Goal: Task Accomplishment & Management: Use online tool/utility

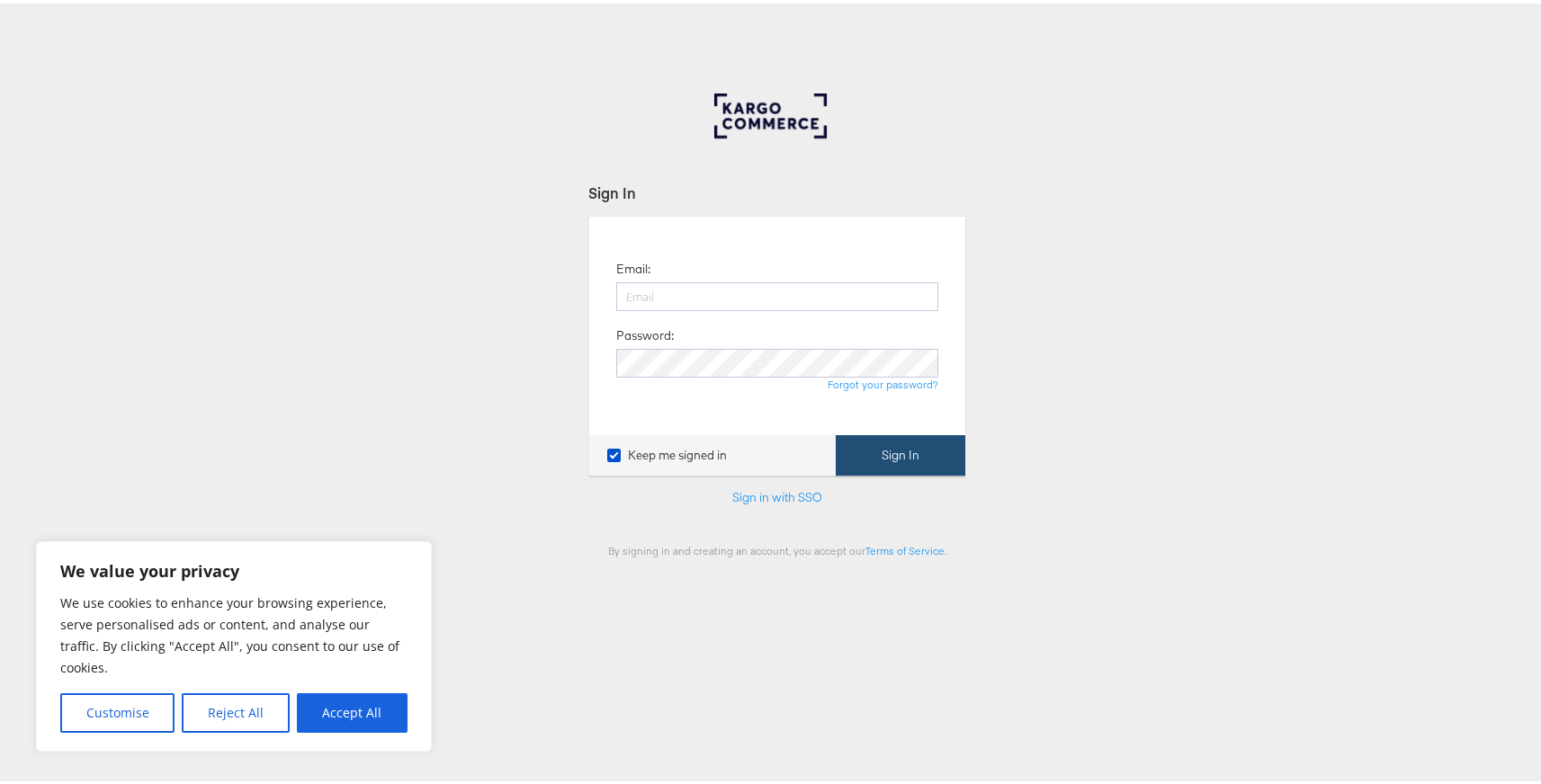
type input "siqi.yang@kargo.com"
click at [930, 443] on button "Sign In" at bounding box center [900, 451] width 130 height 41
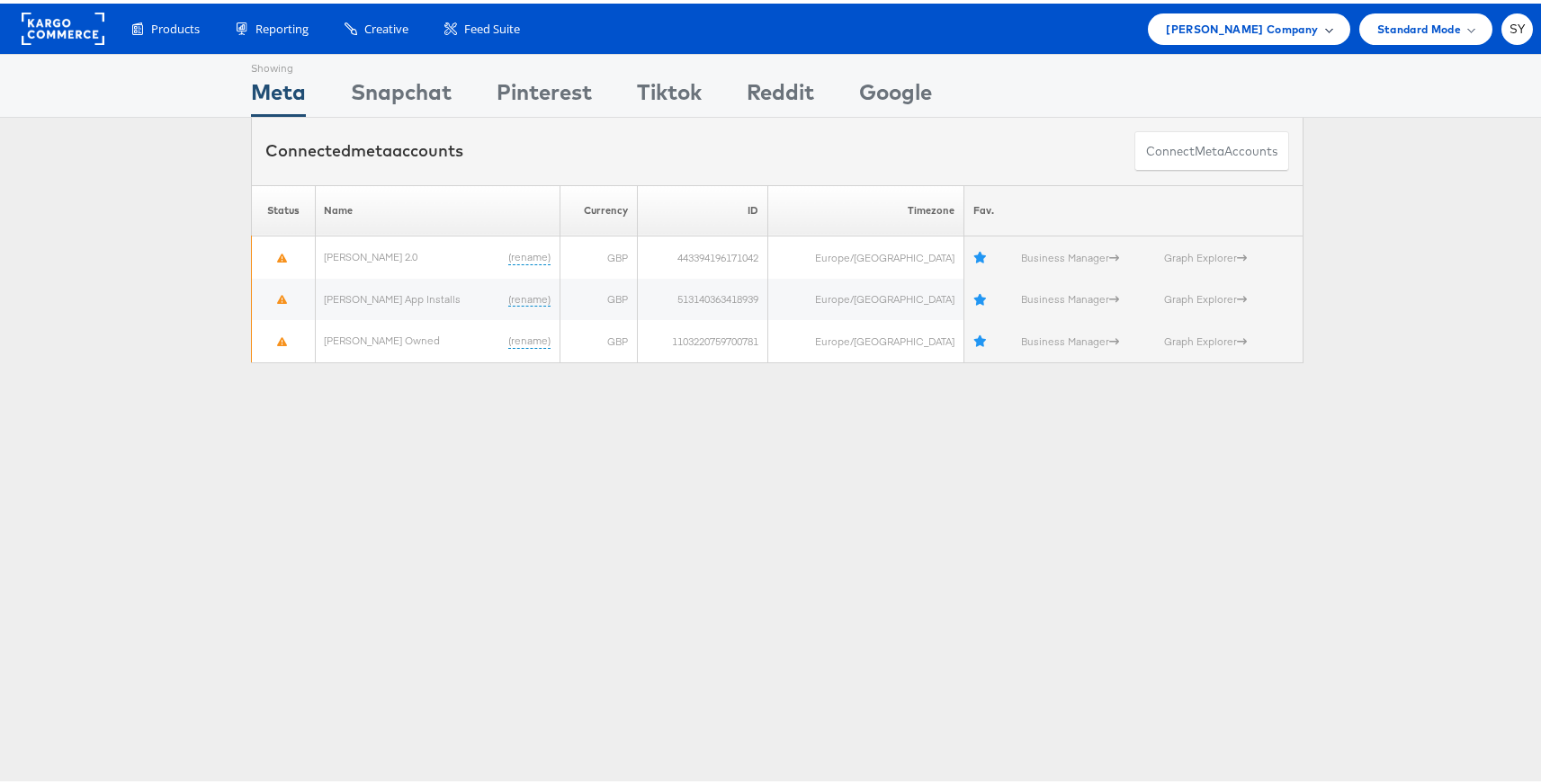
click at [1238, 17] on span "[PERSON_NAME] Company" at bounding box center [1242, 25] width 152 height 19
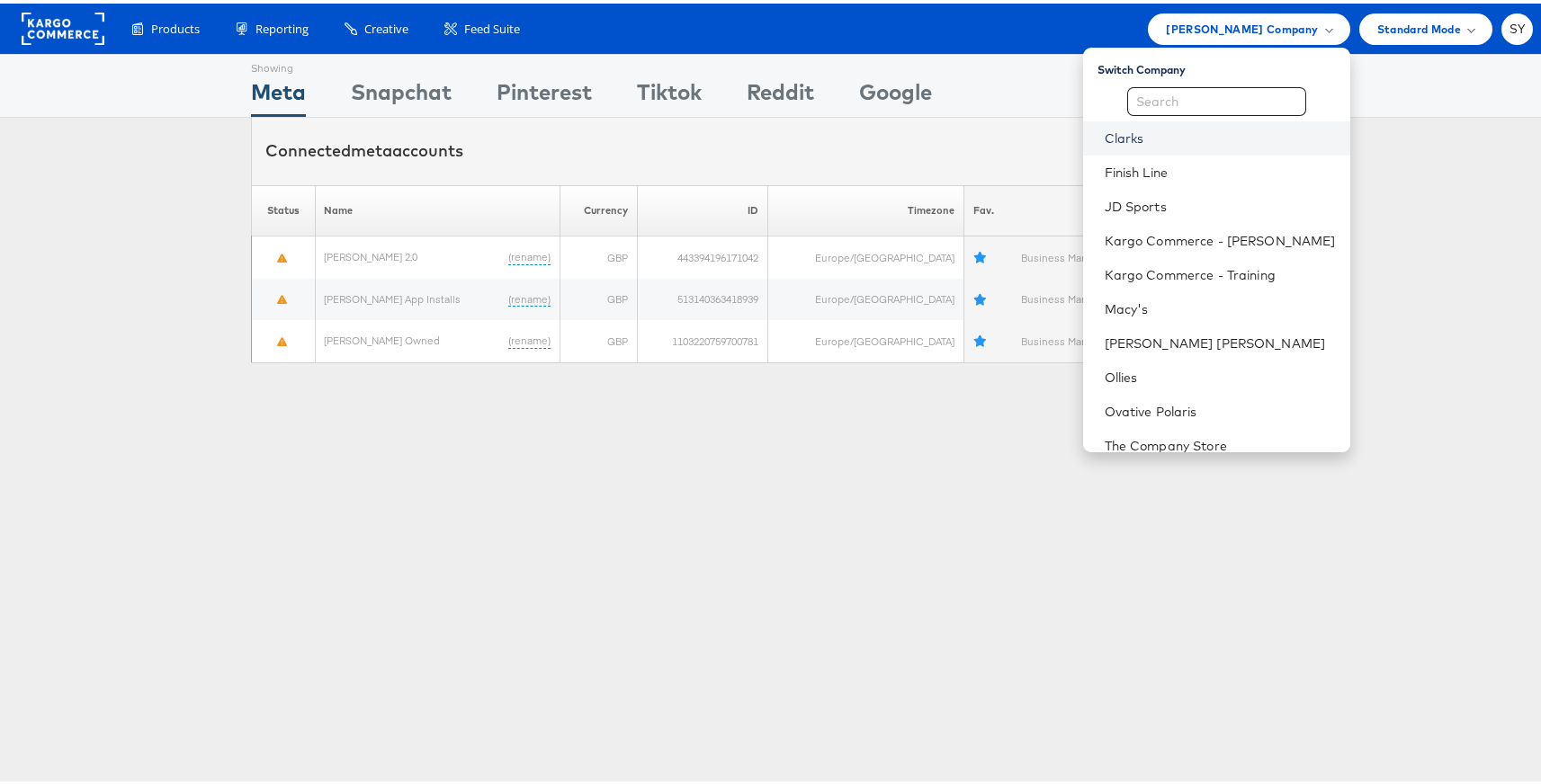
click at [1177, 134] on link "Clarks" at bounding box center [1220, 135] width 231 height 18
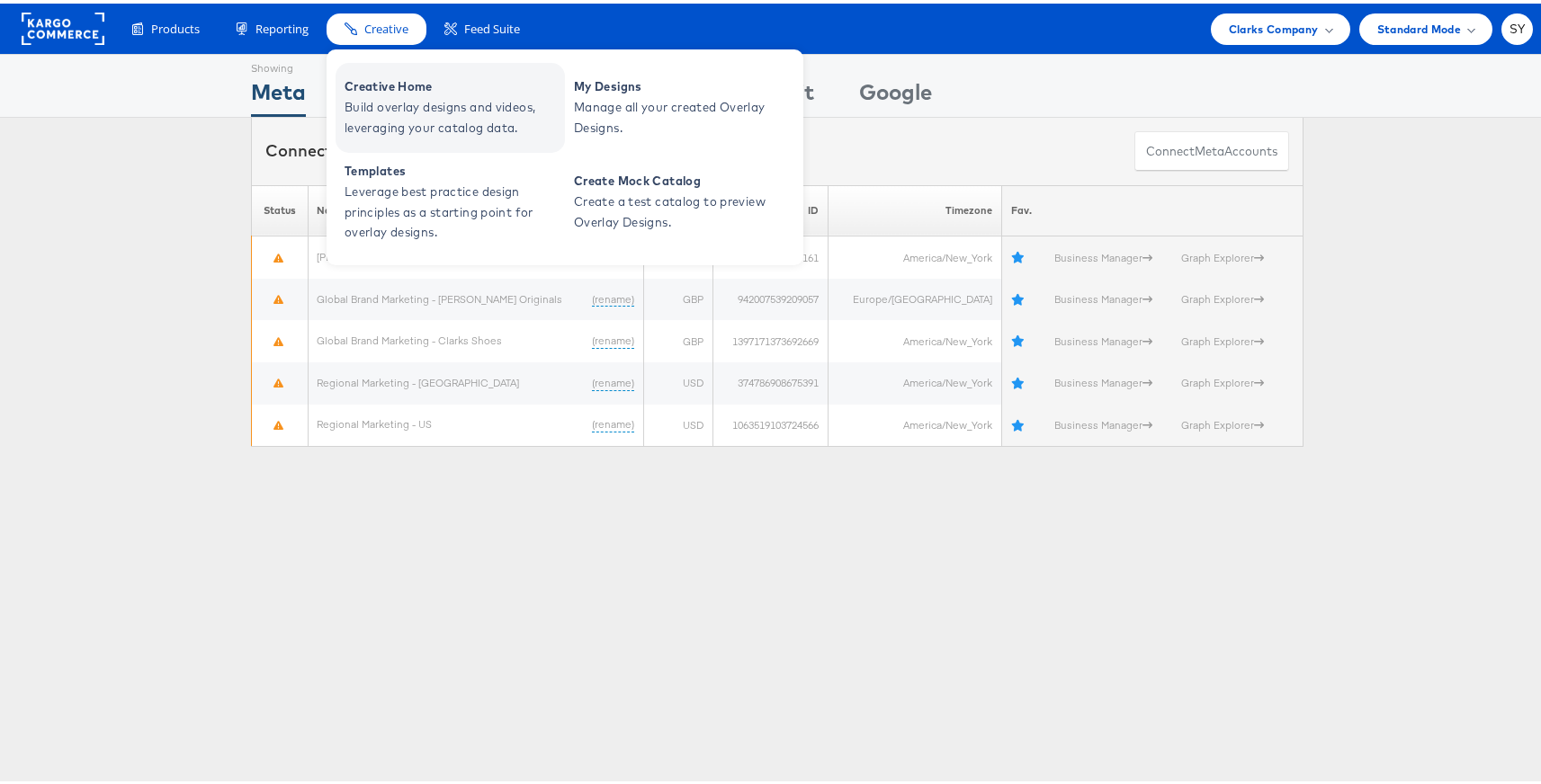
click at [393, 91] on span "Creative Home" at bounding box center [452, 82] width 216 height 21
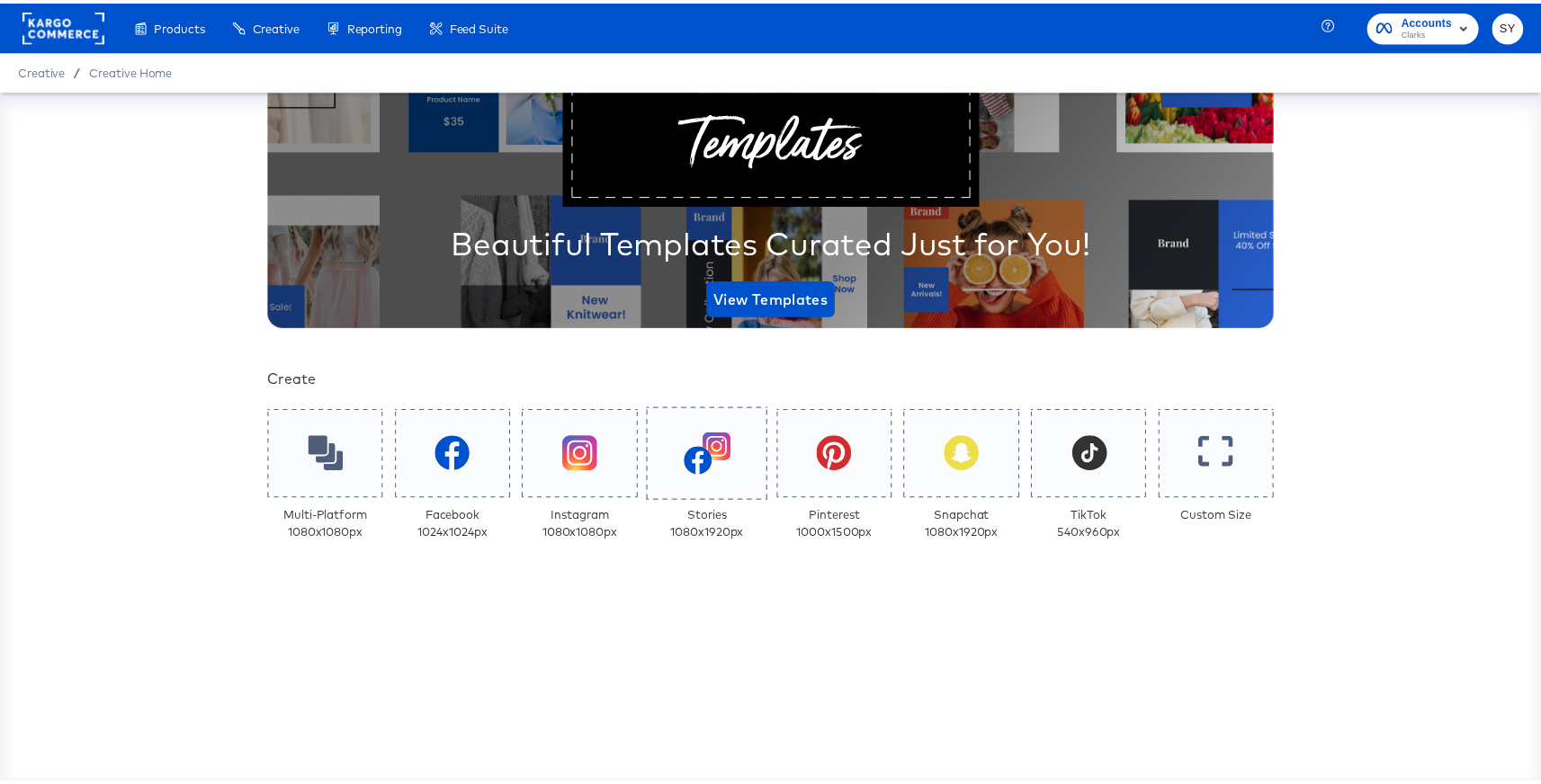
scroll to position [328, 0]
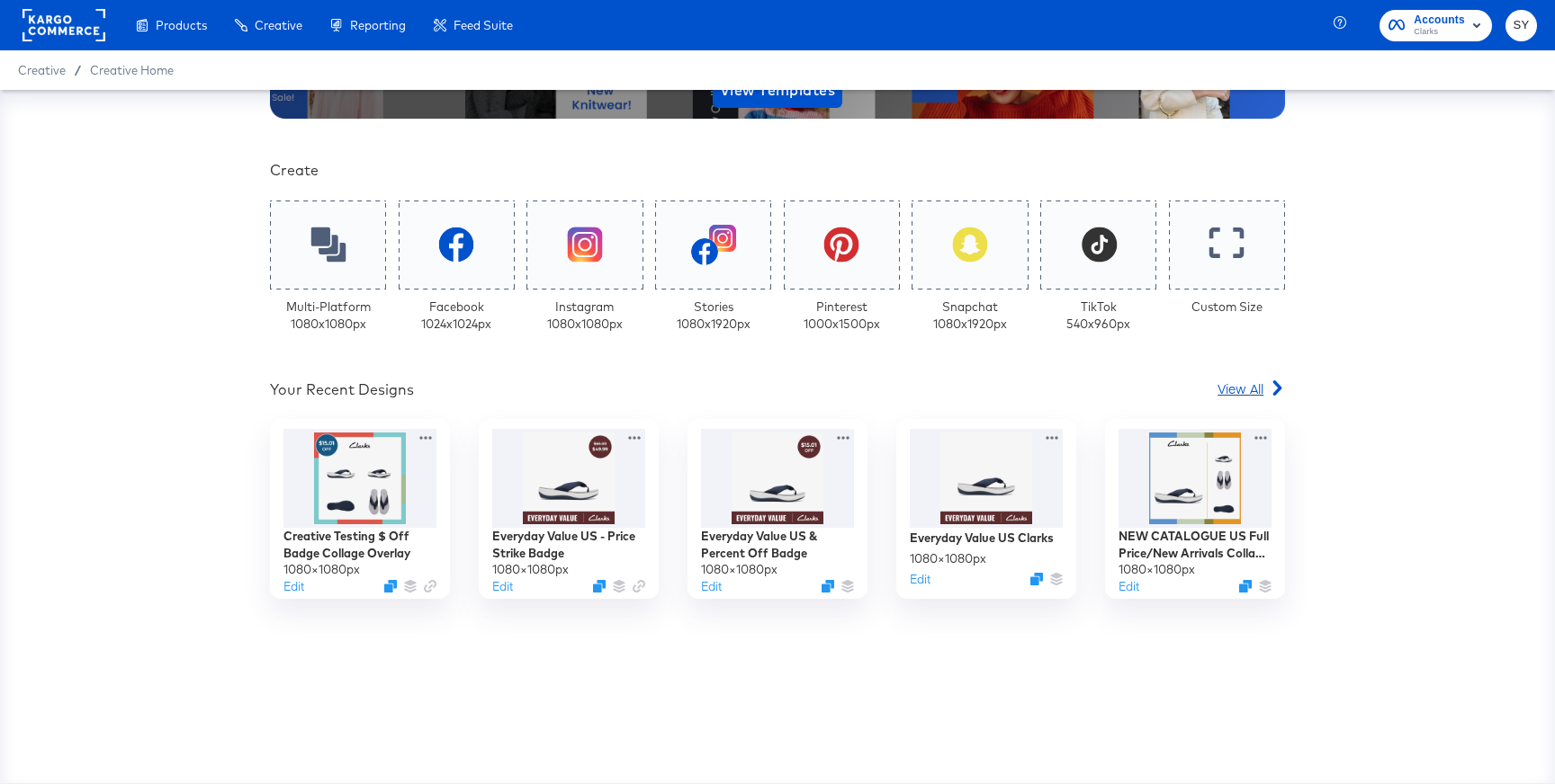
click at [1241, 385] on span "View All" at bounding box center [1240, 389] width 46 height 18
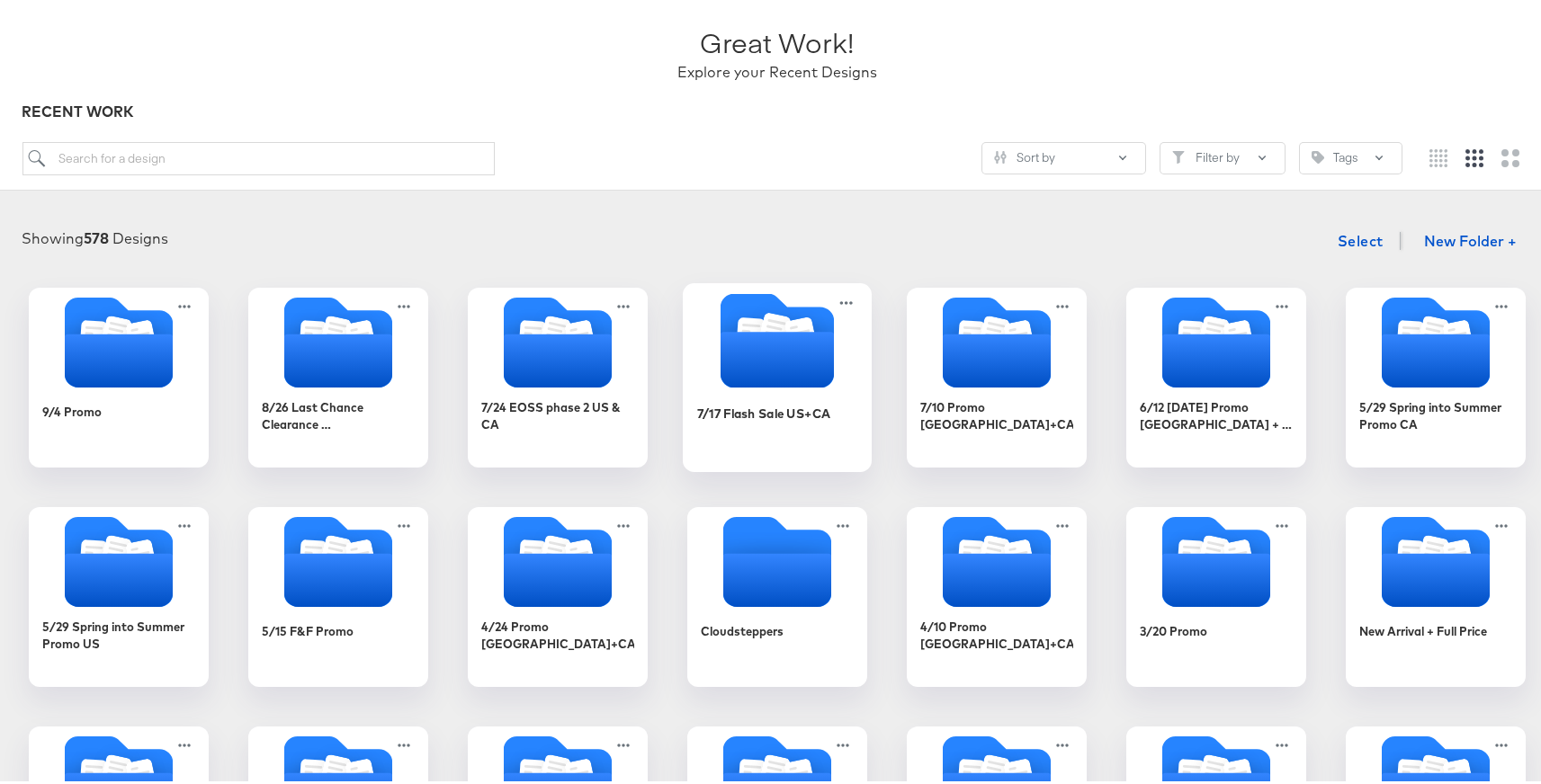
scroll to position [97, 0]
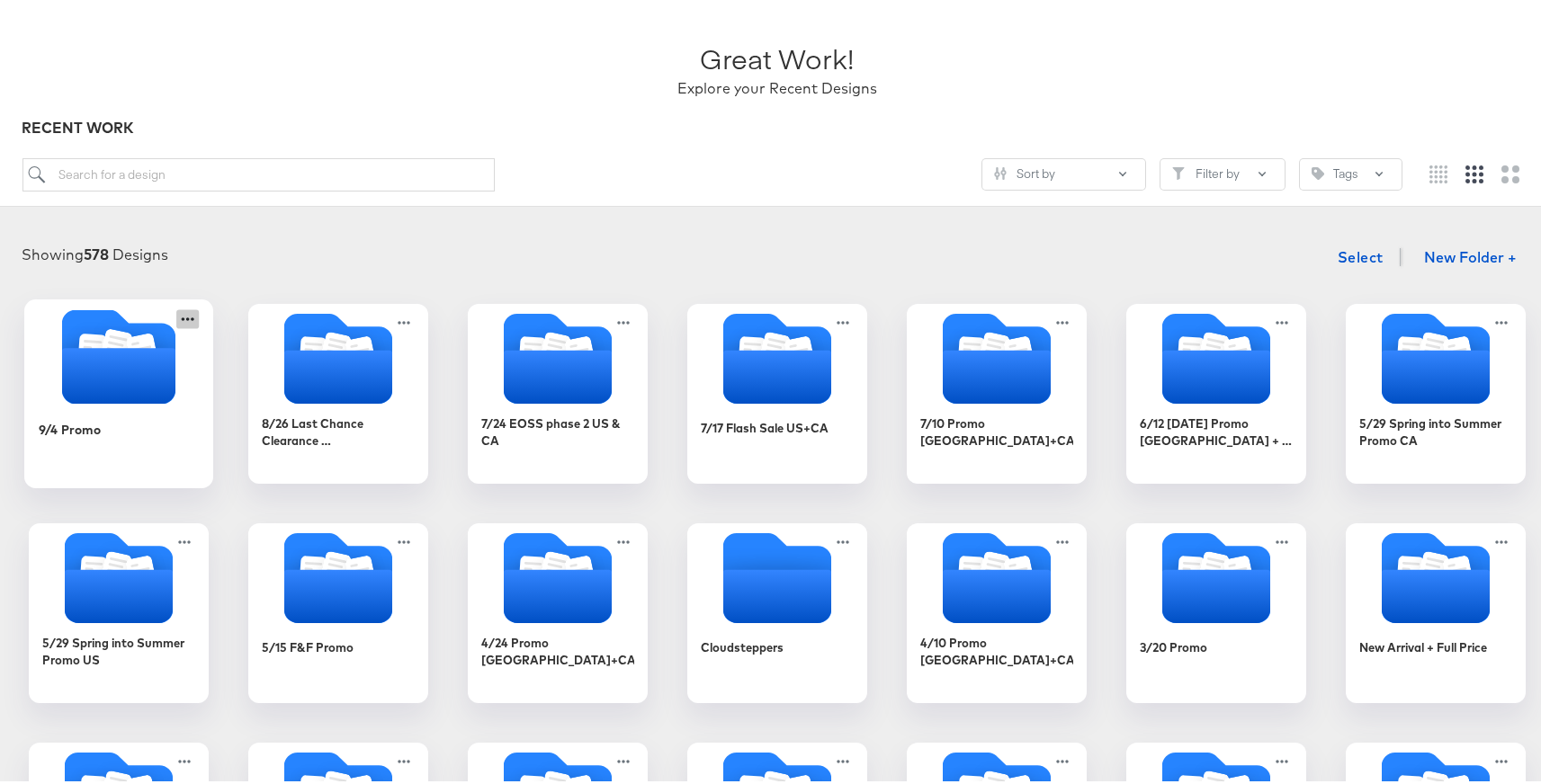
click at [181, 315] on icon at bounding box center [188, 315] width 13 height 4
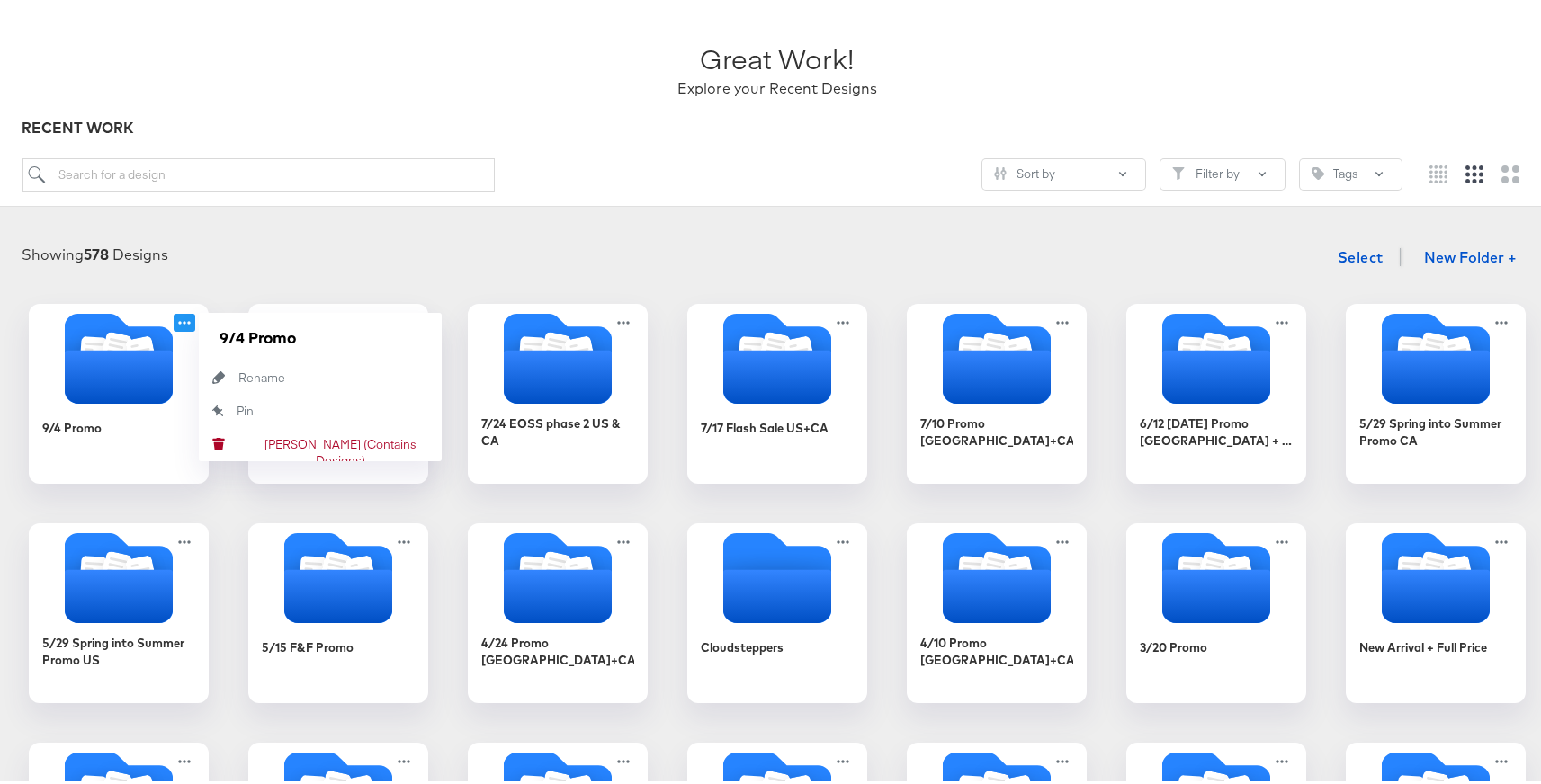
click at [300, 259] on div "Showing 578 Designs Select New Folder +" at bounding box center [777, 254] width 1518 height 37
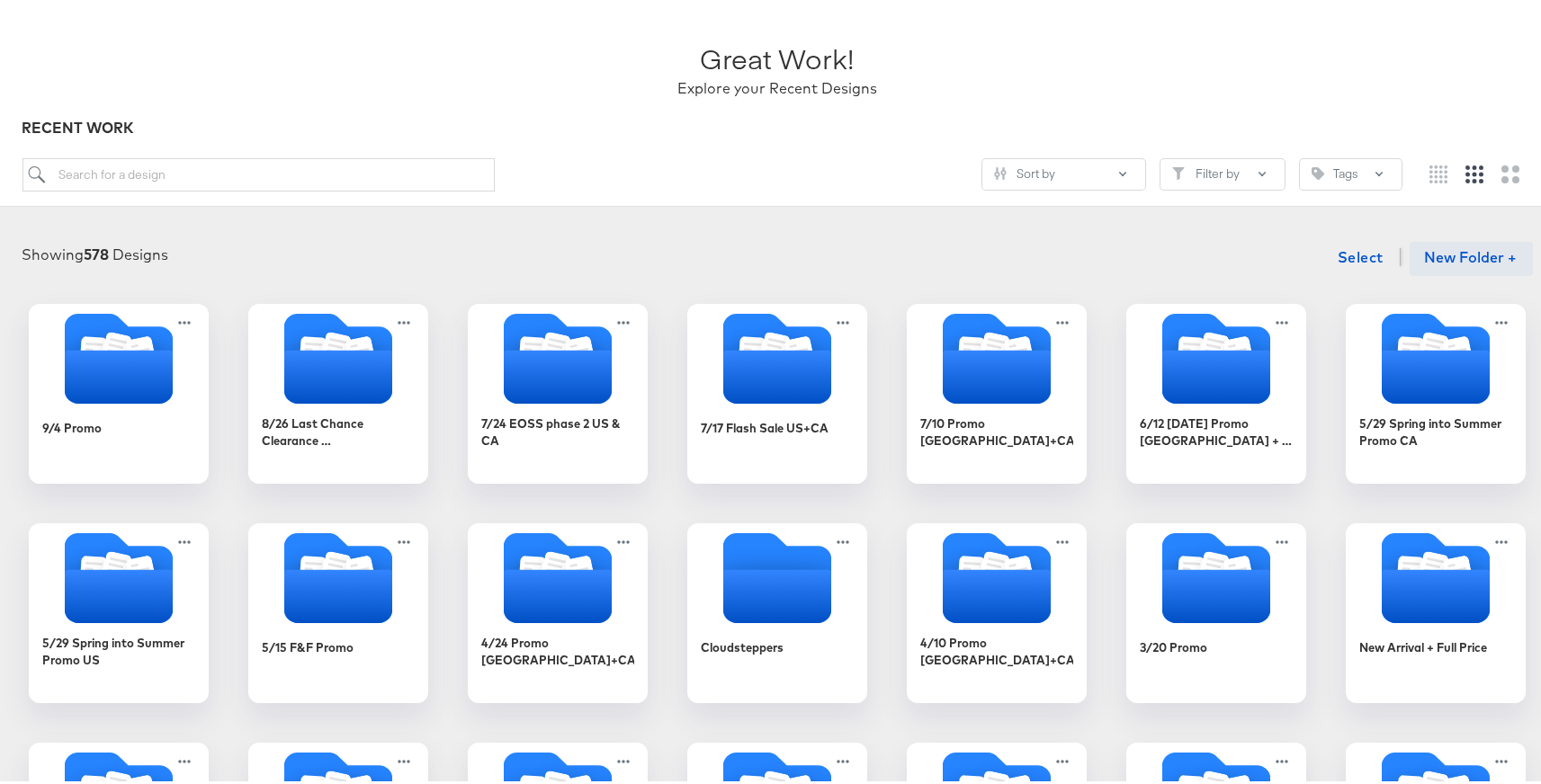
click at [1499, 245] on button "New Folder +" at bounding box center [1471, 256] width 123 height 34
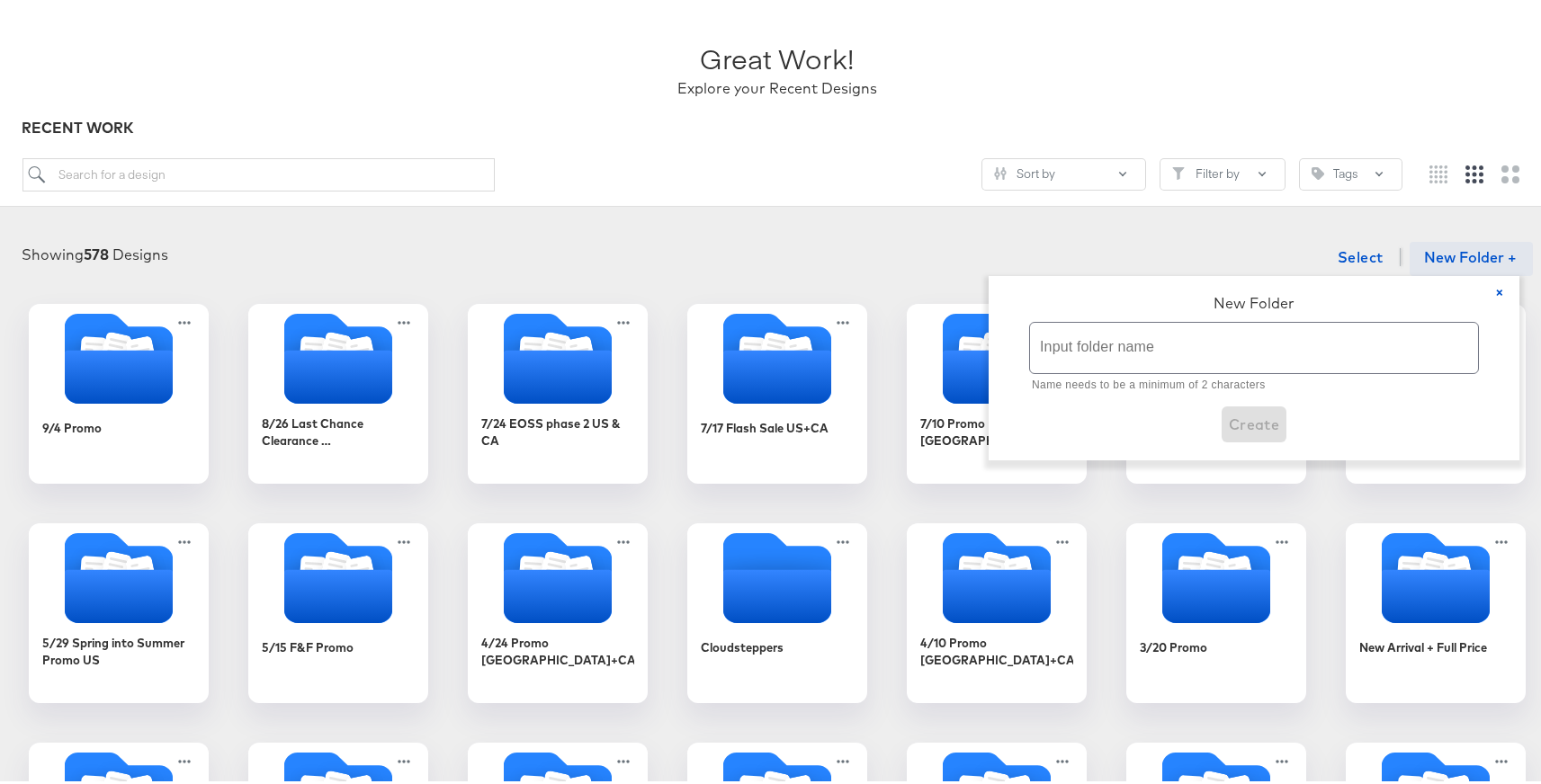
click at [1080, 343] on input "text" at bounding box center [1254, 344] width 448 height 51
paste input "10/7 Prime Day US"
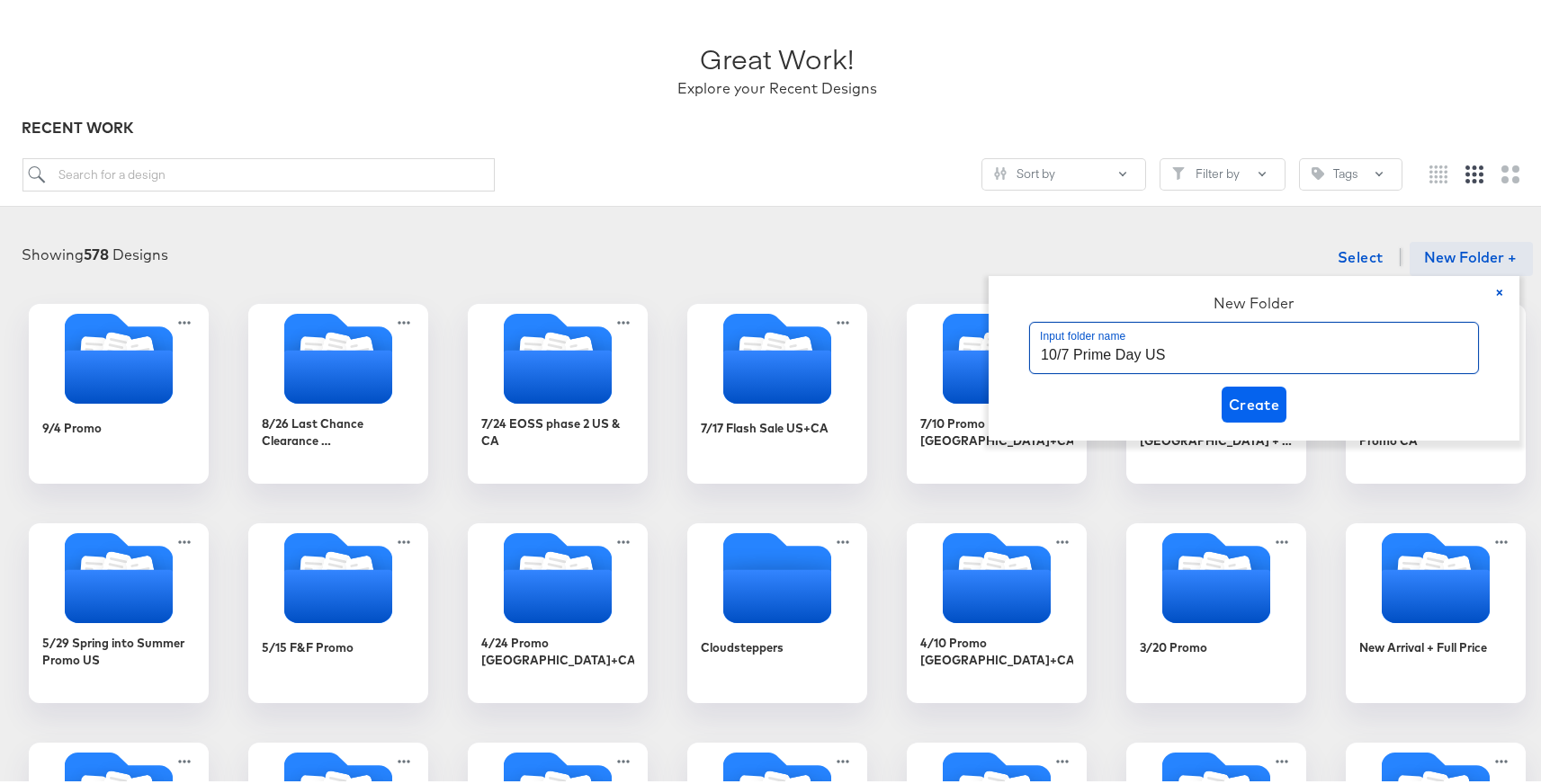
type input "10/7 Prime Day US"
click at [1265, 394] on span "Create" at bounding box center [1255, 402] width 52 height 25
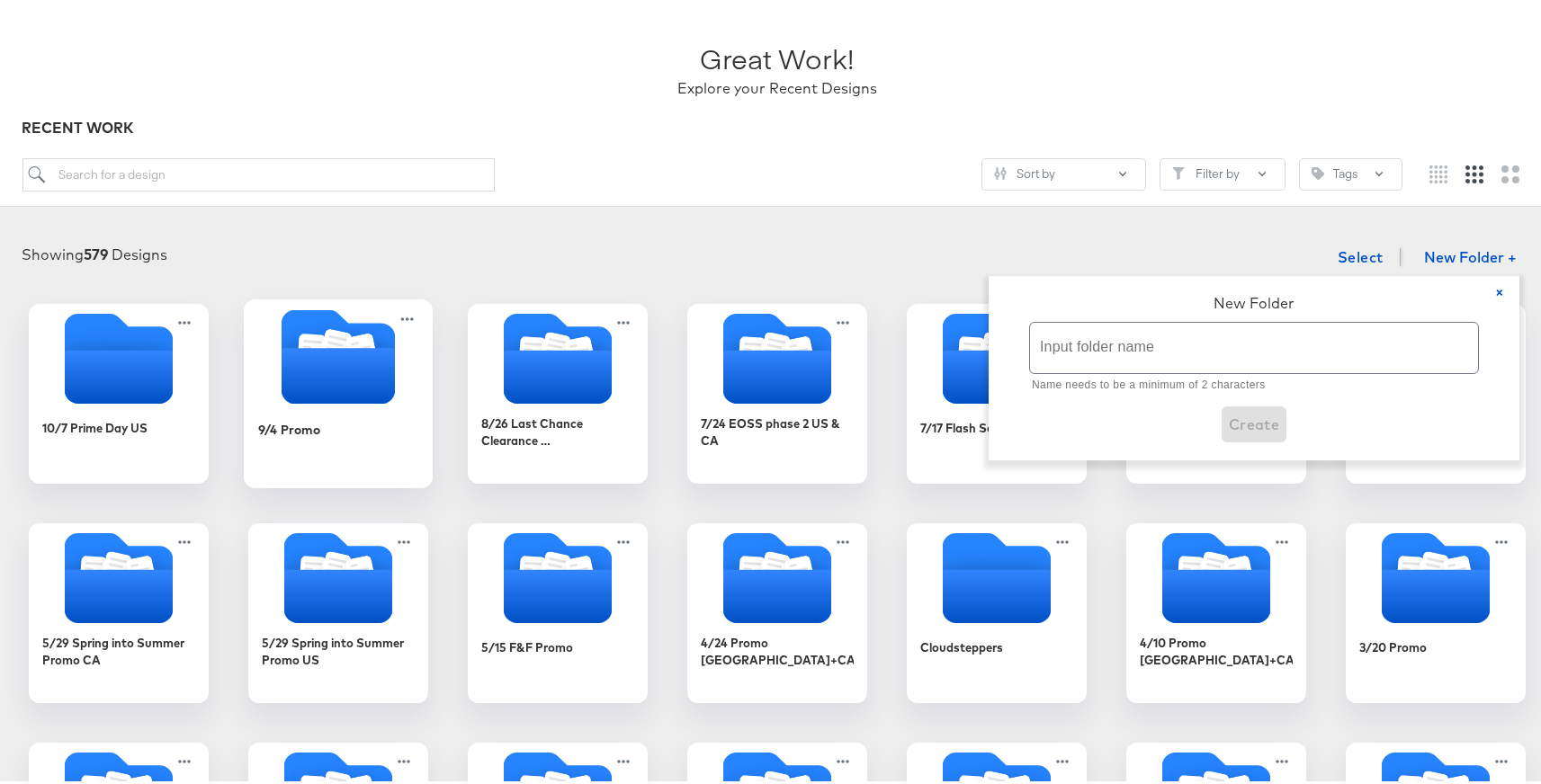
click at [336, 354] on icon "Folder" at bounding box center [338, 373] width 113 height 56
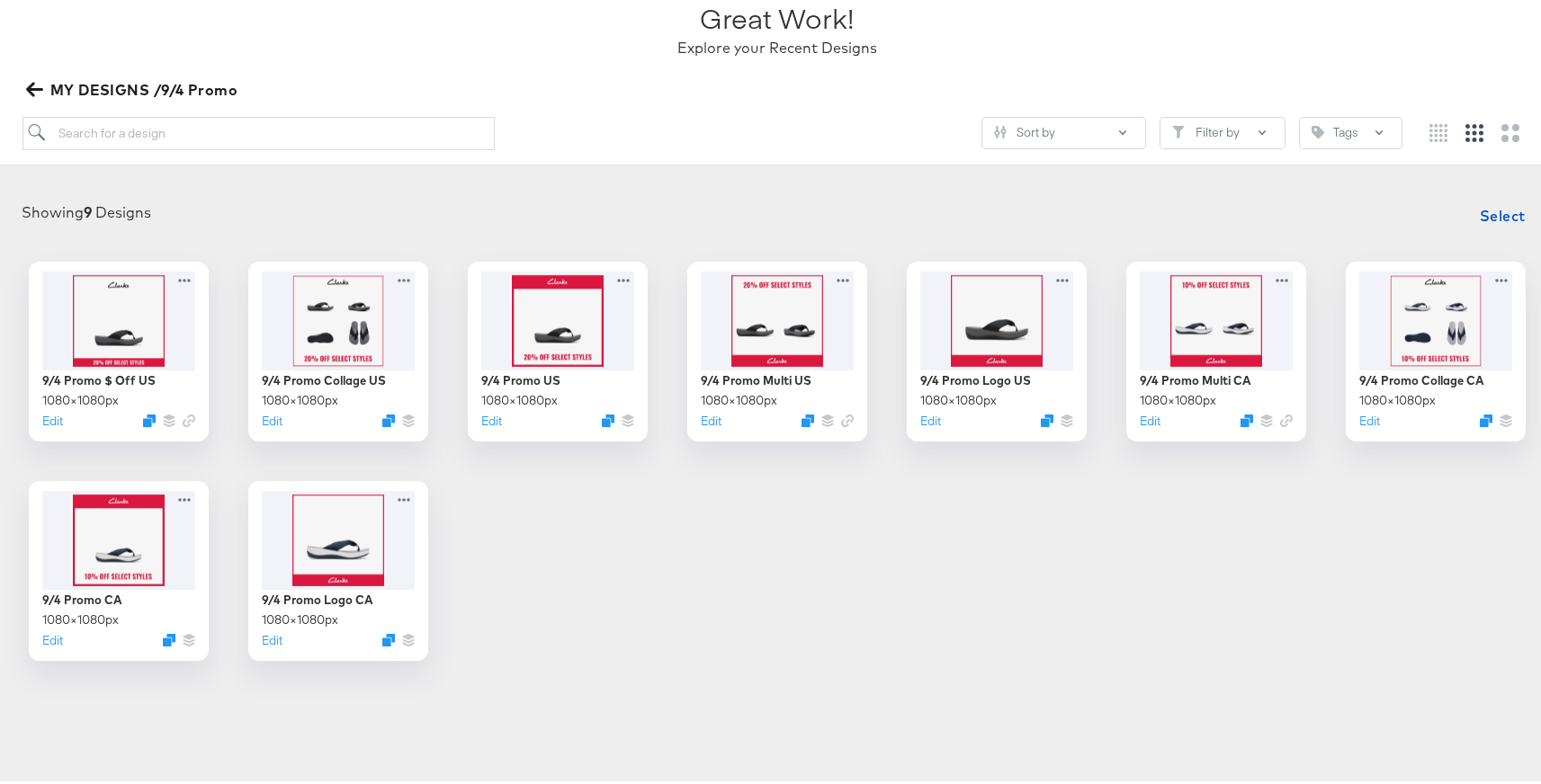
scroll to position [161, 0]
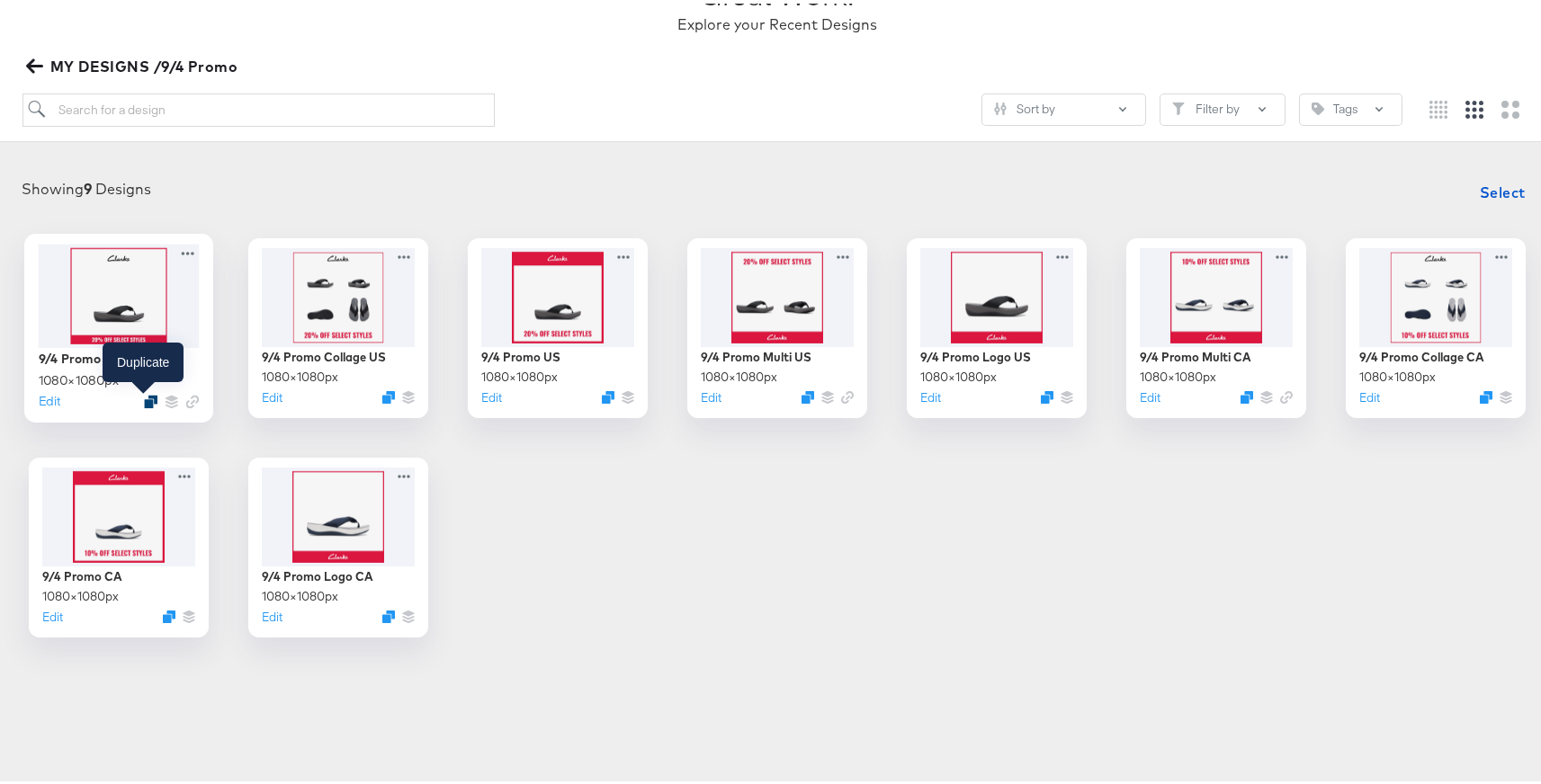
click at [148, 396] on icon "Duplicate" at bounding box center [150, 398] width 14 height 14
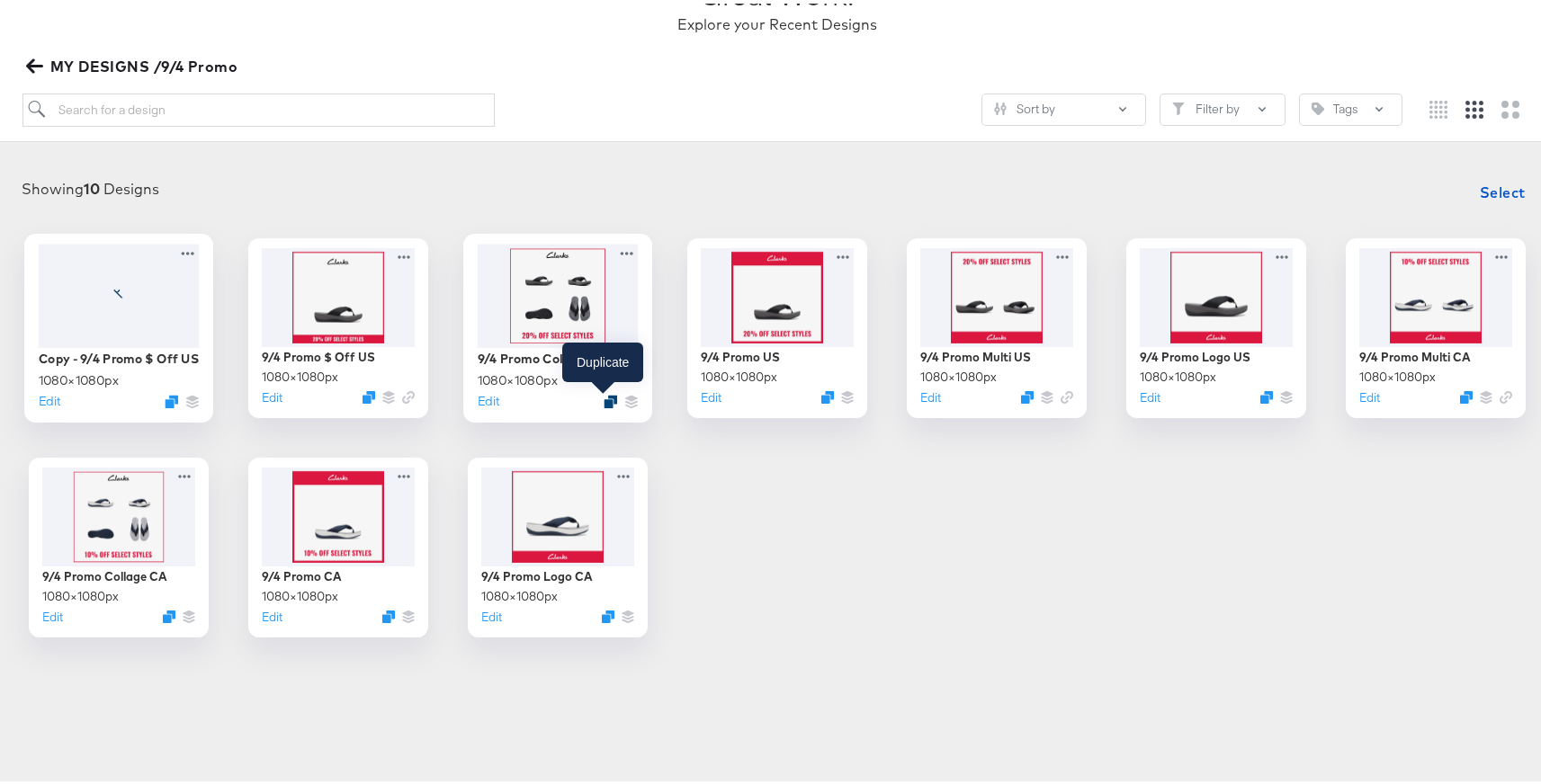
click at [604, 401] on icon "Duplicate" at bounding box center [610, 398] width 14 height 14
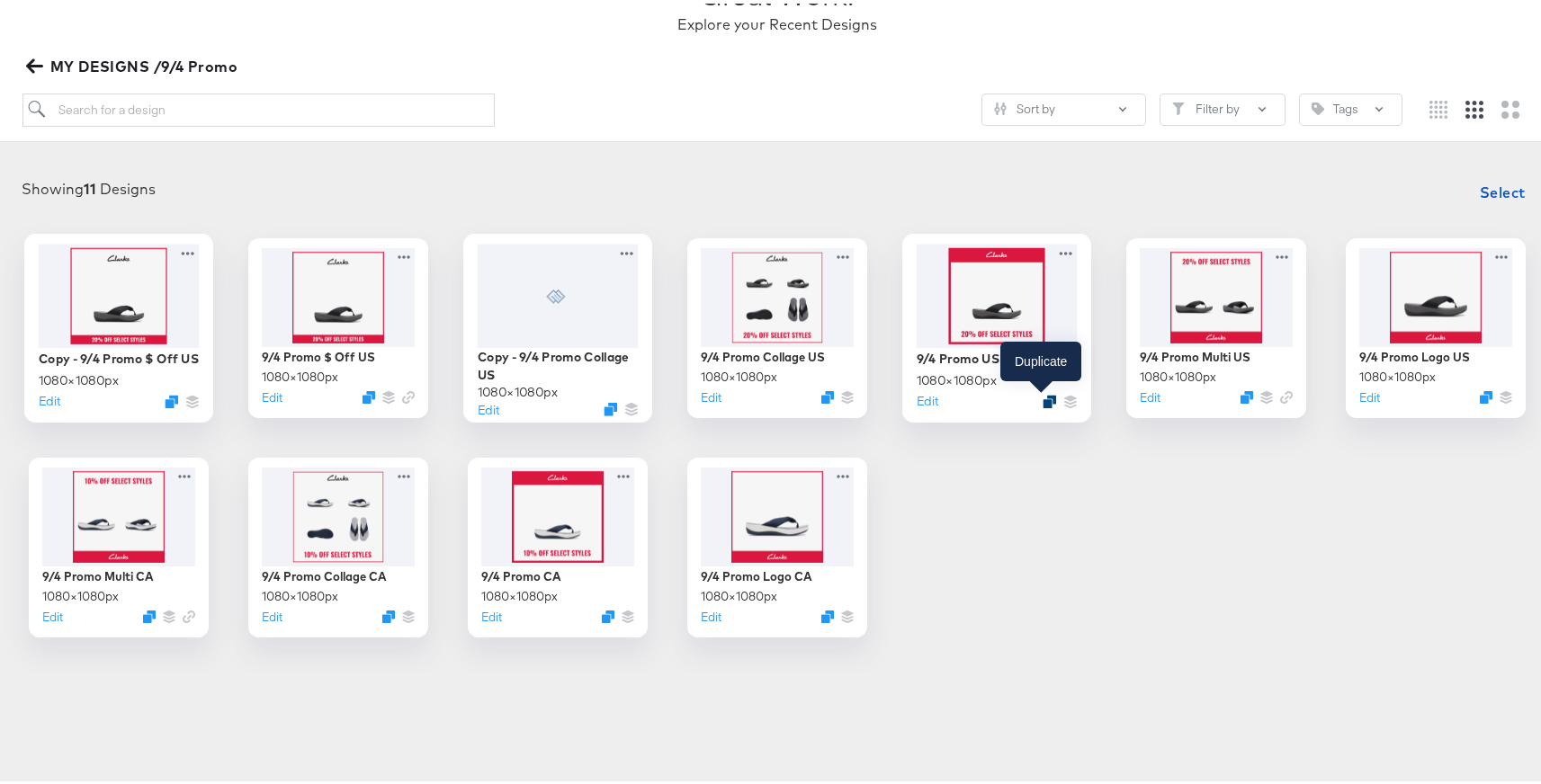
click at [1042, 396] on icon "Duplicate" at bounding box center [1049, 398] width 14 height 14
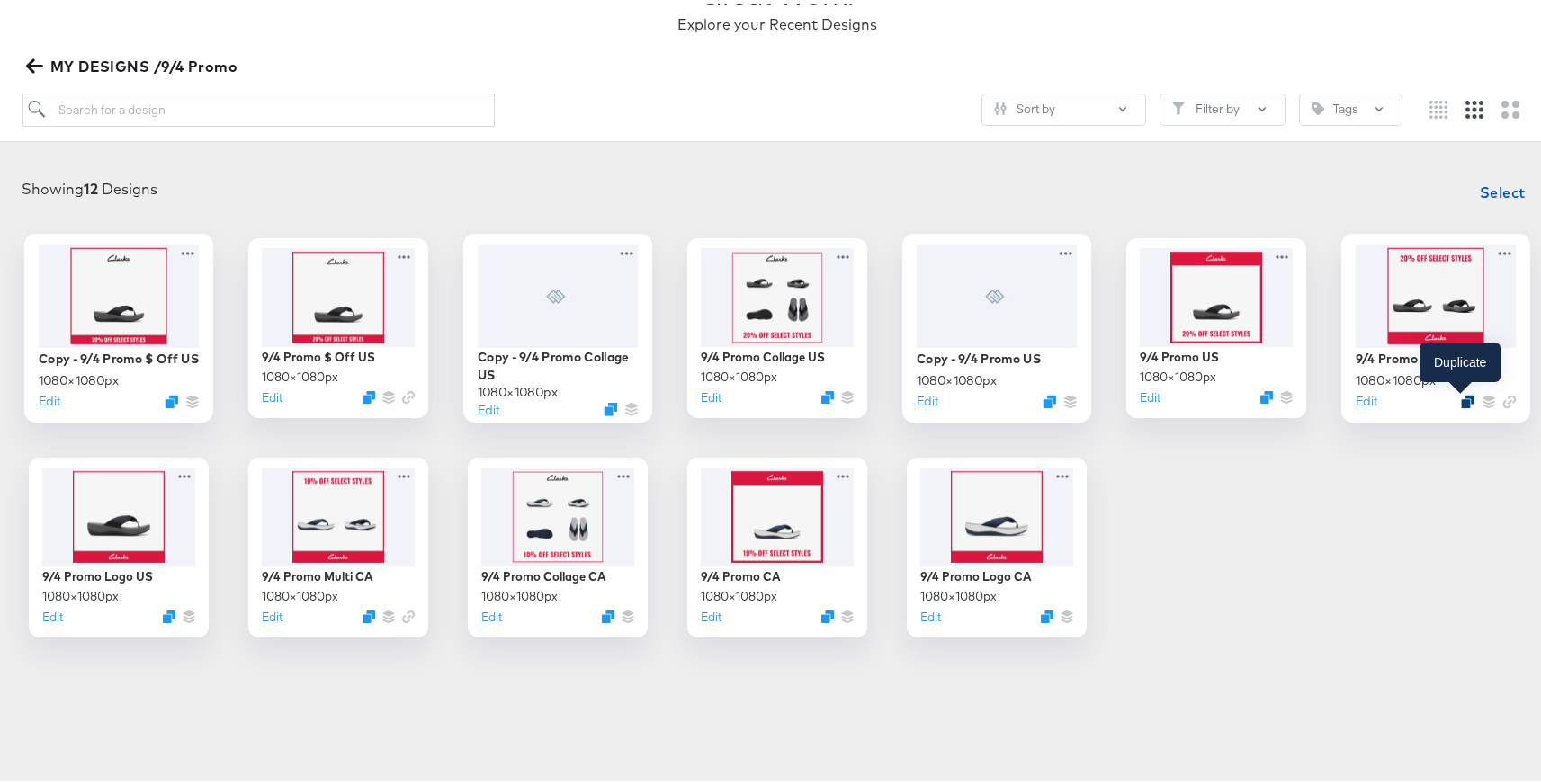
click at [1461, 393] on icon "Duplicate" at bounding box center [1468, 398] width 14 height 14
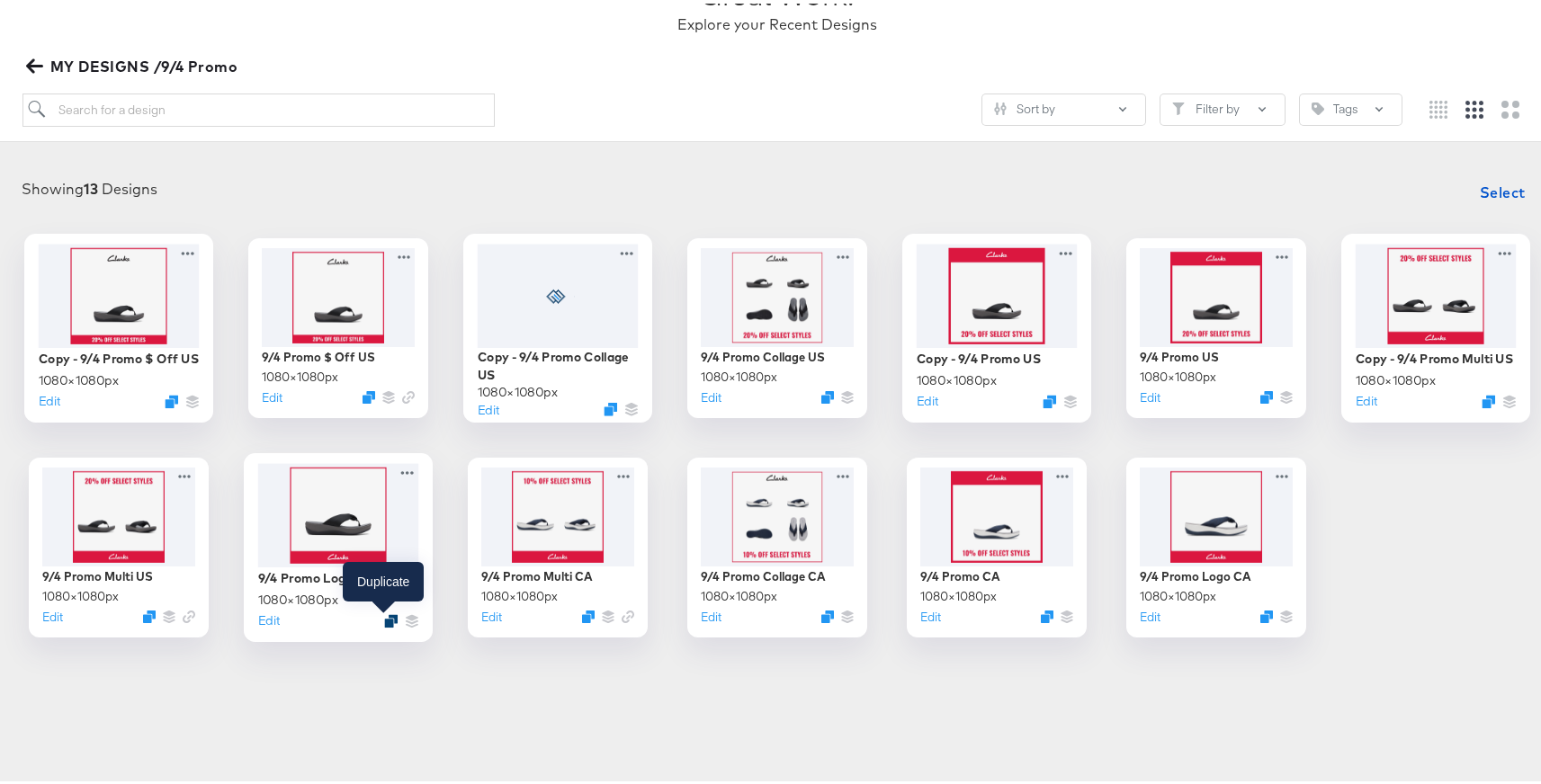
click at [385, 614] on icon "Duplicate" at bounding box center [391, 617] width 14 height 14
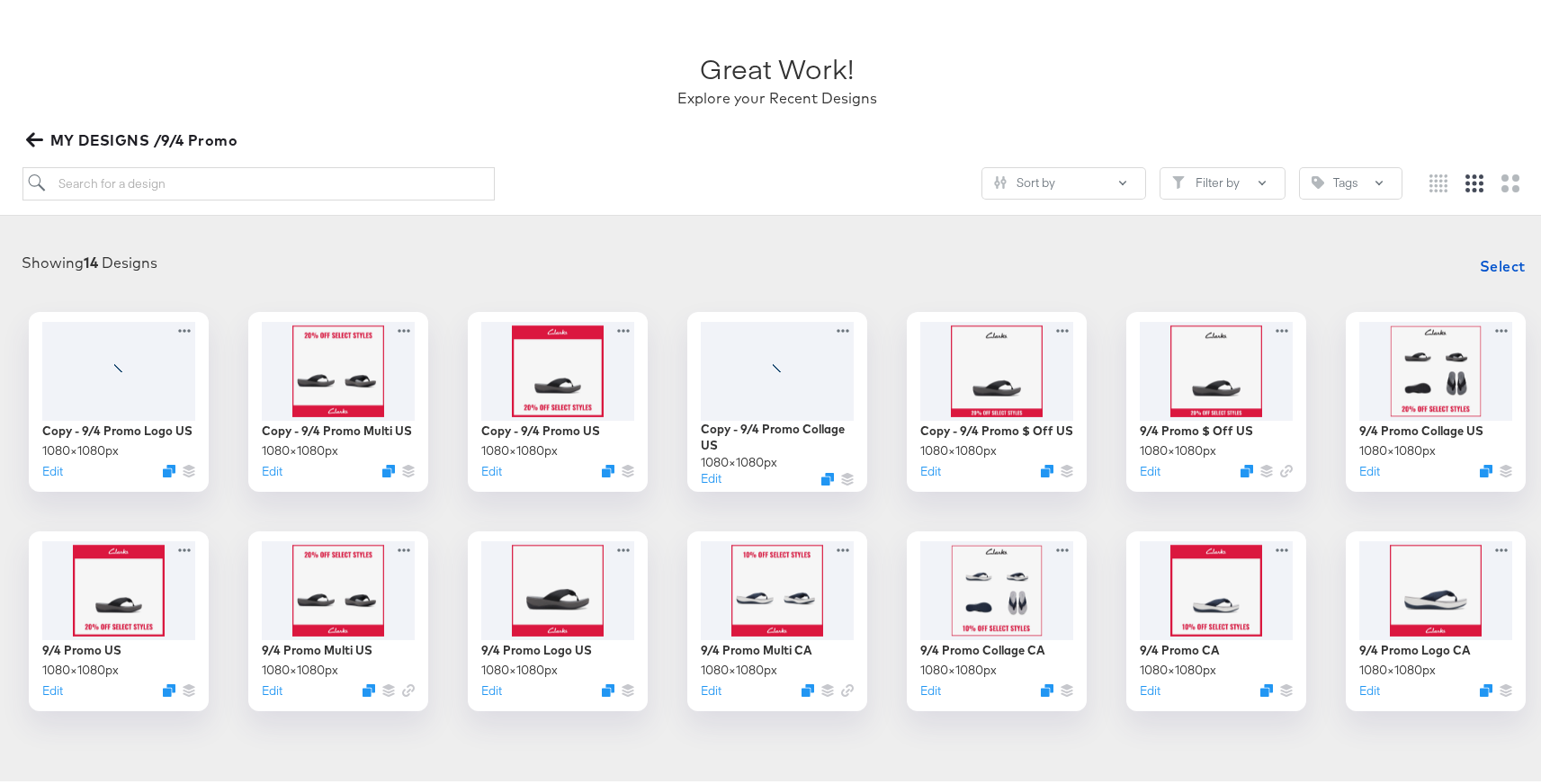
scroll to position [100, 0]
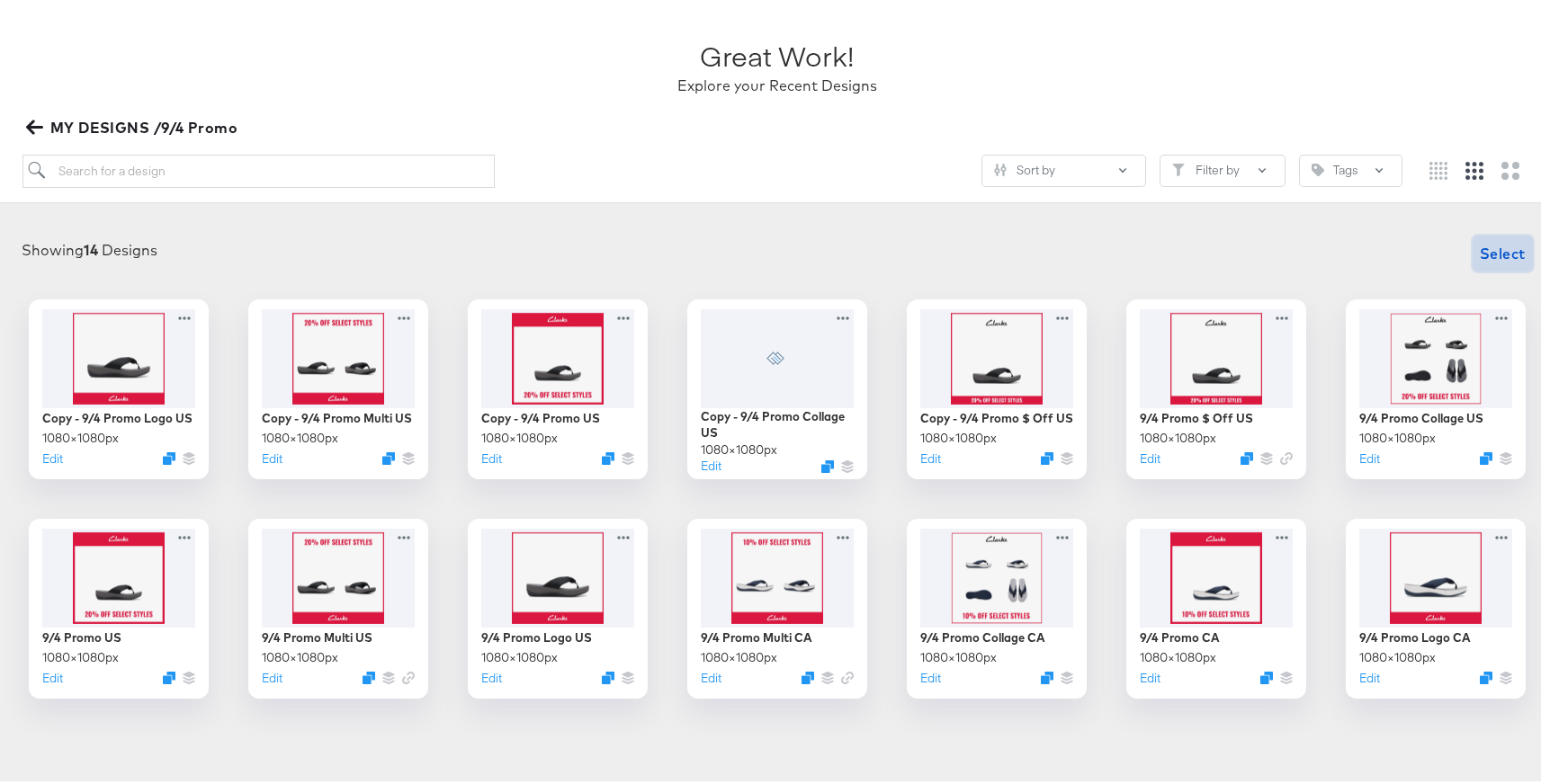
click at [1473, 250] on button "Select" at bounding box center [1503, 250] width 60 height 36
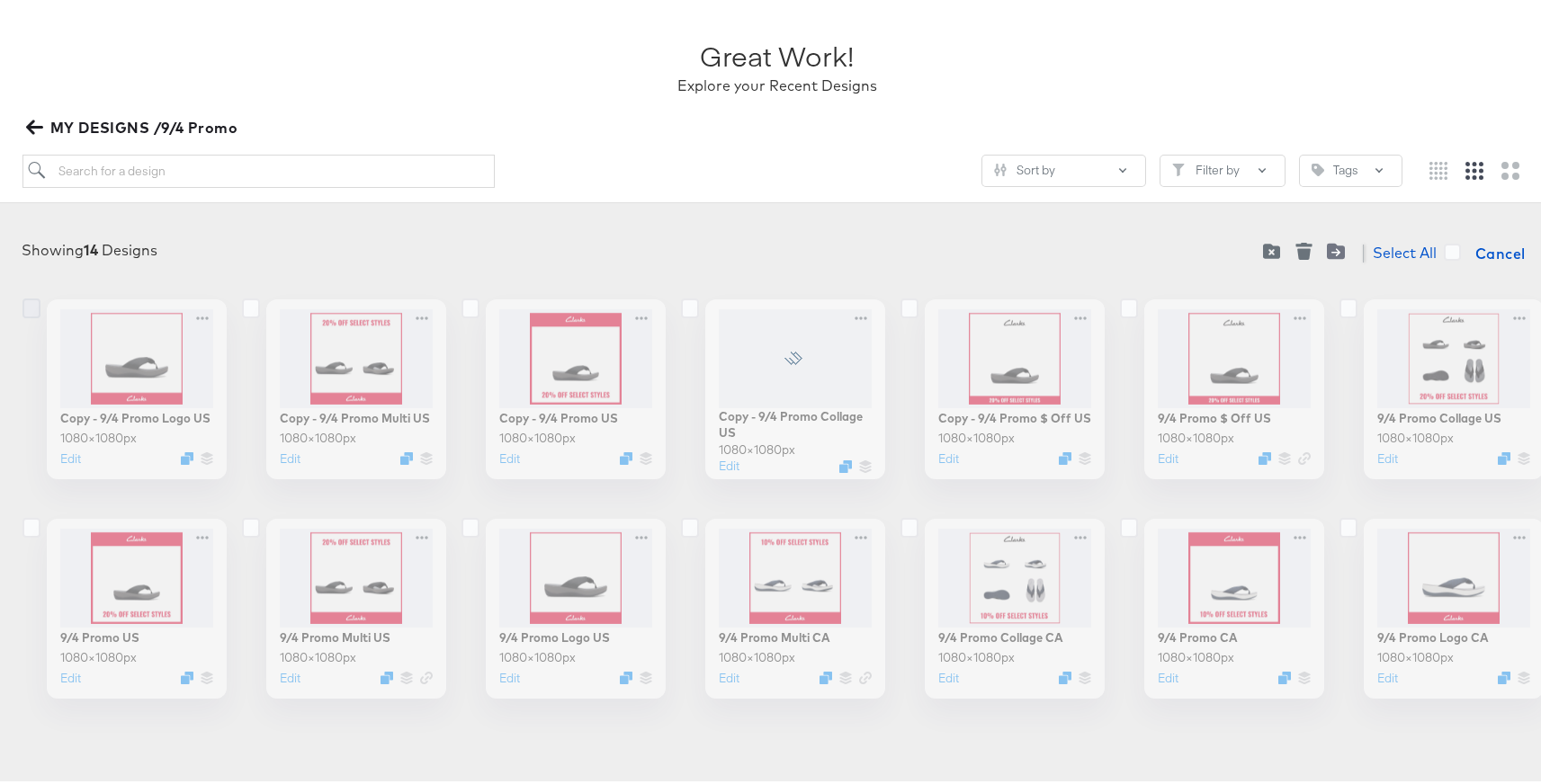
click at [28, 304] on icon at bounding box center [32, 305] width 18 height 20
click at [0, 0] on input "checkbox" at bounding box center [0, 0] width 0 height 0
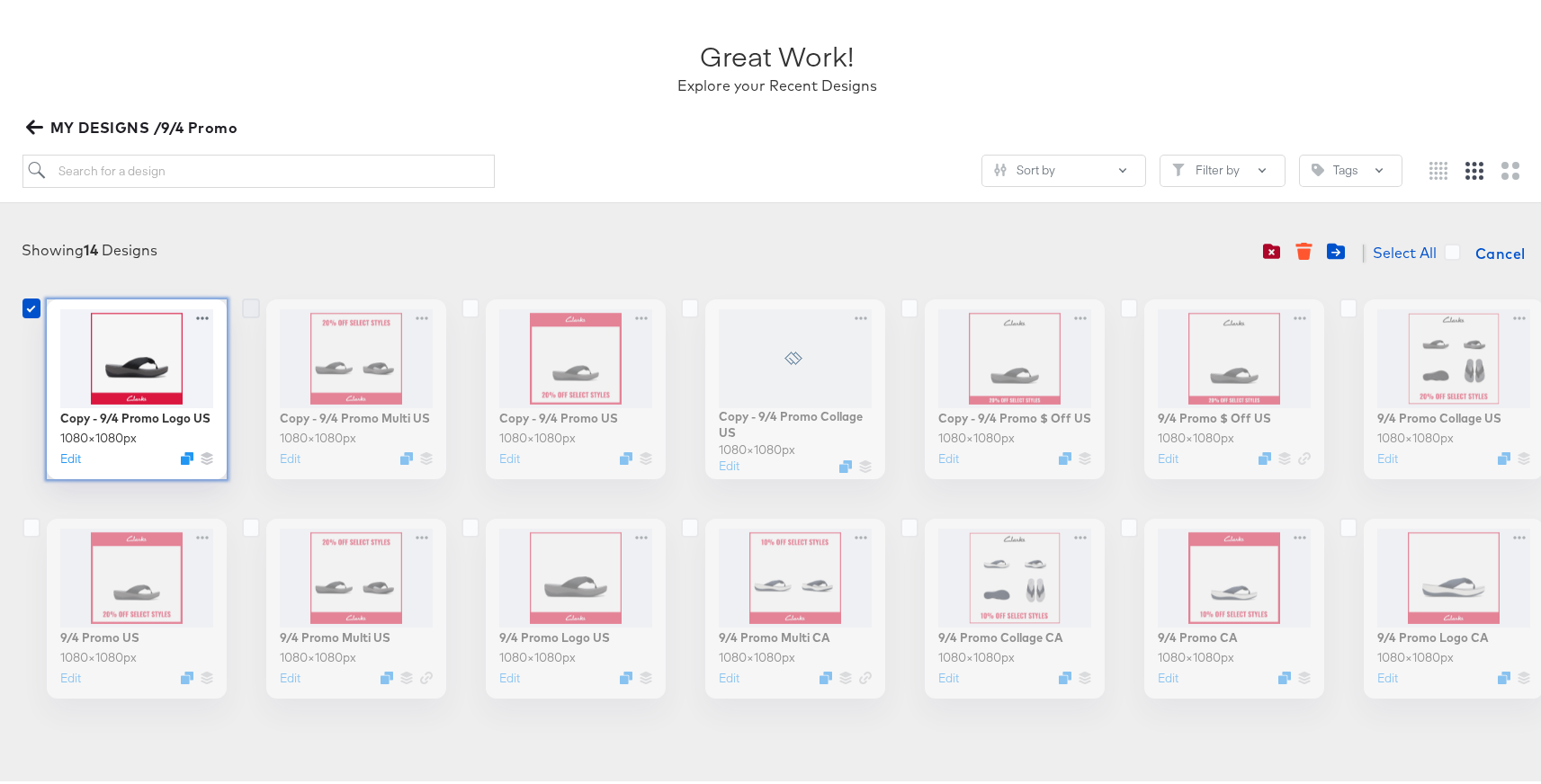
click at [242, 301] on icon at bounding box center [251, 305] width 18 height 20
click at [0, 0] on input "checkbox" at bounding box center [0, 0] width 0 height 0
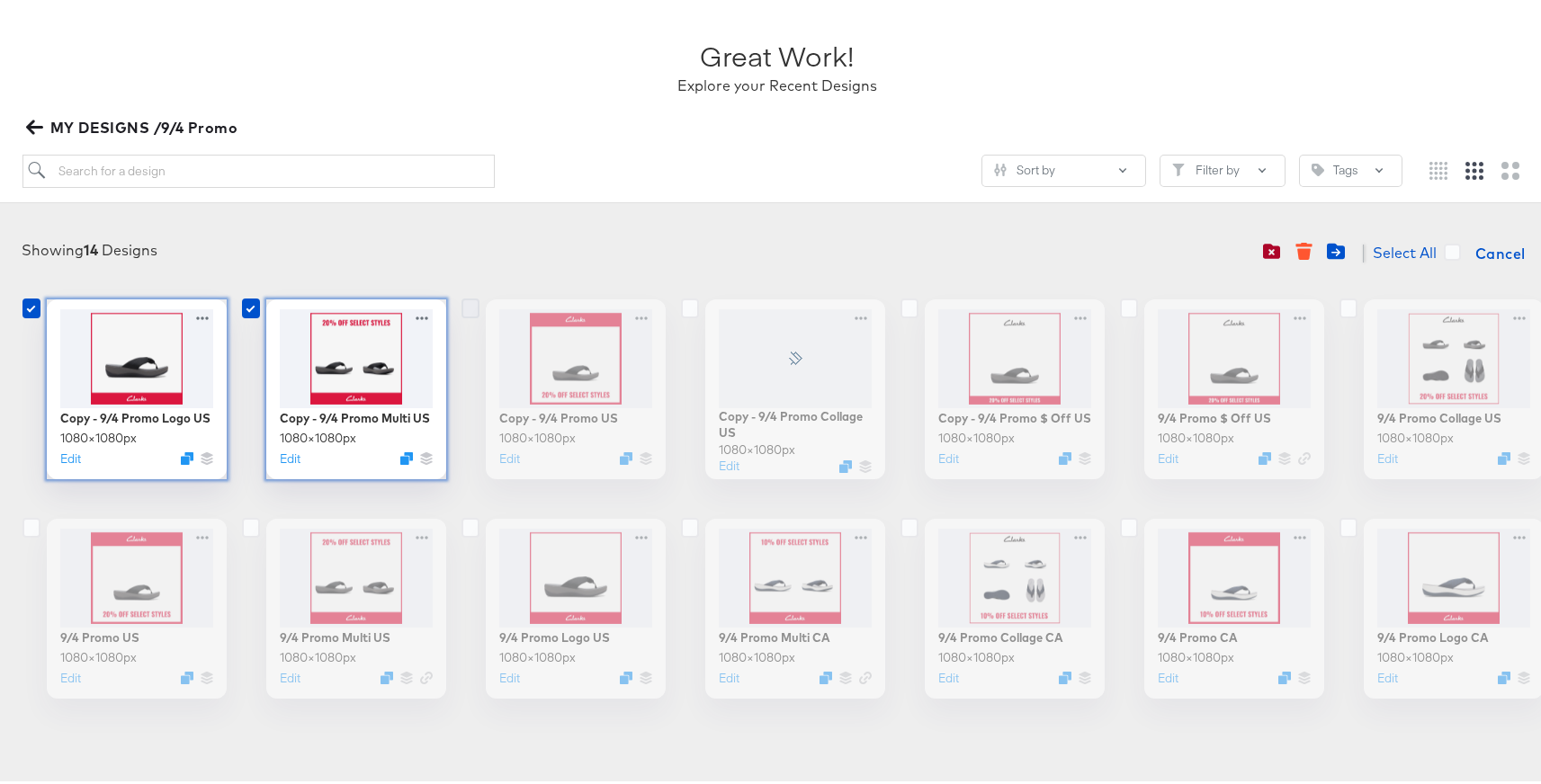
click at [472, 302] on icon at bounding box center [470, 305] width 18 height 20
click at [0, 0] on input "checkbox" at bounding box center [0, 0] width 0 height 0
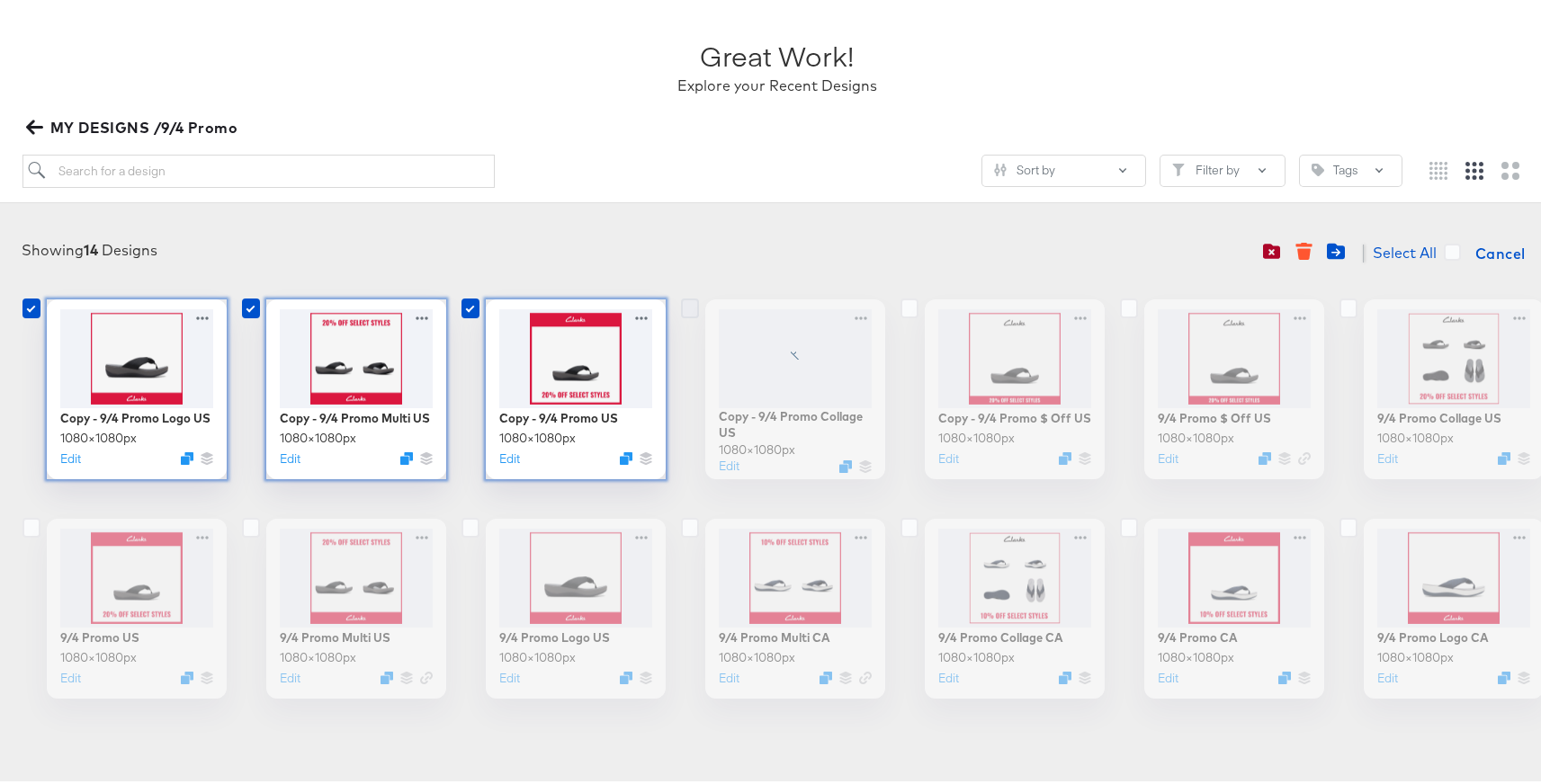
click at [691, 305] on icon at bounding box center [690, 305] width 18 height 20
click at [0, 0] on input "checkbox" at bounding box center [0, 0] width 0 height 0
click at [906, 311] on icon at bounding box center [910, 305] width 18 height 20
click at [0, 0] on input "checkbox" at bounding box center [0, 0] width 0 height 0
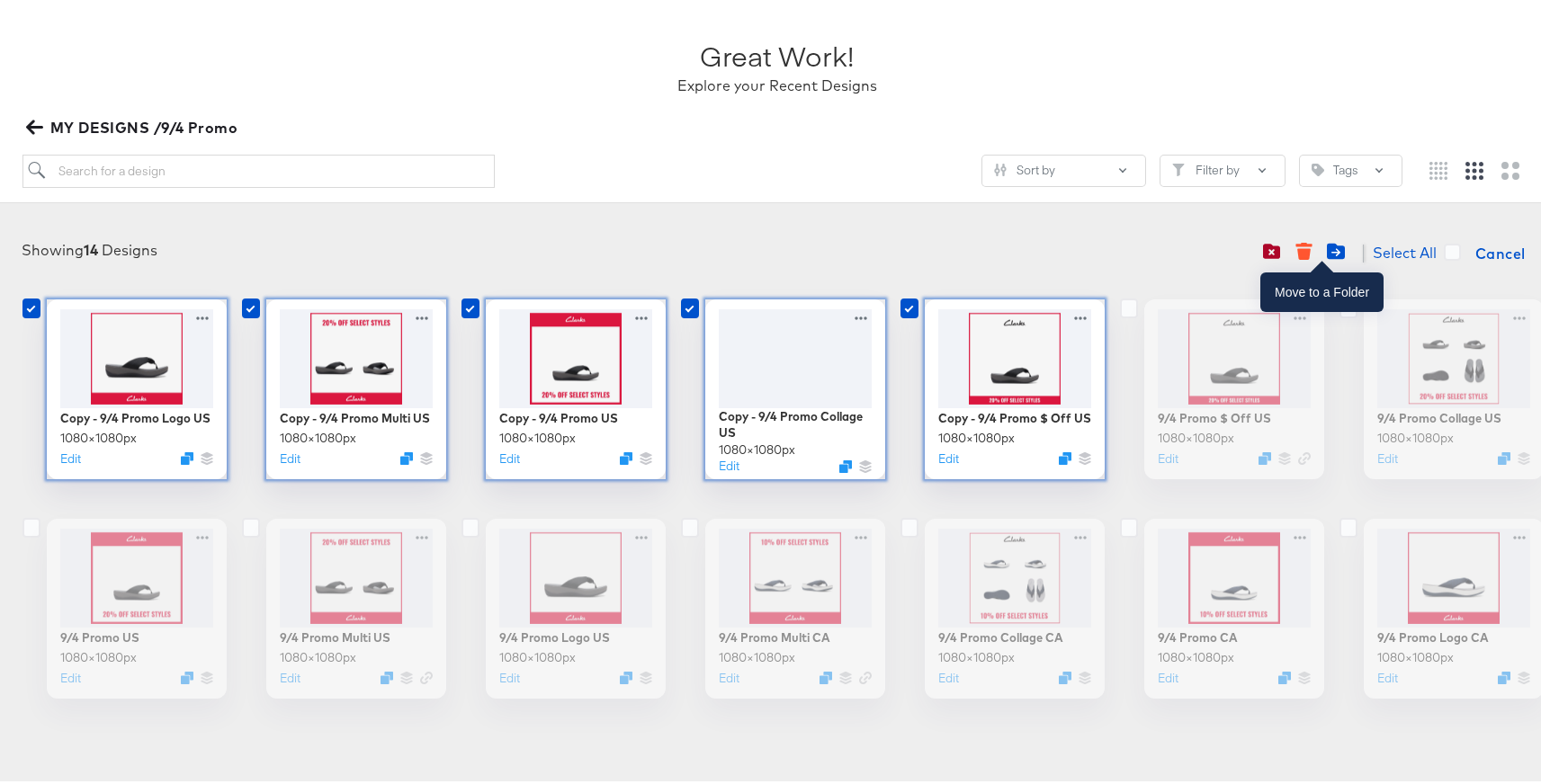
click at [1327, 247] on icon "Move to folder" at bounding box center [1336, 248] width 18 height 16
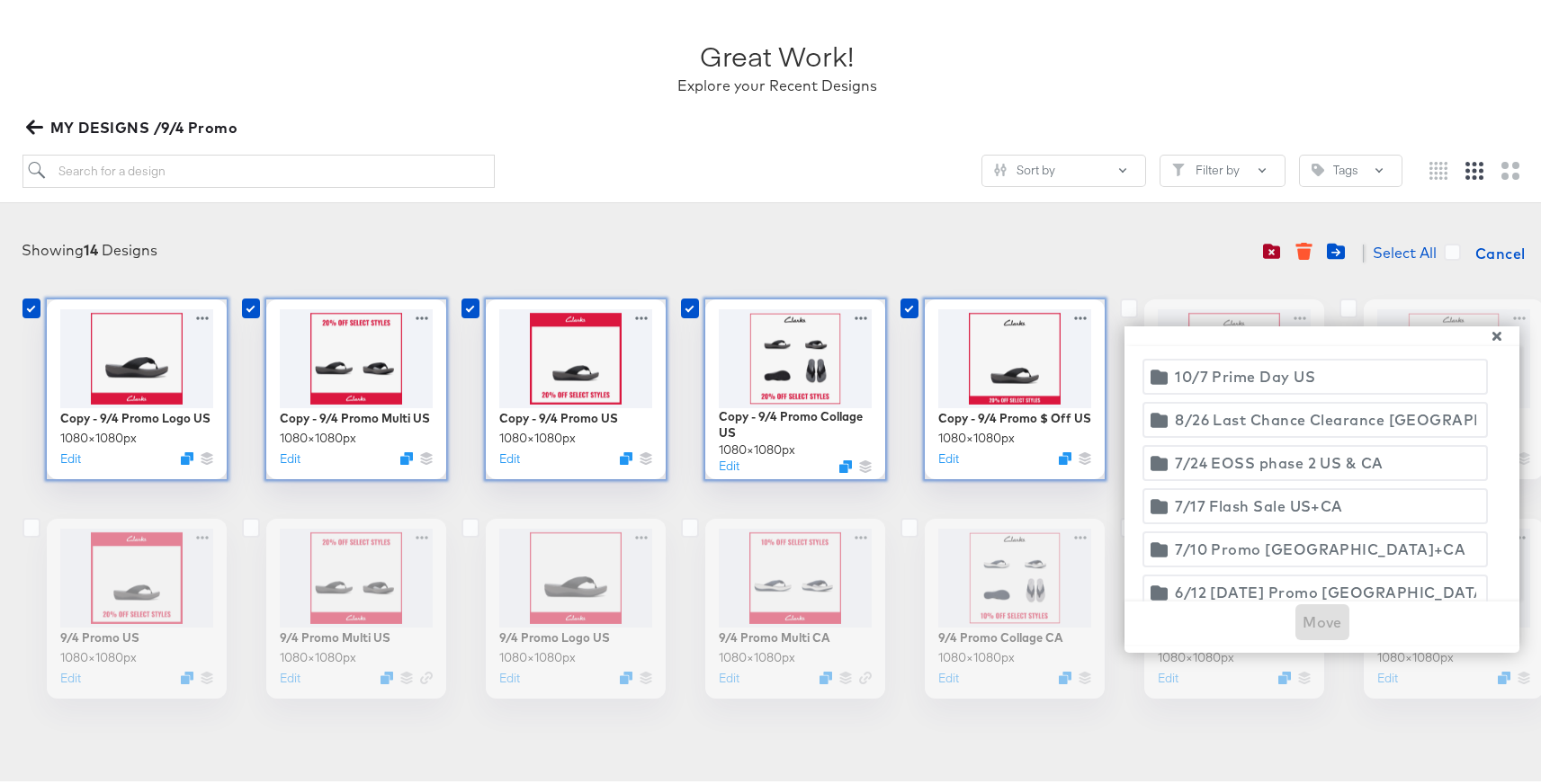
click at [1267, 361] on div "10/7 Prime Day US" at bounding box center [1245, 373] width 141 height 25
click at [1315, 606] on span "Move" at bounding box center [1323, 619] width 40 height 25
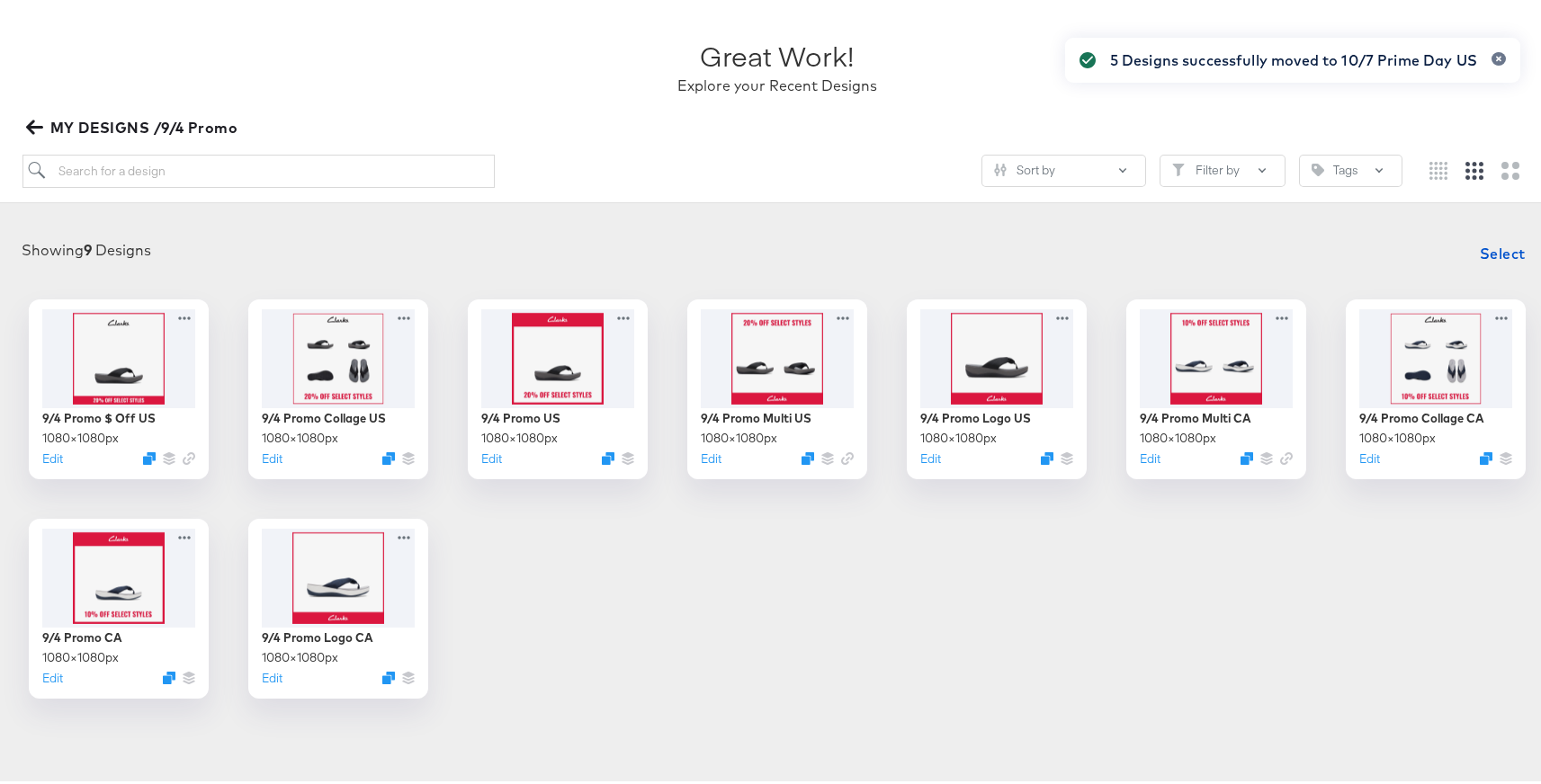
click at [153, 112] on span "MY DESIGNS /9/4 Promo" at bounding box center [134, 124] width 208 height 25
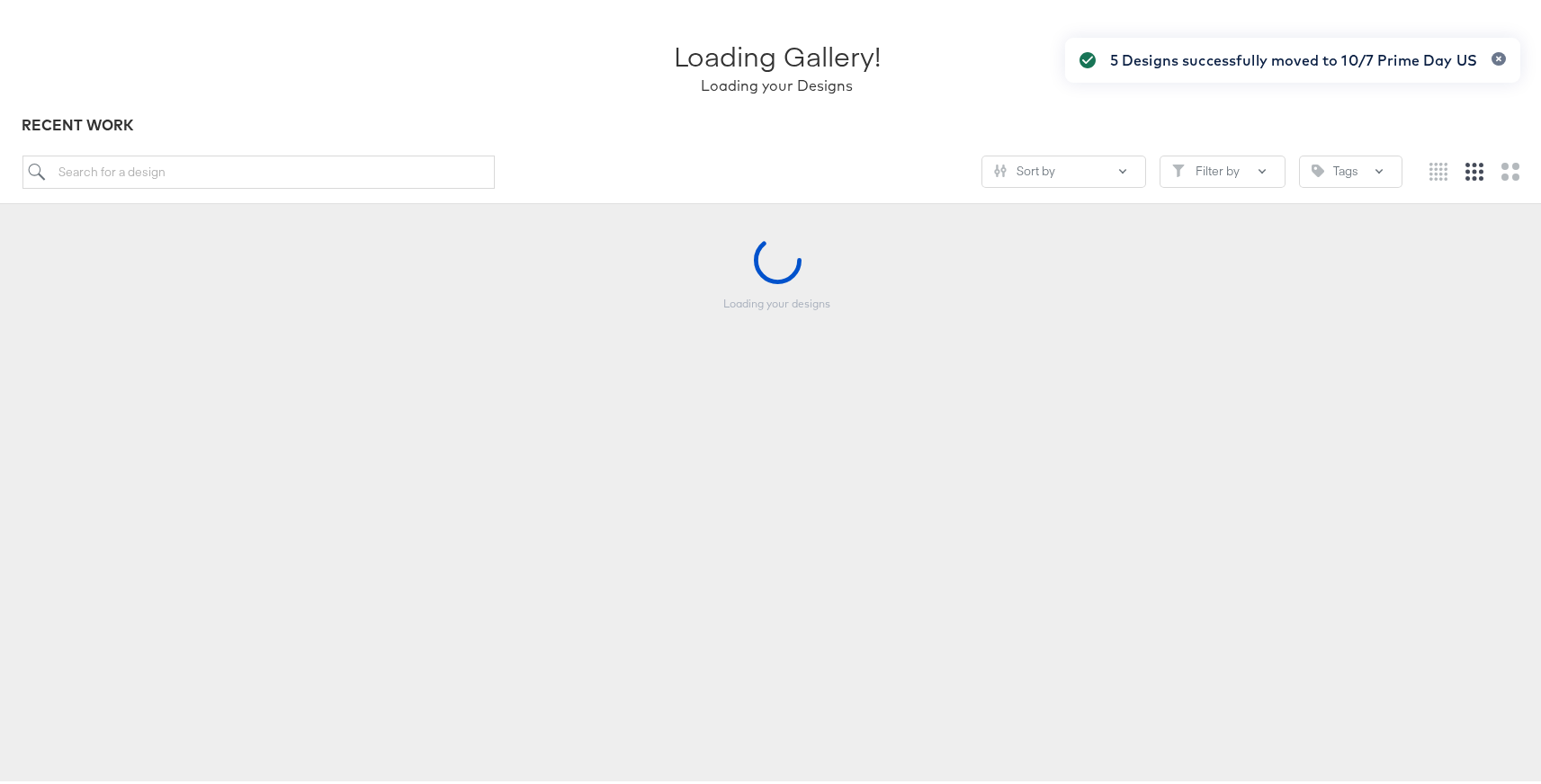
scroll to position [101, 0]
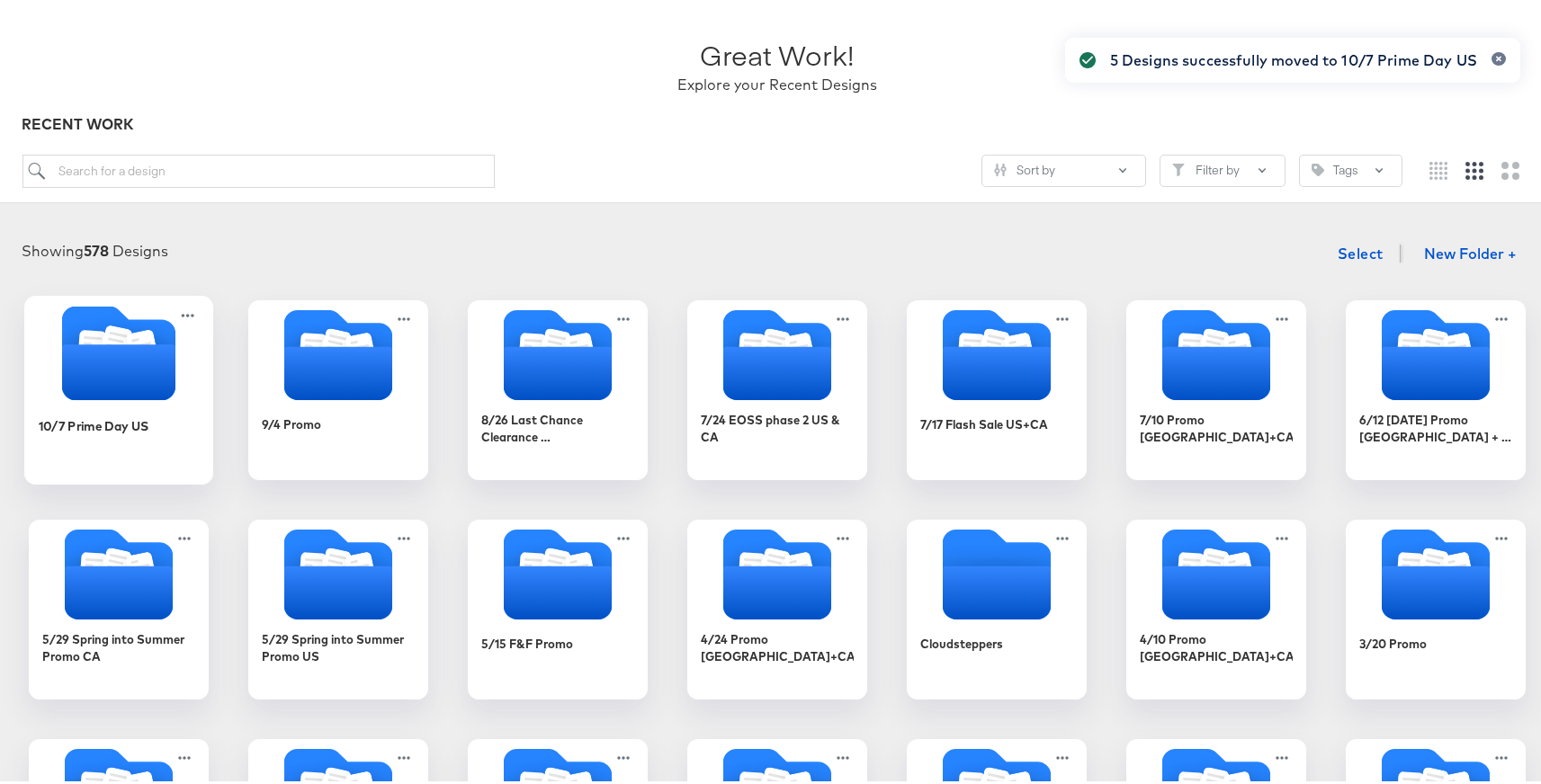
click at [177, 363] on icon "Folder" at bounding box center [119, 349] width 189 height 94
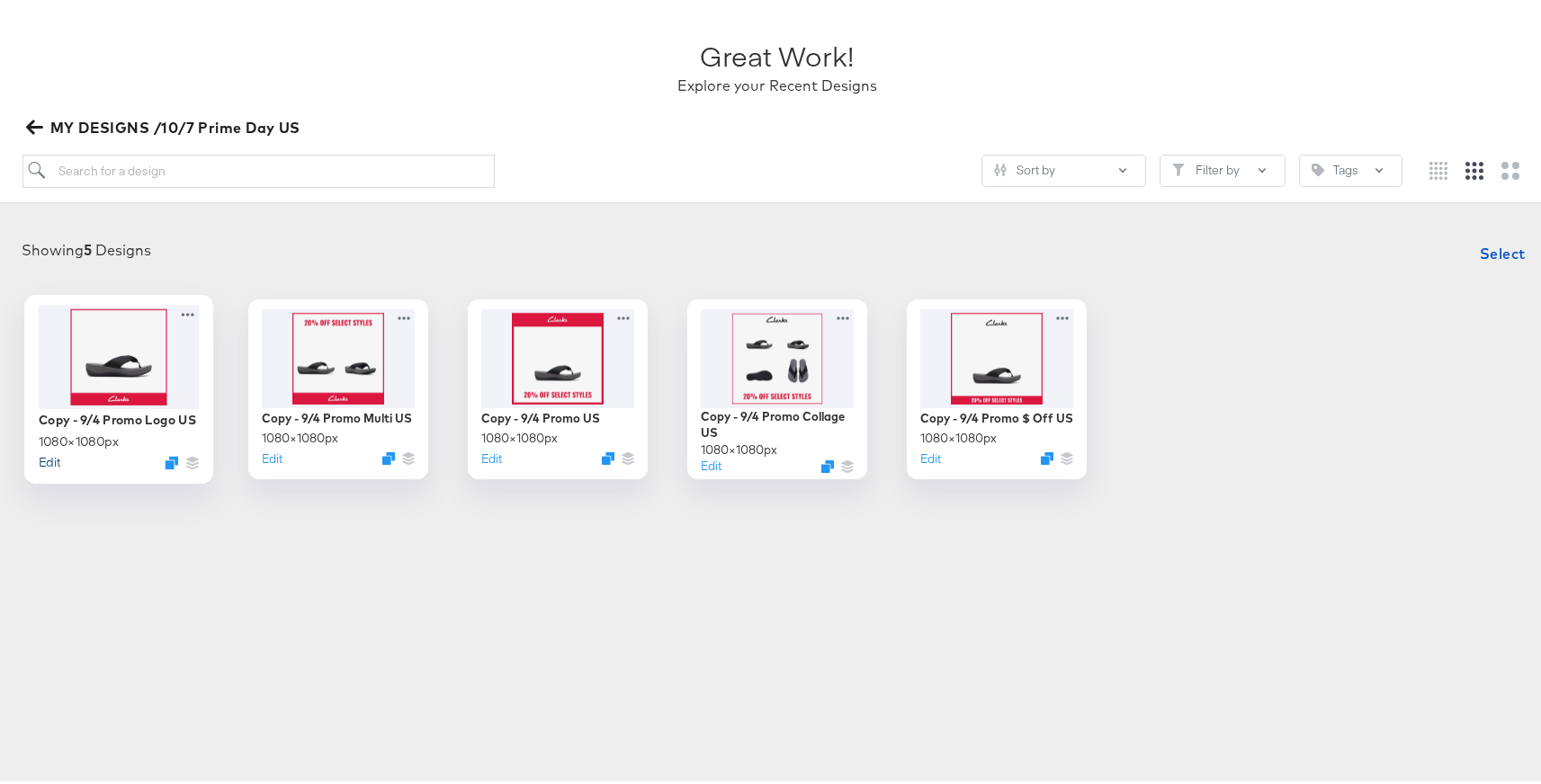
click at [40, 460] on button "Edit" at bounding box center [50, 458] width 22 height 17
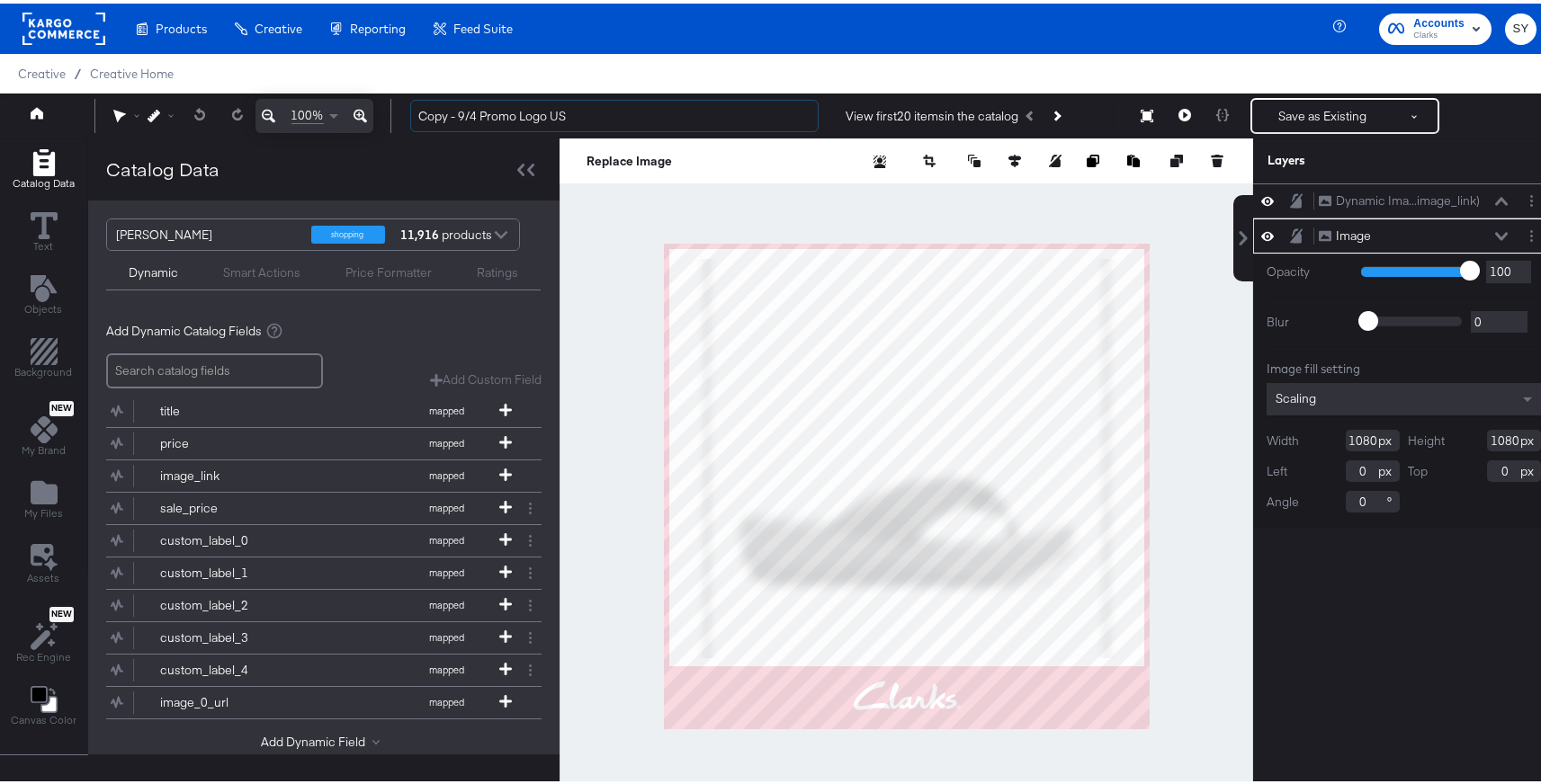
drag, startPoint x: 584, startPoint y: 106, endPoint x: 404, endPoint y: 116, distance: 180.3
click at [404, 116] on div "Copy - 9/4 Promo Logo US View first 20 items in the catalog Save as Existing Se…" at bounding box center [966, 112] width 1141 height 36
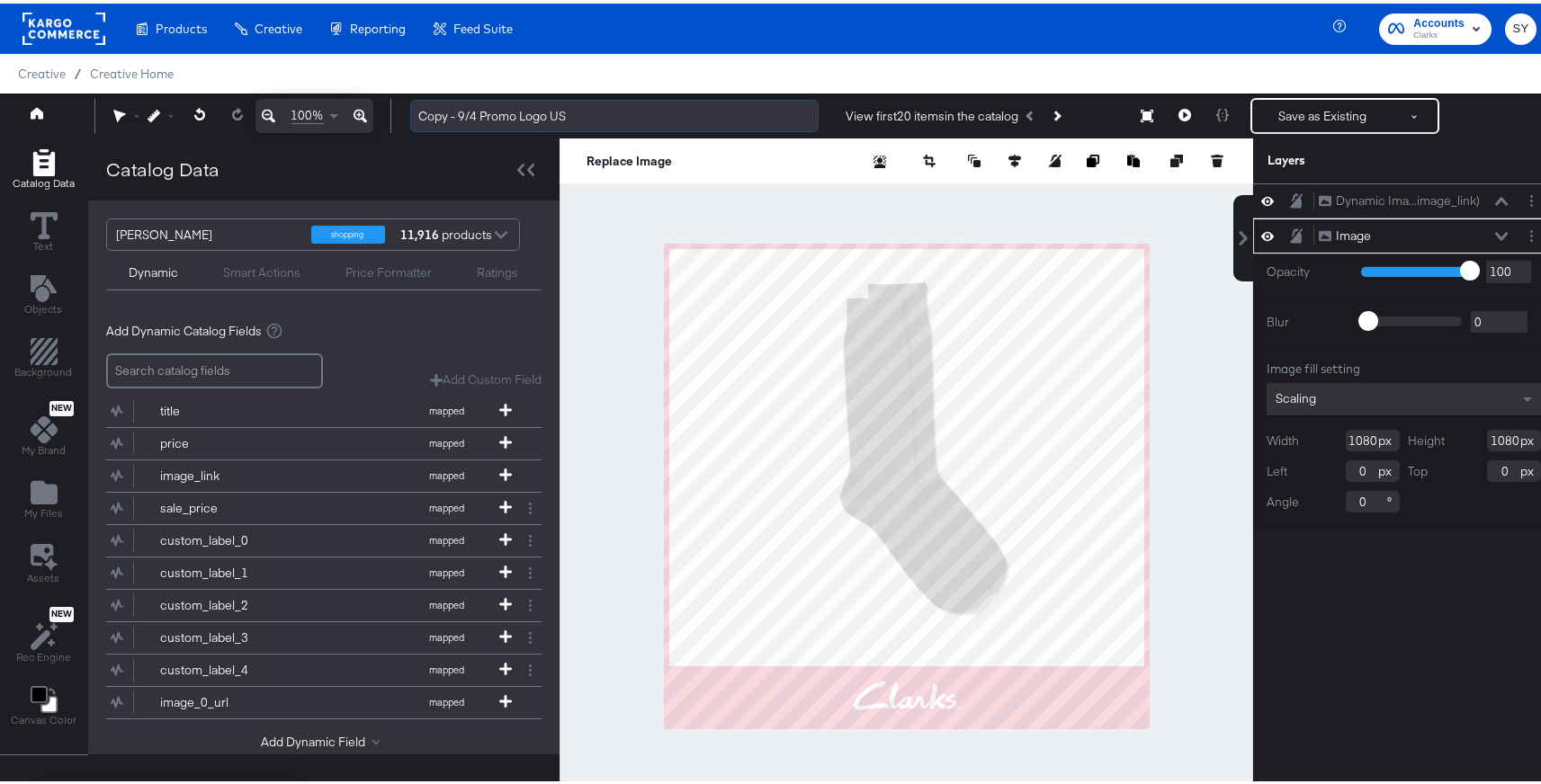
click at [586, 118] on input "Copy - 9/4 Promo Logo US" at bounding box center [615, 112] width 409 height 34
drag, startPoint x: 587, startPoint y: 113, endPoint x: 425, endPoint y: 106, distance: 162.2
click at [425, 106] on input "Copy - 9/4 Promo Logo US" at bounding box center [615, 112] width 409 height 34
click at [473, 116] on input "Copy - 9/4 Promo Logo US" at bounding box center [615, 112] width 409 height 34
drag, startPoint x: 477, startPoint y: 111, endPoint x: 400, endPoint y: 111, distance: 77.0
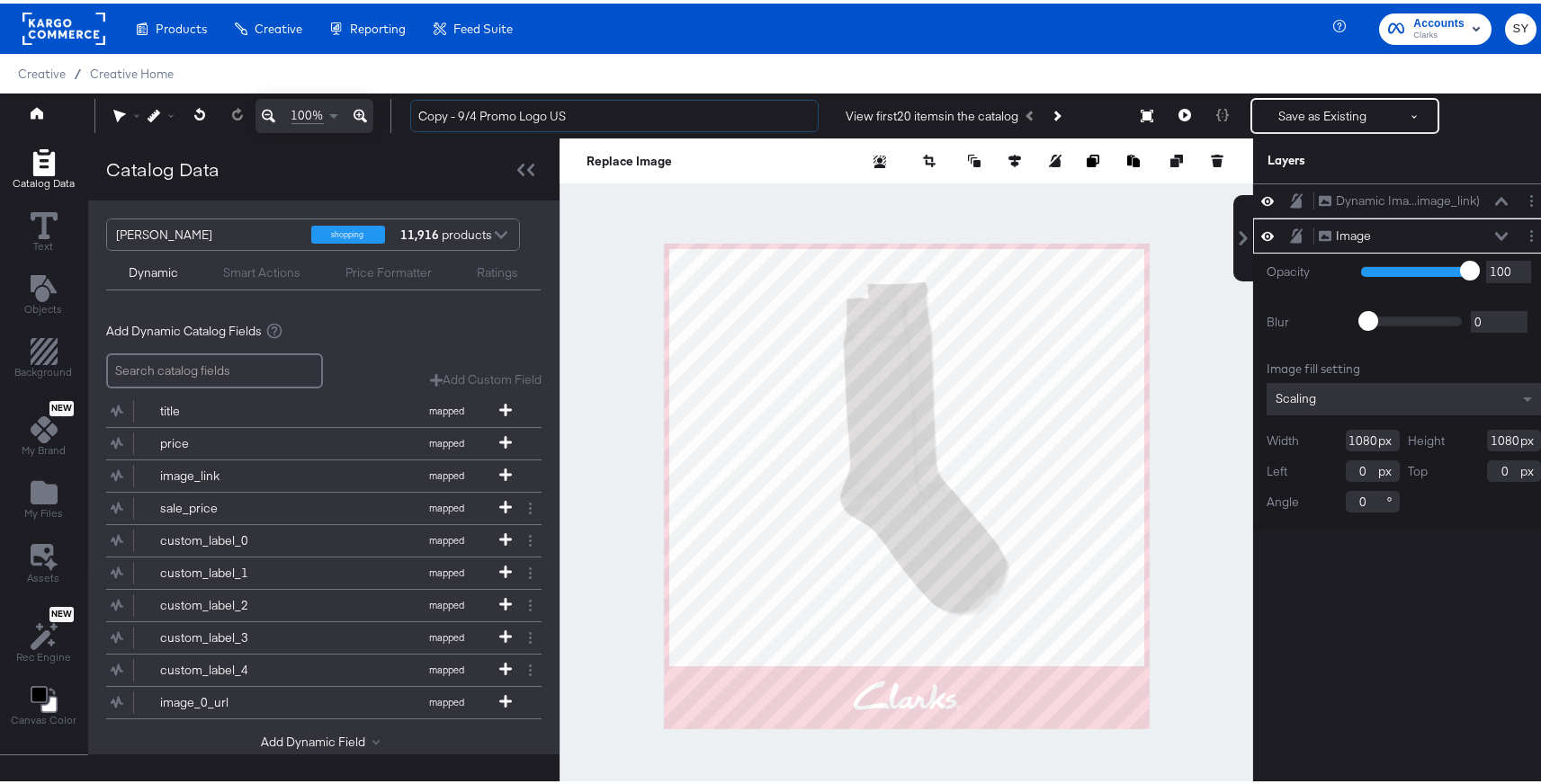
click at [400, 111] on div "Copy - 9/4 Promo Logo US View first 20 items in the catalog Save as Existing Se…" at bounding box center [966, 112] width 1141 height 36
click at [480, 109] on input "10/7 Promo Logo US" at bounding box center [615, 112] width 409 height 34
drag, startPoint x: 481, startPoint y: 115, endPoint x: 456, endPoint y: 114, distance: 25.0
click at [456, 117] on input "10/7 Promo Logo US" at bounding box center [615, 112] width 409 height 34
type input "10/7 Prime Day Logo US"
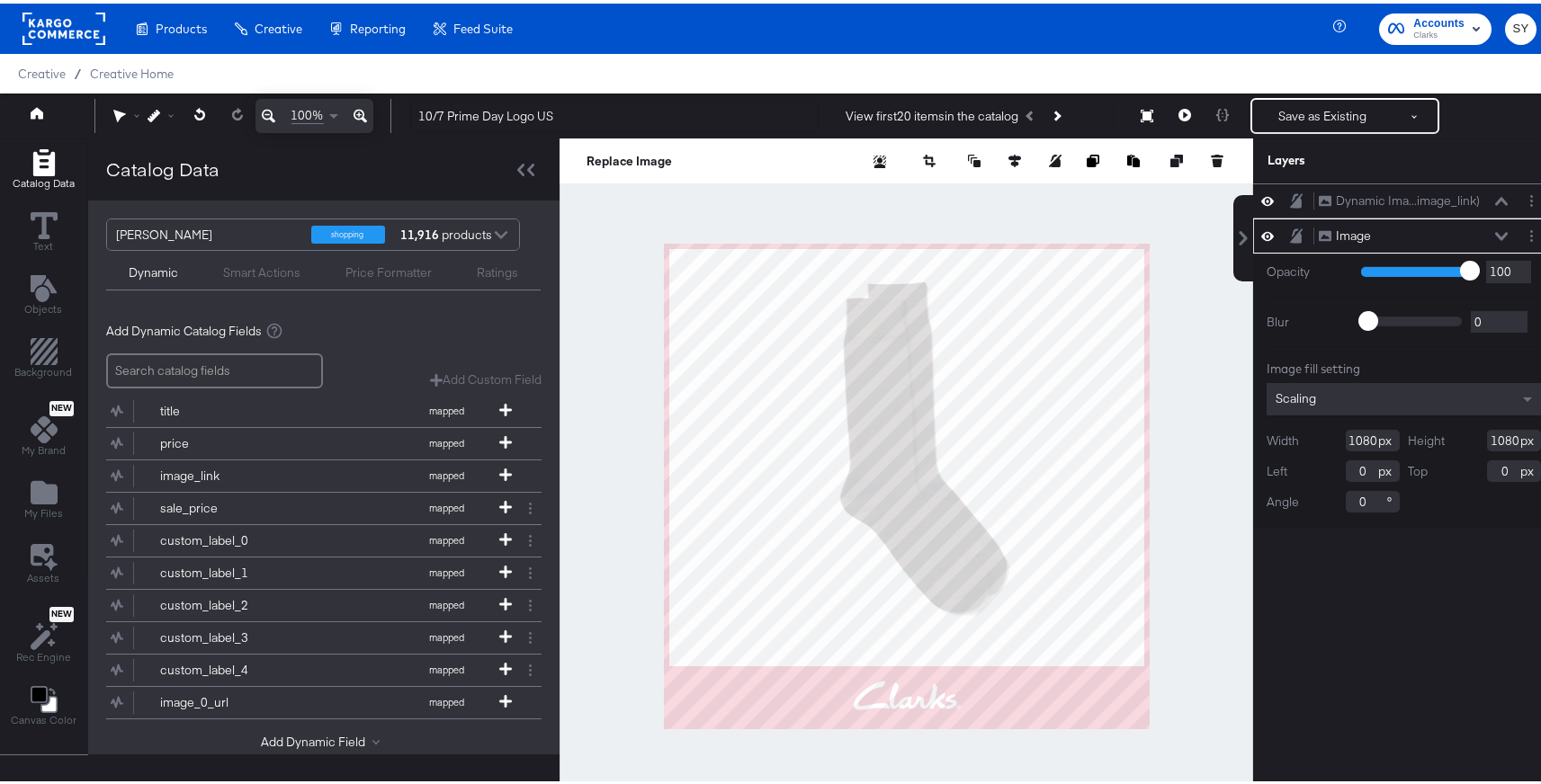
click at [1304, 92] on div "100% 10/7 Prime Day Logo US View first 20 items in the catalog Save as Existing…" at bounding box center [777, 112] width 1555 height 45
click at [1303, 117] on button "Save as Existing" at bounding box center [1323, 112] width 141 height 33
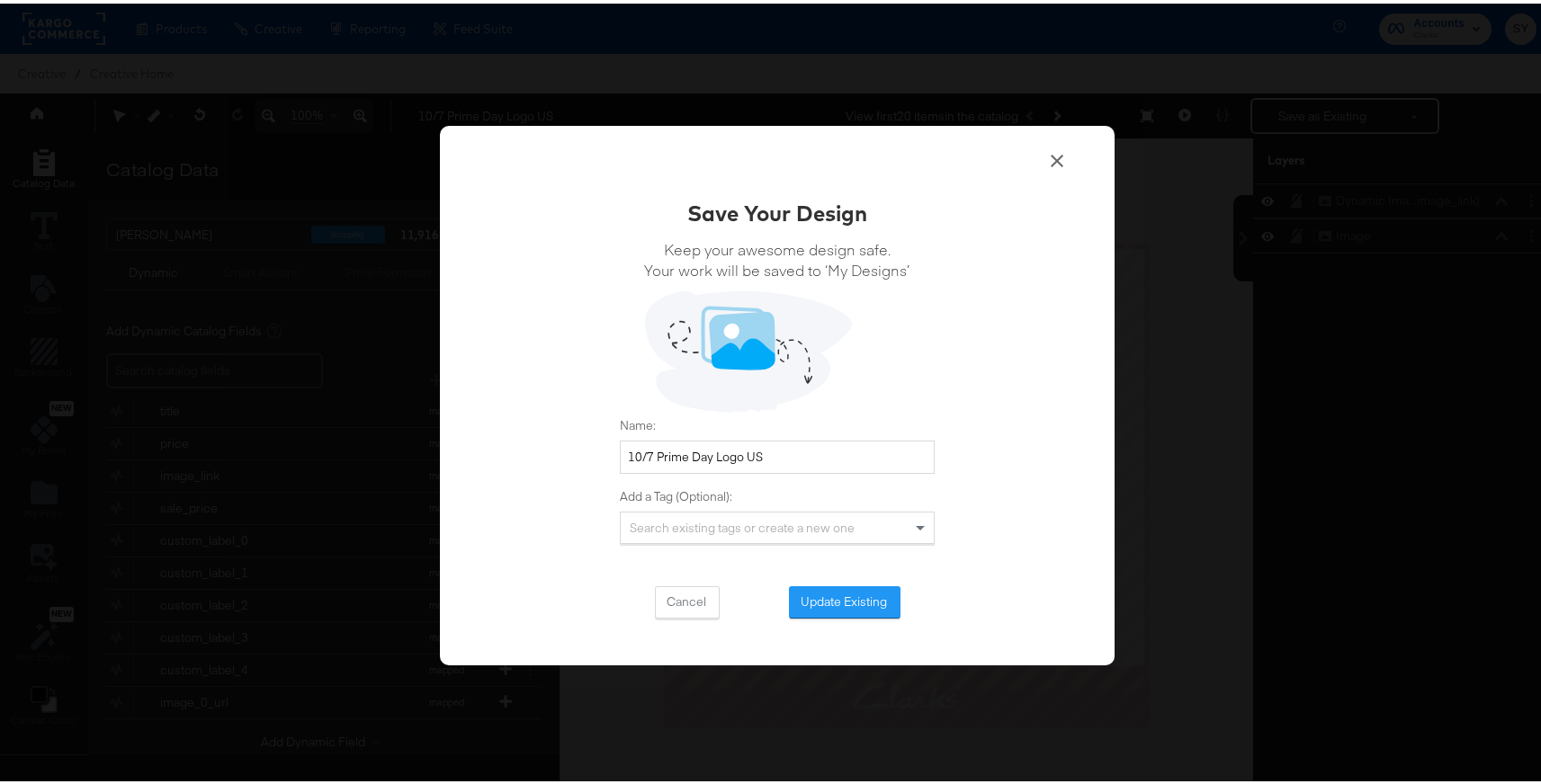
click at [831, 579] on div "Save Your Design Keep your awesome design safe. Your work will be saved to ‘My …" at bounding box center [777, 404] width 315 height 421
click at [831, 609] on button "Update Existing" at bounding box center [844, 599] width 111 height 33
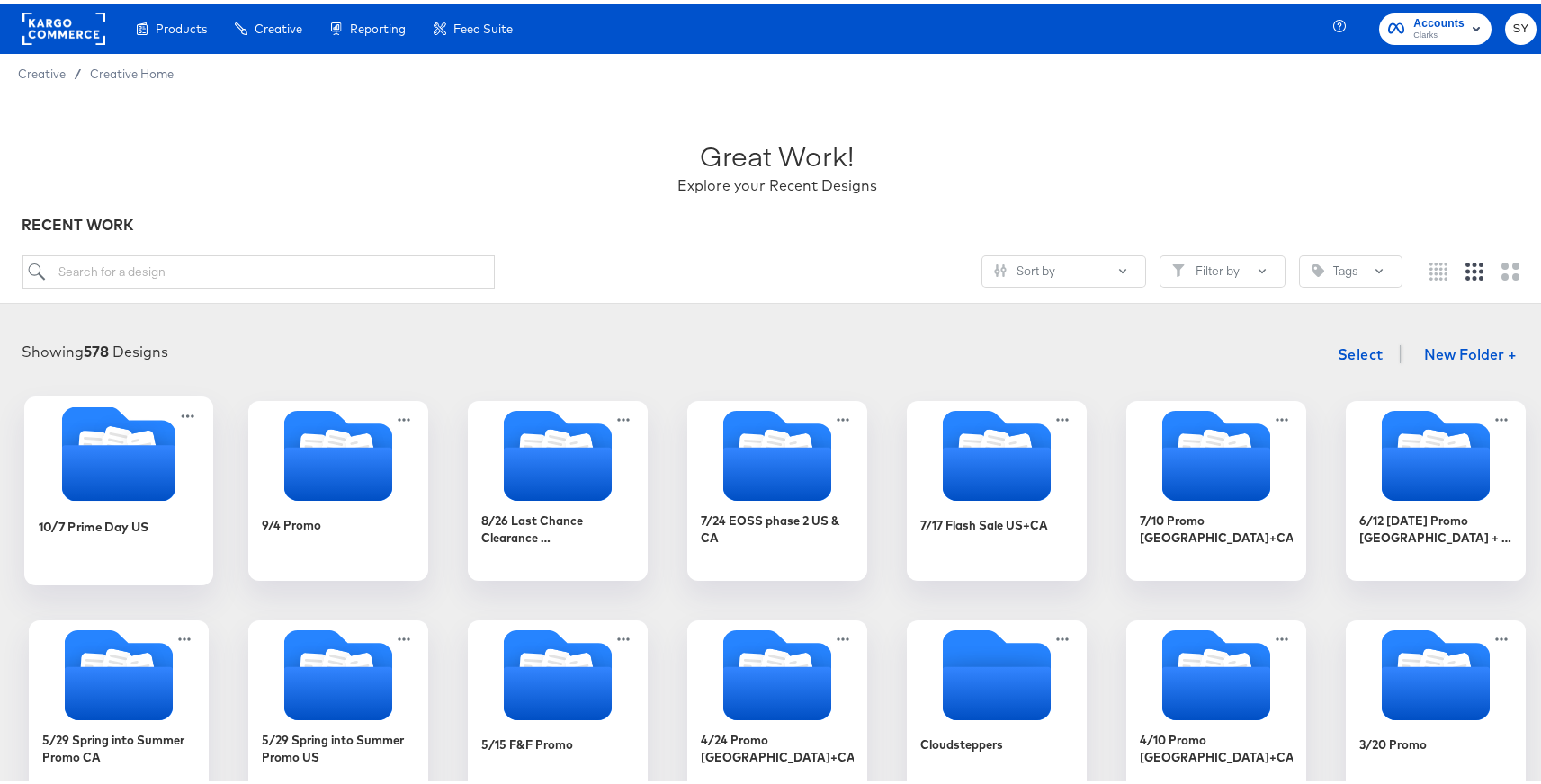
click at [92, 504] on div "10/7 Prime Day US" at bounding box center [120, 537] width 161 height 69
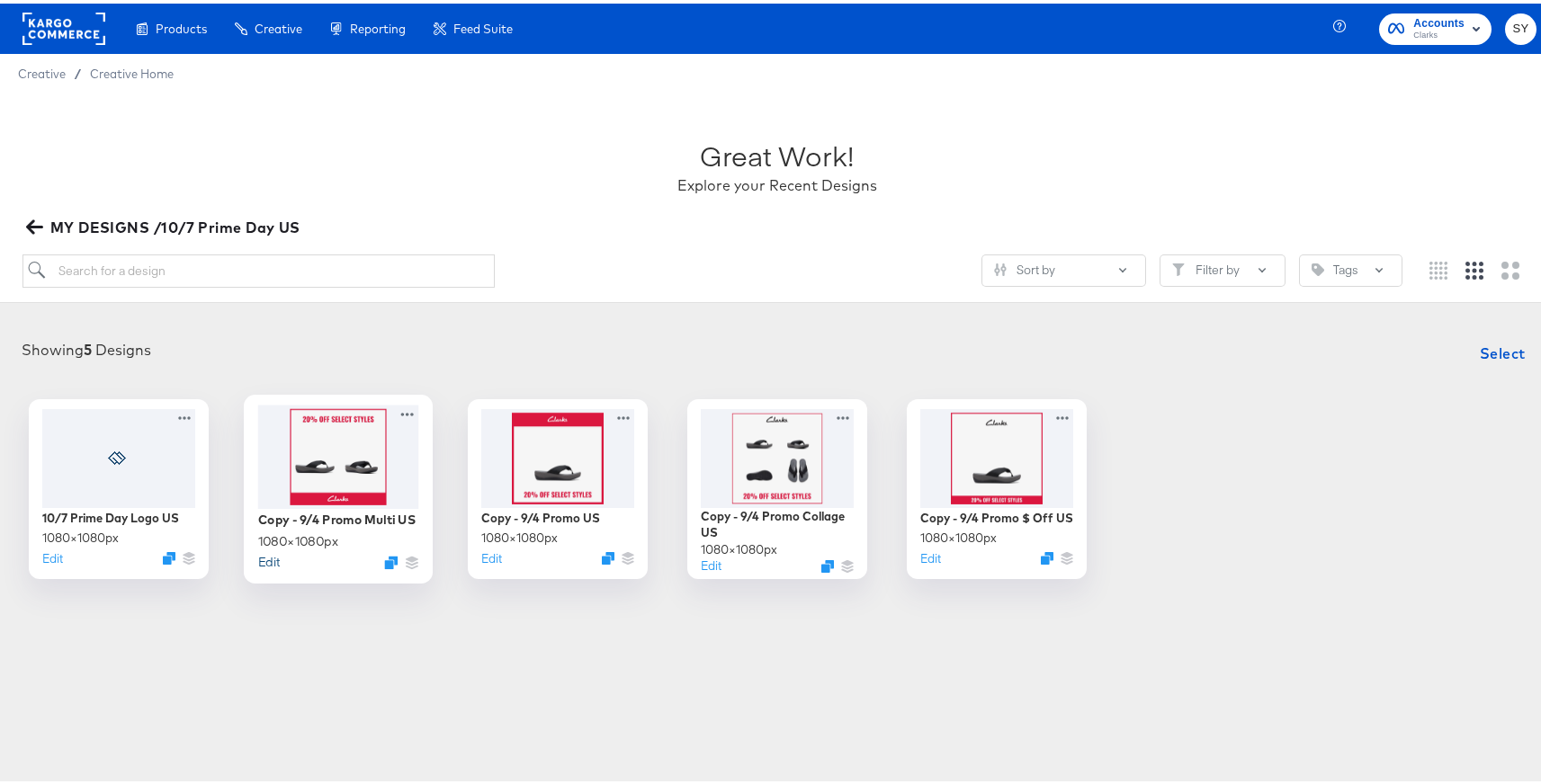
click at [263, 557] on button "Edit" at bounding box center [269, 557] width 22 height 17
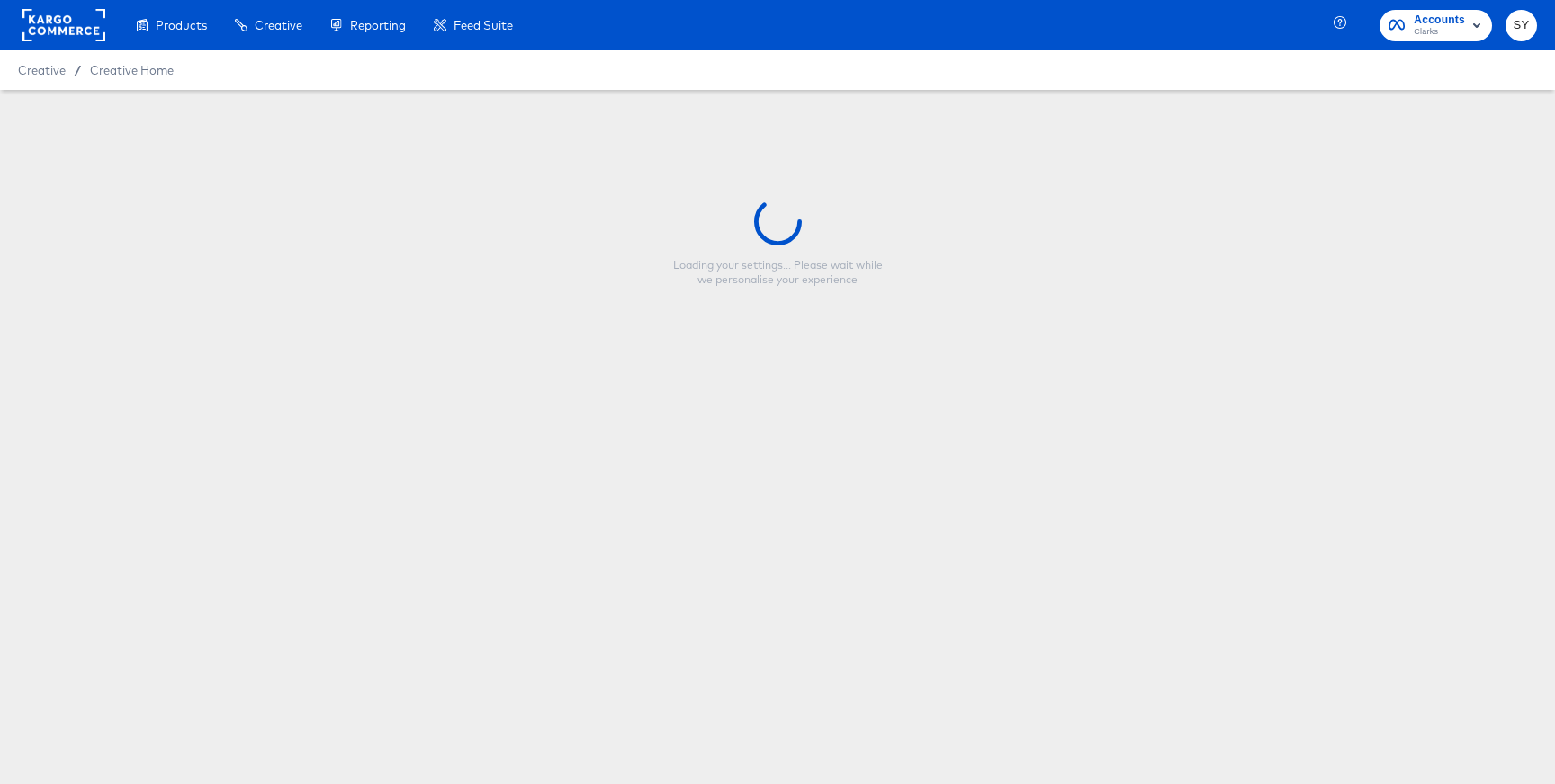
type input "Copy - 9/4 Promo Multi US"
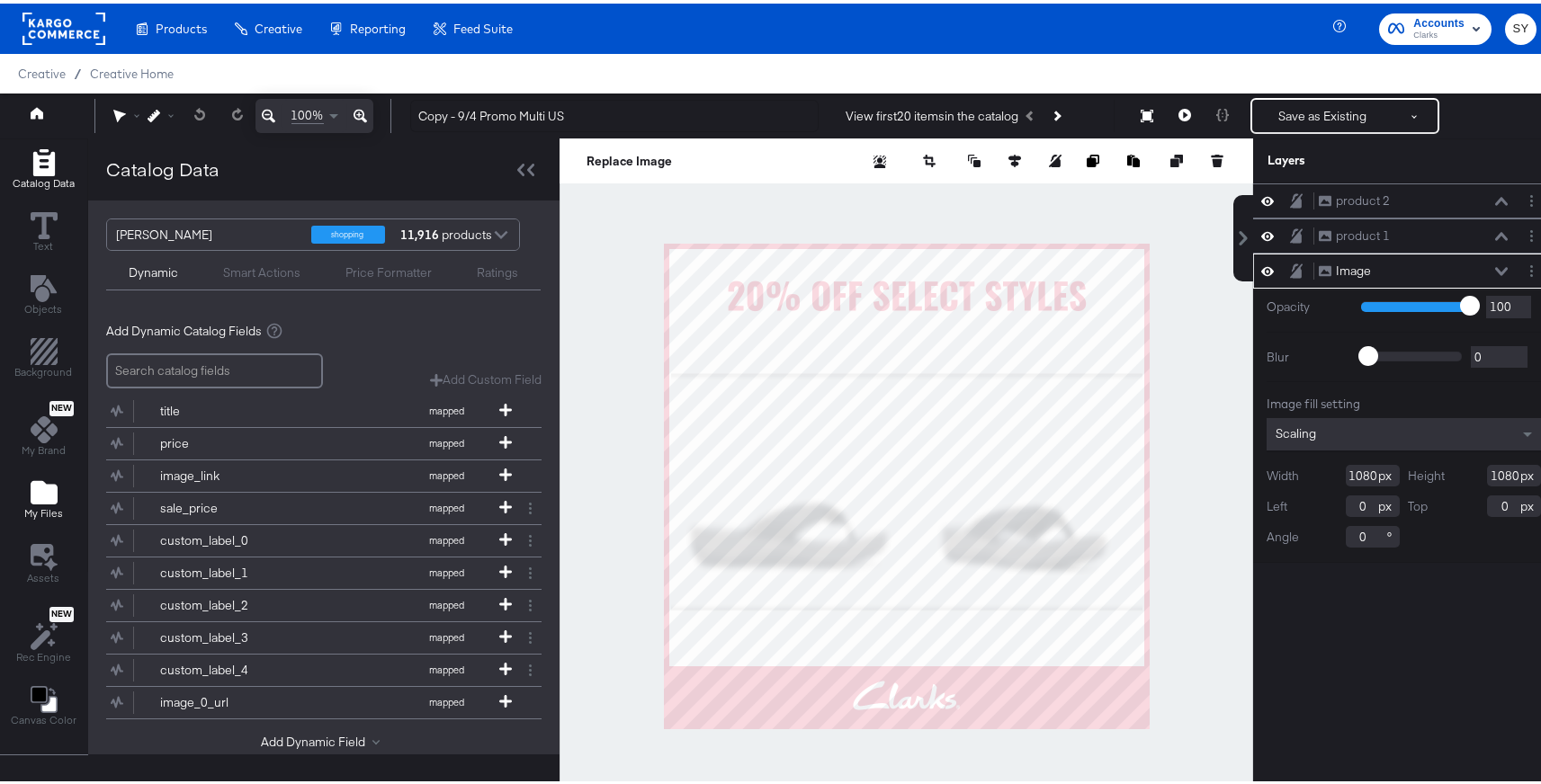
click at [47, 499] on icon "Add Files" at bounding box center [44, 489] width 27 height 24
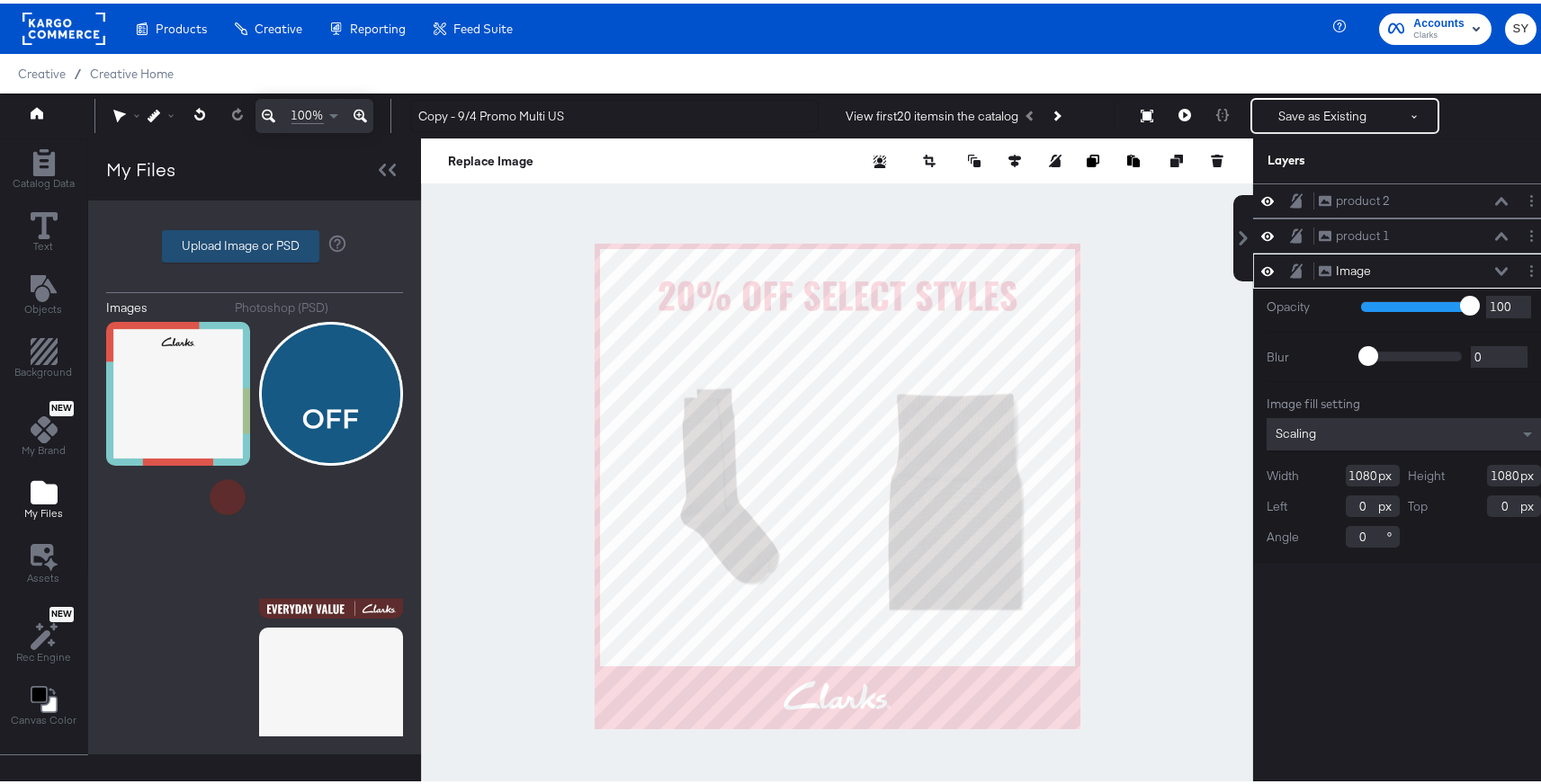
click at [264, 241] on label "Upload Image or PSD" at bounding box center [241, 243] width 156 height 31
click at [255, 243] on input "Upload Image or PSD" at bounding box center [255, 243] width 0 height 0
type input "C:\fakepath\multi 2.png"
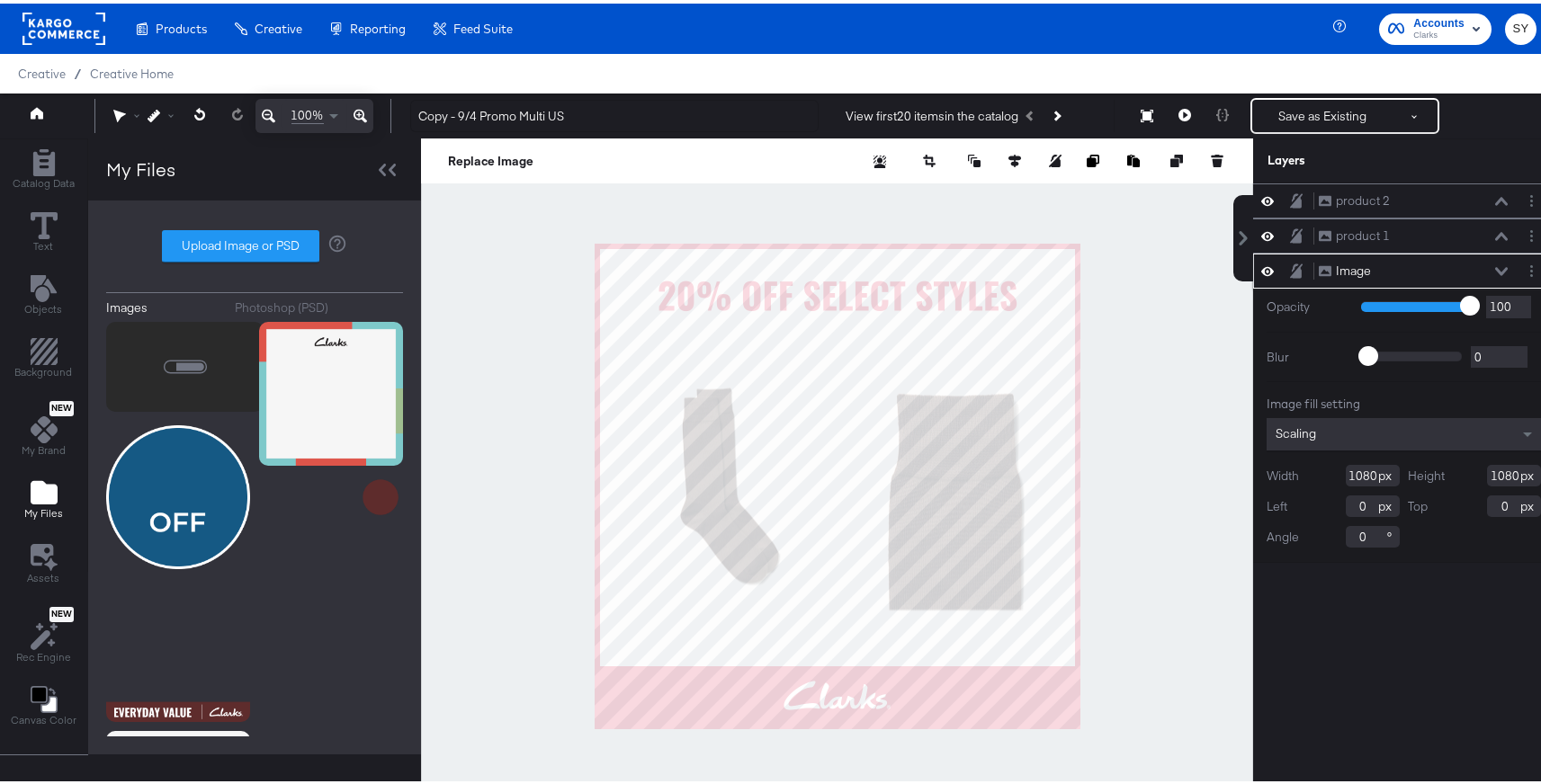
click at [1496, 268] on icon at bounding box center [1502, 268] width 13 height 9
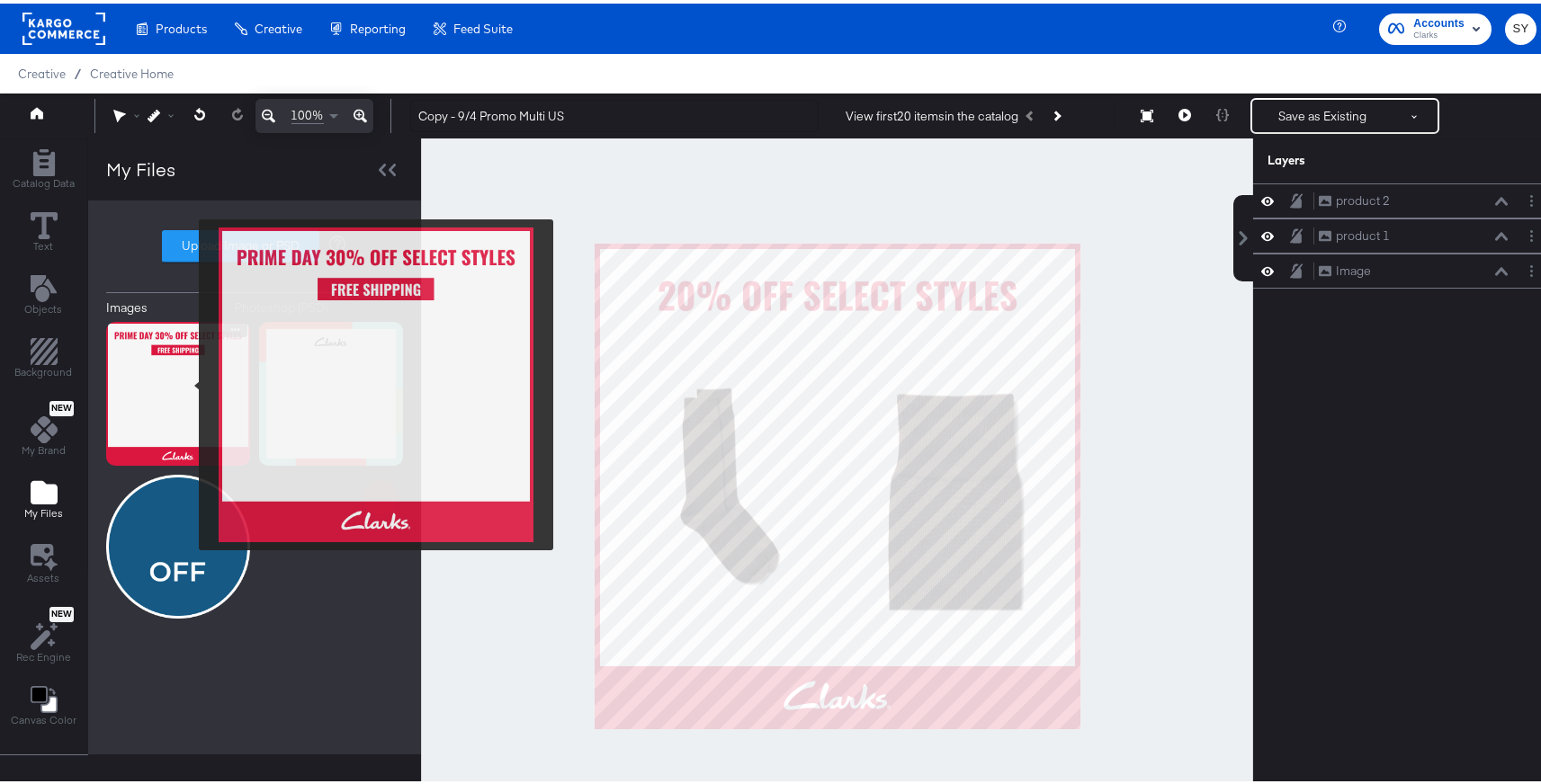
click at [187, 382] on img at bounding box center [178, 390] width 144 height 144
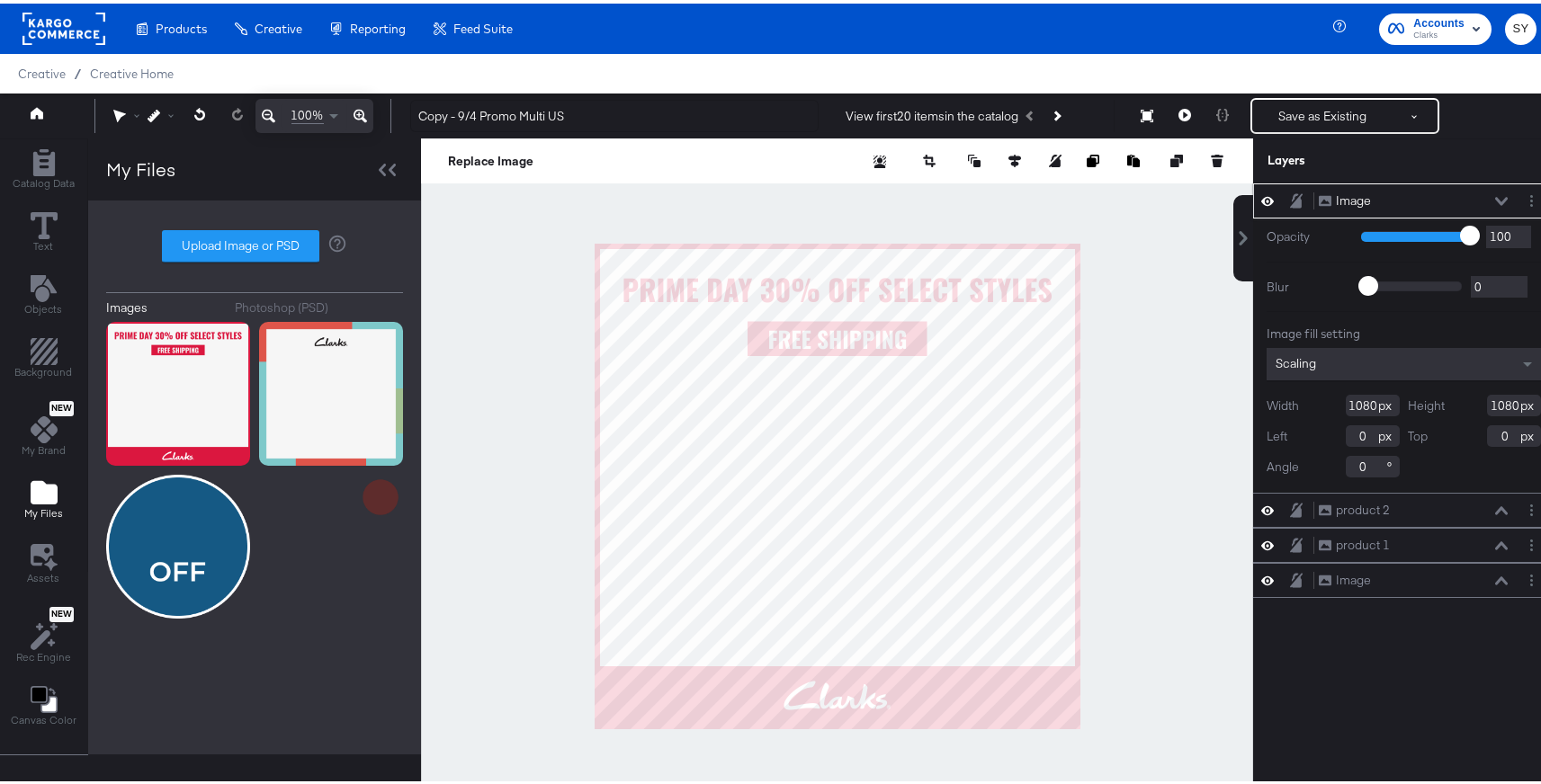
click at [1496, 197] on icon at bounding box center [1502, 198] width 13 height 9
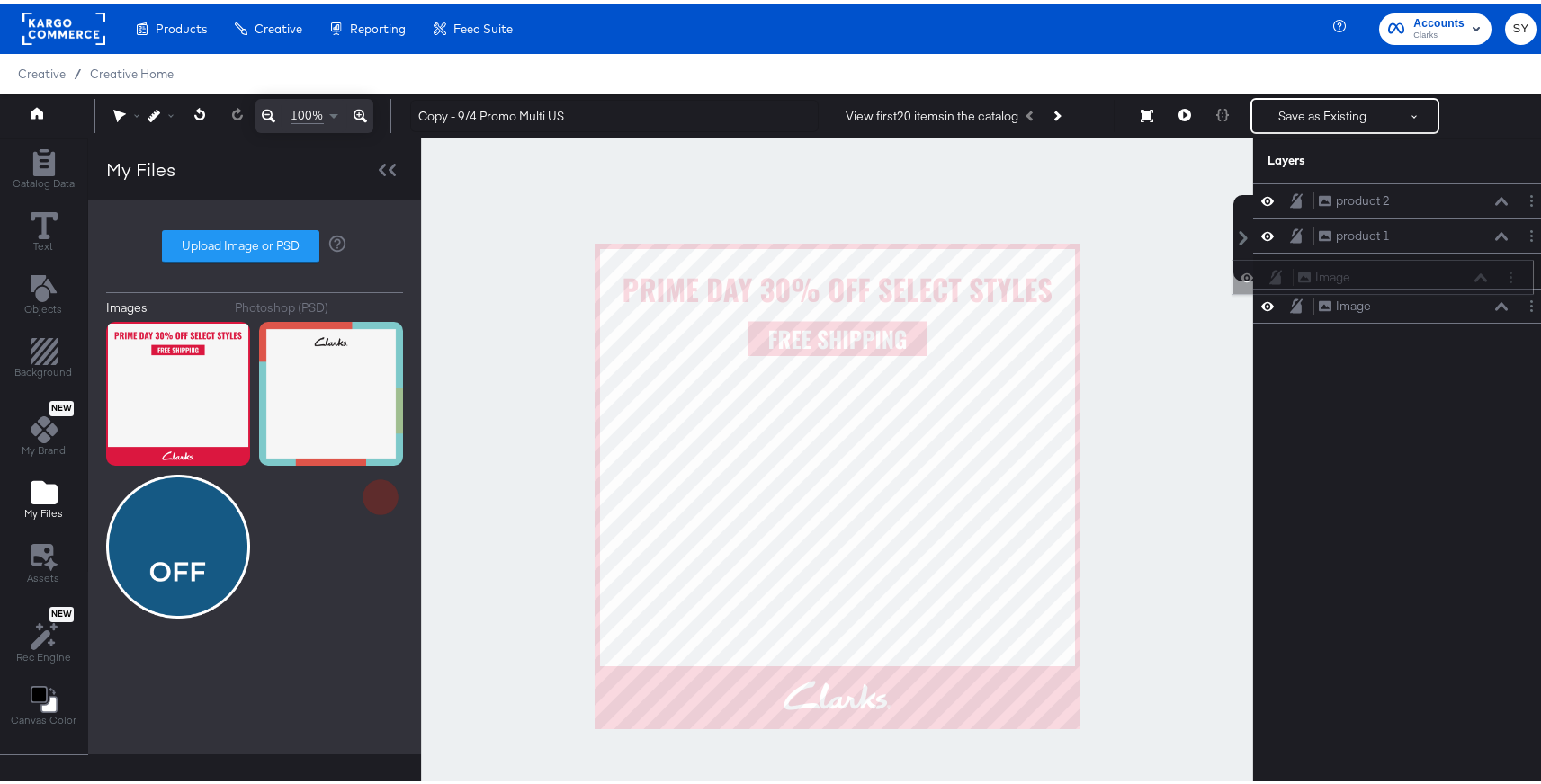
drag, startPoint x: 1443, startPoint y: 195, endPoint x: 1441, endPoint y: 276, distance: 81.0
click at [1441, 276] on div "Image Image" at bounding box center [1392, 274] width 190 height 19
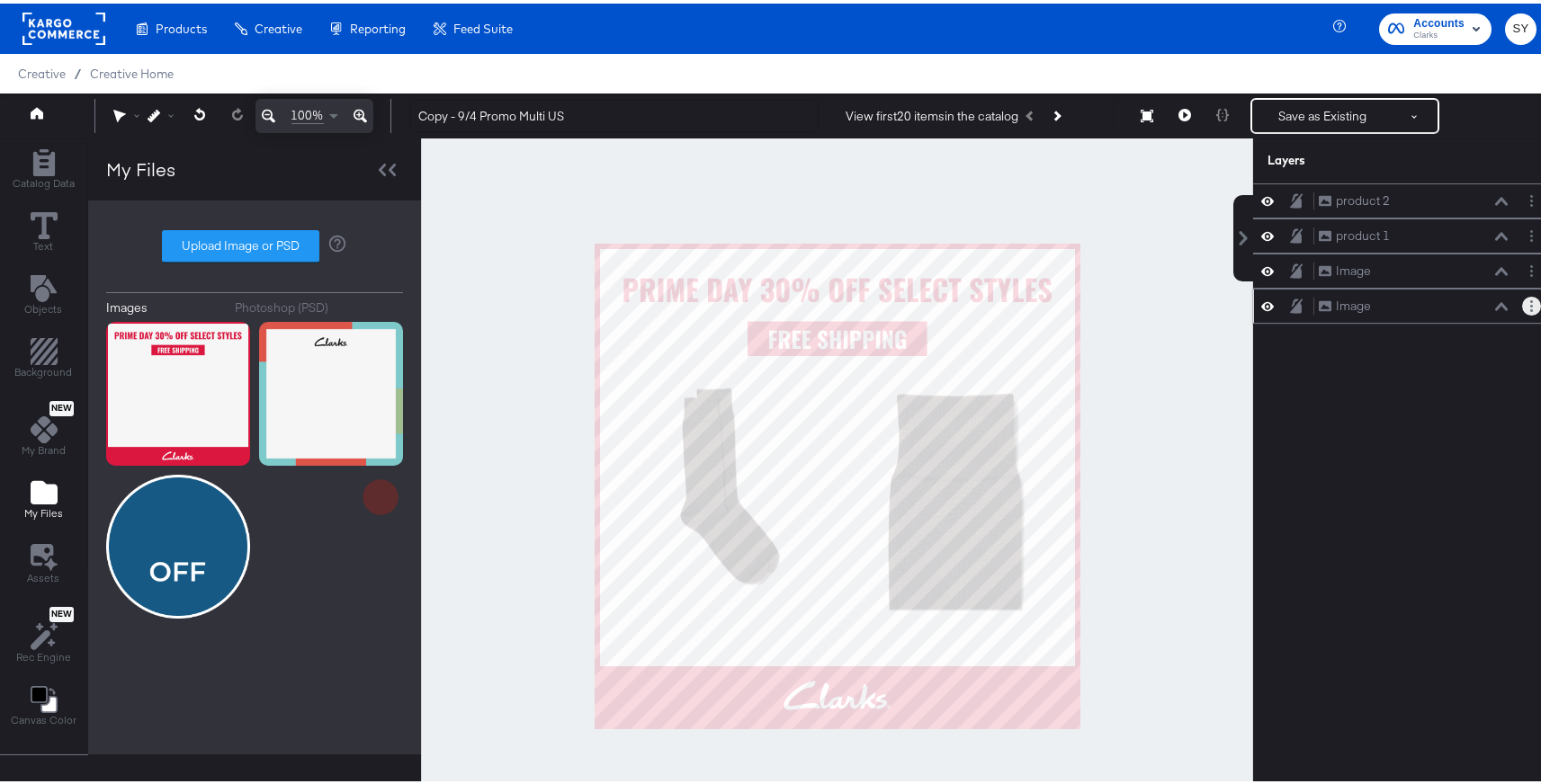
click at [1522, 302] on button "Layer Options" at bounding box center [1531, 303] width 19 height 19
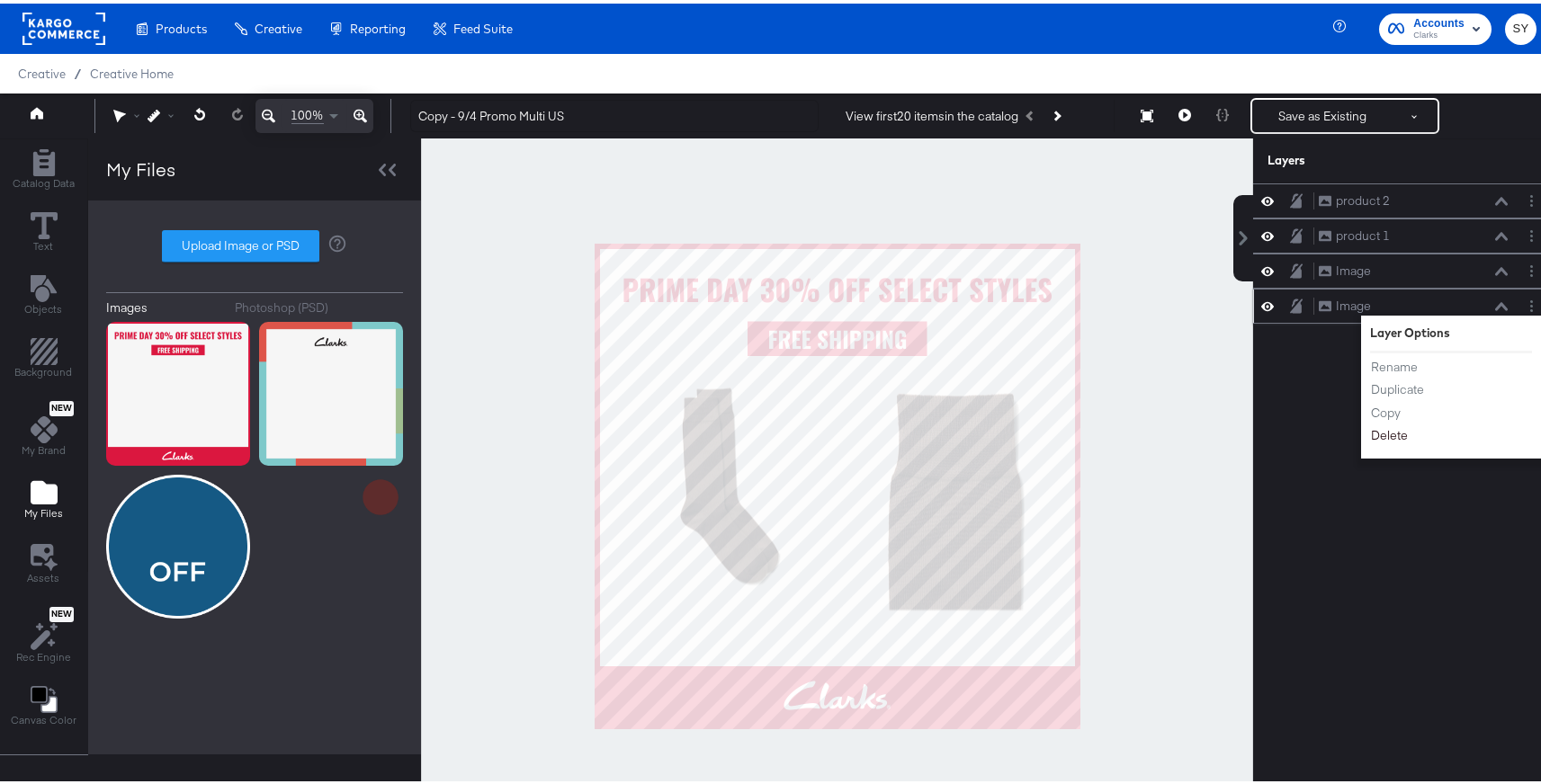
click at [1380, 436] on button "Delete" at bounding box center [1390, 431] width 39 height 19
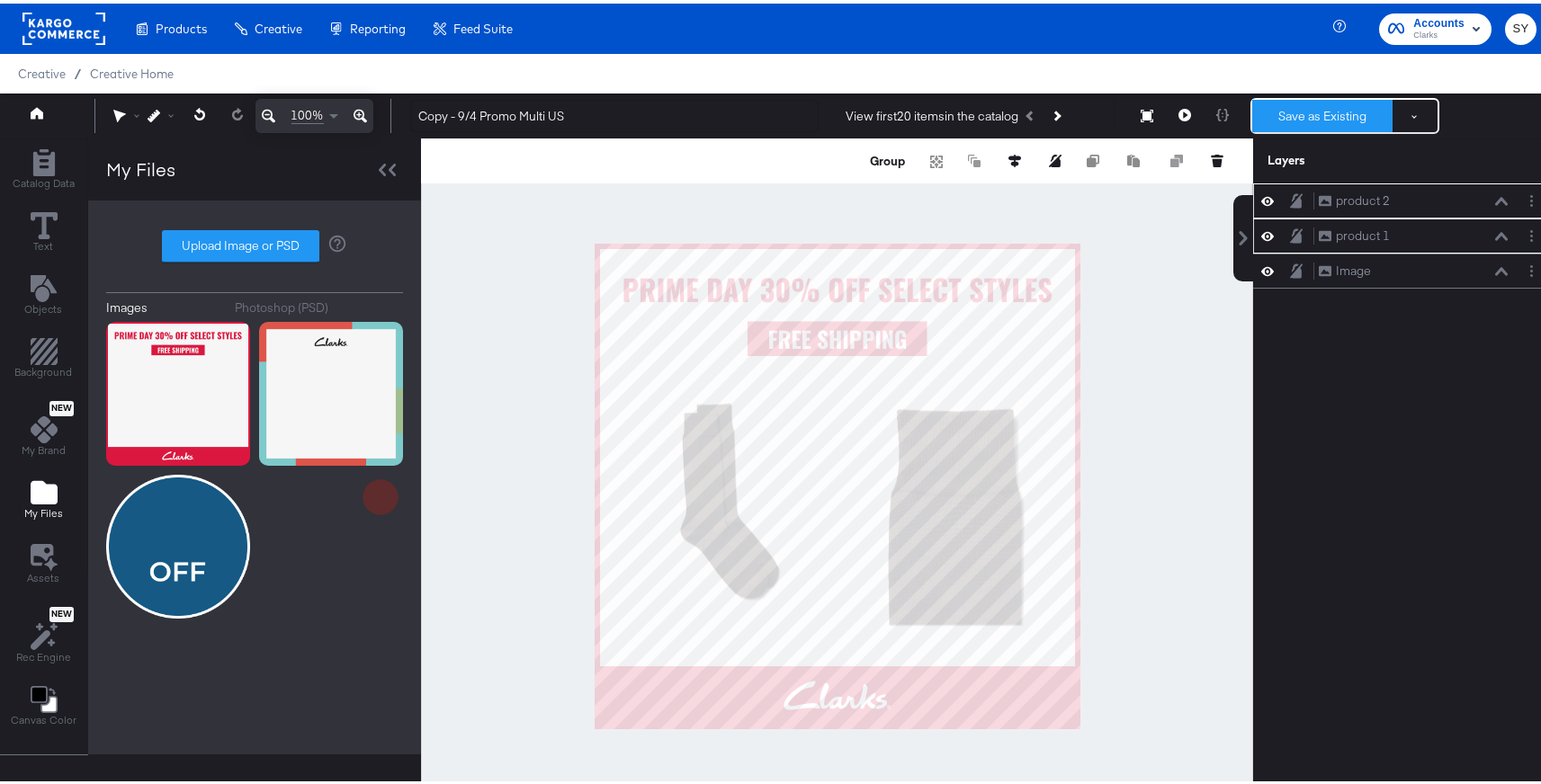
click at [1334, 100] on button "Save as Existing" at bounding box center [1323, 112] width 141 height 33
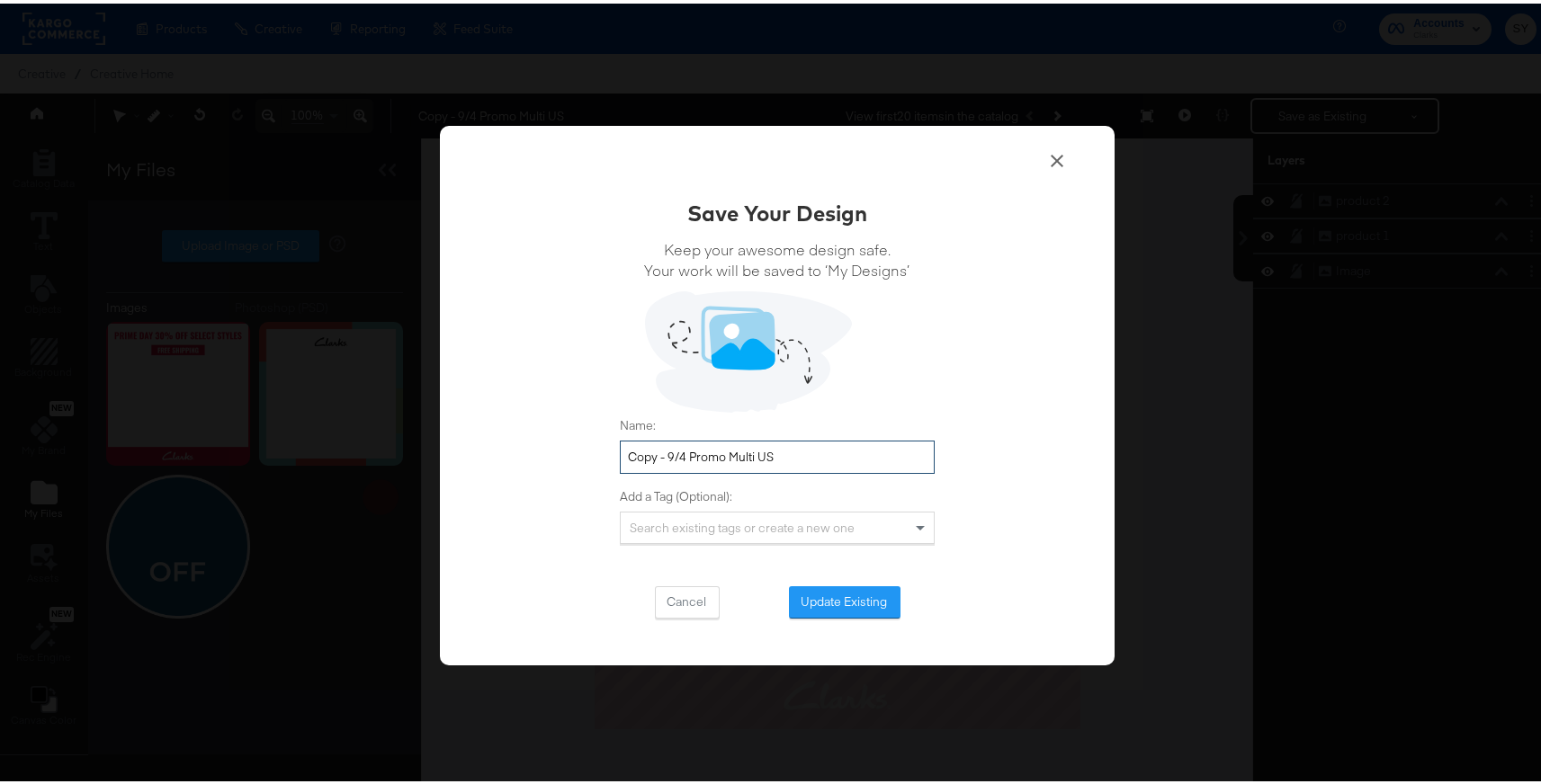
drag, startPoint x: 703, startPoint y: 455, endPoint x: 601, endPoint y: 455, distance: 102.0
click at [601, 455] on div "Save Your Design Keep your awesome design safe. Your work will be saved to ‘My …" at bounding box center [777, 392] width 674 height 541
type input "10/7 Prime Day Multi US"
click at [833, 605] on button "Update Existing" at bounding box center [844, 599] width 111 height 33
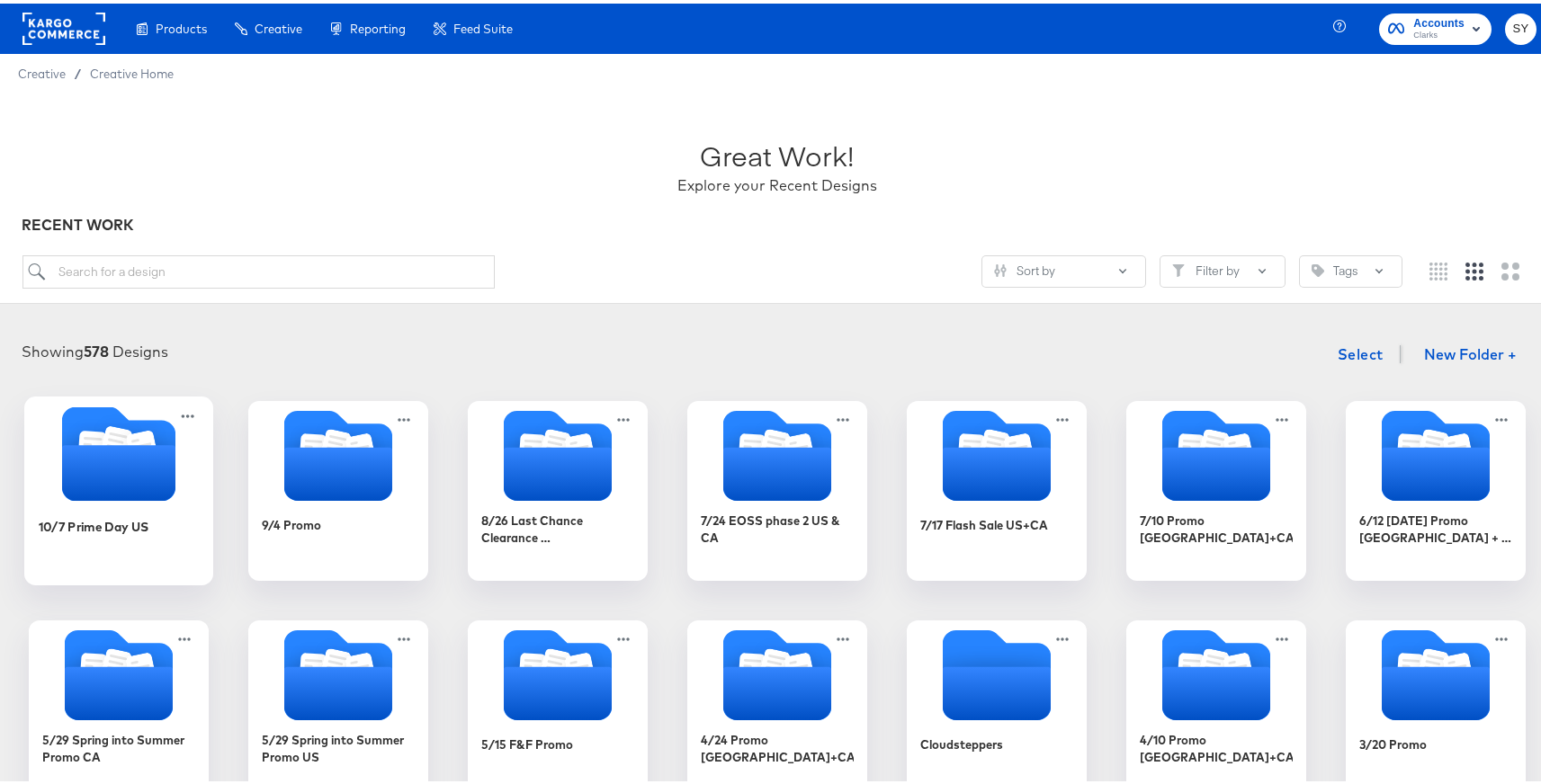
click at [192, 498] on div at bounding box center [119, 452] width 189 height 99
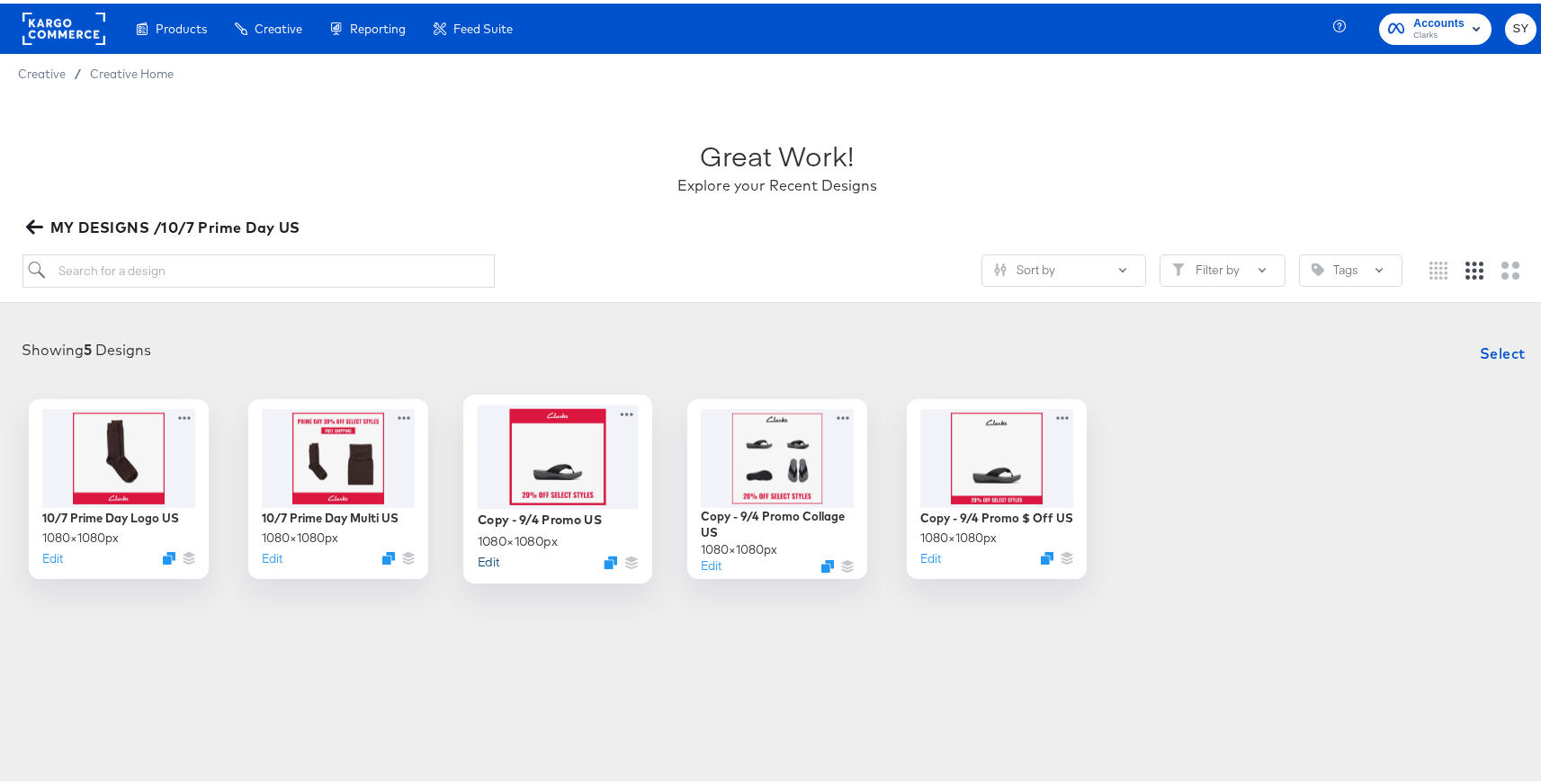
click at [484, 557] on button "Edit" at bounding box center [489, 557] width 22 height 17
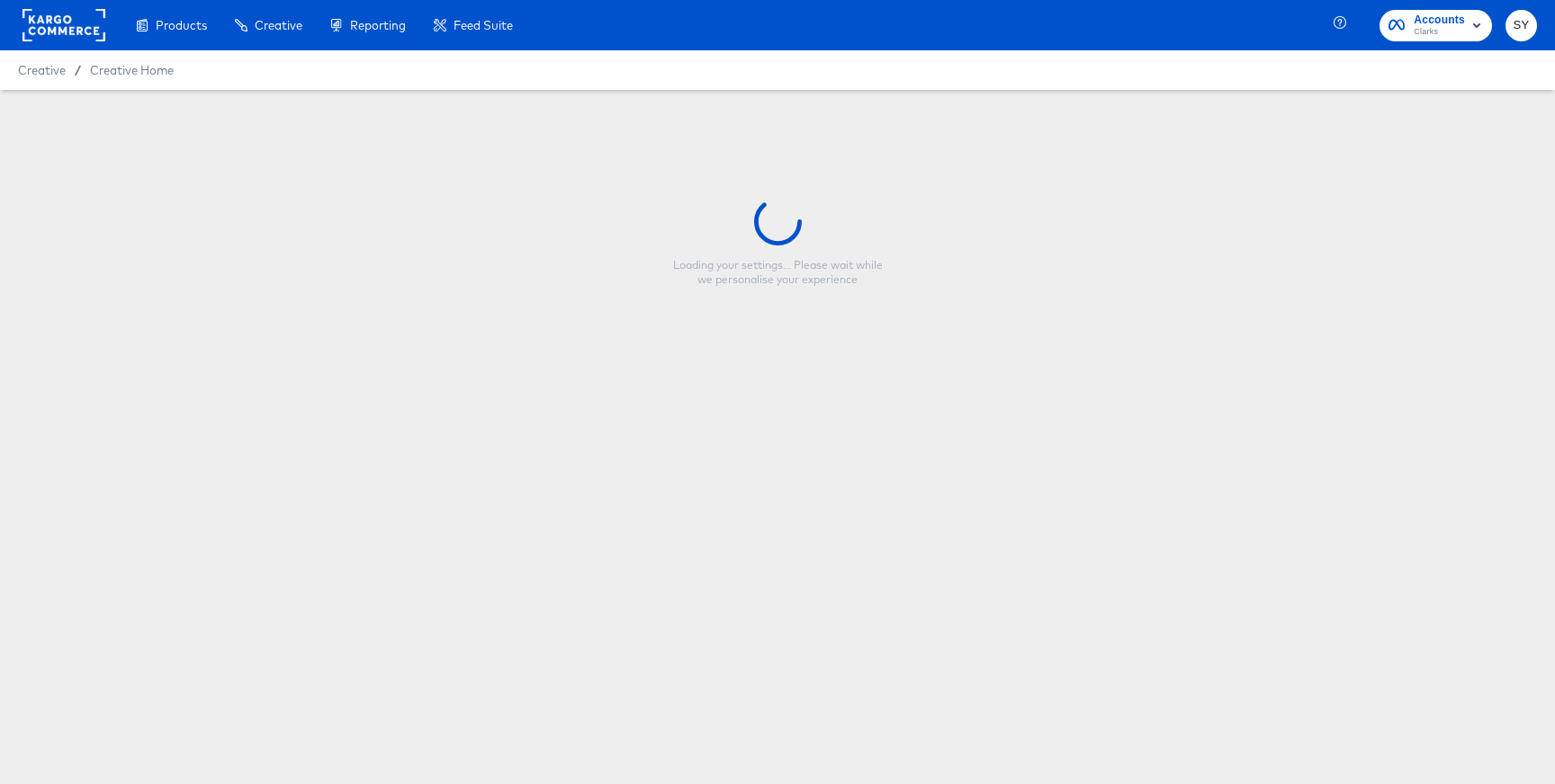
type input "Copy - 9/4 Promo US"
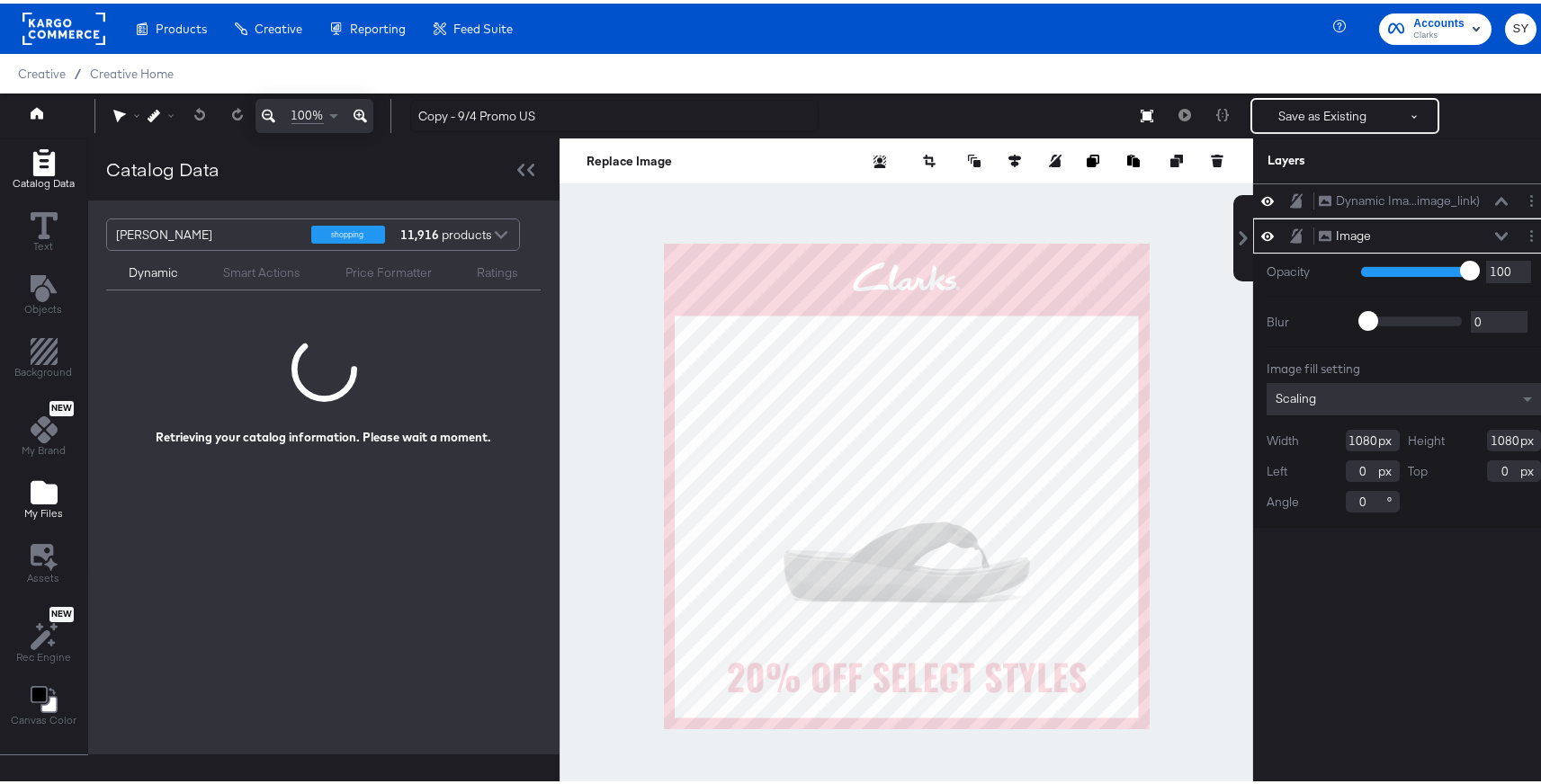
click at [47, 498] on icon "Add Files" at bounding box center [44, 489] width 27 height 24
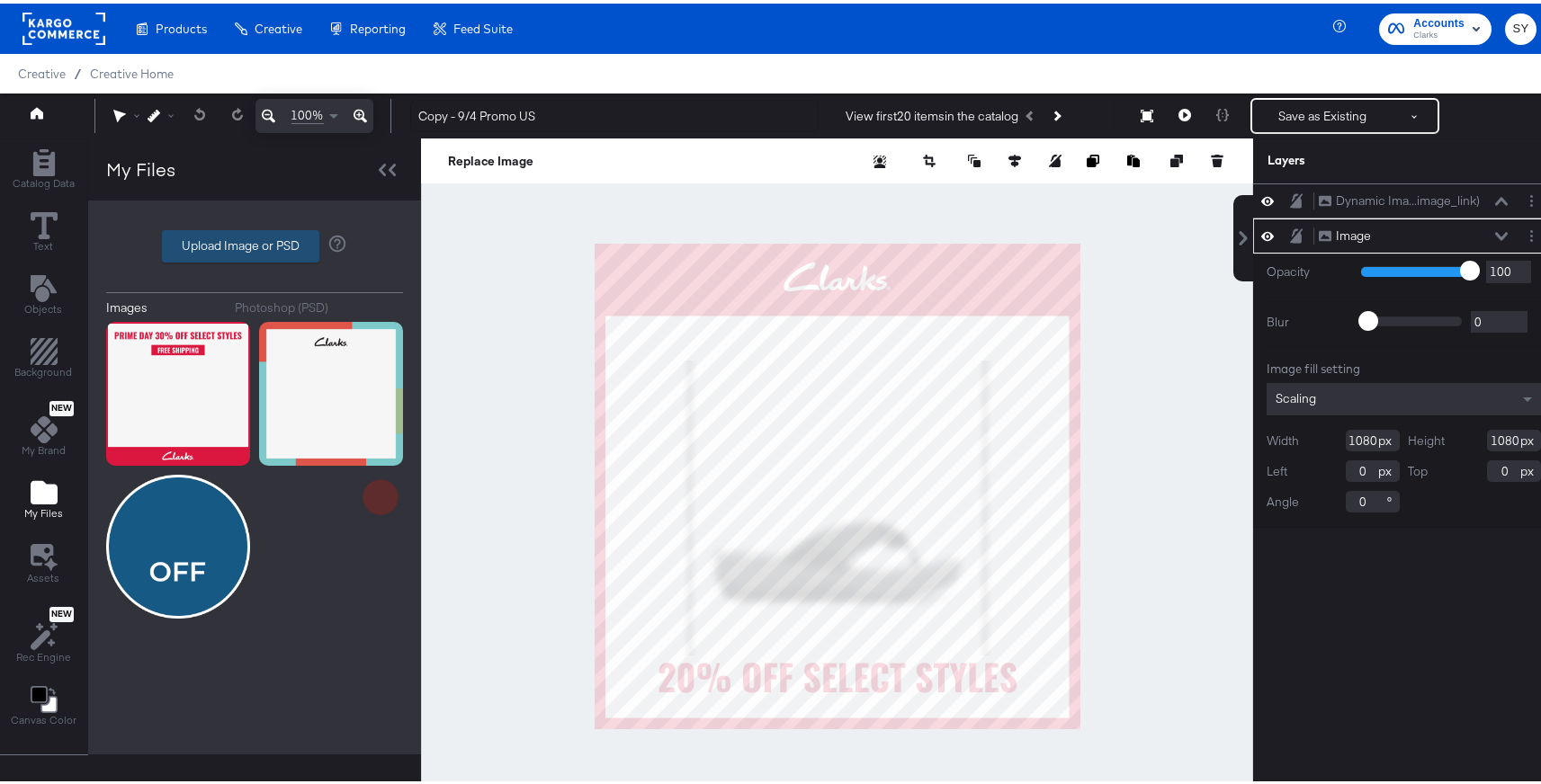
click at [240, 257] on button "Upload Image or PSD" at bounding box center [241, 243] width 158 height 33
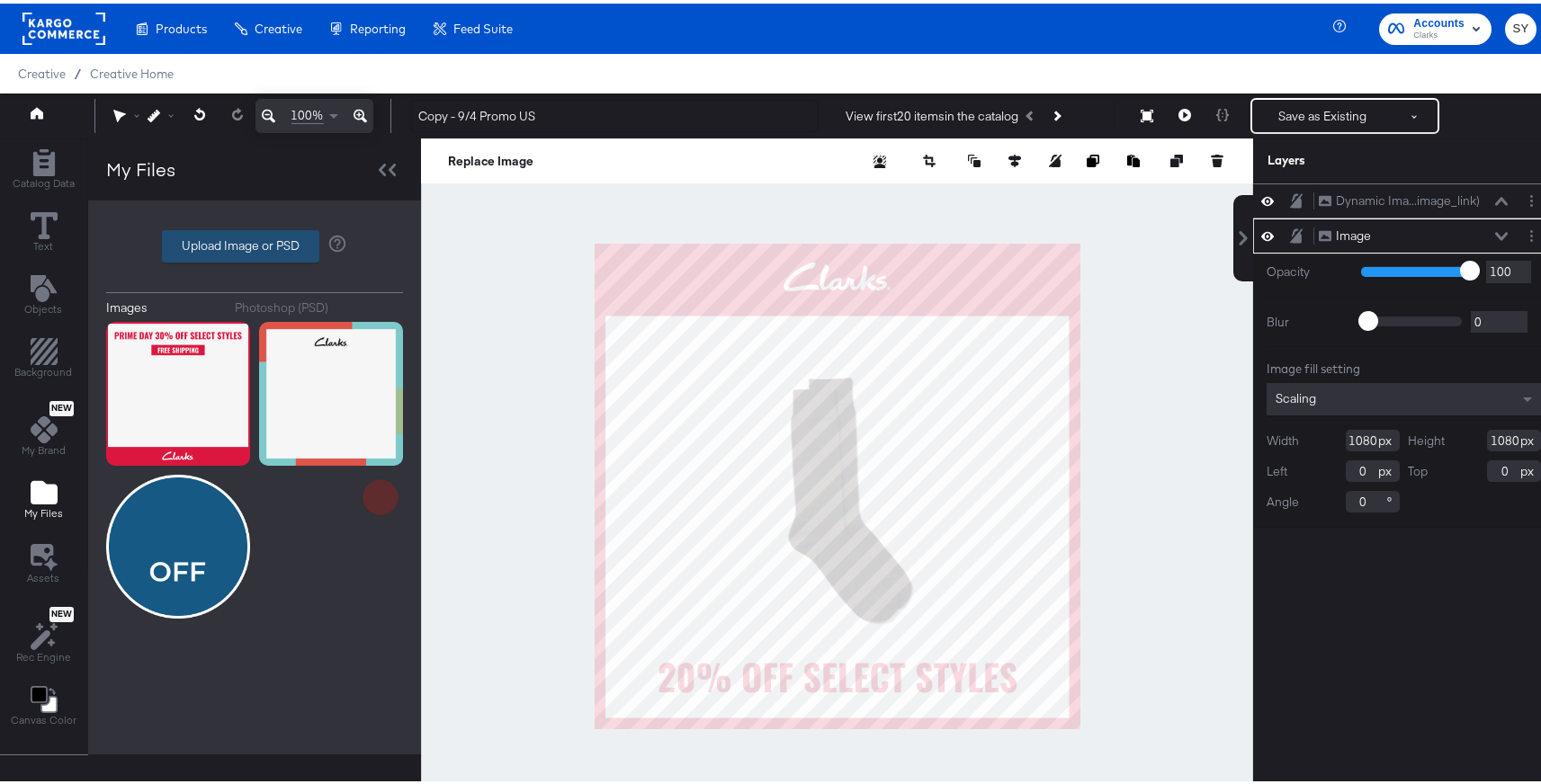
click at [238, 242] on label "Upload Image or PSD" at bounding box center [241, 243] width 156 height 31
click at [255, 243] on input "Upload Image or PSD" at bounding box center [255, 243] width 0 height 0
type input "C:\fakepath\promo 3.png"
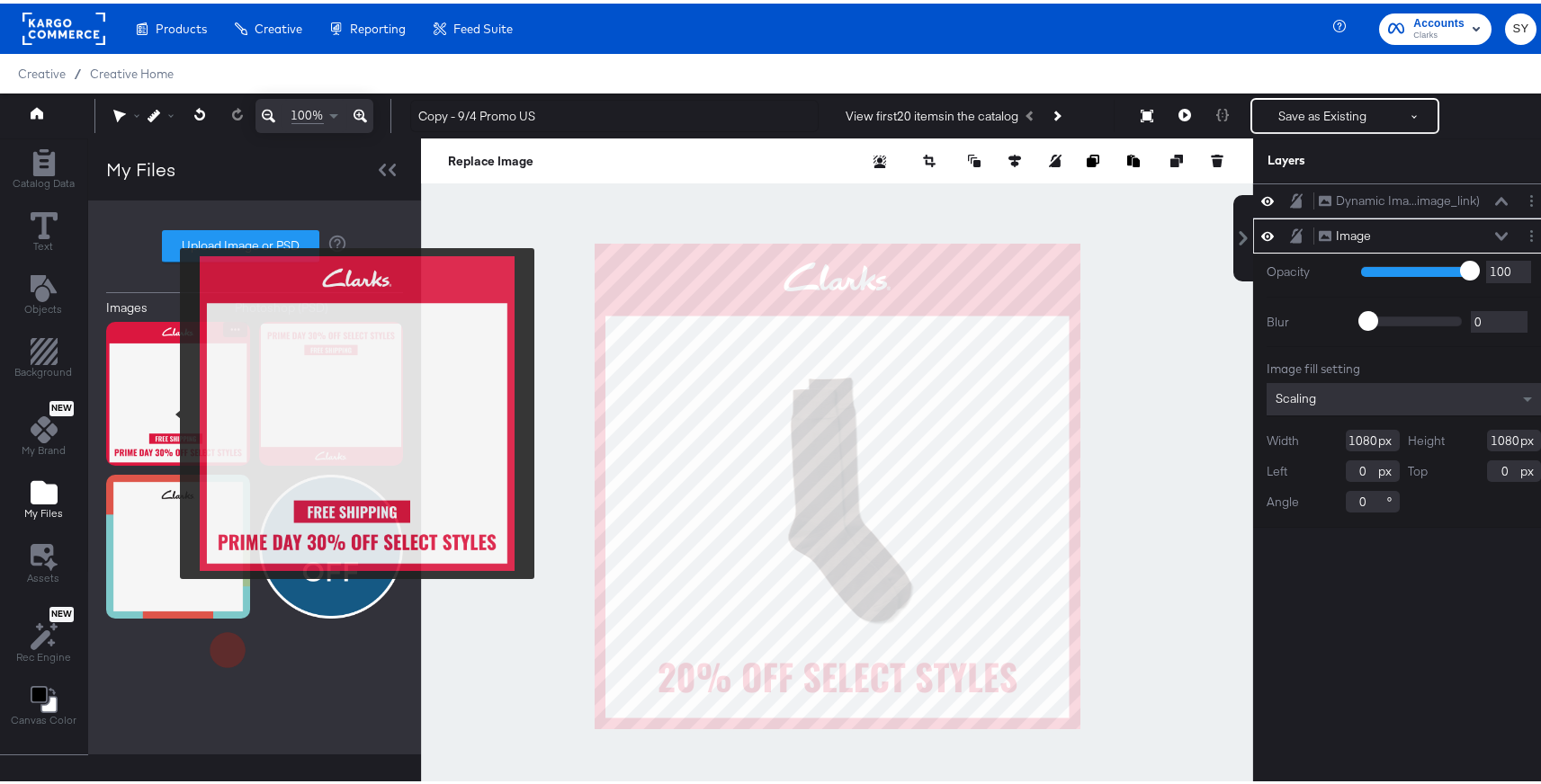
click at [169, 411] on img at bounding box center [178, 390] width 144 height 144
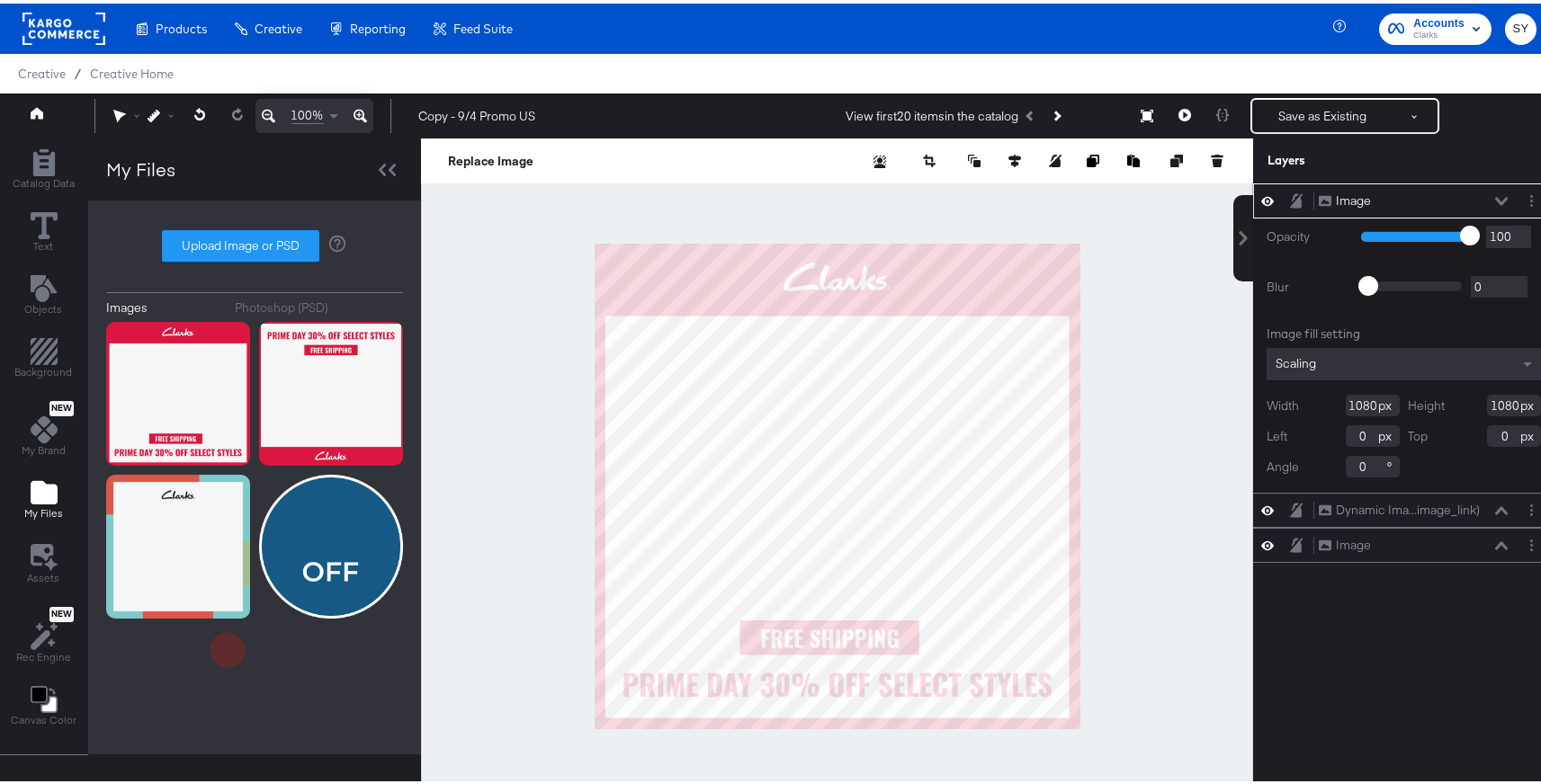
click at [1496, 195] on icon at bounding box center [1502, 197] width 13 height 8
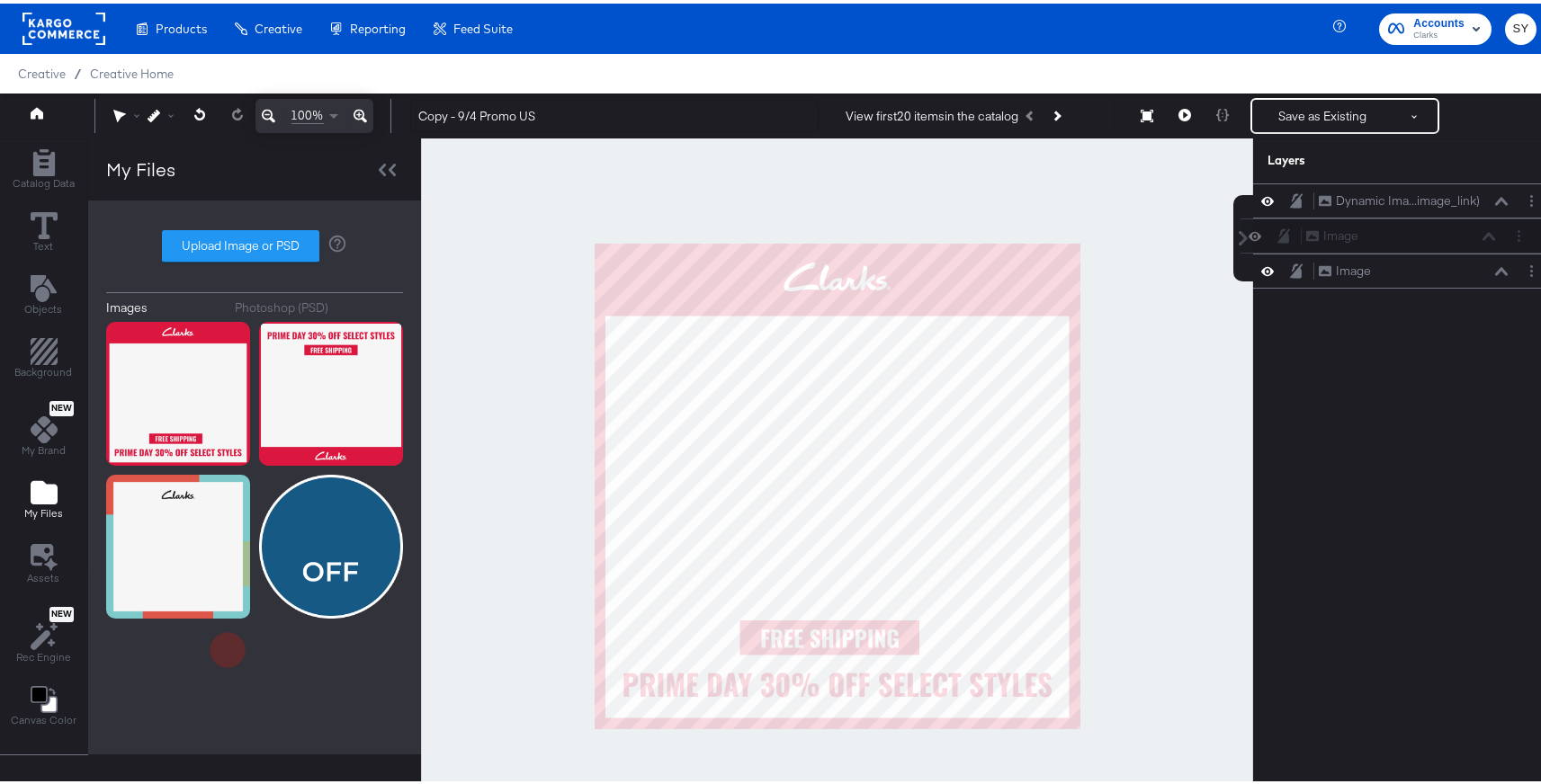
drag, startPoint x: 1415, startPoint y: 204, endPoint x: 1414, endPoint y: 247, distance: 43.0
click at [1414, 247] on div "Image Image Dynamic Ima...image_link) Dynamic Image (image_link) Image Image" at bounding box center [1404, 233] width 301 height 105
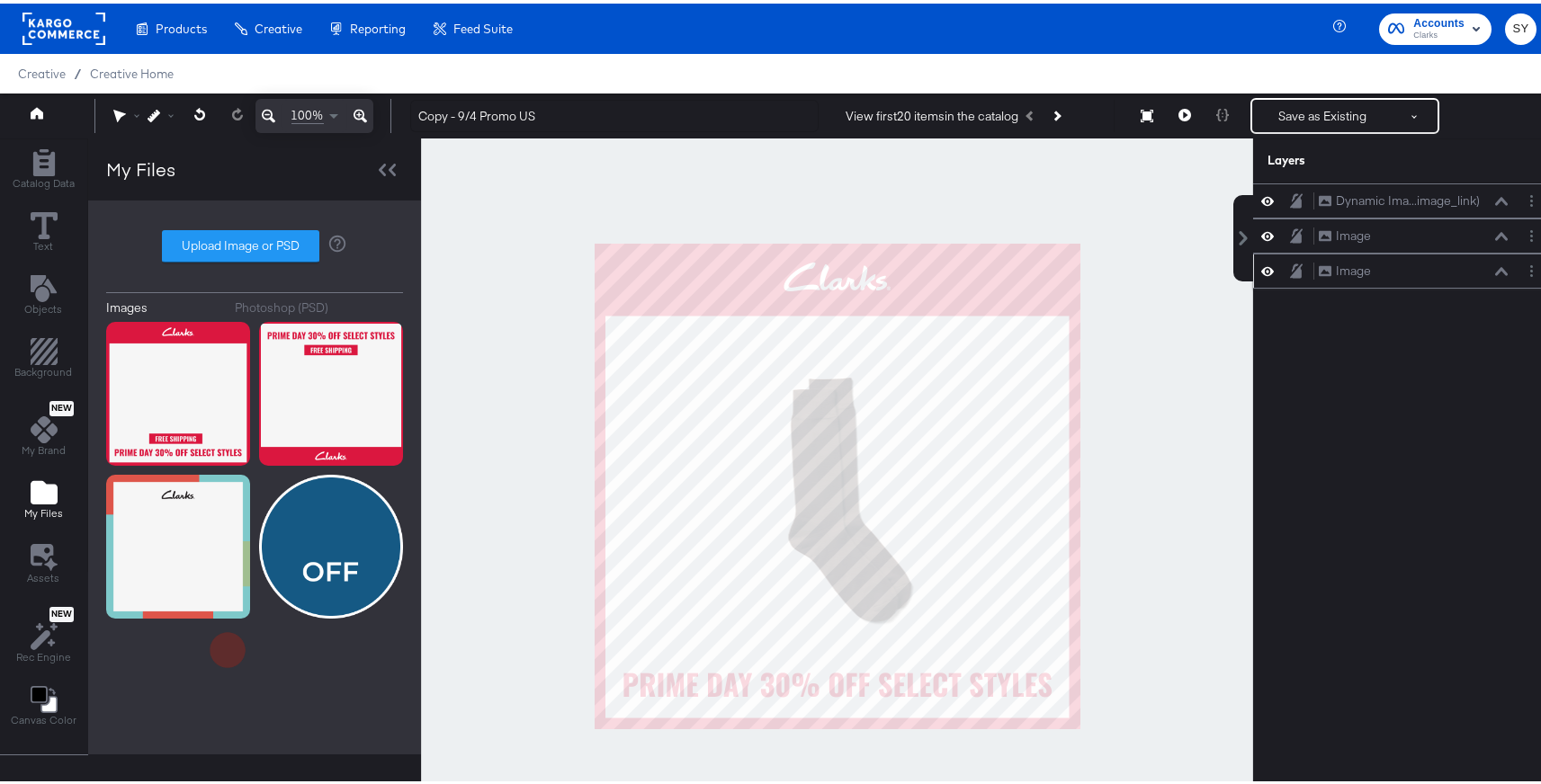
click at [1524, 276] on div at bounding box center [1531, 267] width 19 height 19
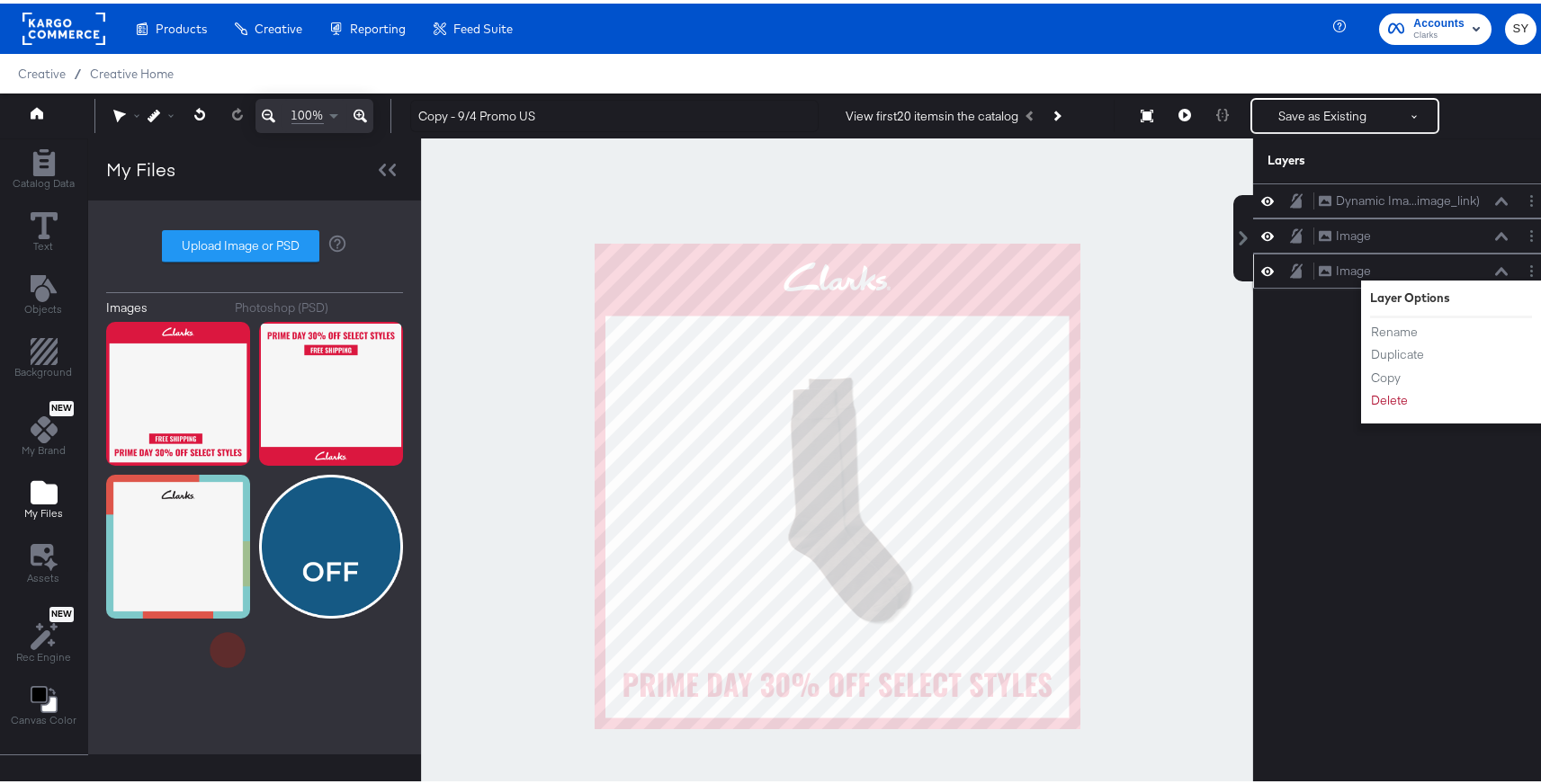
click at [1386, 408] on div "Rename Duplicate Copy Delete" at bounding box center [1420, 363] width 99 height 96
click at [1384, 400] on button "Delete" at bounding box center [1390, 397] width 39 height 19
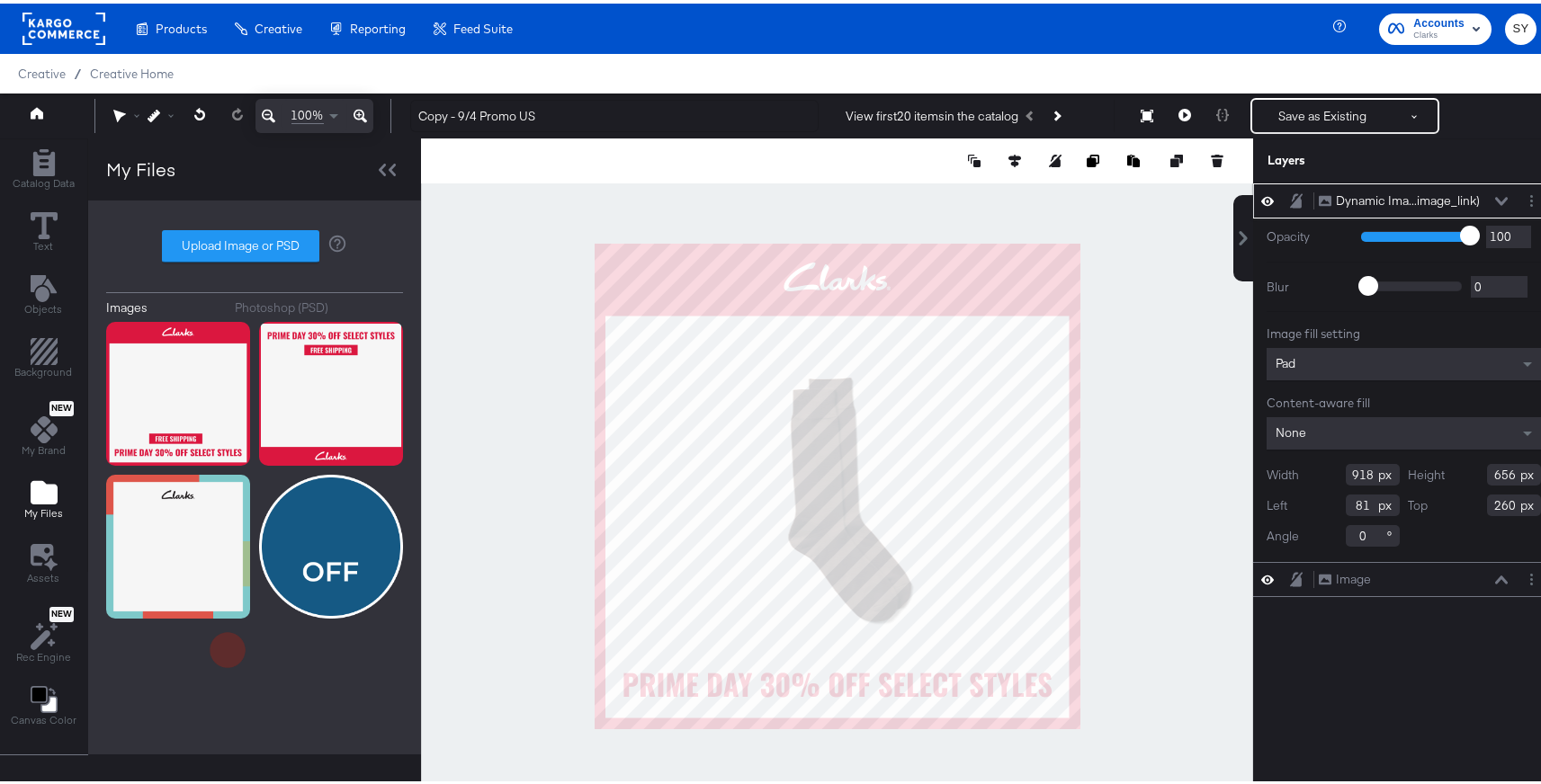
type input "792"
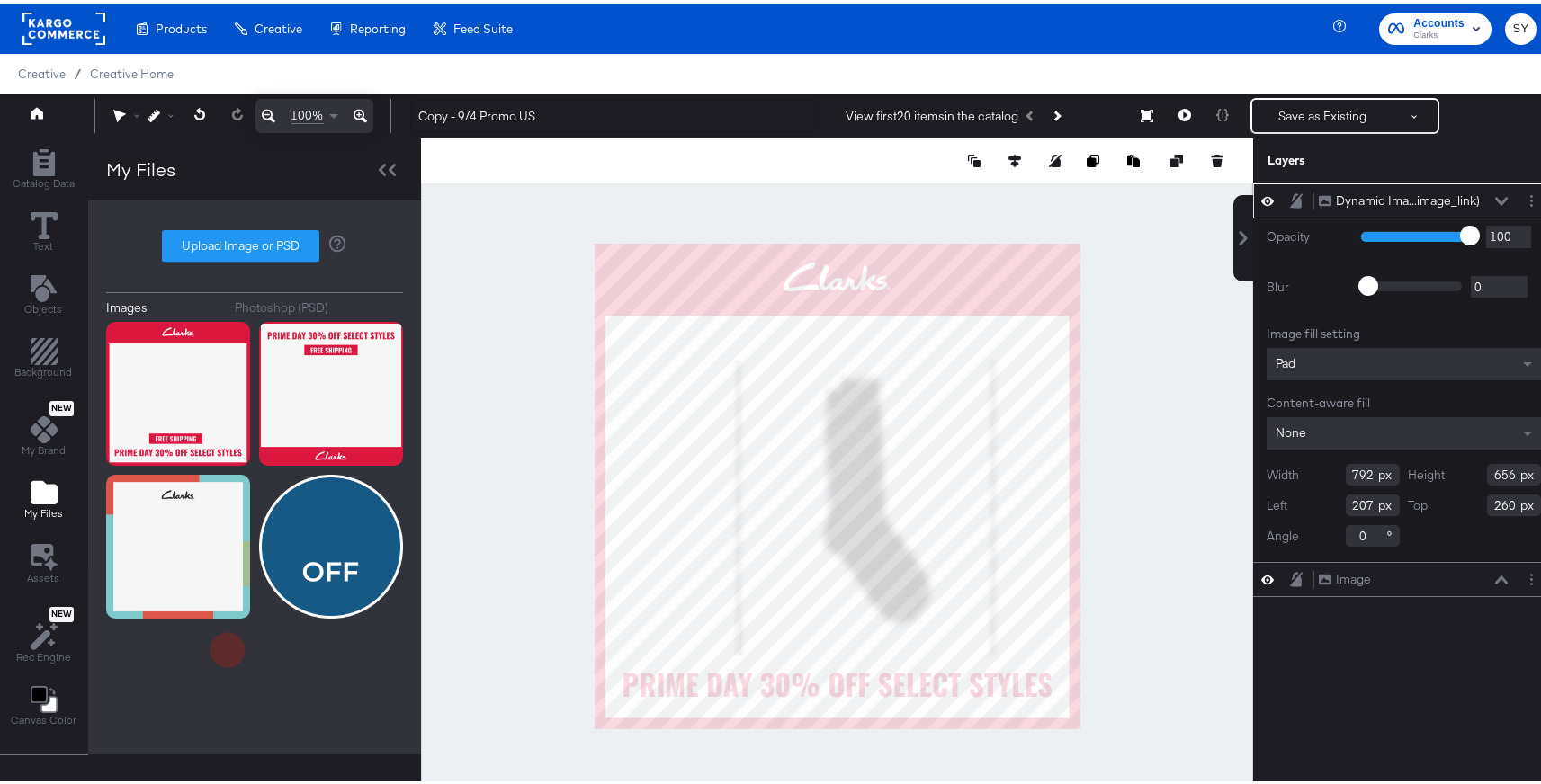
type input "105"
type input "168"
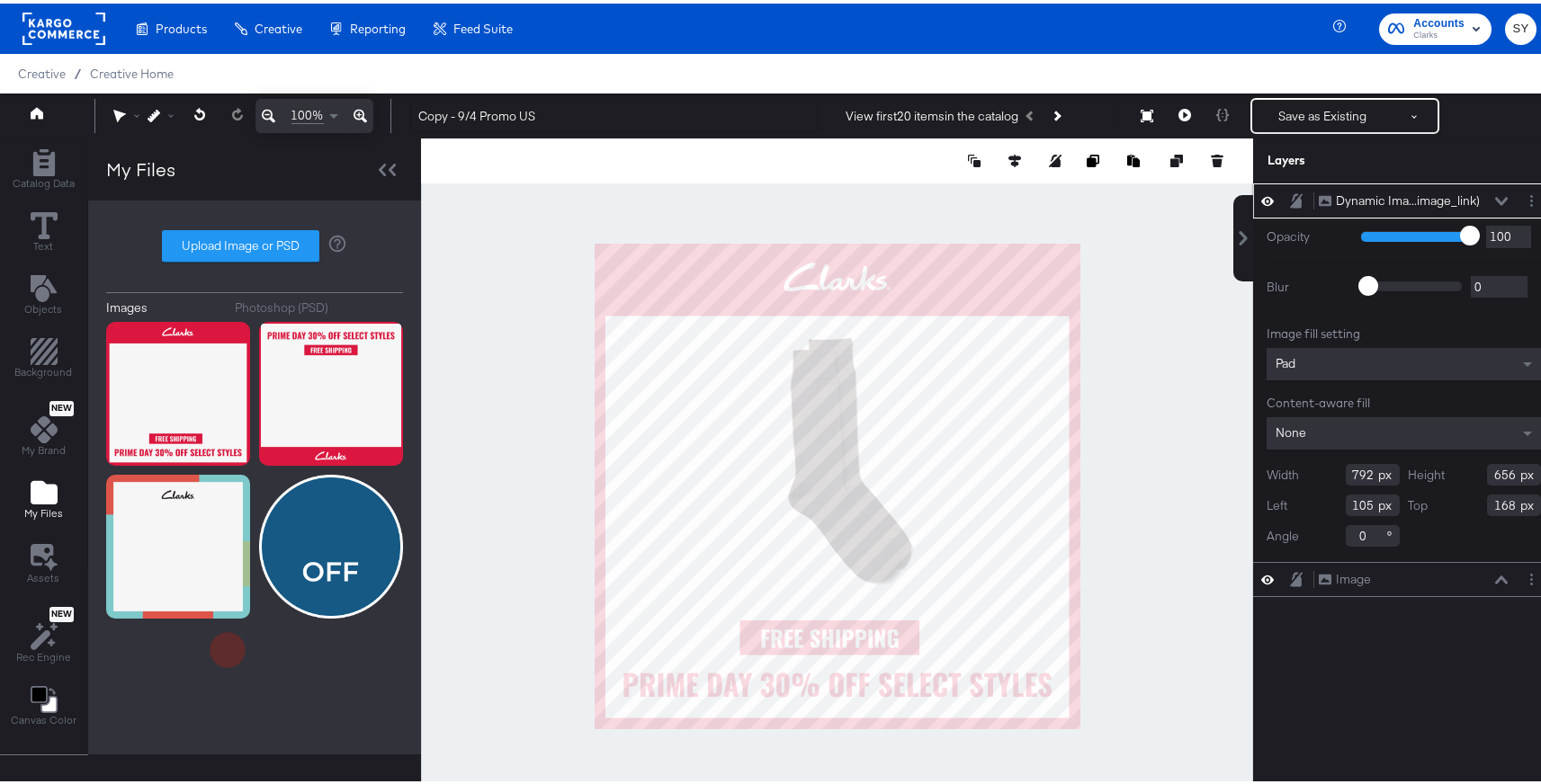
type input "144"
type input "172"
click at [1112, 506] on div at bounding box center [838, 482] width 832 height 695
click at [1335, 109] on button "Save as Existing" at bounding box center [1323, 112] width 141 height 33
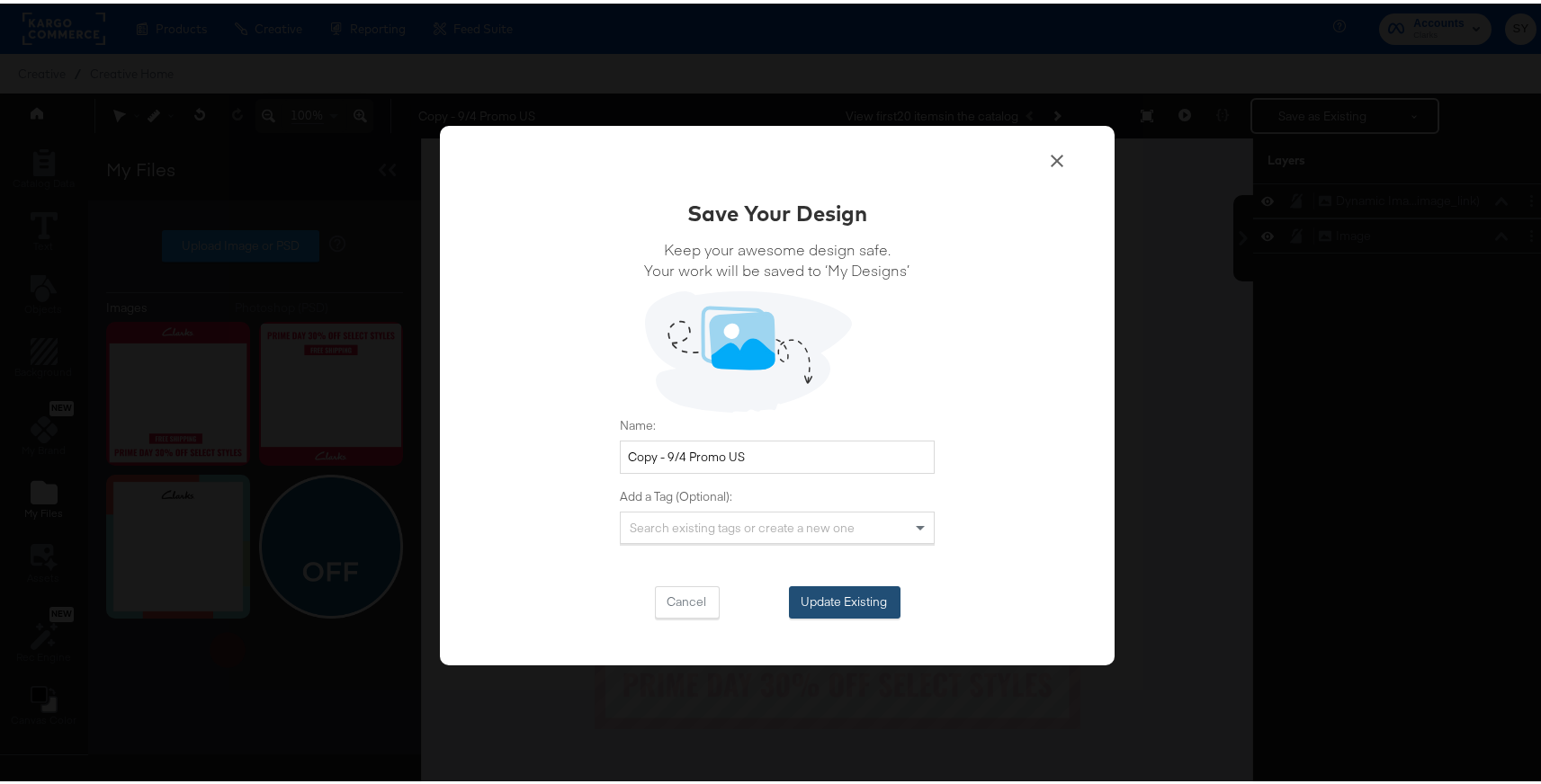
click at [848, 602] on button "Update Existing" at bounding box center [844, 599] width 111 height 33
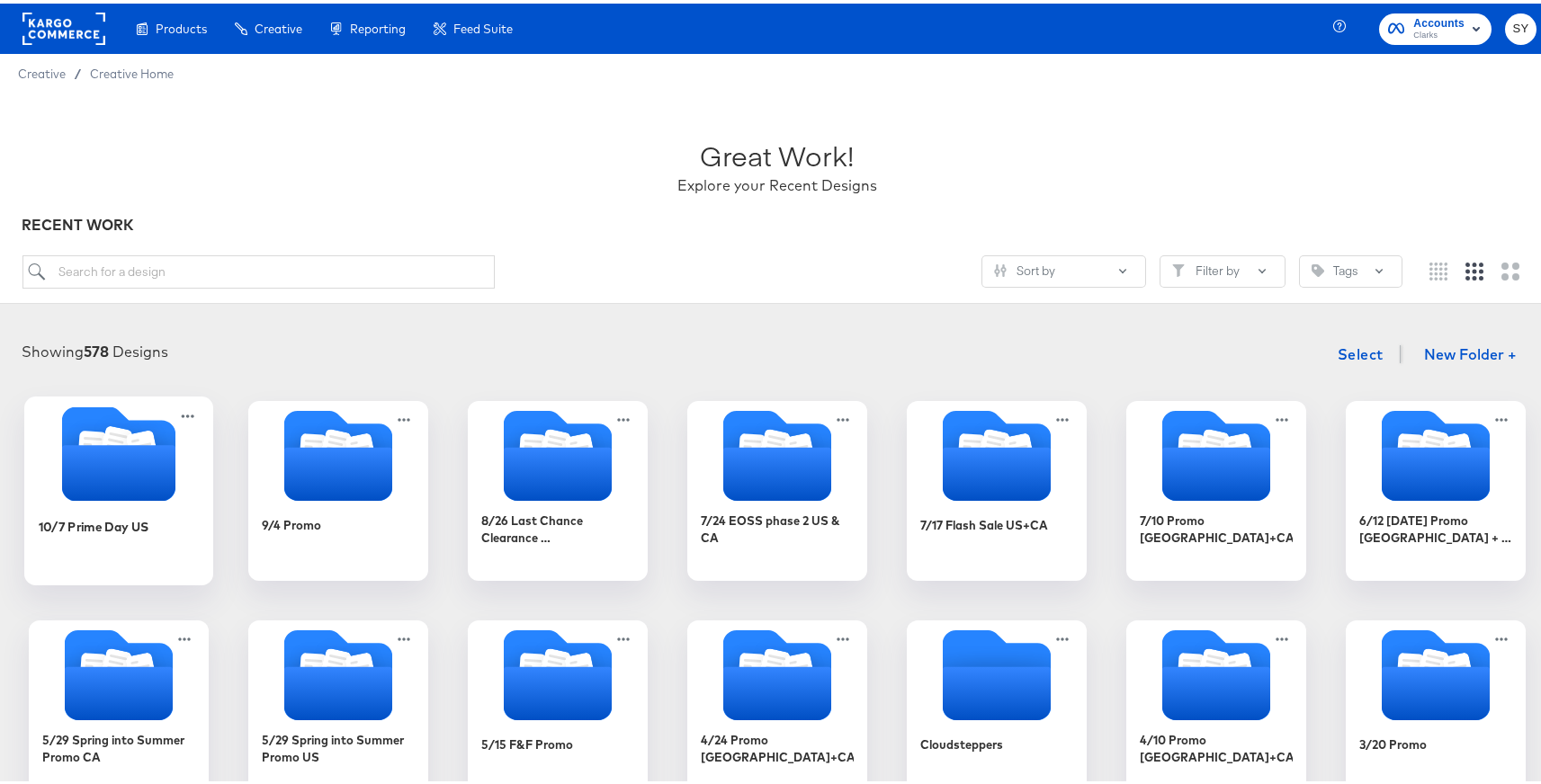
click at [189, 531] on div "10/7 Prime Day US" at bounding box center [120, 537] width 161 height 69
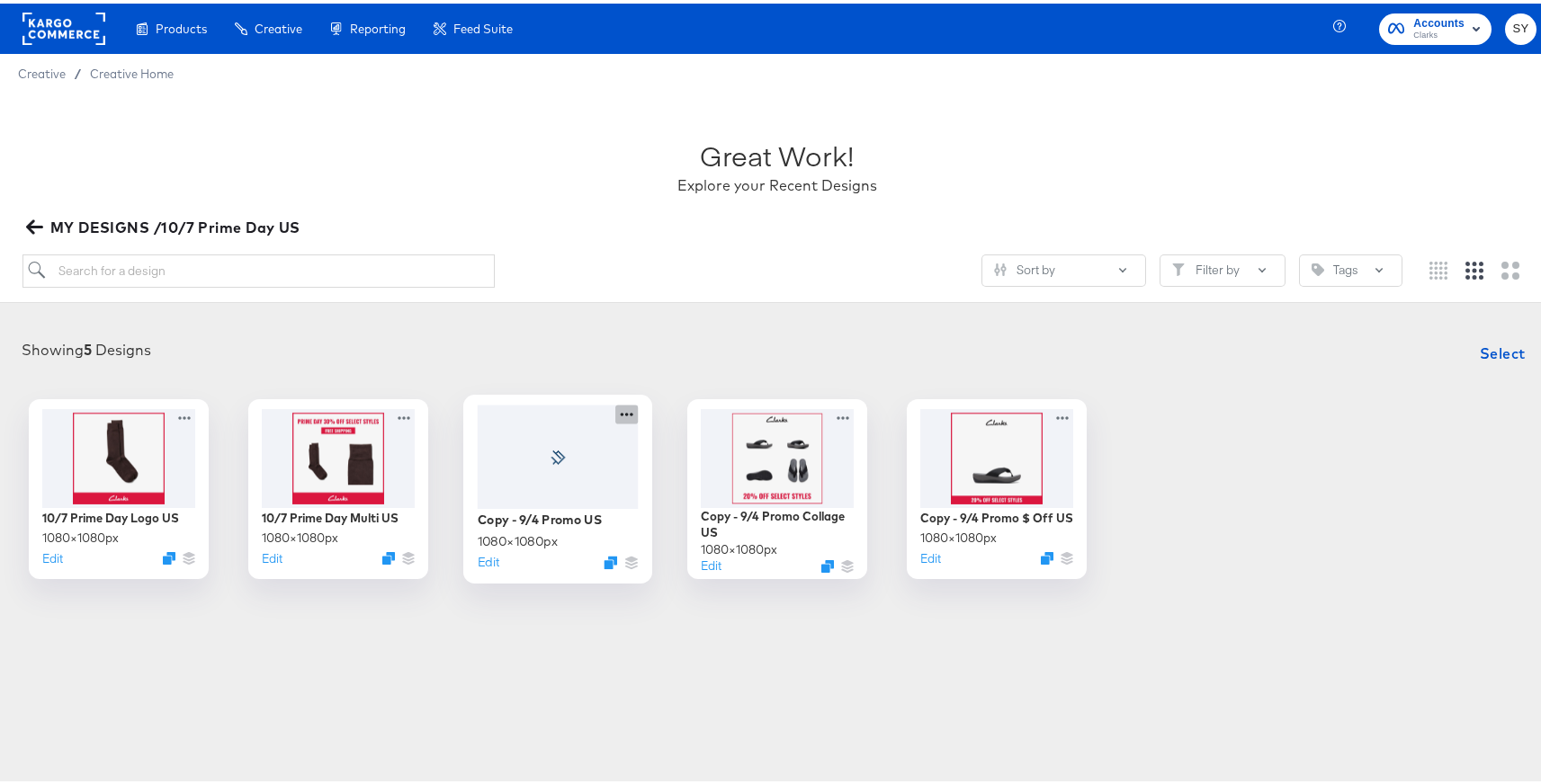
click at [618, 406] on icon at bounding box center [626, 411] width 23 height 19
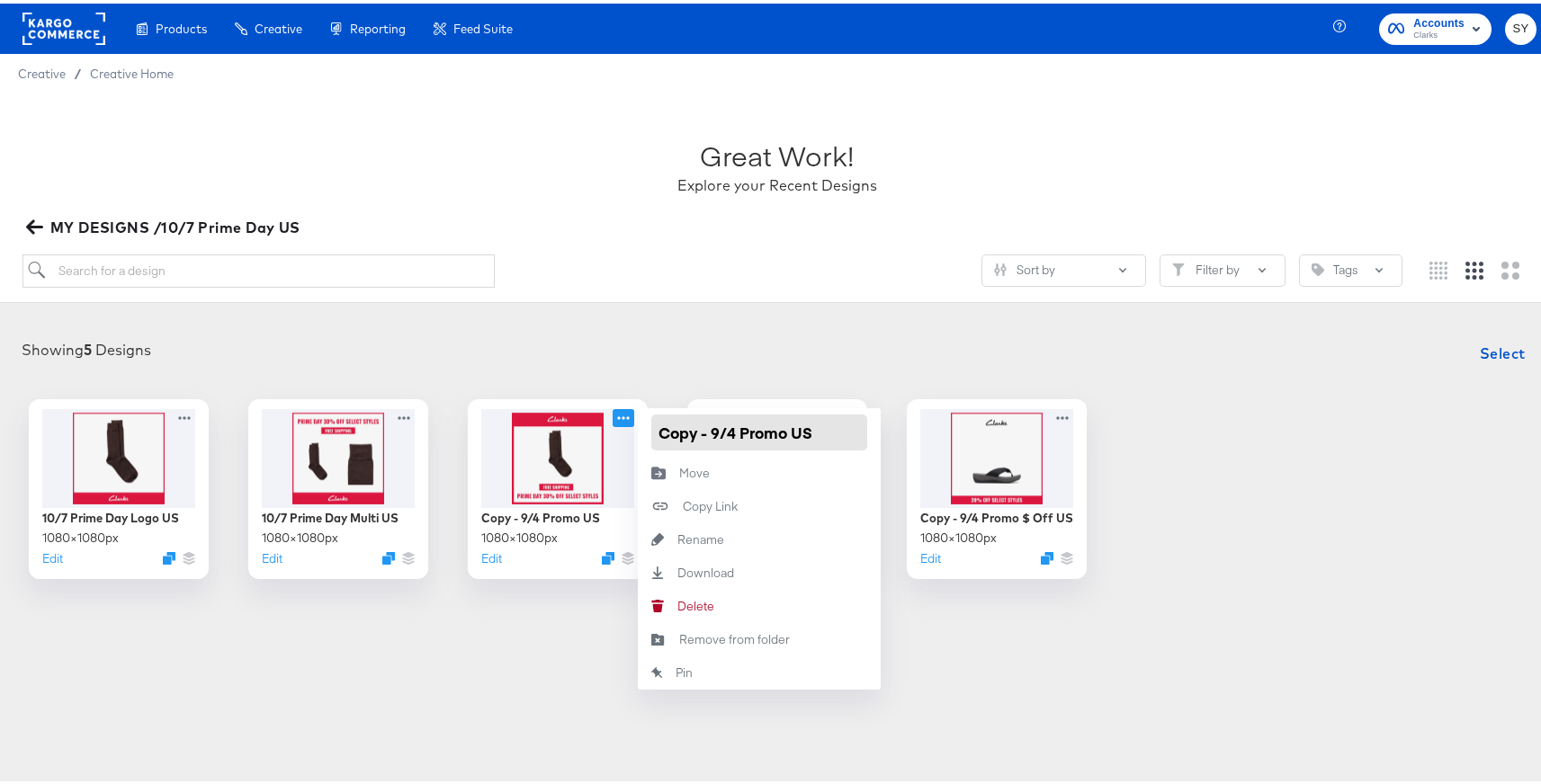
drag, startPoint x: 774, startPoint y: 430, endPoint x: 645, endPoint y: 430, distance: 129.0
click at [652, 430] on input "Copy - 9/4 Promo US" at bounding box center [760, 430] width 216 height 36
type input "10/7 Prime Day US"
click at [760, 350] on div "Showing 5 Designs Select" at bounding box center [777, 350] width 1518 height 36
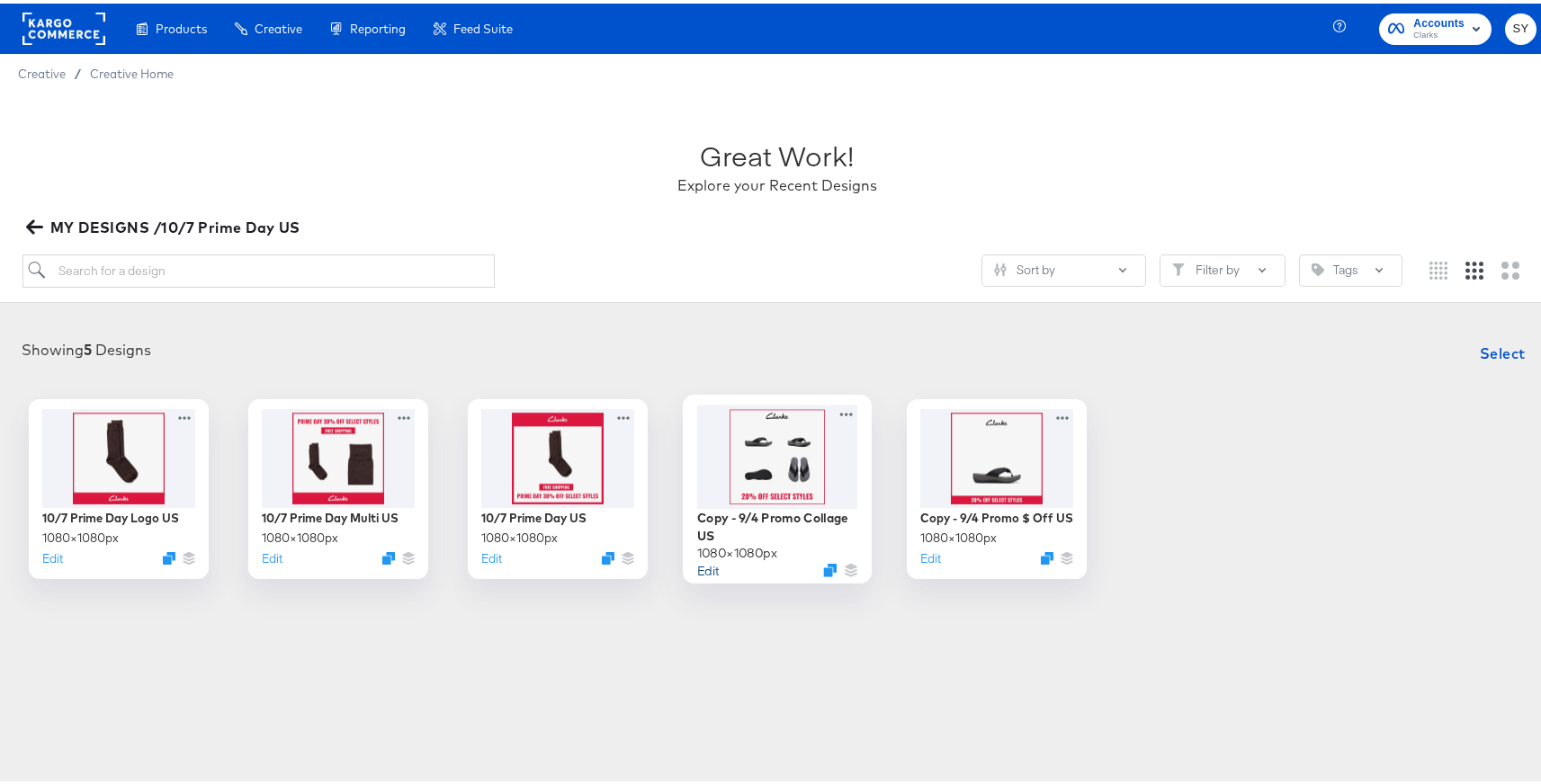
click at [700, 569] on button "Edit" at bounding box center [708, 566] width 22 height 17
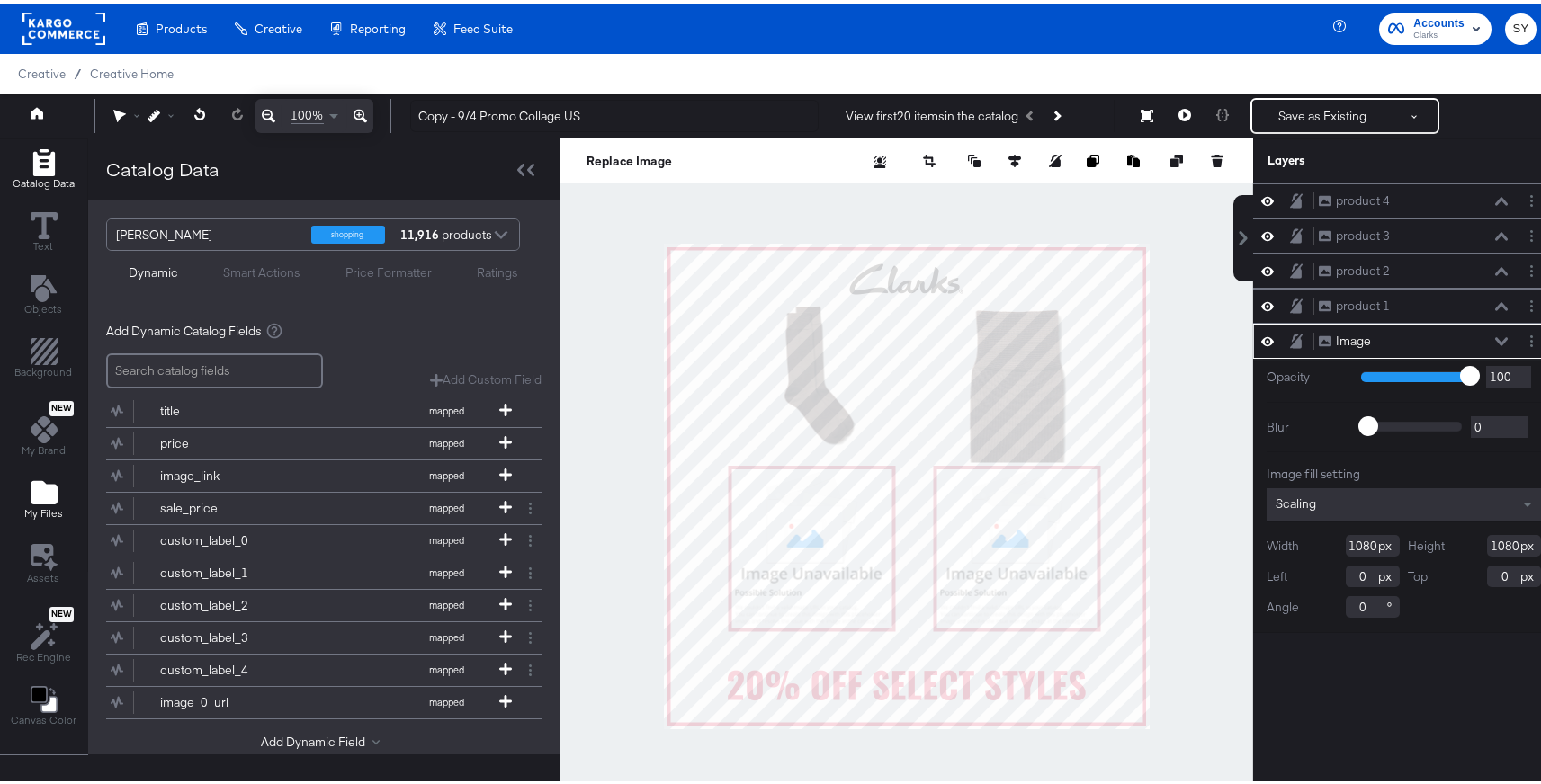
click at [27, 493] on div "My Files" at bounding box center [44, 497] width 39 height 42
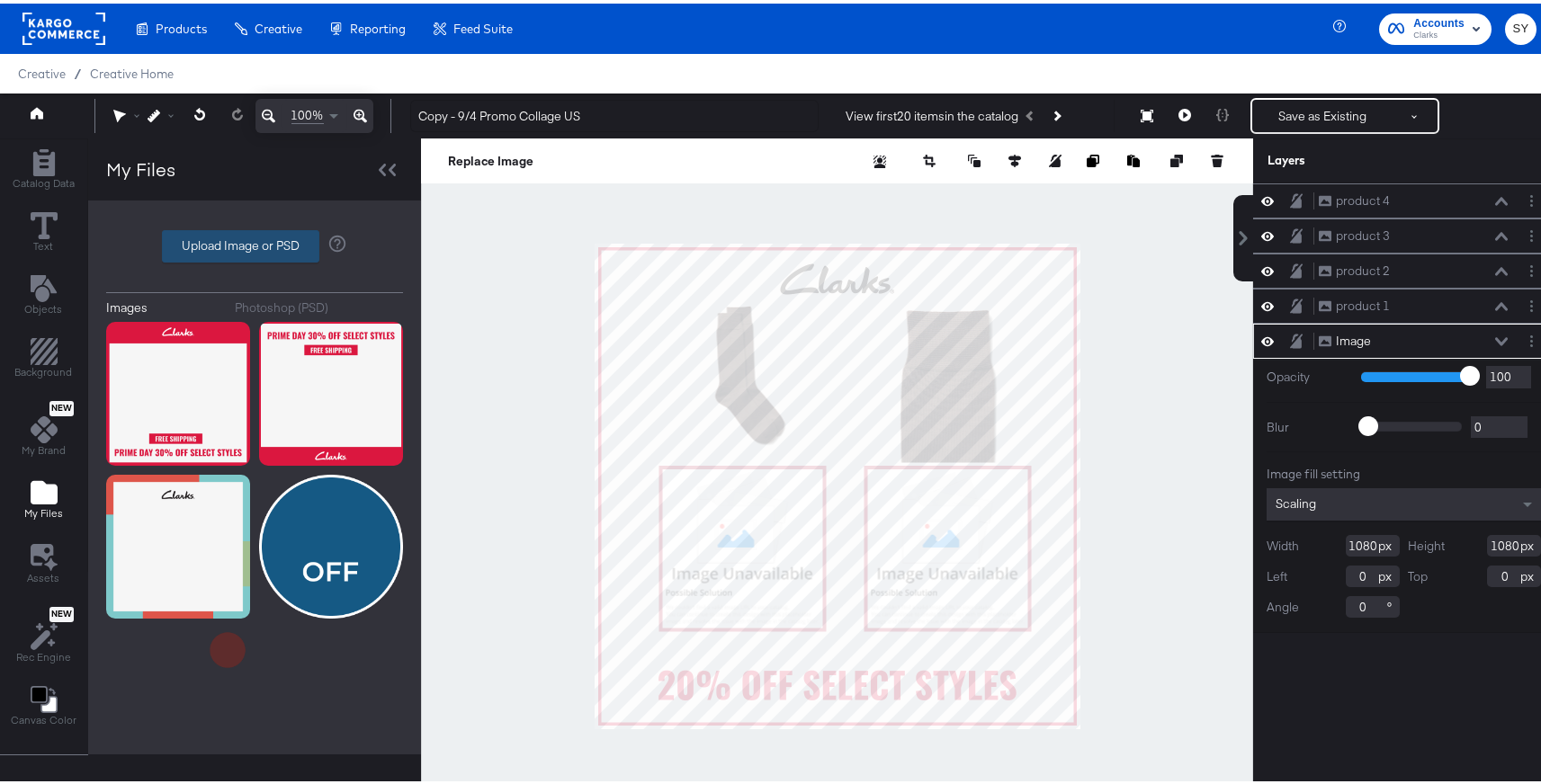
click at [257, 252] on label "Upload Image or PSD" at bounding box center [241, 243] width 156 height 31
click at [255, 243] on input "Upload Image or PSD" at bounding box center [255, 243] width 0 height 0
type input "C:\fakepath\collage 1.png"
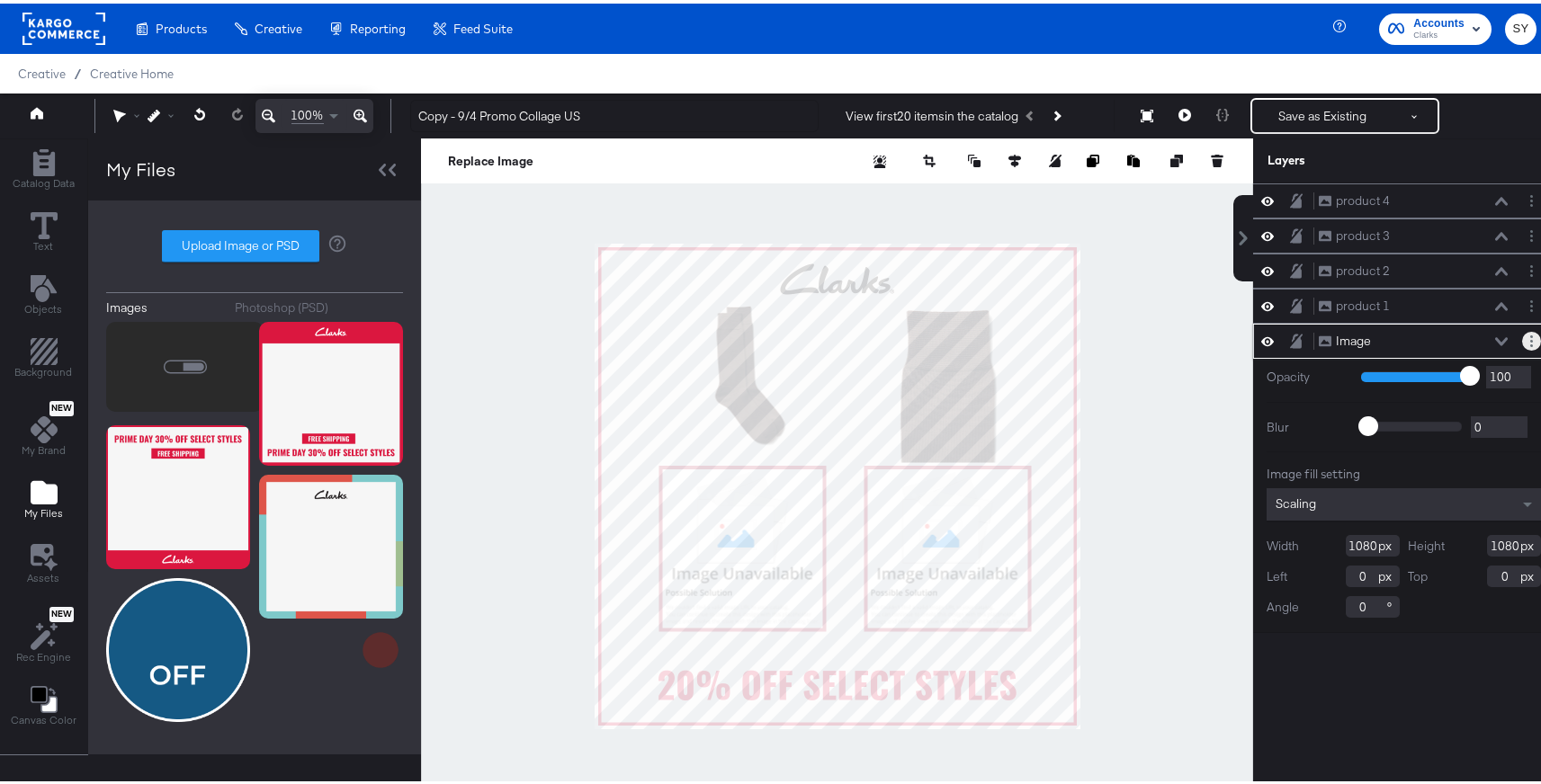
click at [1522, 337] on button "Layer Options" at bounding box center [1531, 337] width 19 height 19
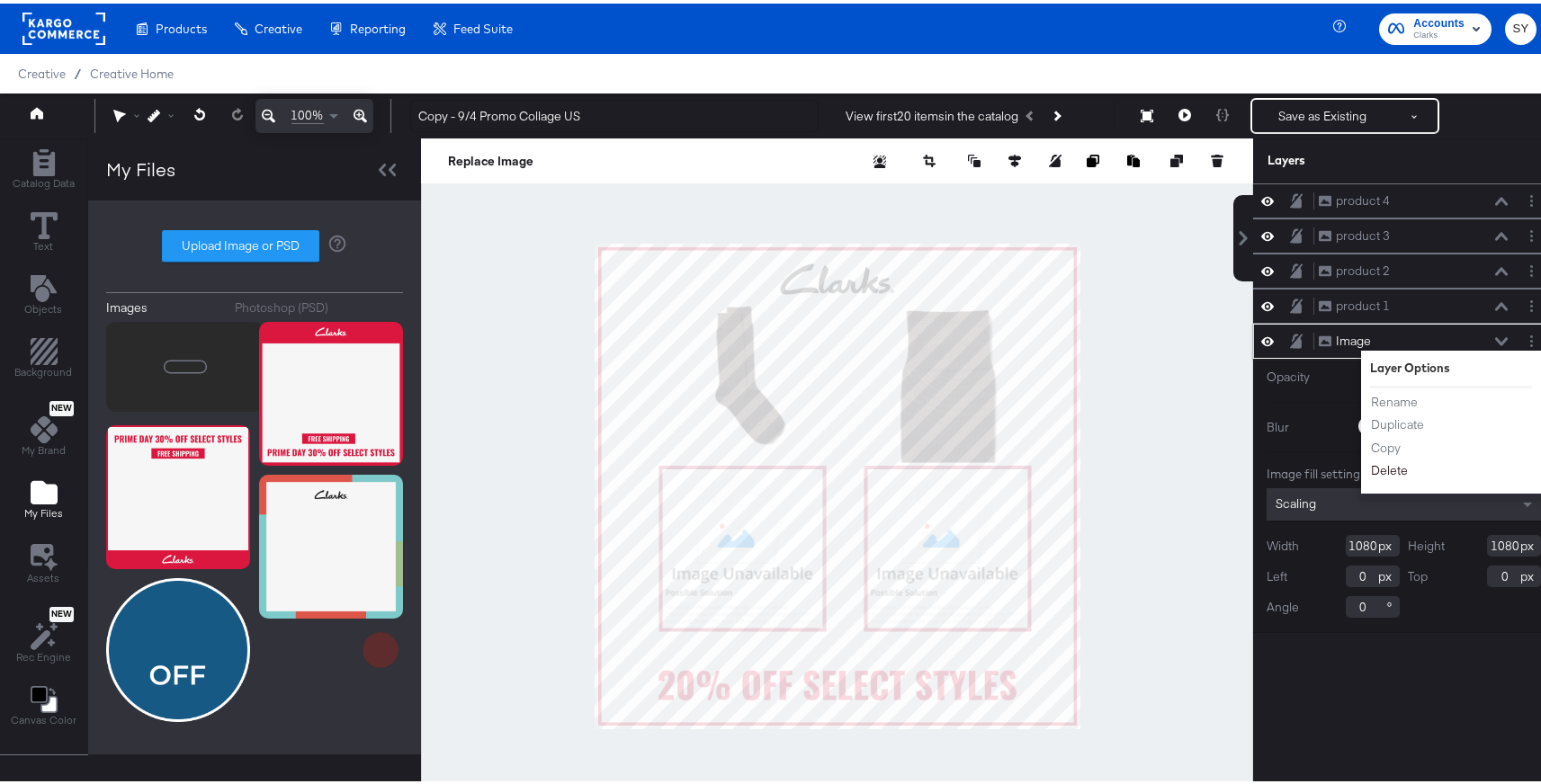
click at [1389, 466] on button "Delete" at bounding box center [1390, 467] width 39 height 19
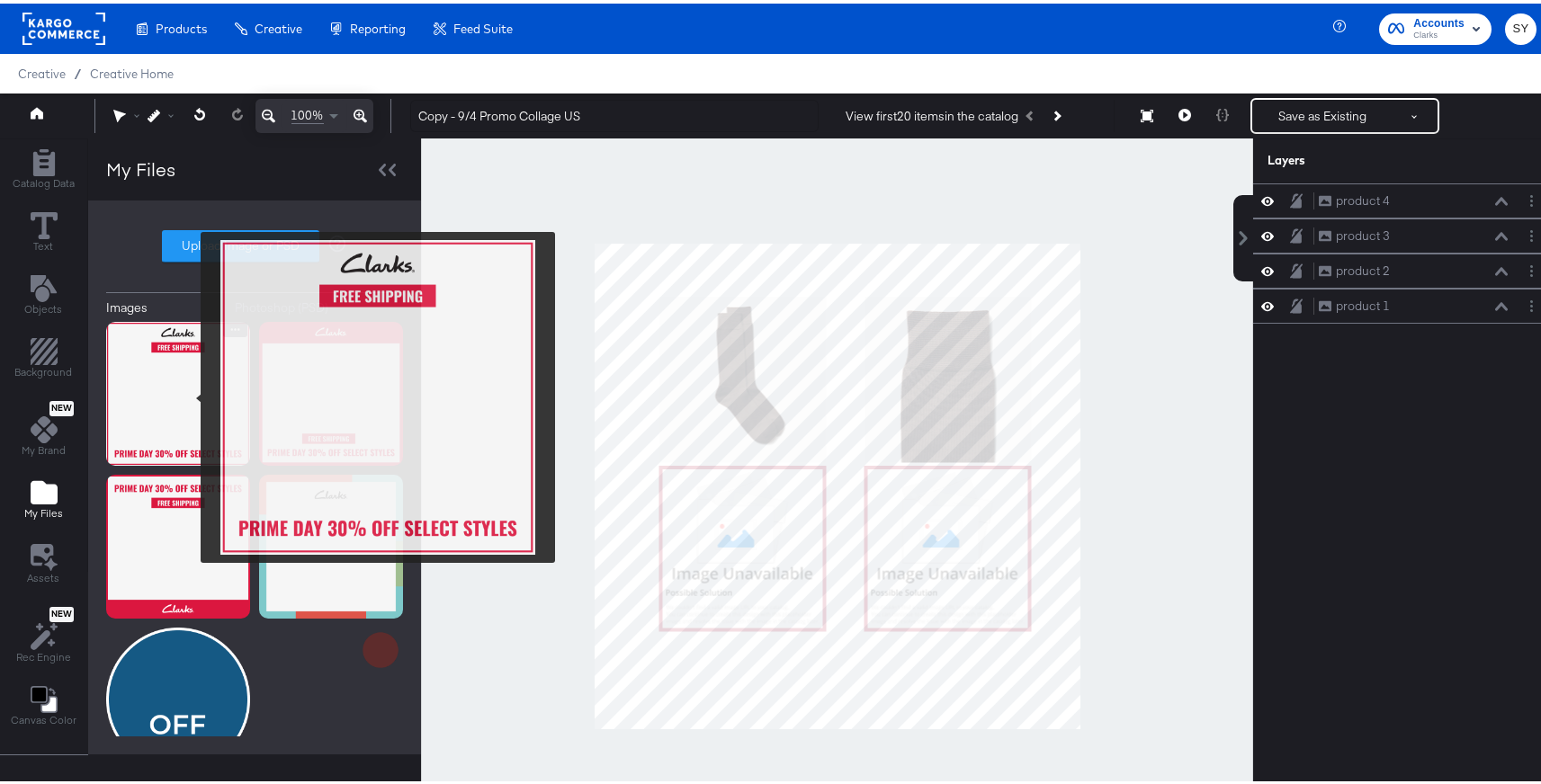
click at [189, 394] on img at bounding box center [178, 390] width 144 height 144
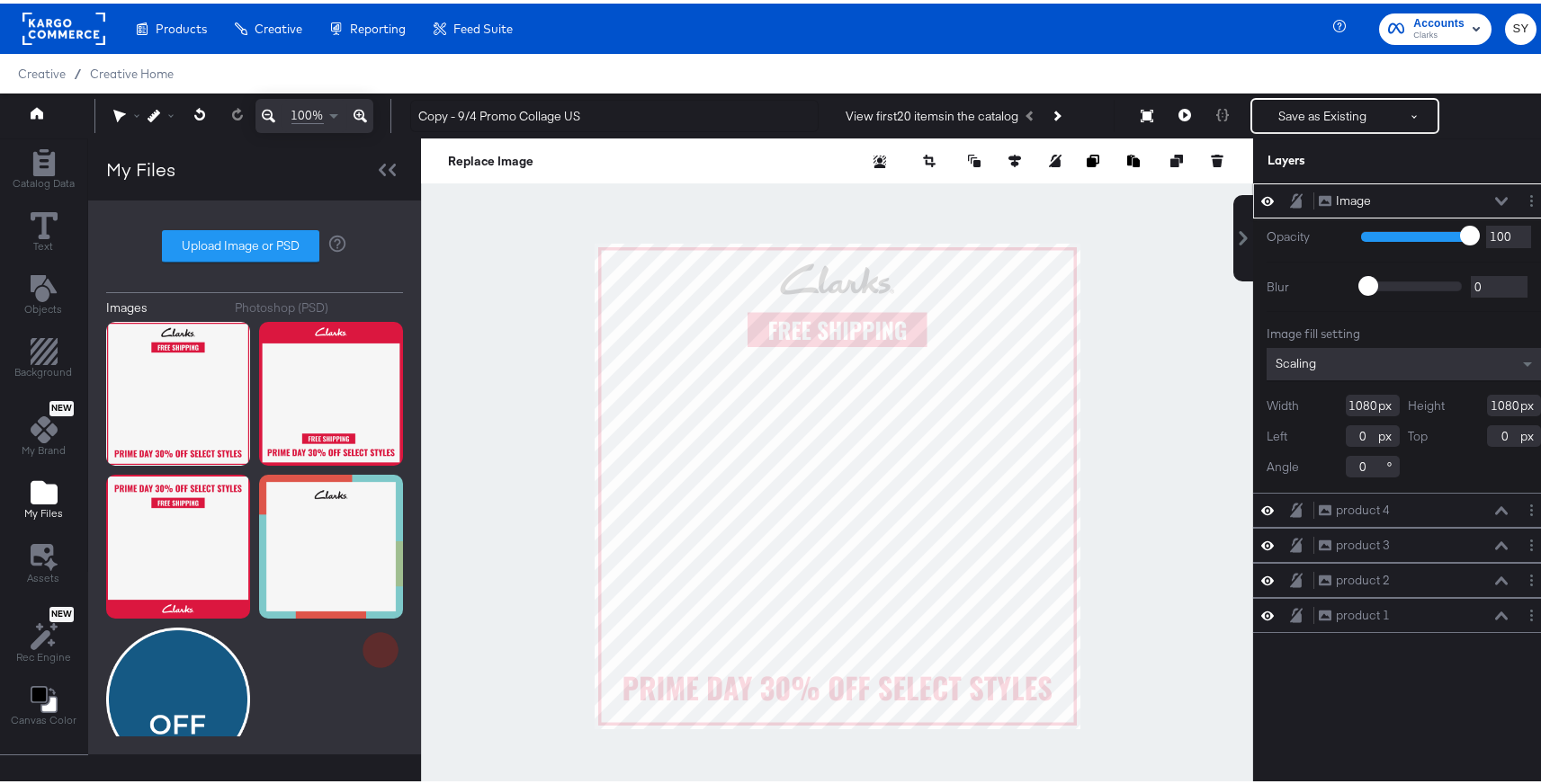
click at [1496, 196] on icon at bounding box center [1502, 198] width 13 height 9
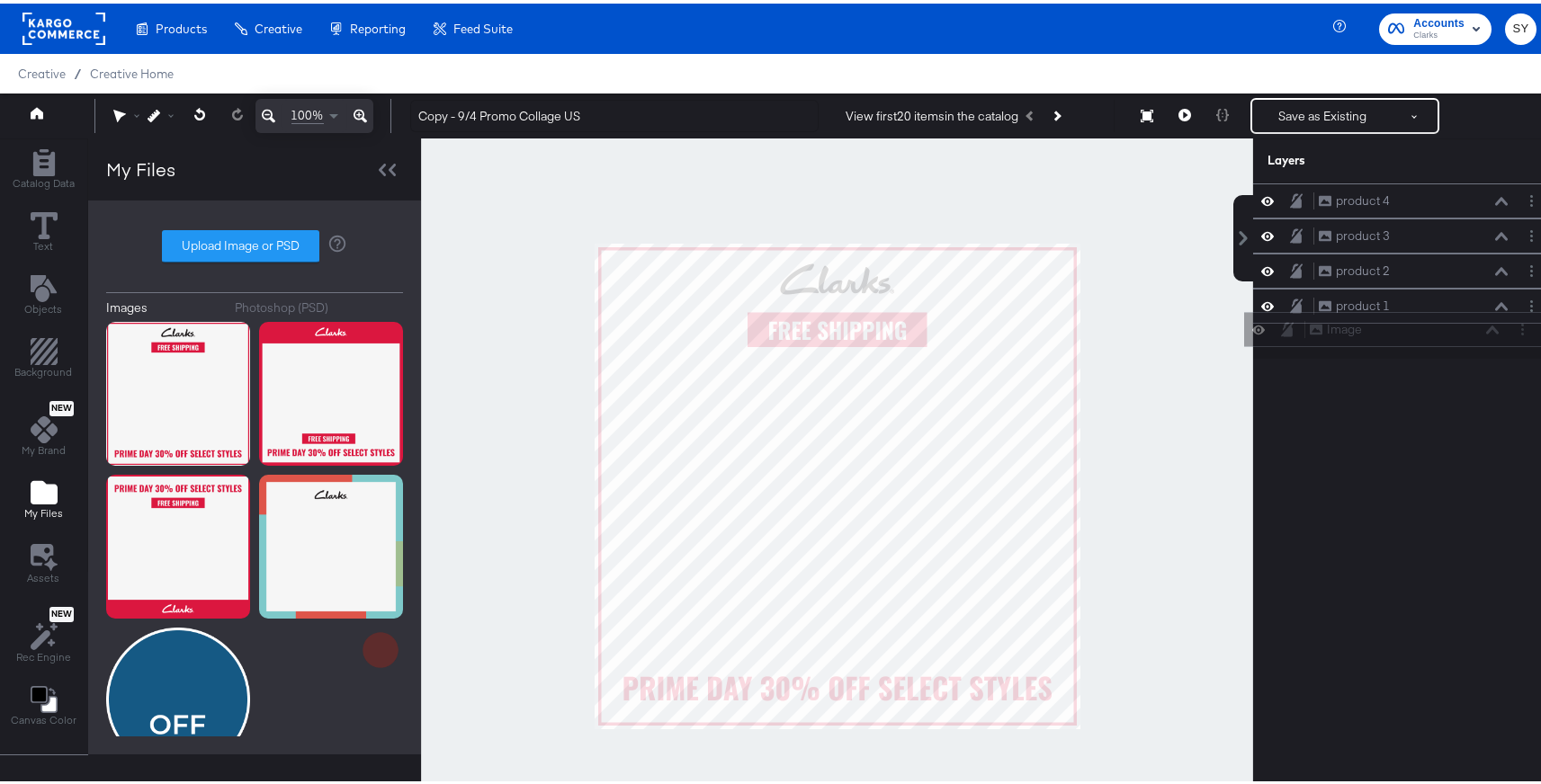
drag, startPoint x: 1421, startPoint y: 199, endPoint x: 1430, endPoint y: 356, distance: 157.3
click at [1430, 356] on div "Image Image product 4 product 4 product 3 product 3 product 2 product 2 product…" at bounding box center [1392, 491] width 324 height 623
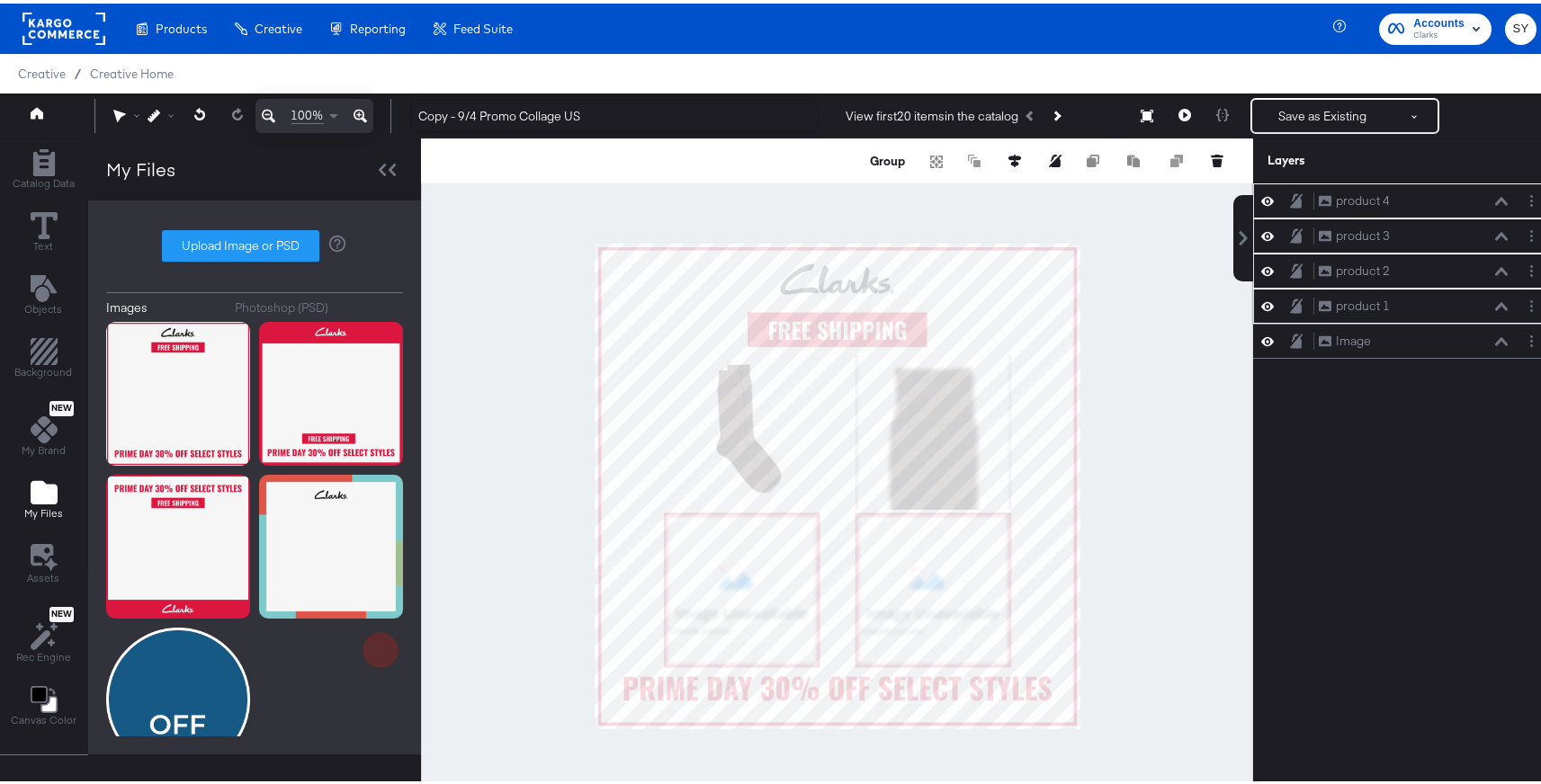
click at [1141, 402] on div at bounding box center [838, 482] width 832 height 695
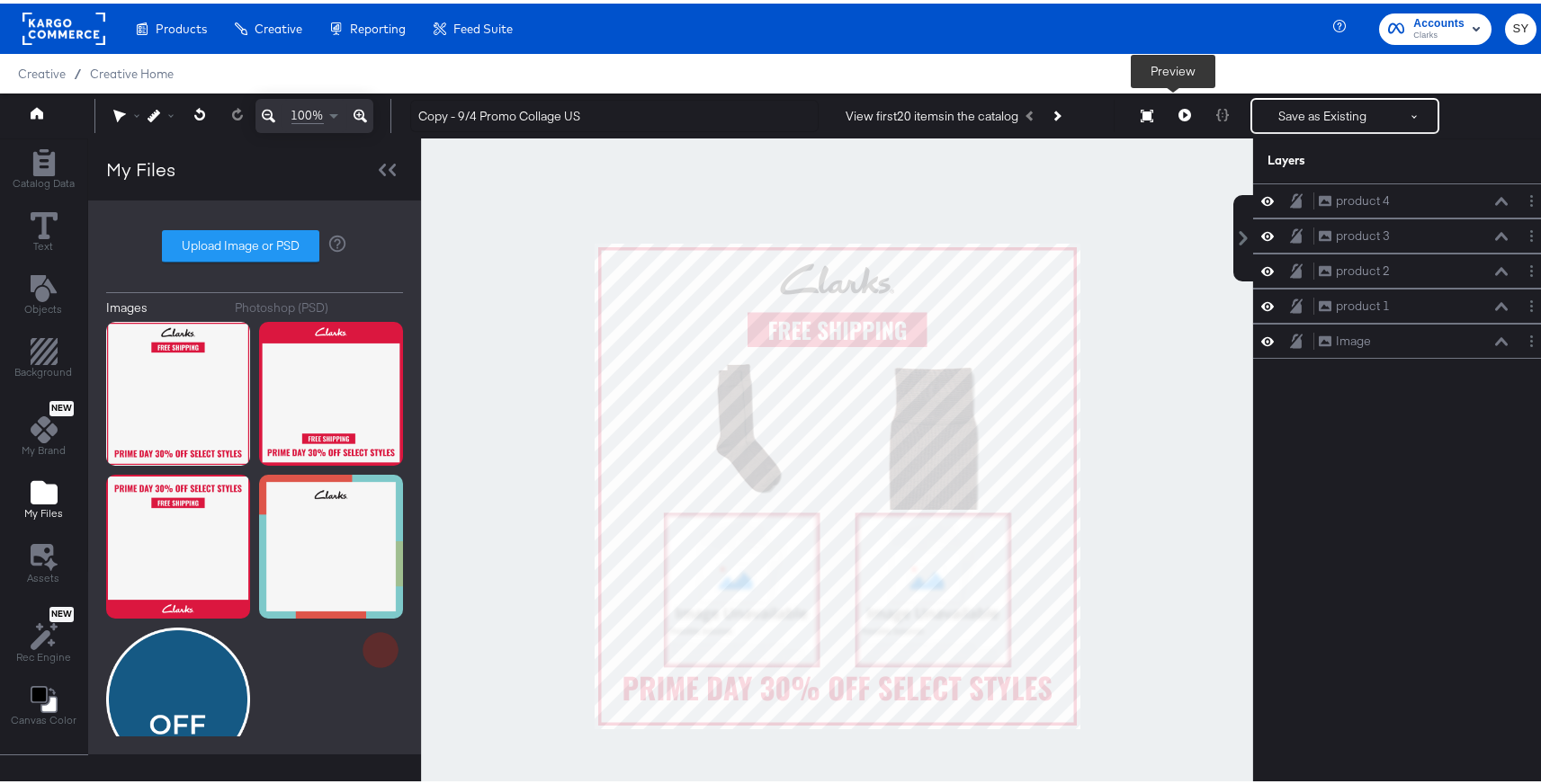
click at [1166, 113] on button at bounding box center [1185, 112] width 38 height 36
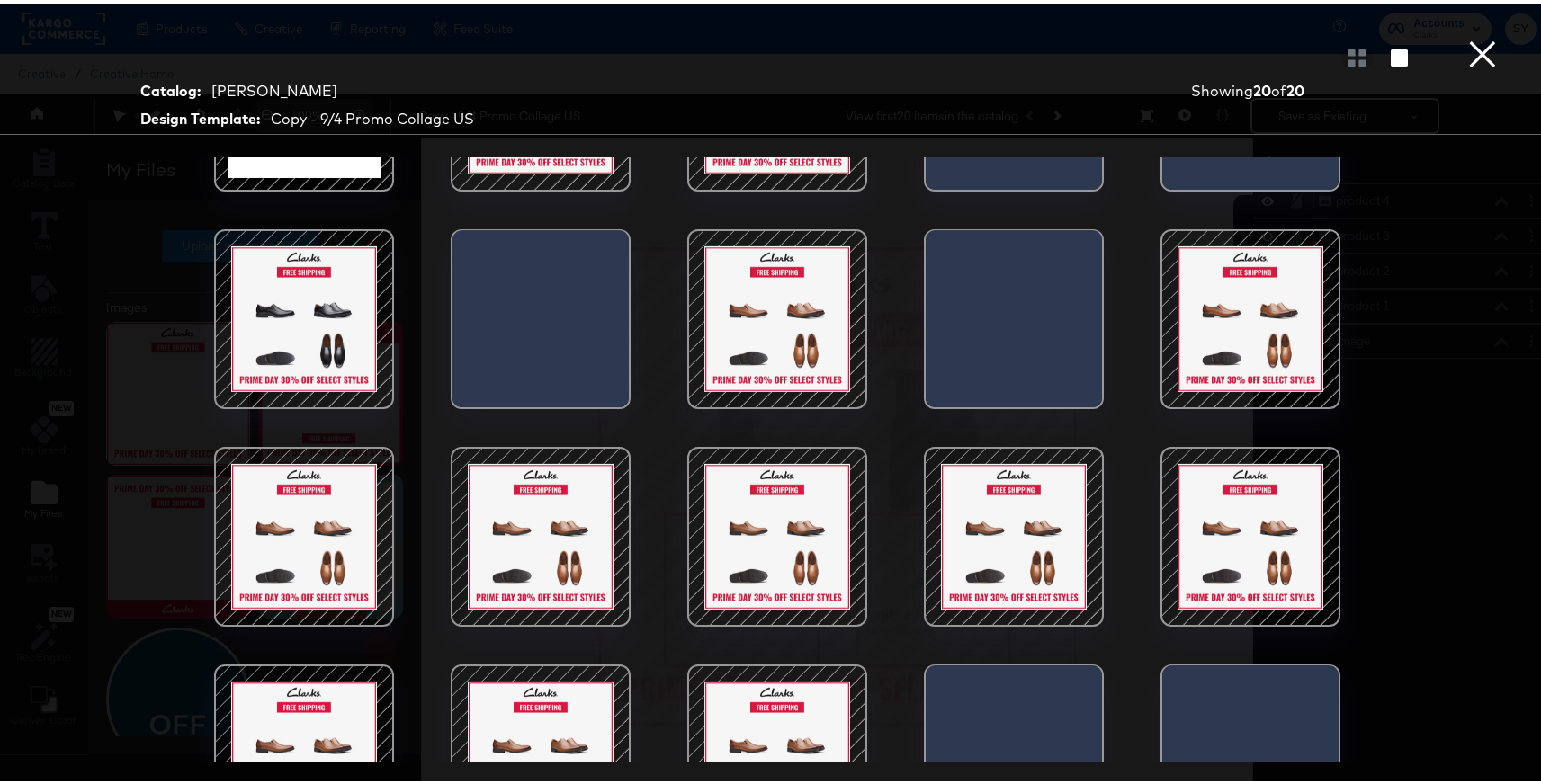
scroll to position [232, 0]
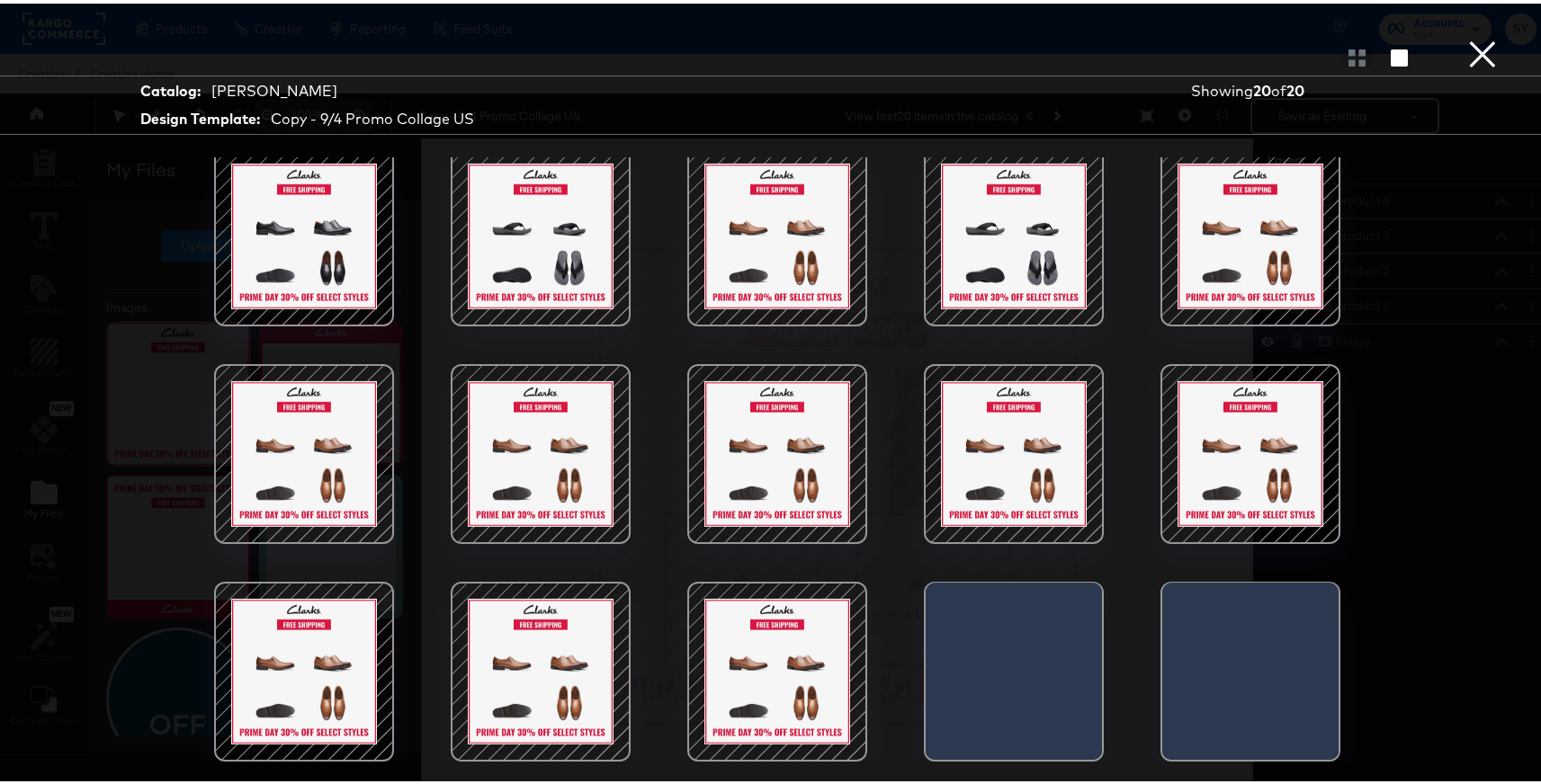
click at [1465, 36] on button "×" at bounding box center [1483, 18] width 36 height 36
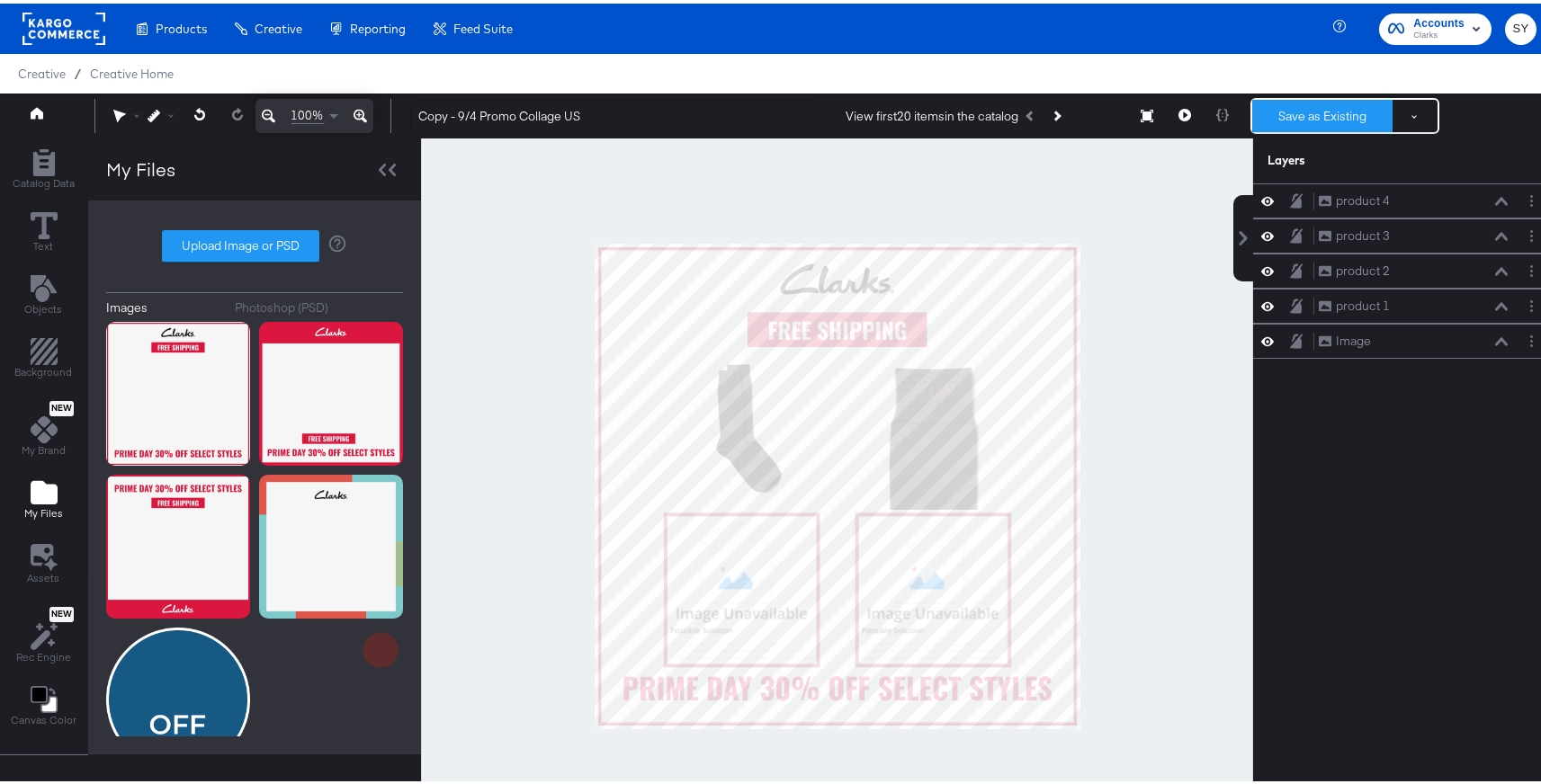
click at [1292, 103] on button "Save as Existing" at bounding box center [1323, 112] width 141 height 33
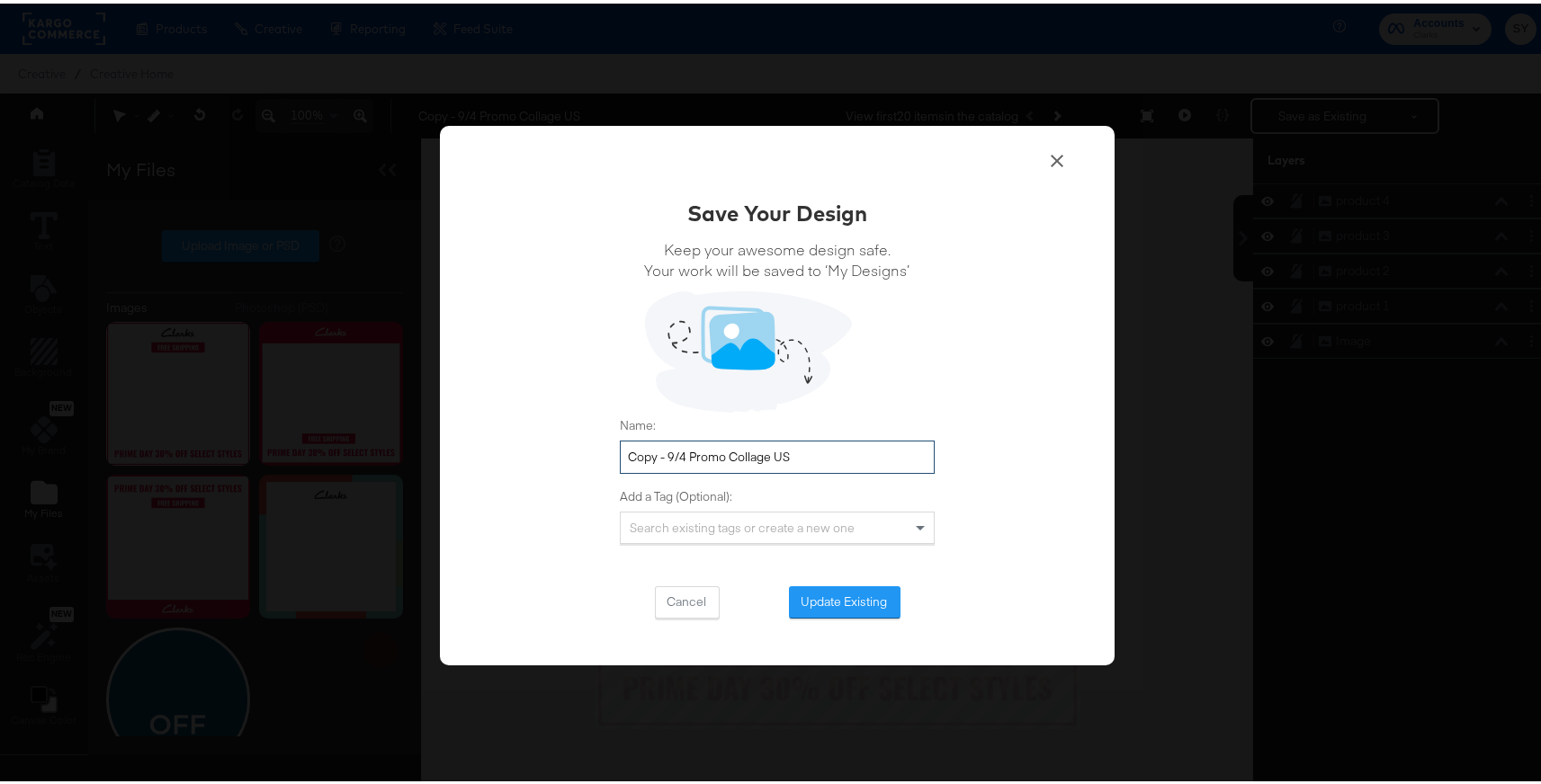
drag, startPoint x: 766, startPoint y: 458, endPoint x: 618, endPoint y: 459, distance: 148.0
click at [620, 459] on input "Copy - 9/4 Promo Collage US" at bounding box center [777, 453] width 315 height 34
type input "10/7 Prime Day Collage US"
click at [858, 595] on button "Update Existing" at bounding box center [844, 599] width 111 height 33
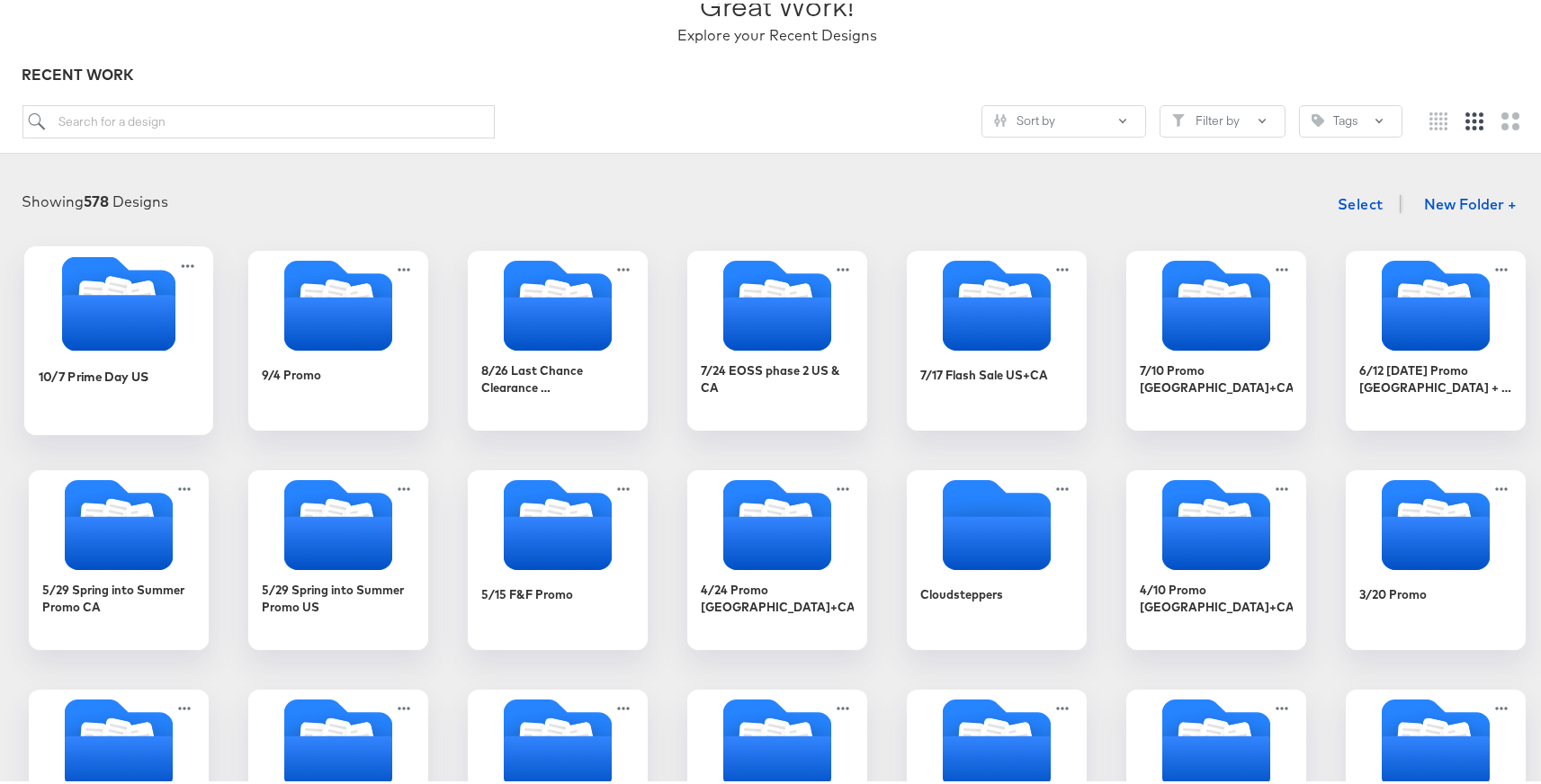
click at [104, 341] on icon "Folder" at bounding box center [118, 320] width 113 height 56
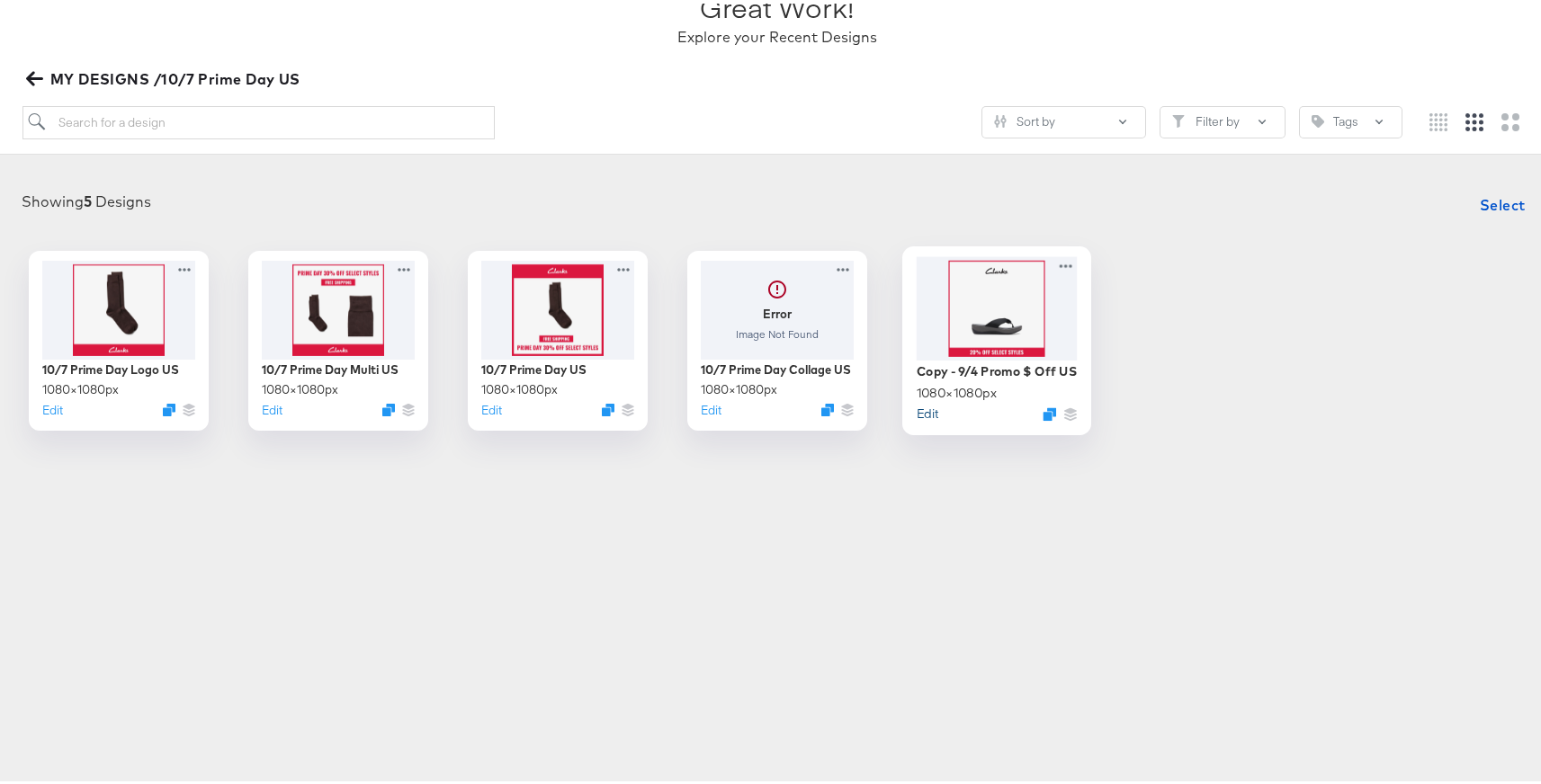
click at [921, 407] on button "Edit" at bounding box center [927, 410] width 22 height 17
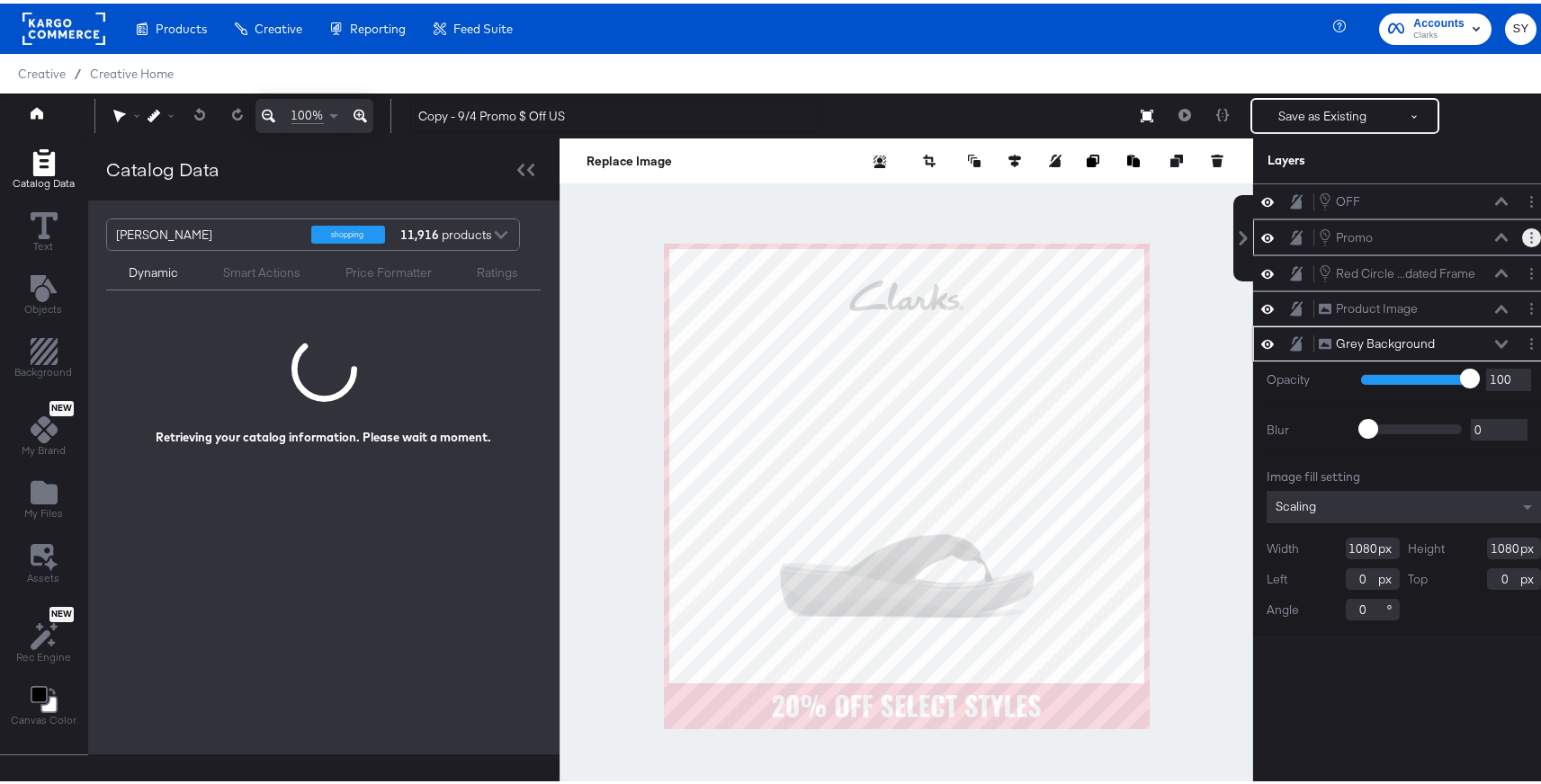
click at [1522, 232] on button "Layer Options" at bounding box center [1531, 234] width 19 height 19
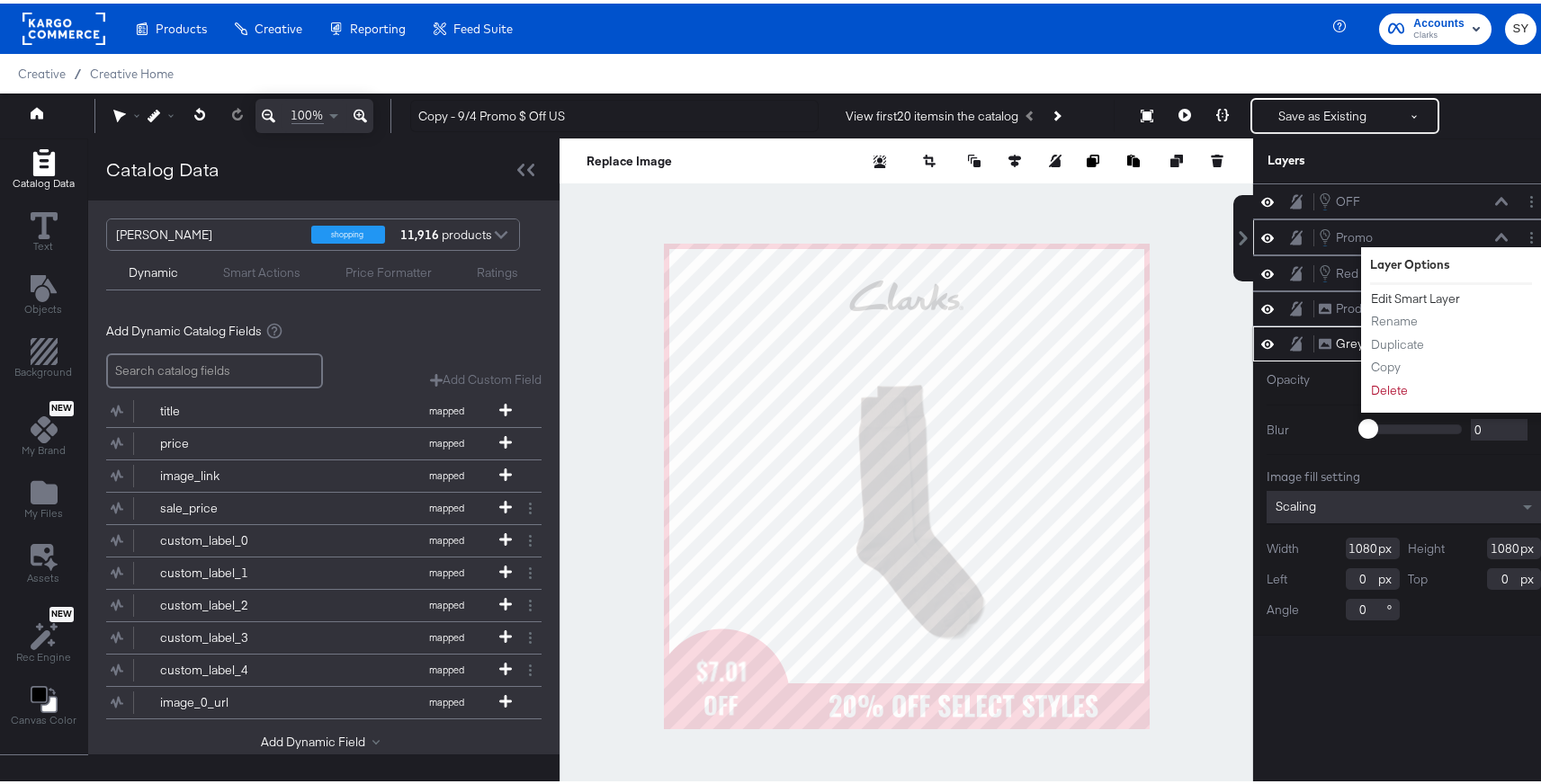
click at [1399, 299] on button "Edit Smart Layer" at bounding box center [1416, 295] width 91 height 19
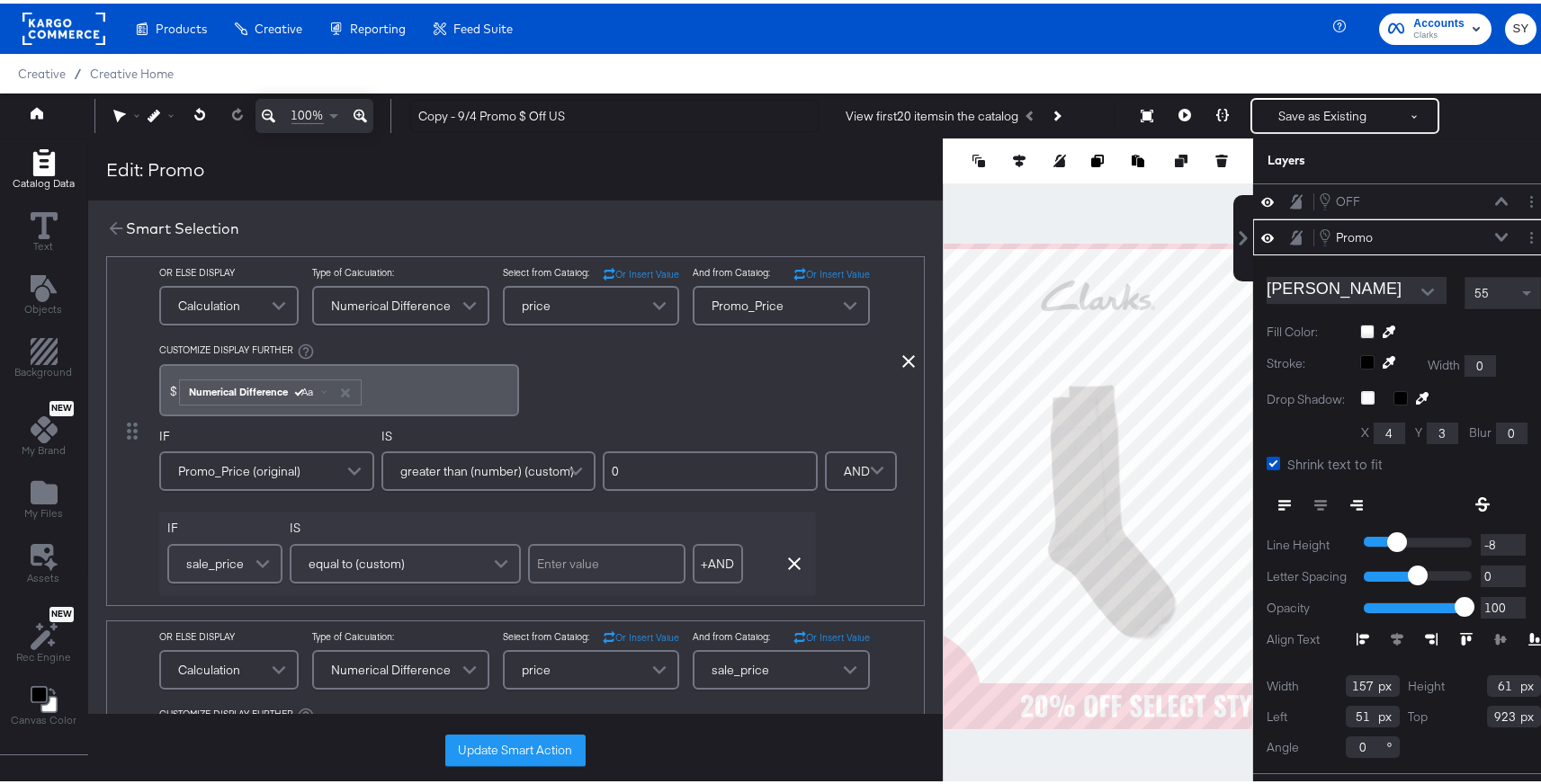
scroll to position [668, 0]
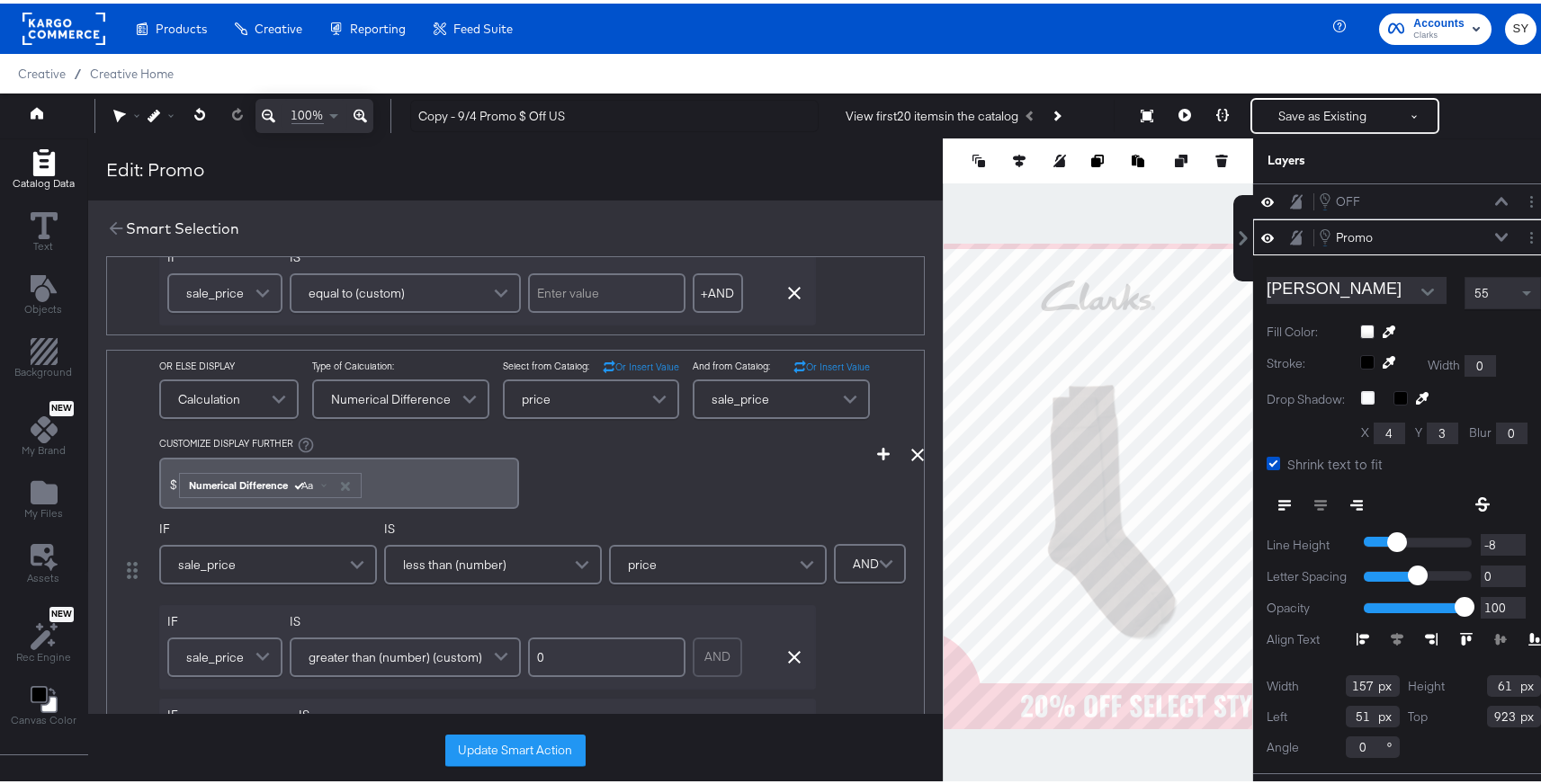
click at [1496, 237] on icon at bounding box center [1502, 233] width 13 height 8
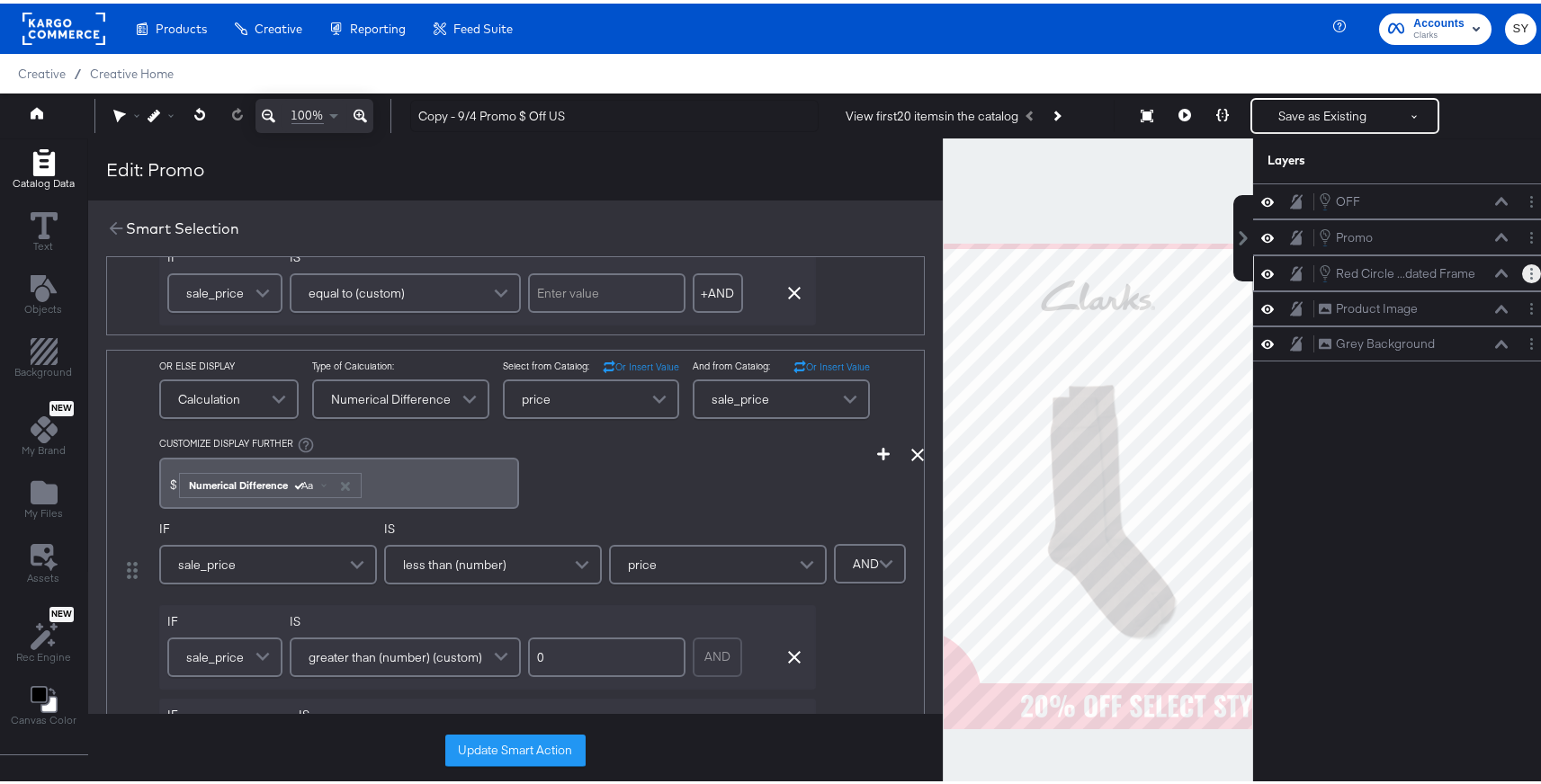
click at [1522, 276] on button "Layer Options" at bounding box center [1531, 270] width 19 height 19
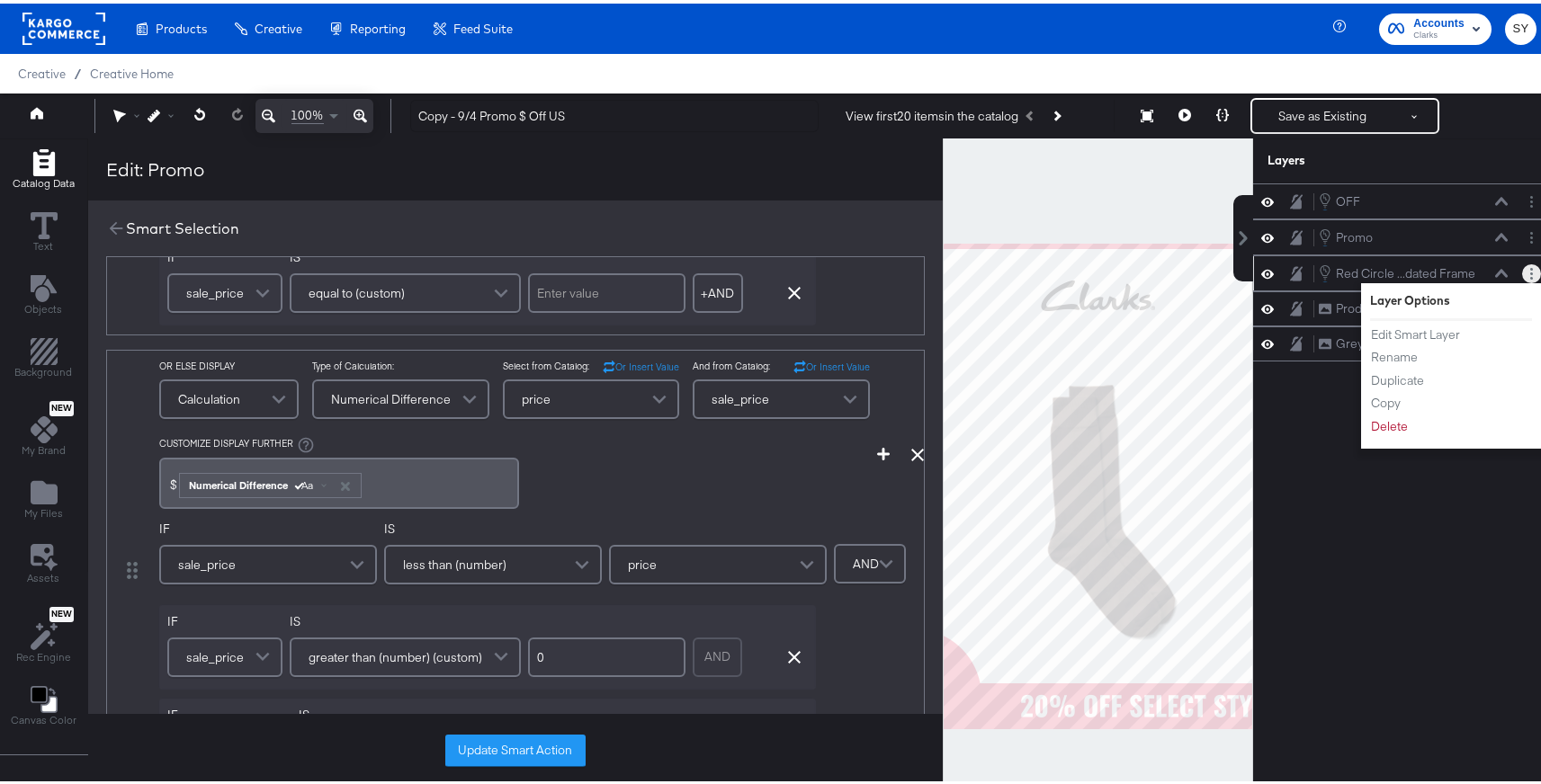
click at [1412, 344] on ul "Edit Smart Layer Rename Duplicate Copy Delete" at bounding box center [1420, 377] width 99 height 111
click at [1400, 334] on button "Edit Smart Layer" at bounding box center [1416, 331] width 91 height 19
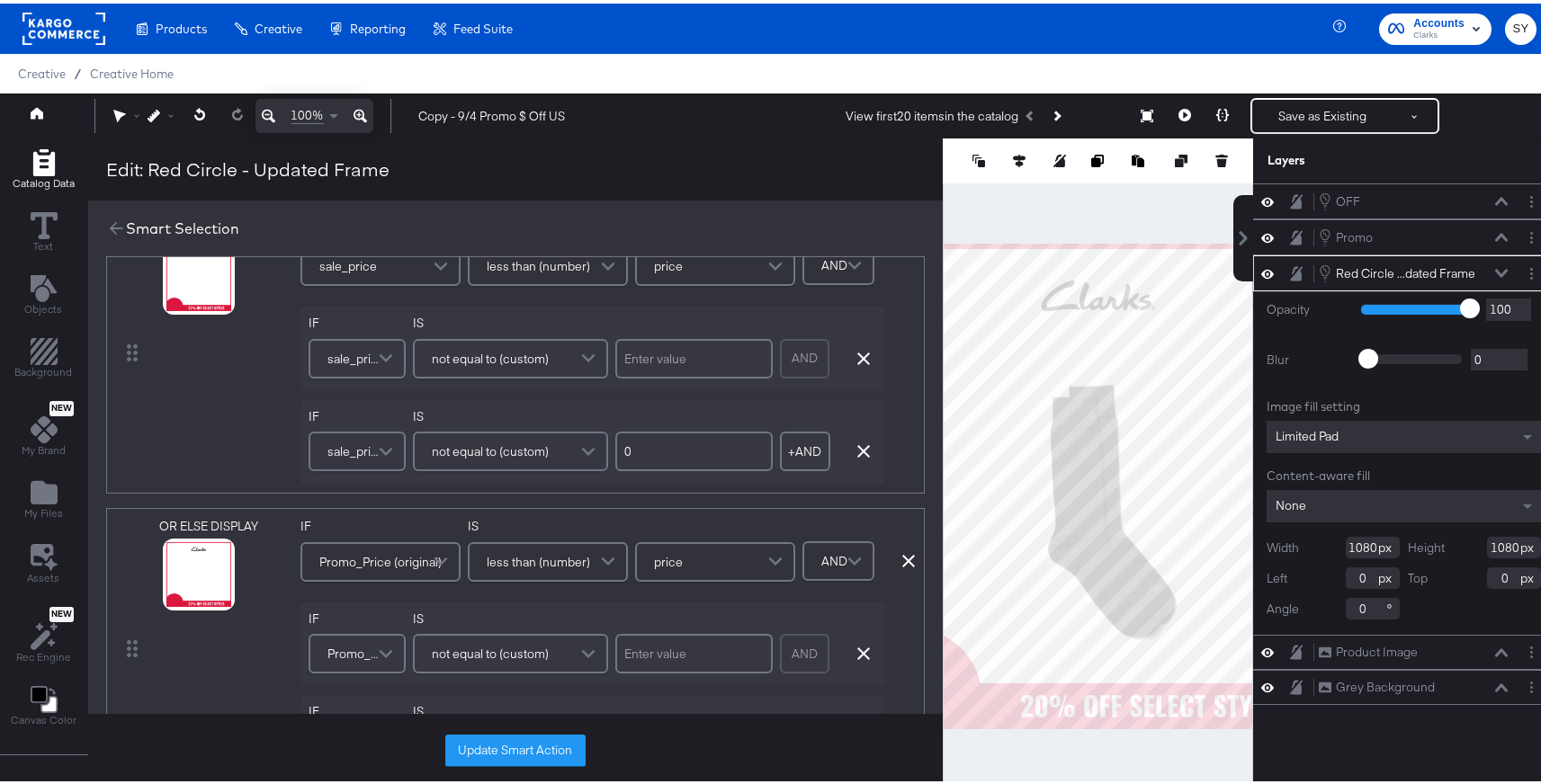
scroll to position [0, 0]
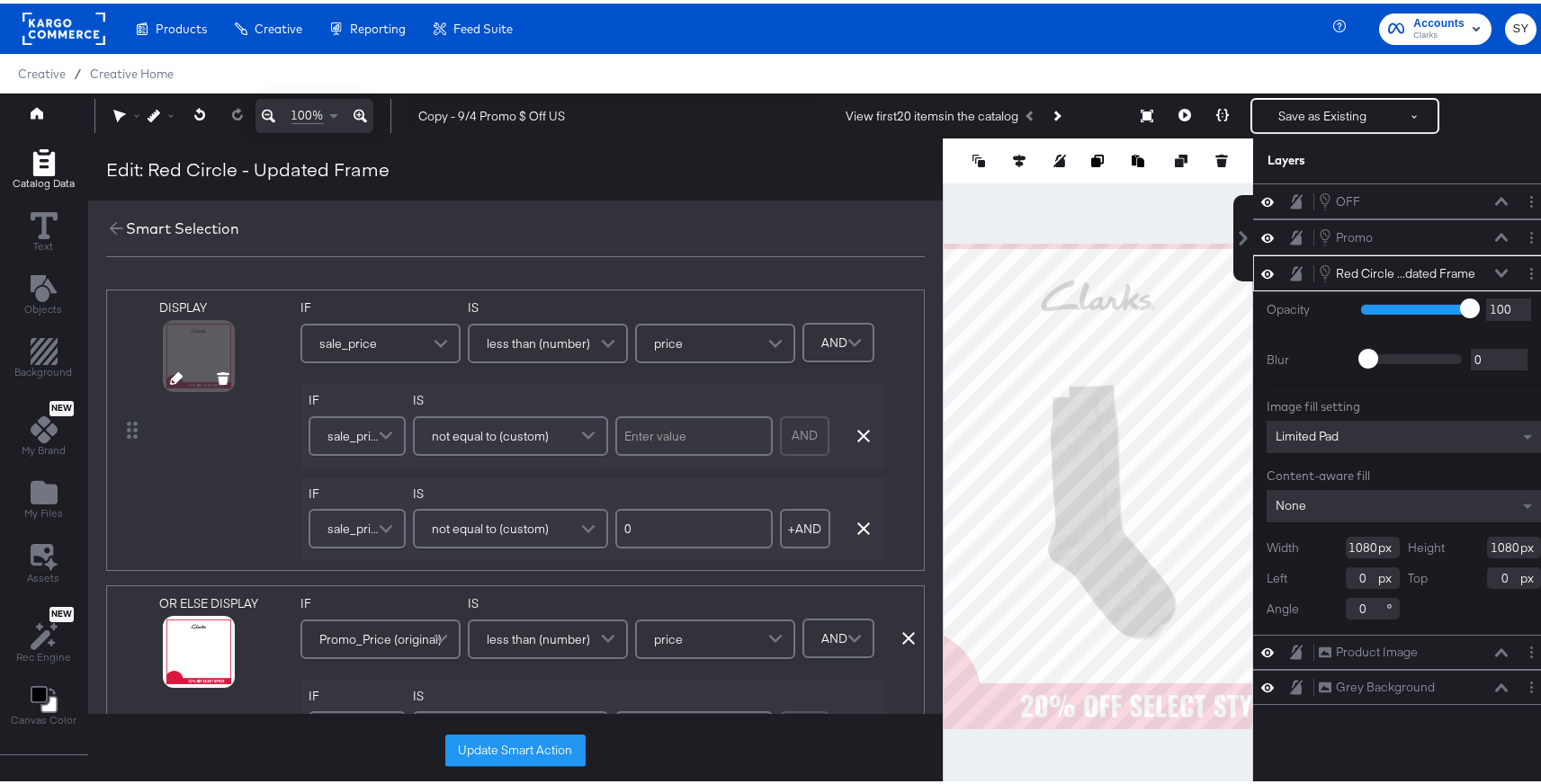
click at [179, 374] on icon at bounding box center [177, 375] width 13 height 13
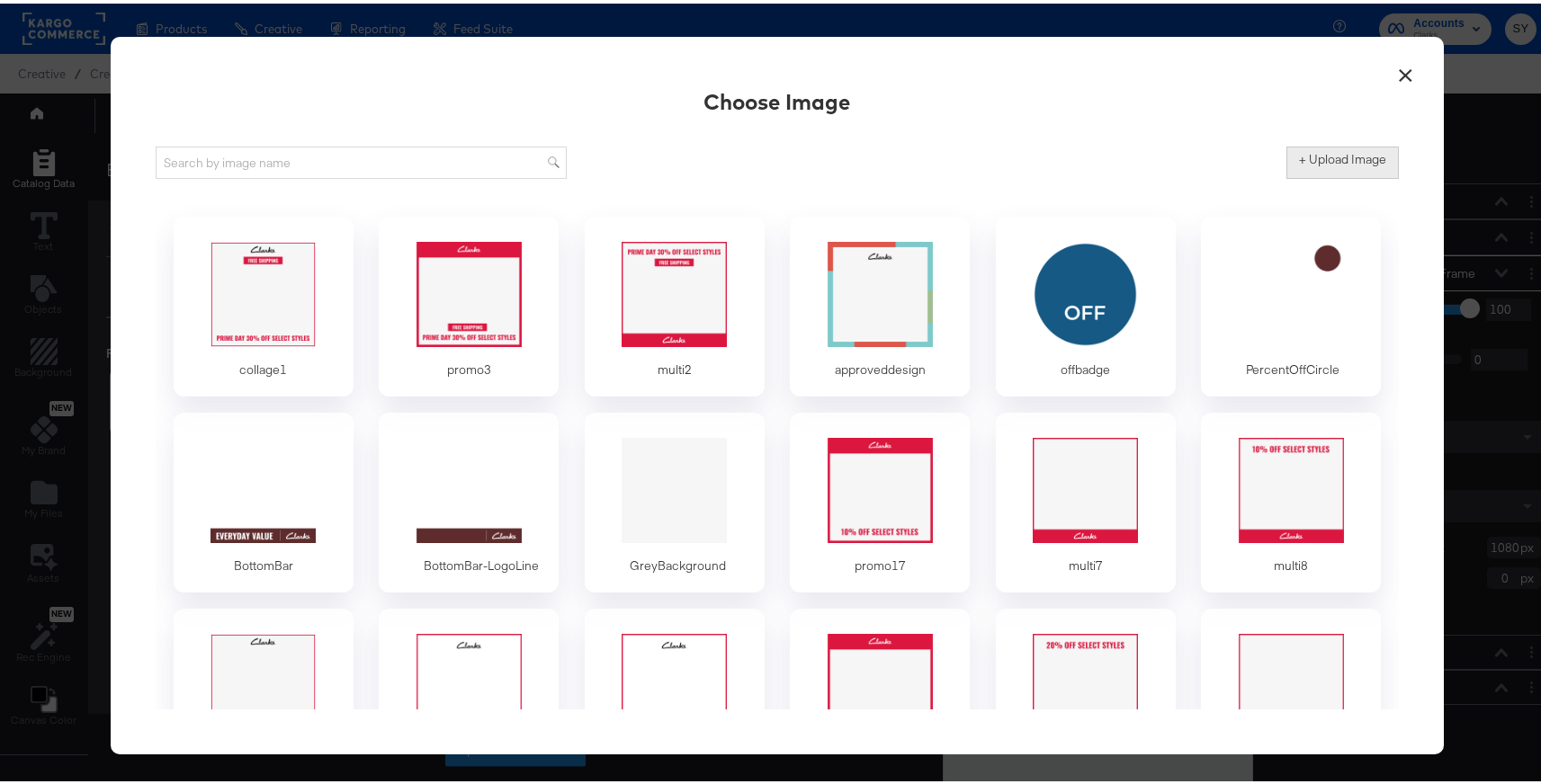
click at [1302, 164] on label "+ Upload Image" at bounding box center [1342, 156] width 87 height 17
click at [1302, 176] on input "+ Upload Image" at bounding box center [1492, 176] width 412 height 0
type input "C:\fakepath\promo 16.png"
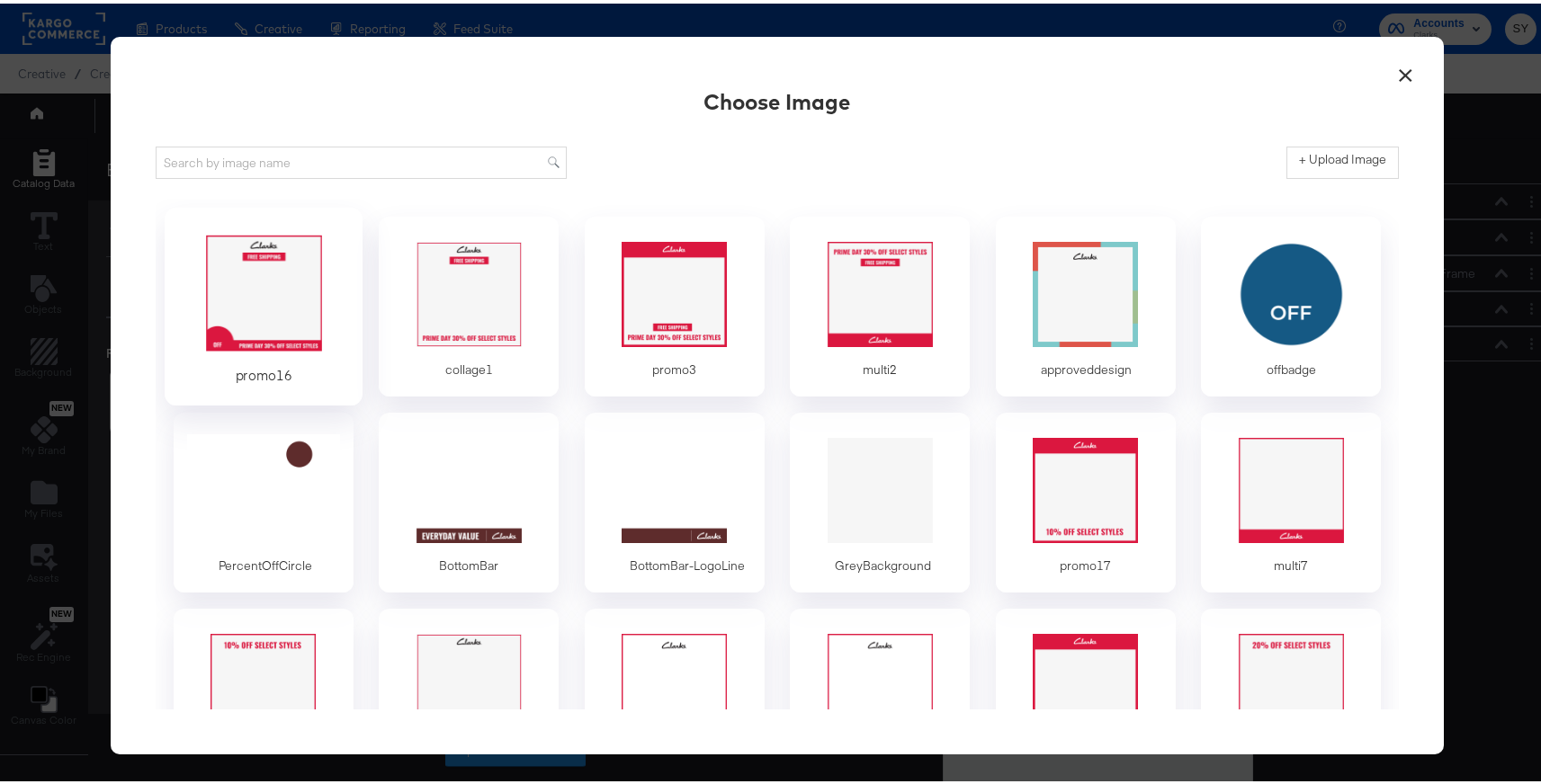
click at [269, 313] on div at bounding box center [264, 290] width 169 height 124
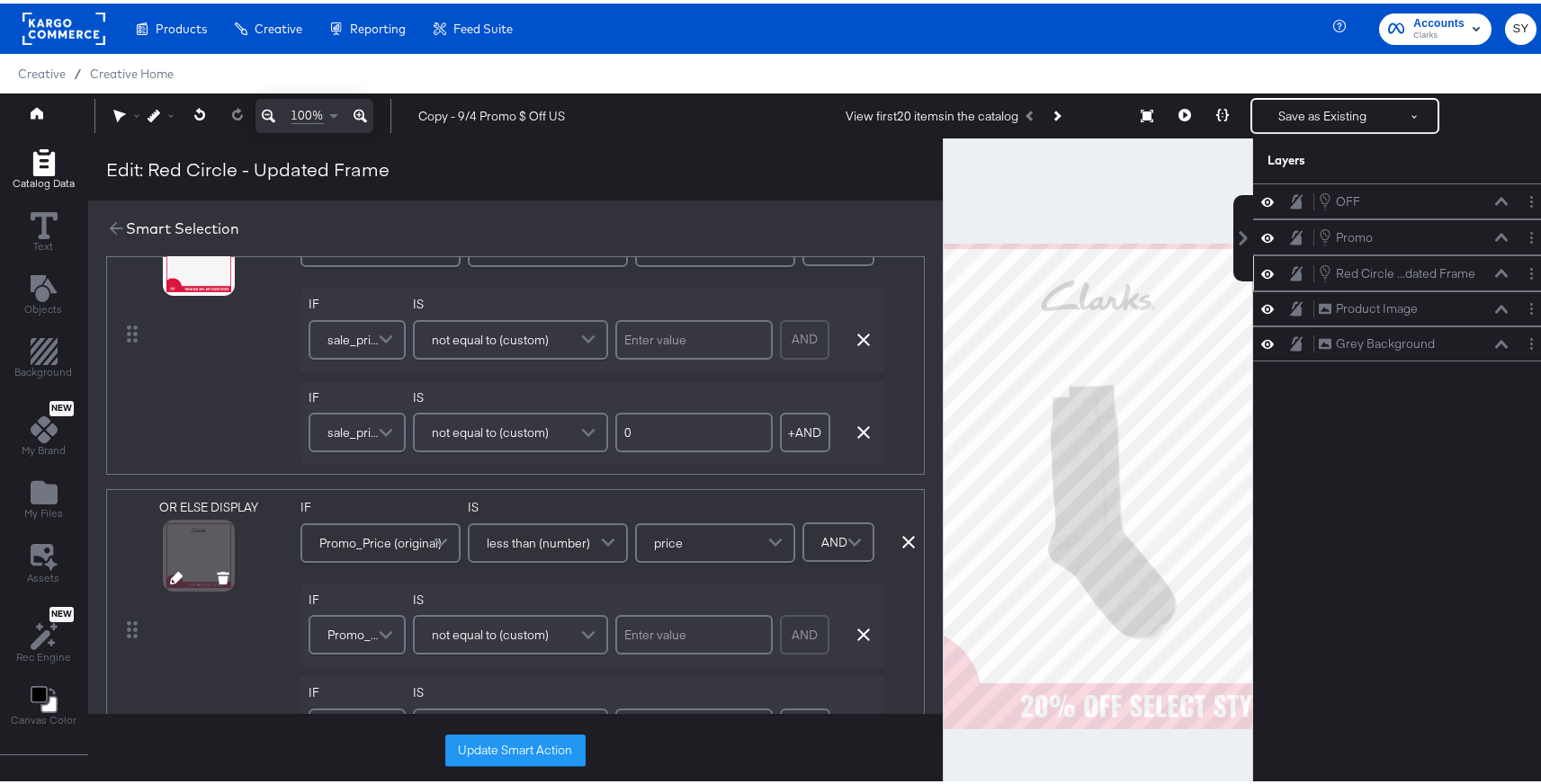
scroll to position [110, 0]
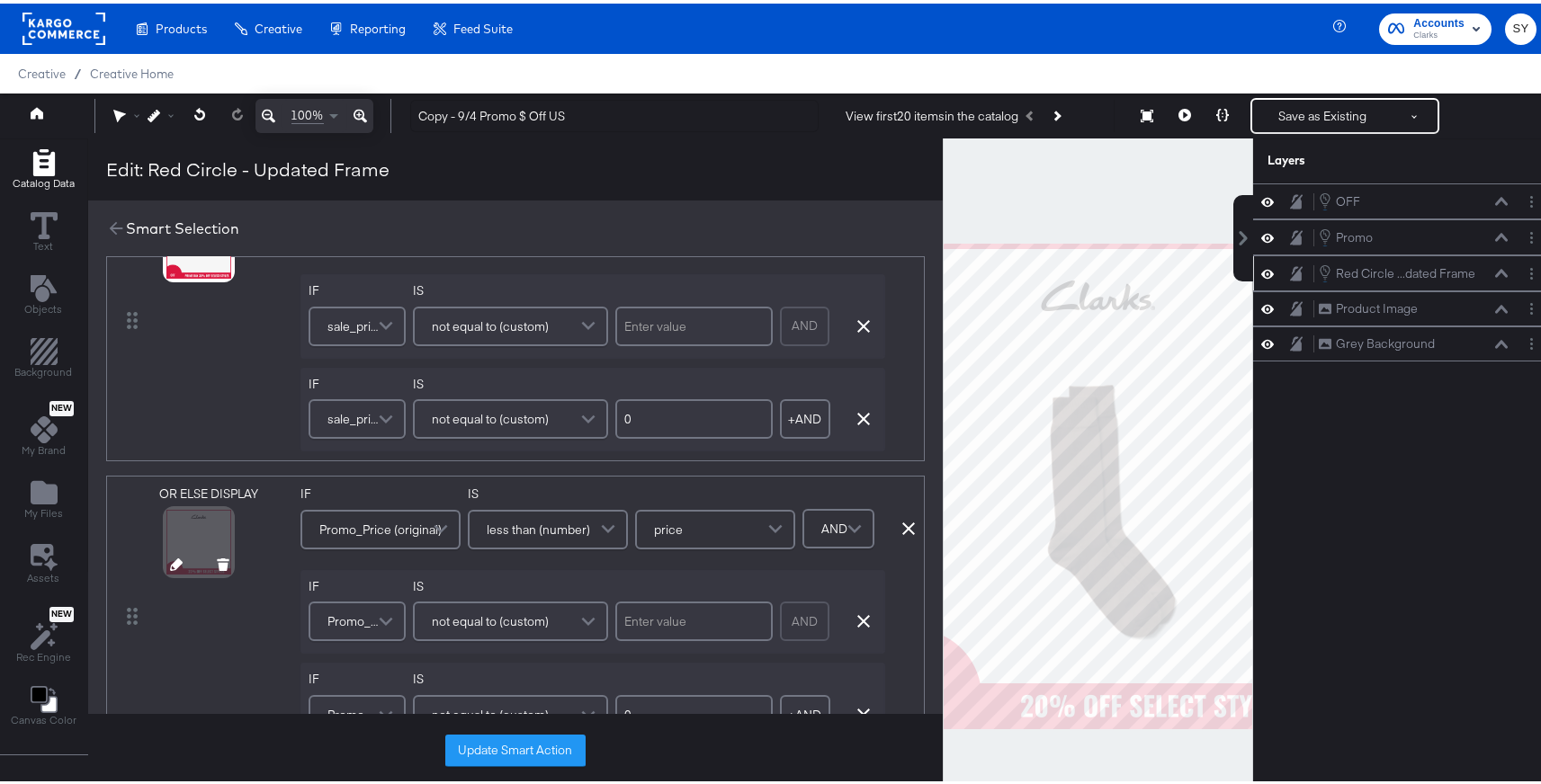
click at [175, 558] on icon at bounding box center [177, 561] width 13 height 13
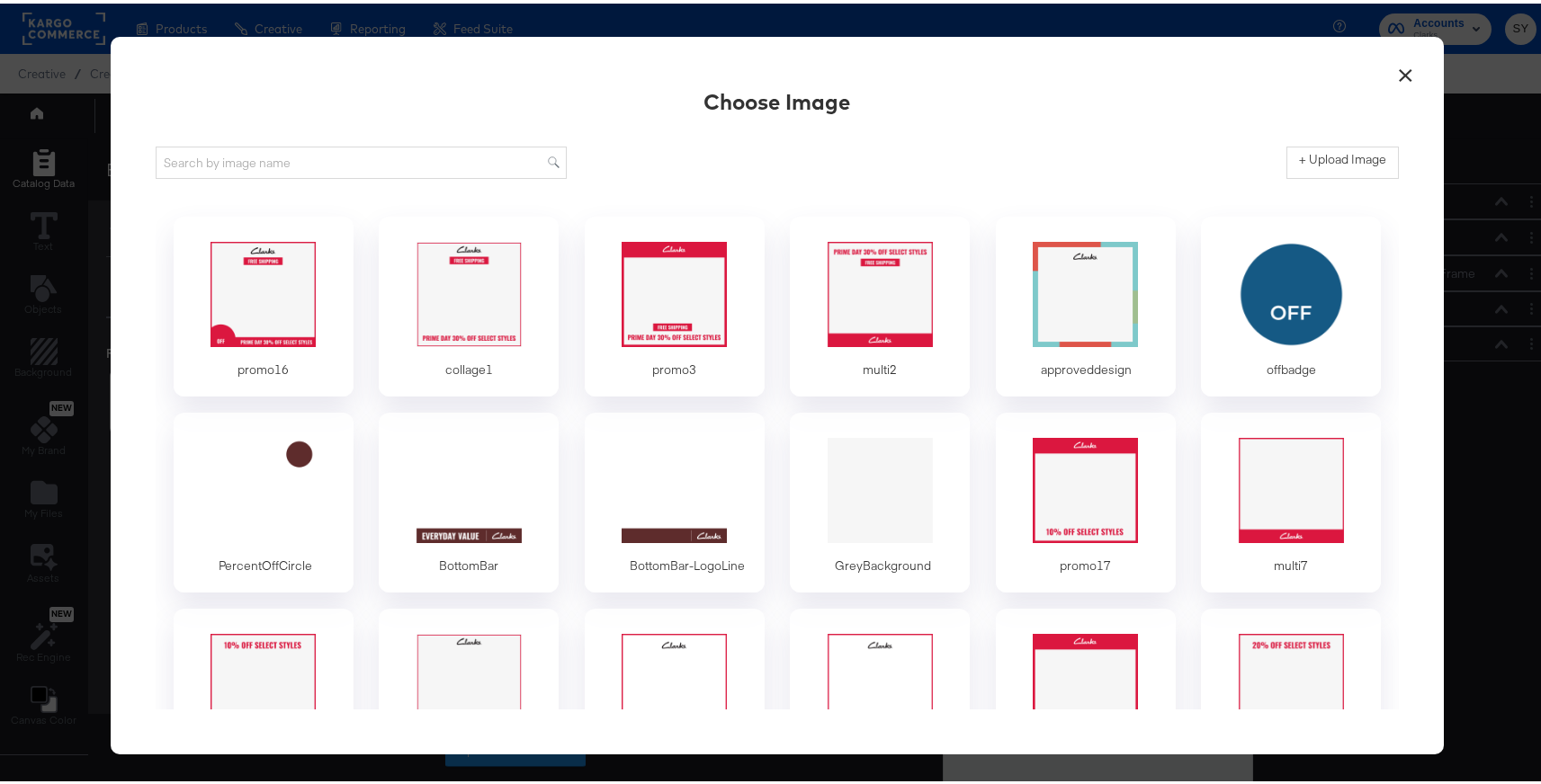
scroll to position [0, 0]
click at [241, 333] on div at bounding box center [264, 290] width 169 height 124
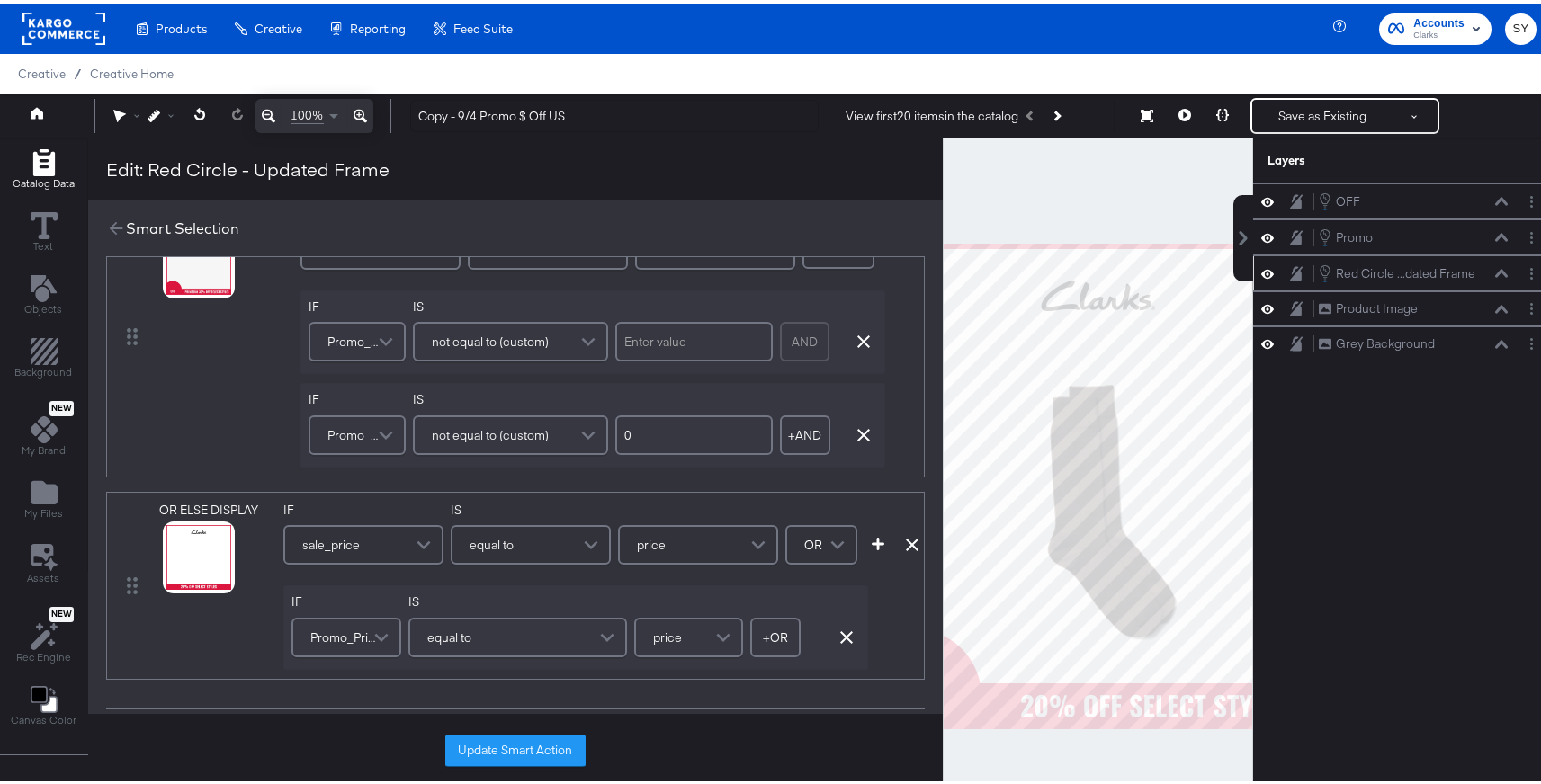
scroll to position [406, 0]
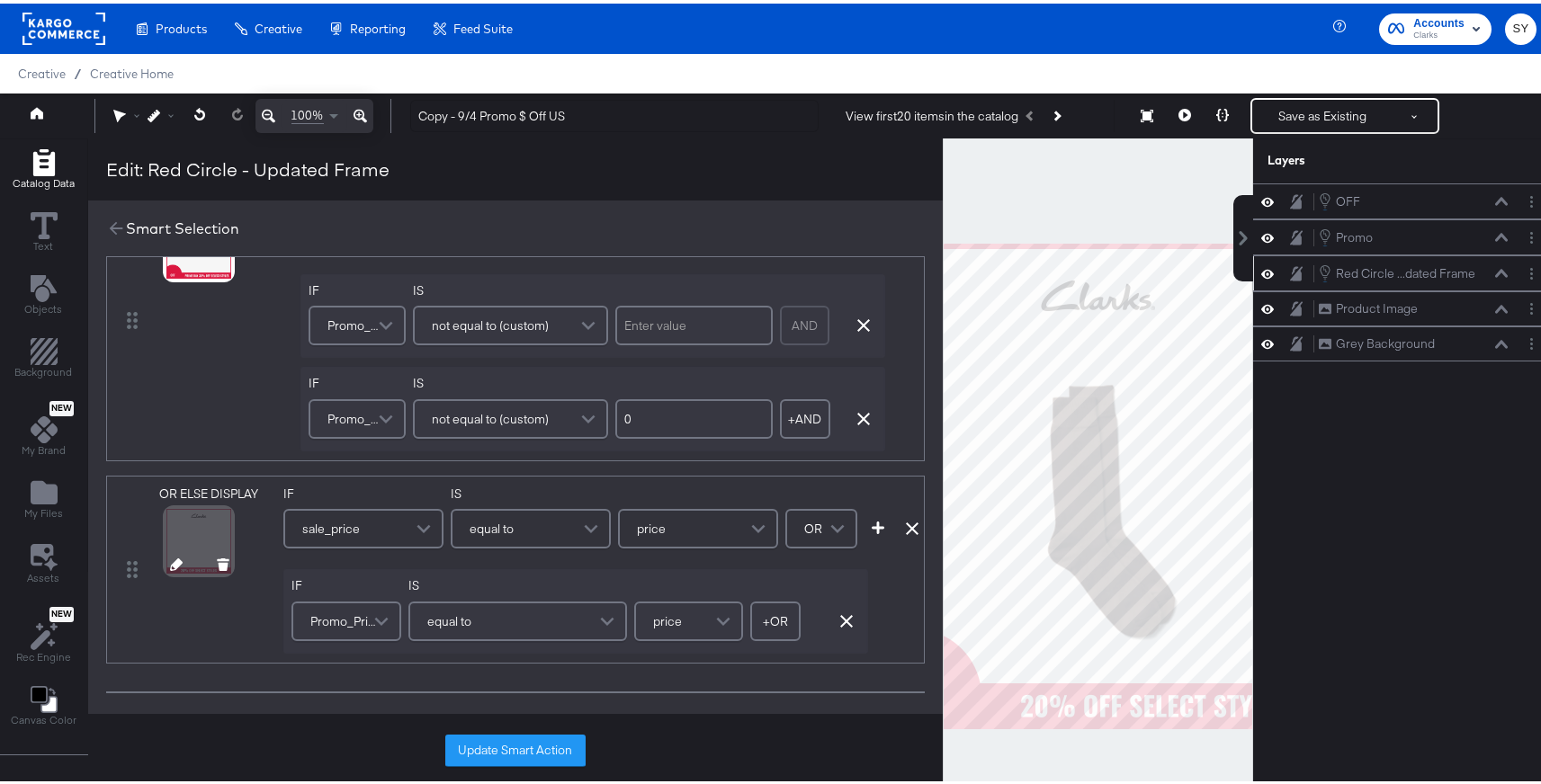
click at [179, 562] on icon at bounding box center [177, 561] width 13 height 13
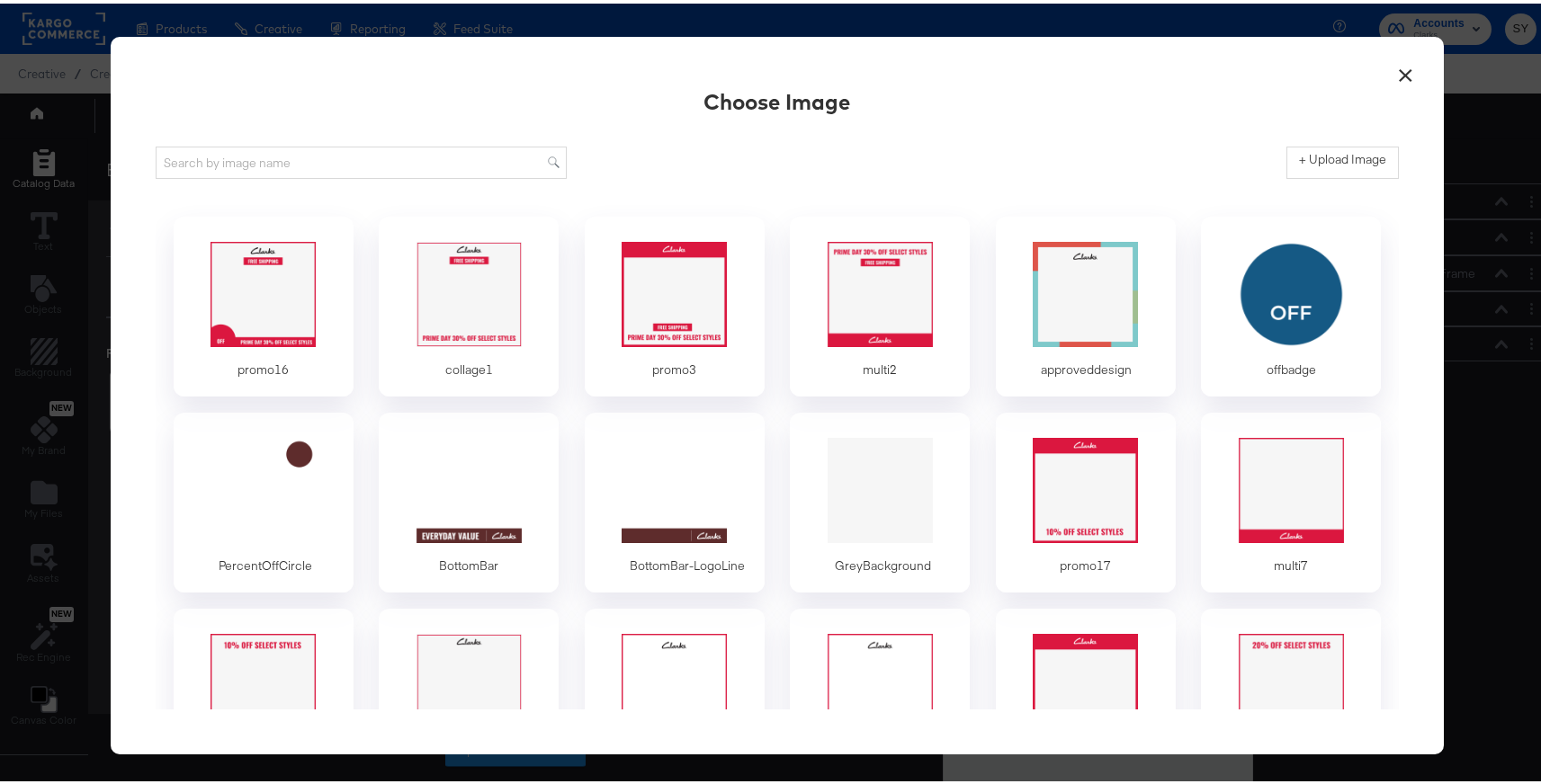
scroll to position [0, 0]
click at [476, 305] on div at bounding box center [470, 290] width 169 height 124
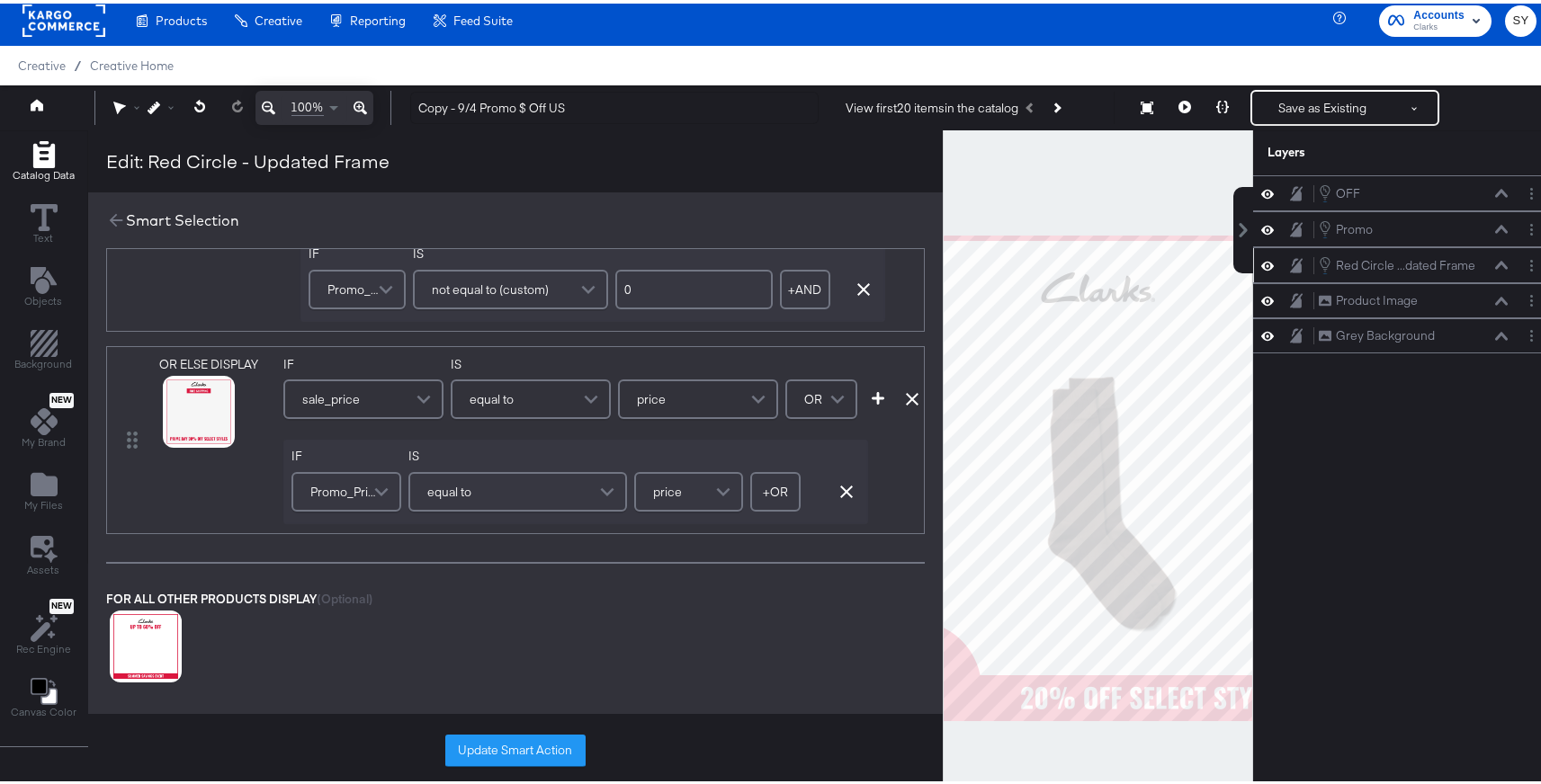
scroll to position [523, 0]
click at [178, 433] on icon at bounding box center [177, 436] width 13 height 13
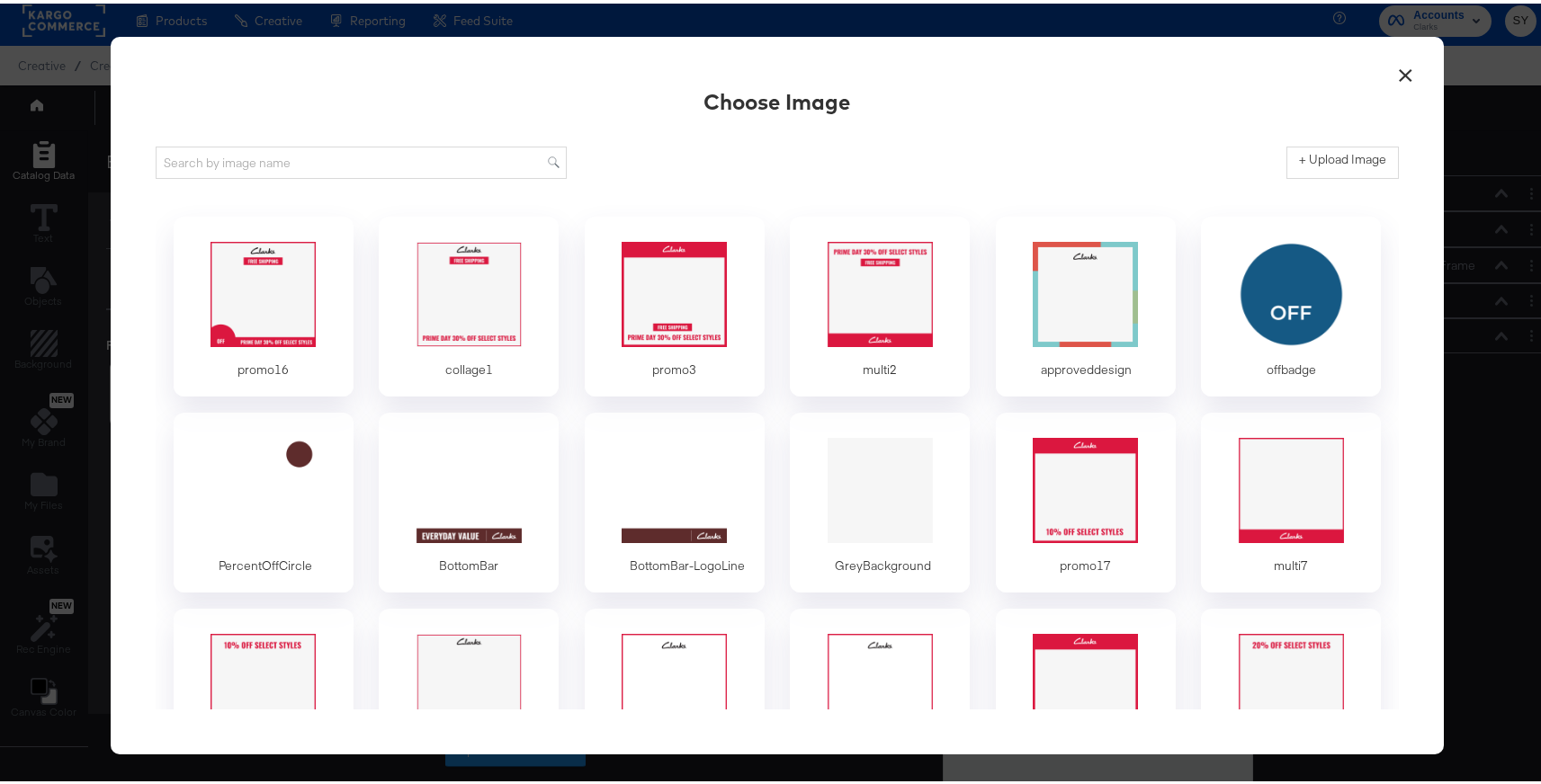
scroll to position [0, 0]
click at [1313, 158] on label "+ Upload Image" at bounding box center [1342, 156] width 87 height 17
click at [1313, 176] on input "+ Upload Image" at bounding box center [1492, 176] width 412 height 0
type input "C:\fakepath\Frame 2.png"
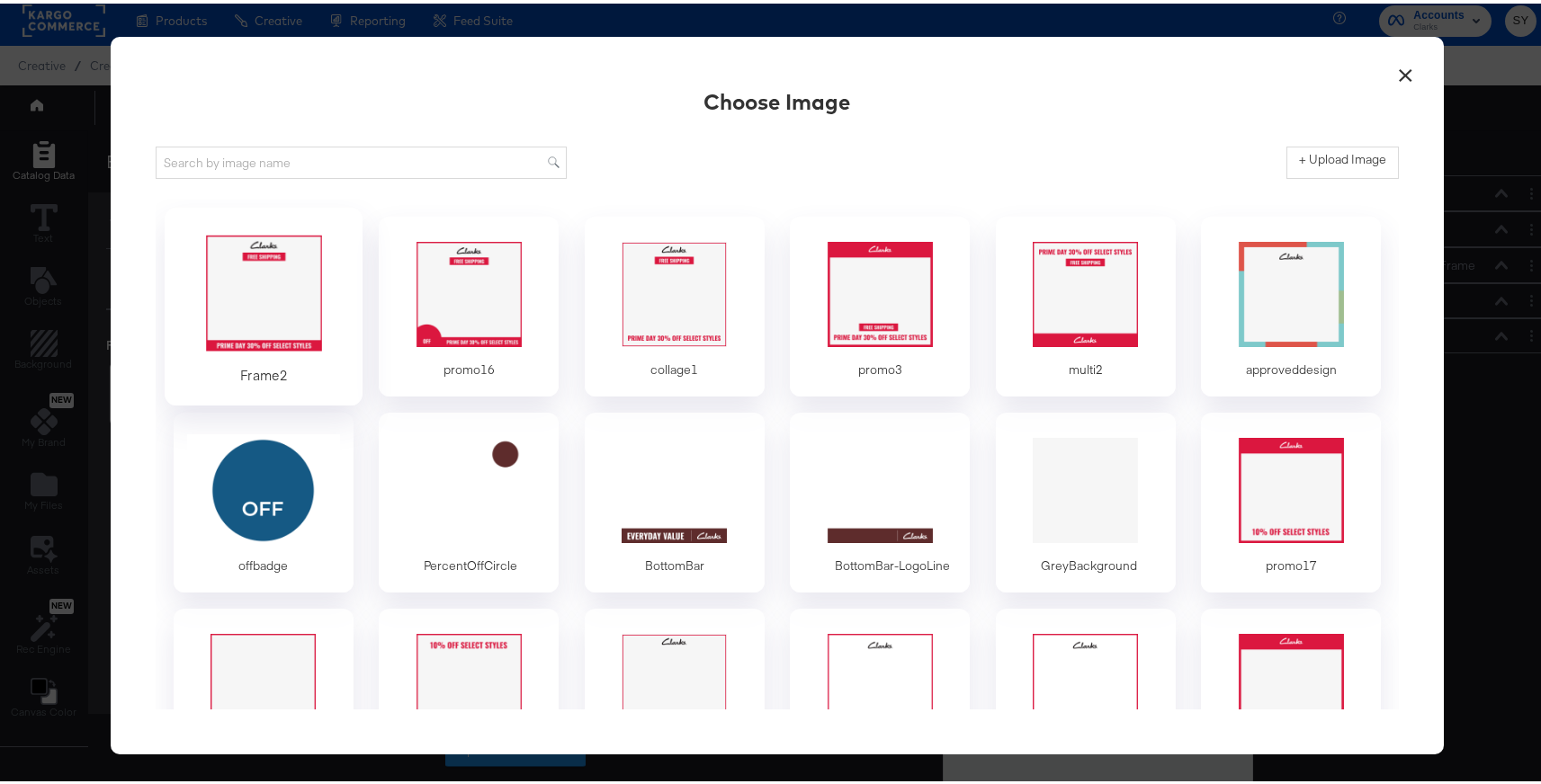
click at [289, 292] on div at bounding box center [264, 290] width 169 height 124
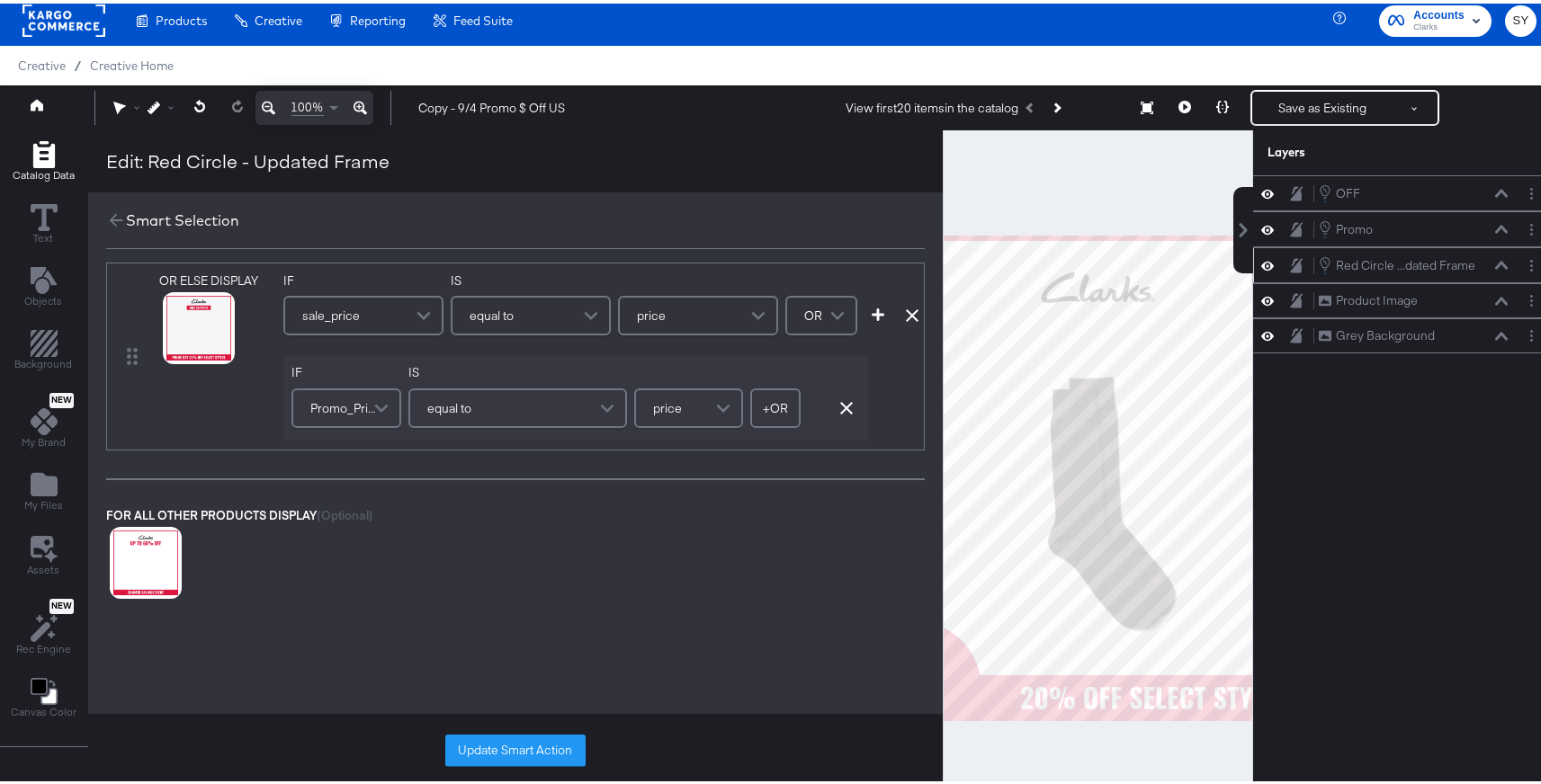
scroll to position [597, 0]
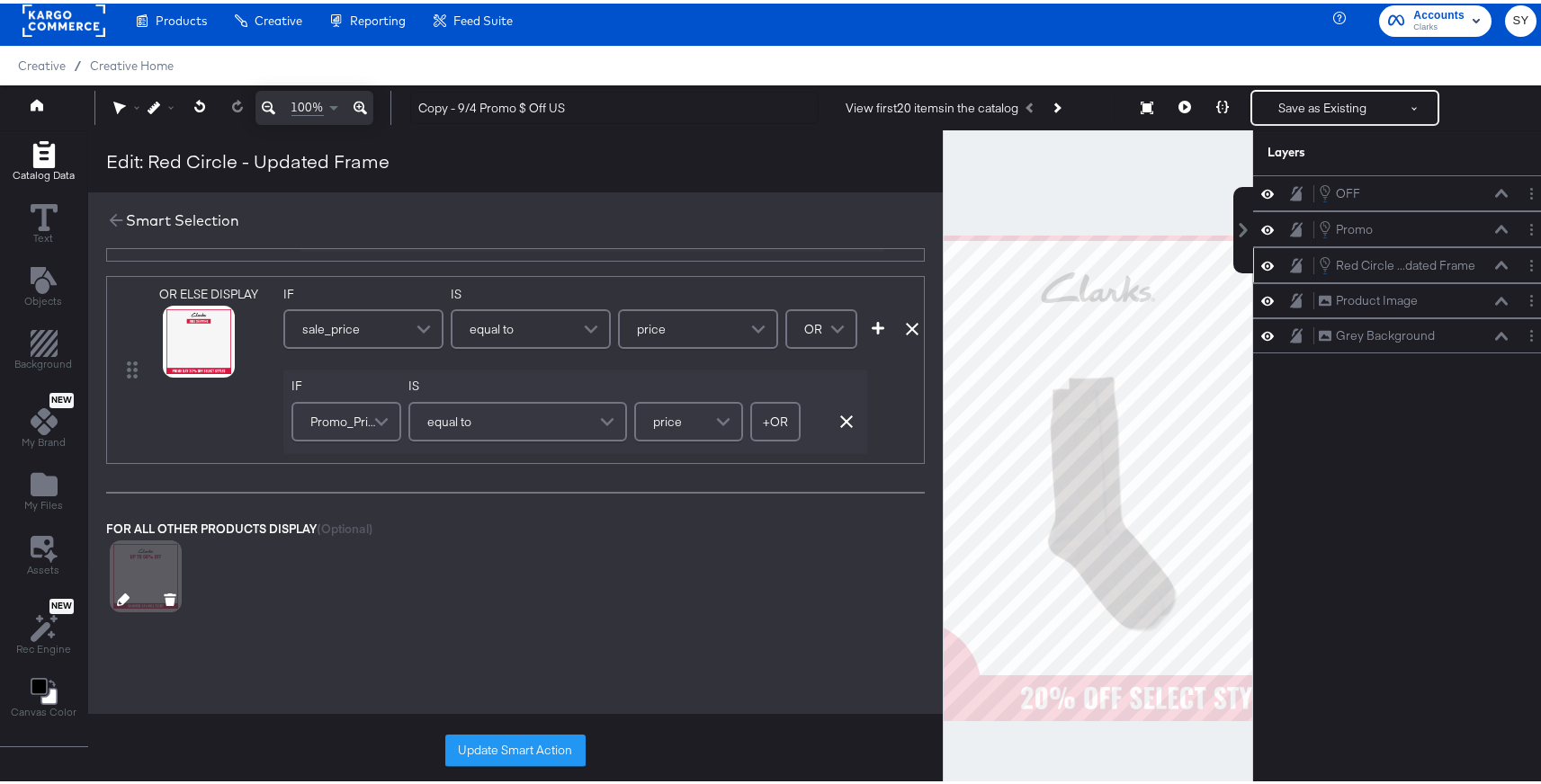
click at [123, 590] on button at bounding box center [123, 598] width 13 height 17
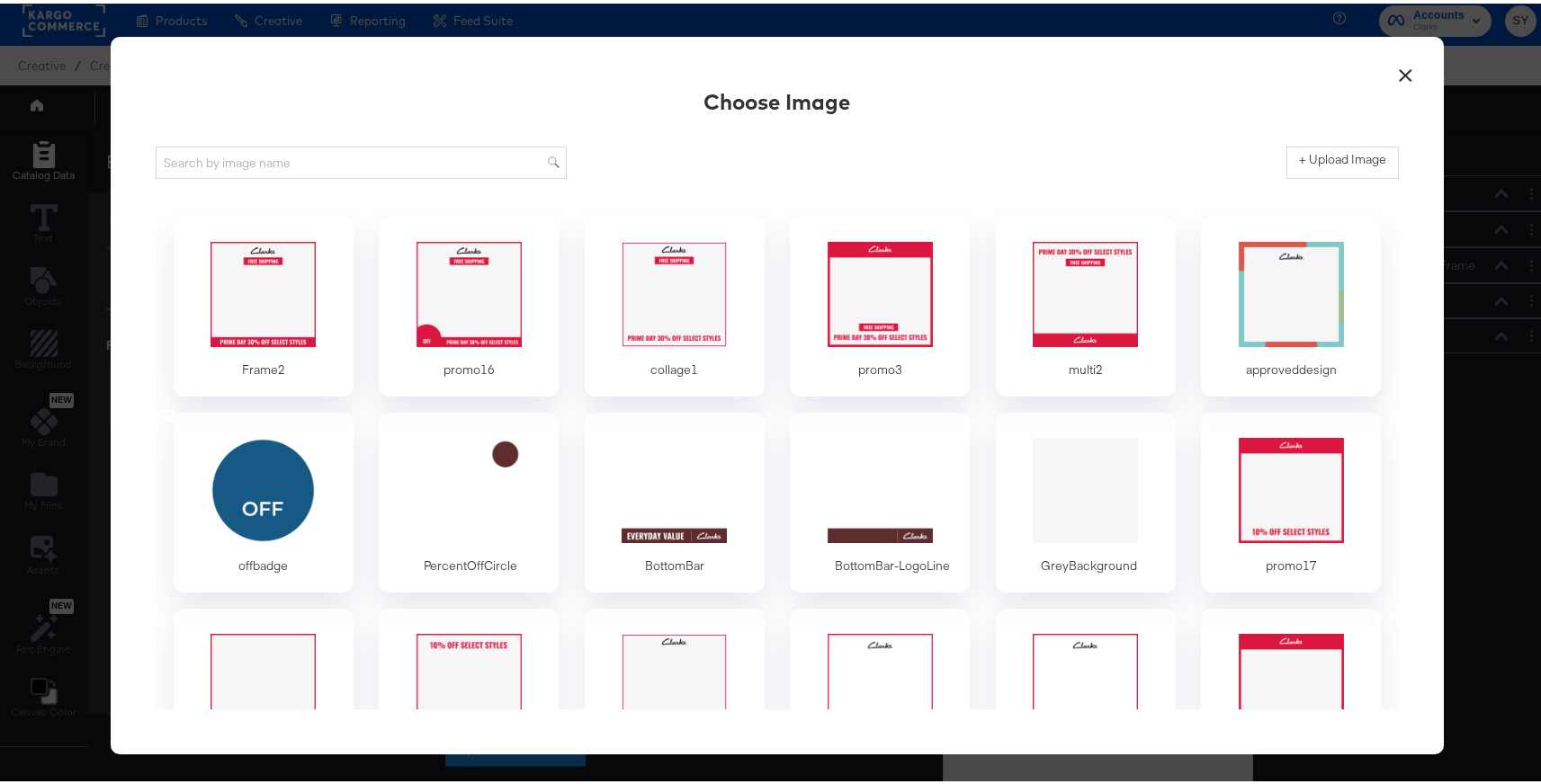
scroll to position [0, 0]
click at [267, 317] on div at bounding box center [264, 290] width 169 height 124
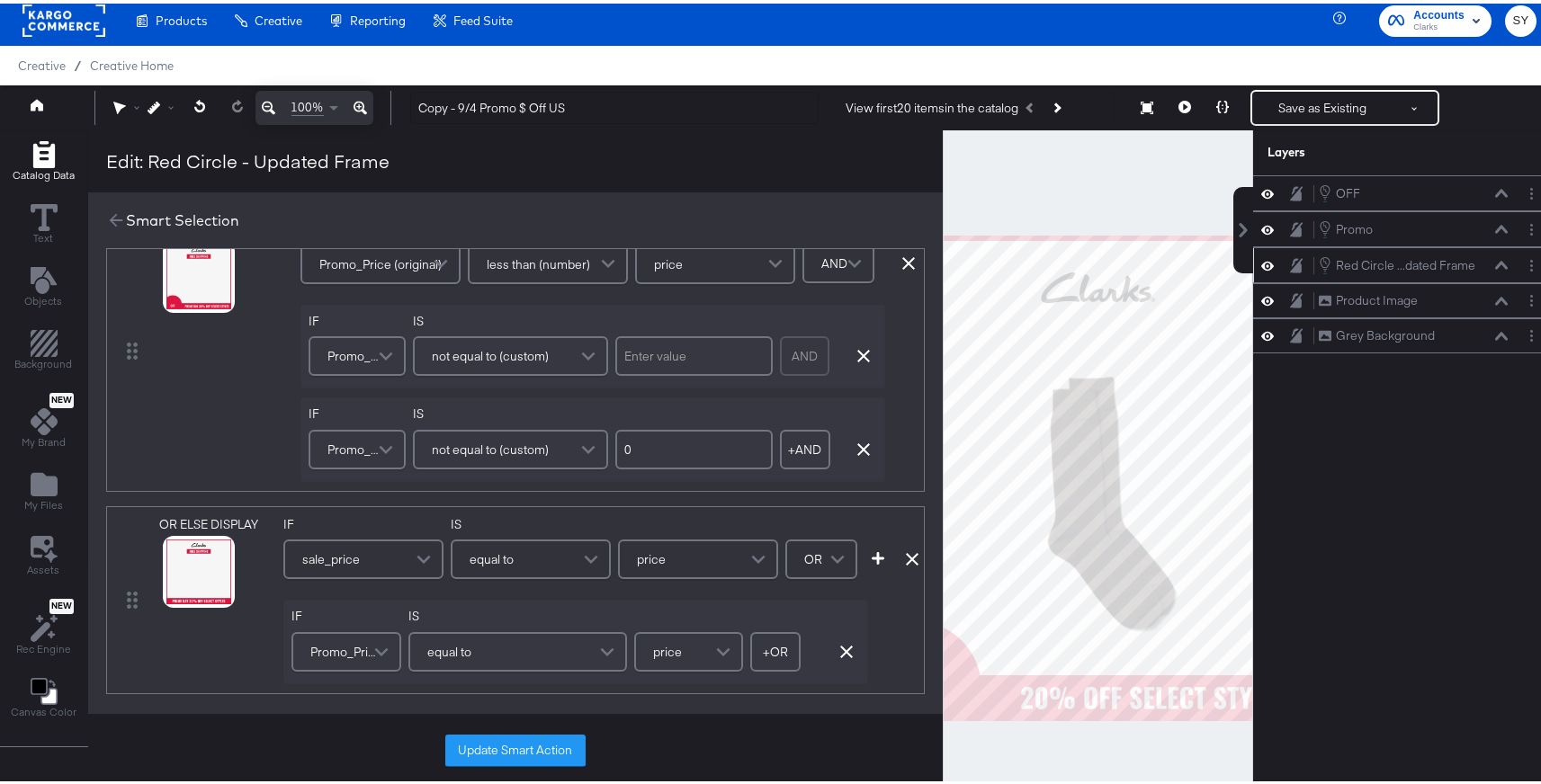
scroll to position [368, 0]
click at [538, 742] on button "Update Smart Action" at bounding box center [515, 748] width 141 height 33
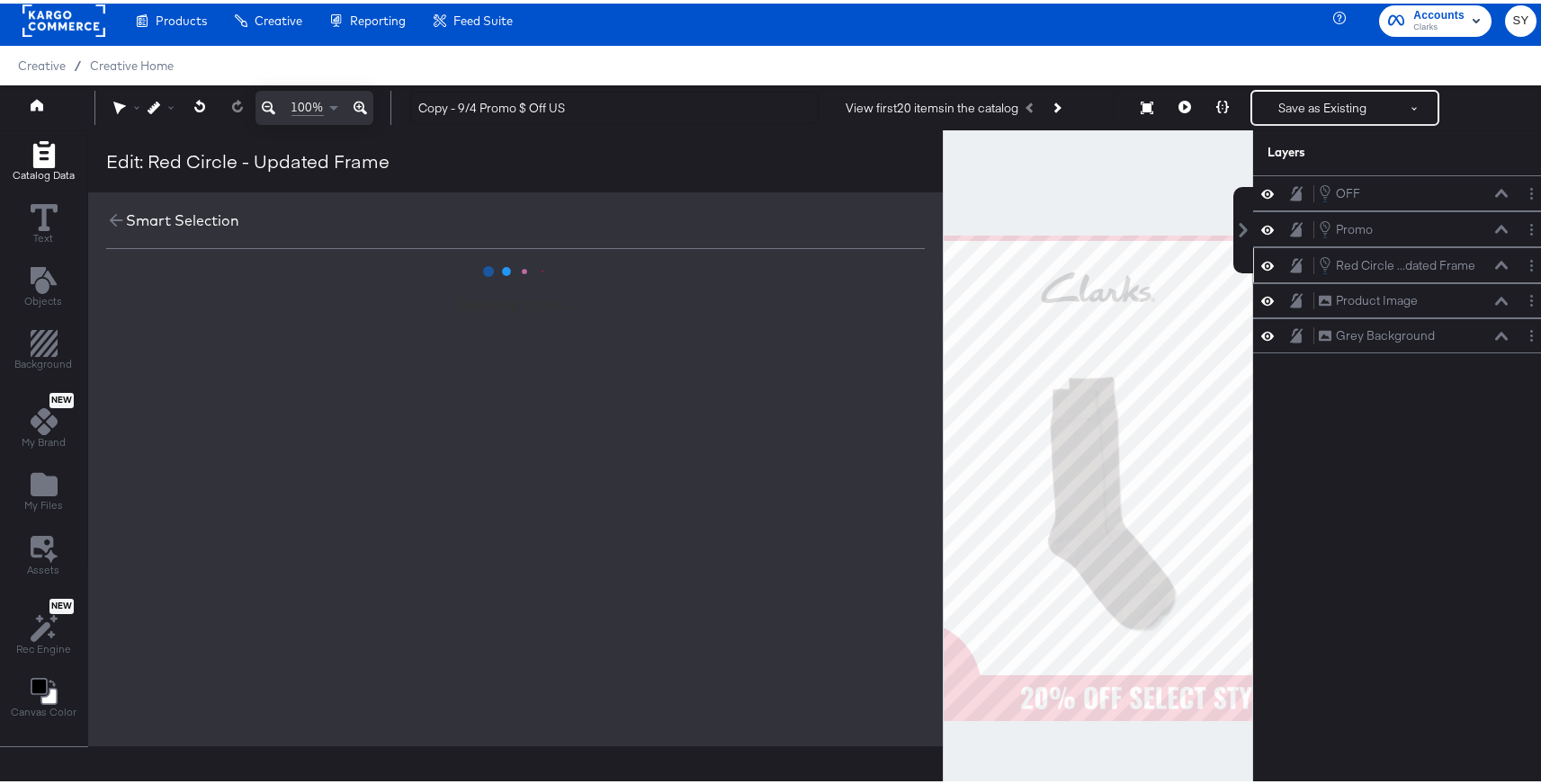
scroll to position [0, 0]
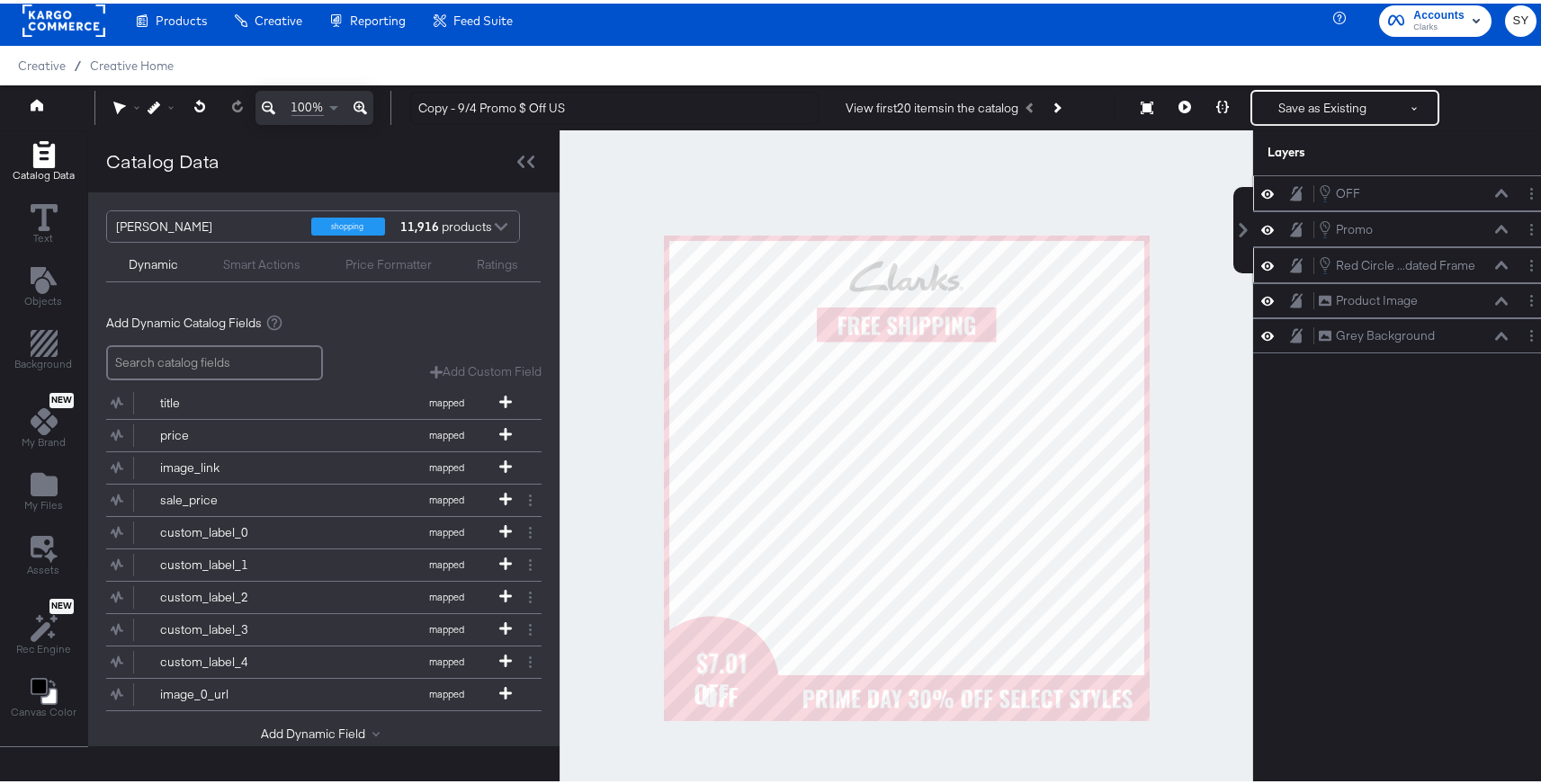
click at [1262, 189] on icon at bounding box center [1268, 189] width 13 height 9
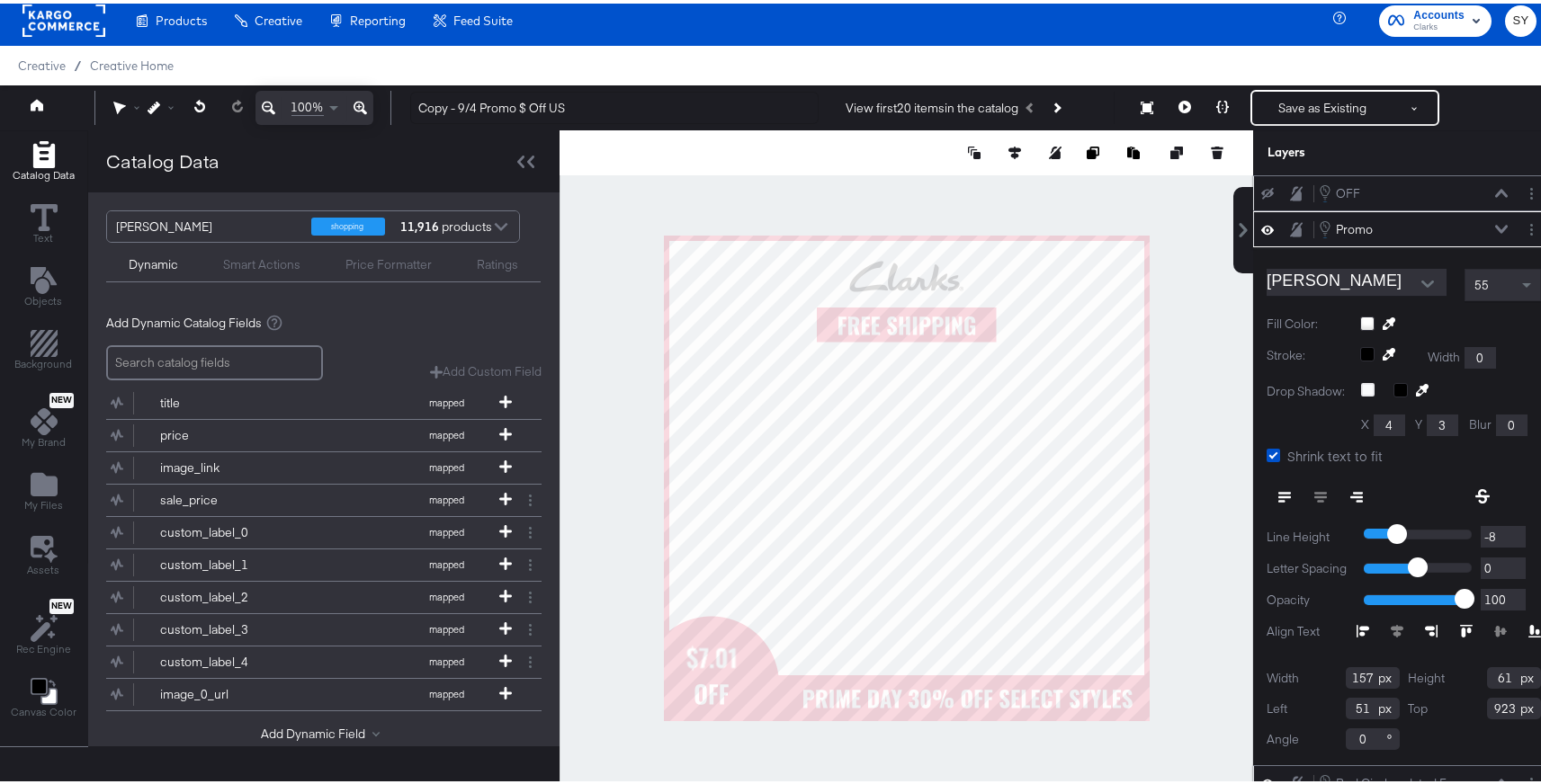
type input "29"
type input "911"
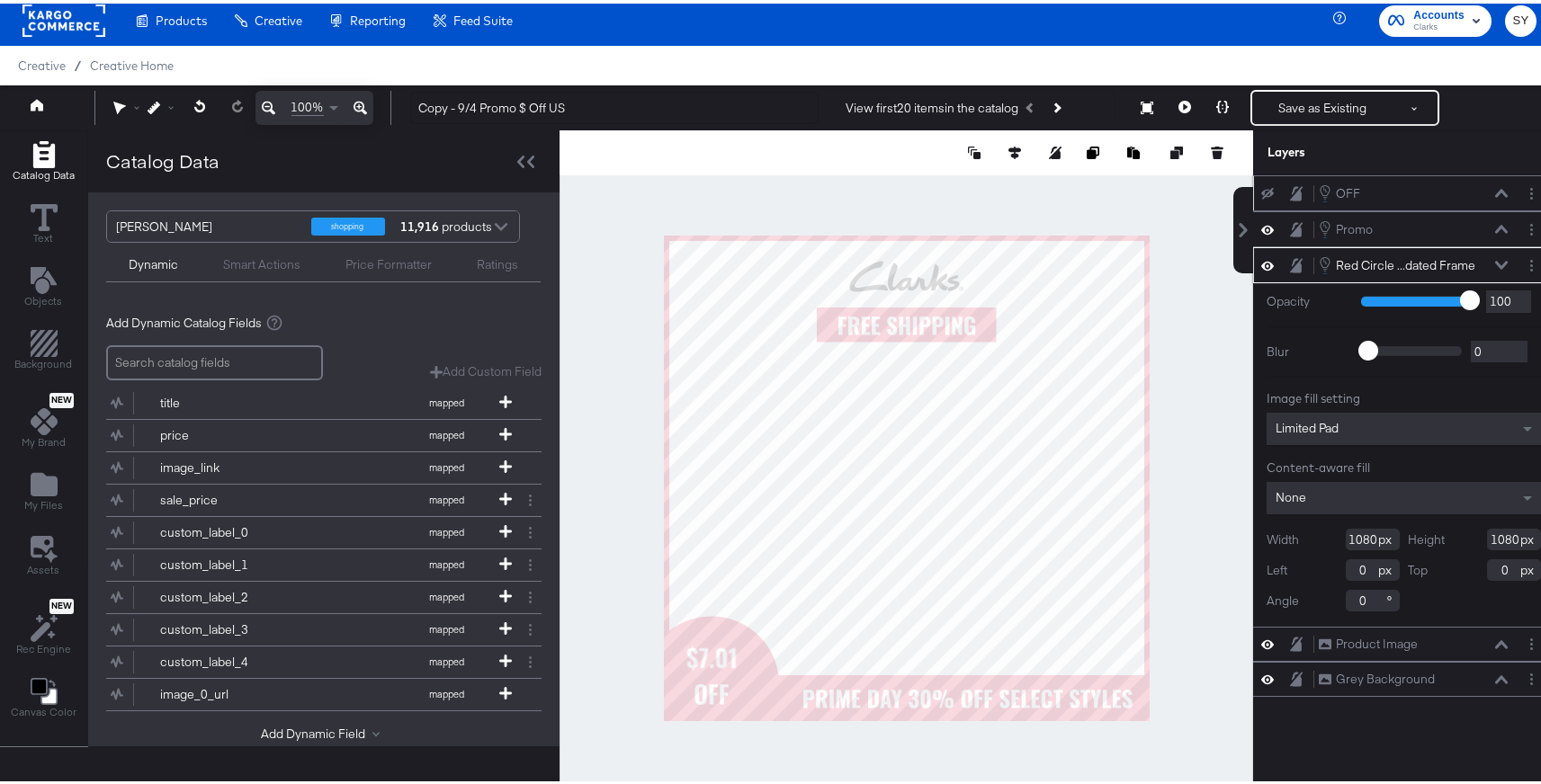
click at [1496, 262] on icon at bounding box center [1502, 262] width 13 height 9
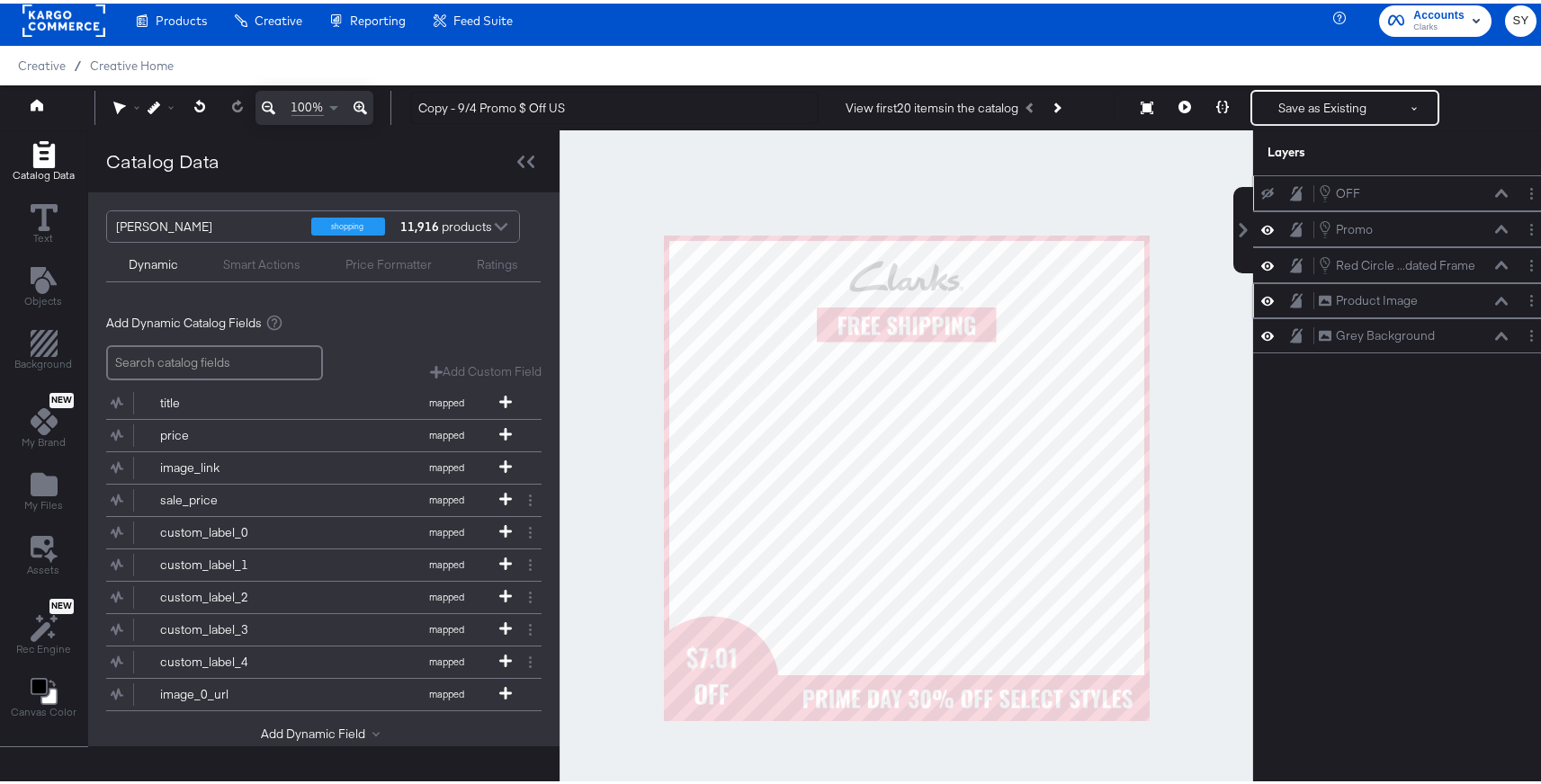
click at [1408, 301] on div "Product Image Product Image" at bounding box center [1413, 297] width 190 height 19
click at [1426, 303] on div "Product Image Product Image" at bounding box center [1413, 297] width 190 height 19
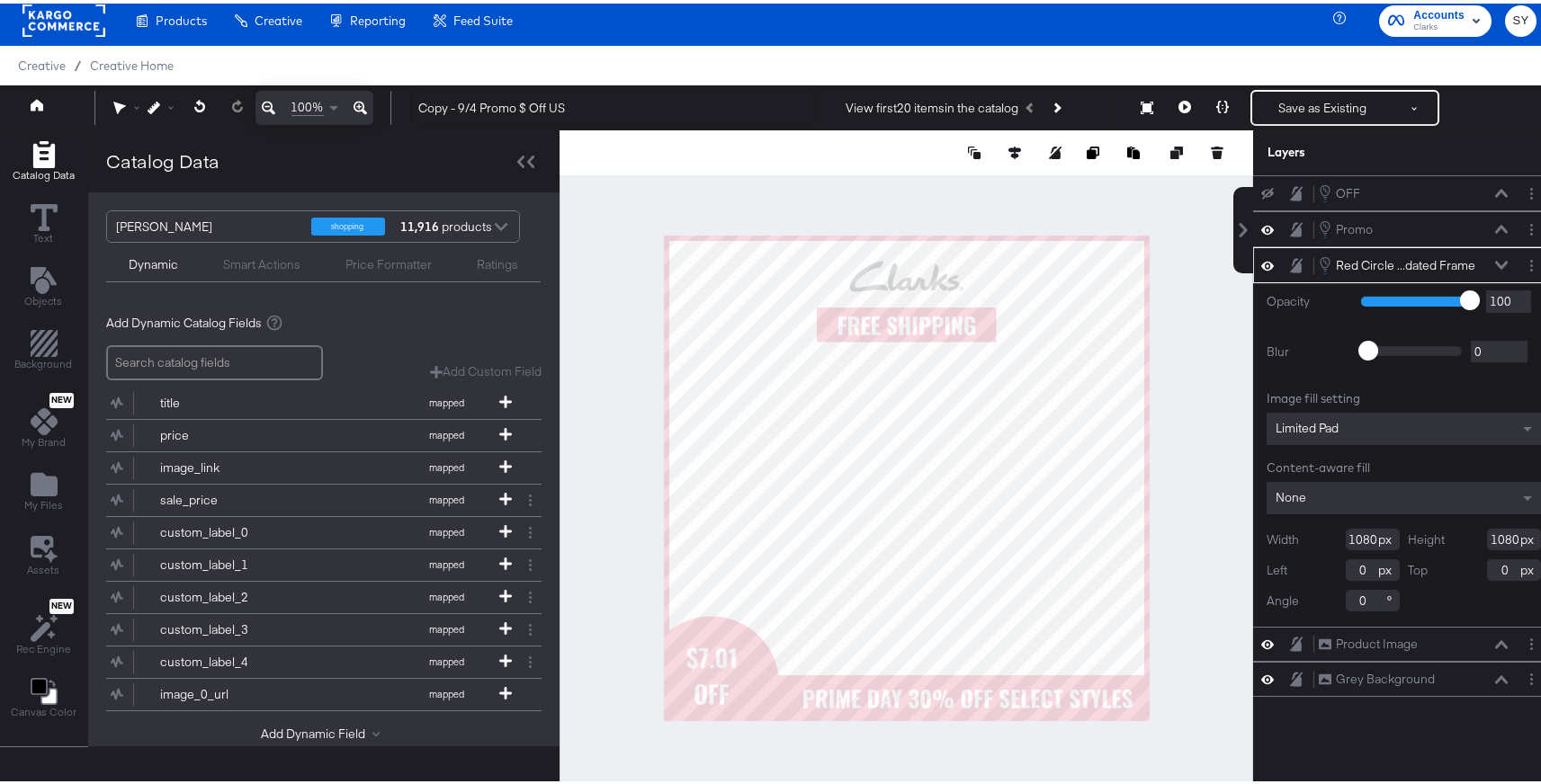
click at [1478, 263] on div "Red Circle ...dated Frame Red Circle - Updated Frame" at bounding box center [1413, 262] width 190 height 20
click at [1496, 264] on icon at bounding box center [1502, 261] width 13 height 8
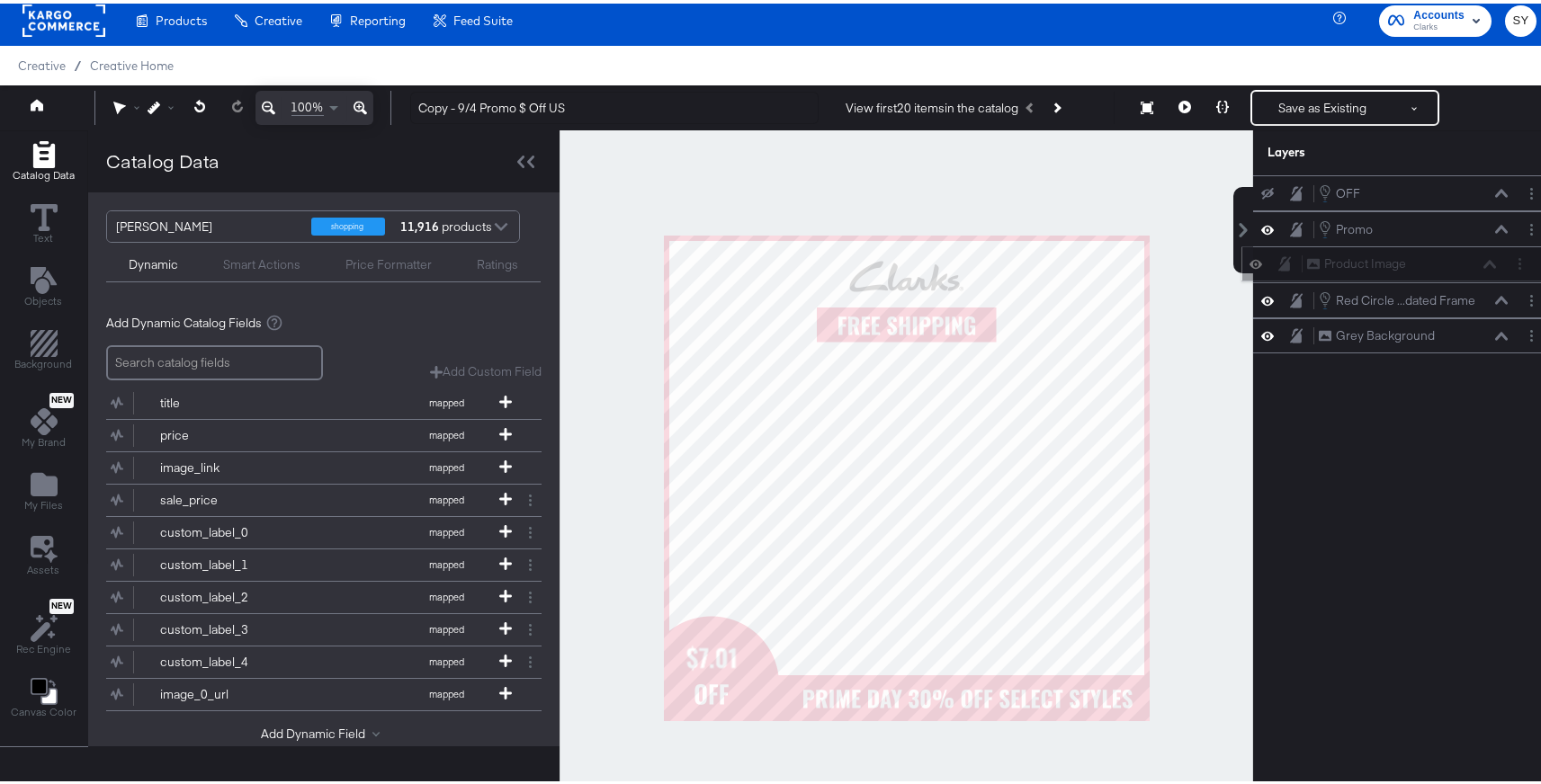
drag, startPoint x: 1428, startPoint y: 300, endPoint x: 1430, endPoint y: 257, distance: 43.0
click at [1430, 257] on div "Product Image Product Image" at bounding box center [1401, 260] width 190 height 19
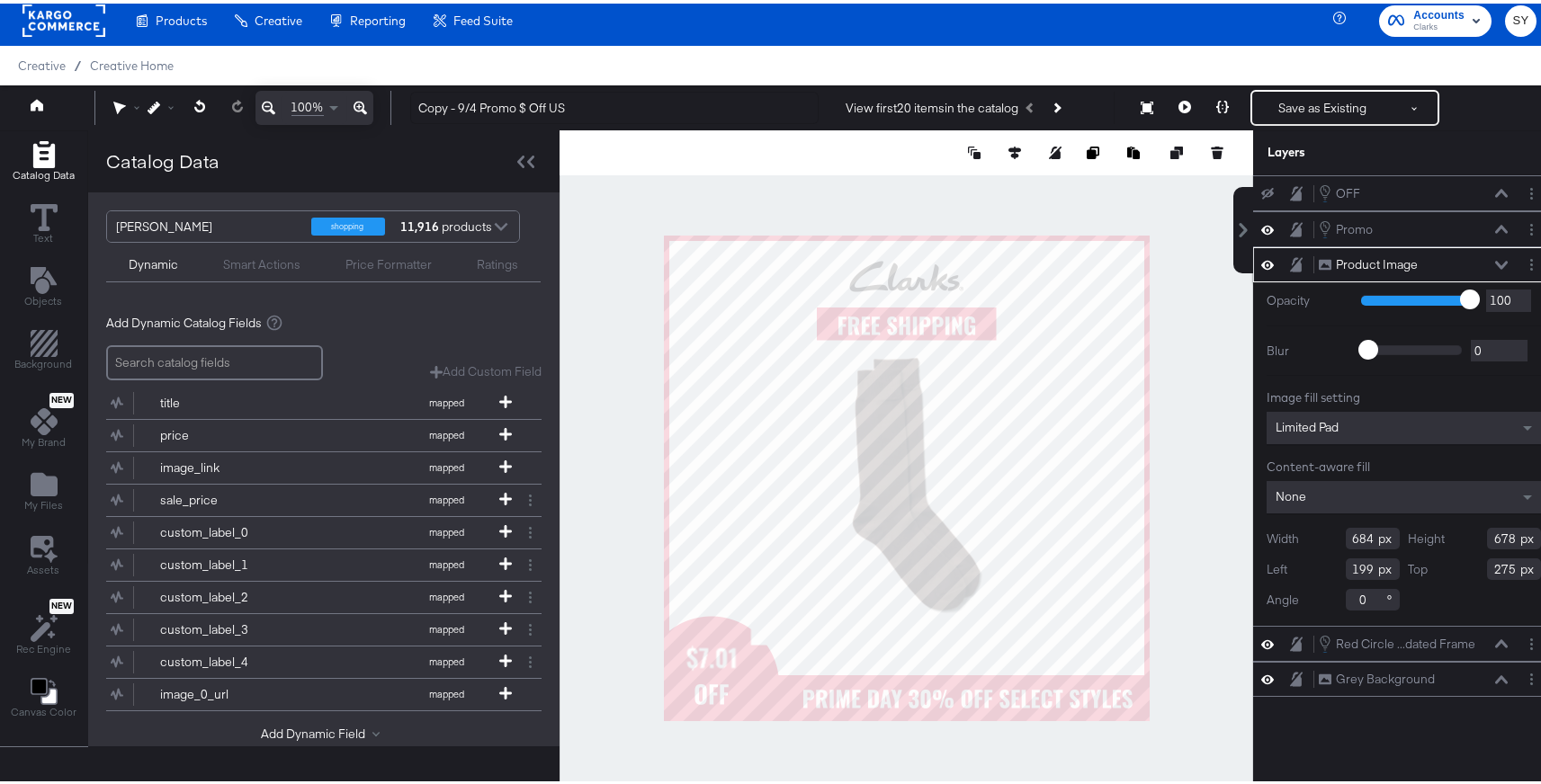
type input "191"
type input "233"
type input "640"
type input "634"
type input "220"
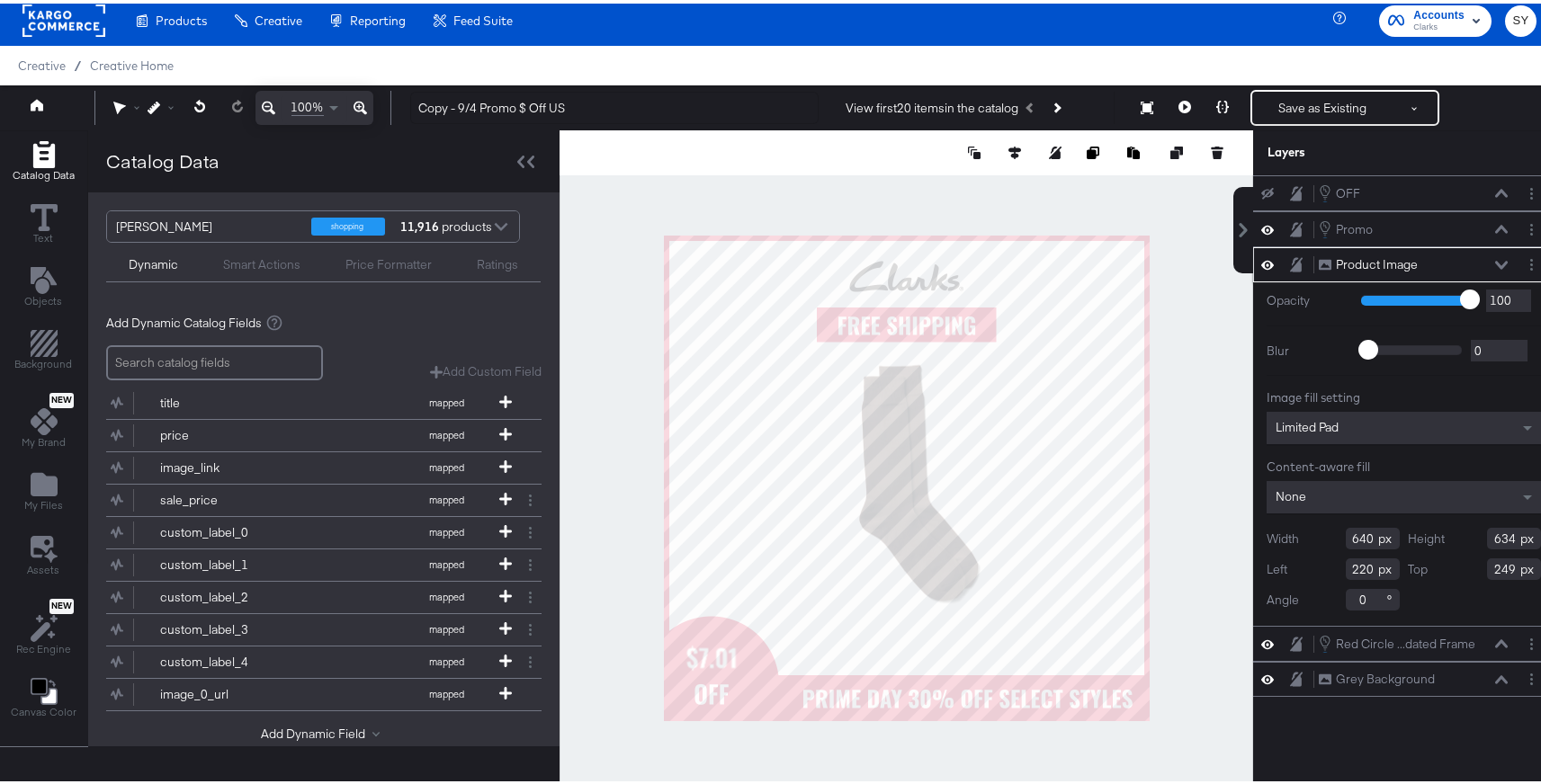
type input "251"
type input "261"
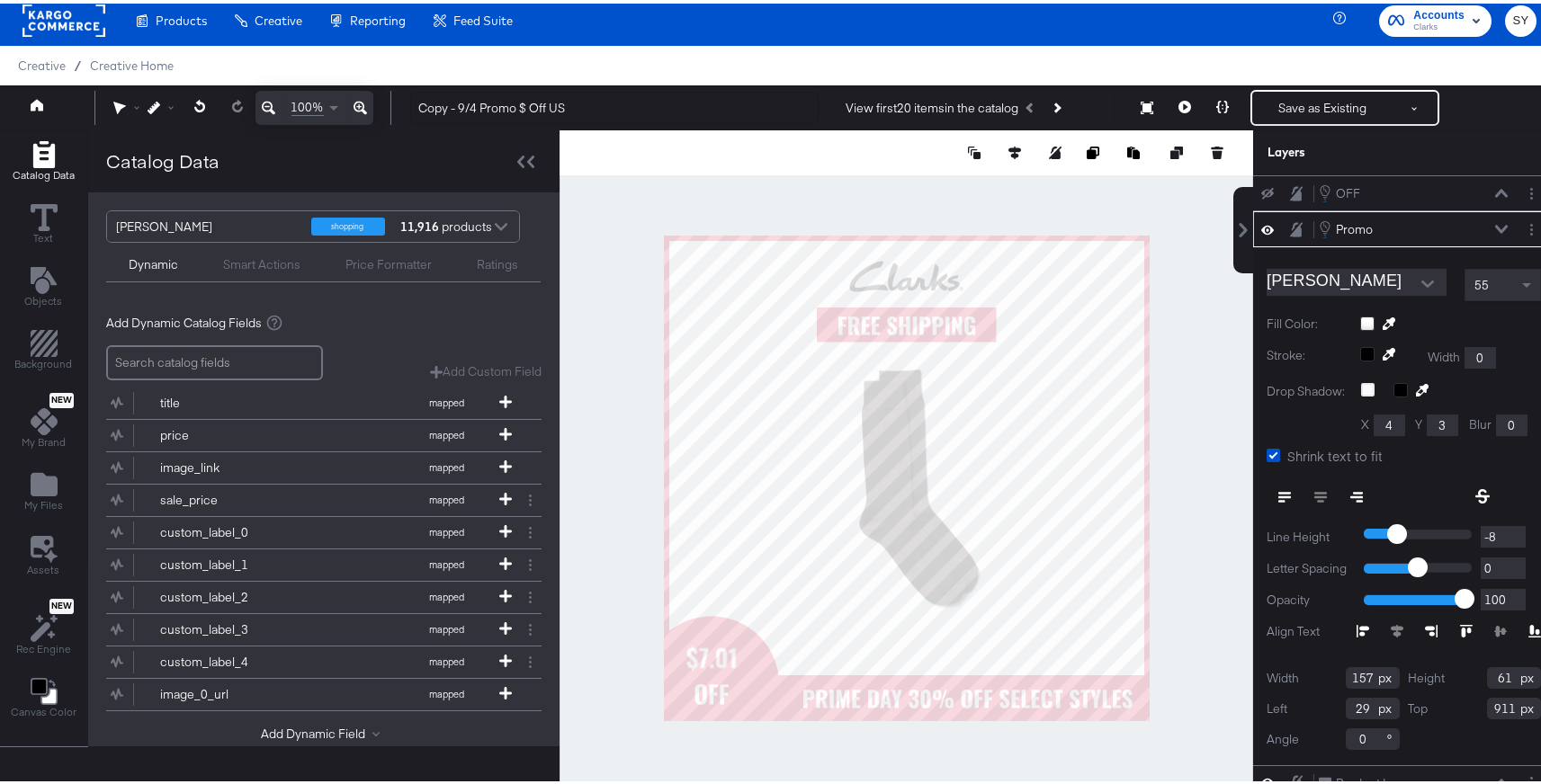
type input "28"
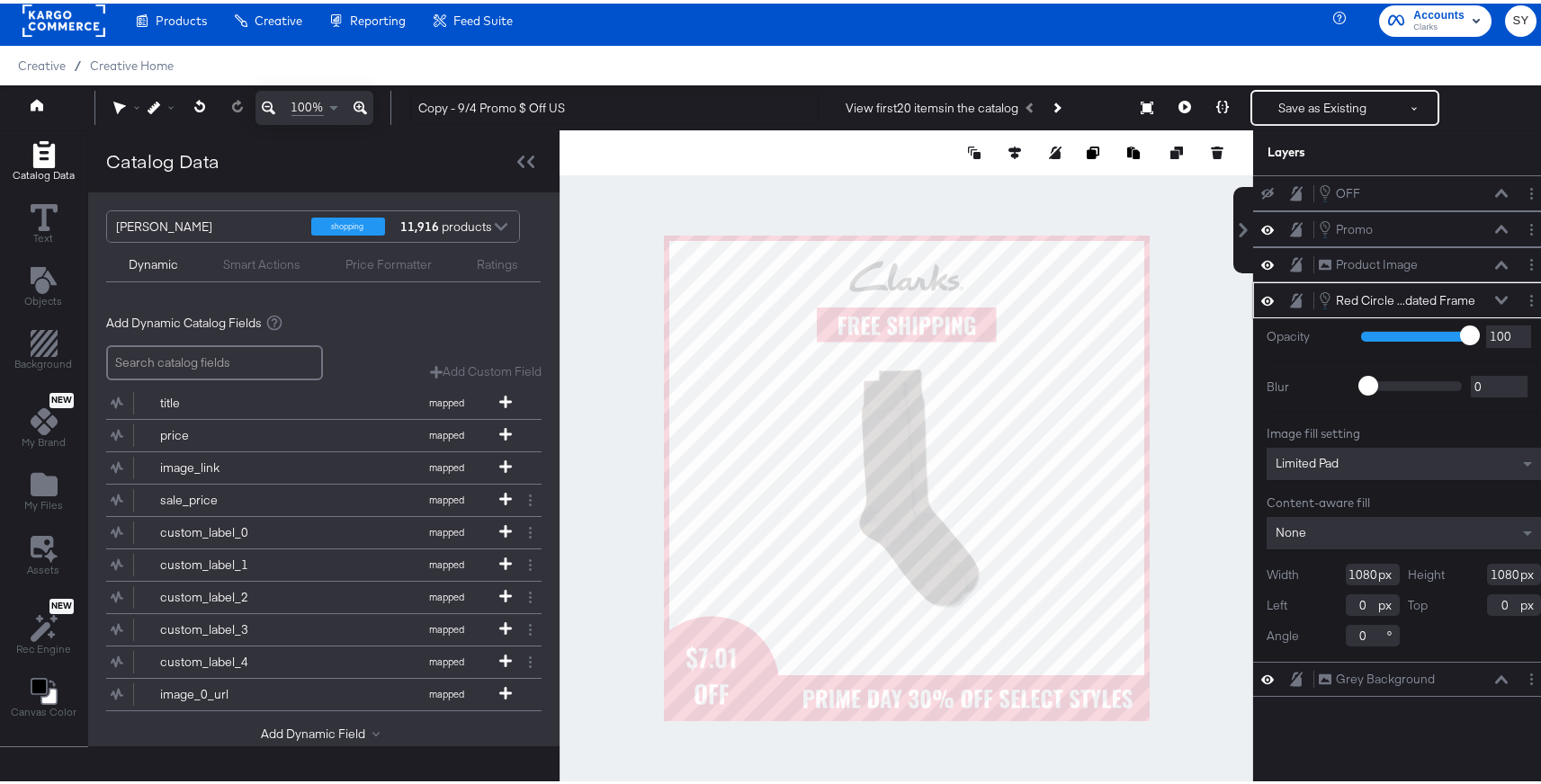
click at [1167, 709] on div at bounding box center [906, 474] width 693 height 695
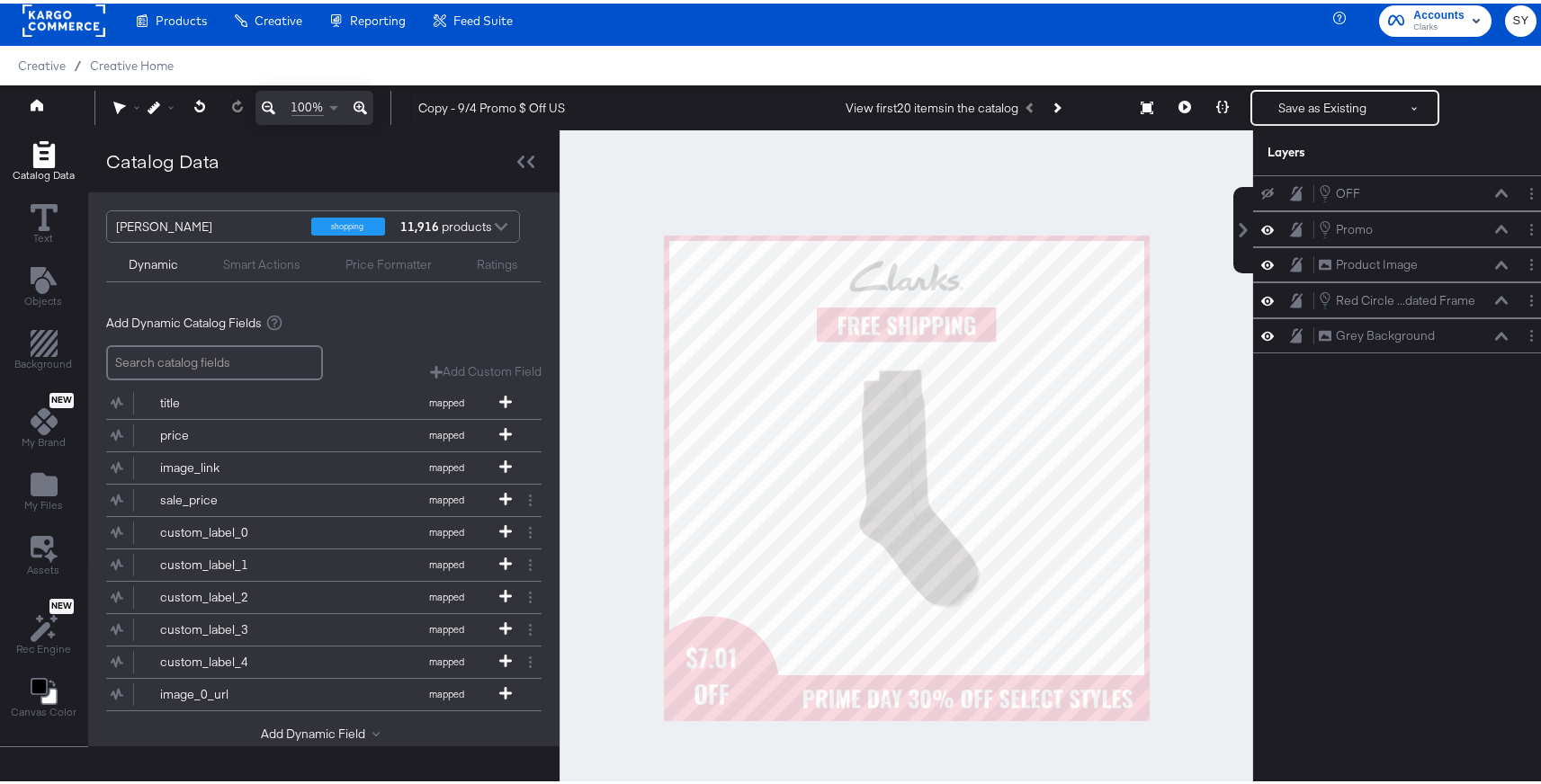
click at [1167, 709] on div at bounding box center [906, 474] width 693 height 695
click at [1329, 110] on button "Save as Existing" at bounding box center [1323, 104] width 141 height 33
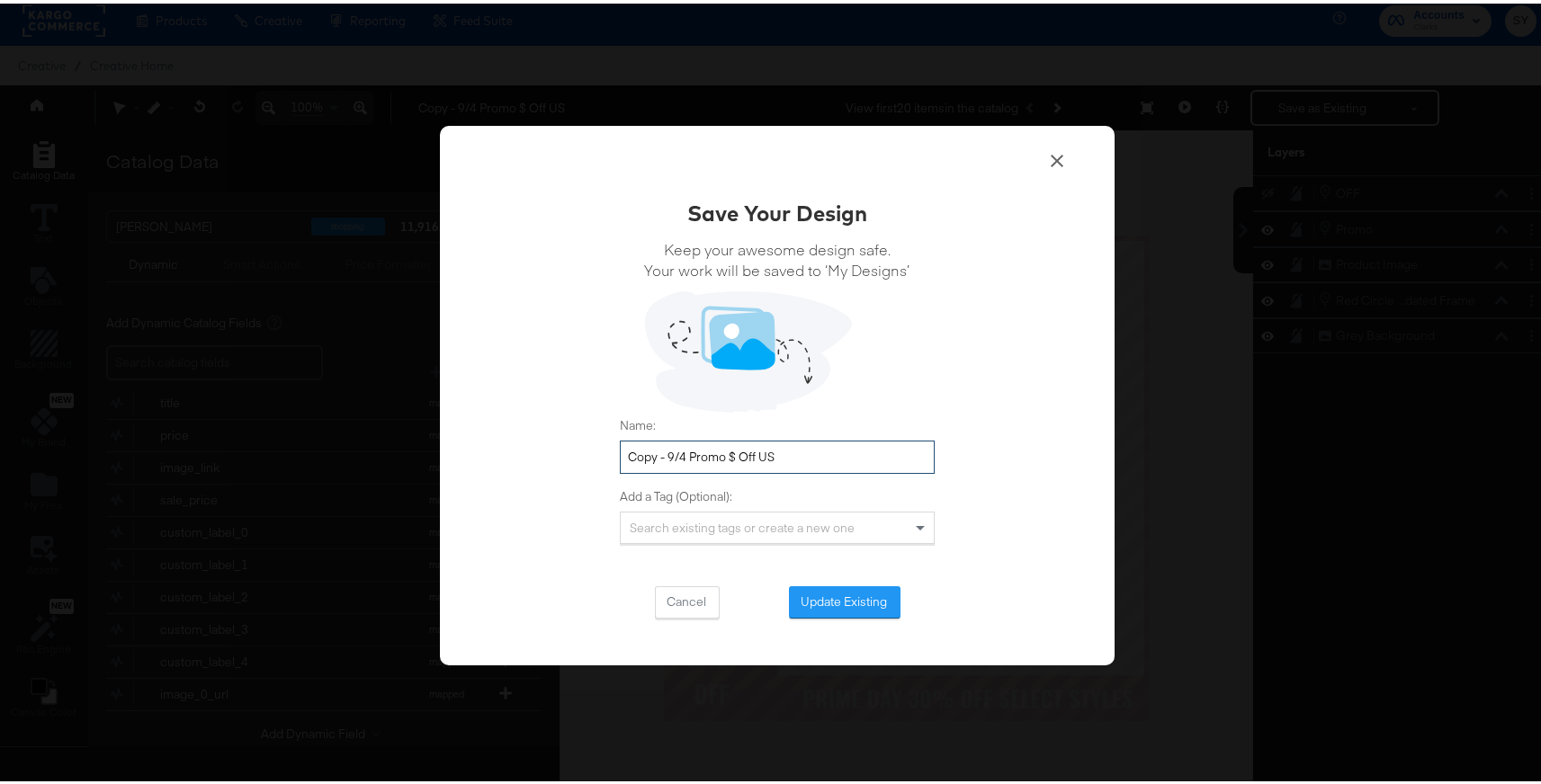
drag, startPoint x: 720, startPoint y: 453, endPoint x: 620, endPoint y: 452, distance: 100.0
click at [620, 452] on input "Copy - 9/4 Promo $ Off US" at bounding box center [777, 453] width 315 height 34
type input "10/7 Prime Day $ Off US"
click at [846, 606] on button "Update Existing" at bounding box center [844, 599] width 111 height 33
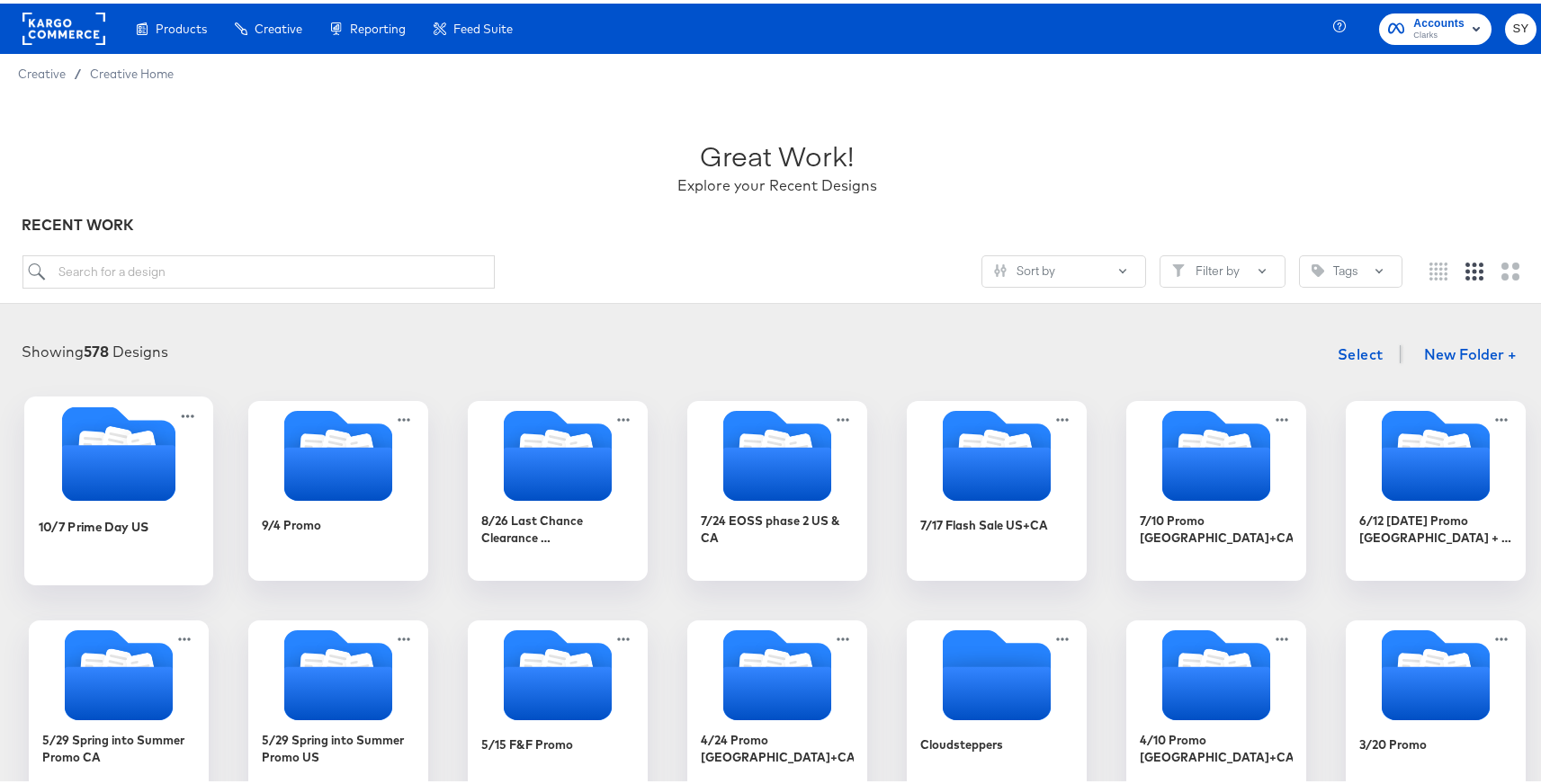
click at [157, 457] on icon "Folder" at bounding box center [118, 469] width 113 height 56
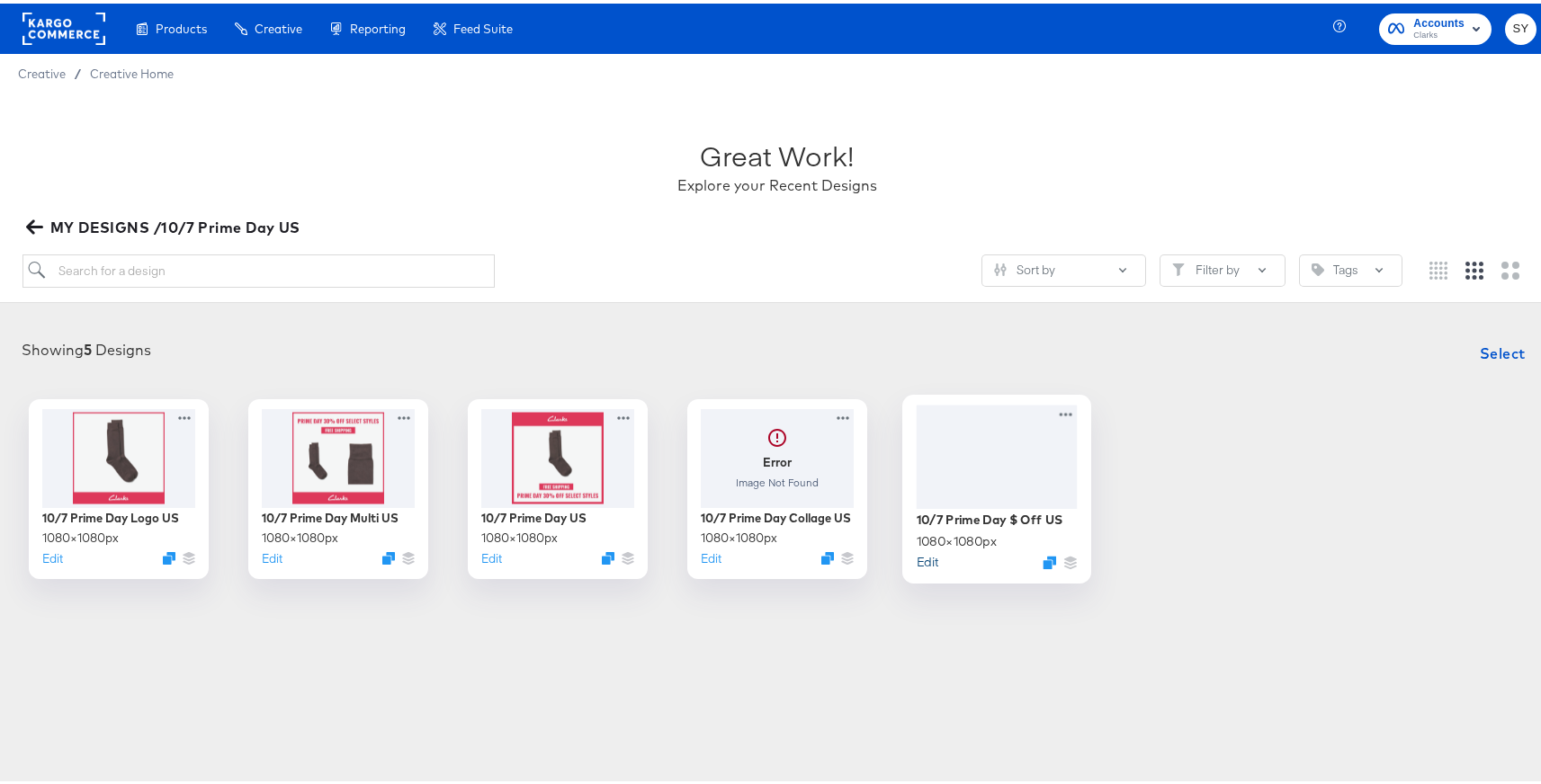
click at [921, 565] on button "Edit" at bounding box center [927, 557] width 22 height 17
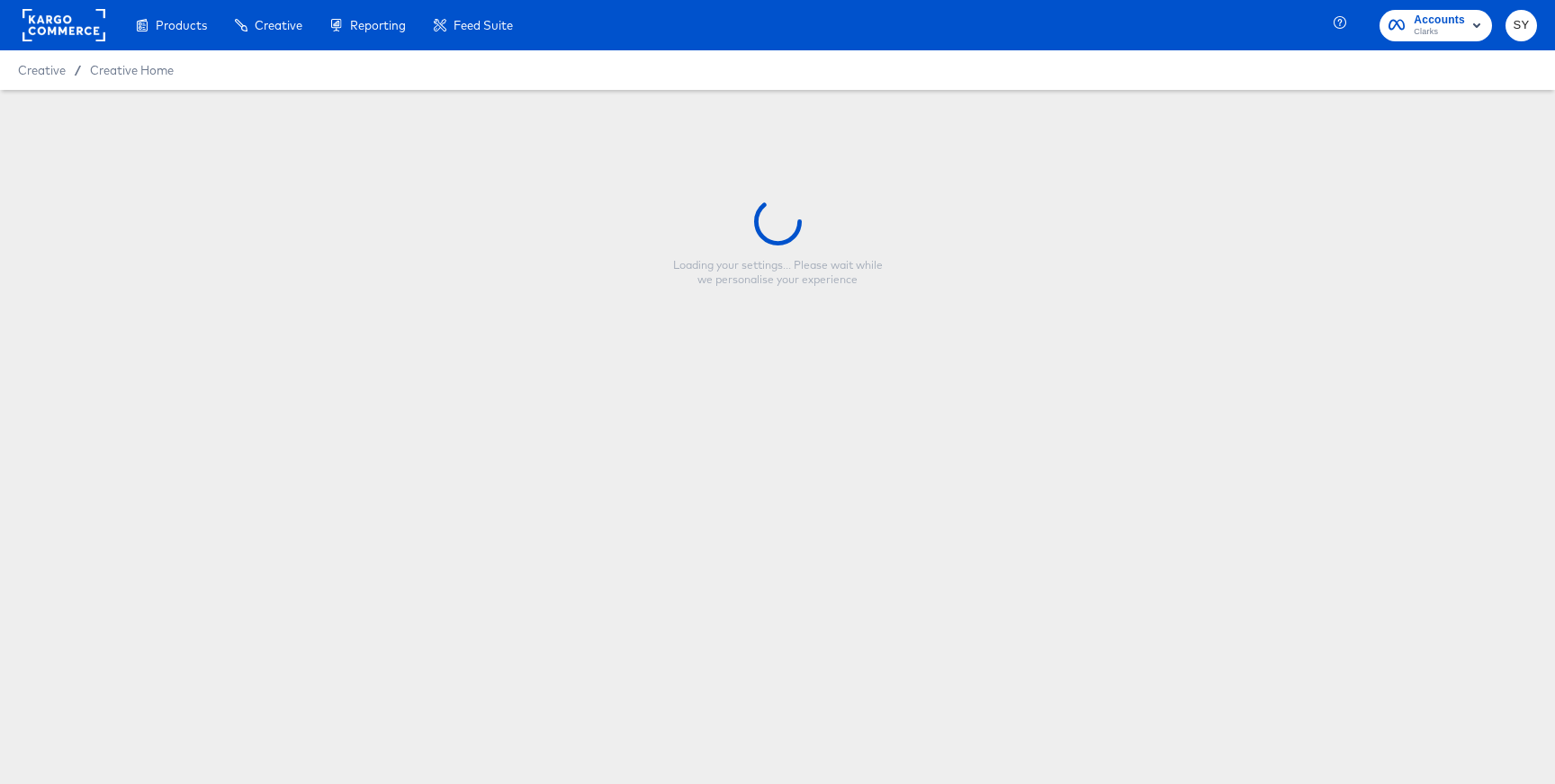
type input "10/7 Prime Day $ Off US"
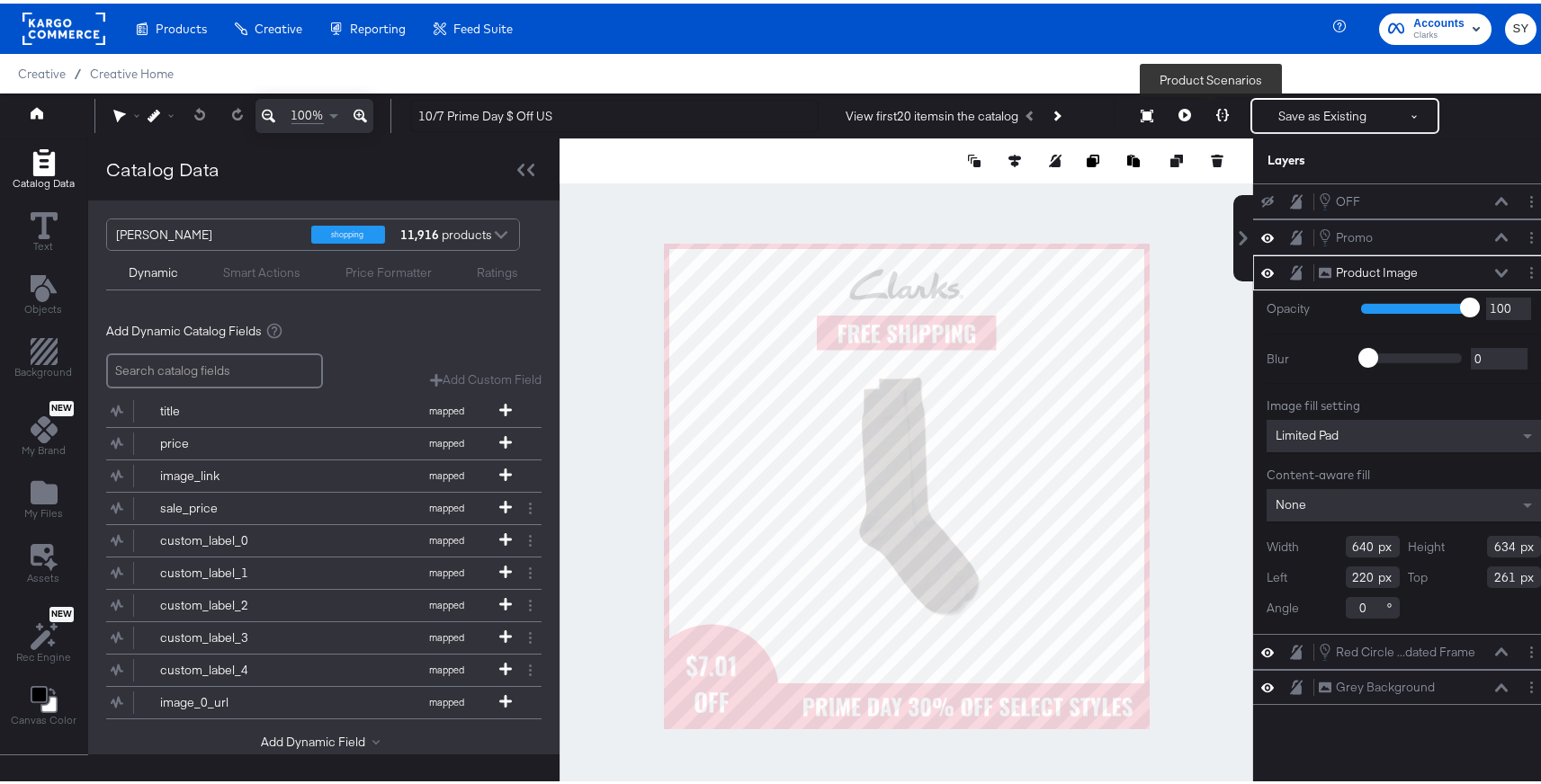
click at [1216, 111] on icon at bounding box center [1223, 111] width 13 height 13
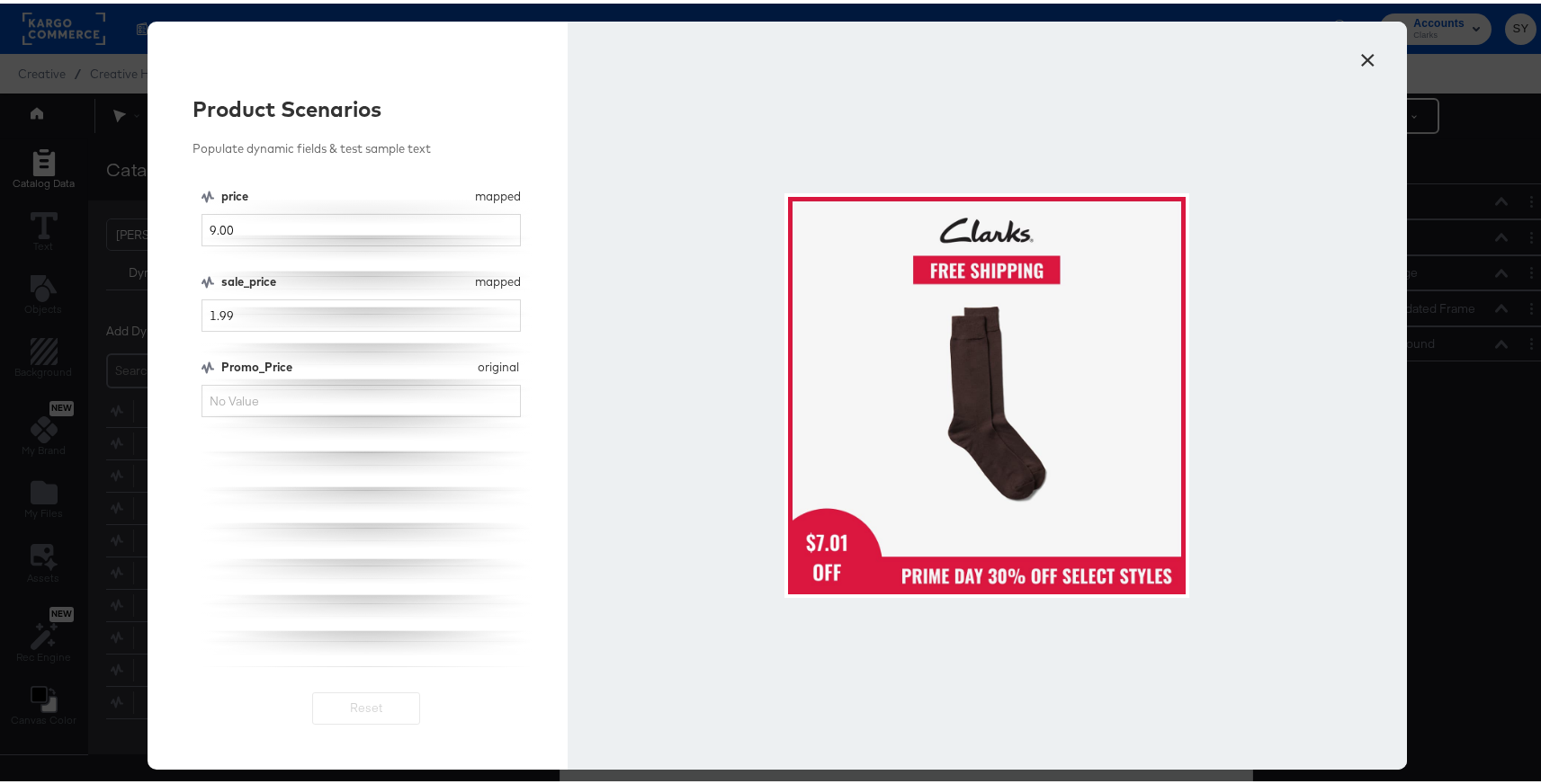
click at [1343, 53] on div at bounding box center [987, 392] width 839 height 749
click at [1356, 56] on button "×" at bounding box center [1369, 53] width 33 height 33
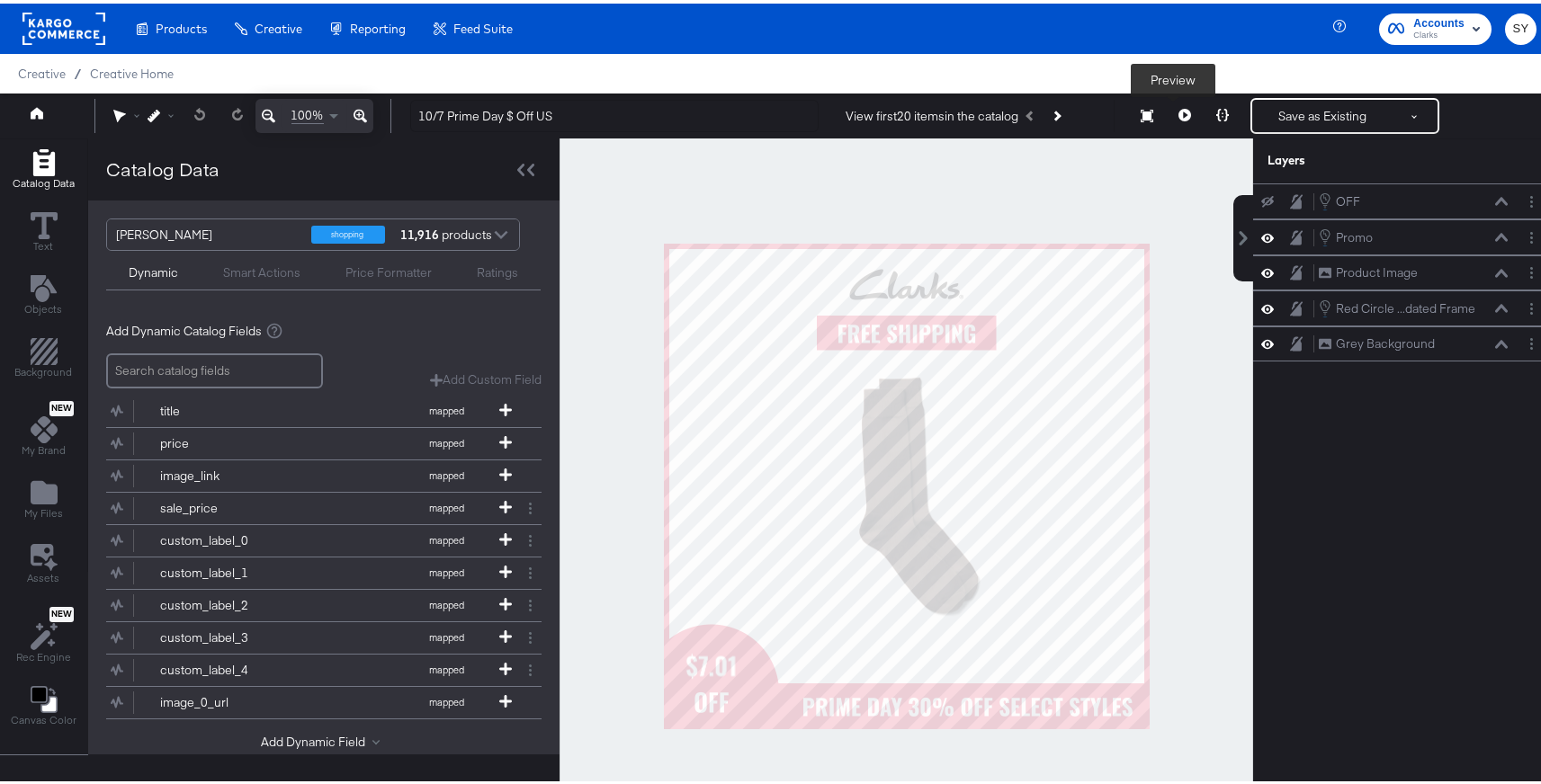
click at [1169, 120] on button at bounding box center [1185, 112] width 38 height 36
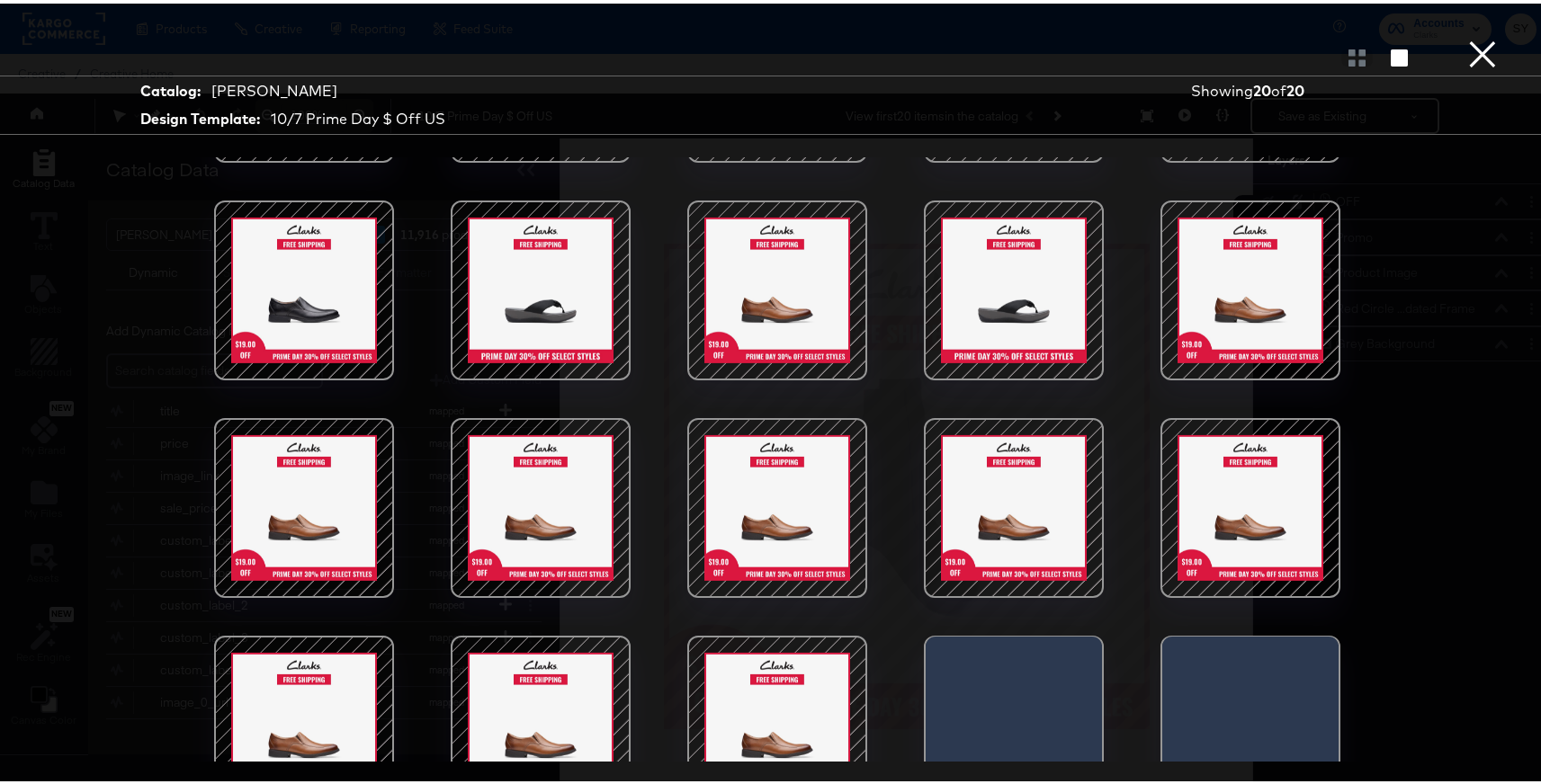
scroll to position [178, 0]
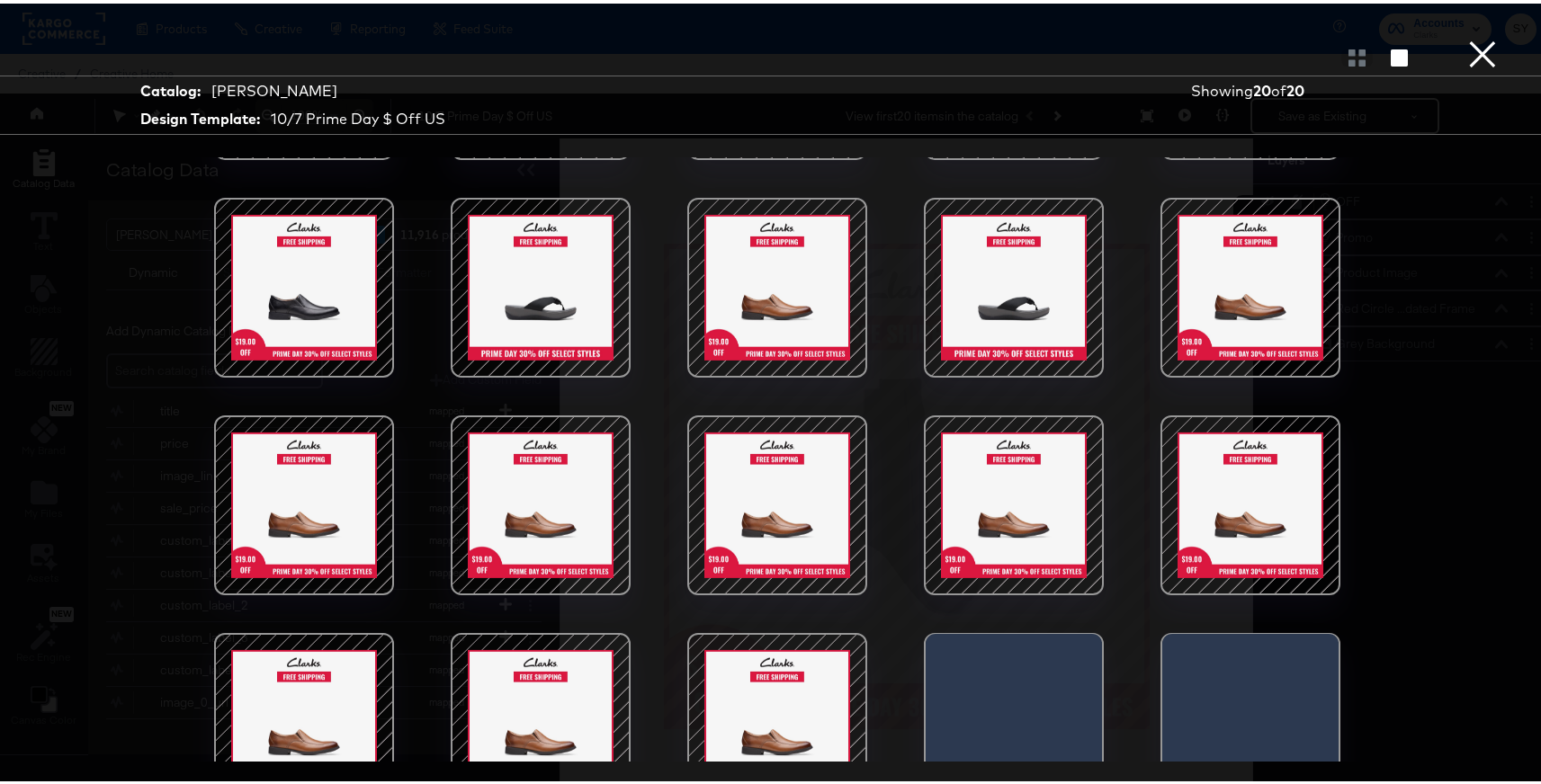
click at [1465, 36] on button "×" at bounding box center [1483, 18] width 36 height 36
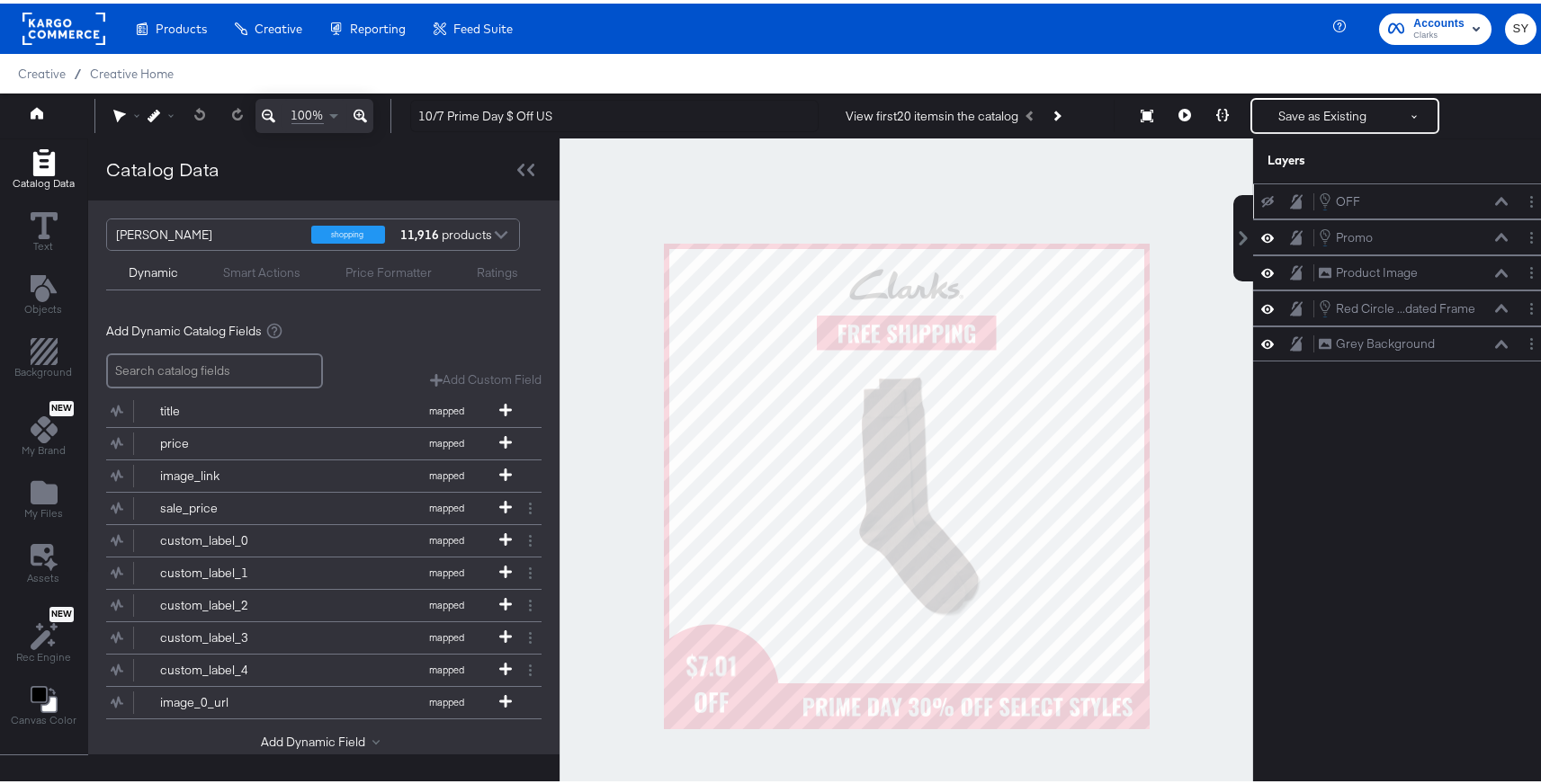
click at [1259, 210] on div "OFF OFF" at bounding box center [1404, 198] width 301 height 36
click at [1261, 189] on div "OFF OFF" at bounding box center [1404, 198] width 287 height 20
click at [1262, 202] on icon at bounding box center [1268, 198] width 13 height 12
click at [1523, 300] on button "Layer Options" at bounding box center [1531, 305] width 19 height 19
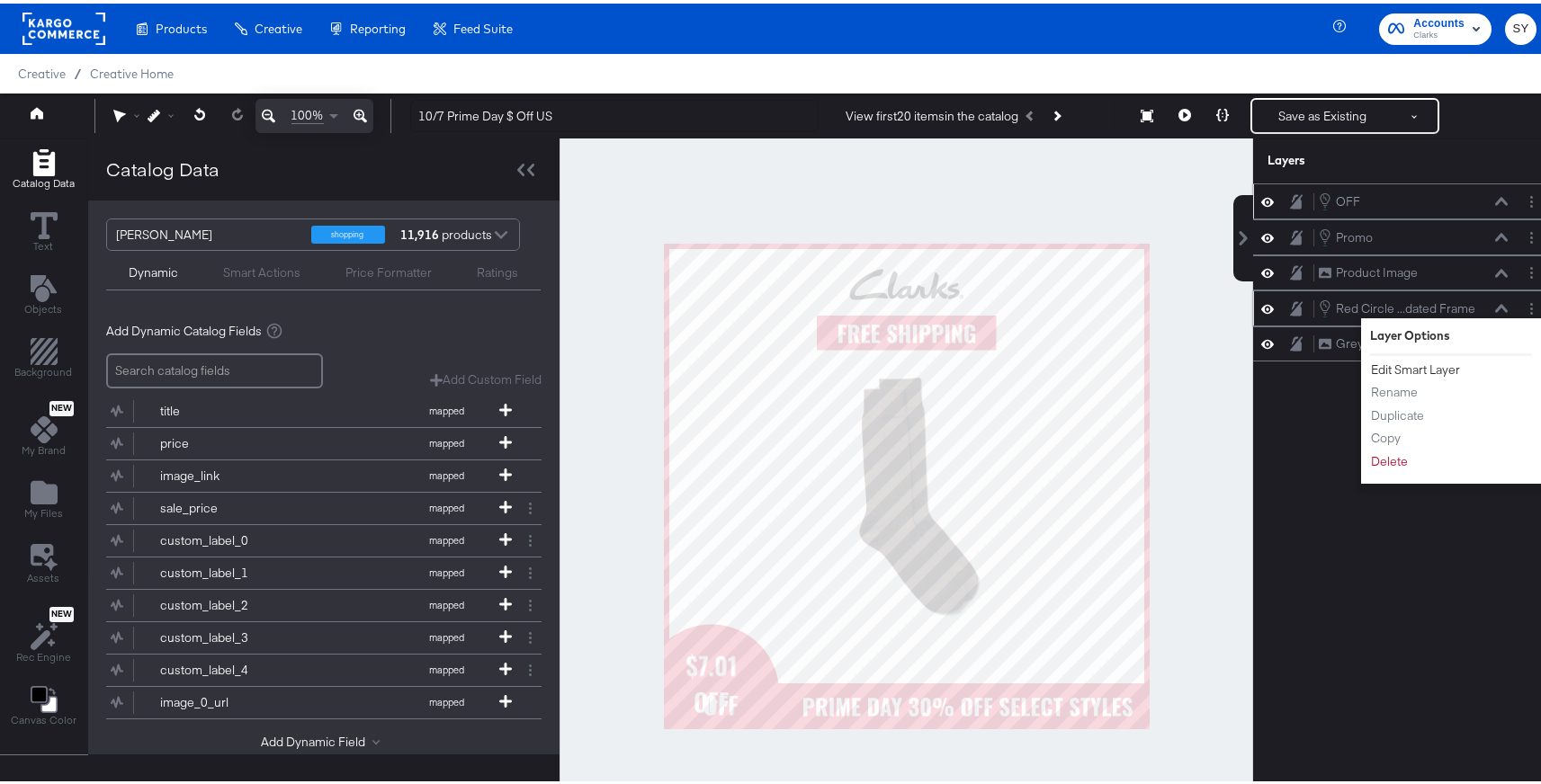
click at [1400, 365] on button "Edit Smart Layer" at bounding box center [1416, 366] width 91 height 19
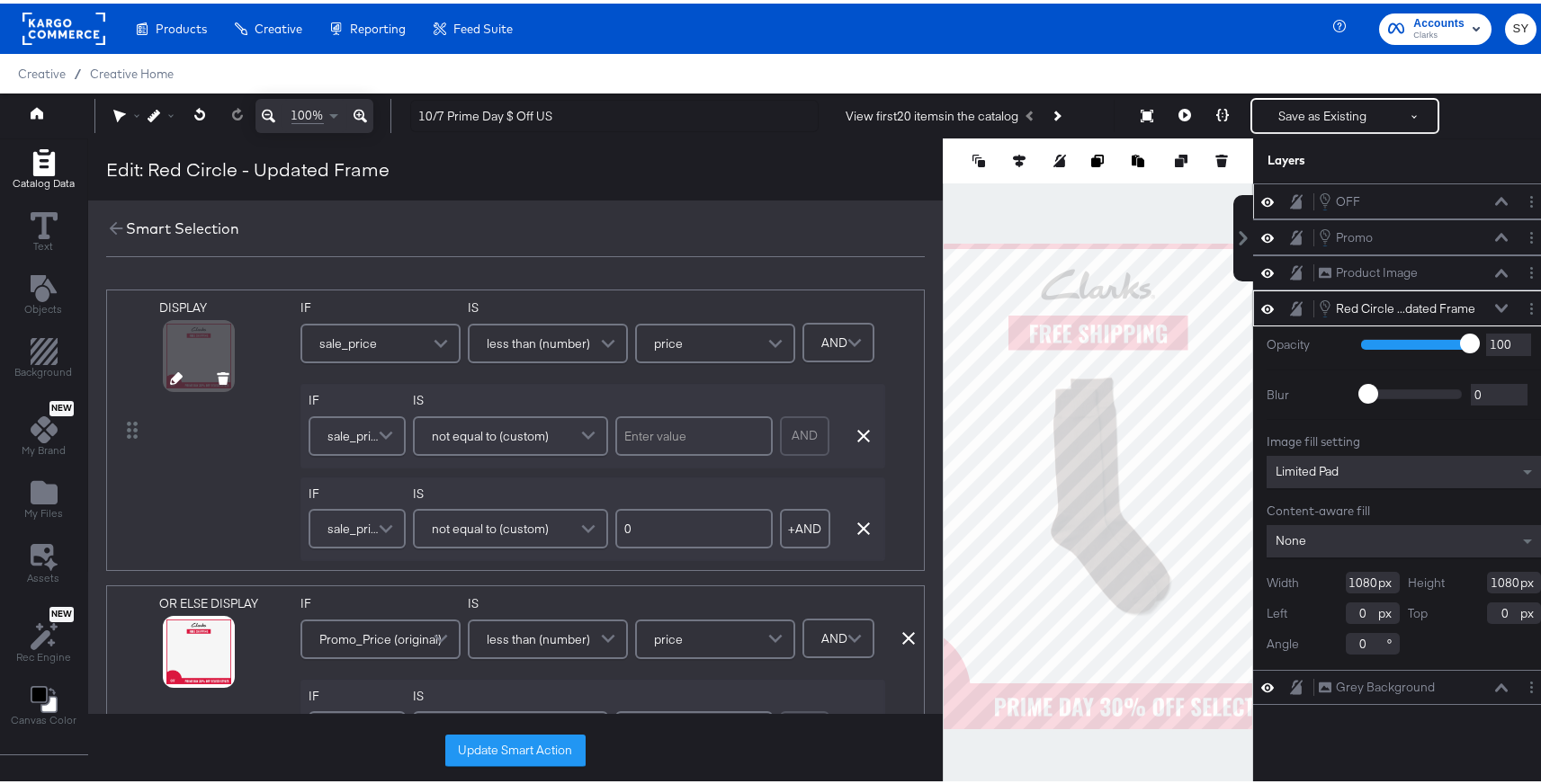
click at [175, 370] on button at bounding box center [177, 377] width 13 height 17
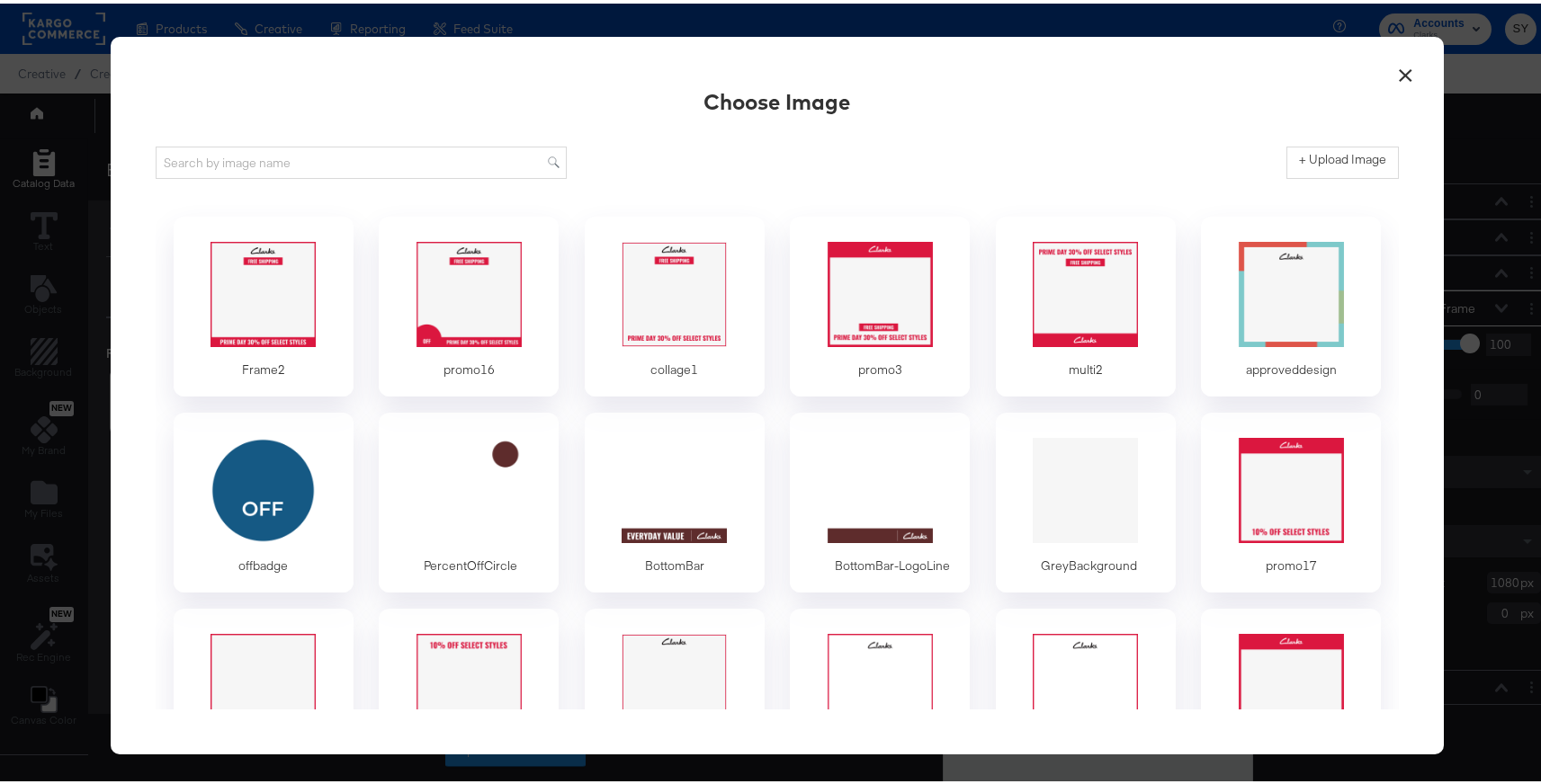
click at [1389, 74] on button "×" at bounding box center [1405, 68] width 33 height 33
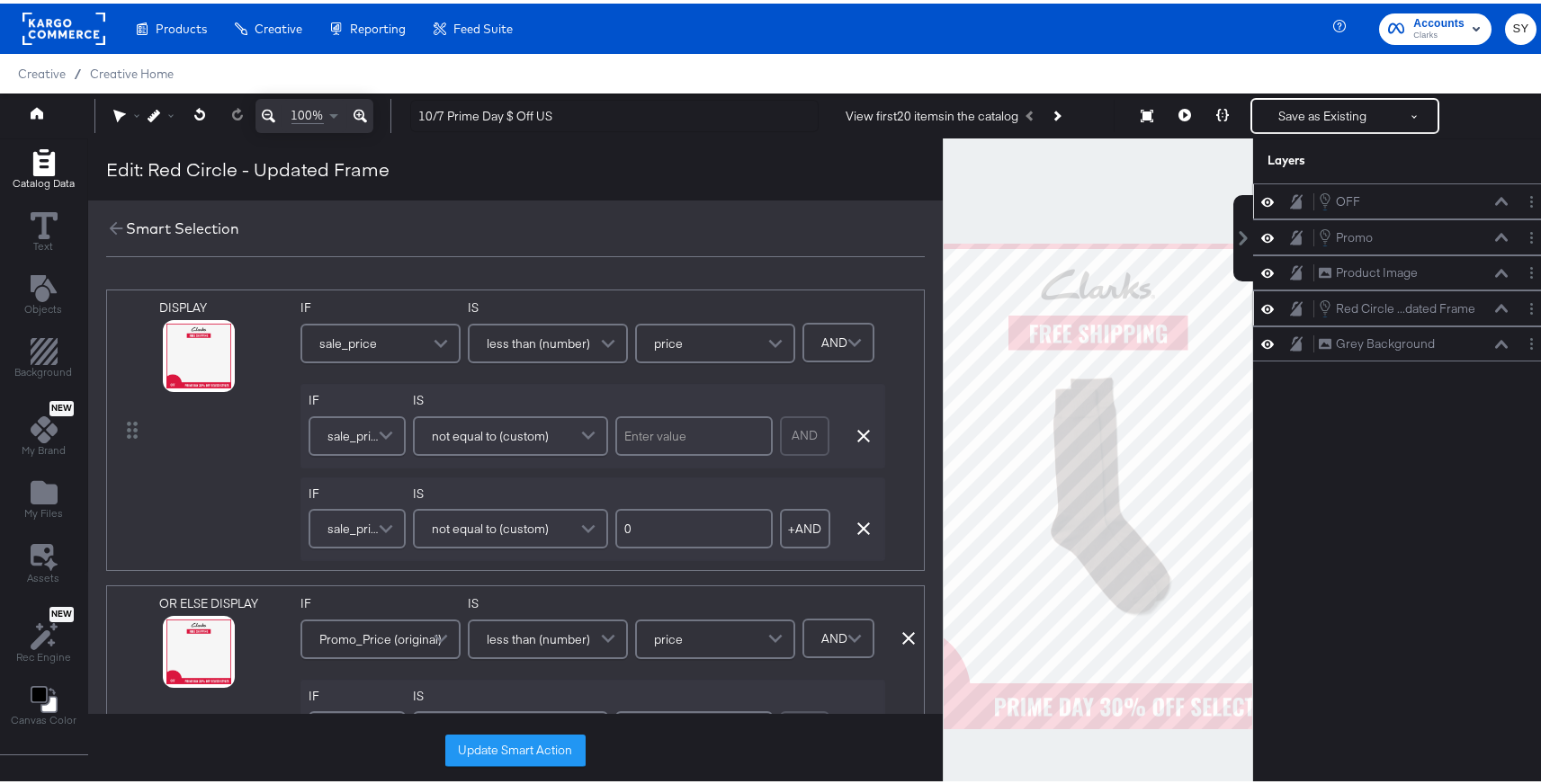
click at [1400, 73] on div "Creative / Creative Home" at bounding box center [777, 71] width 1555 height 40
click at [53, 479] on icon "Add Files" at bounding box center [44, 489] width 27 height 27
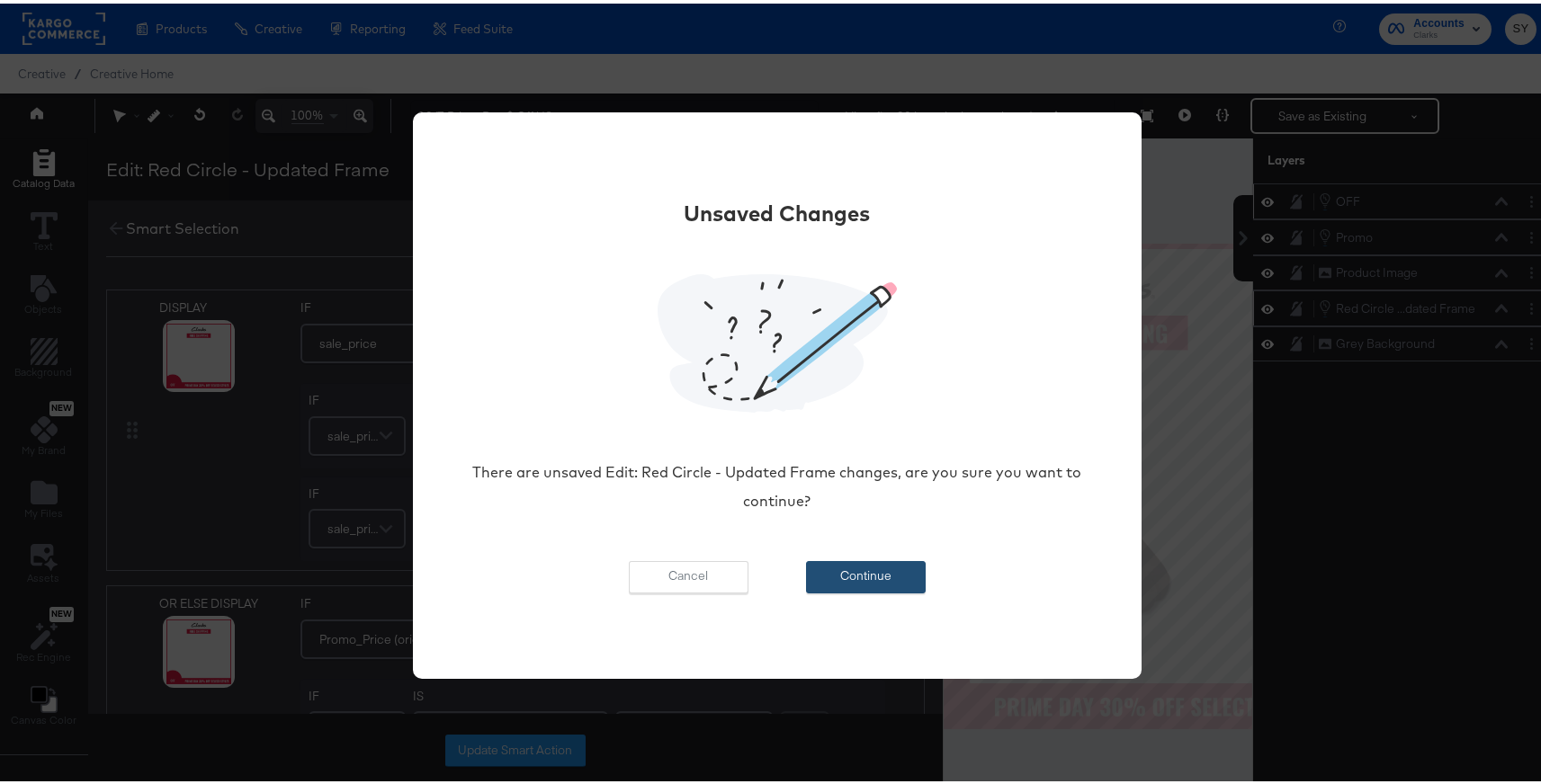
click at [896, 557] on button "Continue" at bounding box center [866, 574] width 120 height 33
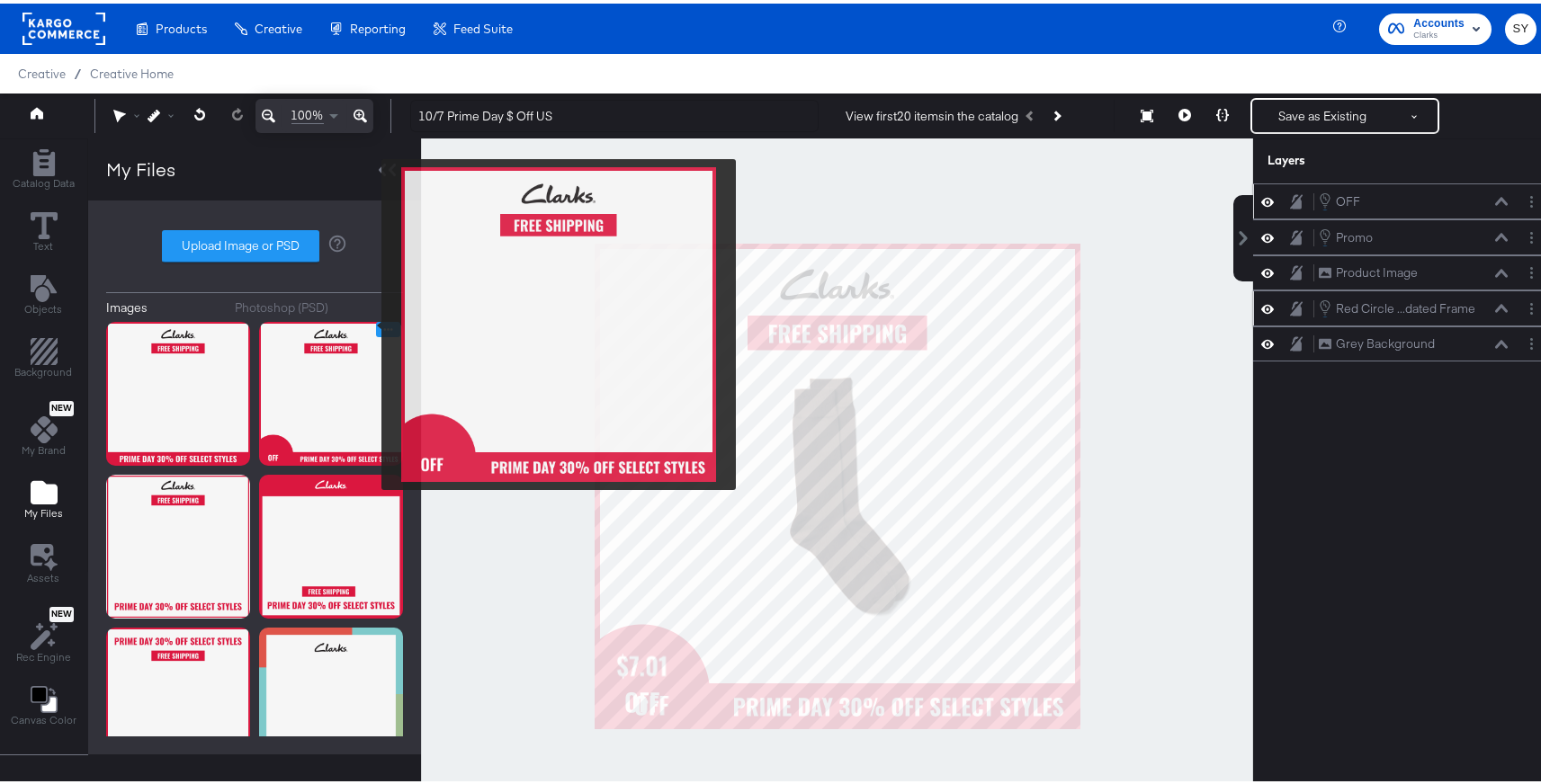
click at [382, 321] on icon "Image Options" at bounding box center [388, 325] width 14 height 14
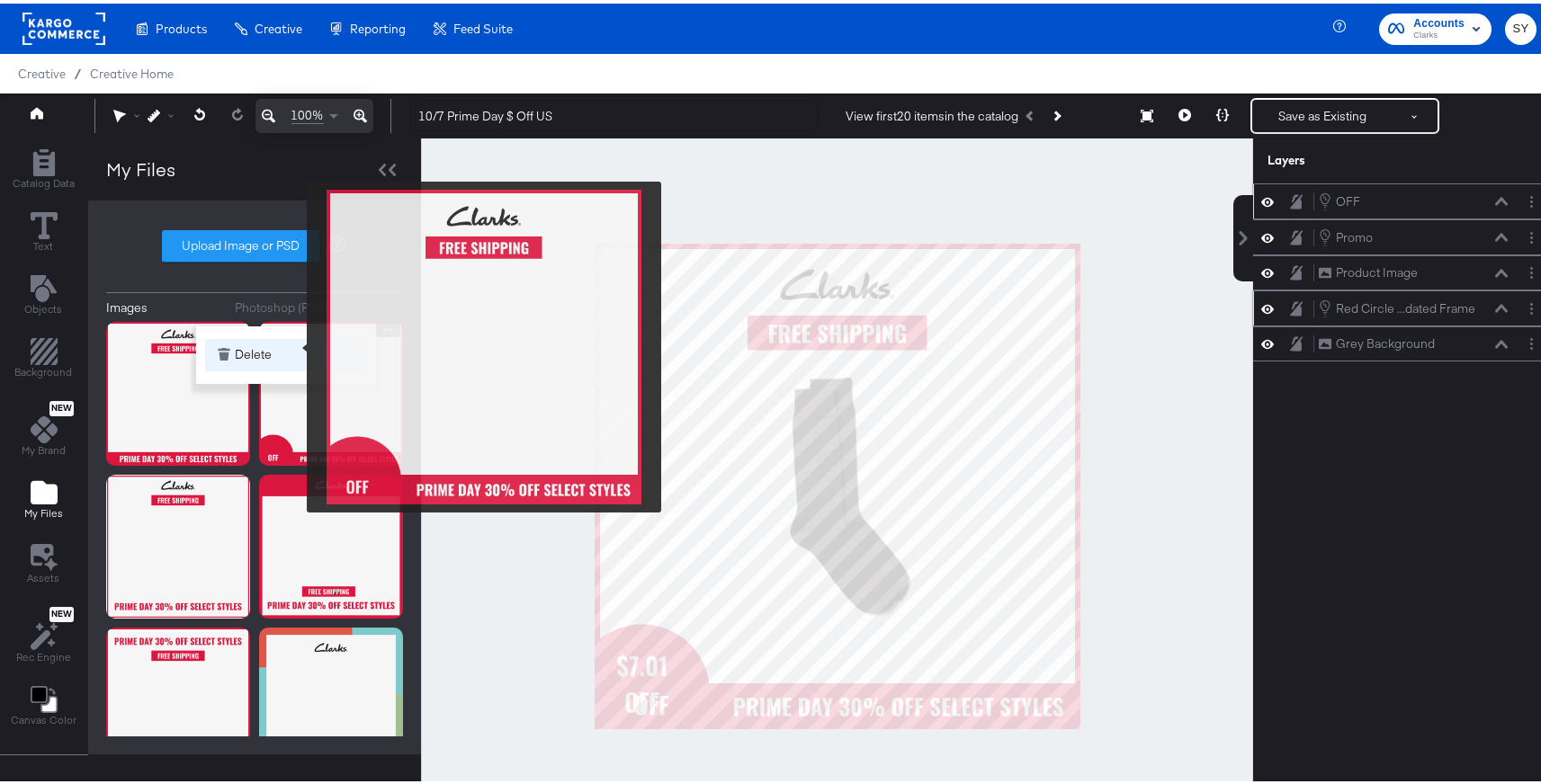
click at [292, 346] on button "Delete" at bounding box center [286, 352] width 162 height 33
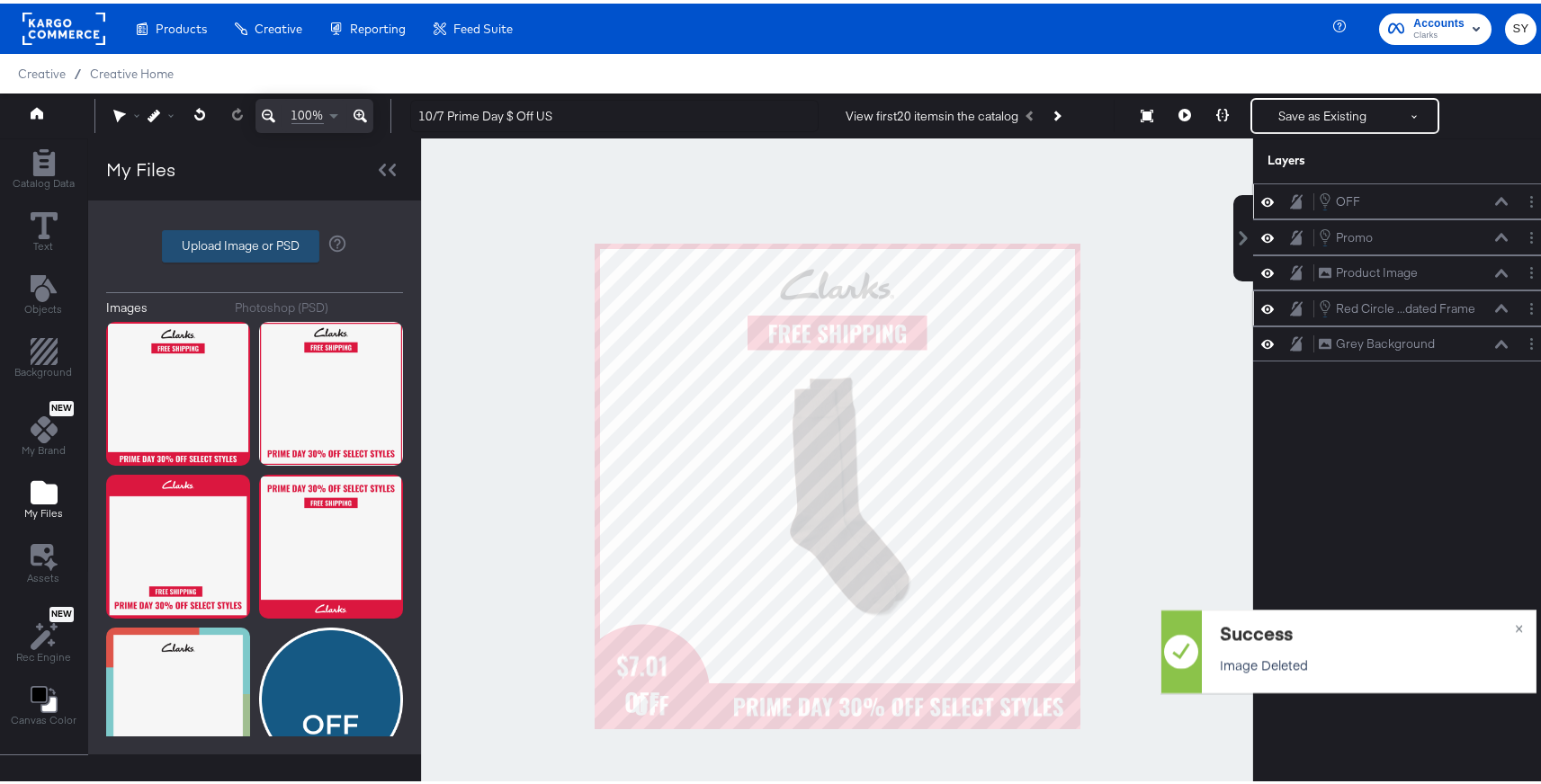
click at [270, 243] on label "Upload Image or PSD" at bounding box center [241, 243] width 156 height 31
click at [255, 243] on input "Upload Image or PSD" at bounding box center [255, 243] width 0 height 0
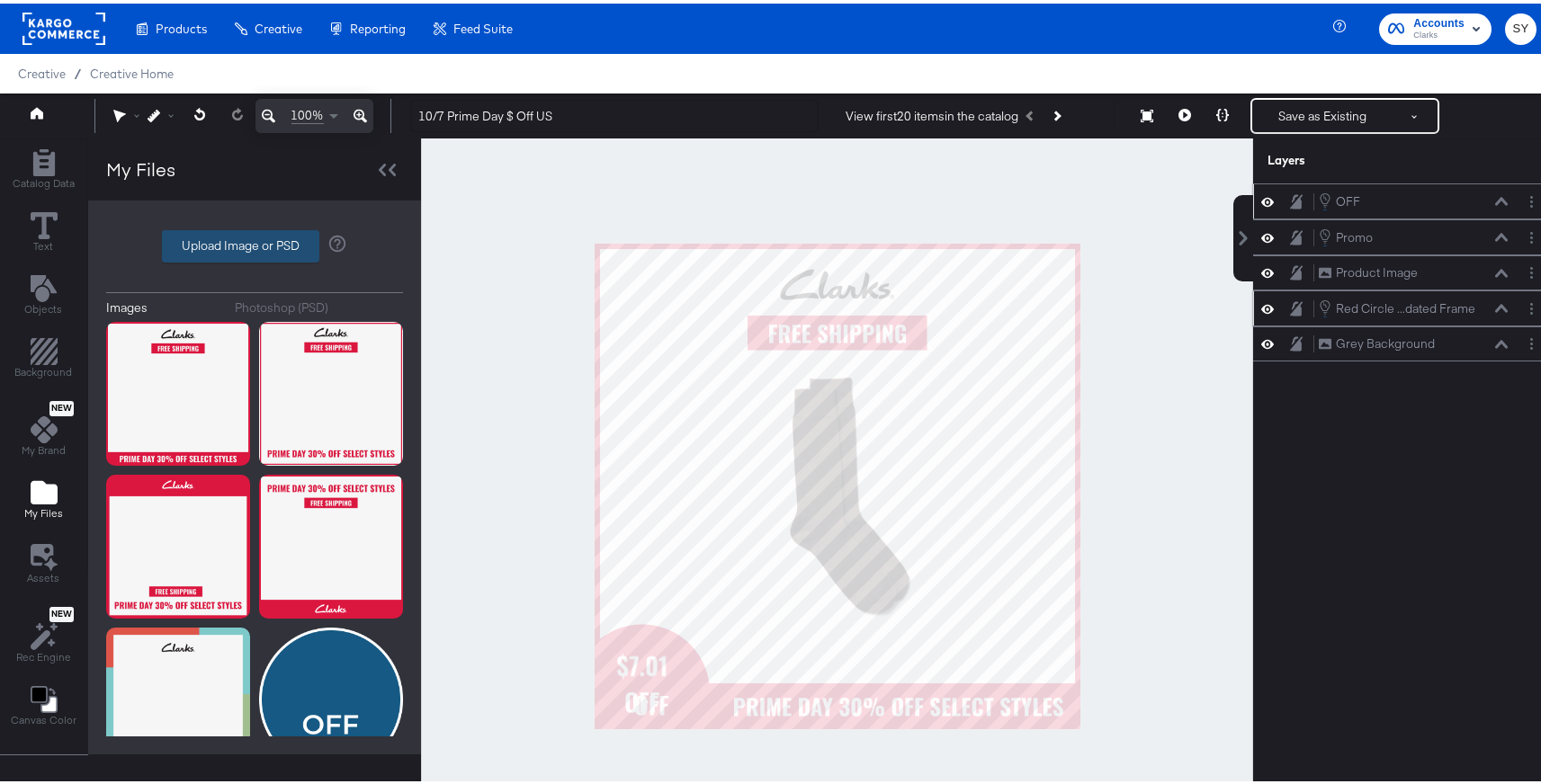
type input "C:\fakepath\promo 16.png"
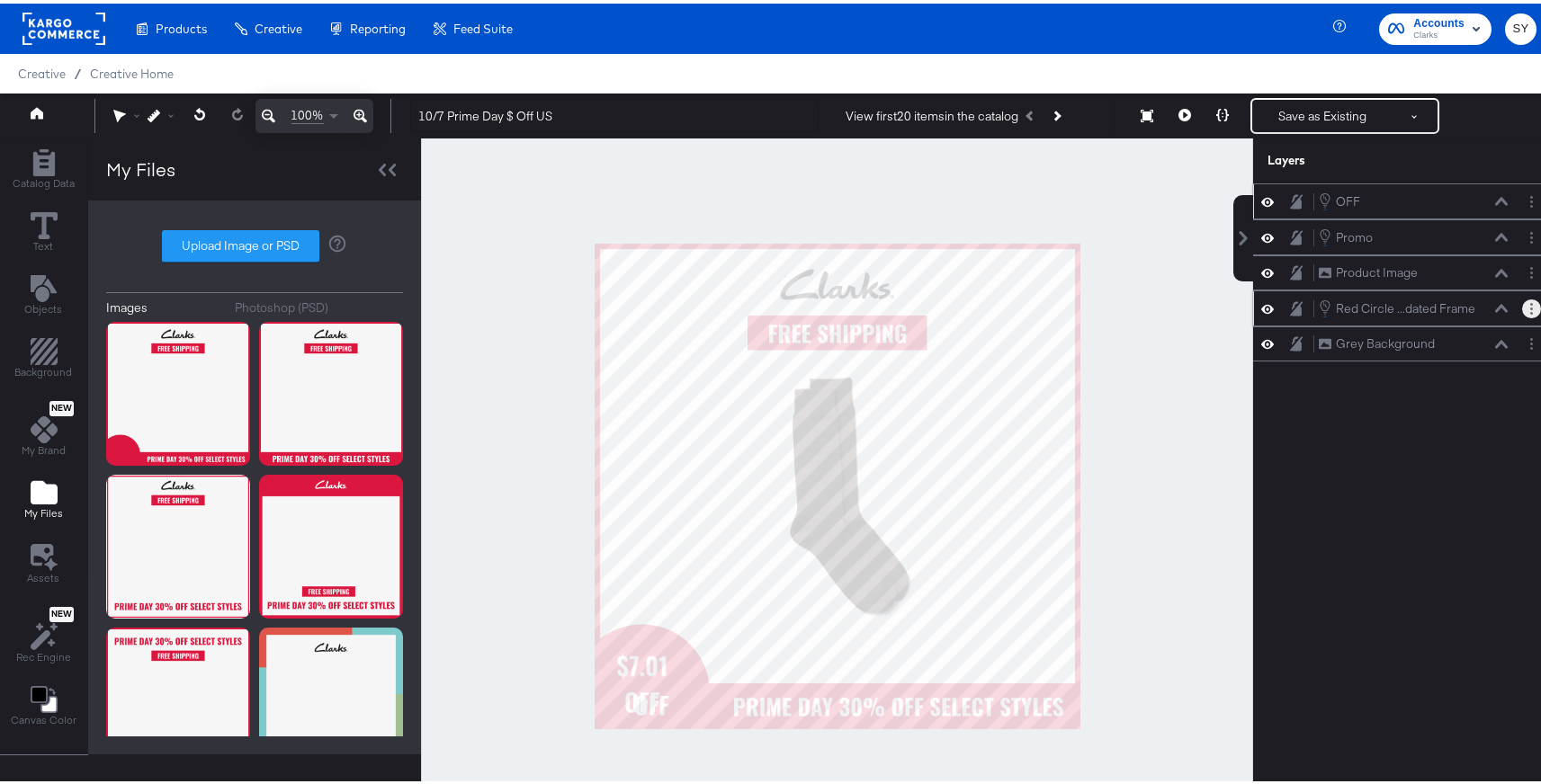
click at [1522, 301] on button "Layer Options" at bounding box center [1531, 305] width 19 height 19
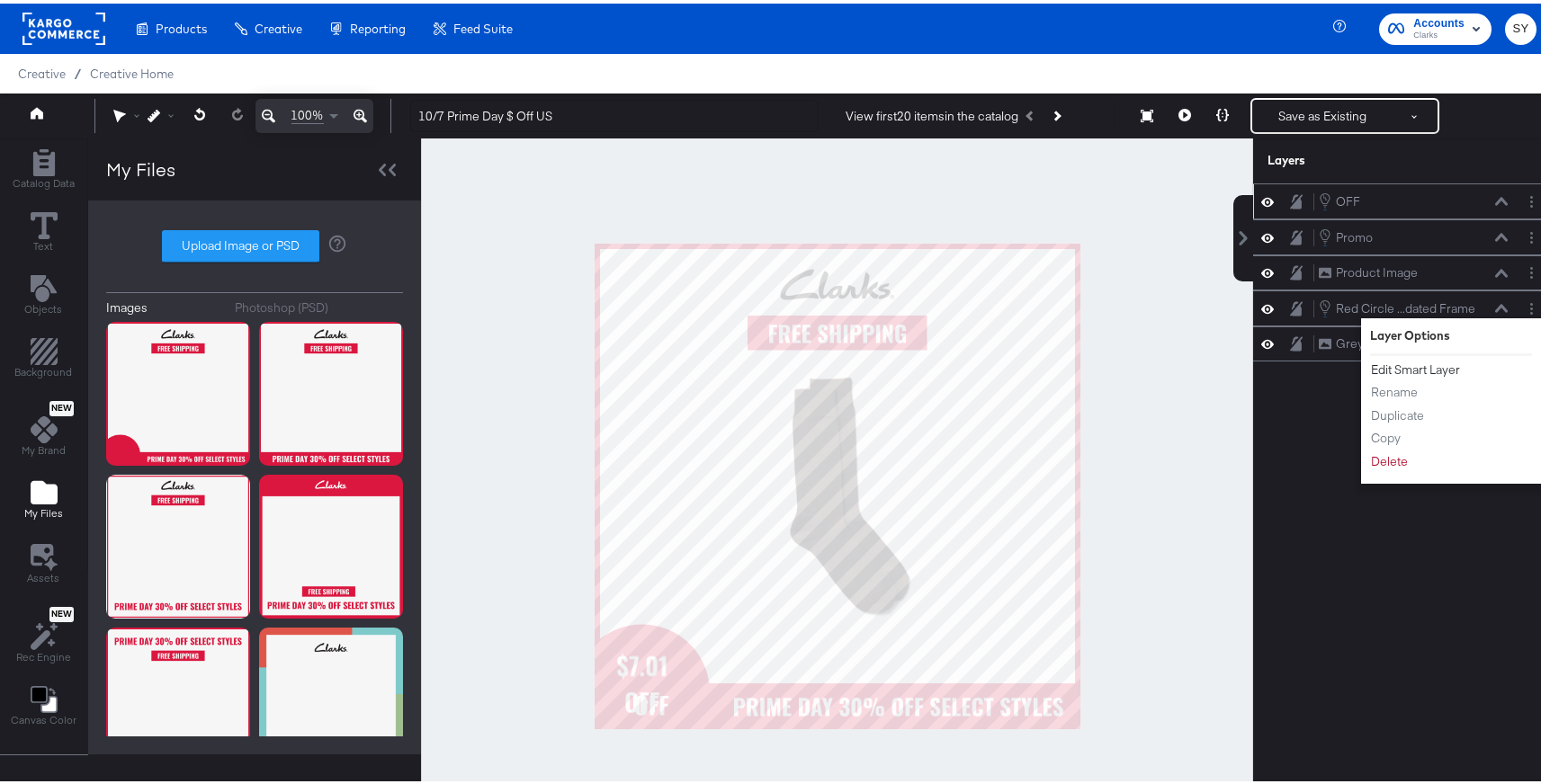
click at [1411, 364] on button "Edit Smart Layer" at bounding box center [1416, 366] width 91 height 19
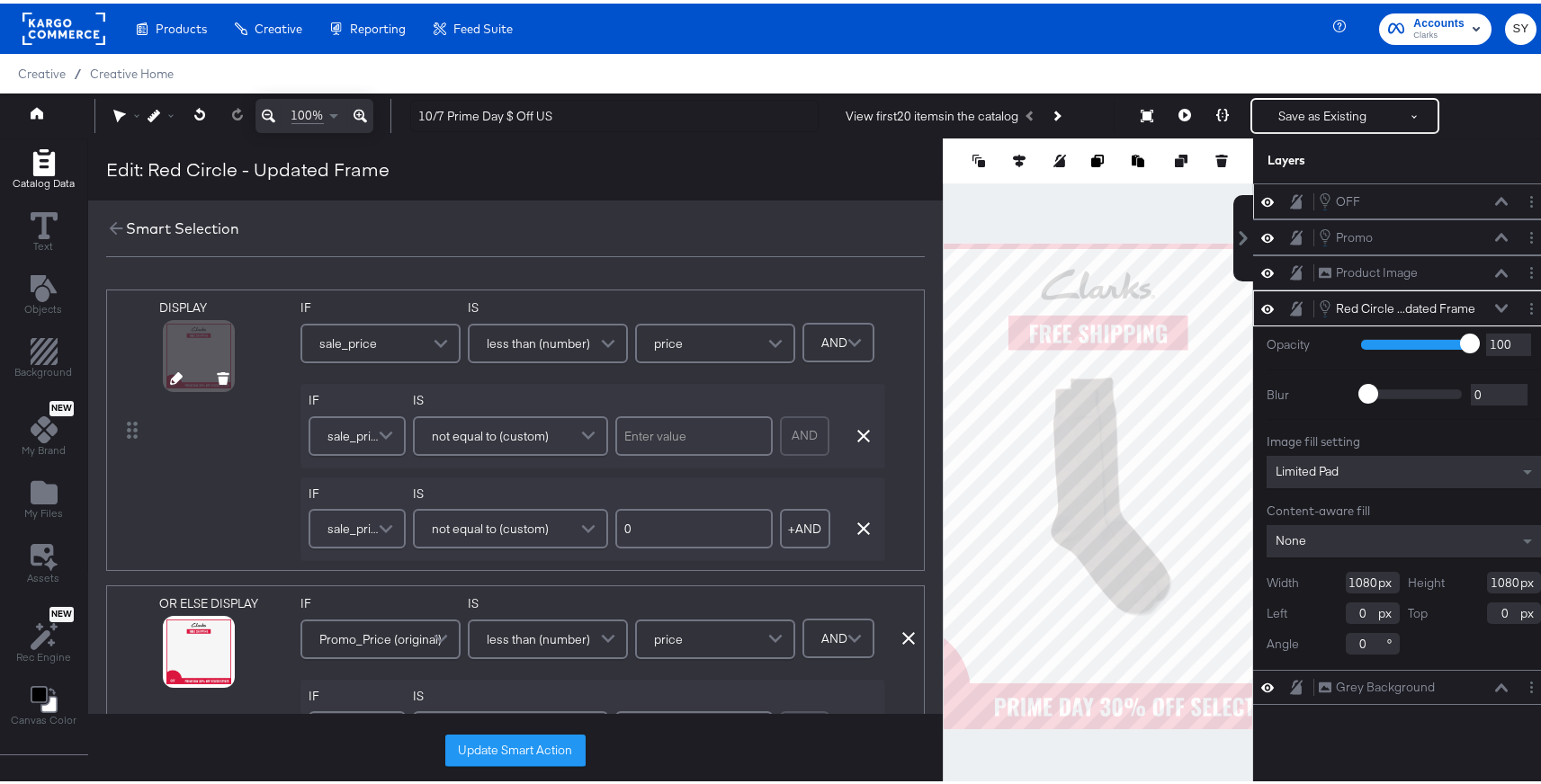
click at [181, 382] on div at bounding box center [199, 377] width 93 height 12
click at [171, 378] on icon at bounding box center [177, 375] width 13 height 13
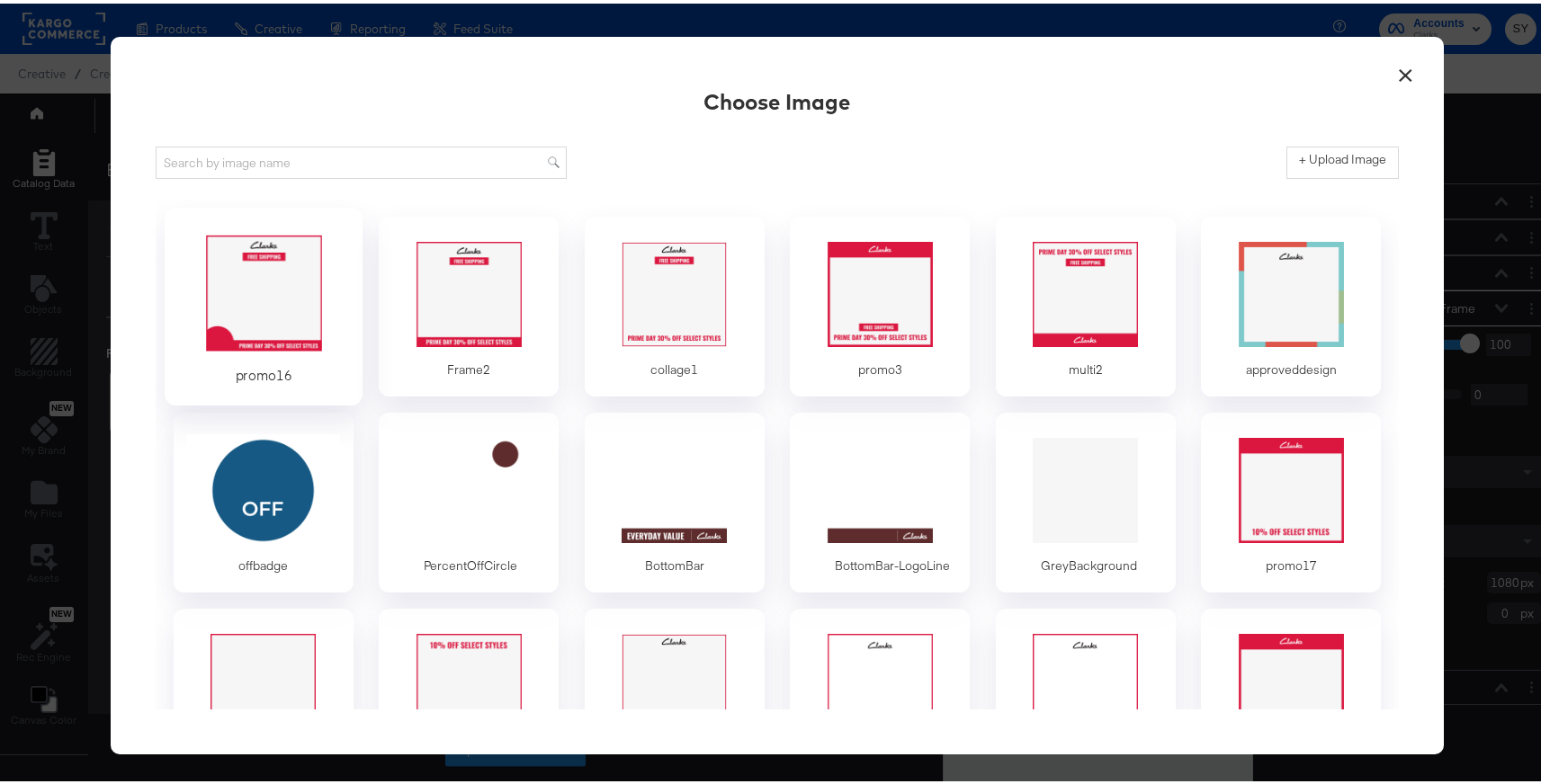
click at [300, 305] on div at bounding box center [264, 290] width 169 height 124
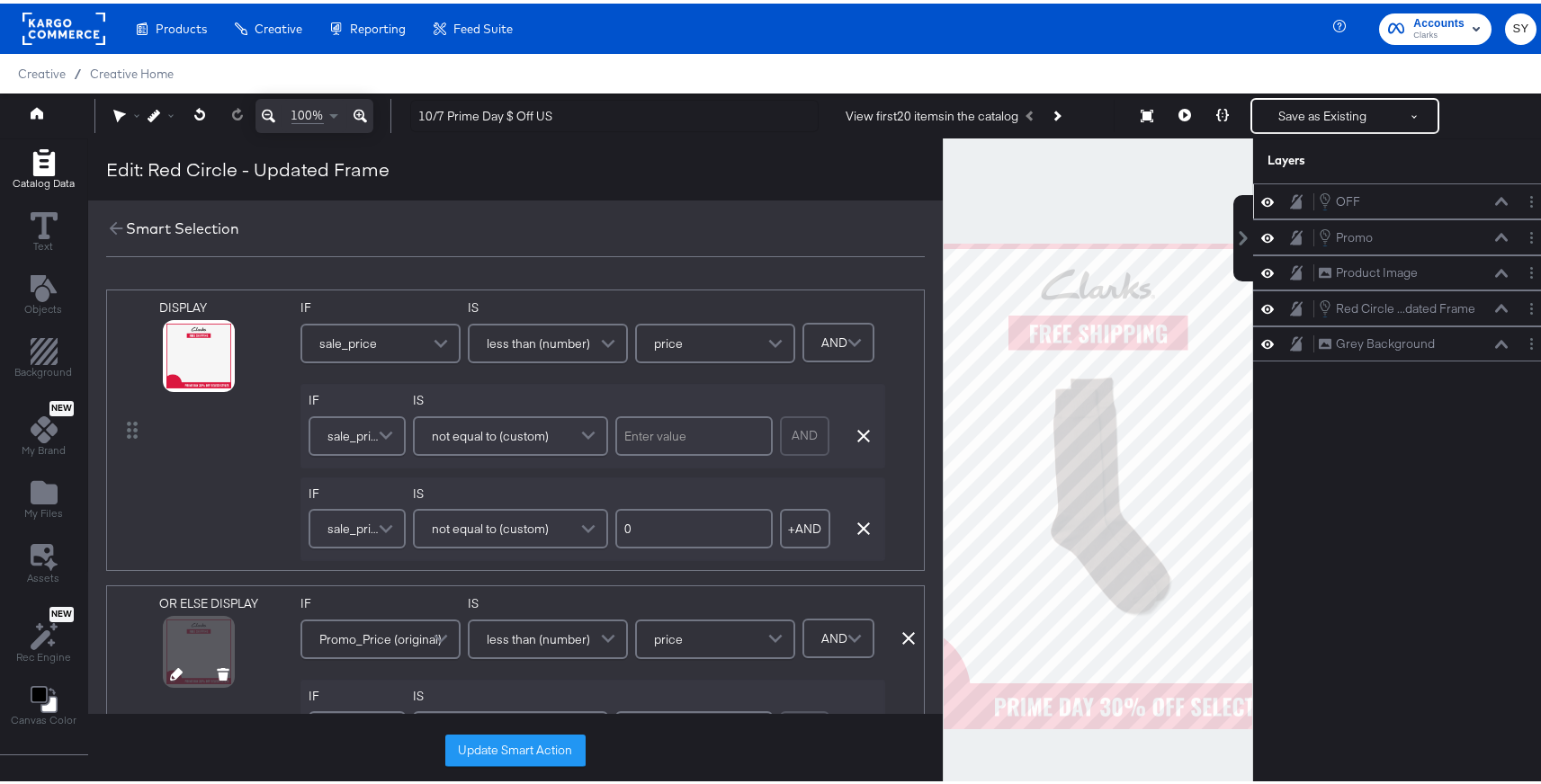
click at [177, 674] on icon at bounding box center [177, 671] width 13 height 13
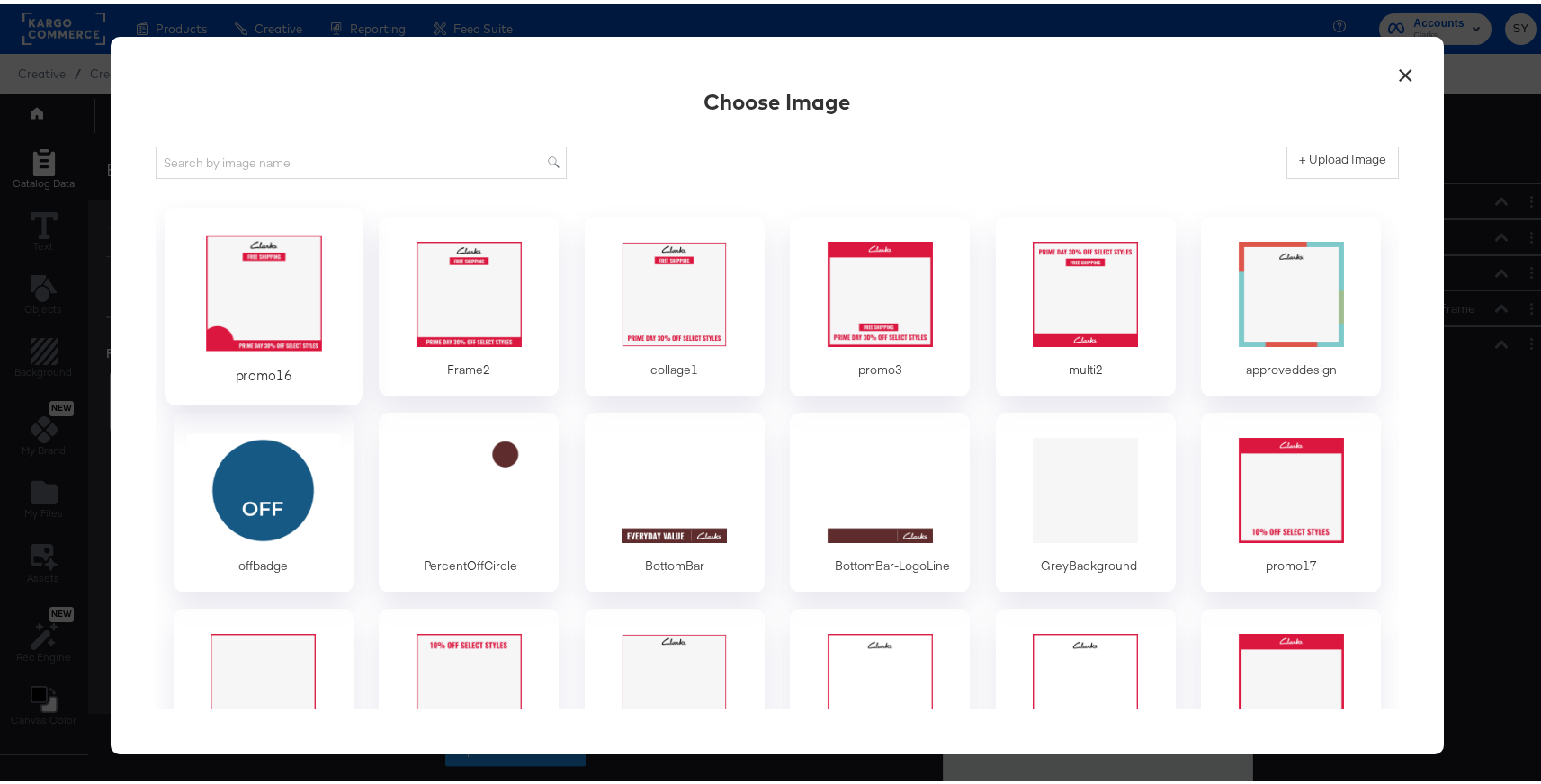
click at [293, 321] on div at bounding box center [264, 290] width 169 height 124
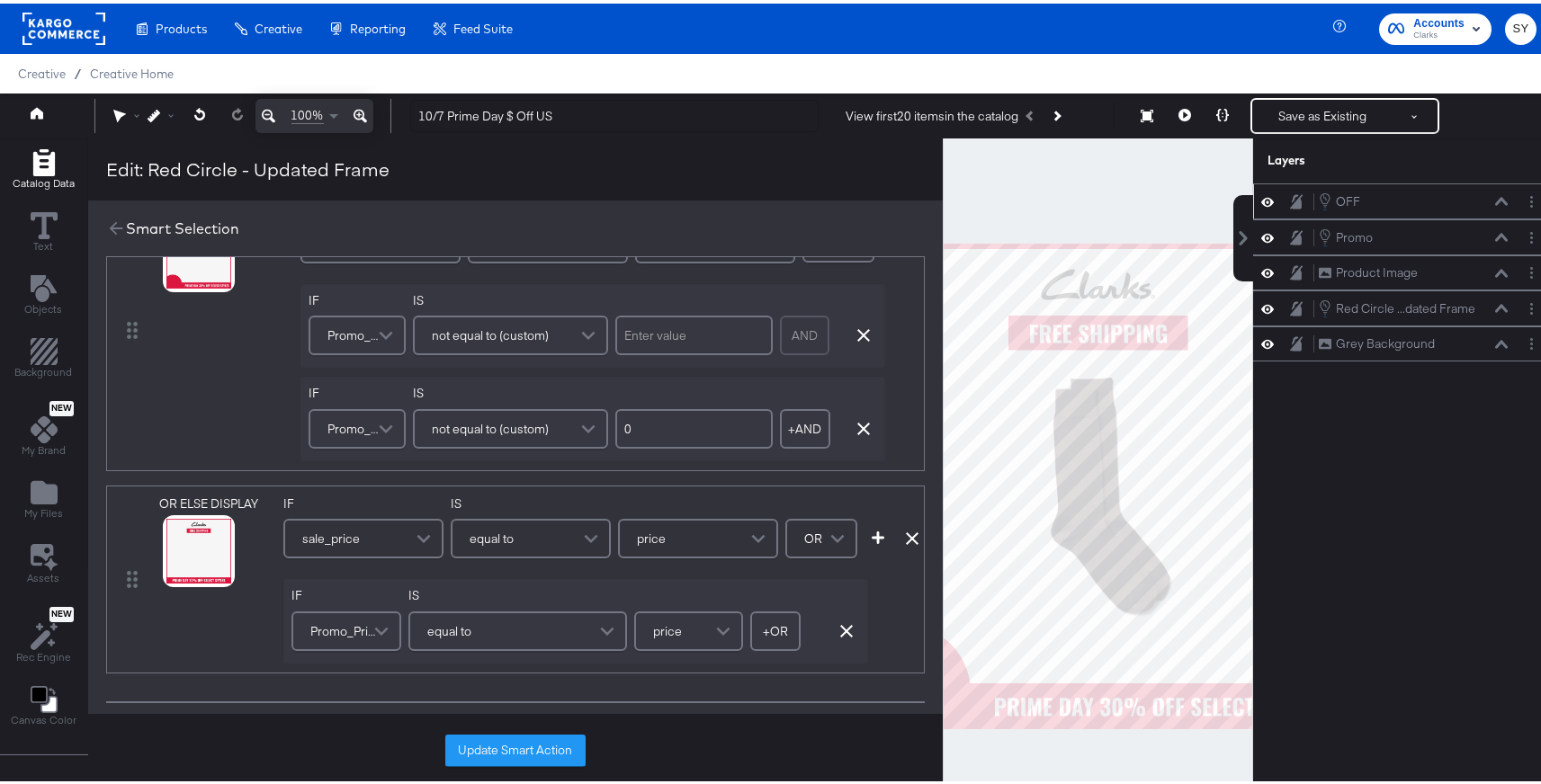
scroll to position [410, 0]
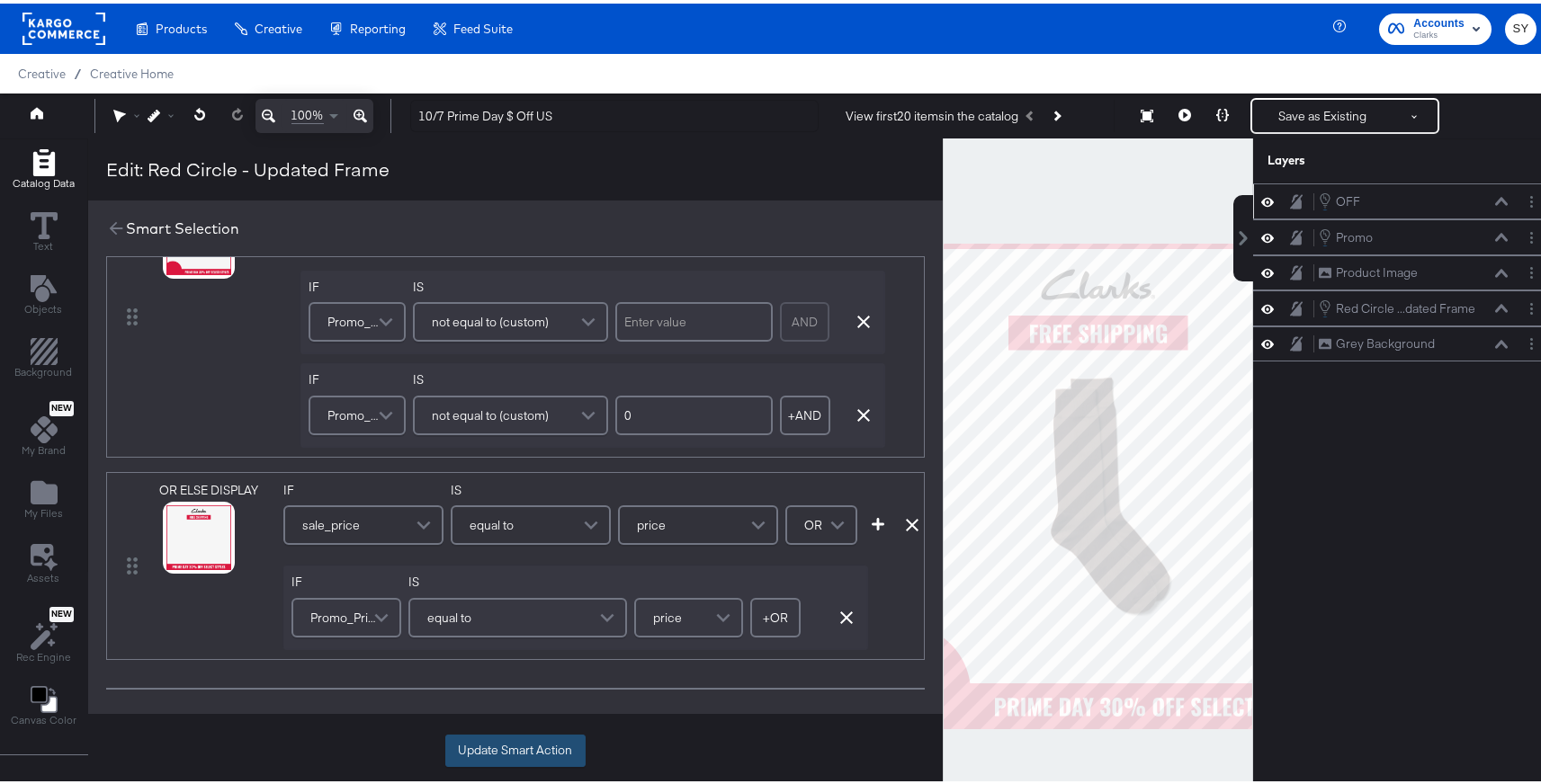
click at [517, 750] on button "Update Smart Action" at bounding box center [515, 748] width 141 height 33
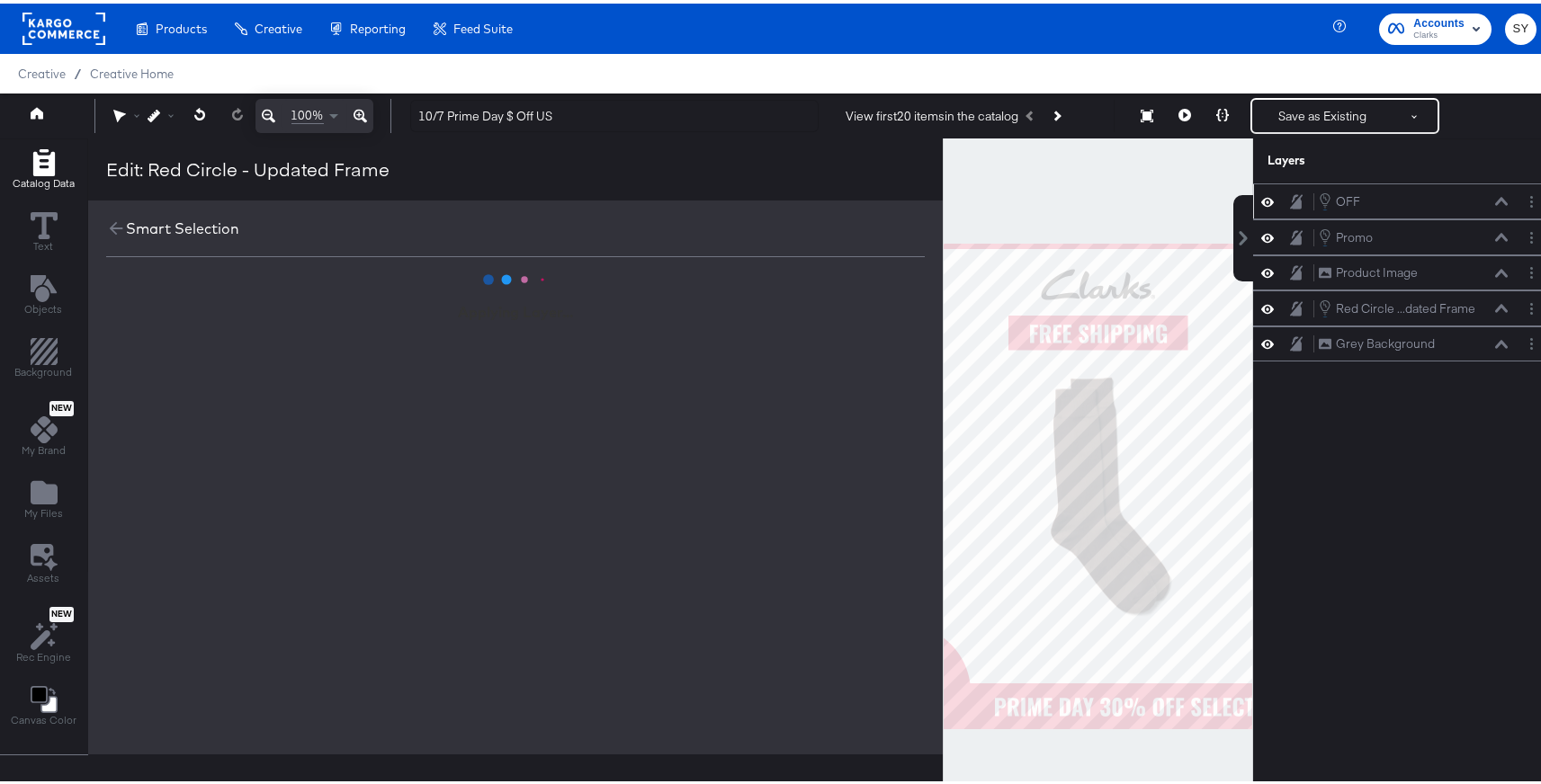
scroll to position [0, 0]
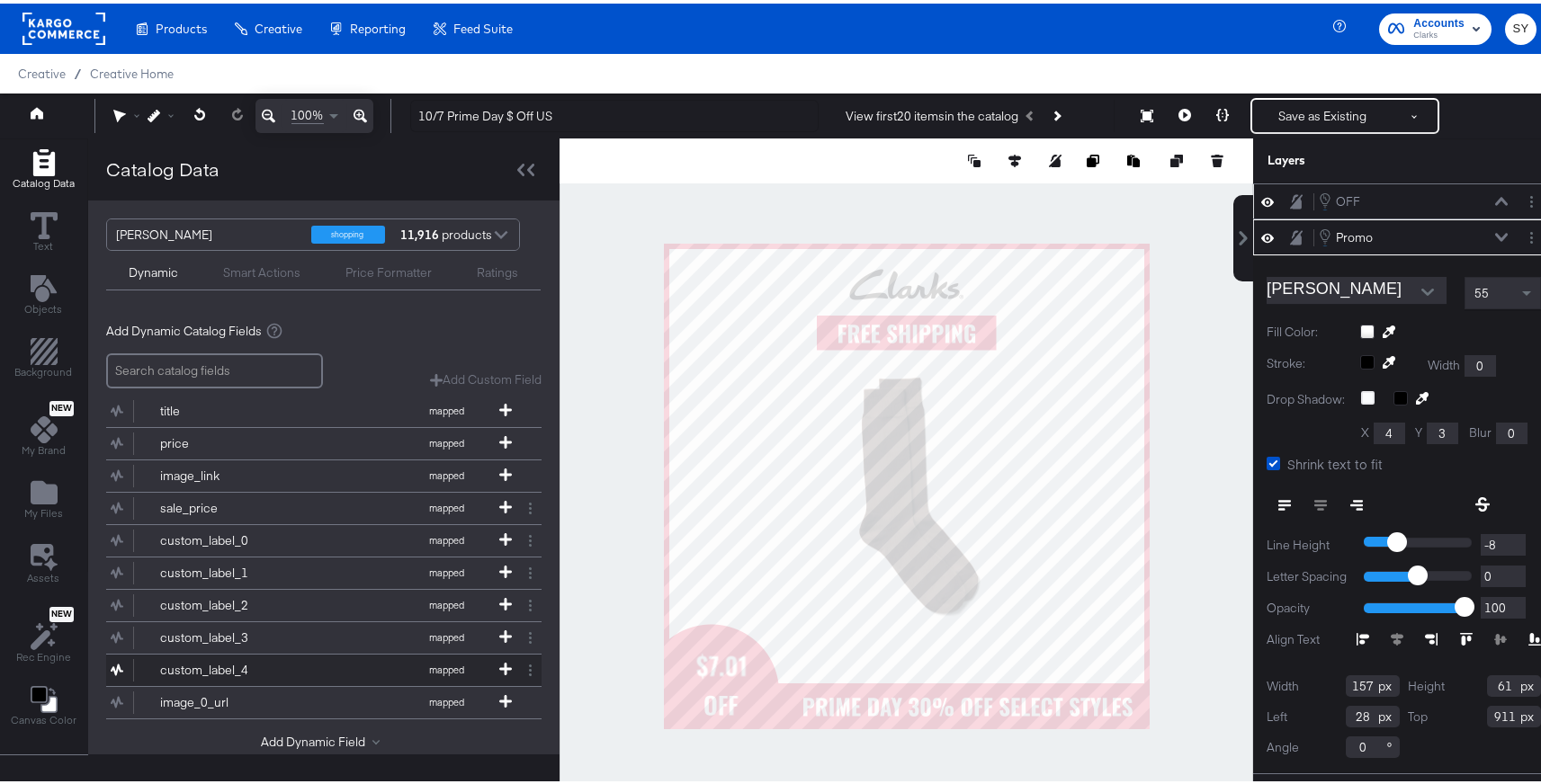
type input "51"
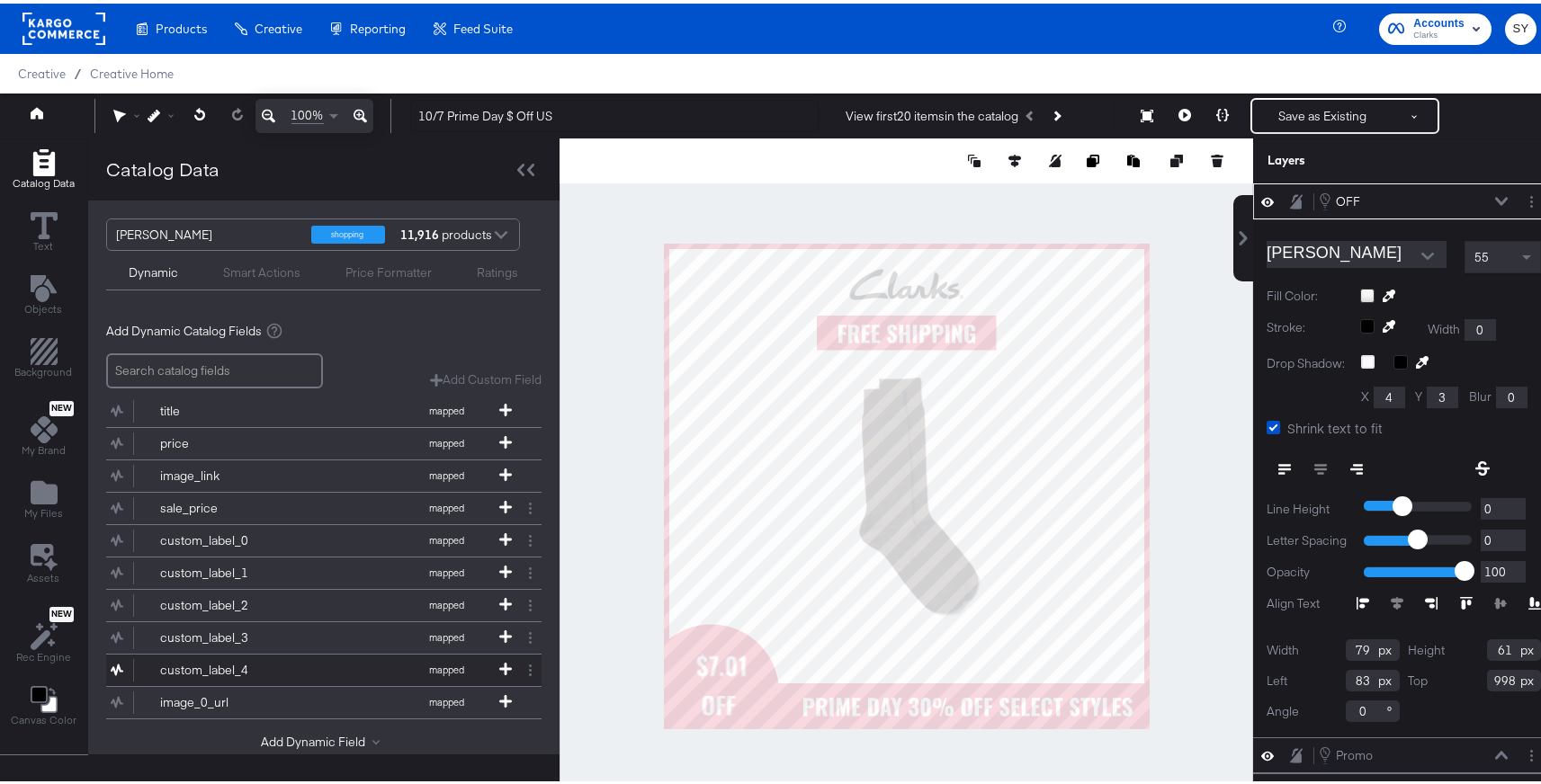
type input "82"
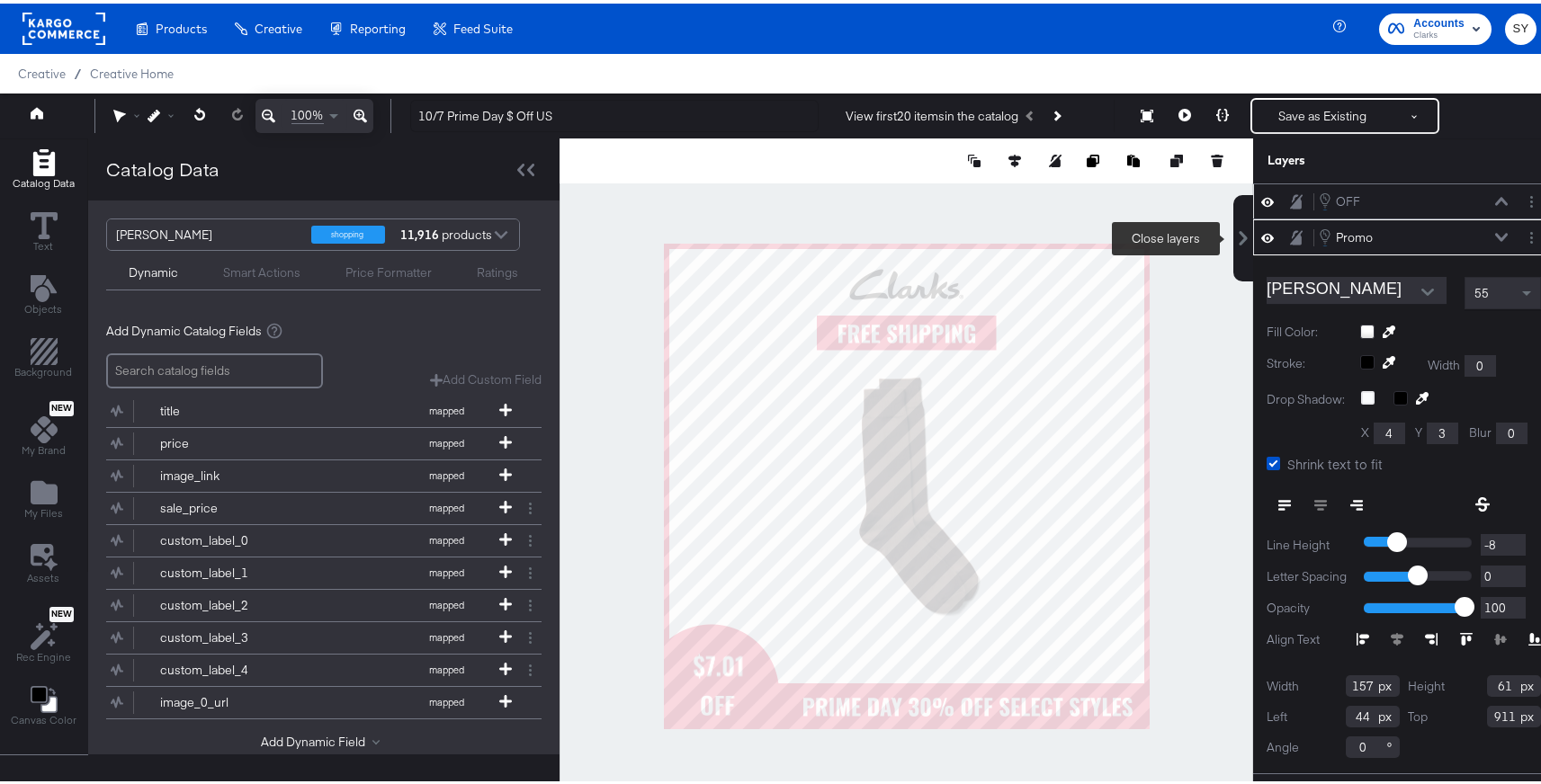
type input "43"
click at [1356, 113] on button "Save as Existing" at bounding box center [1323, 112] width 141 height 33
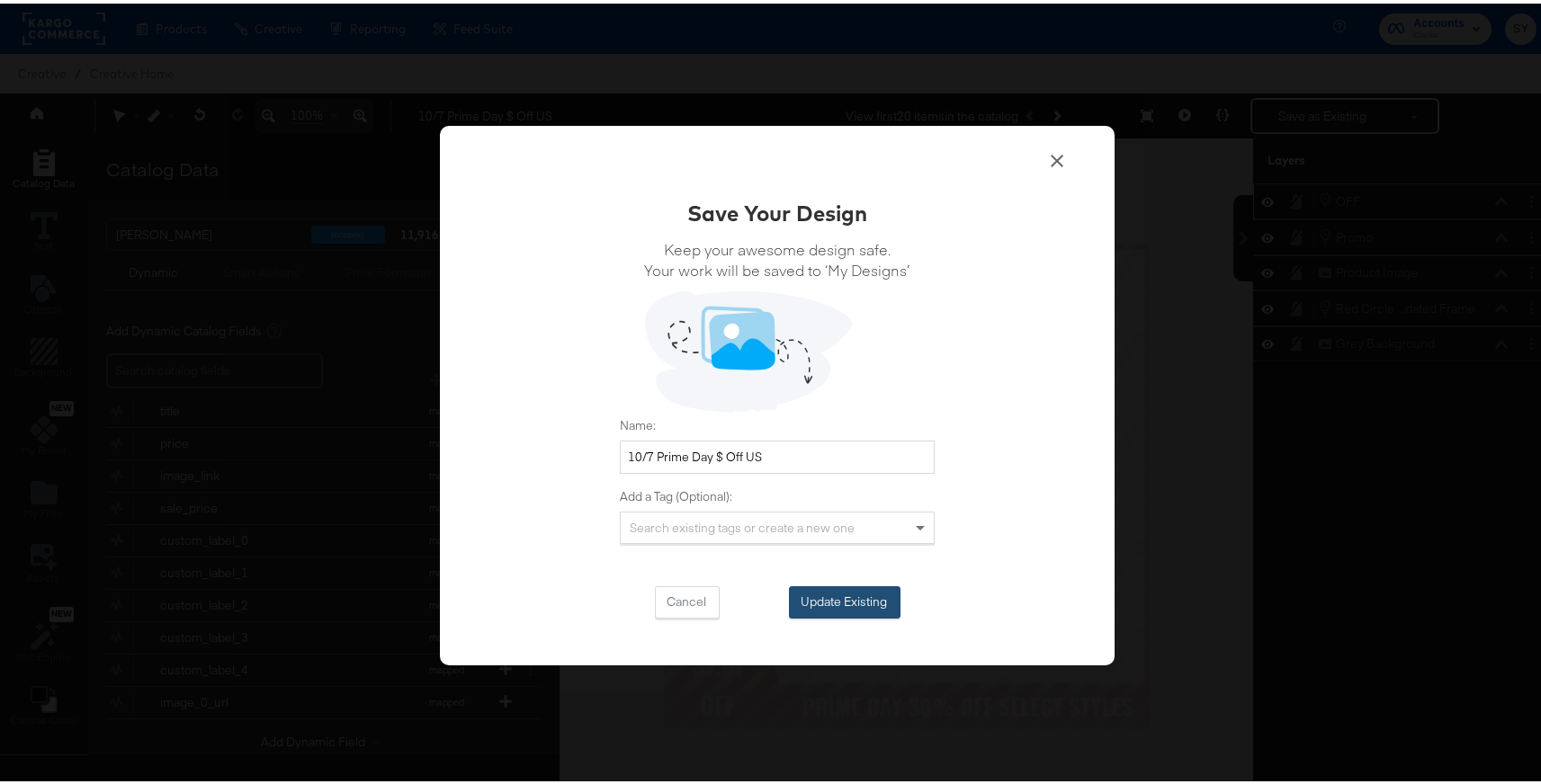
click at [861, 611] on button "Update Existing" at bounding box center [844, 599] width 111 height 33
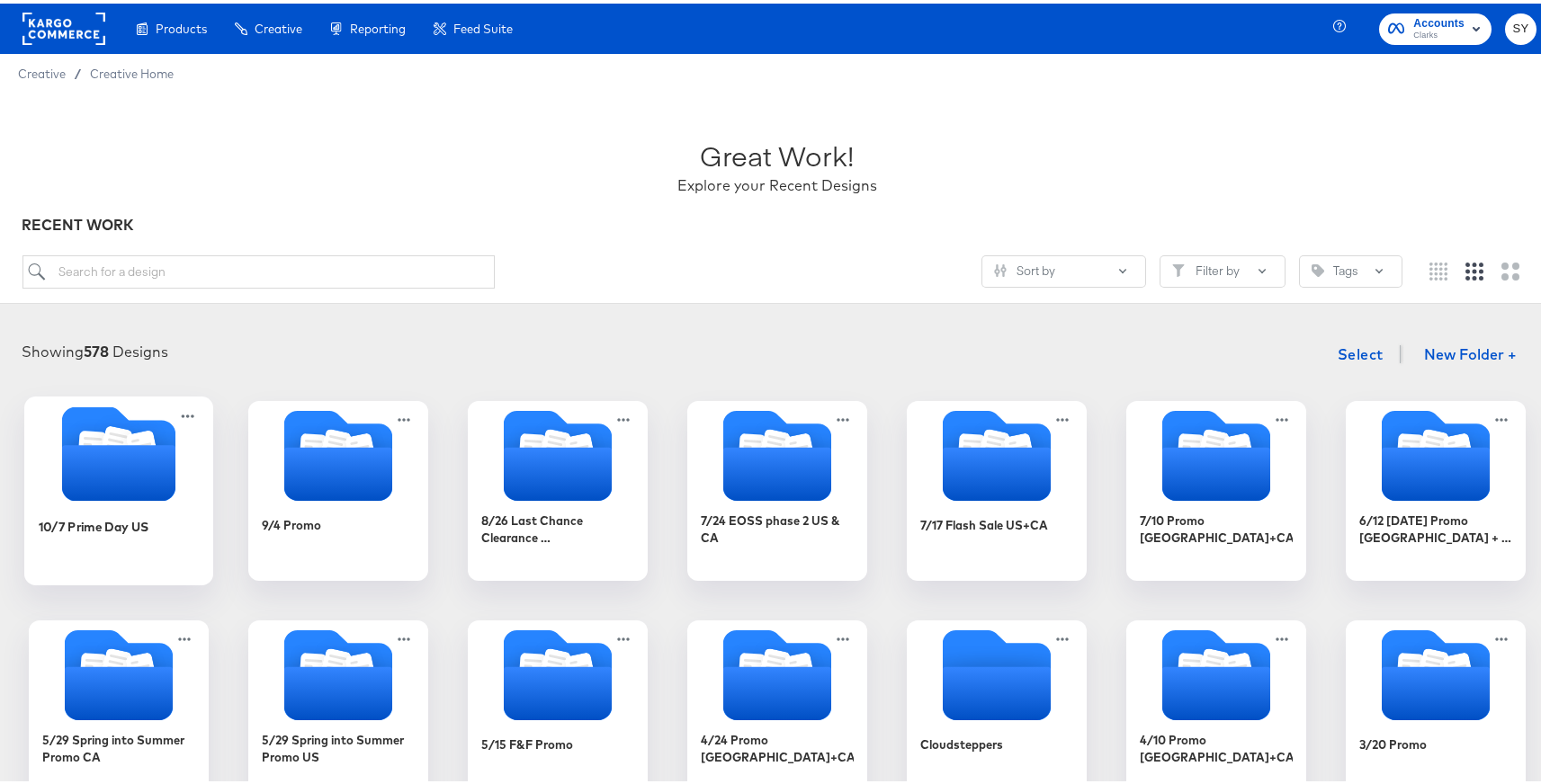
click at [105, 489] on icon "Folder" at bounding box center [118, 469] width 113 height 56
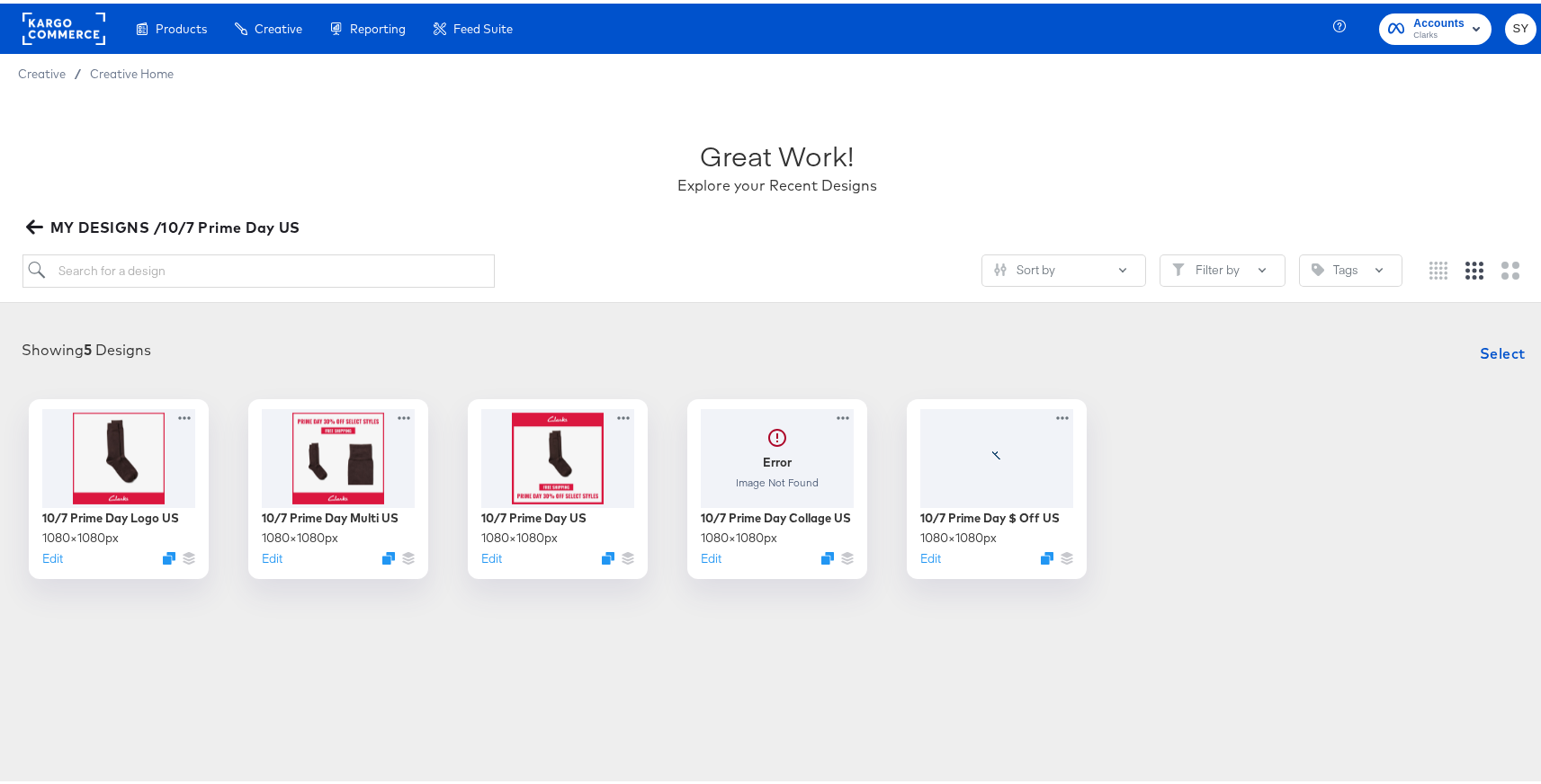
click at [737, 317] on div "Showing 5 Designs Select 10/7 Prime Day Logo US 1080 × 1080 px Edit 10/7 Prime …" at bounding box center [777, 453] width 1555 height 280
click at [706, 559] on button "Edit" at bounding box center [708, 557] width 22 height 17
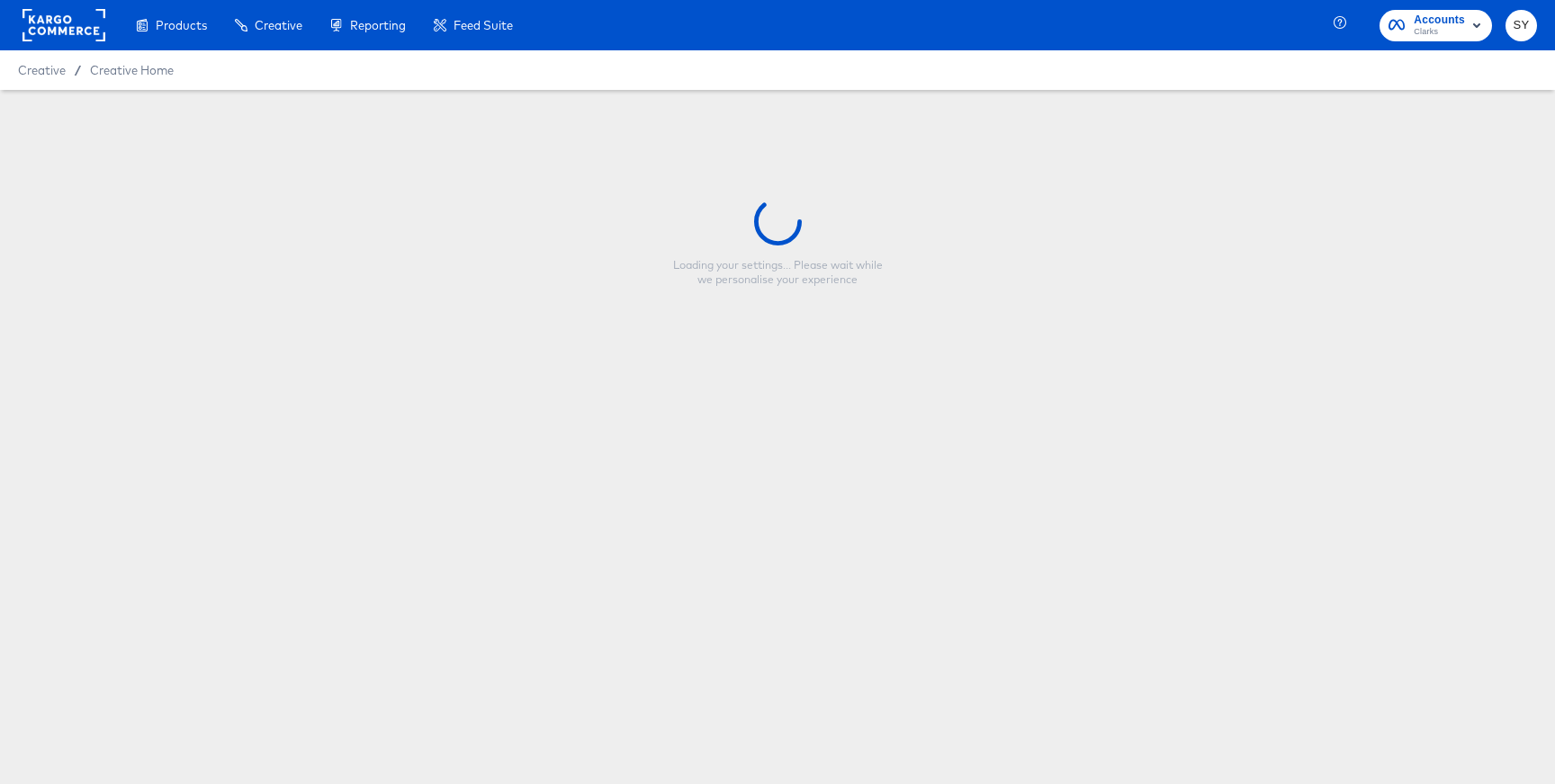
type input "10/7 Prime Day Collage US"
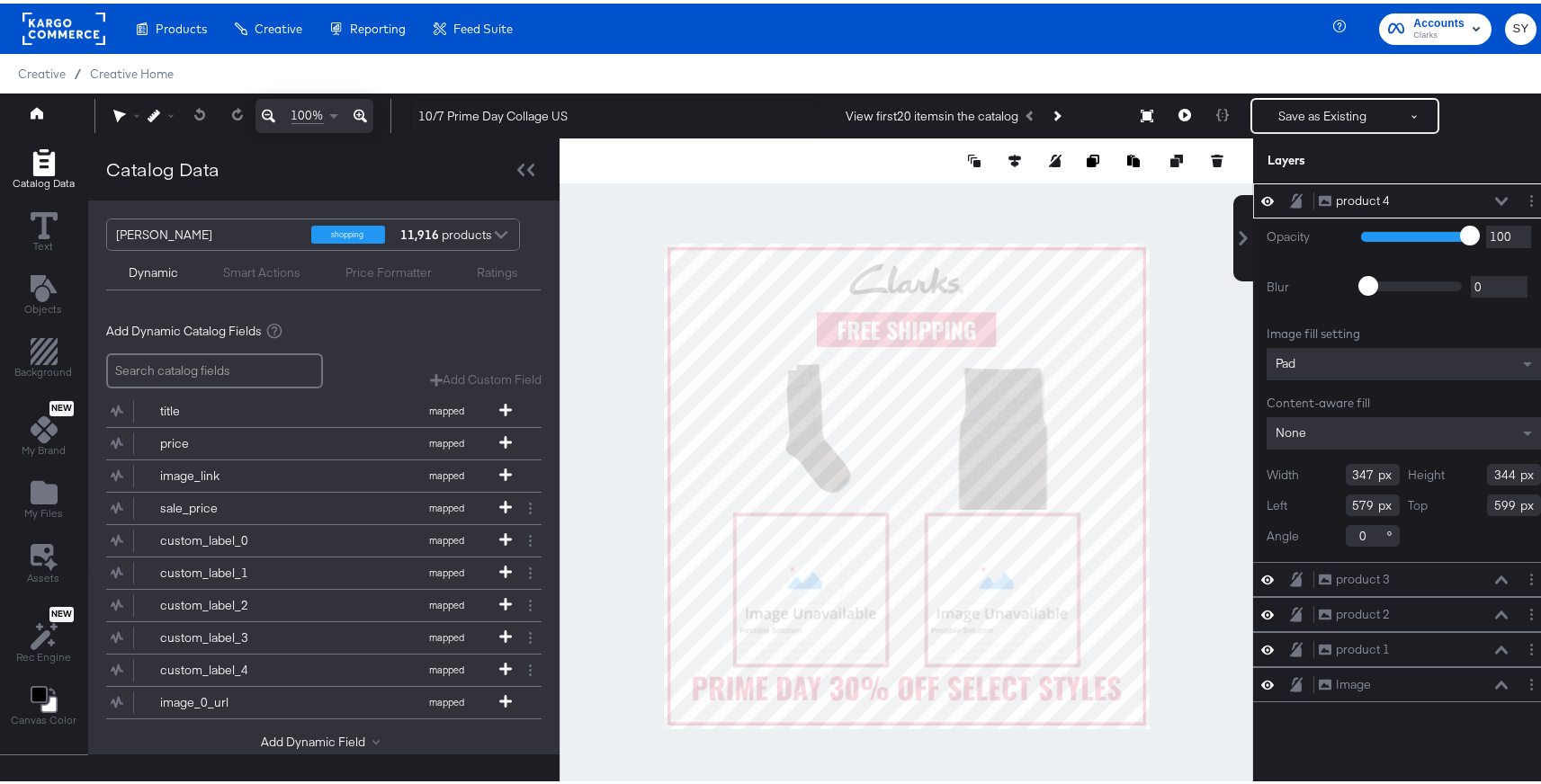
click at [1160, 540] on div at bounding box center [906, 482] width 693 height 695
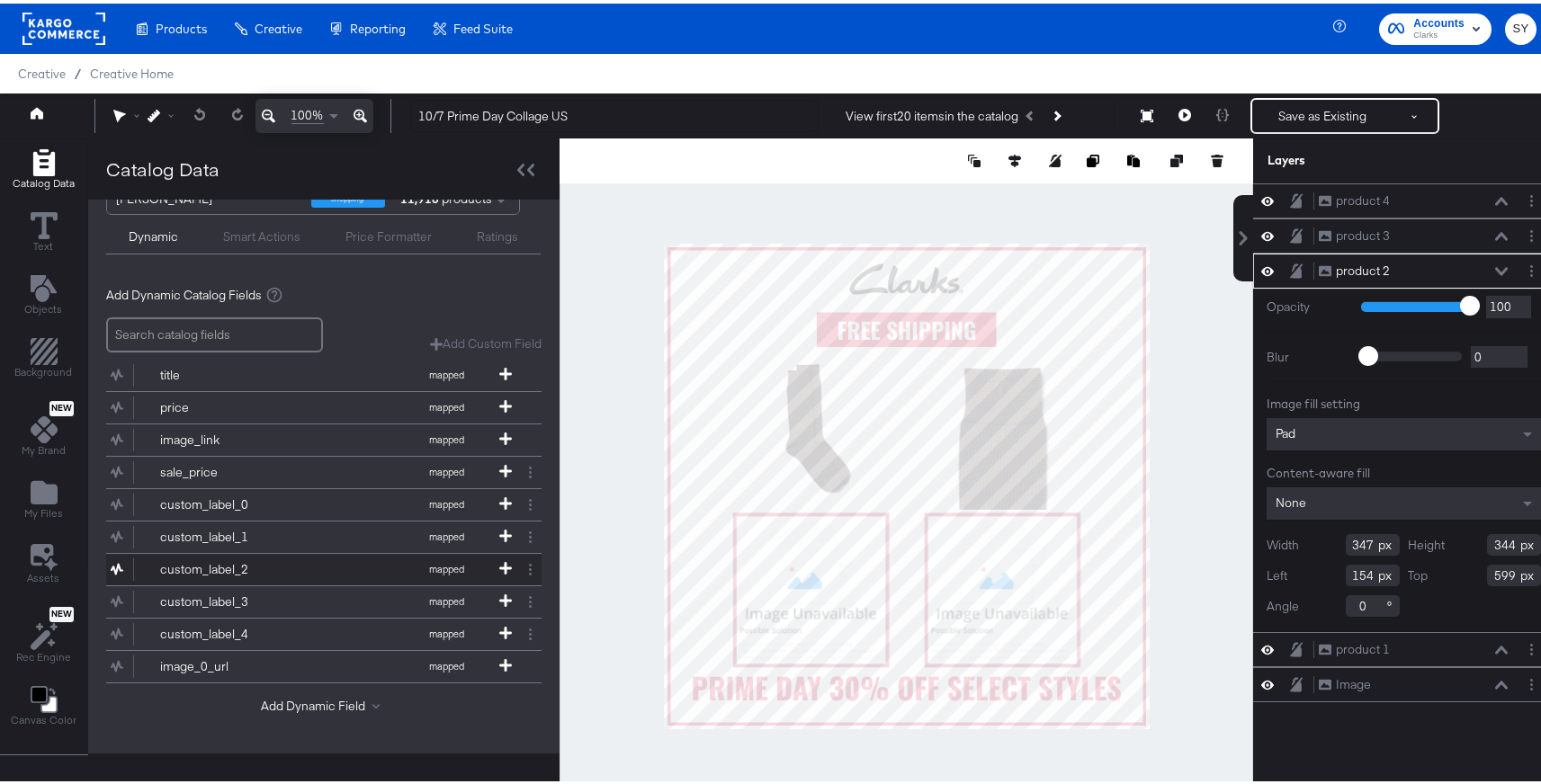
scroll to position [46, 0]
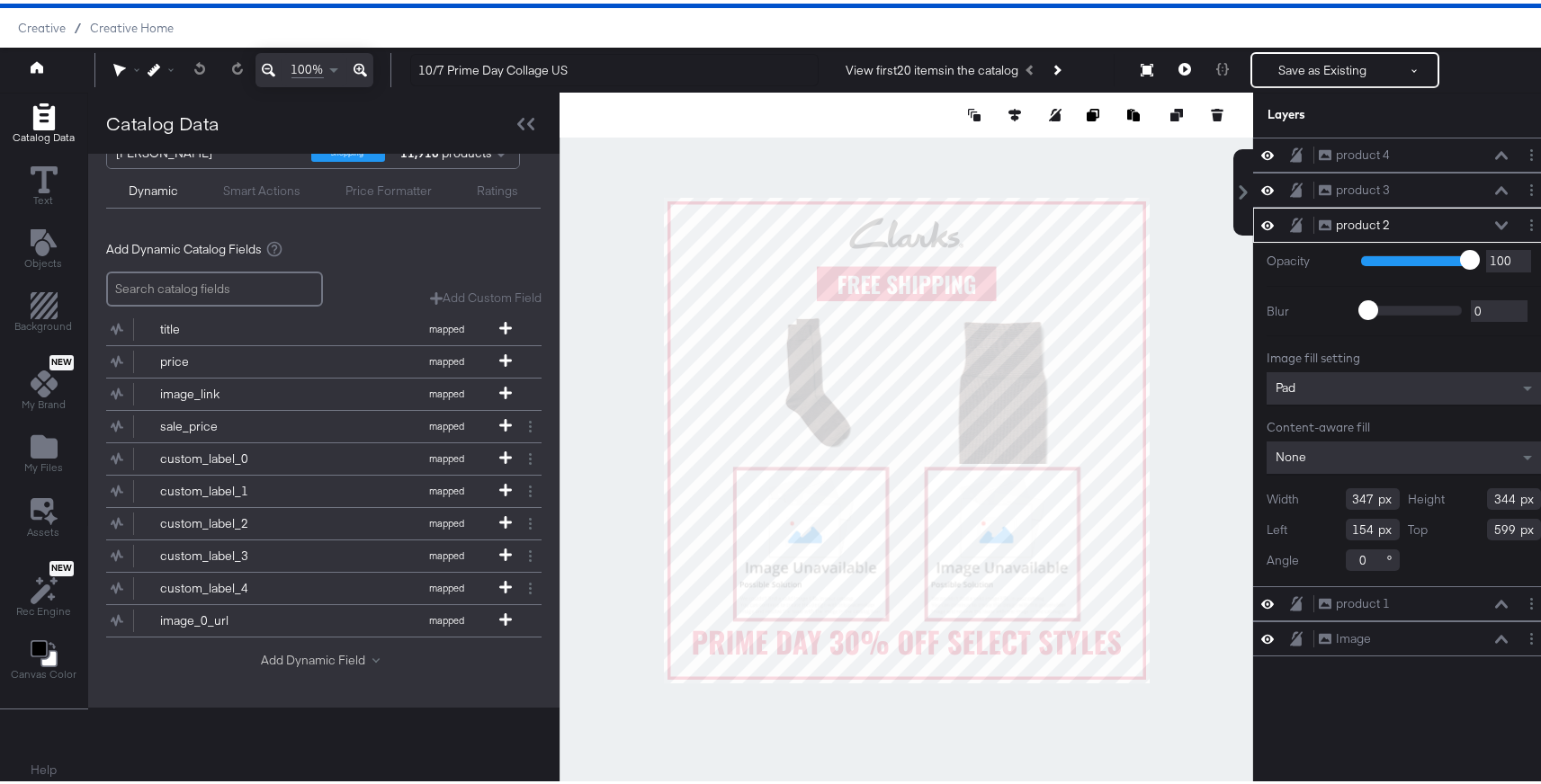
click at [321, 649] on button "Add Dynamic Field" at bounding box center [324, 657] width 126 height 17
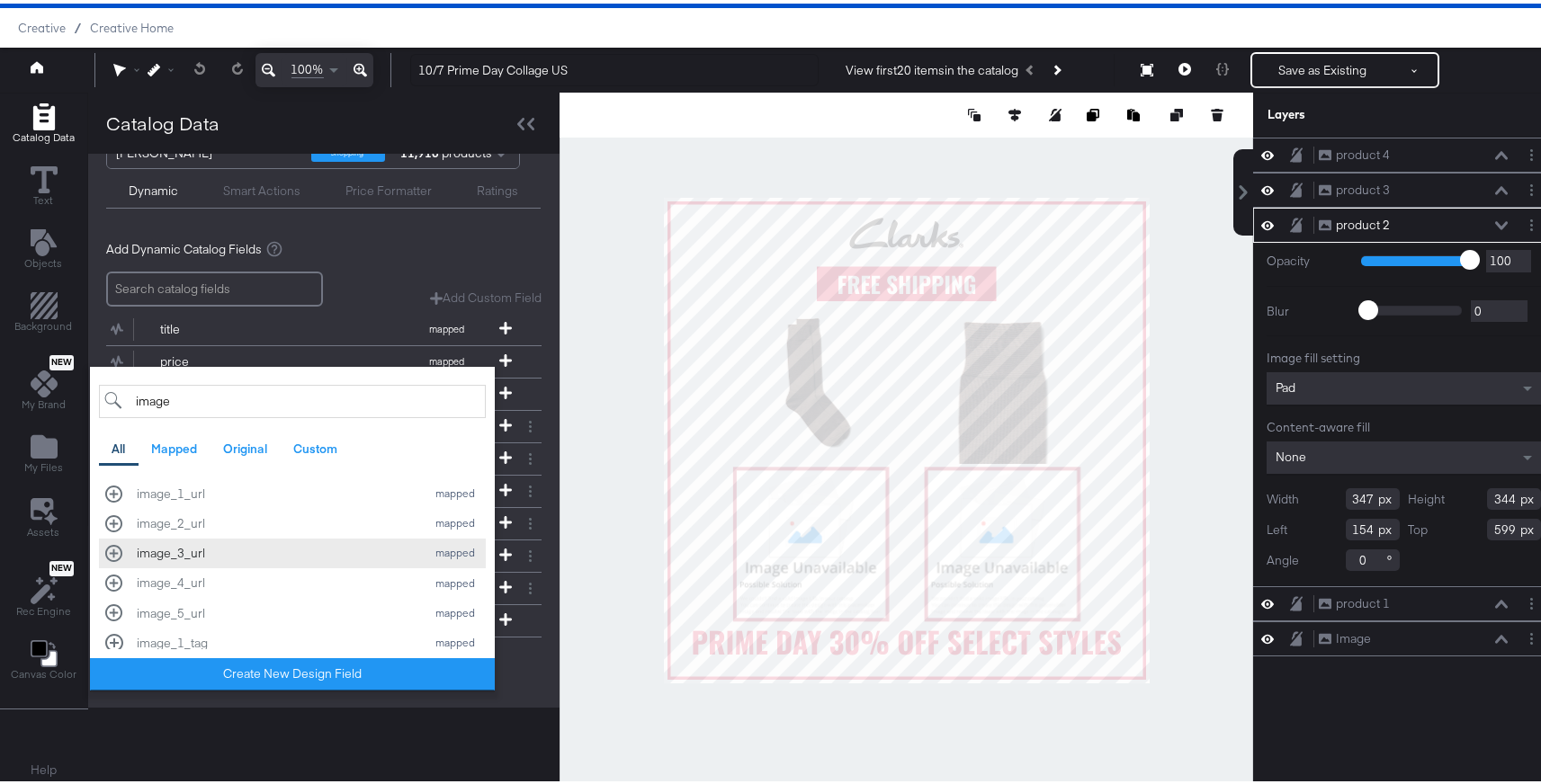
scroll to position [53, 0]
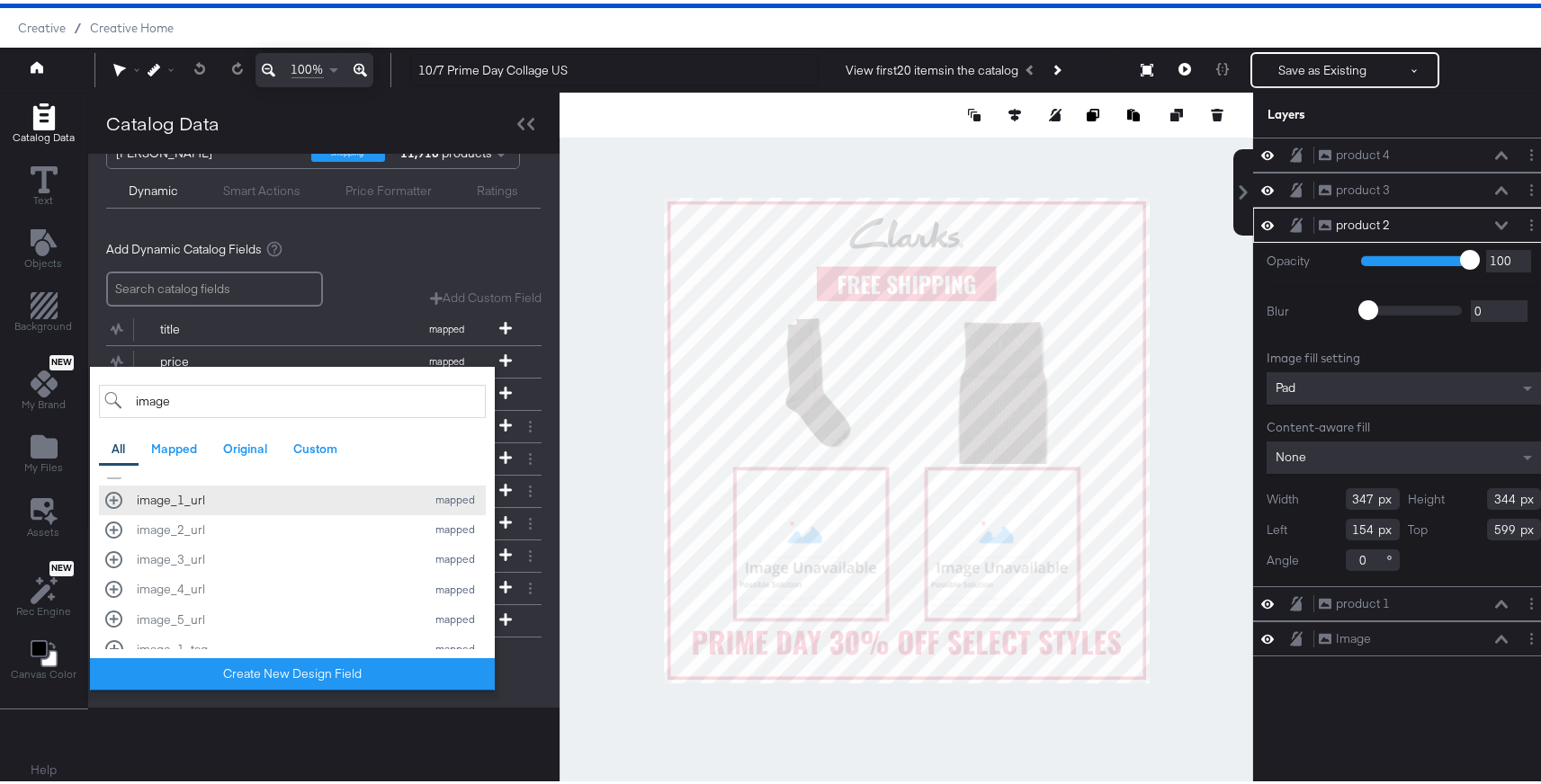
type input "image"
click at [121, 502] on div "image_1_url mapped" at bounding box center [292, 497] width 374 height 17
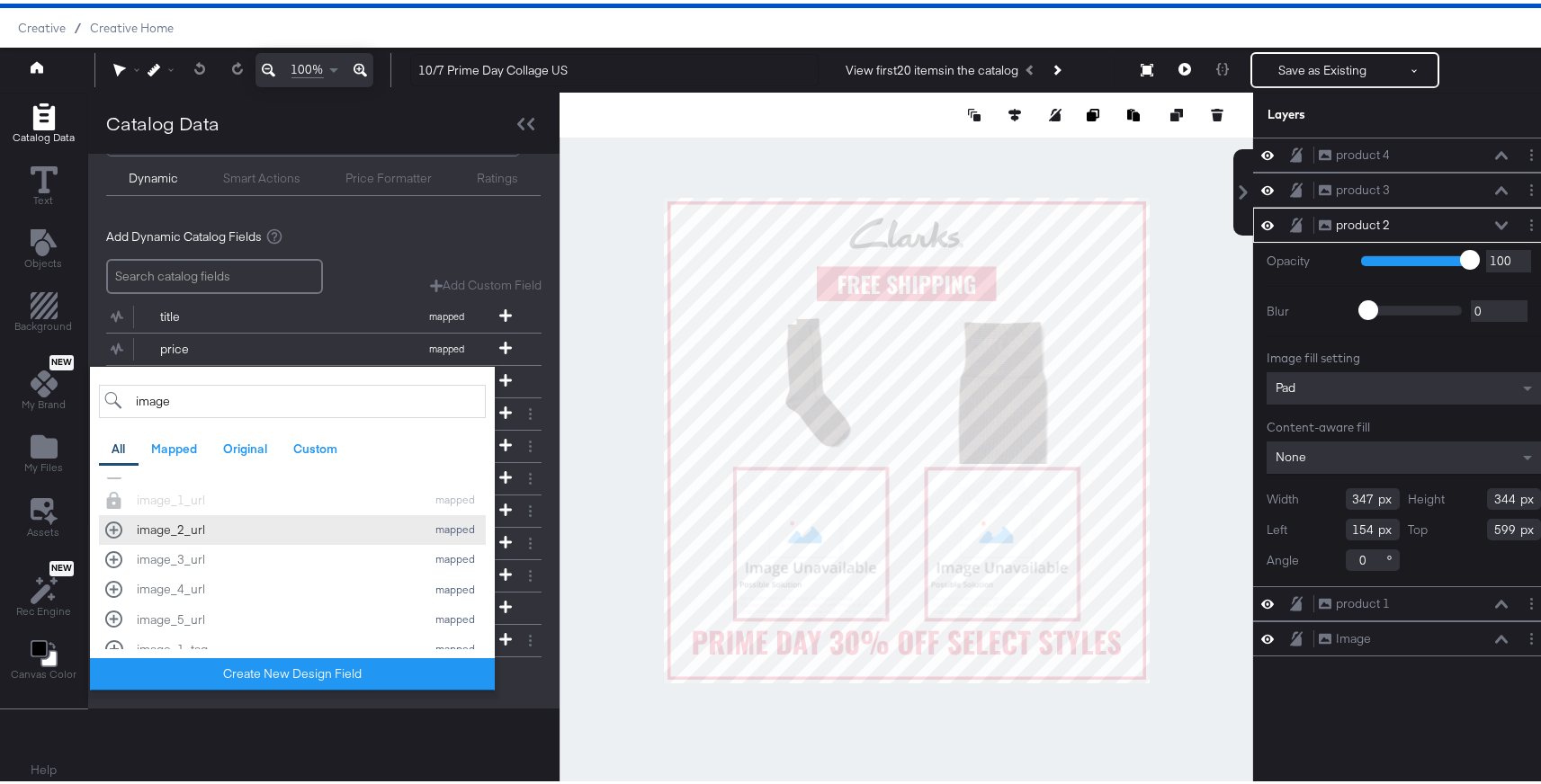
click at [118, 529] on div "image_2_url mapped" at bounding box center [292, 527] width 374 height 17
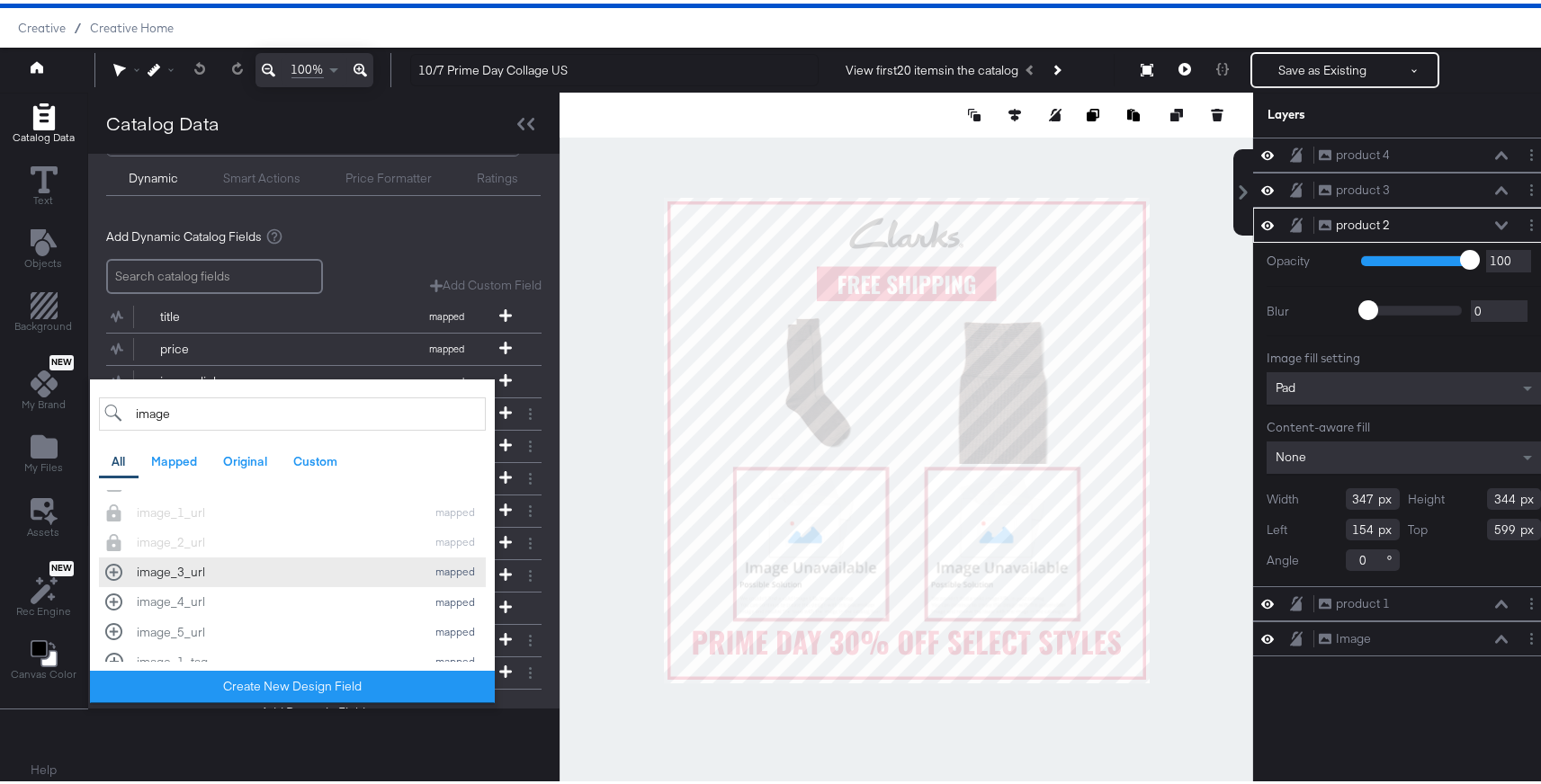
click at [111, 574] on div "image_3_url mapped" at bounding box center [292, 568] width 374 height 17
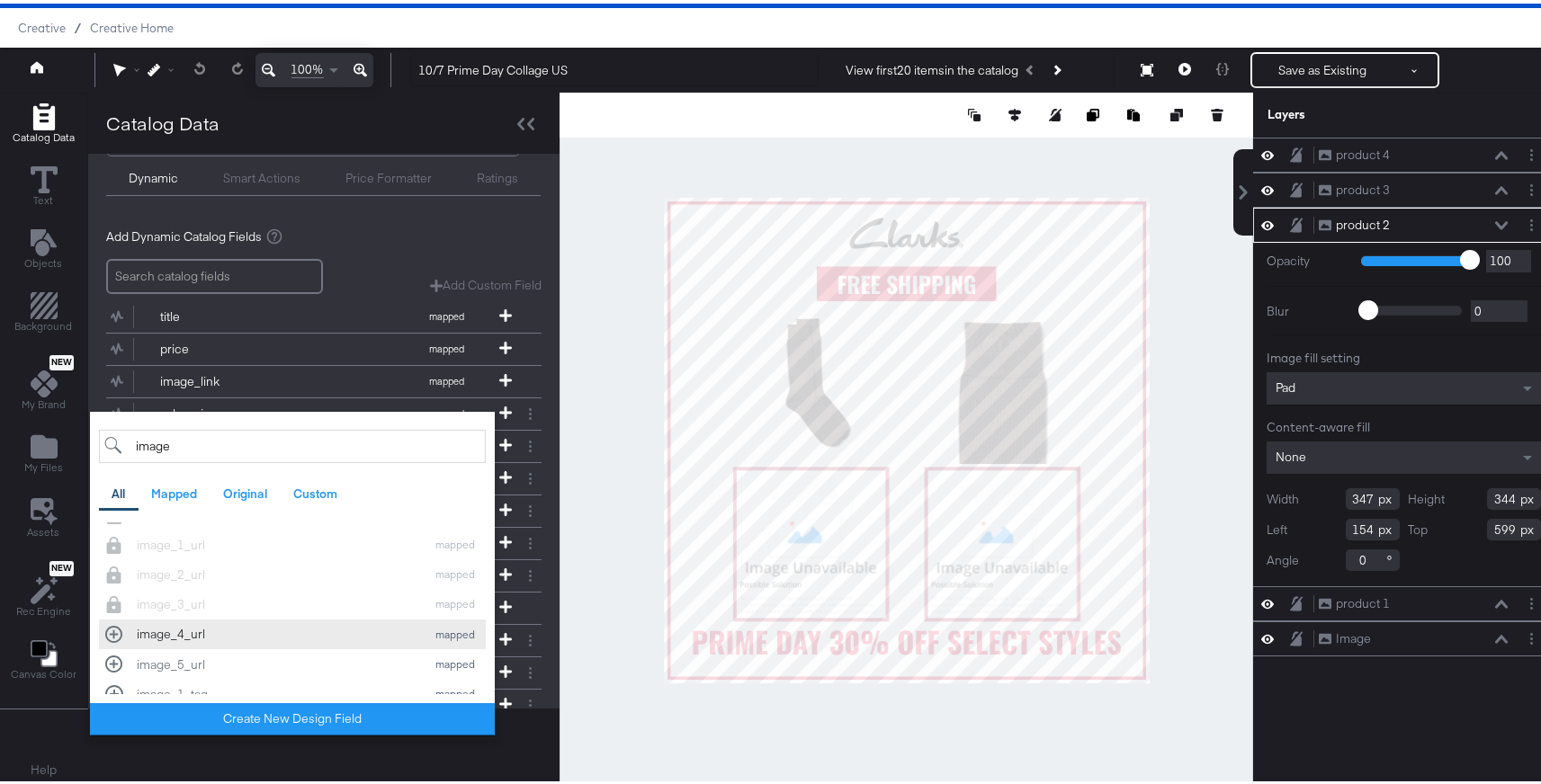
click at [112, 634] on div "image_4_url mapped" at bounding box center [292, 631] width 374 height 17
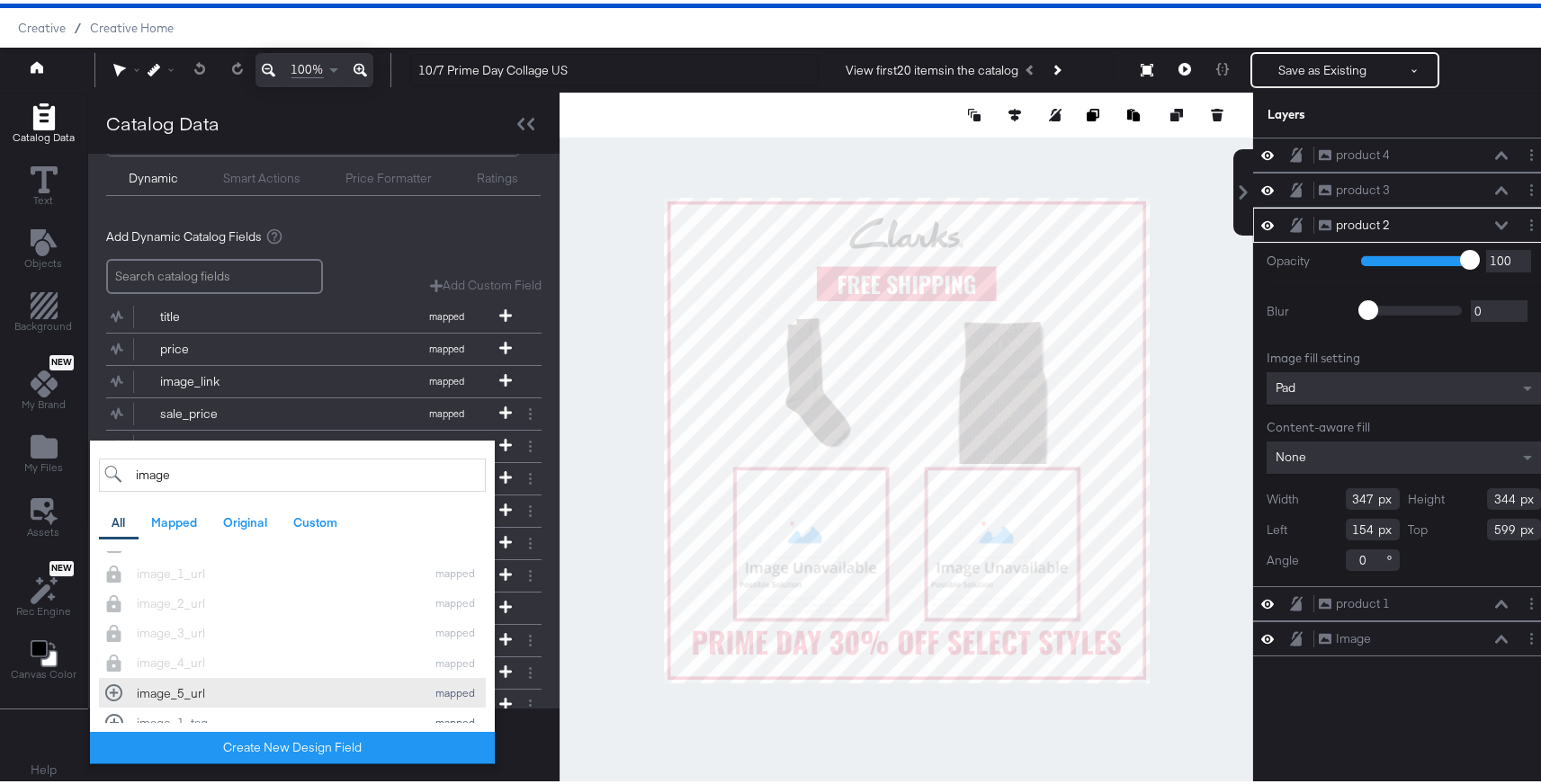
click at [115, 690] on div "image_5_url mapped" at bounding box center [292, 689] width 374 height 17
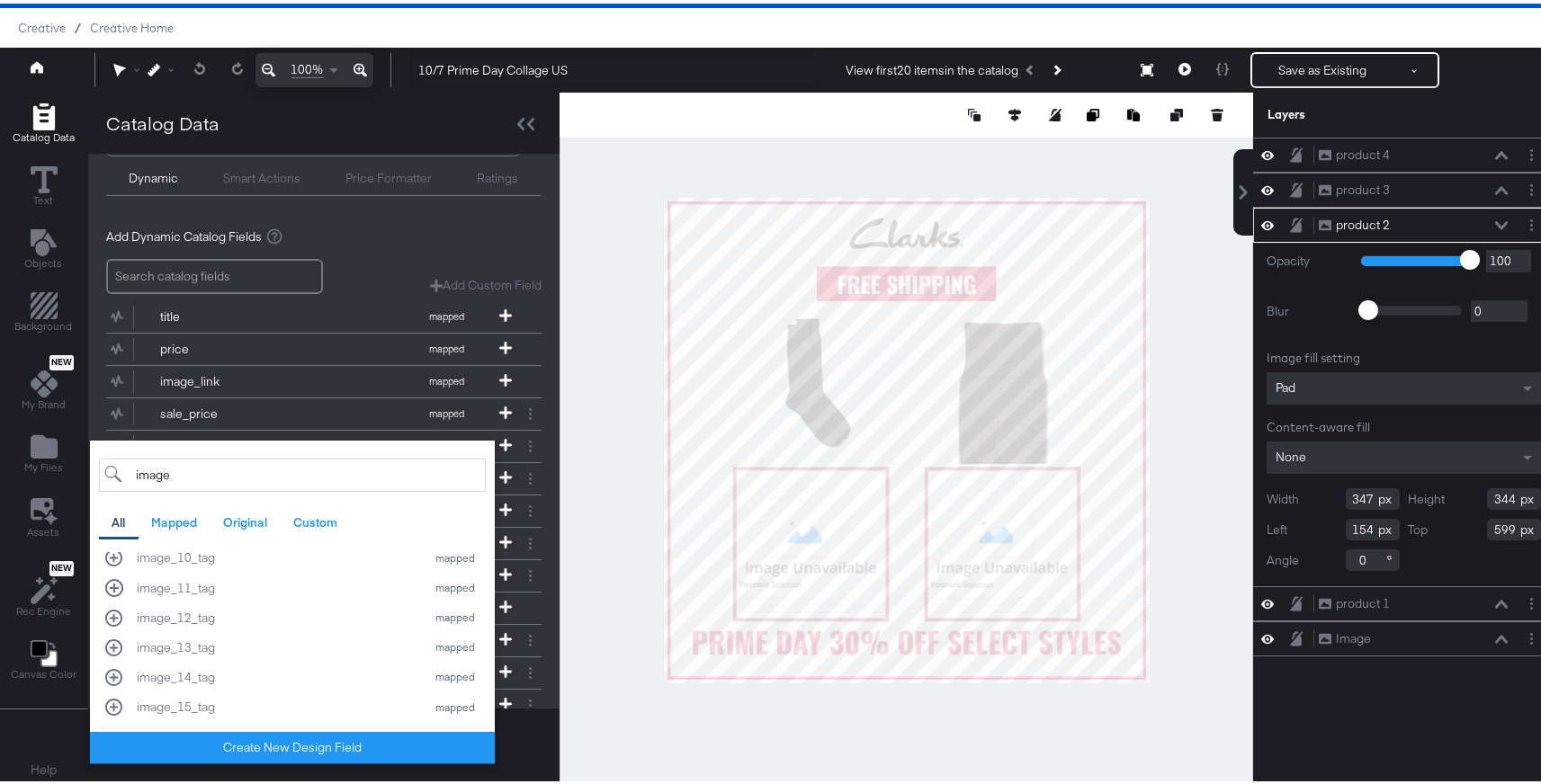
scroll to position [536, 0]
click at [561, 685] on div at bounding box center [906, 436] width 693 height 695
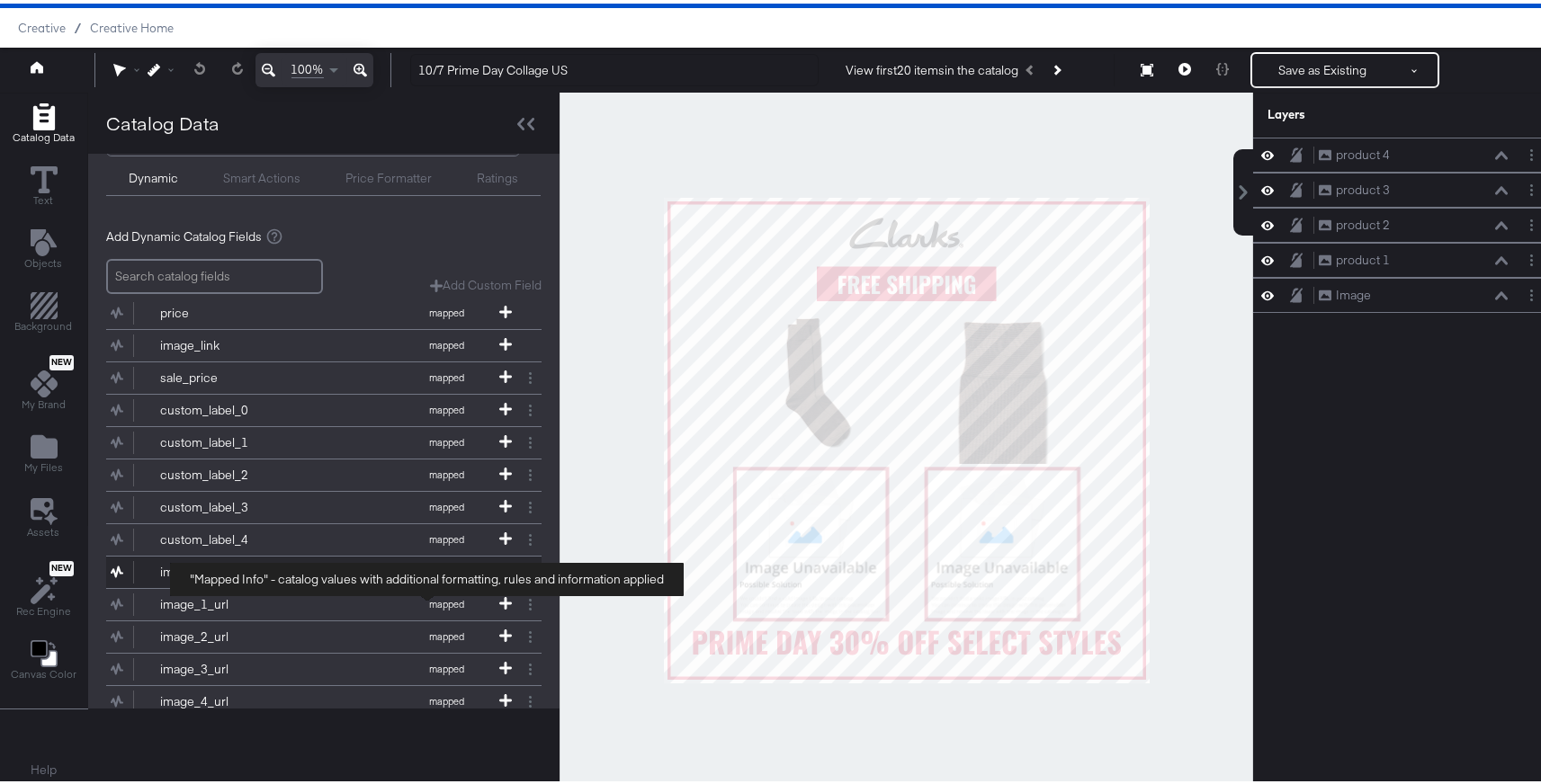
scroll to position [60, 0]
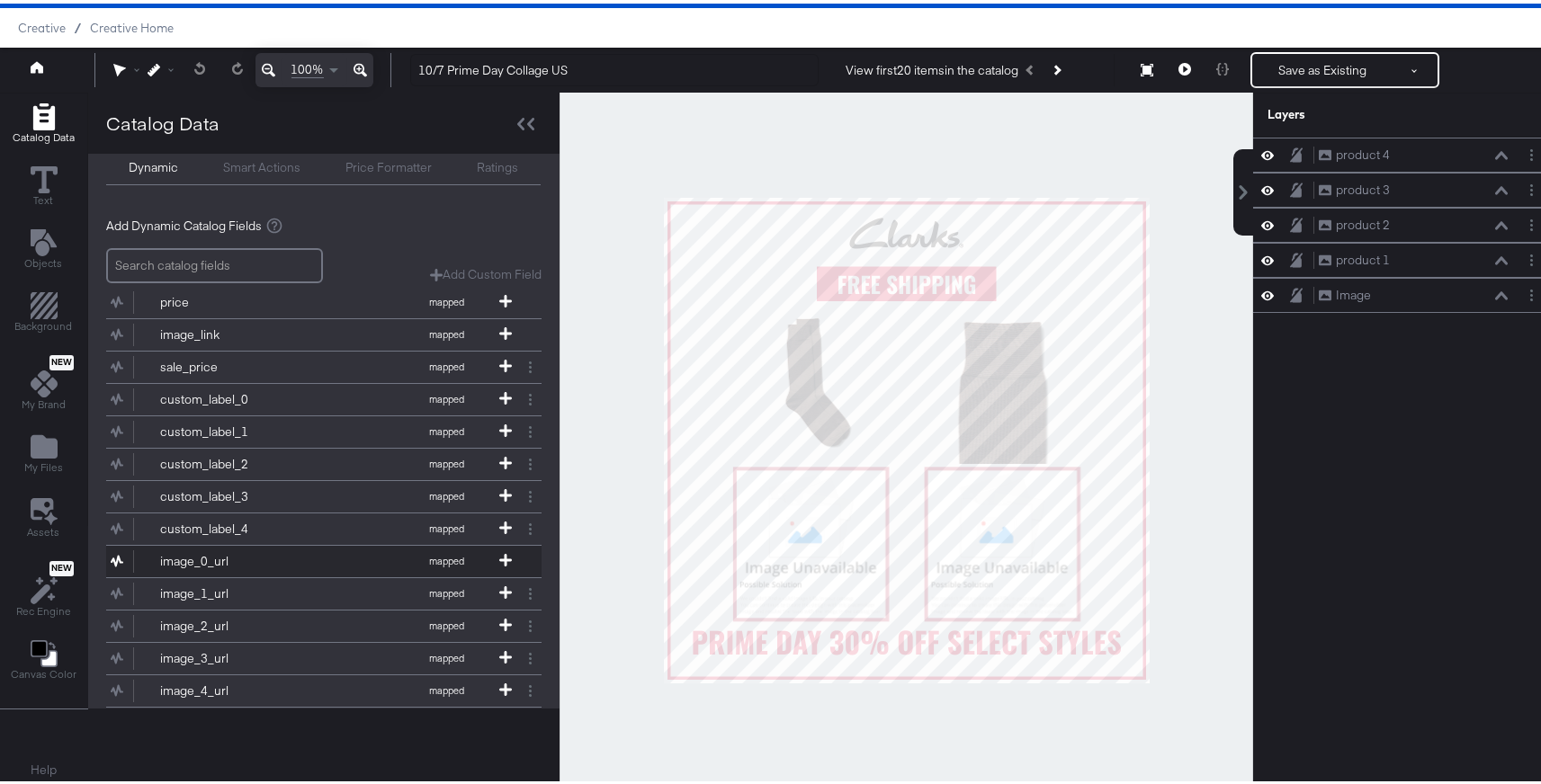
click at [346, 555] on button "image_0_url mapped" at bounding box center [313, 557] width 413 height 32
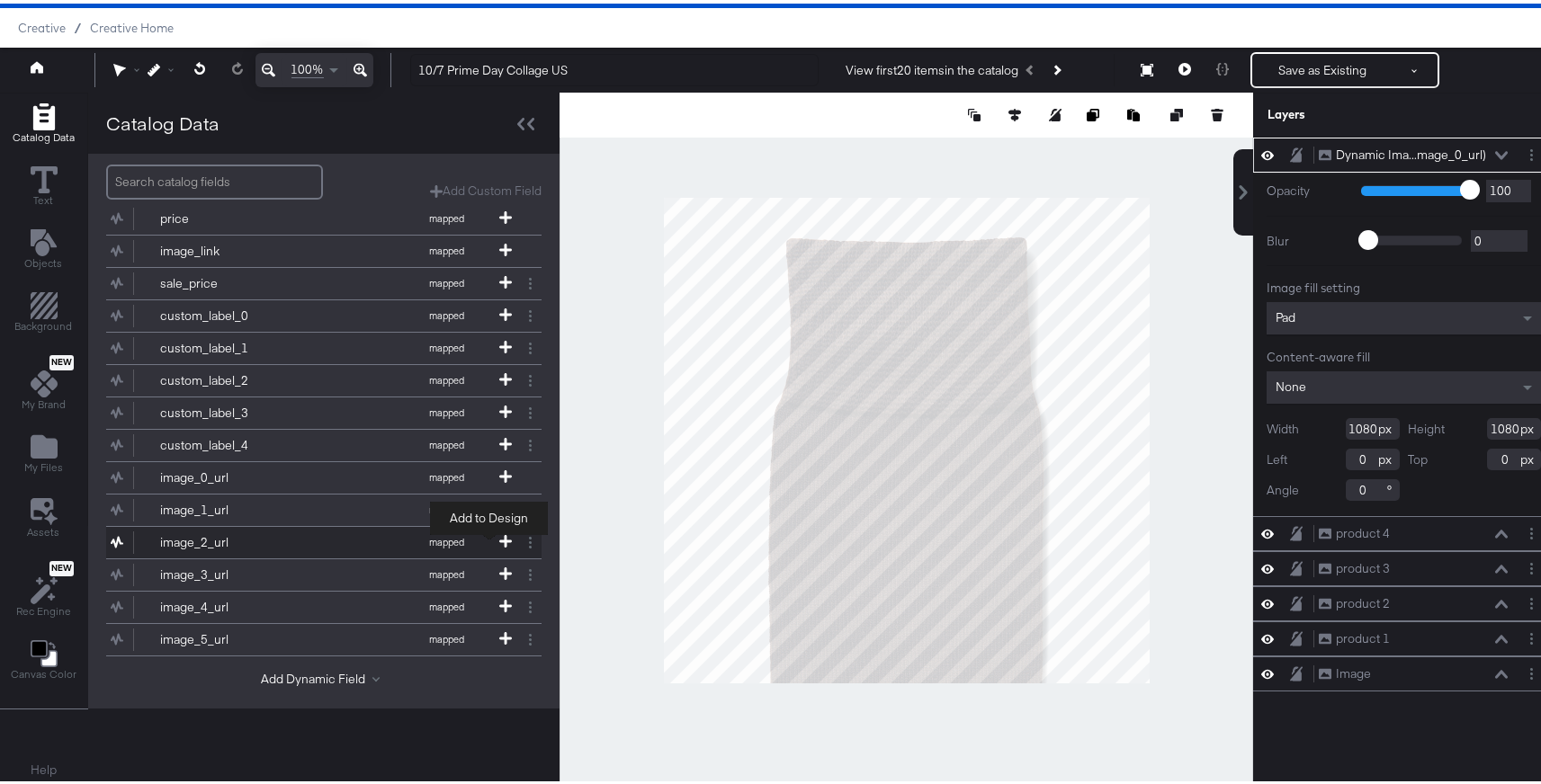
scroll to position [141, 0]
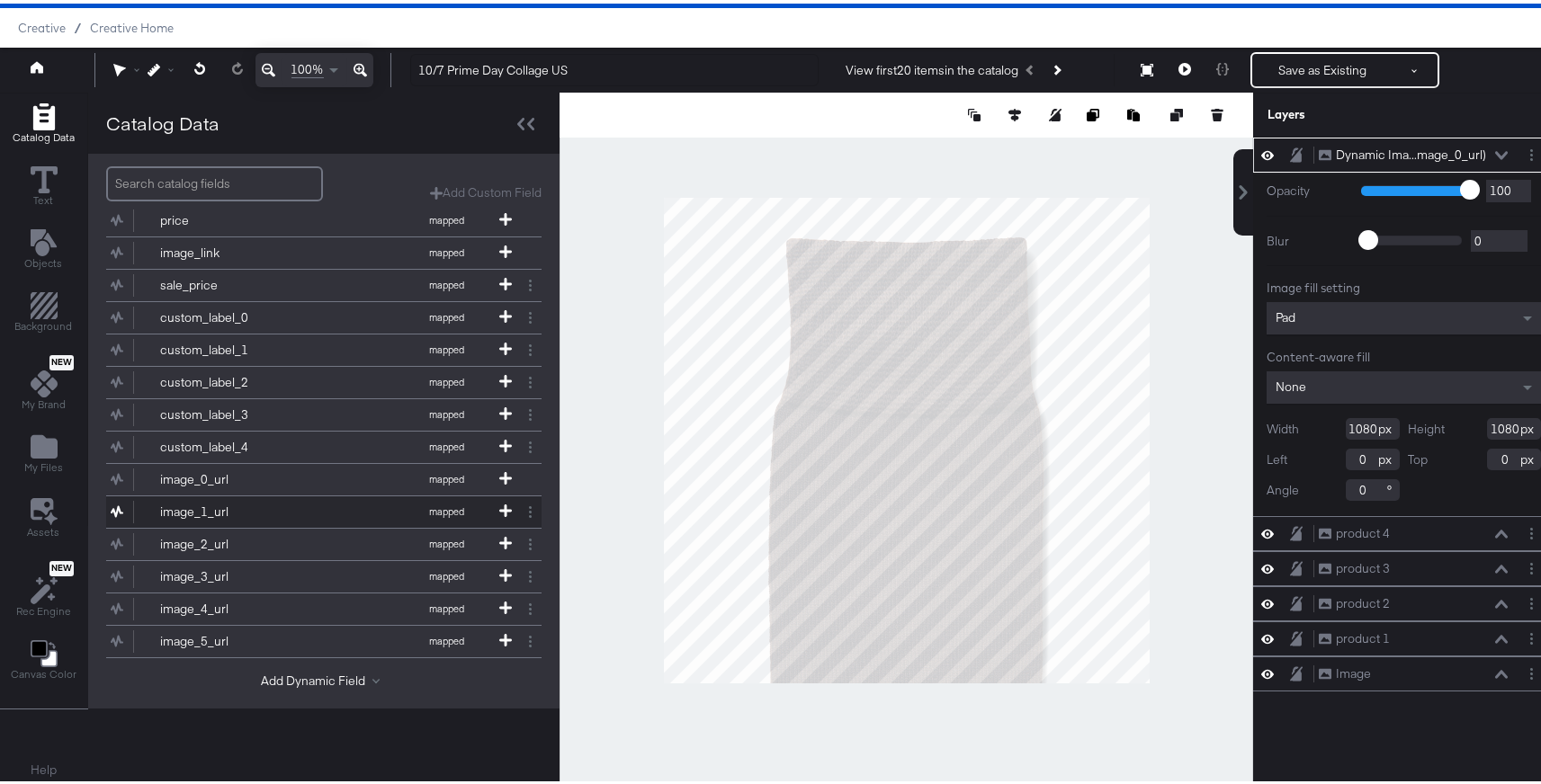
click at [325, 518] on button "image_1_url mapped" at bounding box center [313, 508] width 413 height 32
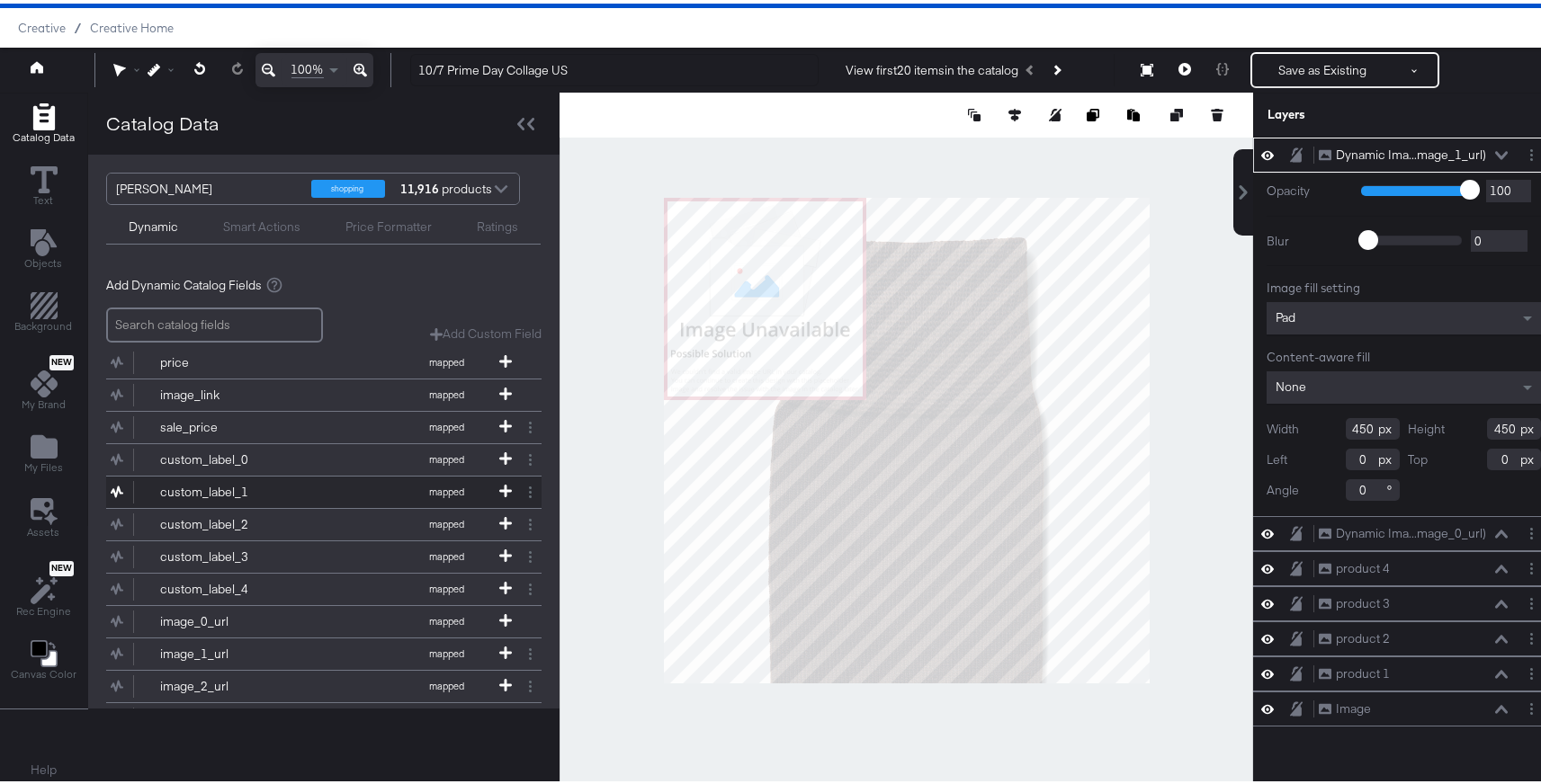
scroll to position [36, 0]
click at [289, 671] on button "image_2_url mapped" at bounding box center [313, 682] width 413 height 32
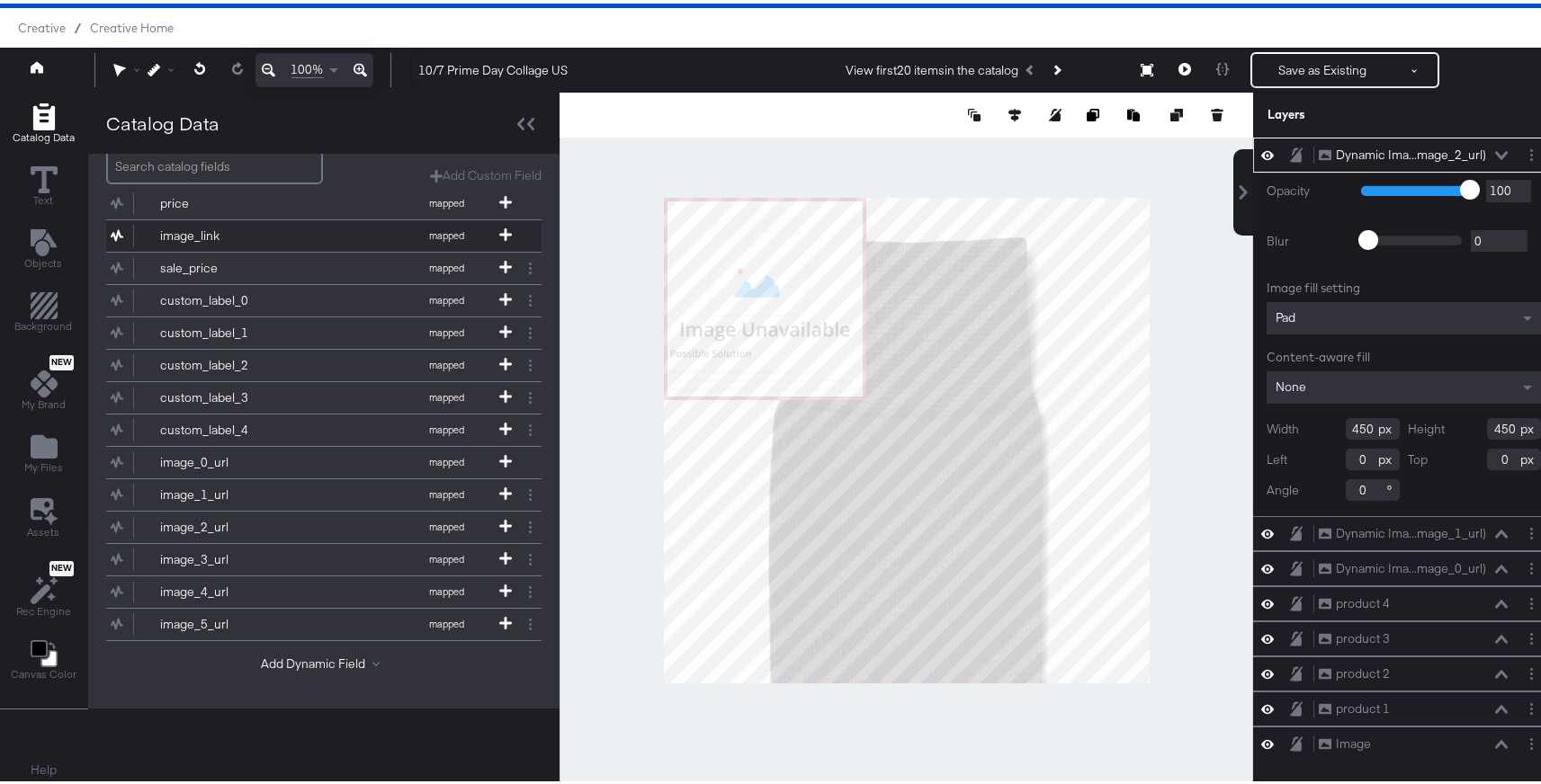
scroll to position [175, 0]
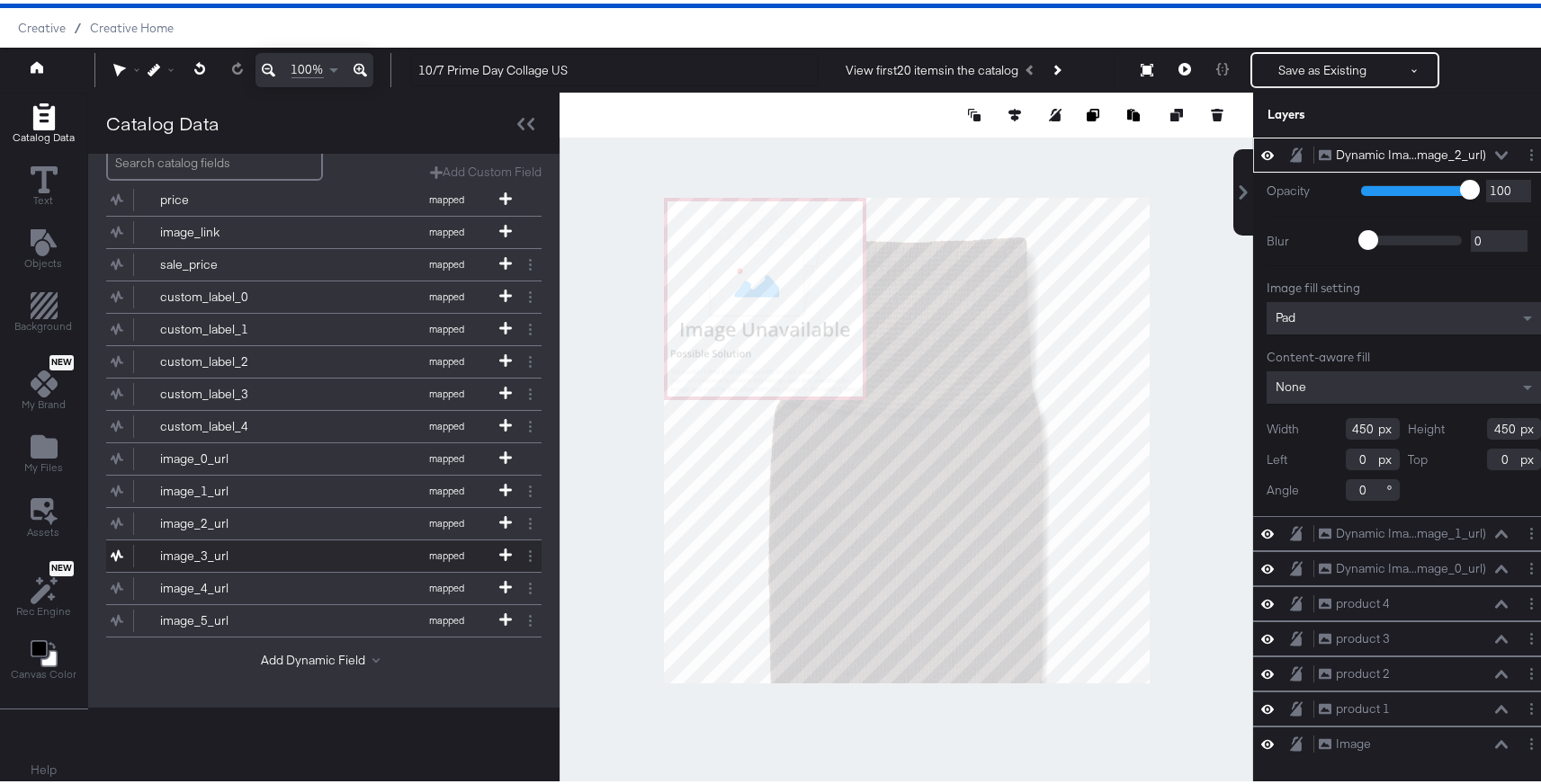
click at [365, 550] on button "image_3_url mapped" at bounding box center [313, 553] width 413 height 32
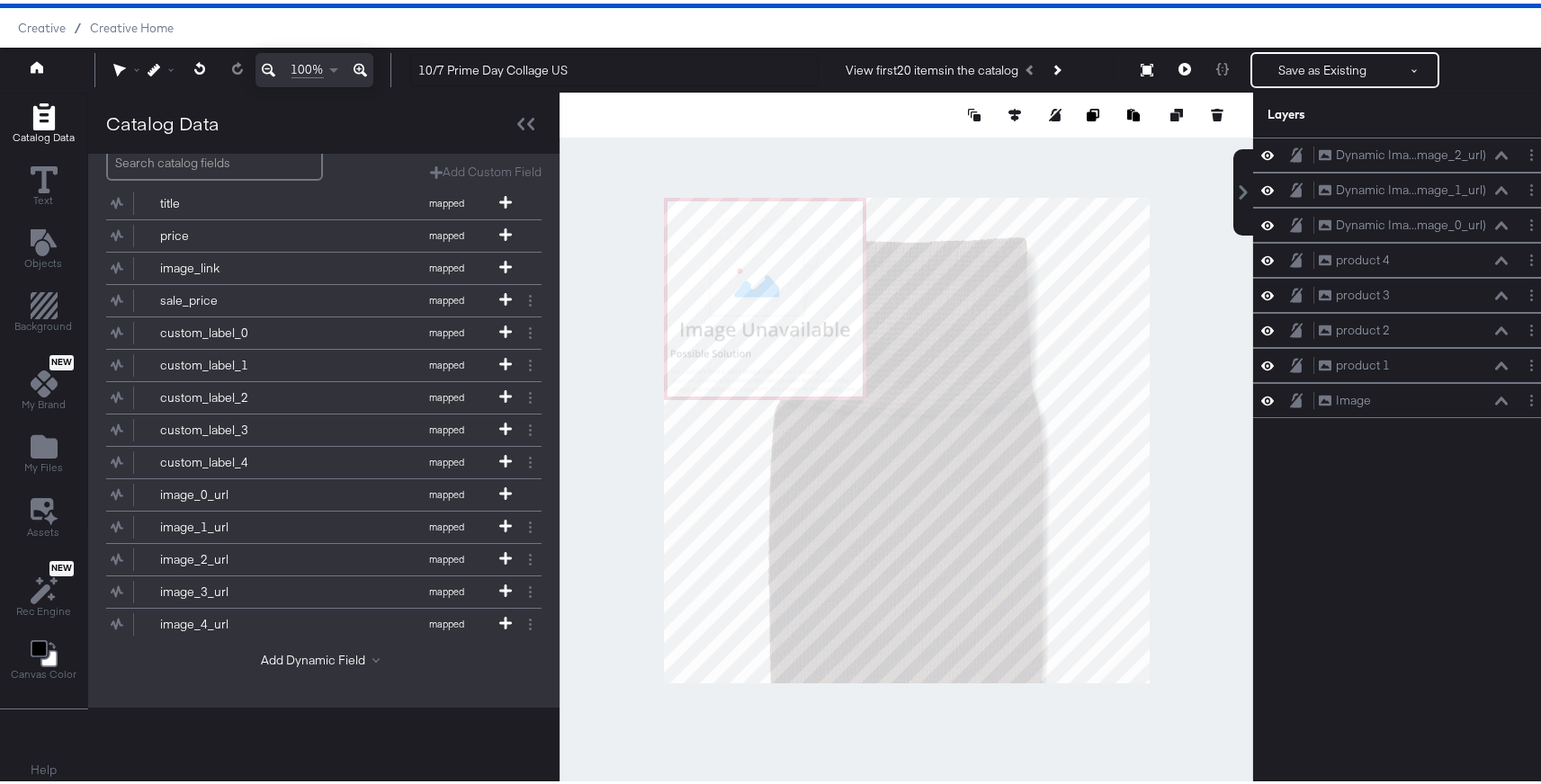
scroll to position [0, 0]
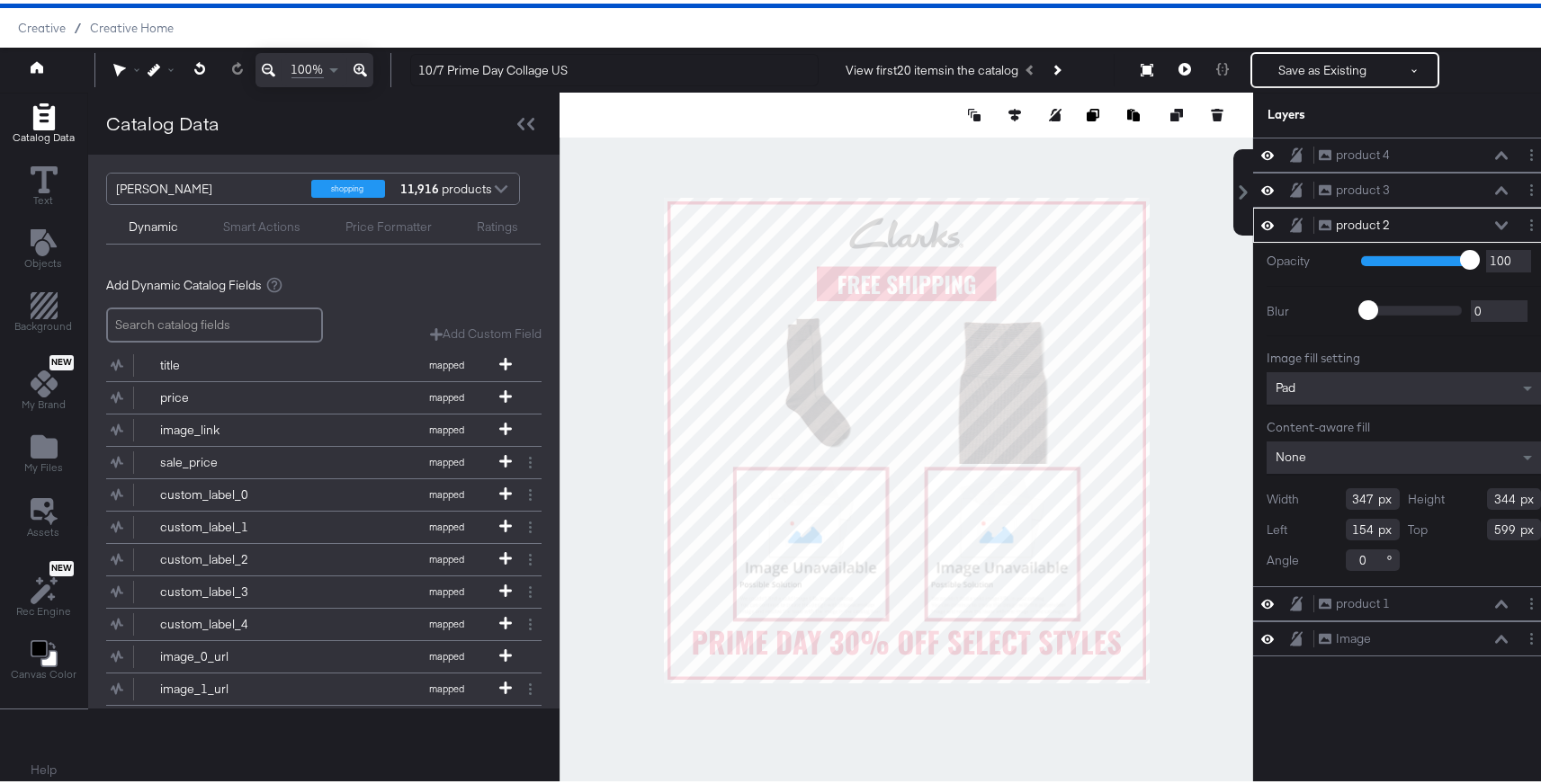
click at [1187, 474] on div at bounding box center [906, 436] width 693 height 695
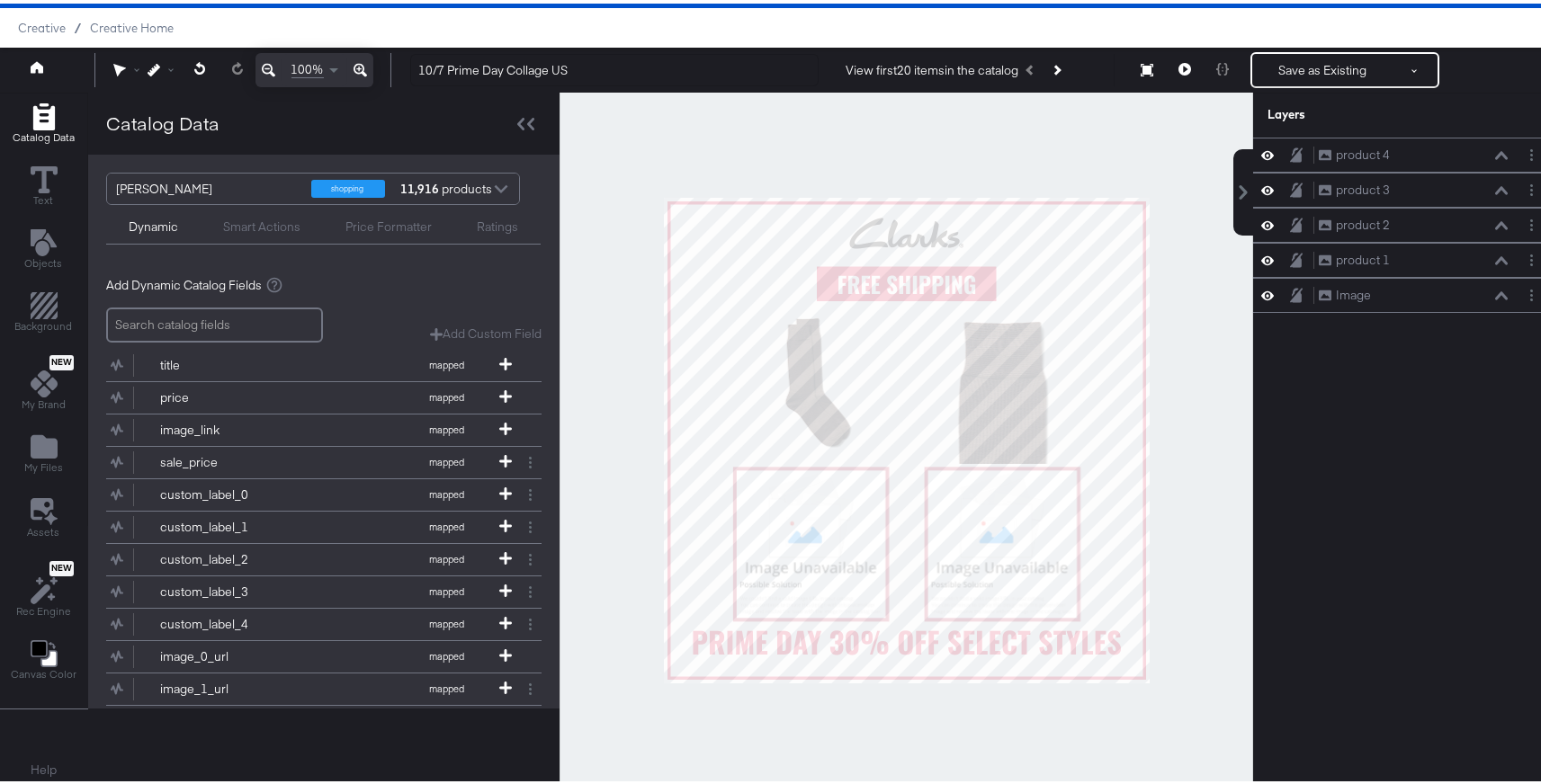
click at [1317, 466] on div "product 4 product 4 product 3 product 3 product 2 product 2 product 1 product 1…" at bounding box center [1404, 445] width 301 height 623
click at [257, 227] on div "Smart Actions" at bounding box center [261, 223] width 77 height 17
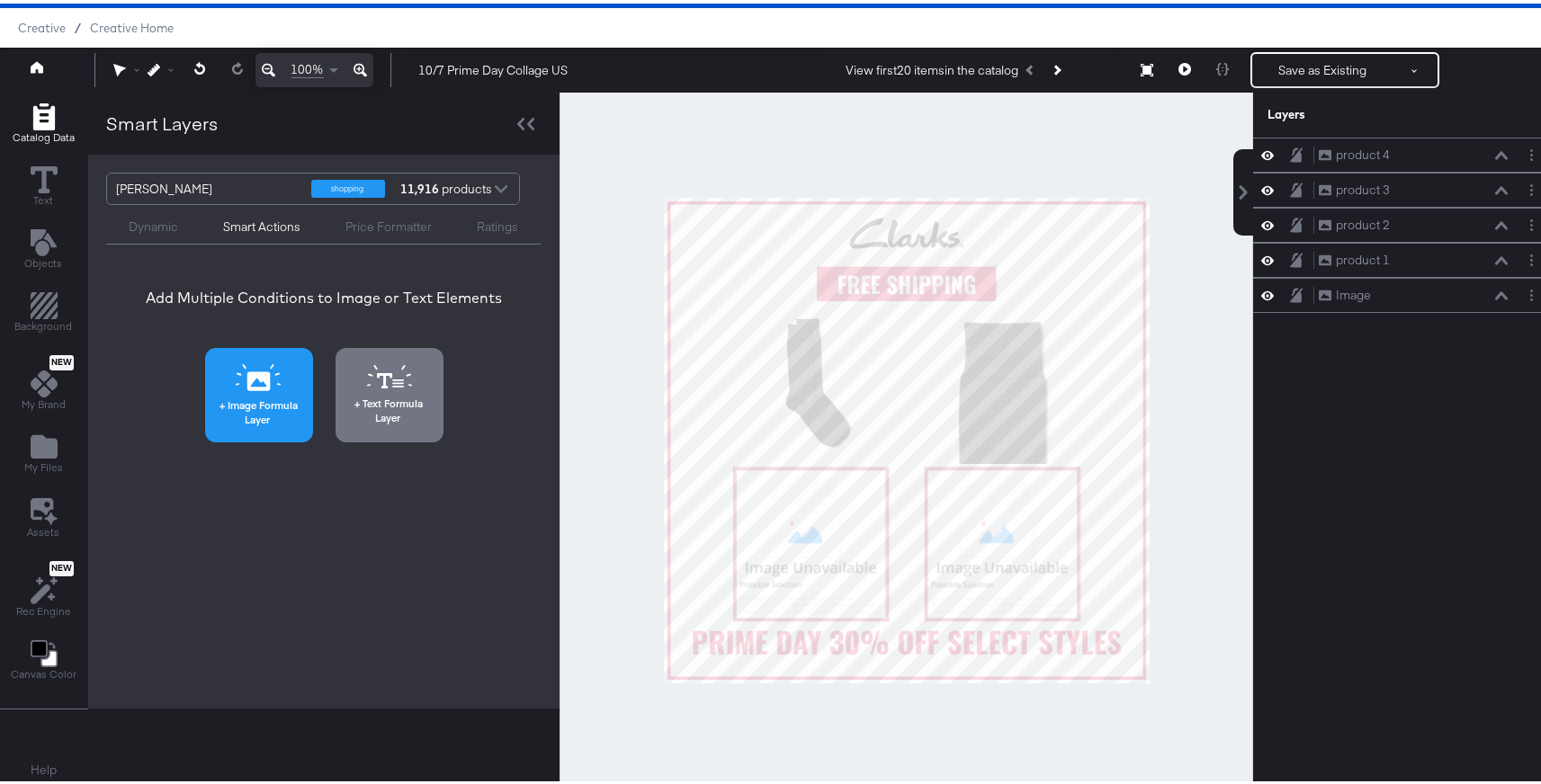
click at [257, 409] on span "Image Formula Layer" at bounding box center [258, 409] width 97 height 28
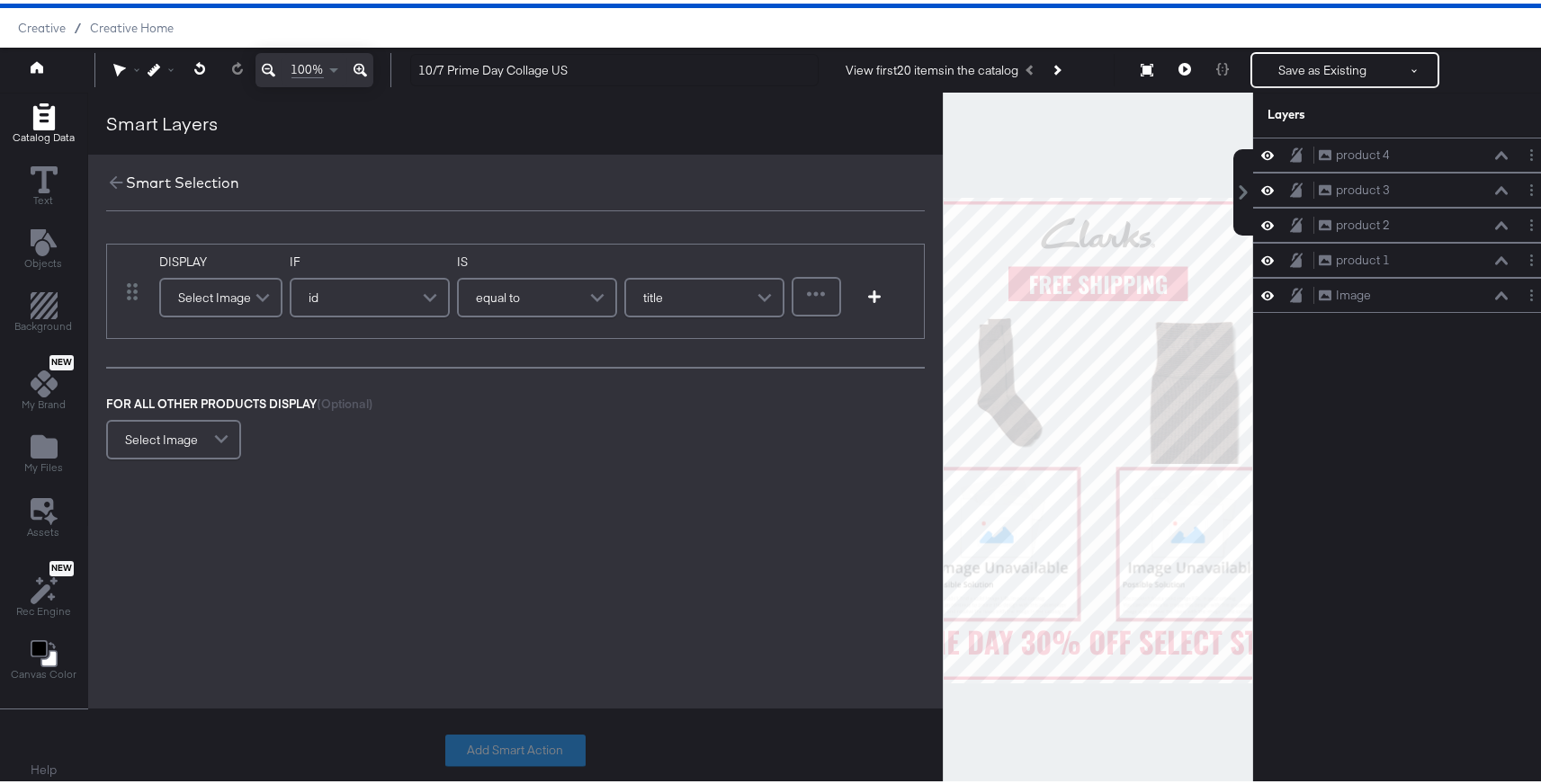
click at [235, 299] on div "Select Image" at bounding box center [221, 295] width 120 height 36
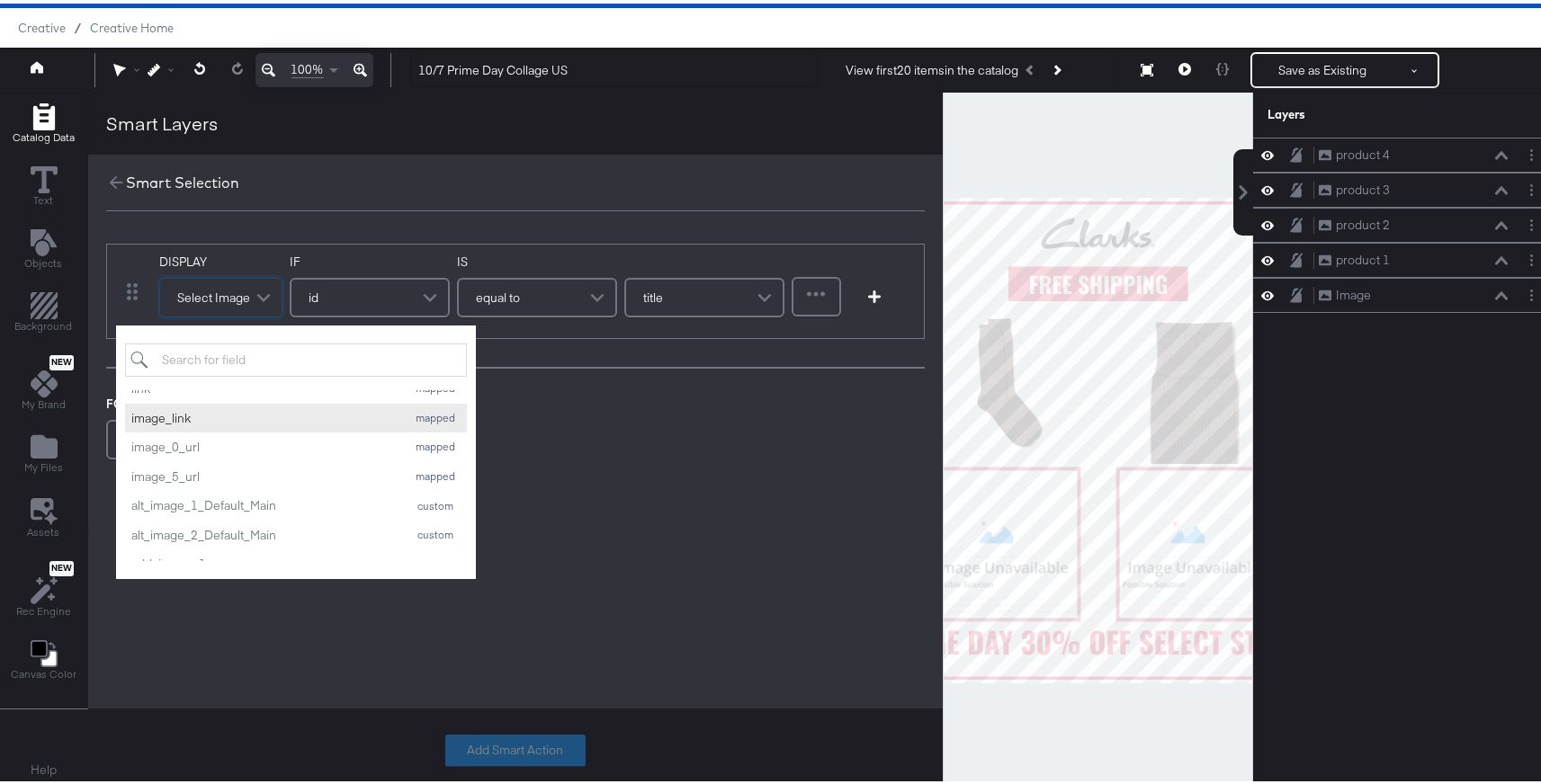
scroll to position [15, 0]
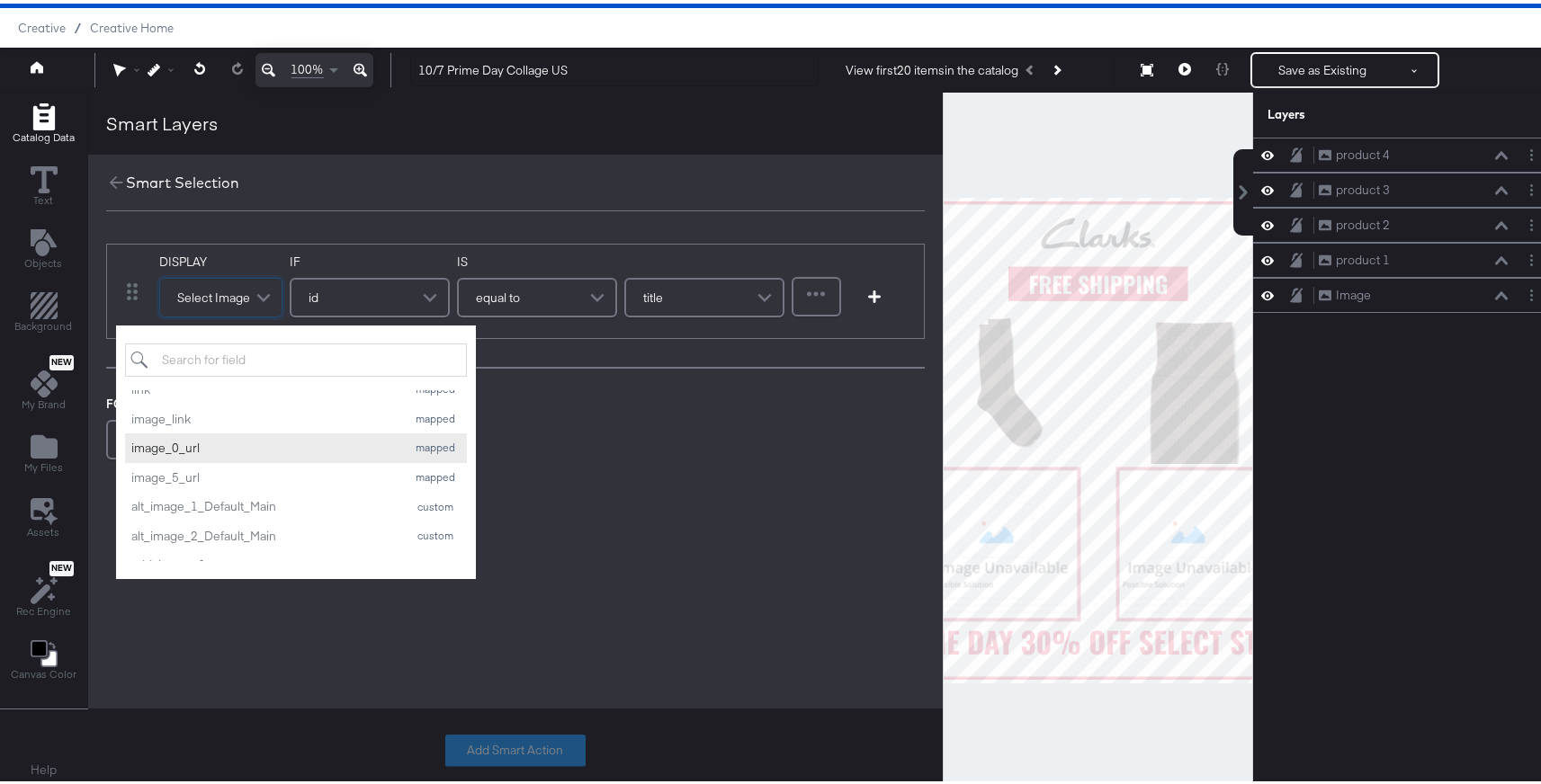
click at [251, 440] on div "image_0_url" at bounding box center [265, 444] width 267 height 17
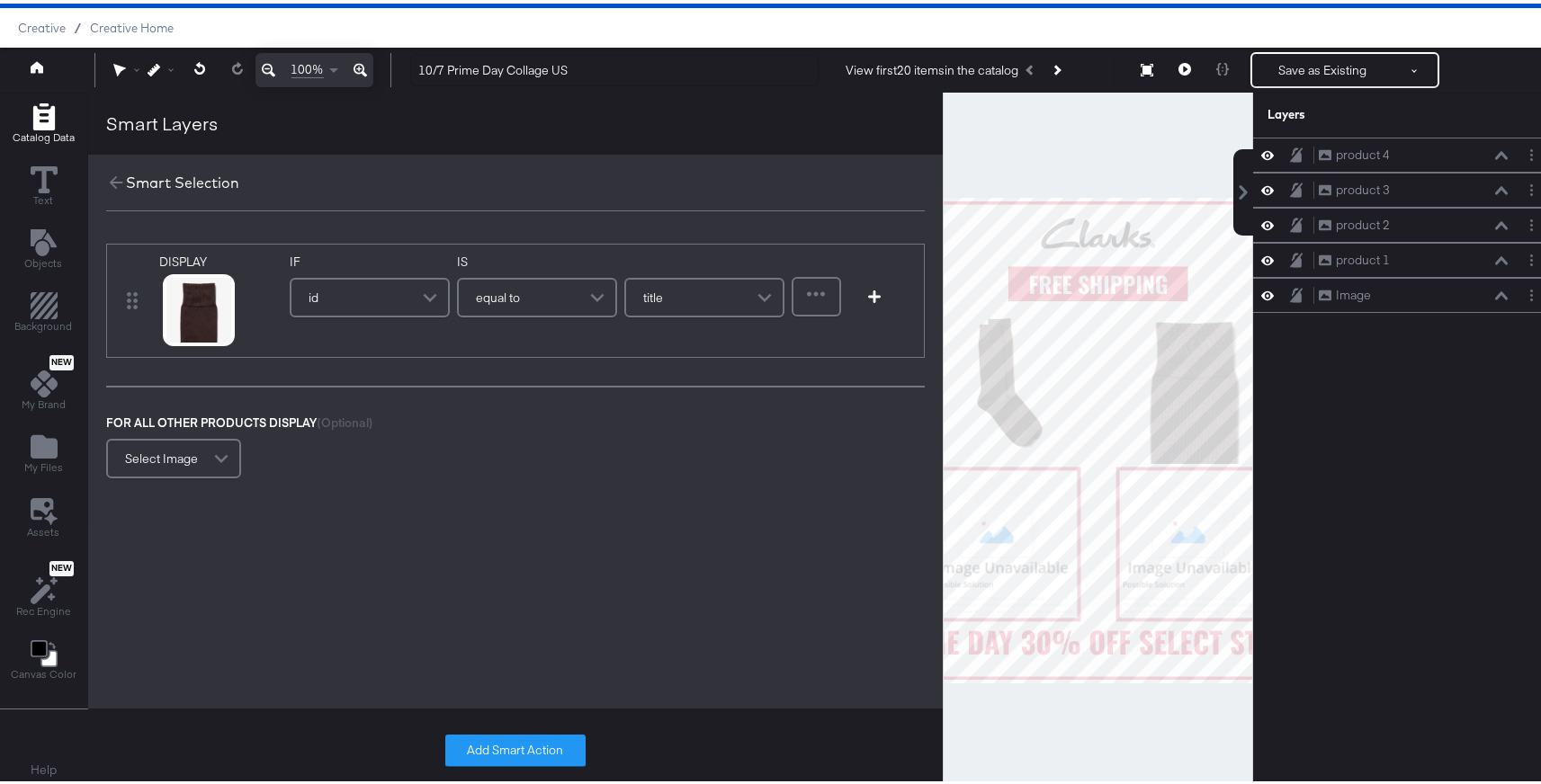
click at [359, 298] on div "id" at bounding box center [370, 295] width 157 height 36
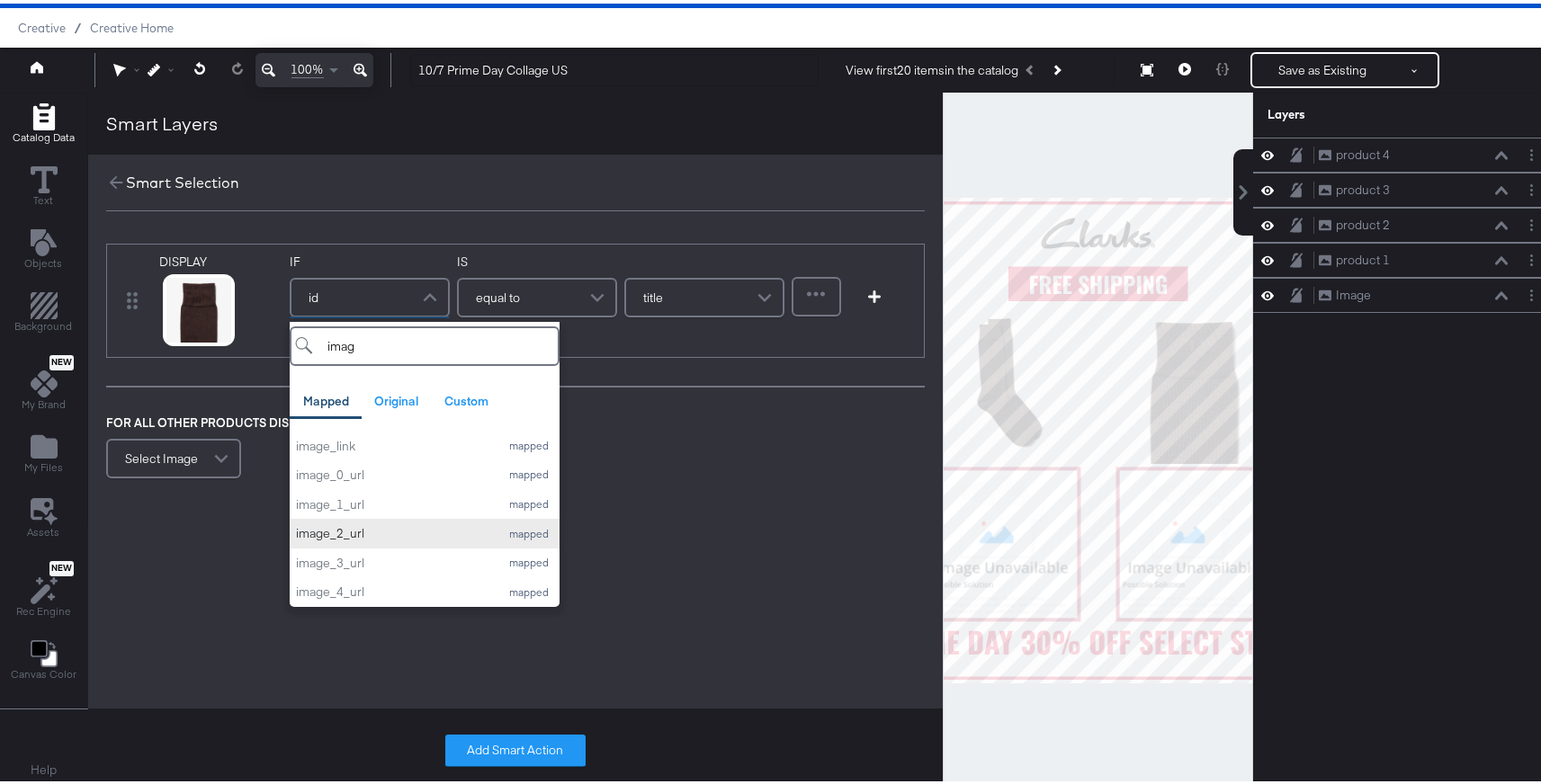
type input "imag"
click at [395, 530] on div "image_2_url" at bounding box center [393, 530] width 194 height 17
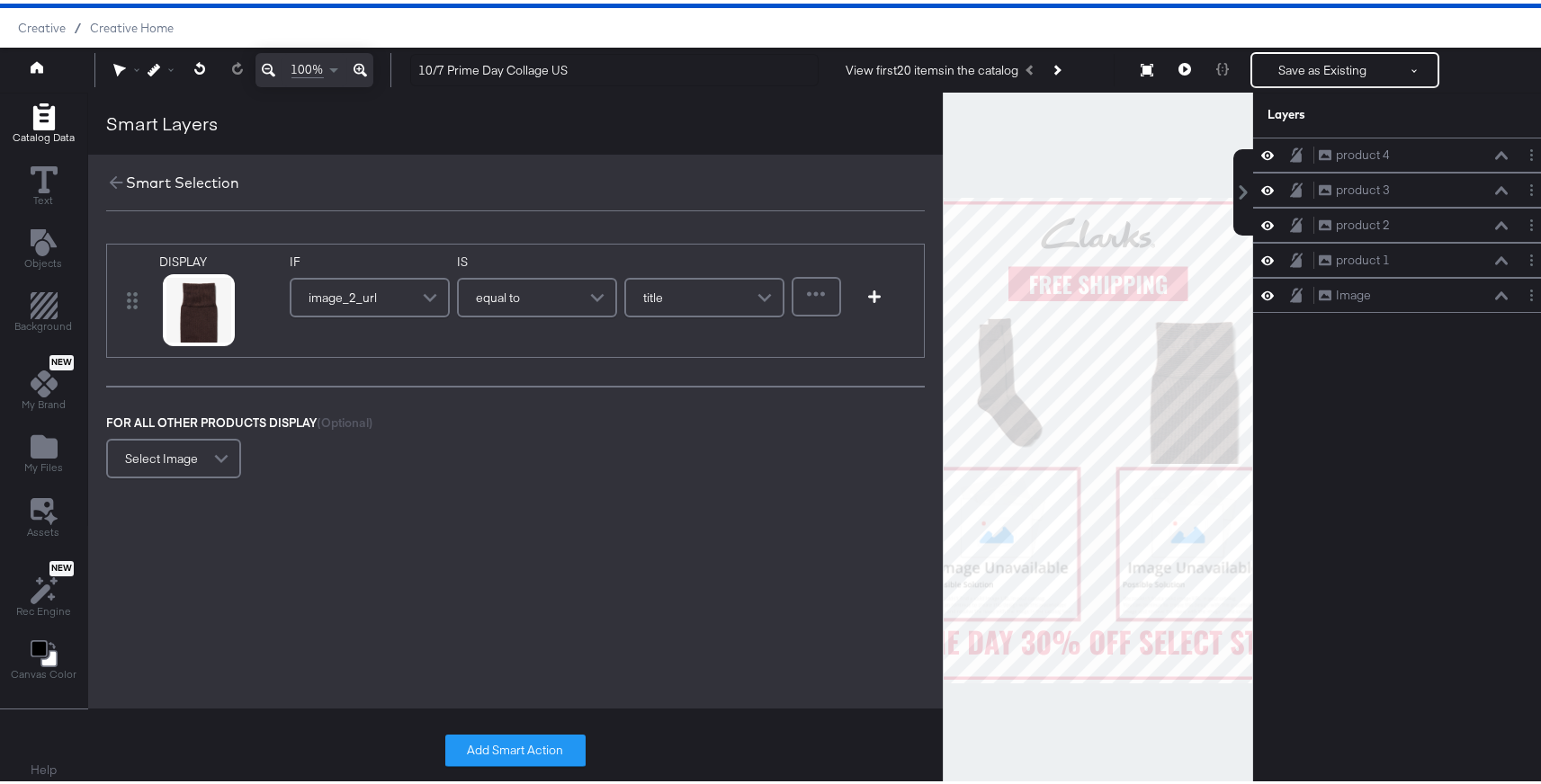
click at [567, 285] on div "equal to" at bounding box center [537, 295] width 157 height 36
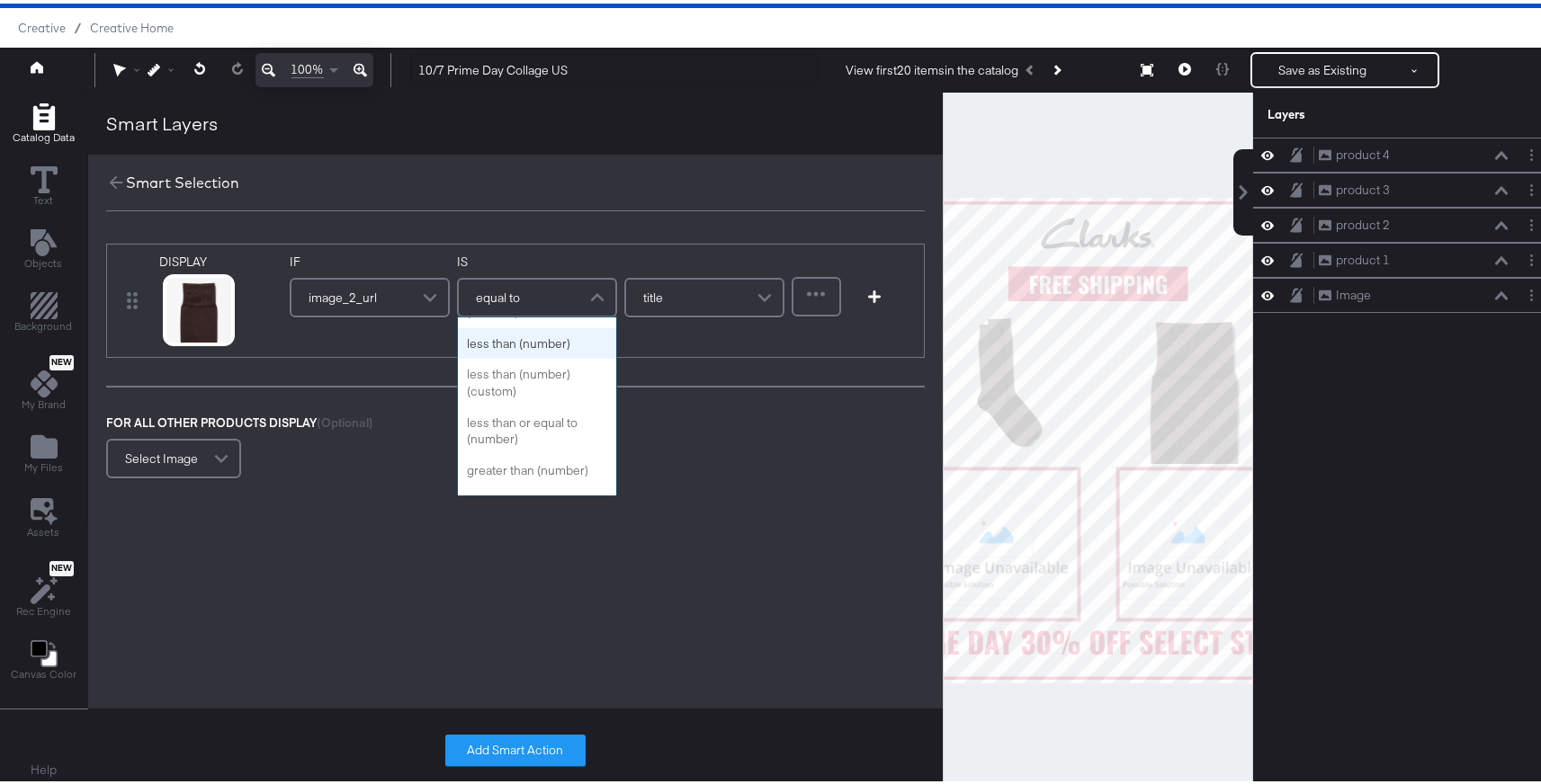
scroll to position [0, 0]
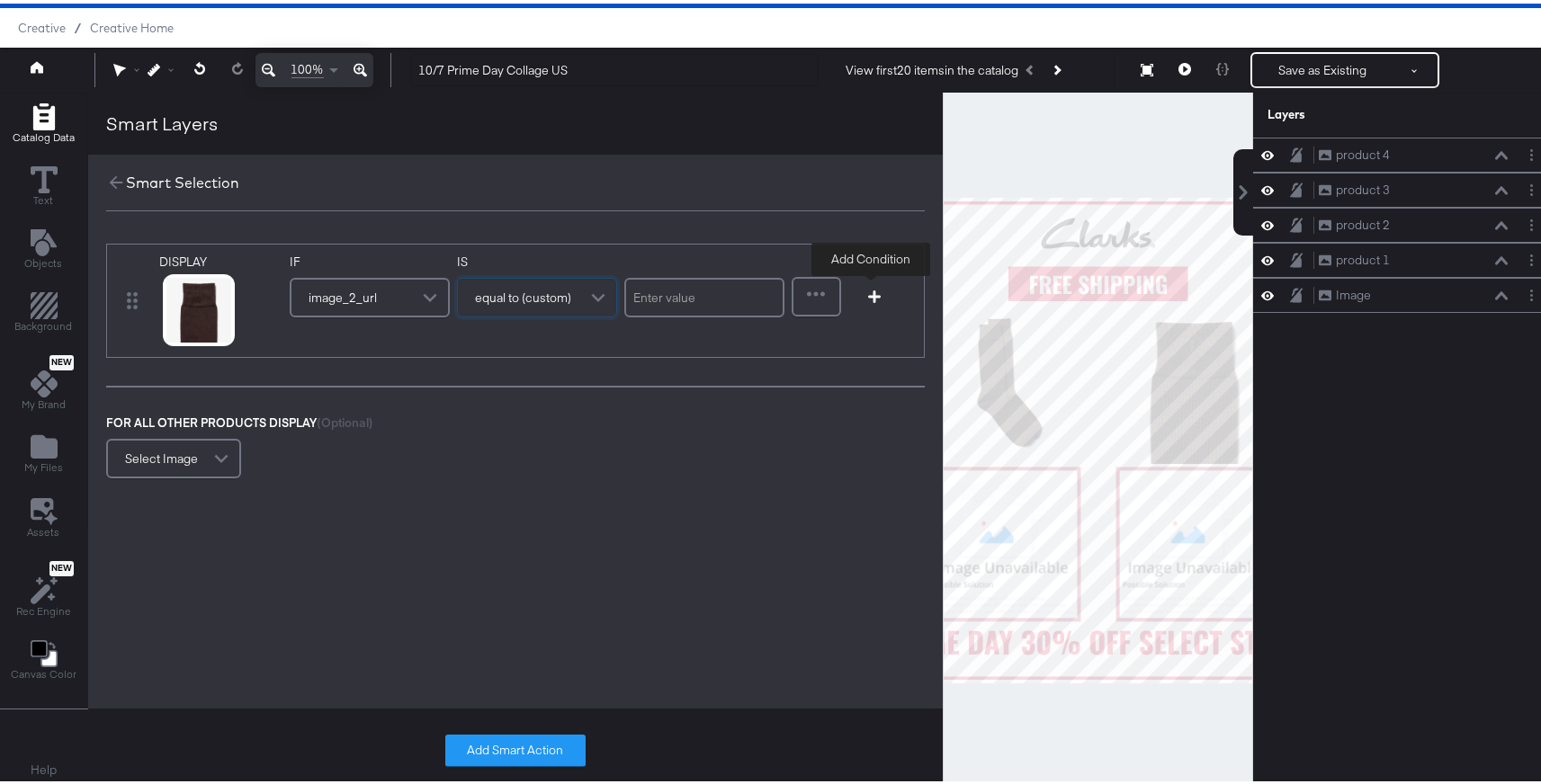
click at [875, 299] on icon "button" at bounding box center [875, 294] width 13 height 13
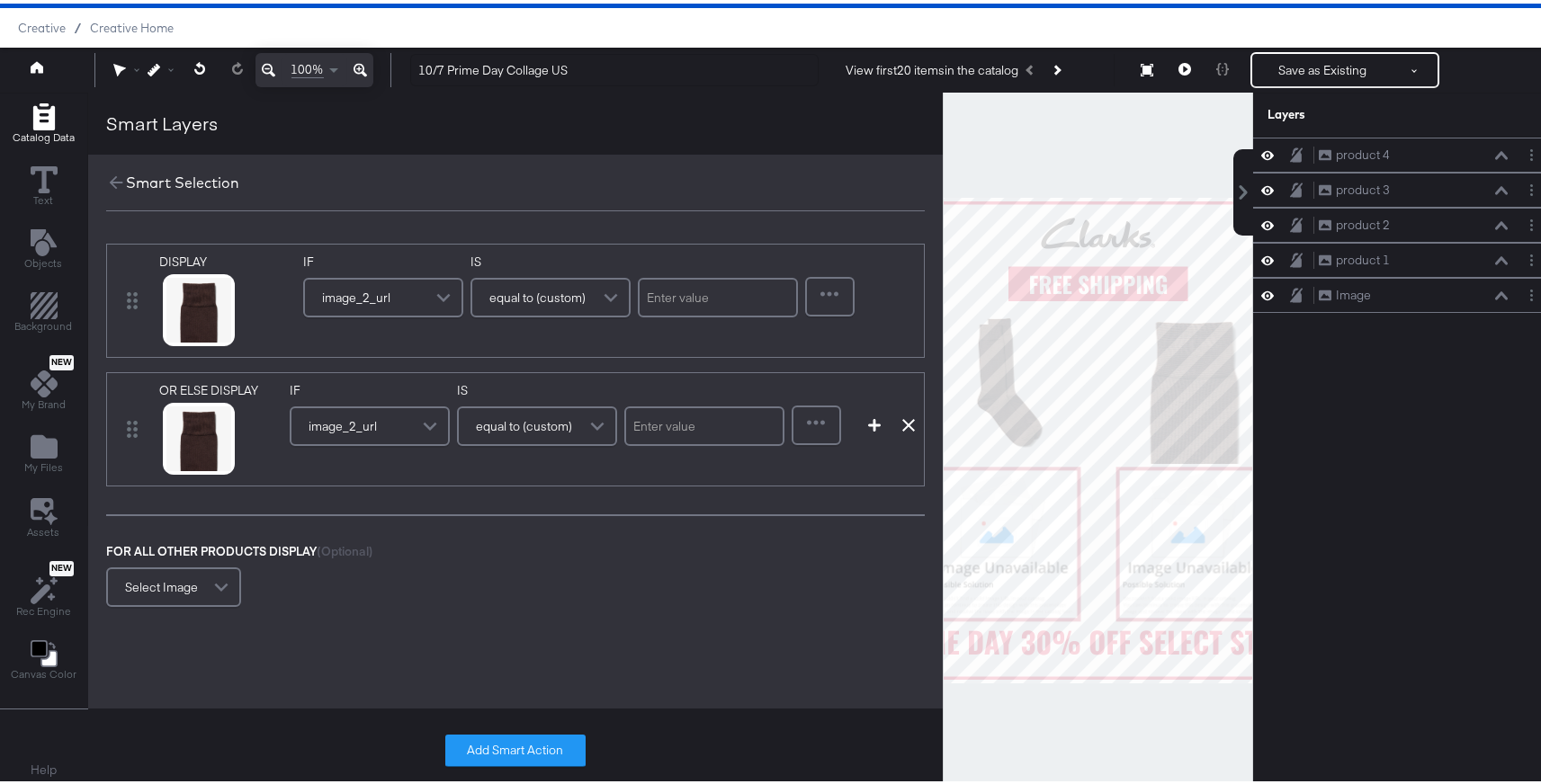
click at [873, 300] on div "DISPLAY link mapped image_link mapped image_0_url mapped image_5_url mapped alt…" at bounding box center [515, 297] width 819 height 114
click at [358, 430] on span "image_2_url" at bounding box center [342, 423] width 68 height 31
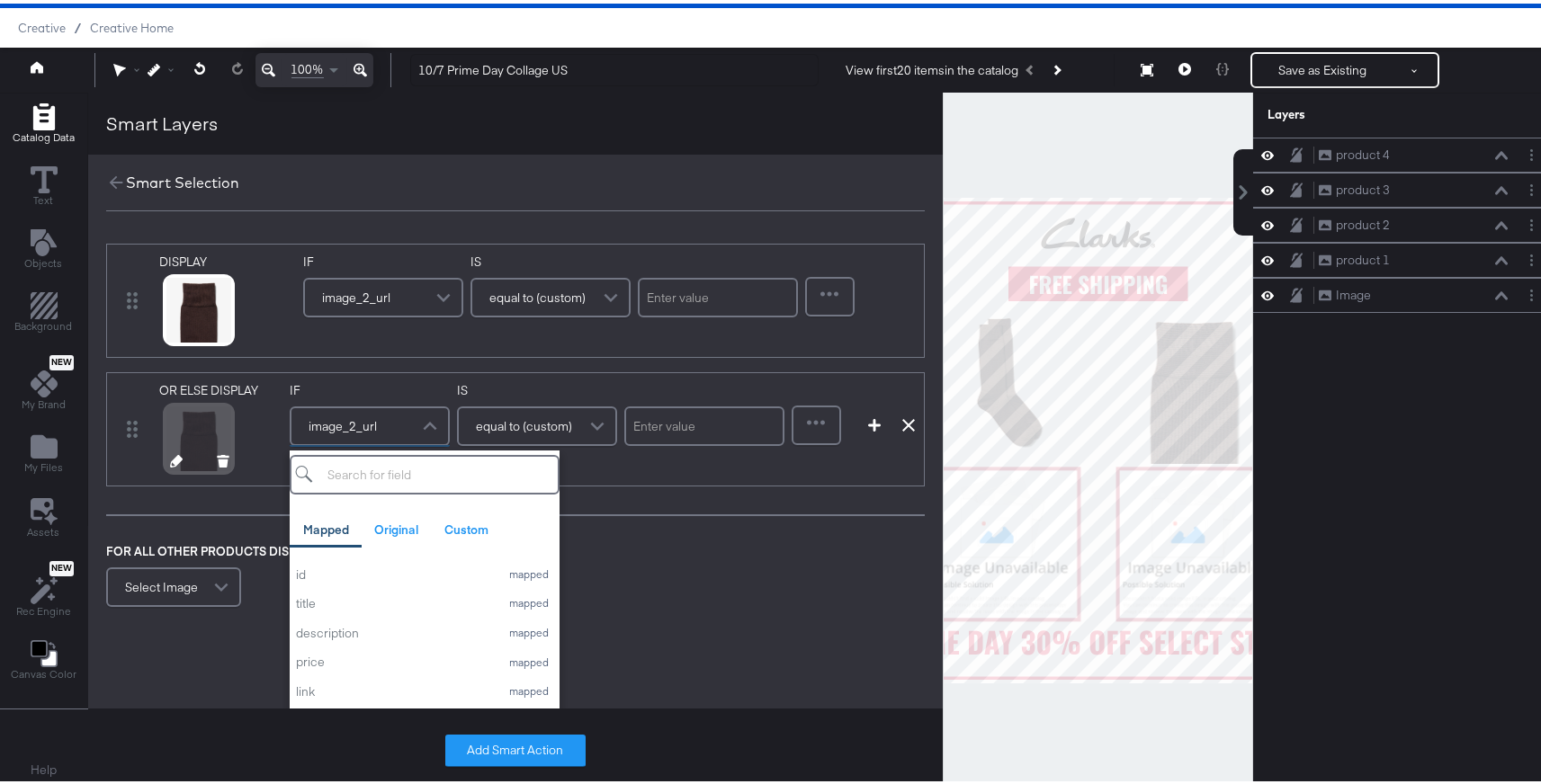
click at [170, 458] on icon at bounding box center [177, 458] width 13 height 13
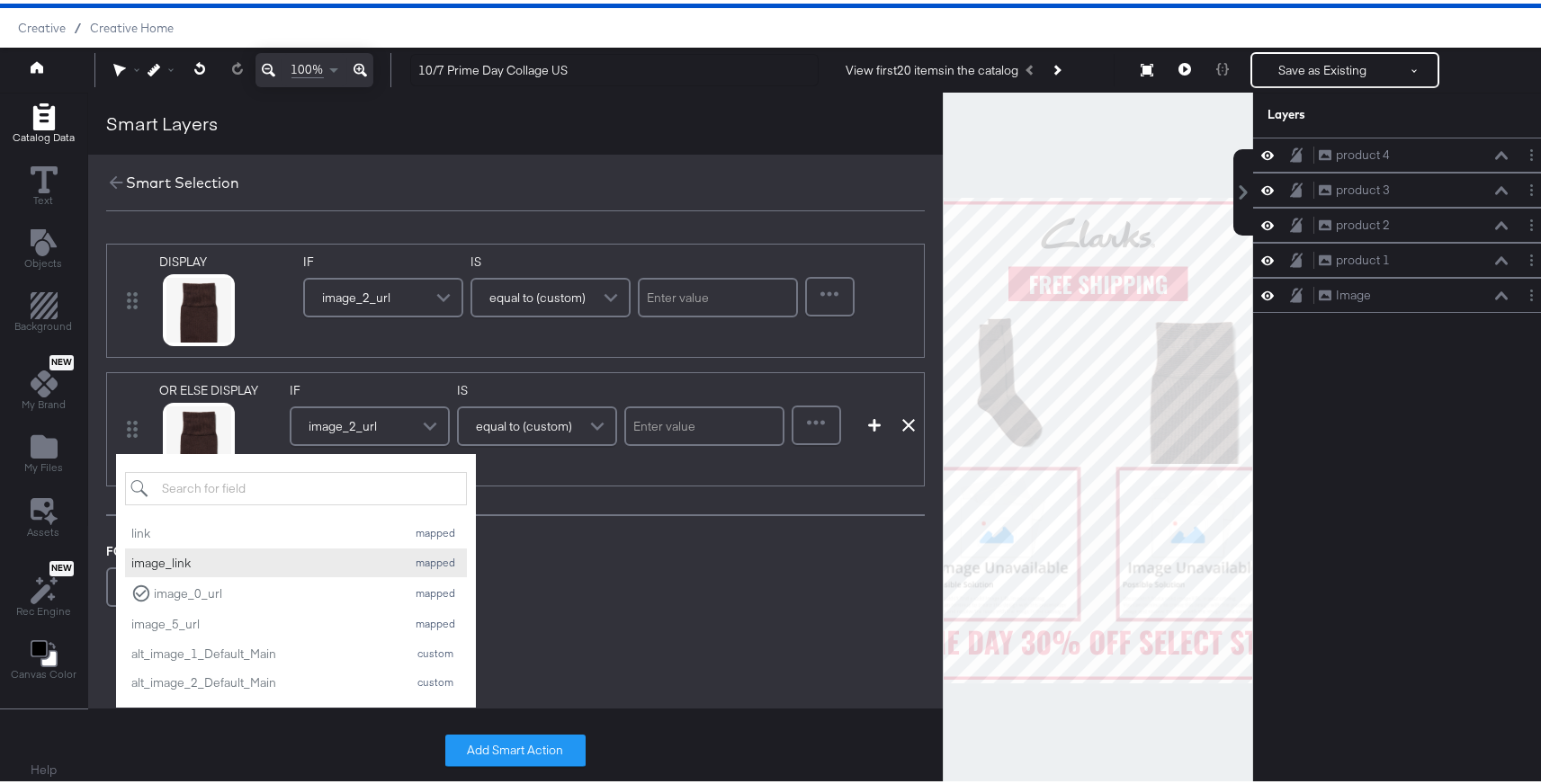
click at [199, 555] on div "image_link" at bounding box center [265, 559] width 267 height 17
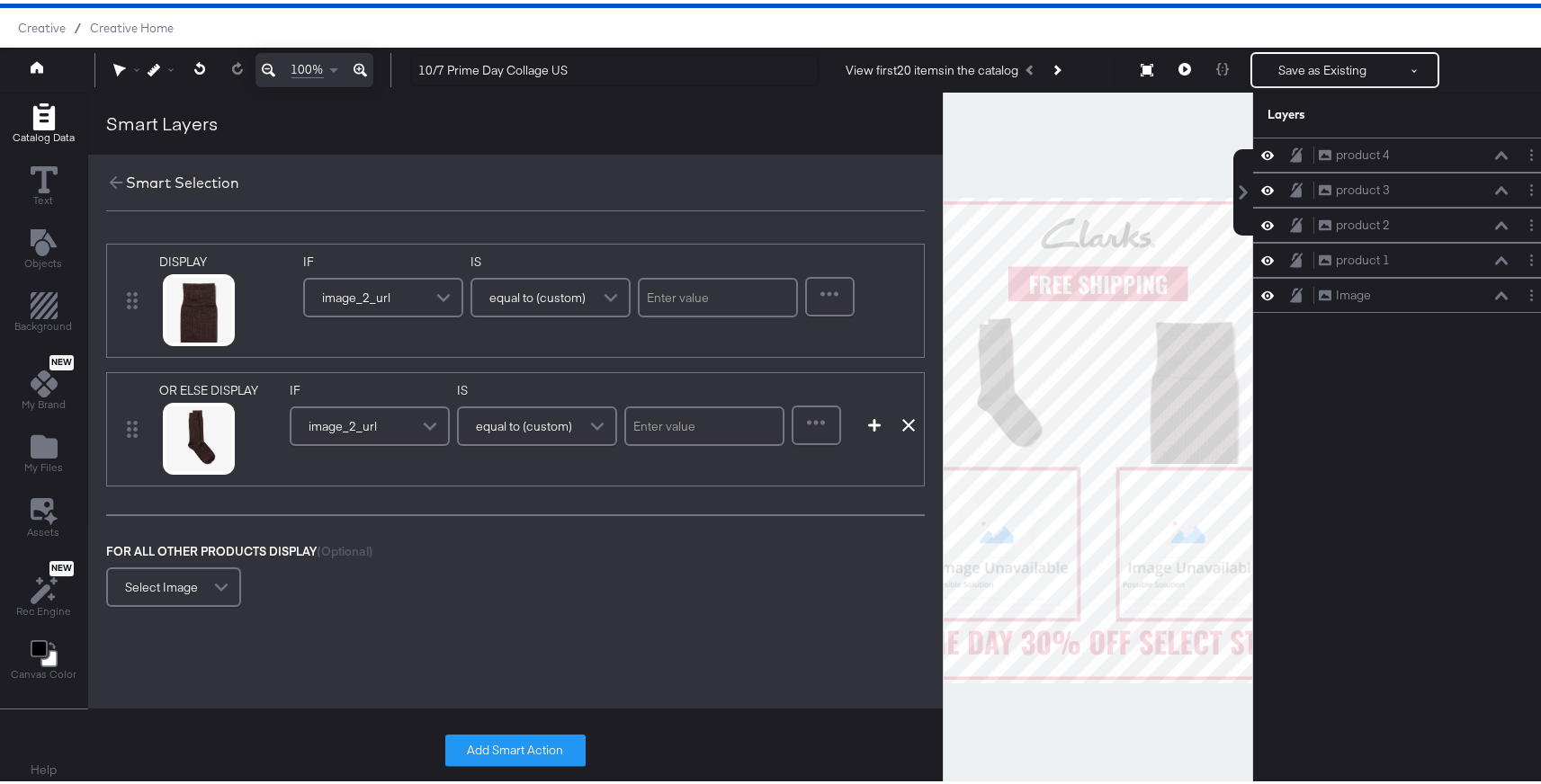
click at [402, 417] on div "image_2_url" at bounding box center [370, 423] width 157 height 36
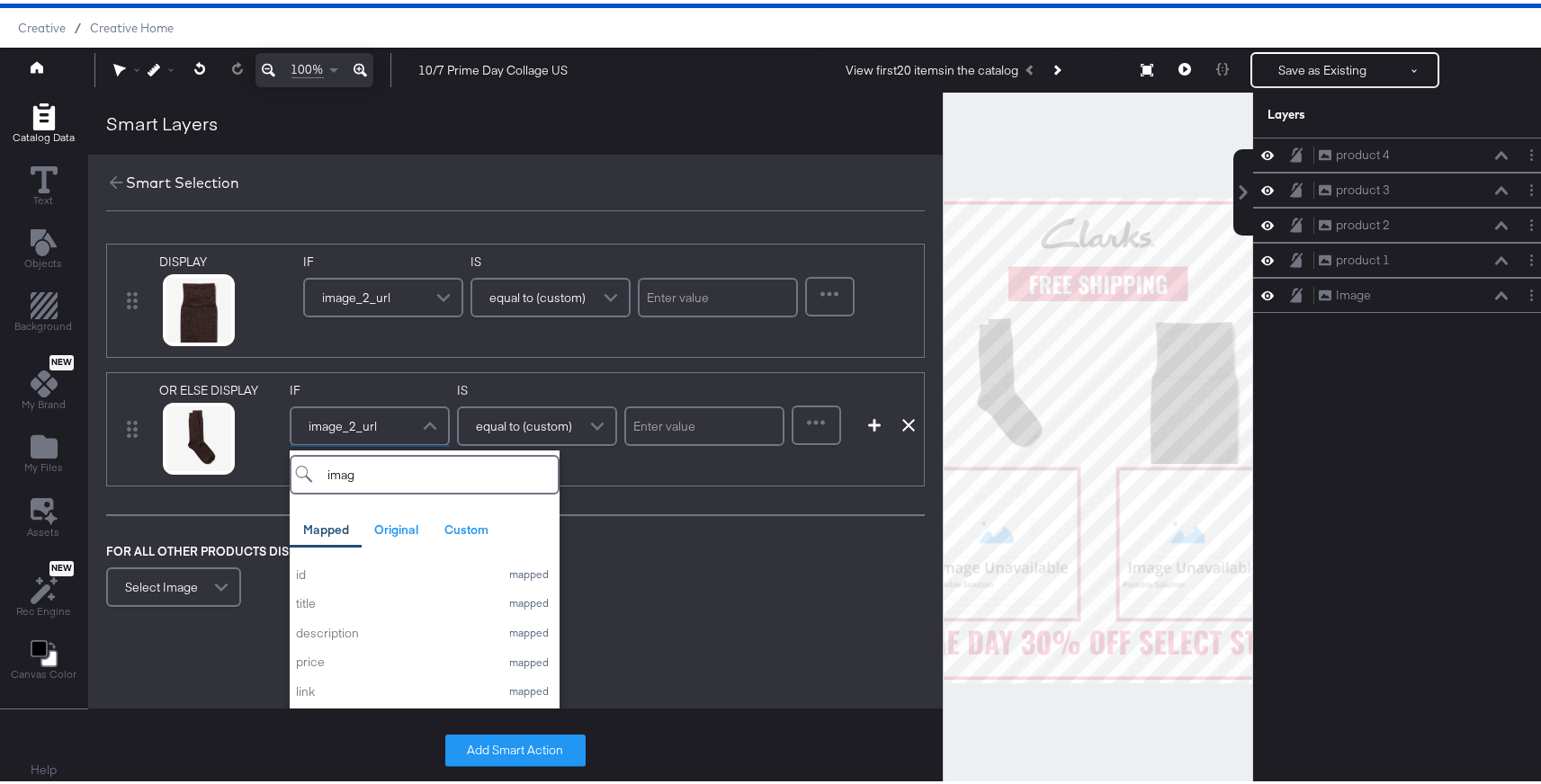
type input "image"
click at [394, 634] on button "image_3_url mapped" at bounding box center [425, 642] width 270 height 30
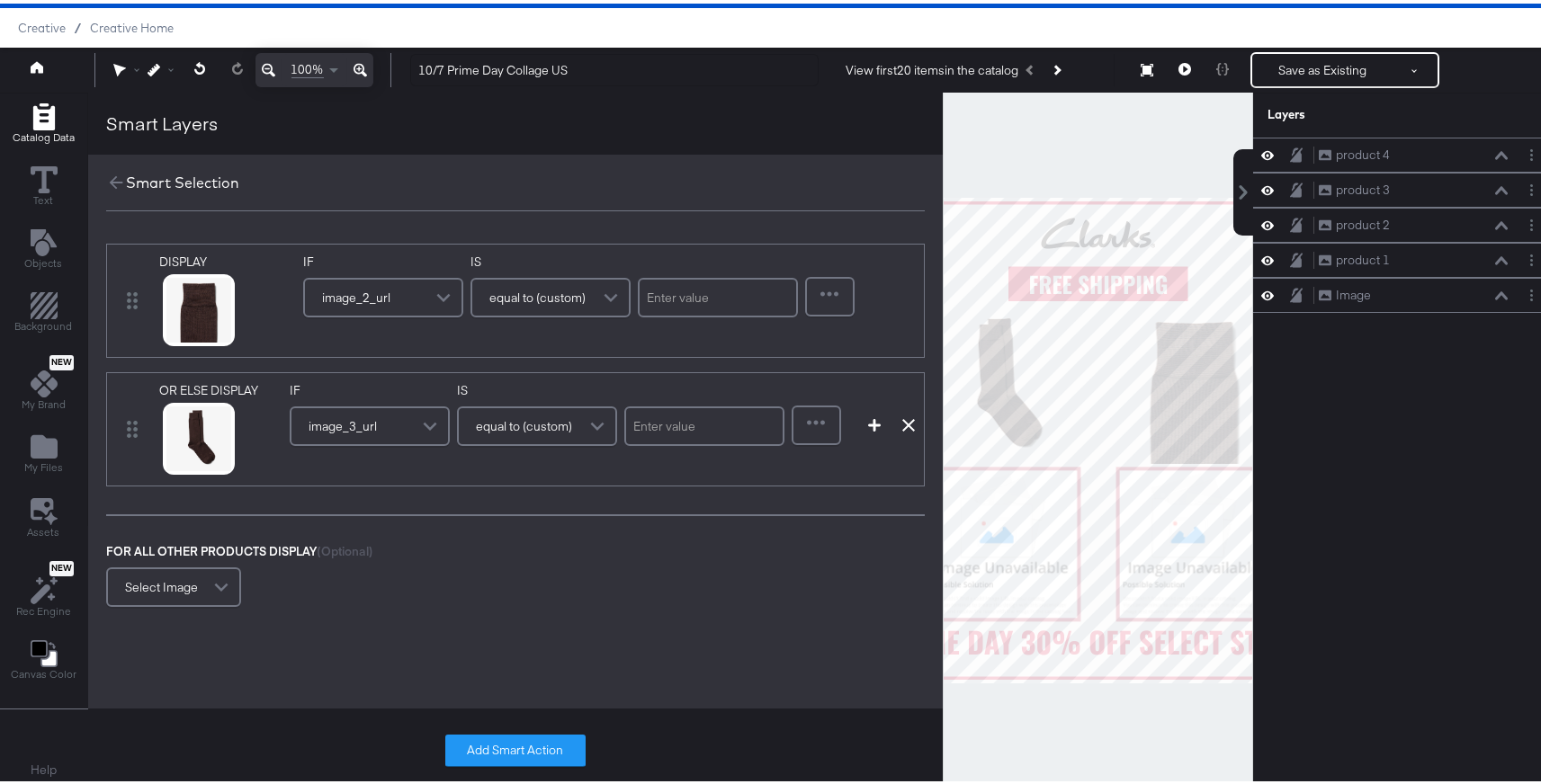
click at [573, 433] on div "equal to (custom)" at bounding box center [537, 423] width 157 height 36
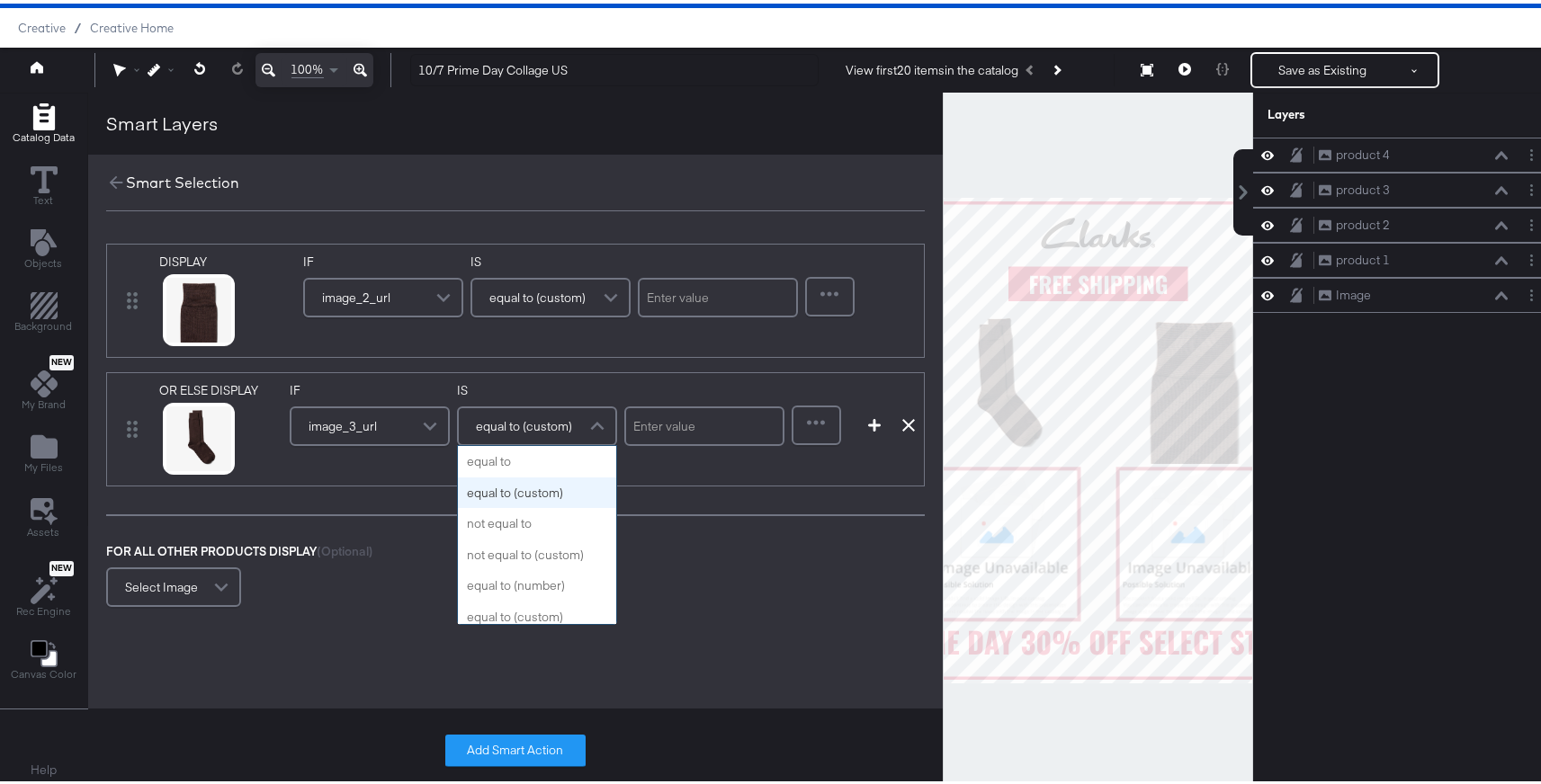
scroll to position [32, 0]
click at [678, 544] on div "FOR ALL OTHER PRODUCTS DISPLAY (Optional) Select Image" at bounding box center [515, 574] width 819 height 68
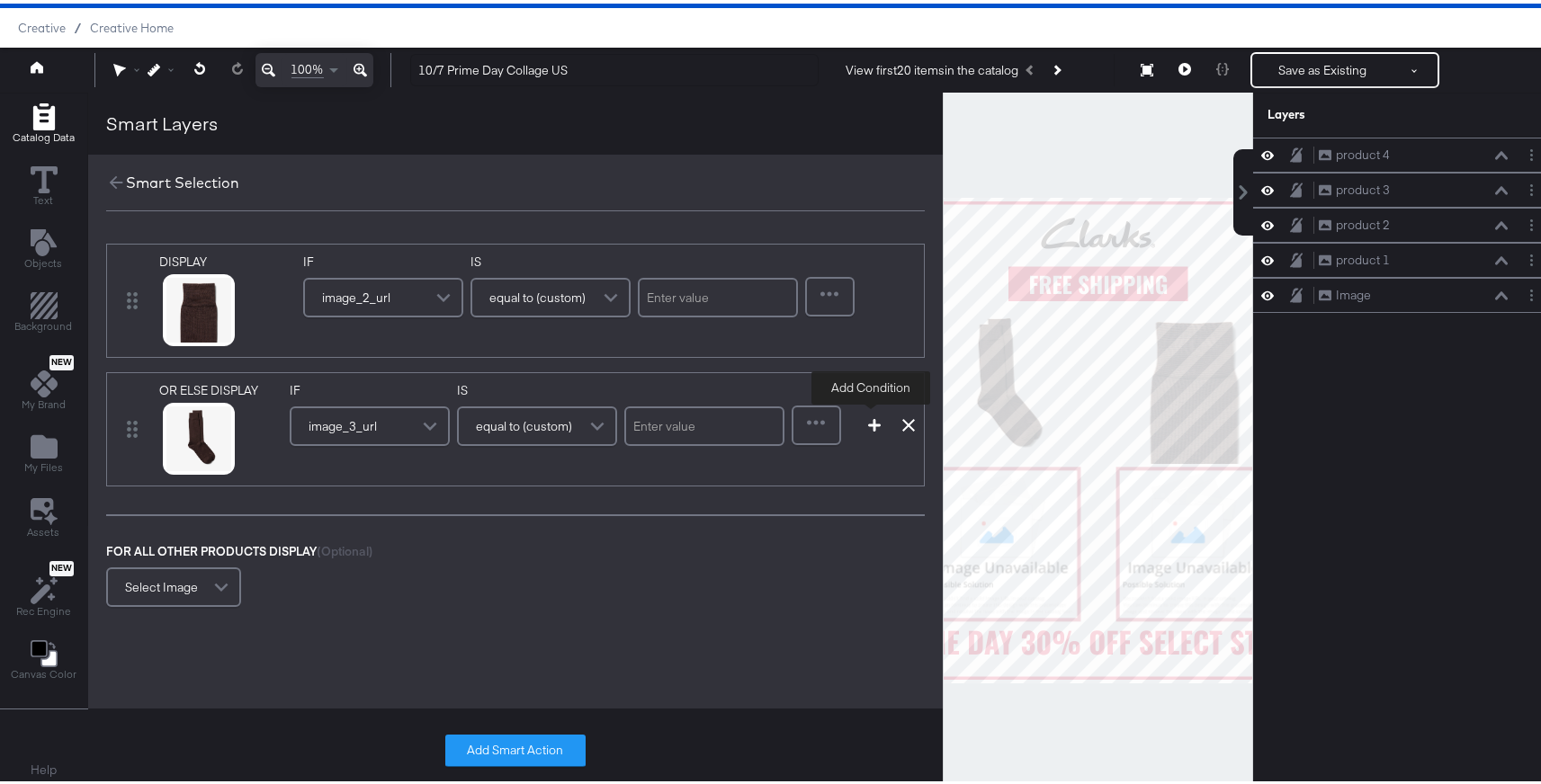
click at [868, 426] on icon "button" at bounding box center [875, 422] width 13 height 13
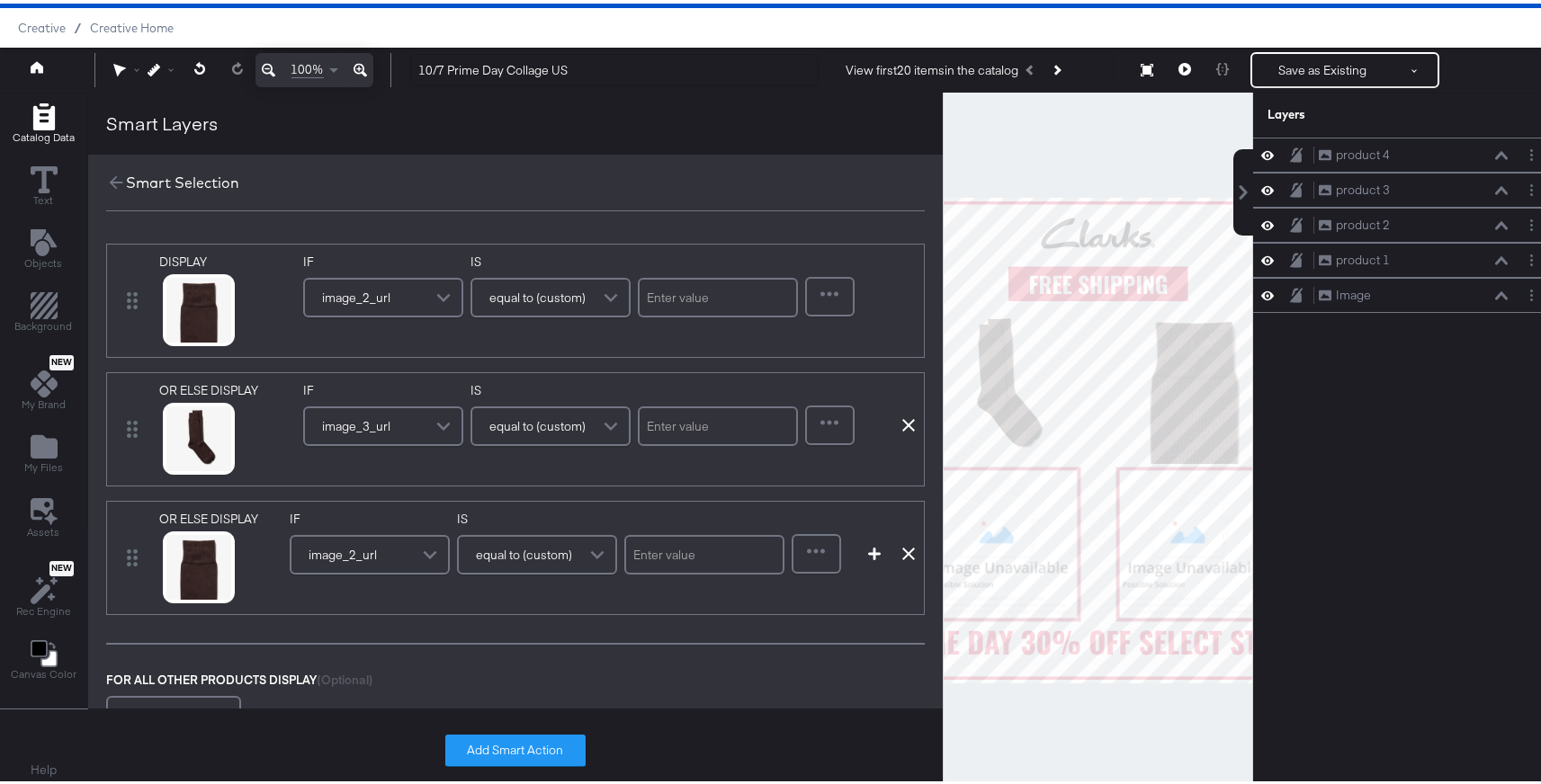
click at [427, 542] on span at bounding box center [432, 552] width 32 height 36
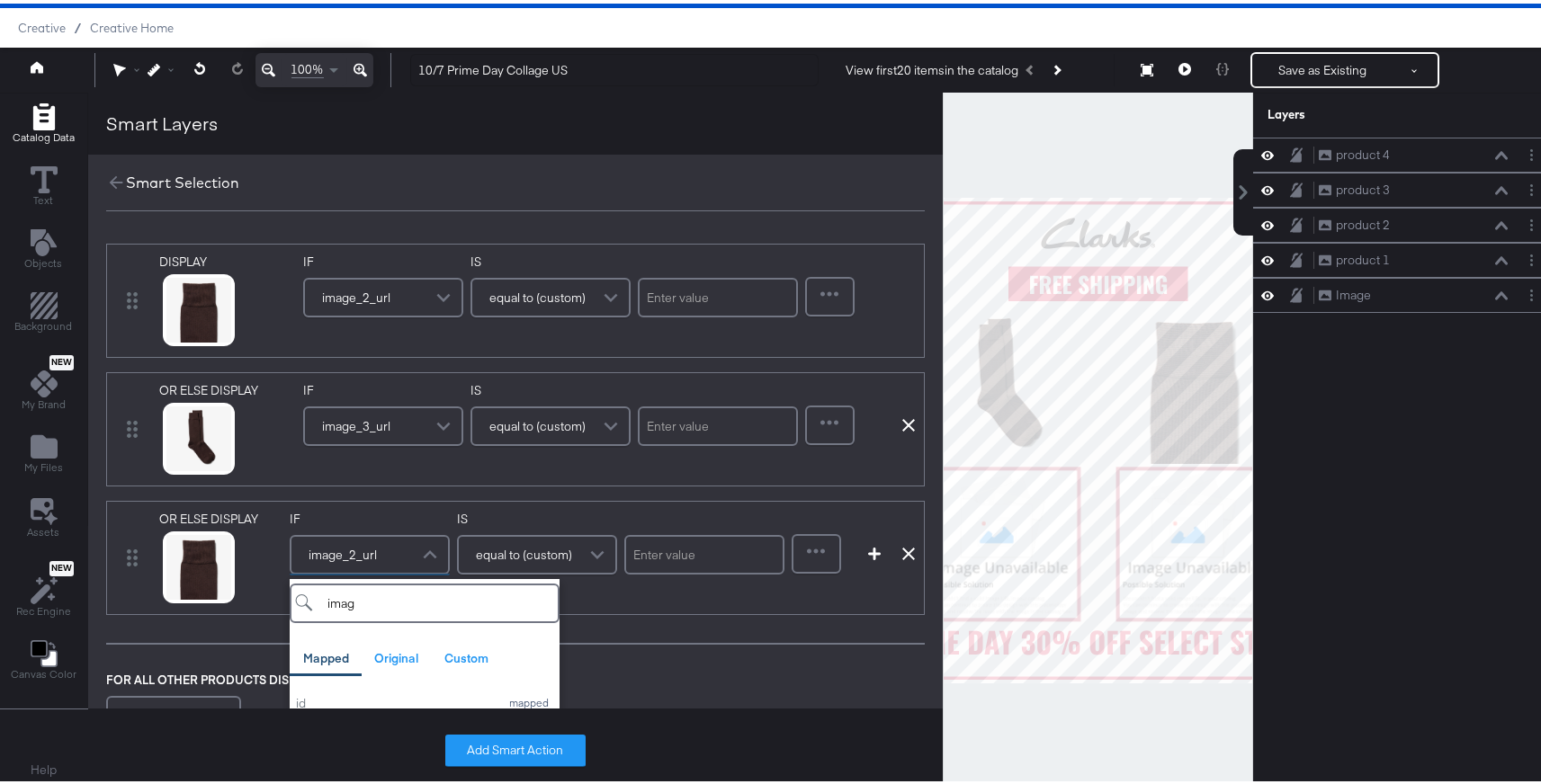
type input "image"
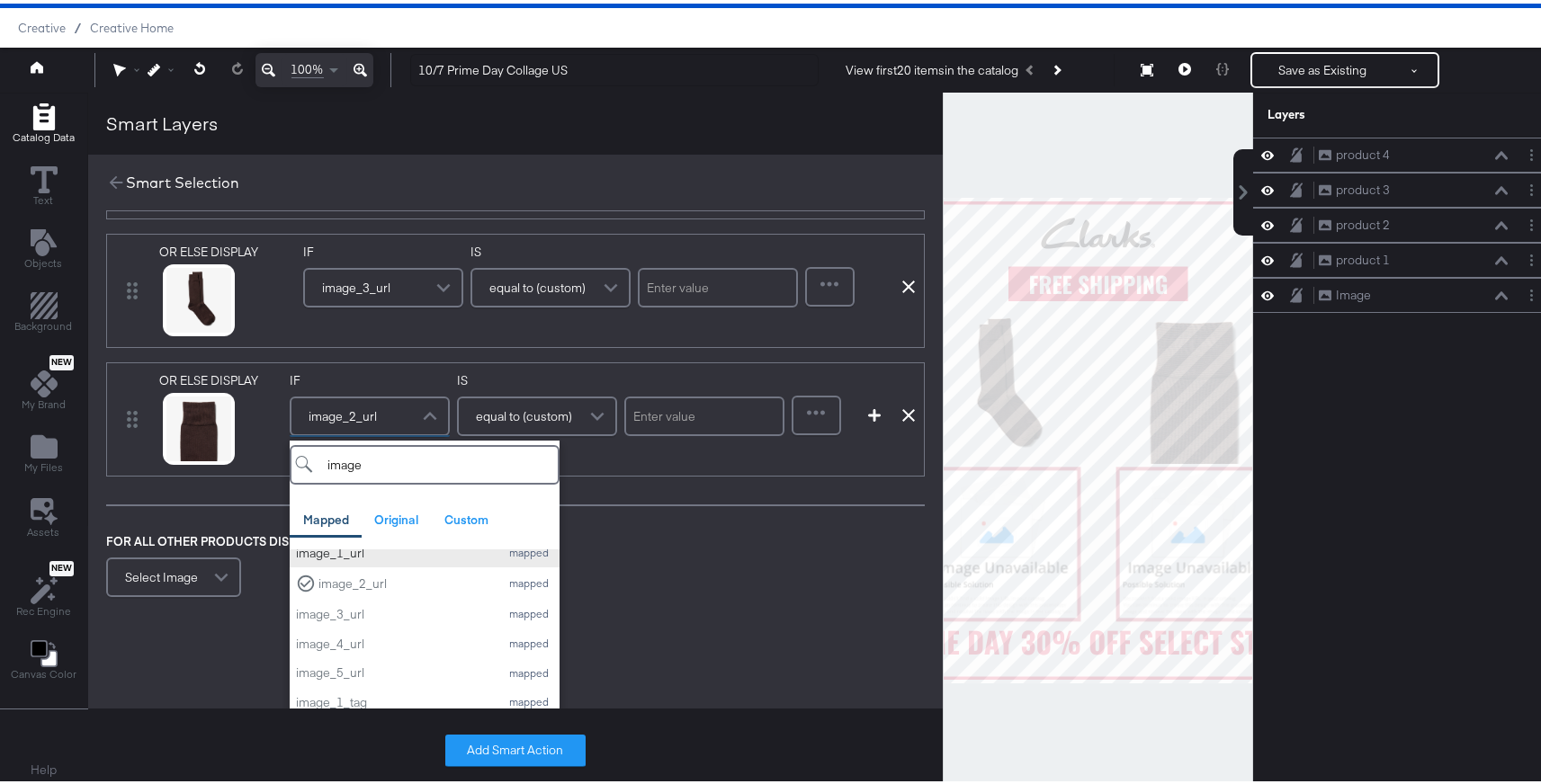
scroll to position [76, 0]
click at [412, 639] on div "image_4_url" at bounding box center [393, 634] width 194 height 17
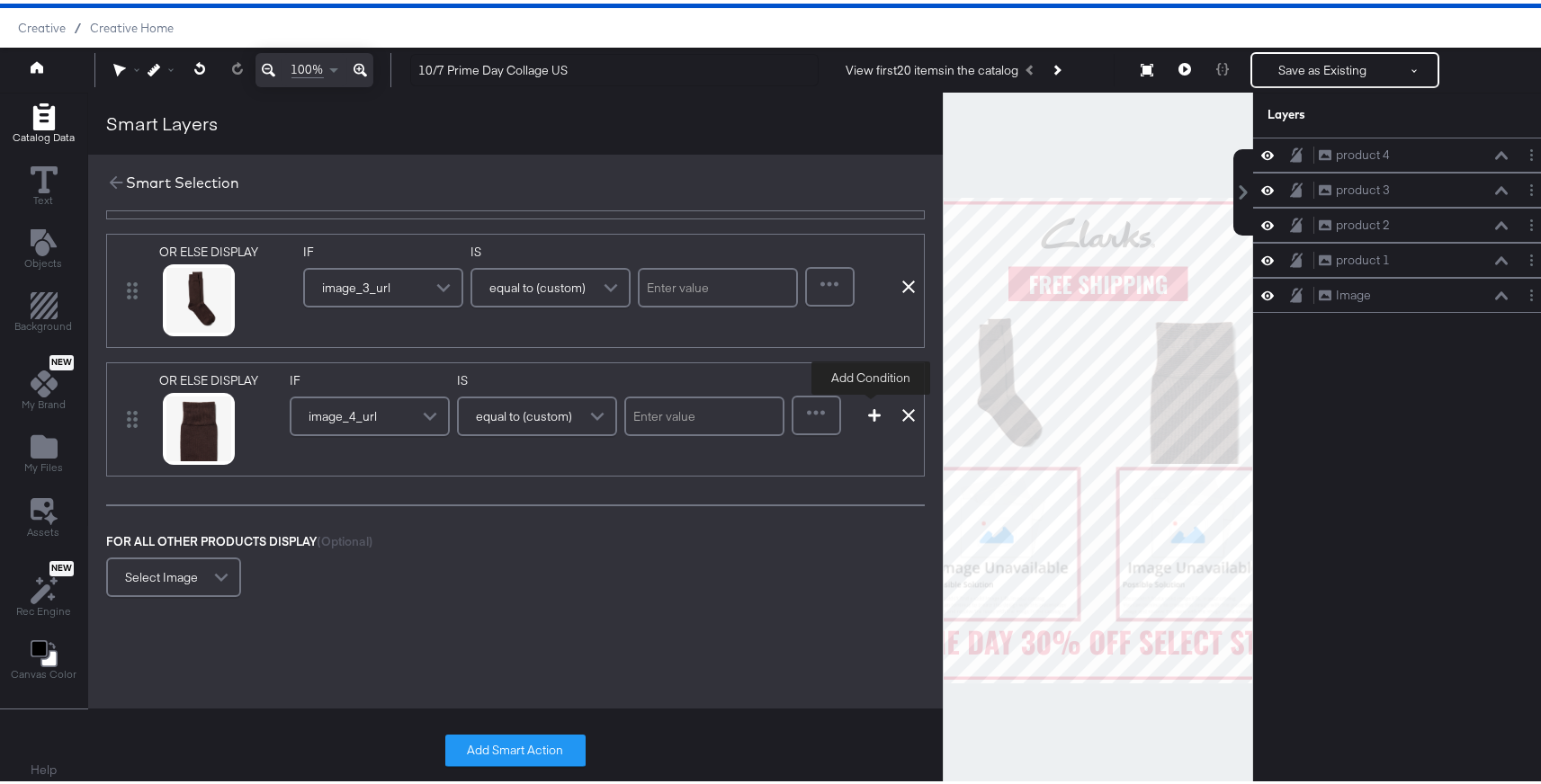
click at [872, 414] on icon "button" at bounding box center [875, 412] width 13 height 13
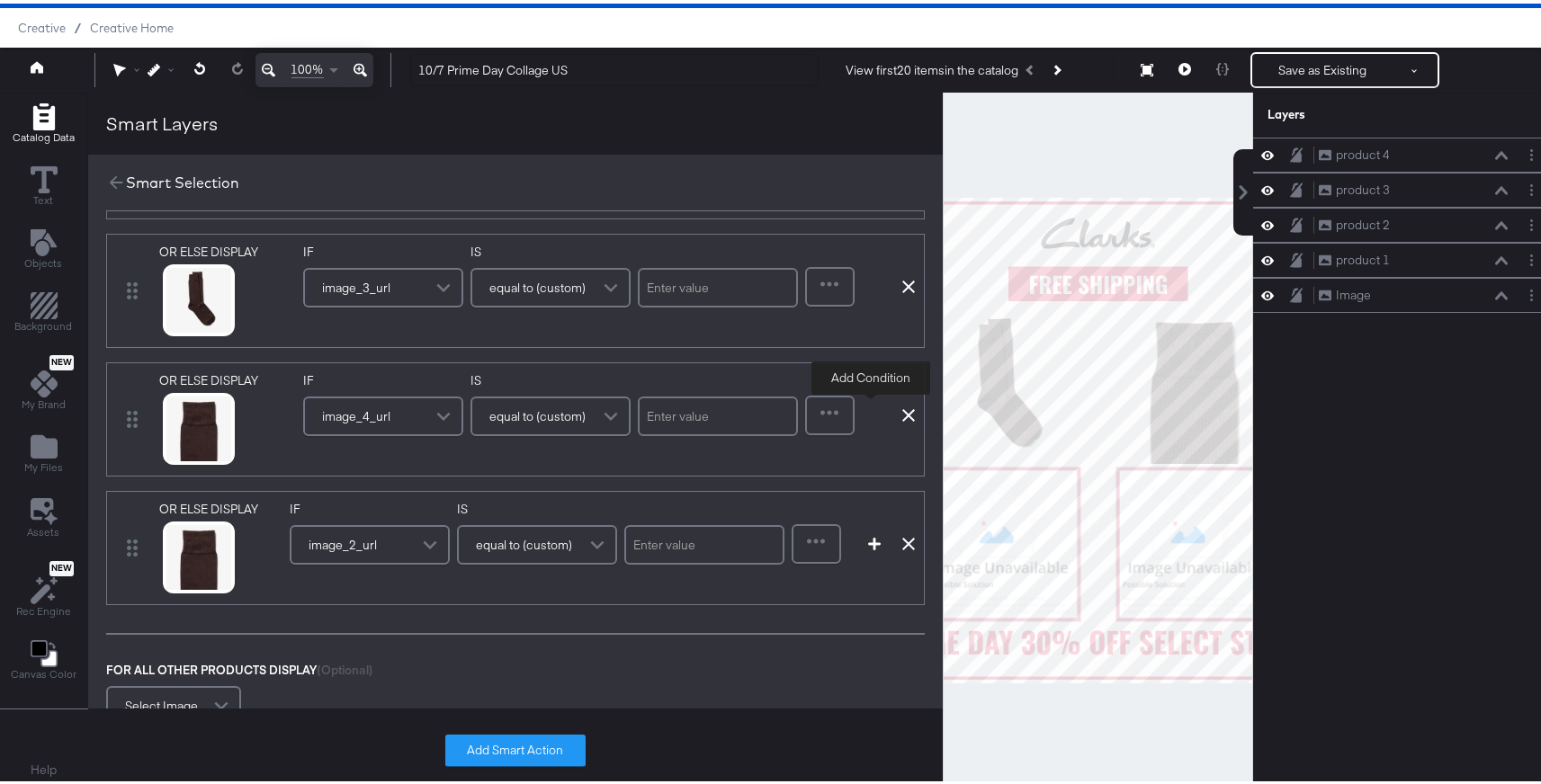
scroll to position [267, 0]
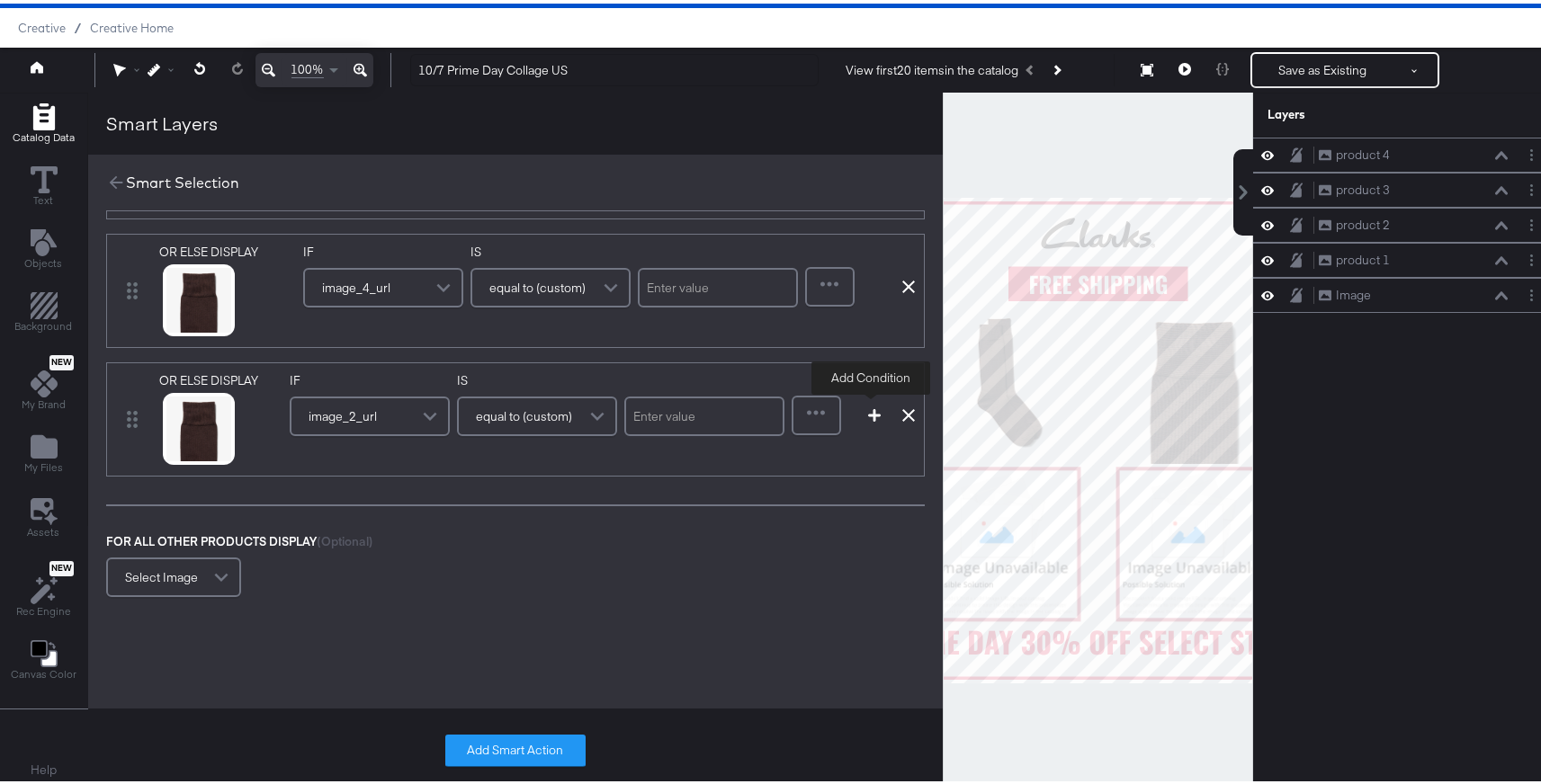
click at [869, 408] on icon "button" at bounding box center [875, 412] width 13 height 13
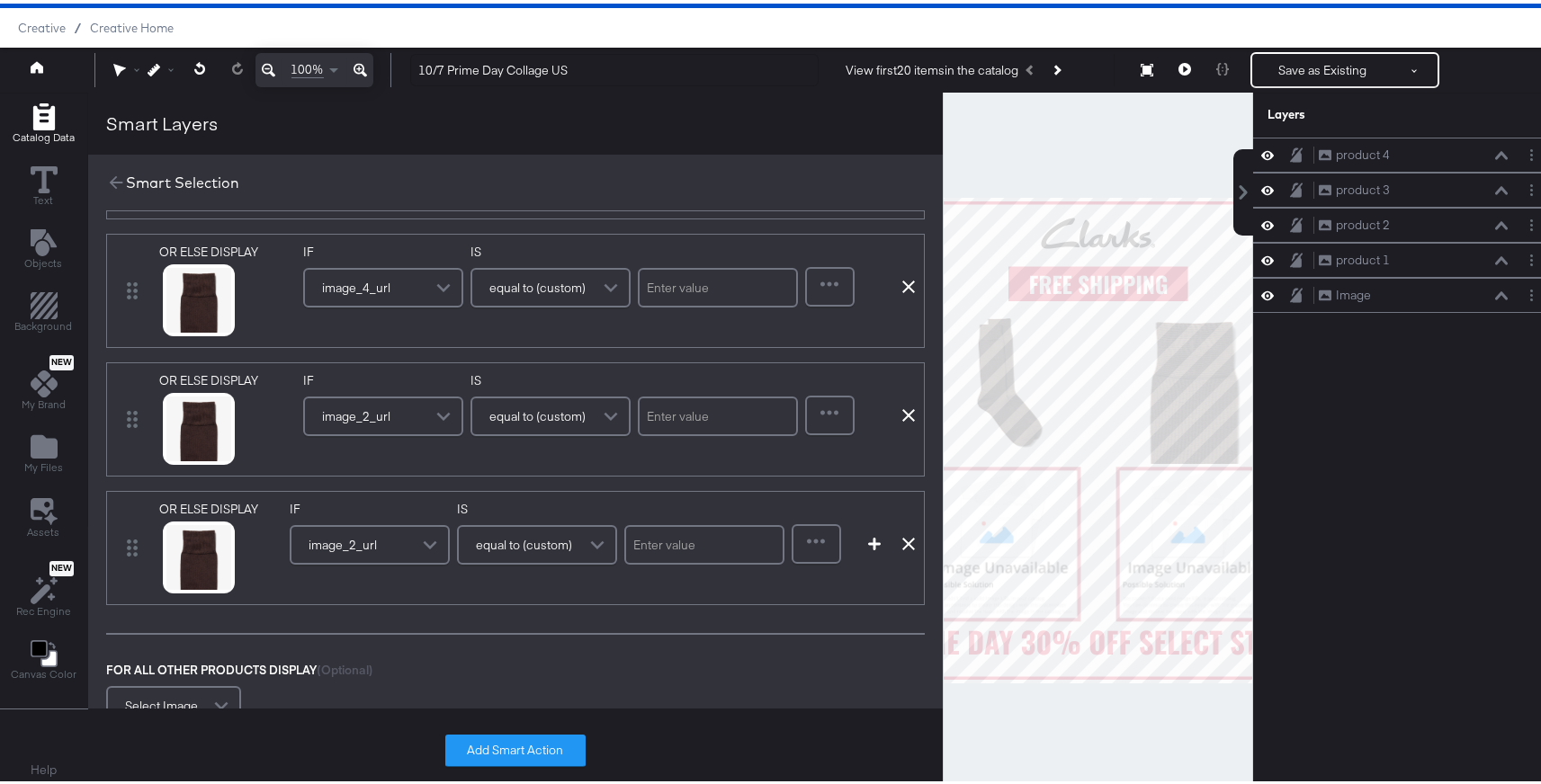
scroll to position [324, 0]
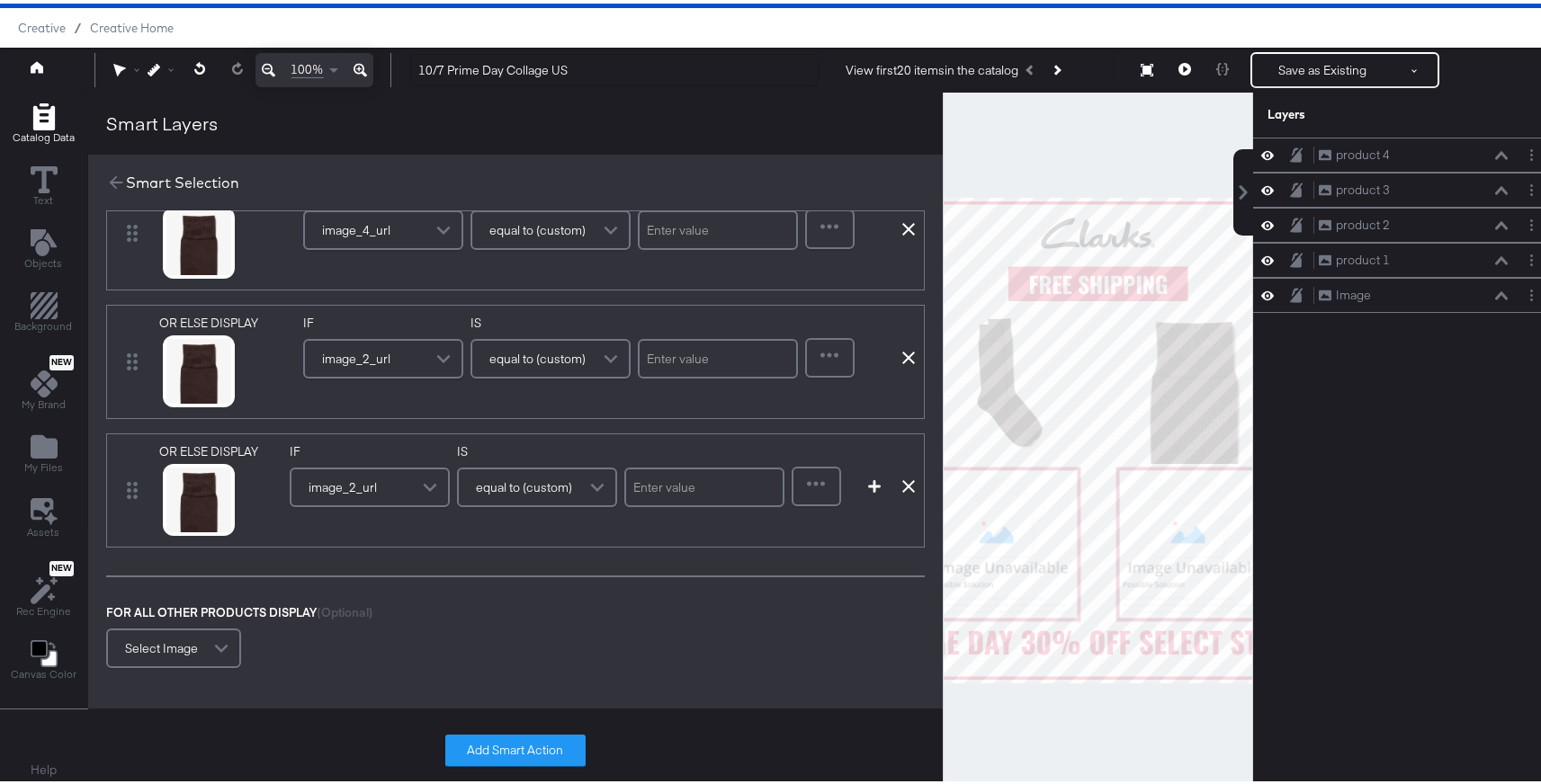
click at [401, 496] on div "image_2_url" at bounding box center [370, 484] width 157 height 36
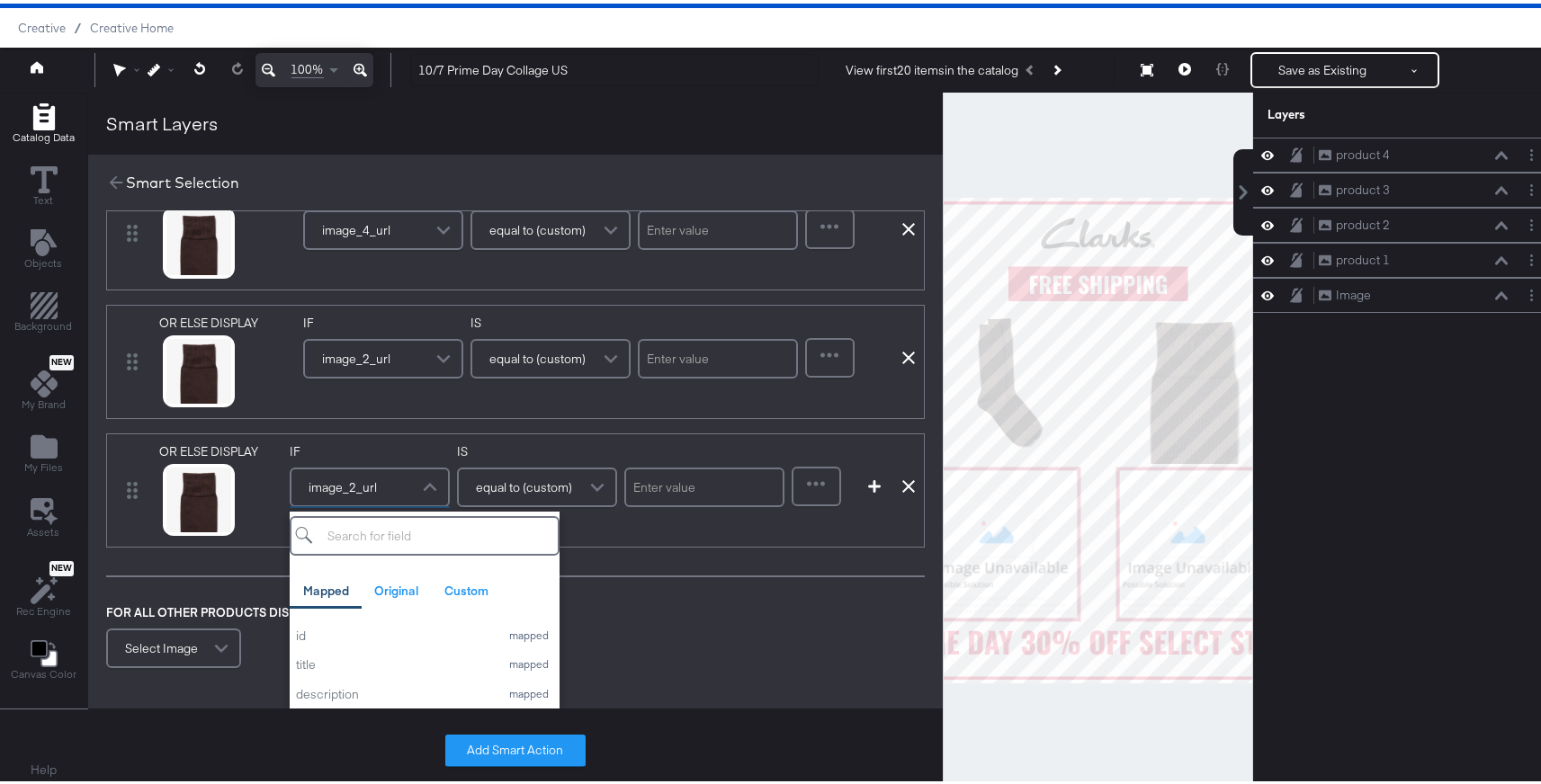
click at [422, 366] on div "image_2_url" at bounding box center [383, 355] width 157 height 36
click at [399, 361] on div "image_2_url" at bounding box center [383, 355] width 157 height 36
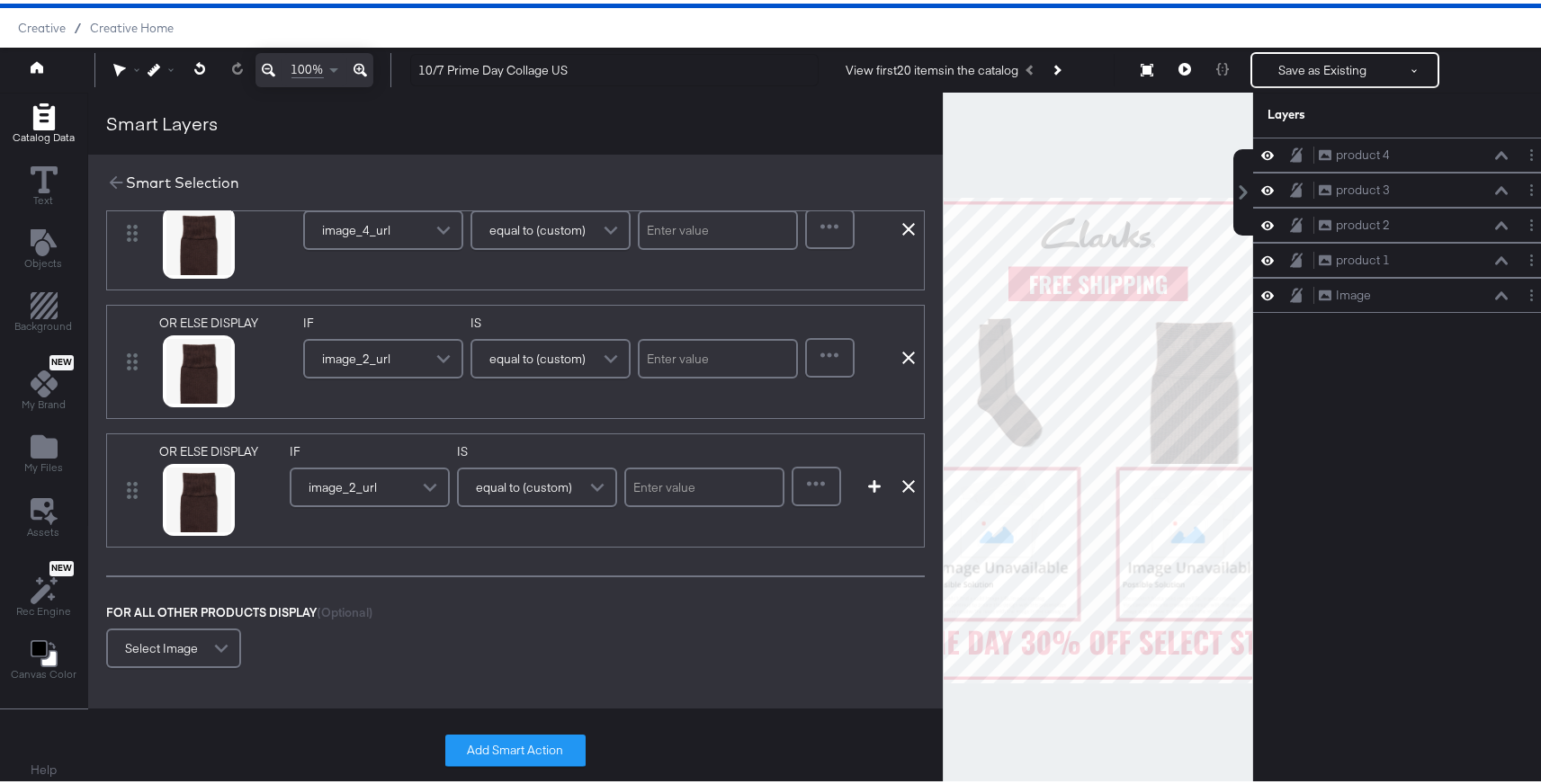
click at [403, 342] on div "image_2_url" at bounding box center [383, 355] width 157 height 36
click at [437, 353] on span at bounding box center [445, 355] width 32 height 36
click at [356, 360] on span "image_2_url" at bounding box center [355, 355] width 68 height 31
click at [440, 350] on span at bounding box center [445, 355] width 32 height 36
click at [508, 289] on div "DISPLAY link mapped image_link mapped image_0_url mapped image_5_url mapped alt…" at bounding box center [515, 230] width 819 height 630
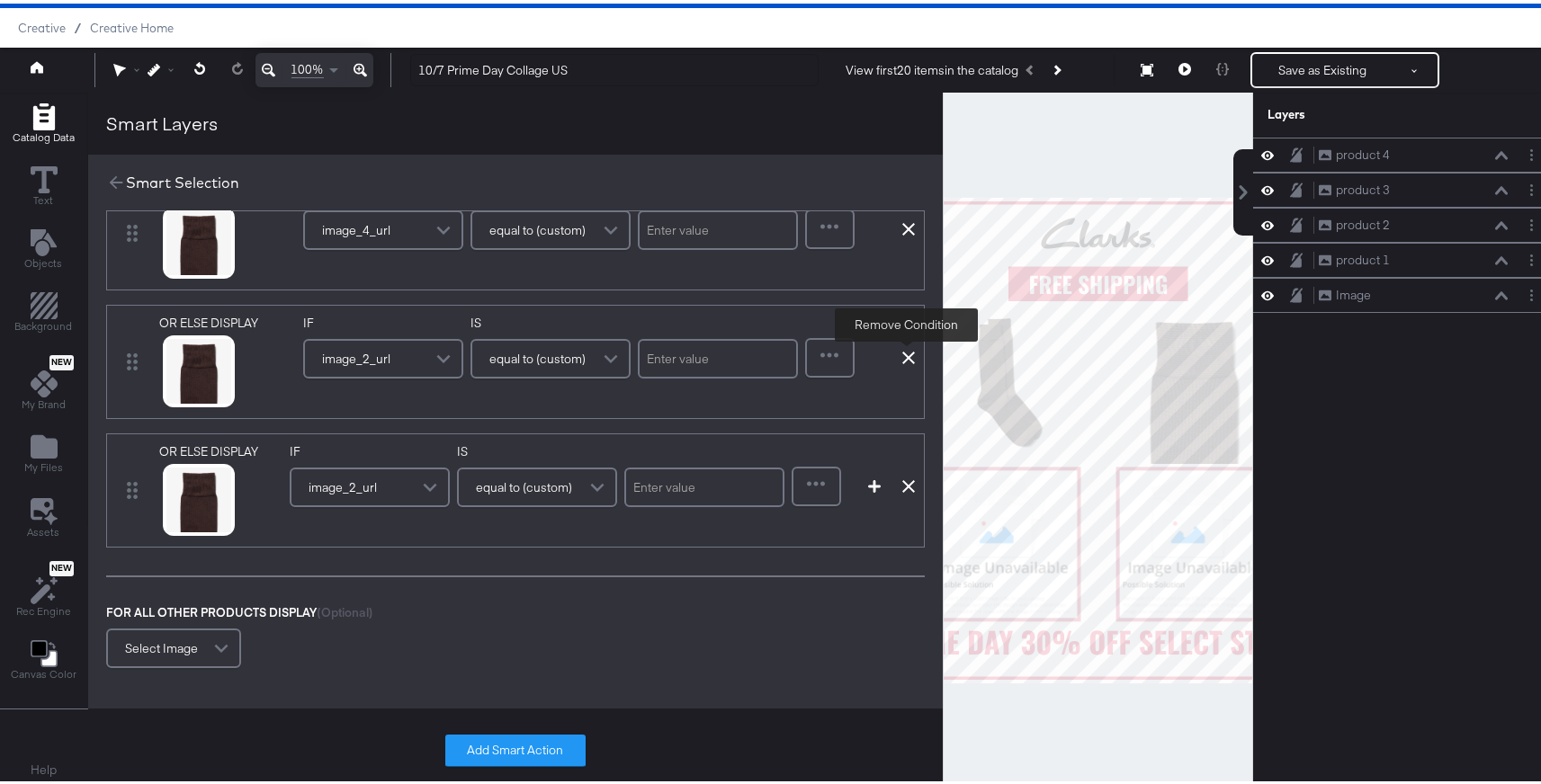
click at [902, 350] on icon at bounding box center [908, 354] width 13 height 13
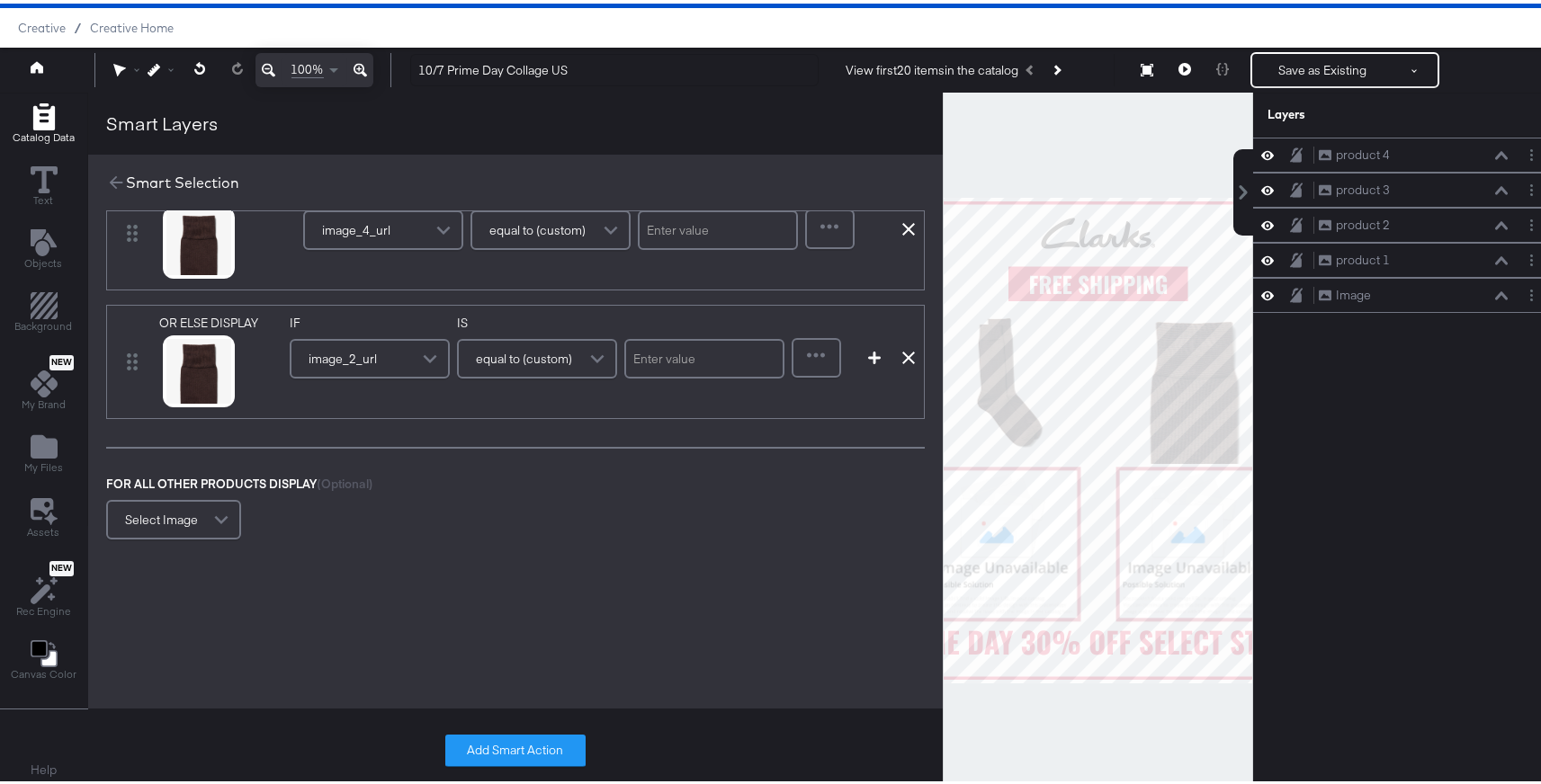
scroll to position [196, 0]
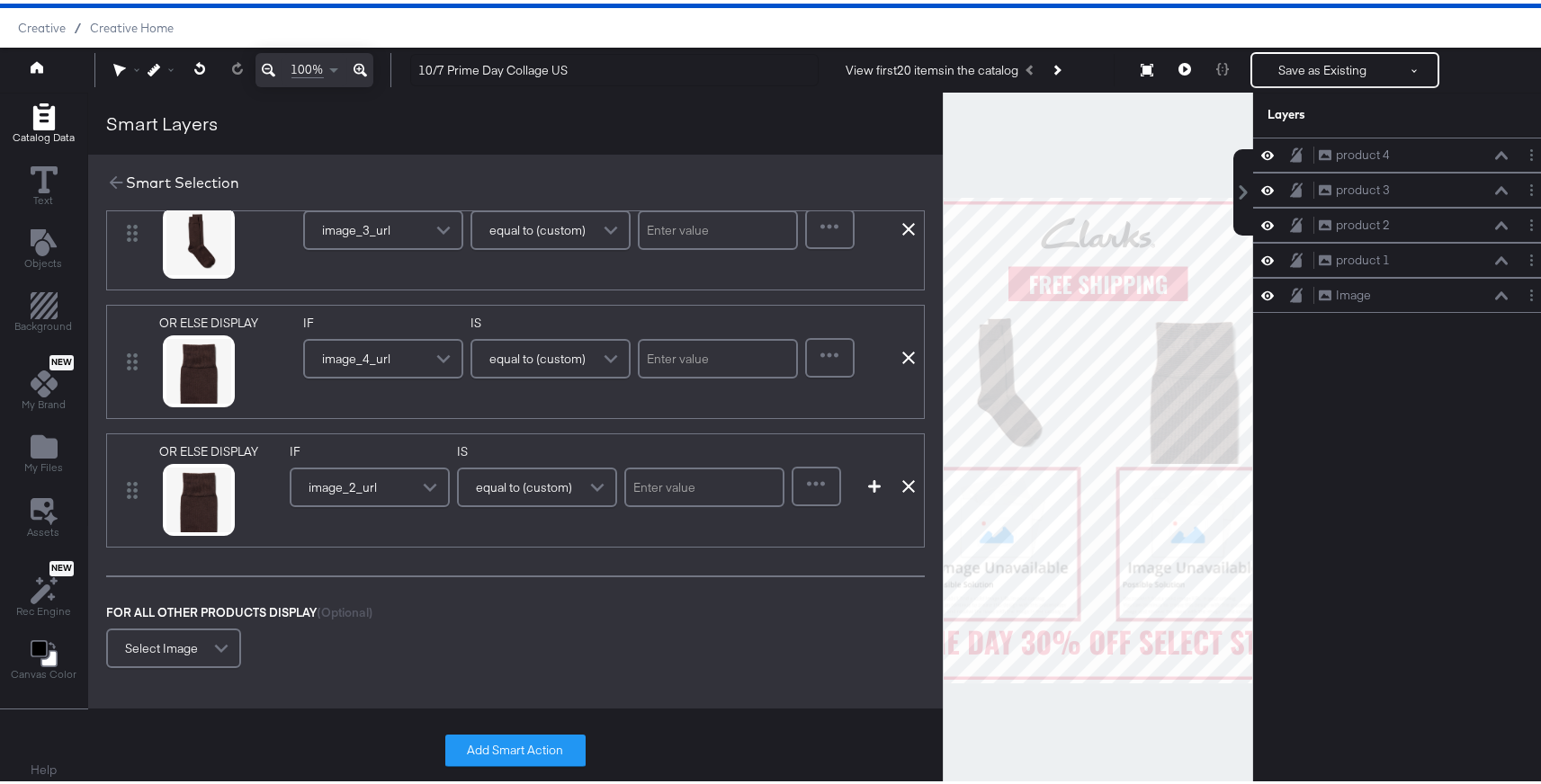
click at [388, 472] on div "image_2_url" at bounding box center [370, 484] width 157 height 36
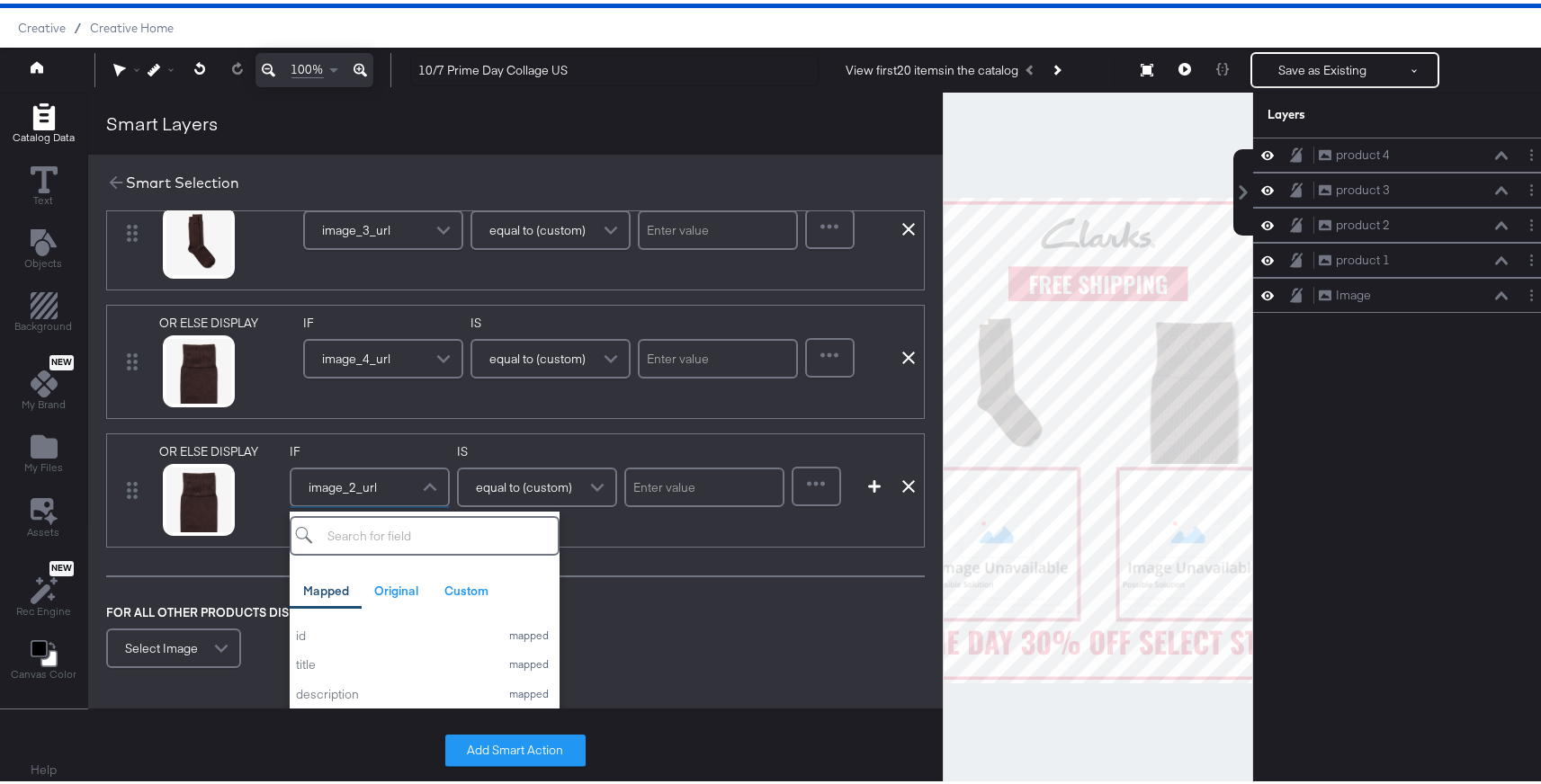
click at [448, 478] on div "IF image_2_url Mapped Original Custom id mapped title mapped description mapped…" at bounding box center [538, 477] width 495 height 75
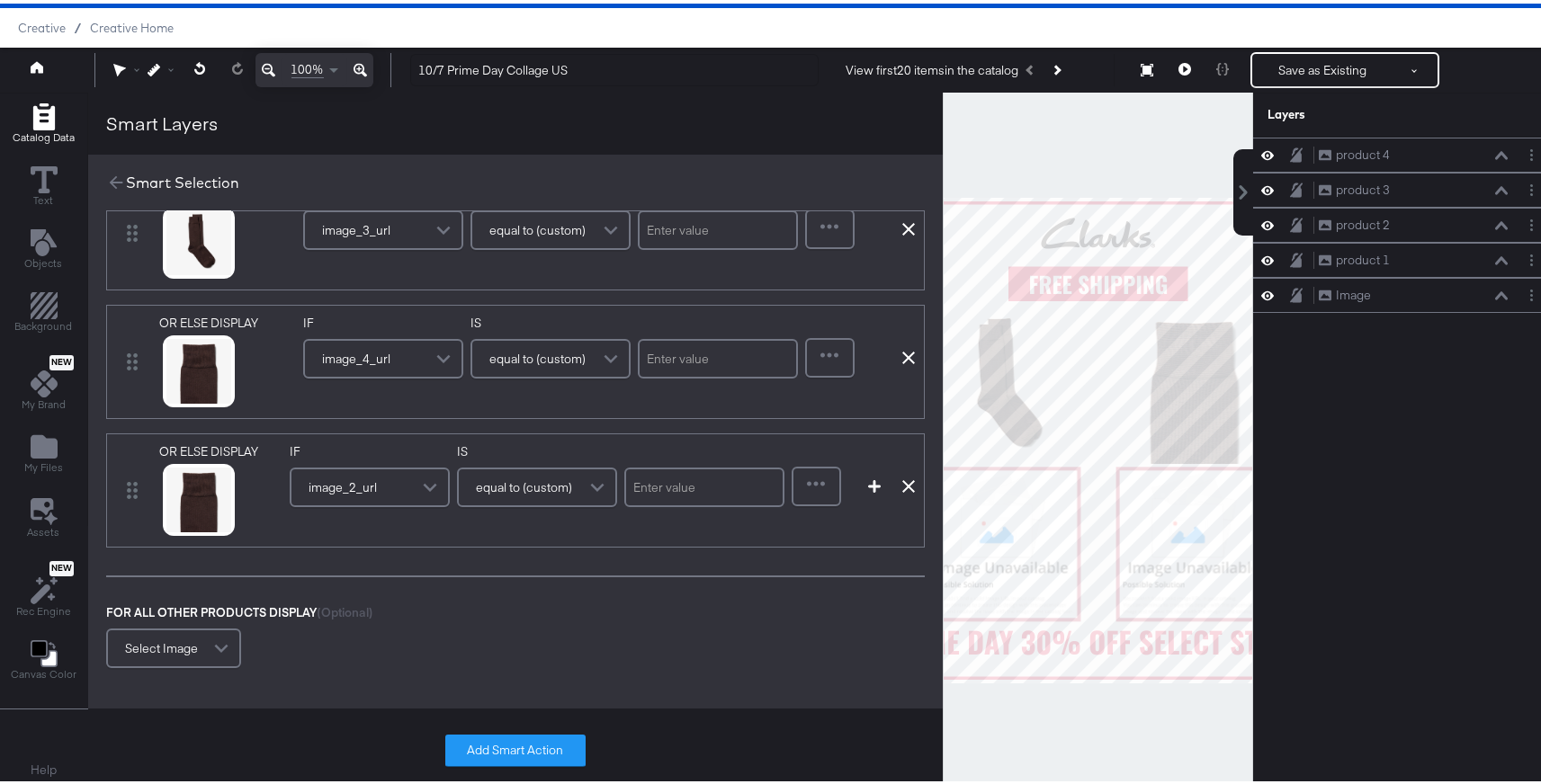
click at [381, 493] on div "image_2_url" at bounding box center [370, 484] width 157 height 36
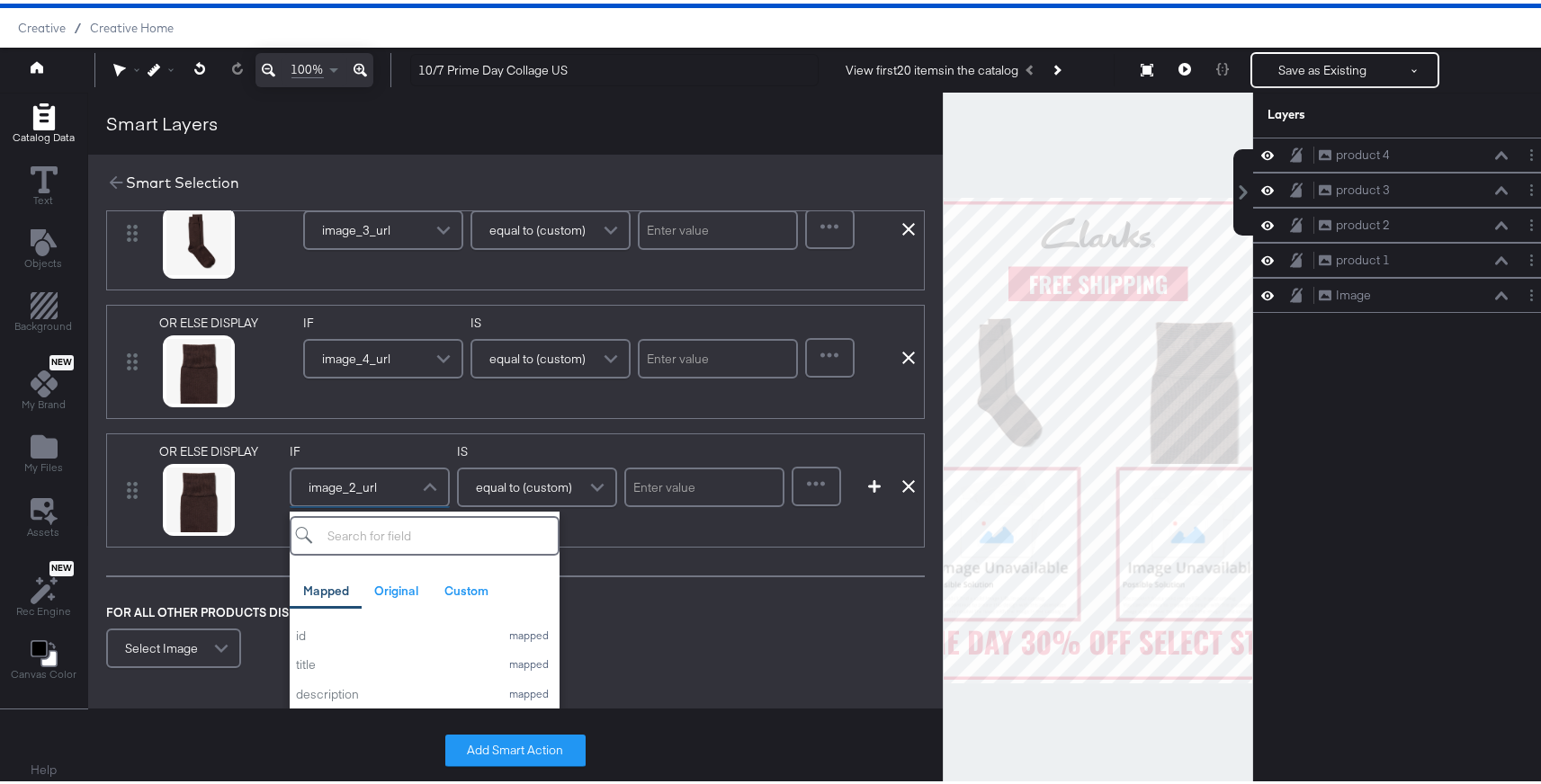
click at [383, 541] on input "search" at bounding box center [425, 533] width 270 height 40
type input "image"
click at [392, 660] on div "image_5_url" at bounding box center [393, 666] width 194 height 17
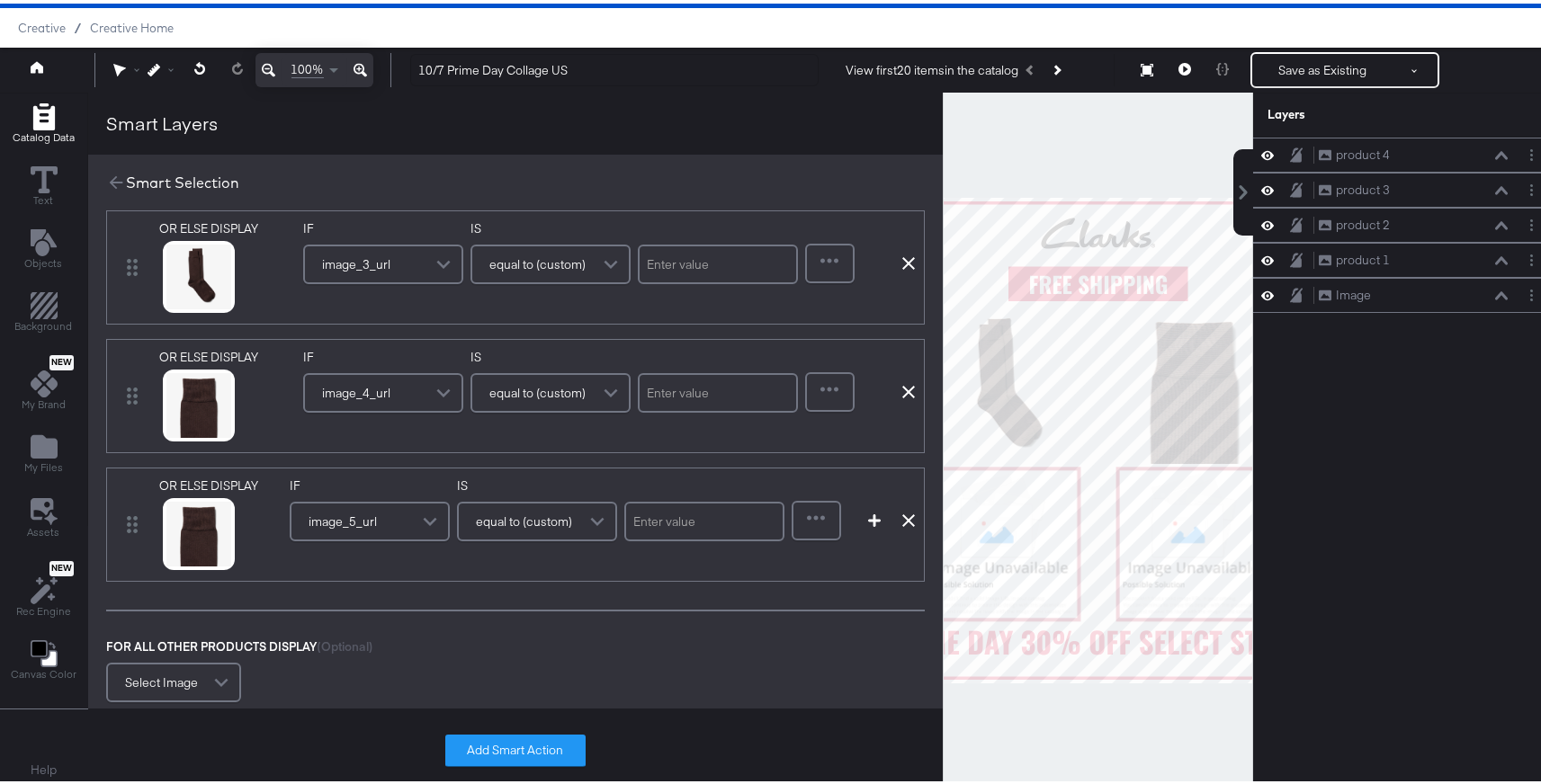
scroll to position [158, 0]
click at [178, 555] on icon at bounding box center [177, 557] width 13 height 13
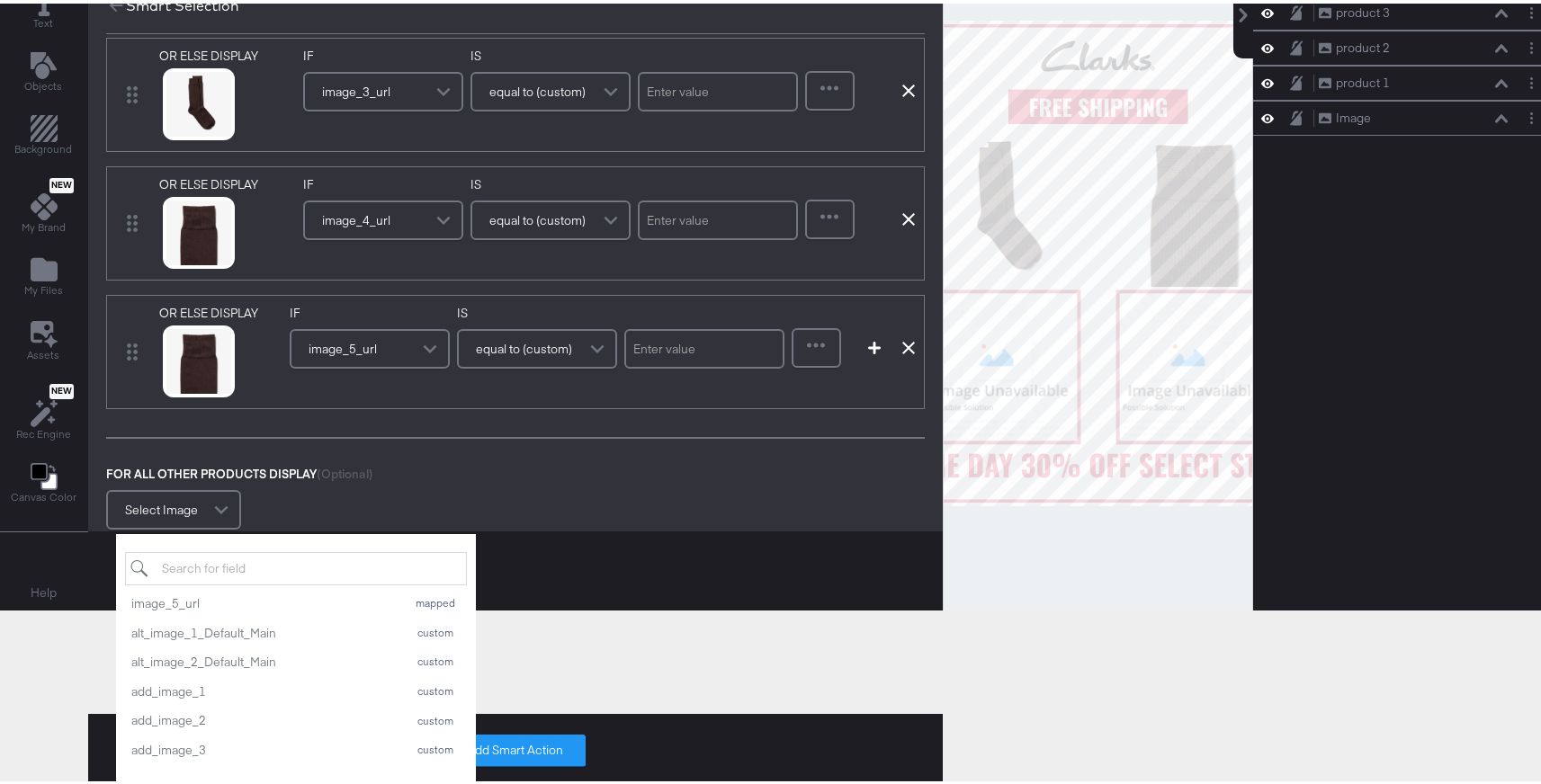
scroll to position [104, 0]
click at [233, 689] on div "add_image_1" at bounding box center [265, 684] width 267 height 17
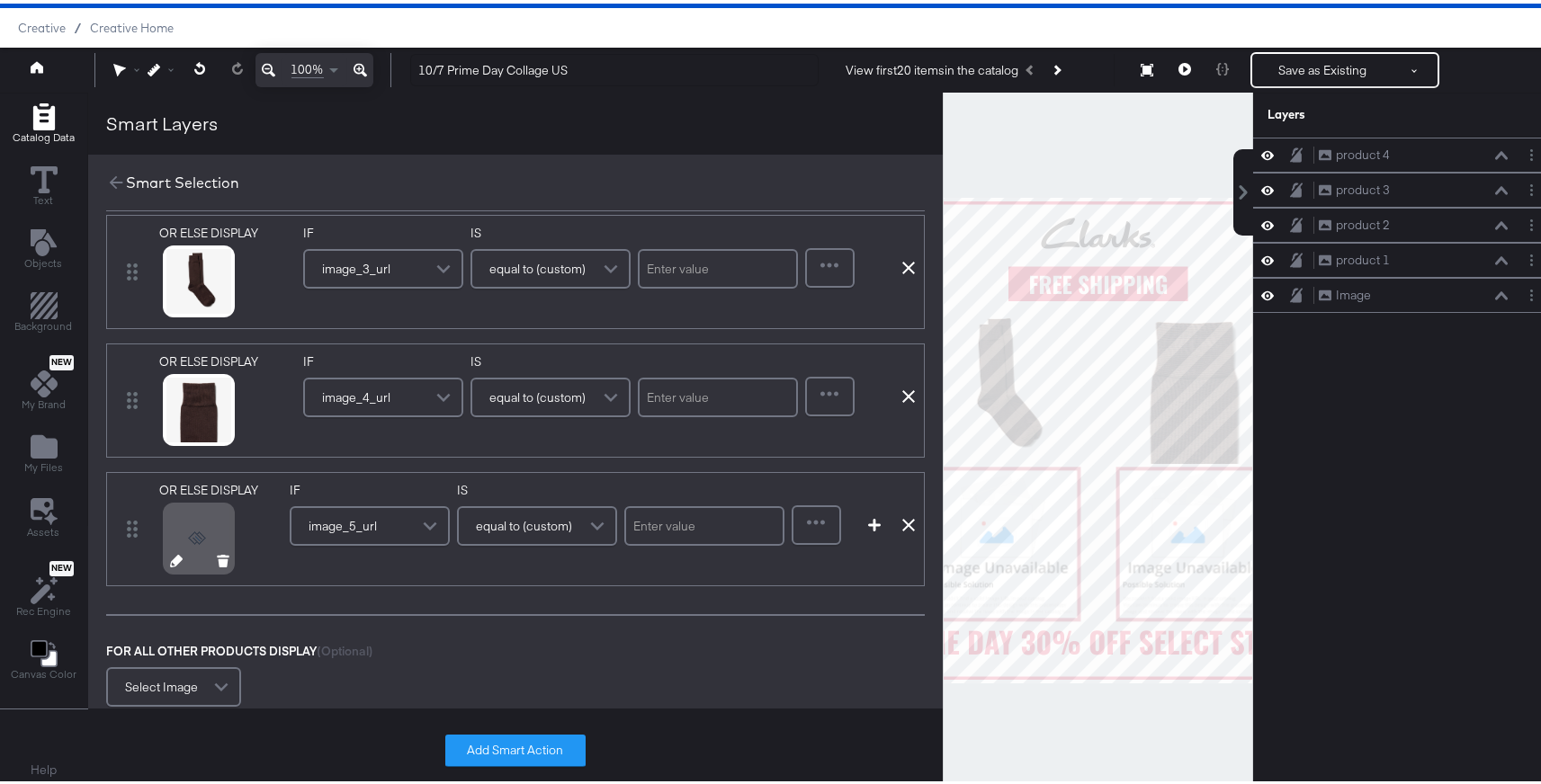
click at [174, 557] on icon at bounding box center [177, 557] width 13 height 13
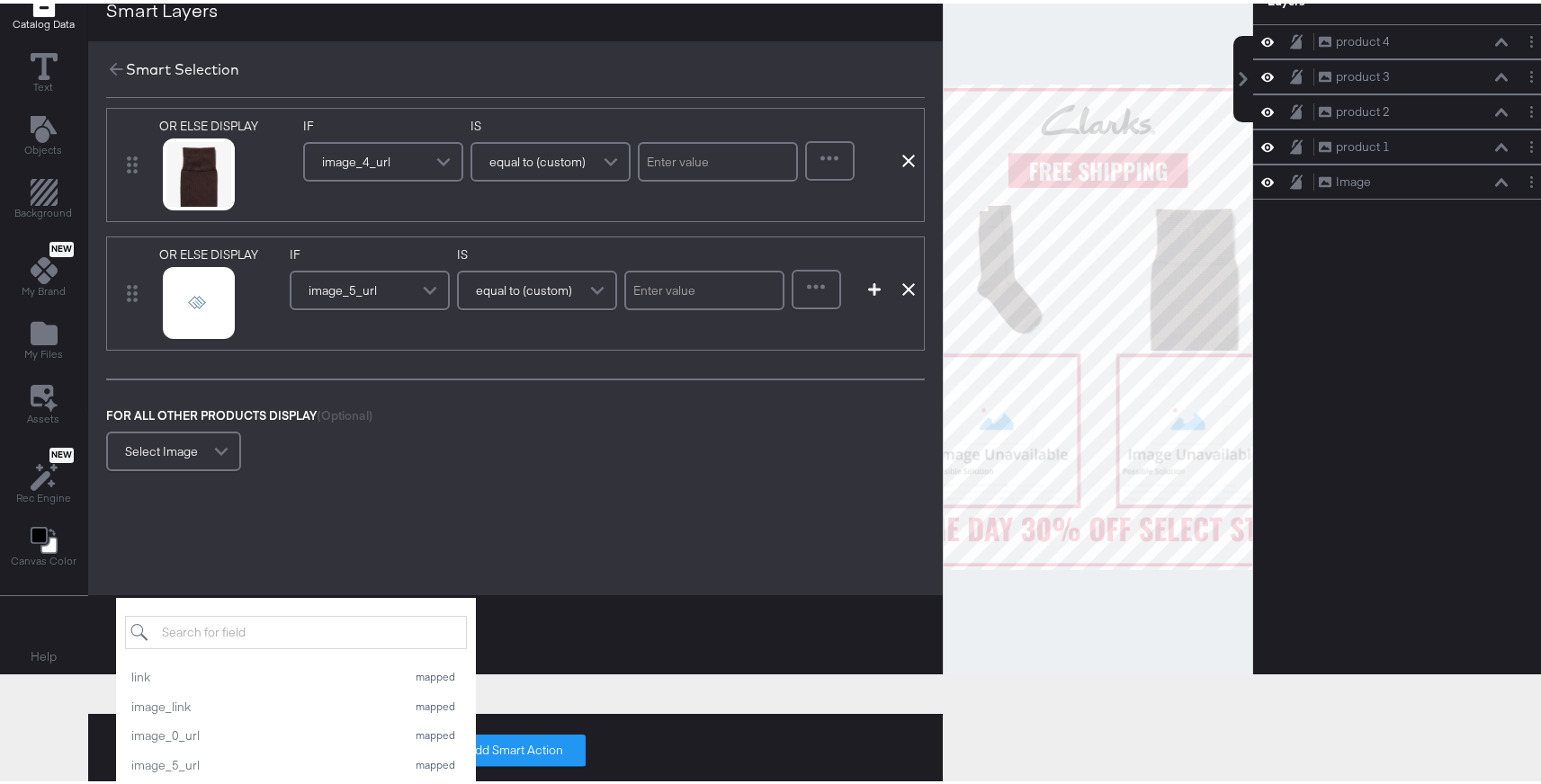
scroll to position [281, 0]
click at [244, 696] on div "image_link" at bounding box center [265, 703] width 267 height 17
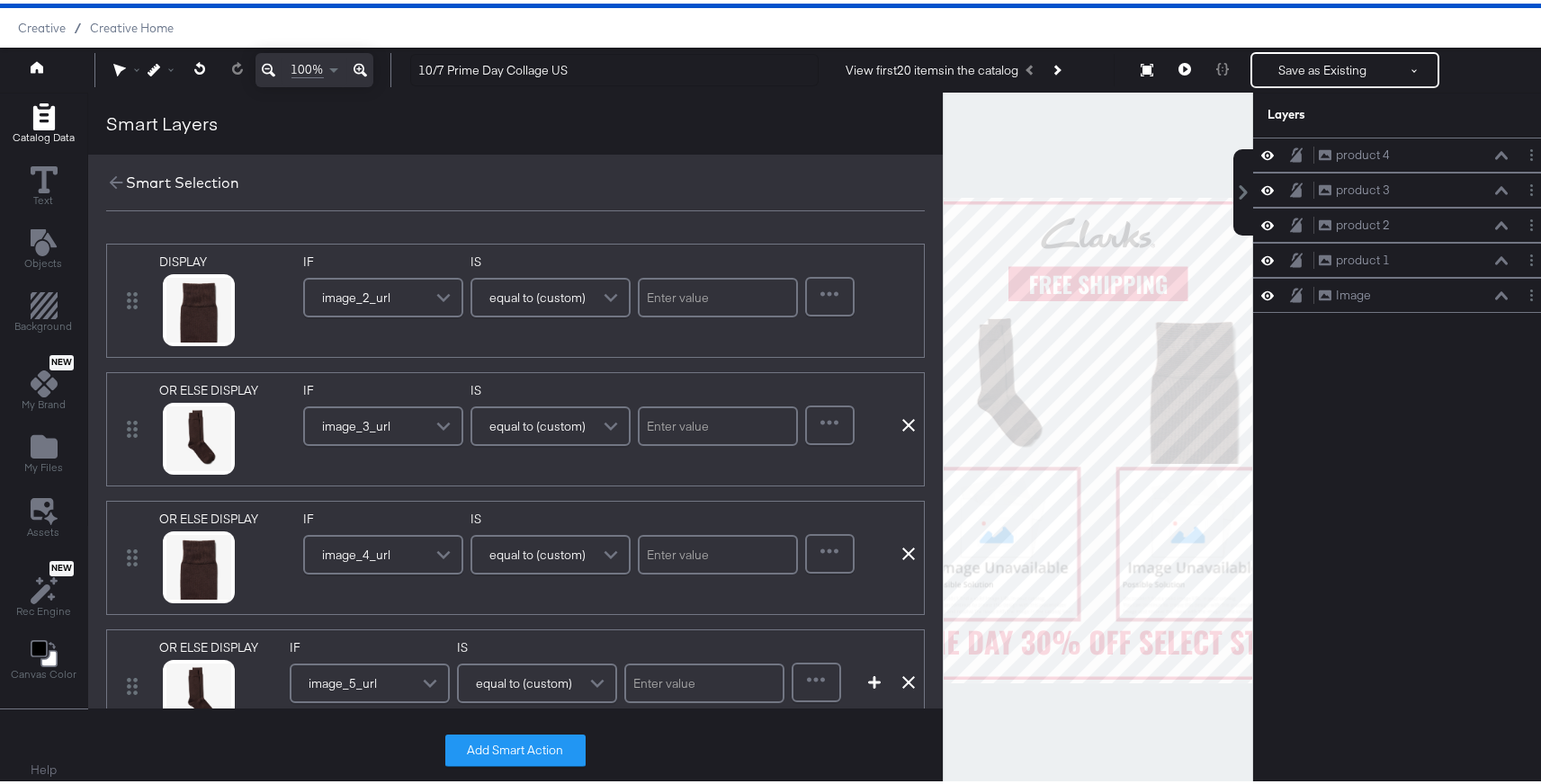
scroll to position [0, 0]
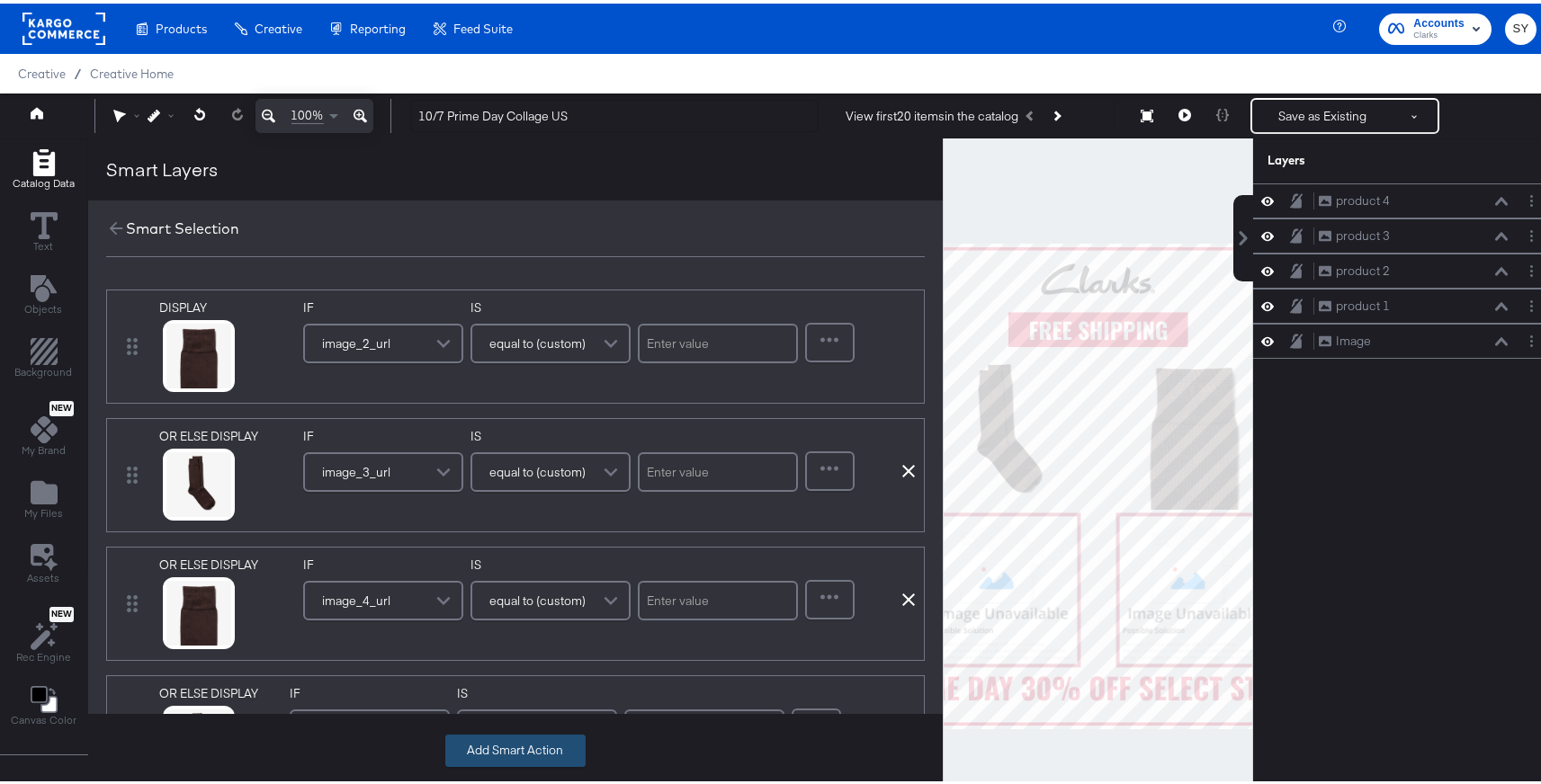
click at [548, 742] on button "Add Smart Action" at bounding box center [515, 748] width 141 height 33
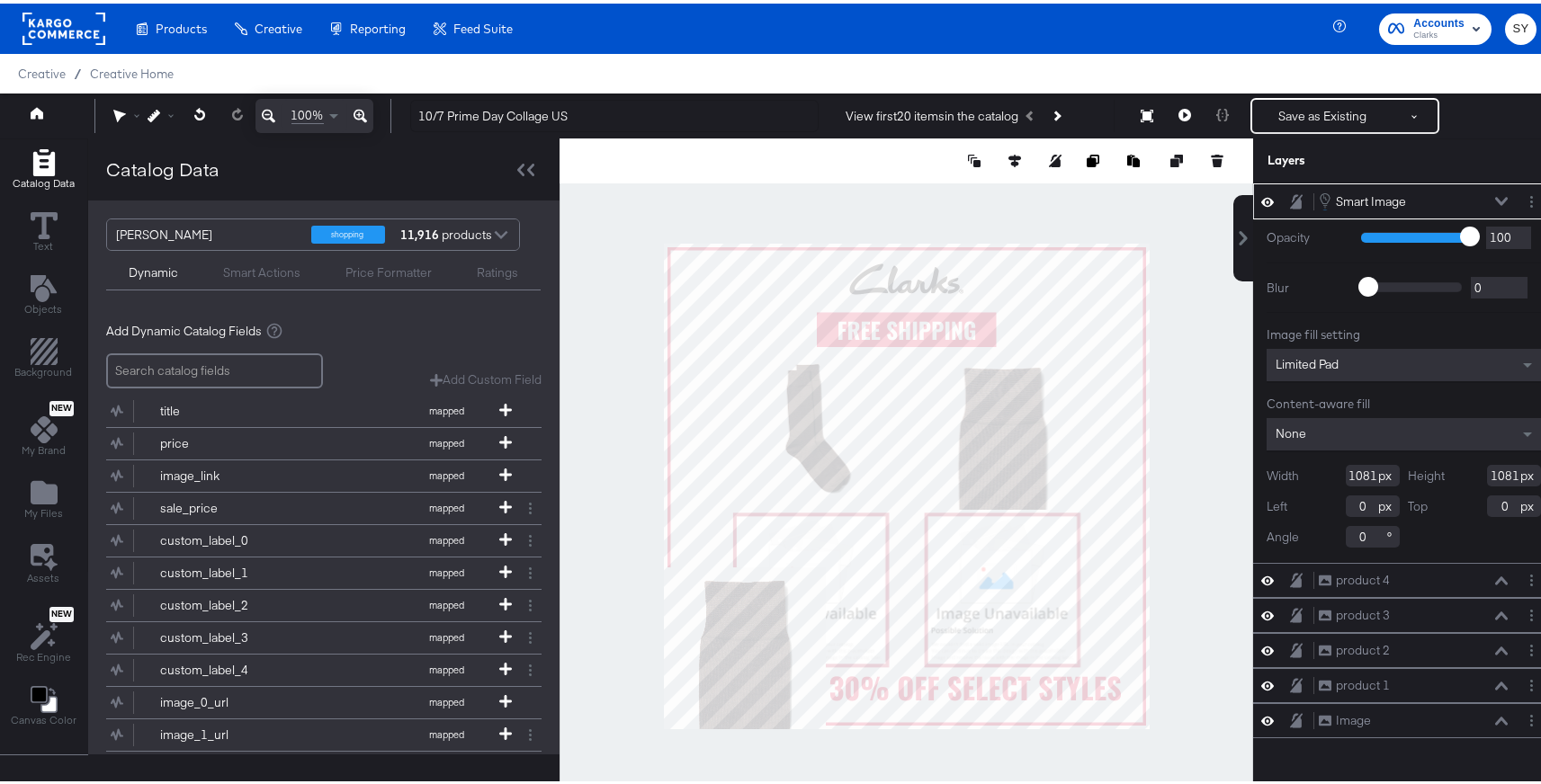
type input "330"
type input "750"
type input "156"
type input "613"
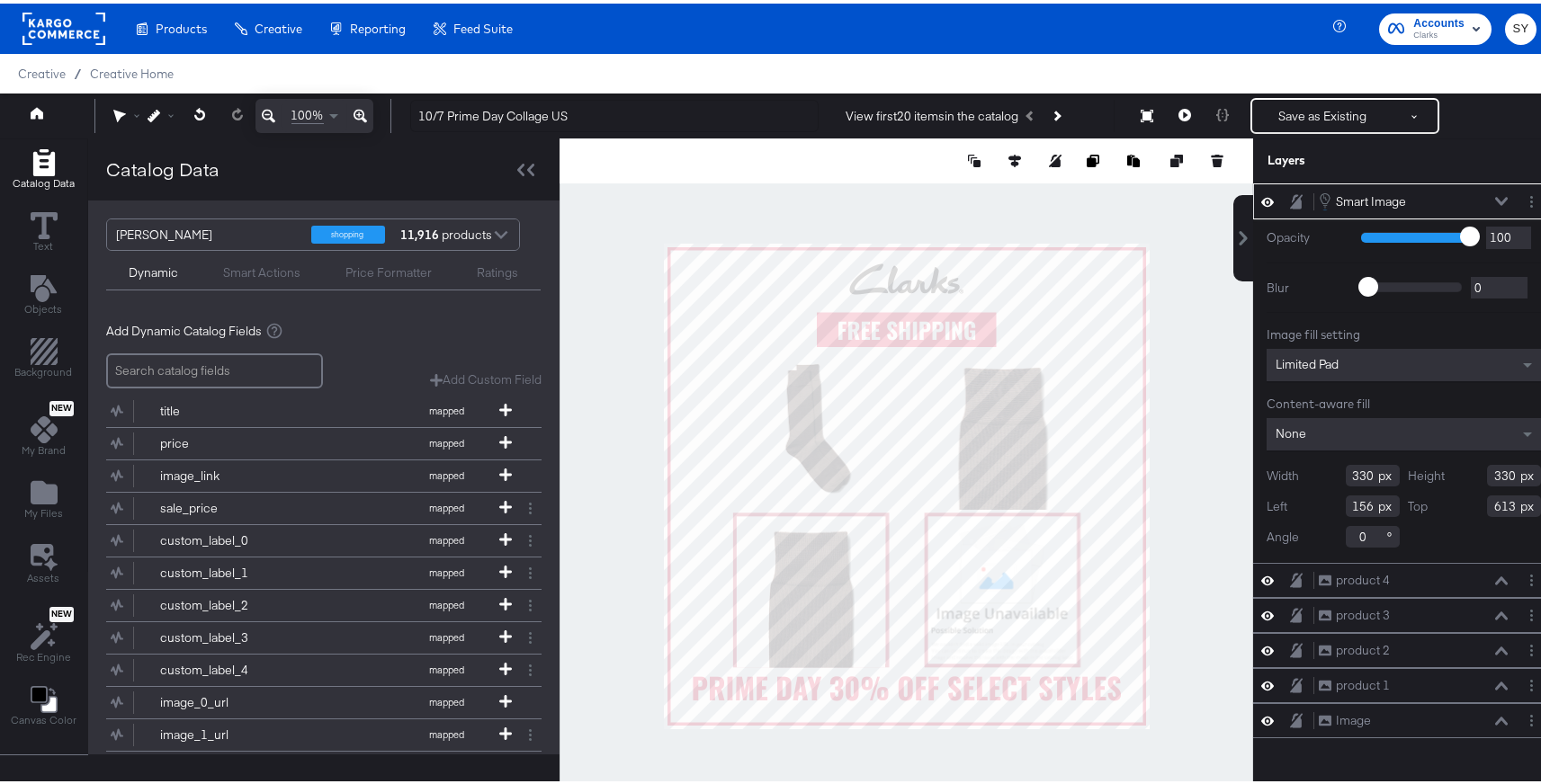
type input "162"
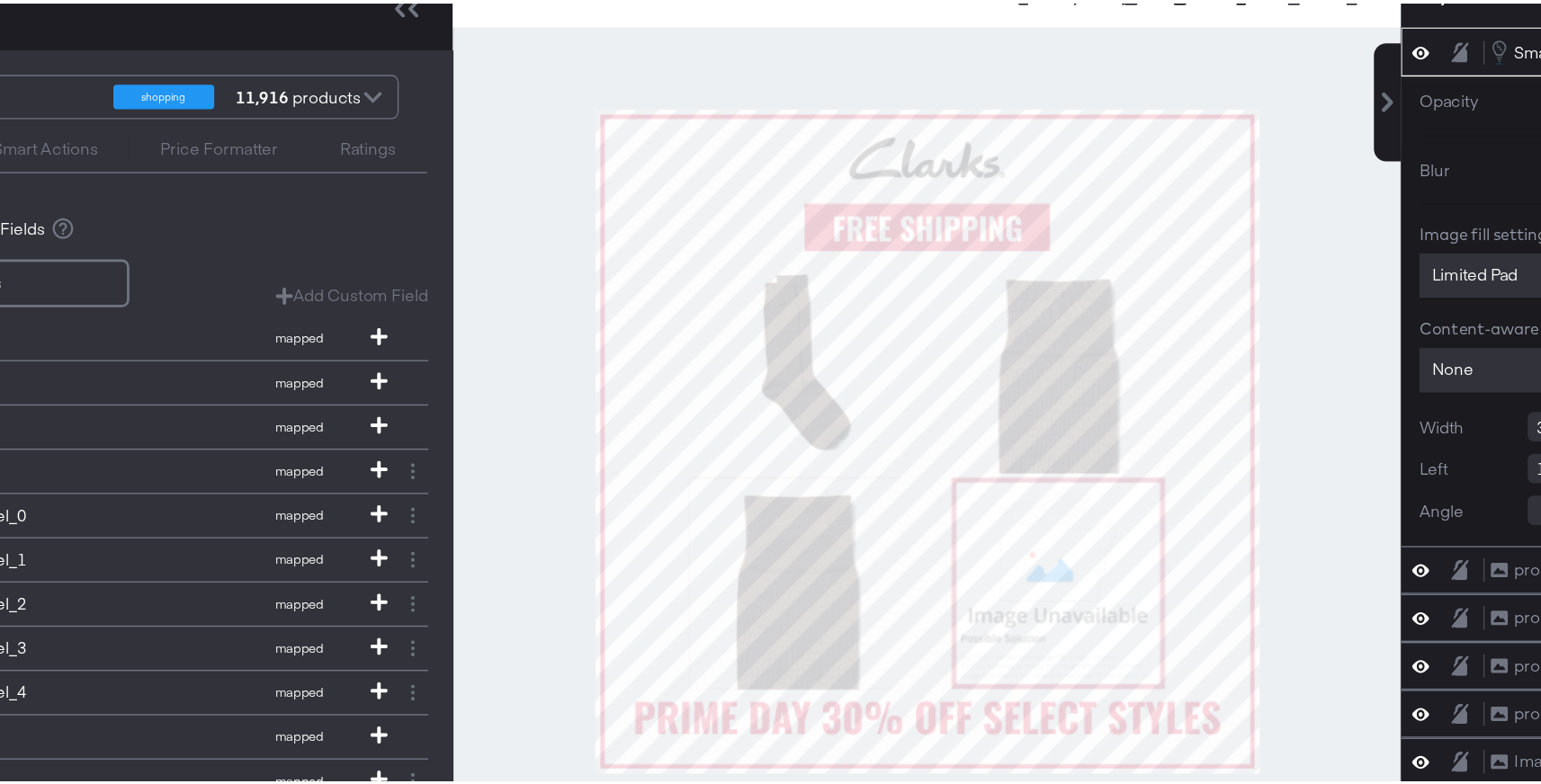
type input "350"
type input "344"
type input "154"
type input "599"
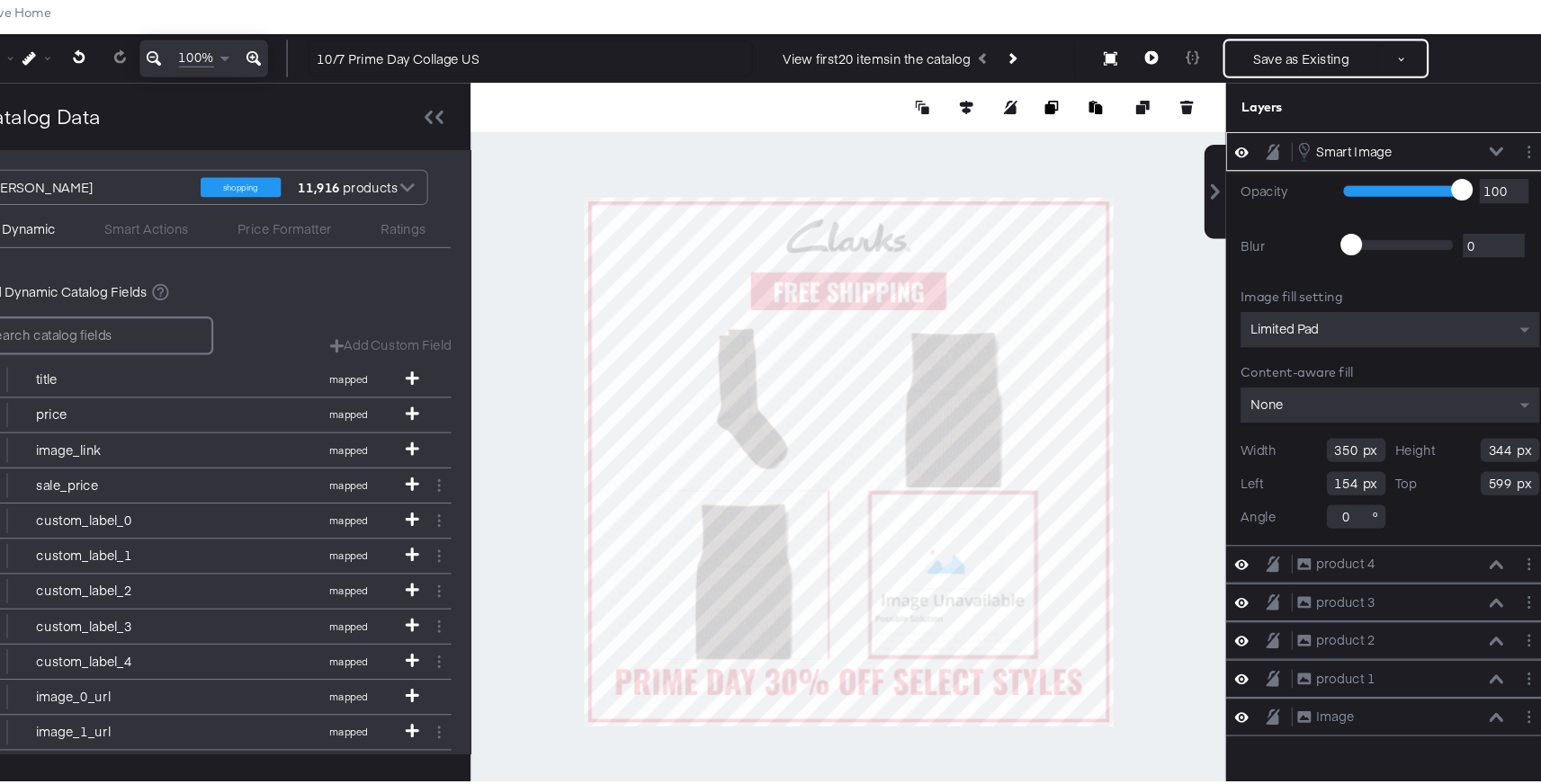
type input "150"
type input "355"
type input "154"
type input "368"
type input "141"
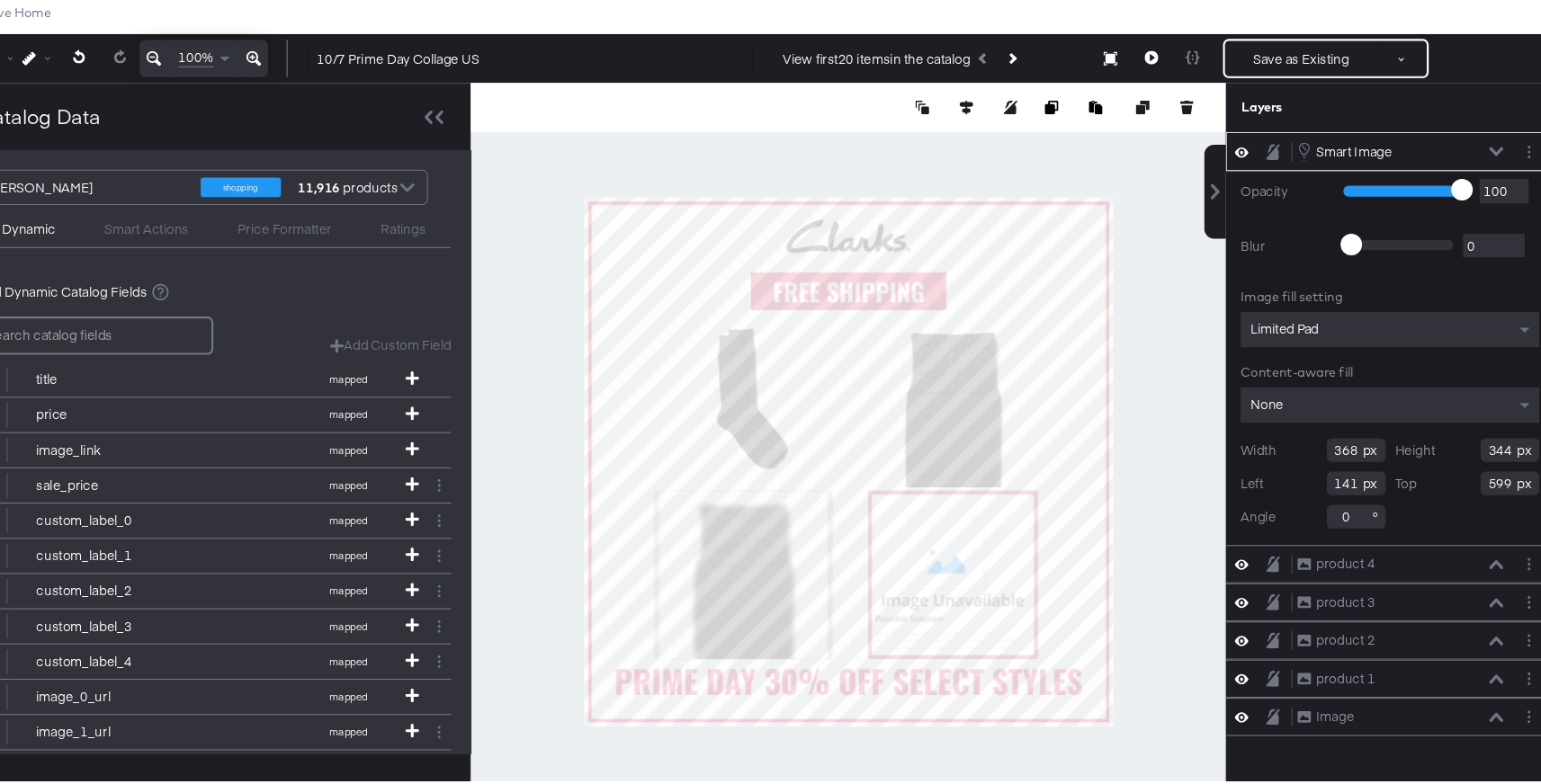
type input "364"
type input "579"
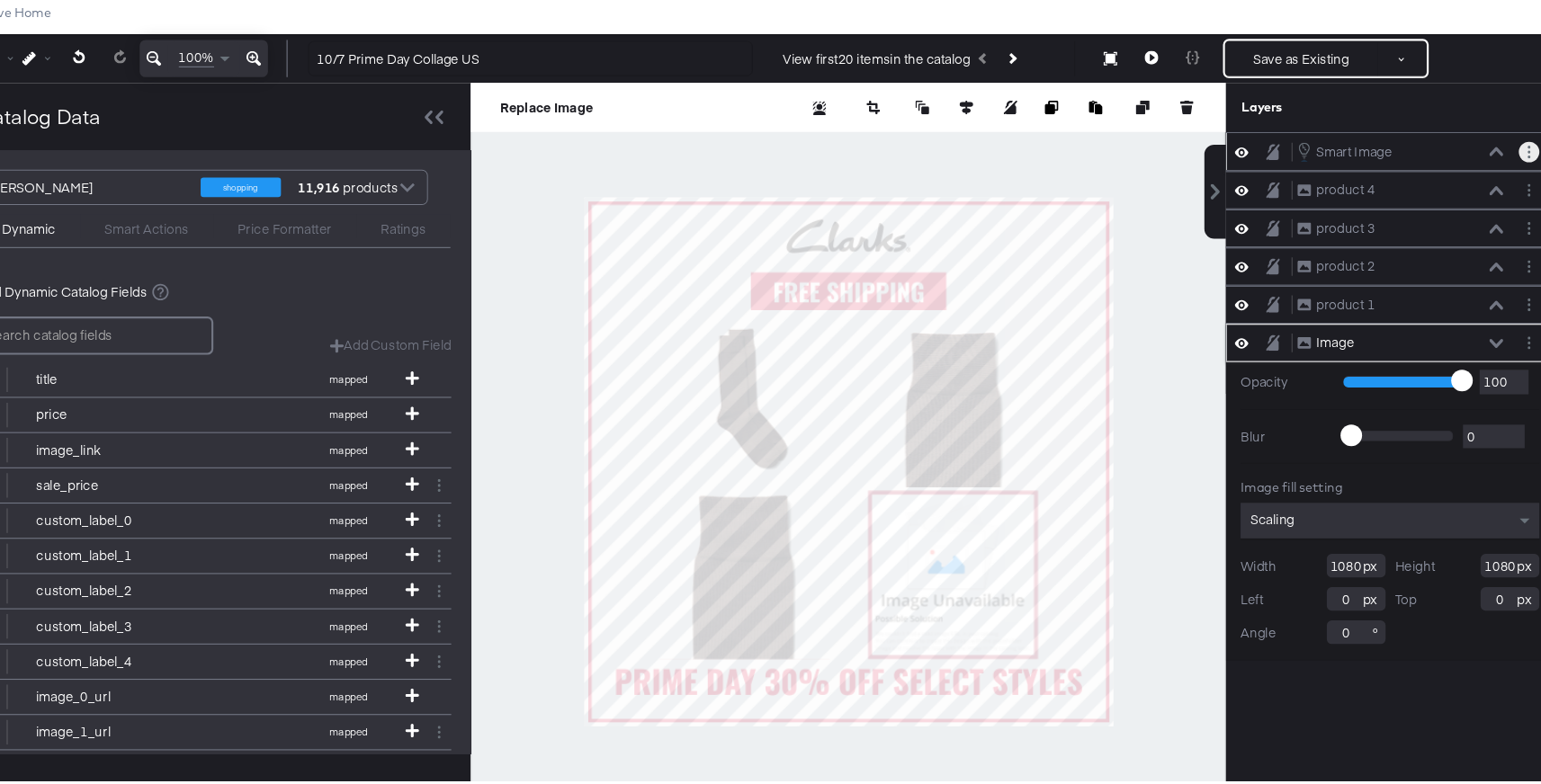
click at [1530, 193] on icon "Layer Options" at bounding box center [1531, 198] width 3 height 12
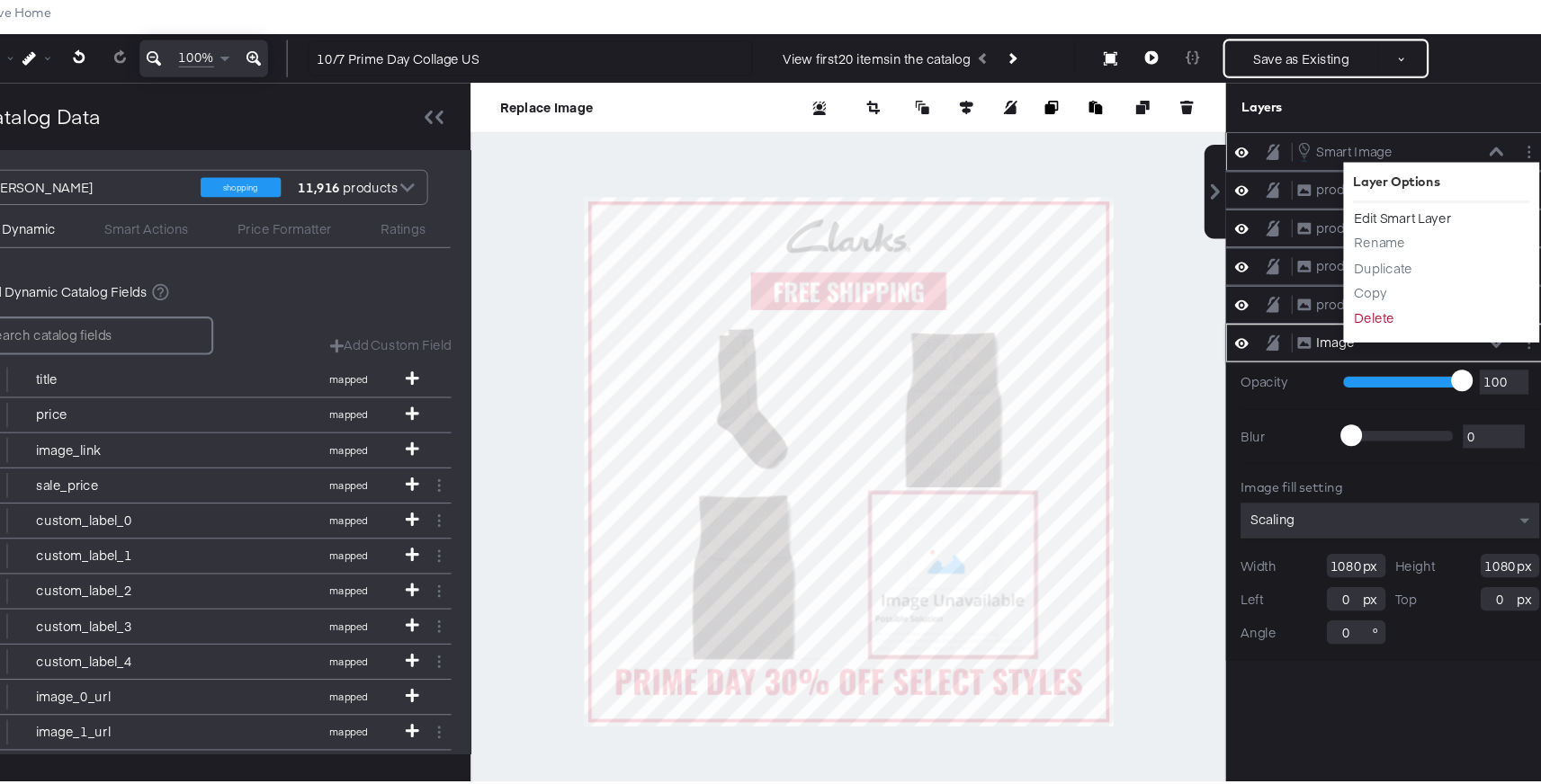
click at [1411, 254] on button "Edit Smart Layer" at bounding box center [1416, 259] width 91 height 19
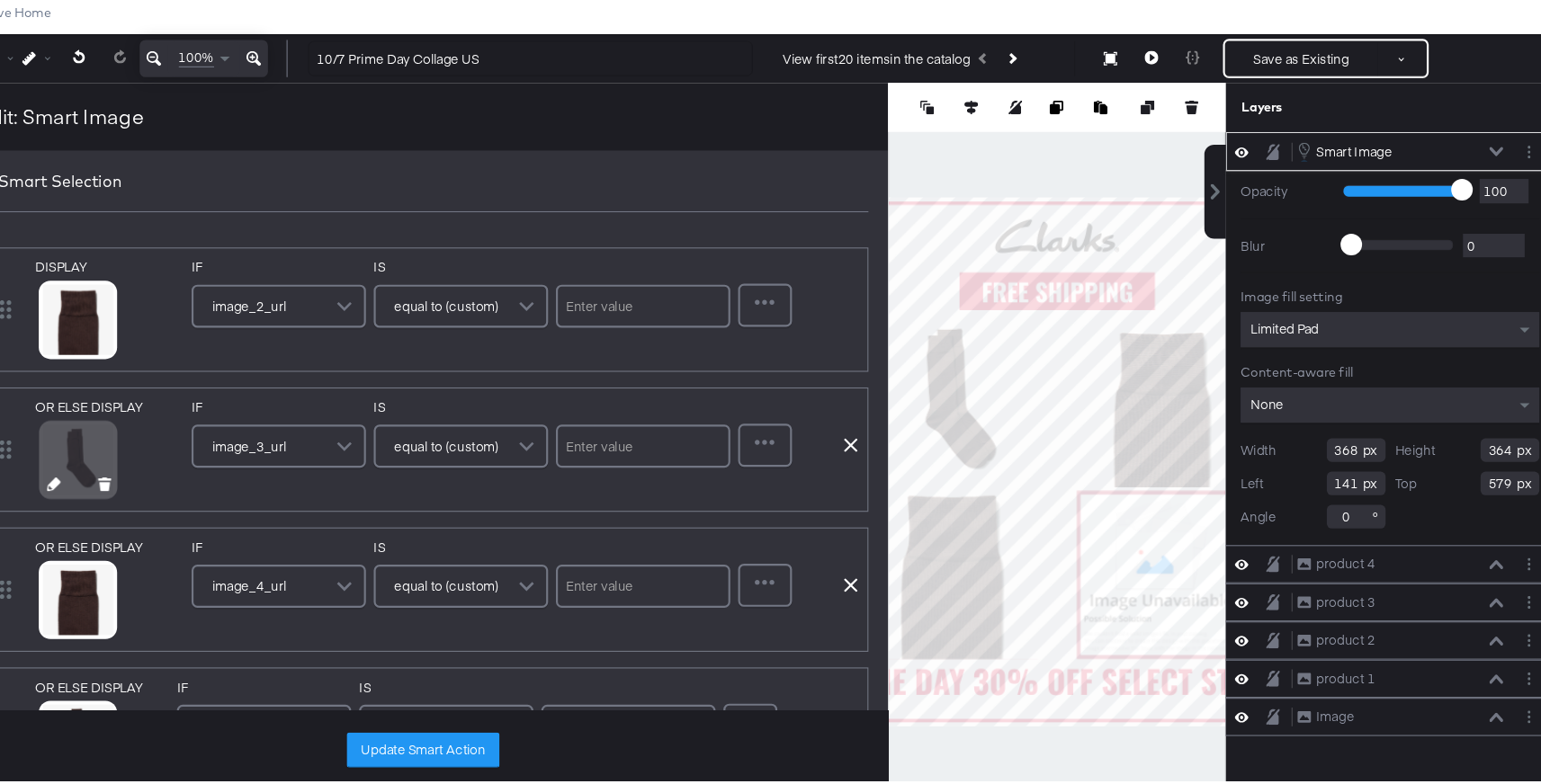
click at [175, 501] on icon at bounding box center [177, 504] width 13 height 13
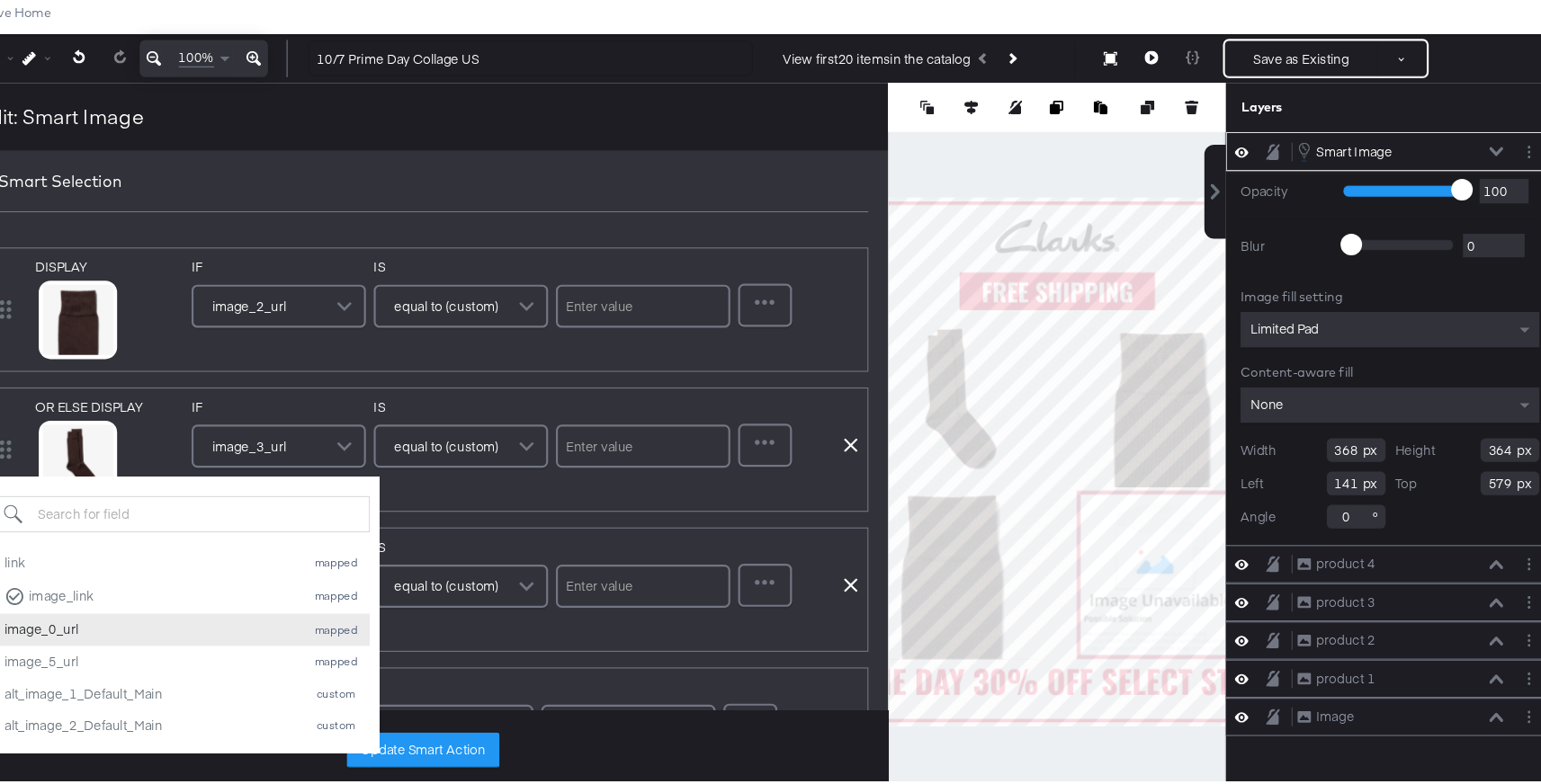
click at [211, 643] on div "image_0_url" at bounding box center [265, 637] width 267 height 17
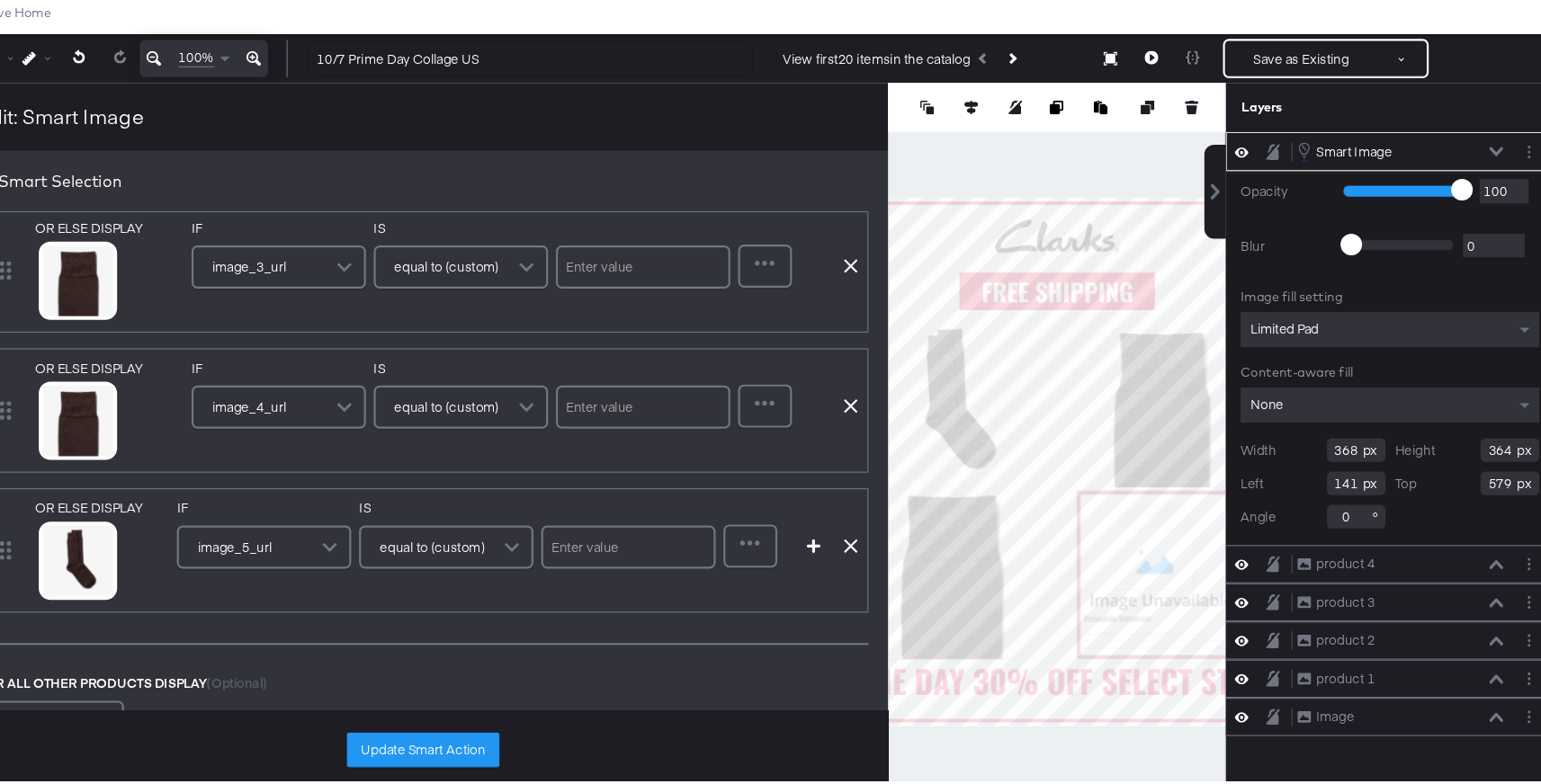
scroll to position [194, 0]
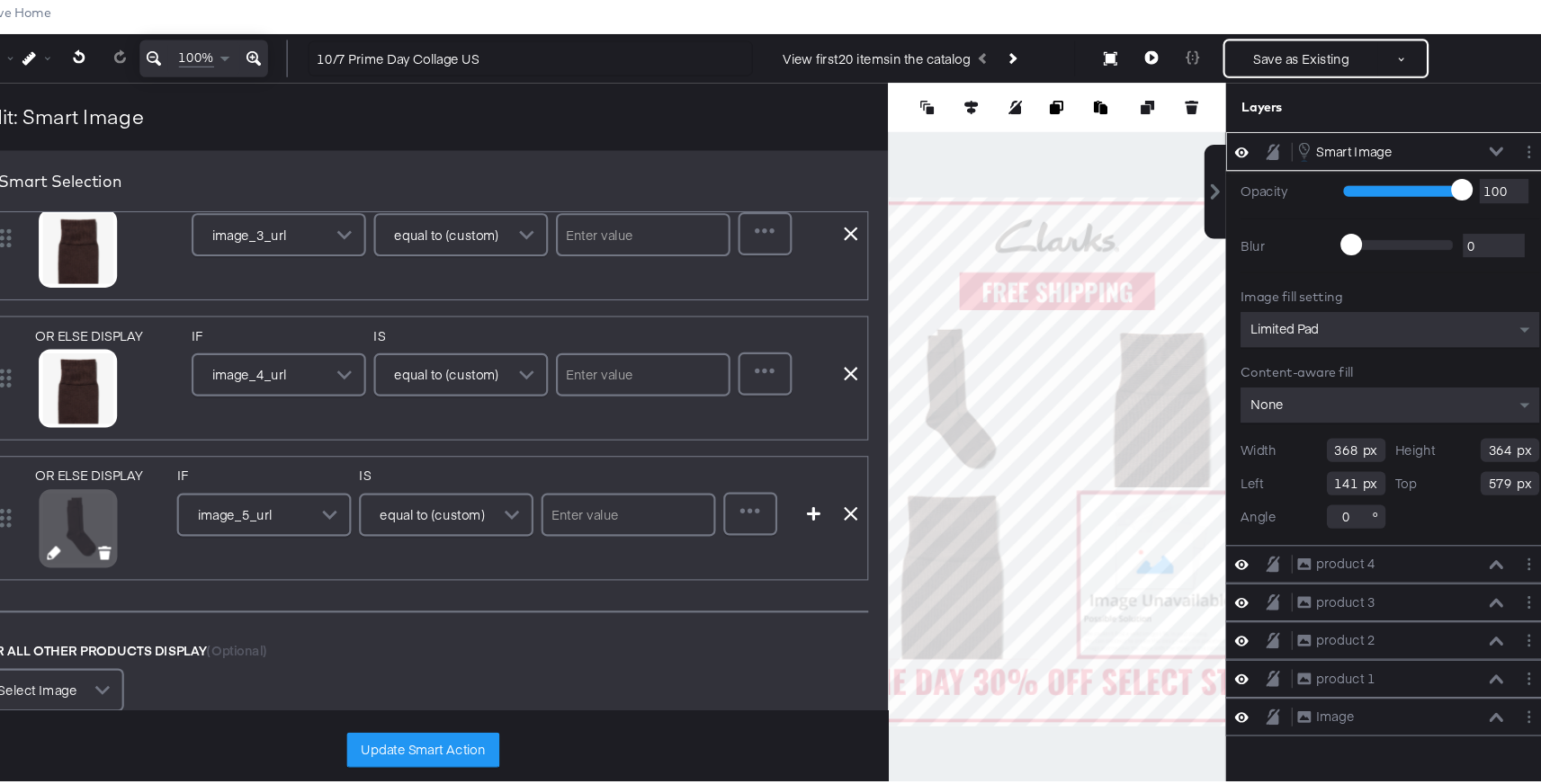
click at [179, 566] on icon at bounding box center [177, 566] width 13 height 13
click at [176, 568] on icon at bounding box center [177, 566] width 13 height 13
click at [177, 570] on icon at bounding box center [177, 566] width 13 height 13
click at [170, 567] on icon at bounding box center [177, 566] width 13 height 13
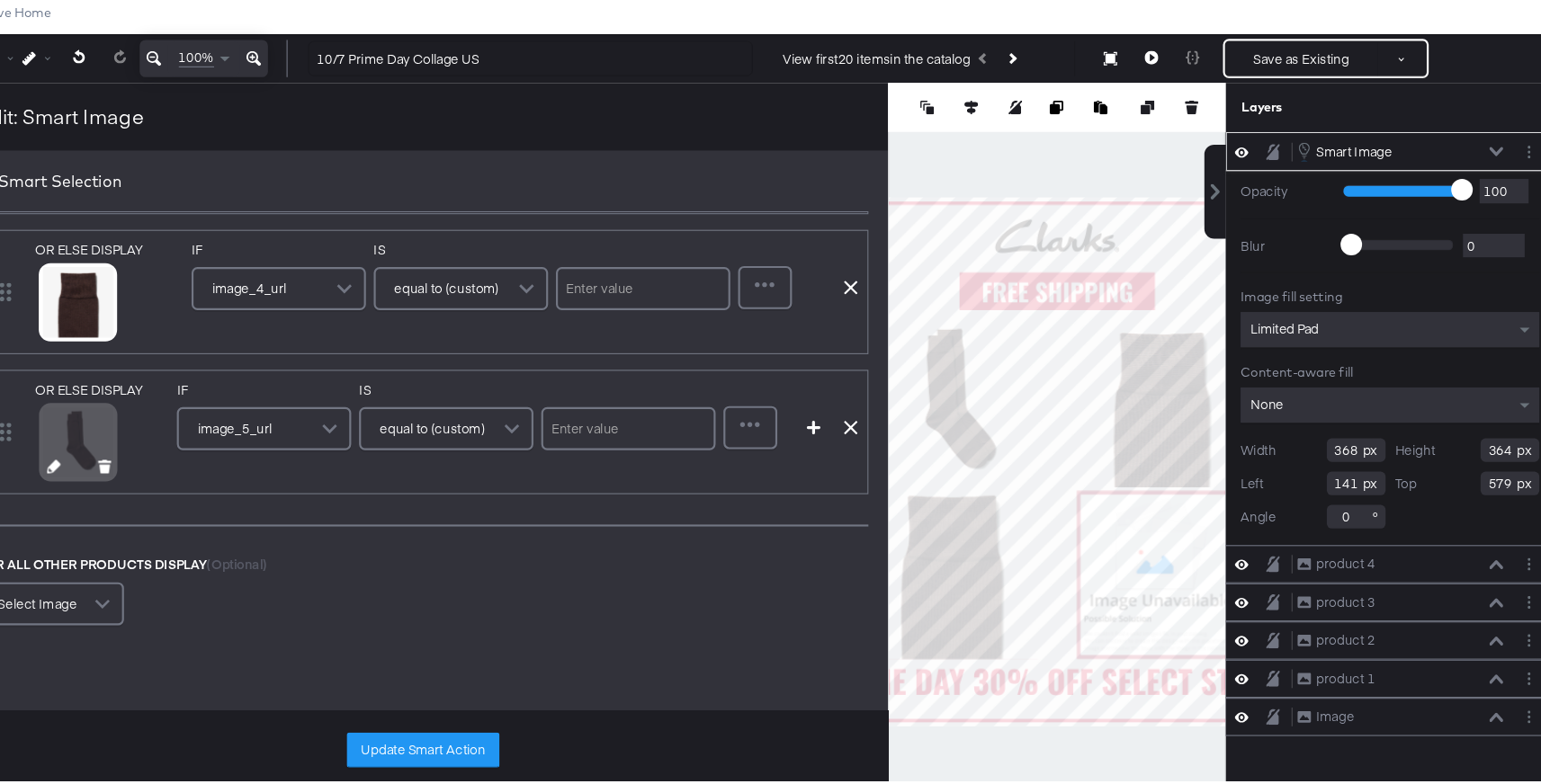
click at [175, 488] on icon at bounding box center [177, 488] width 13 height 13
click at [207, 564] on div "DISPLAY link mapped image_link mapped image_0_url mapped image_5_url mapped alt…" at bounding box center [515, 325] width 855 height 662
click at [359, 456] on span "image_5_url" at bounding box center [342, 452] width 68 height 31
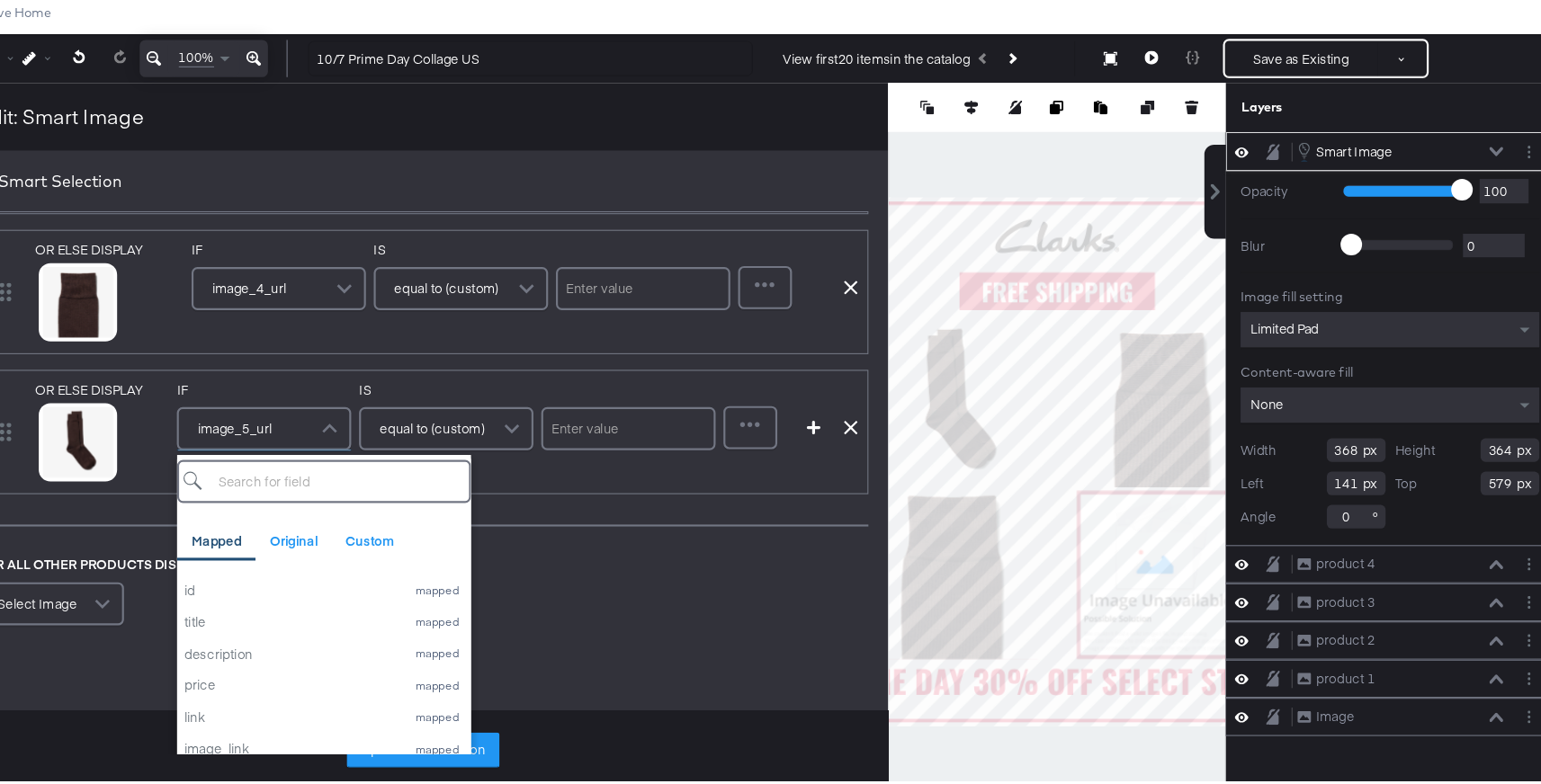
click at [316, 409] on label "IF" at bounding box center [370, 417] width 160 height 17
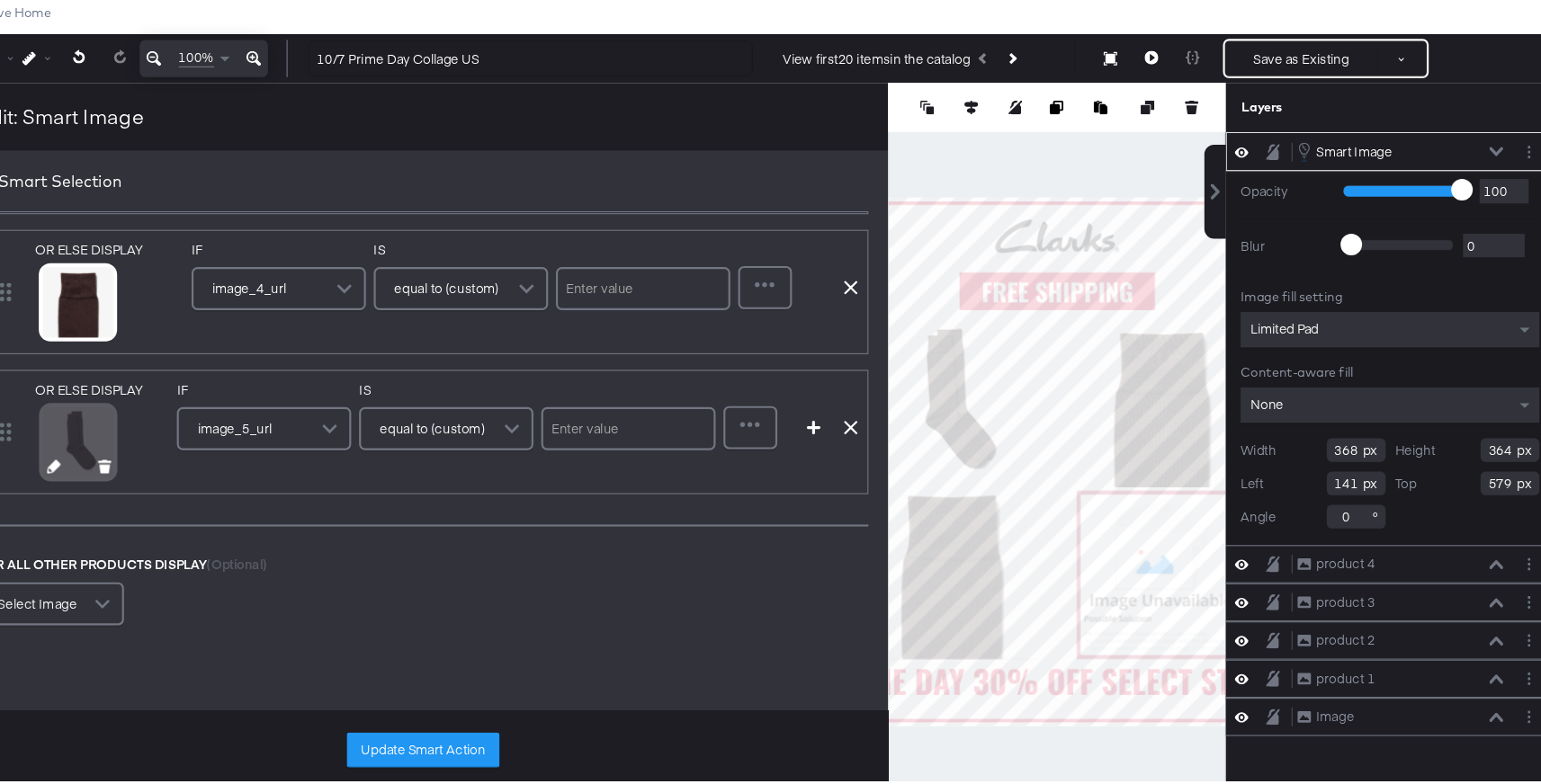
click at [175, 483] on icon at bounding box center [177, 488] width 13 height 13
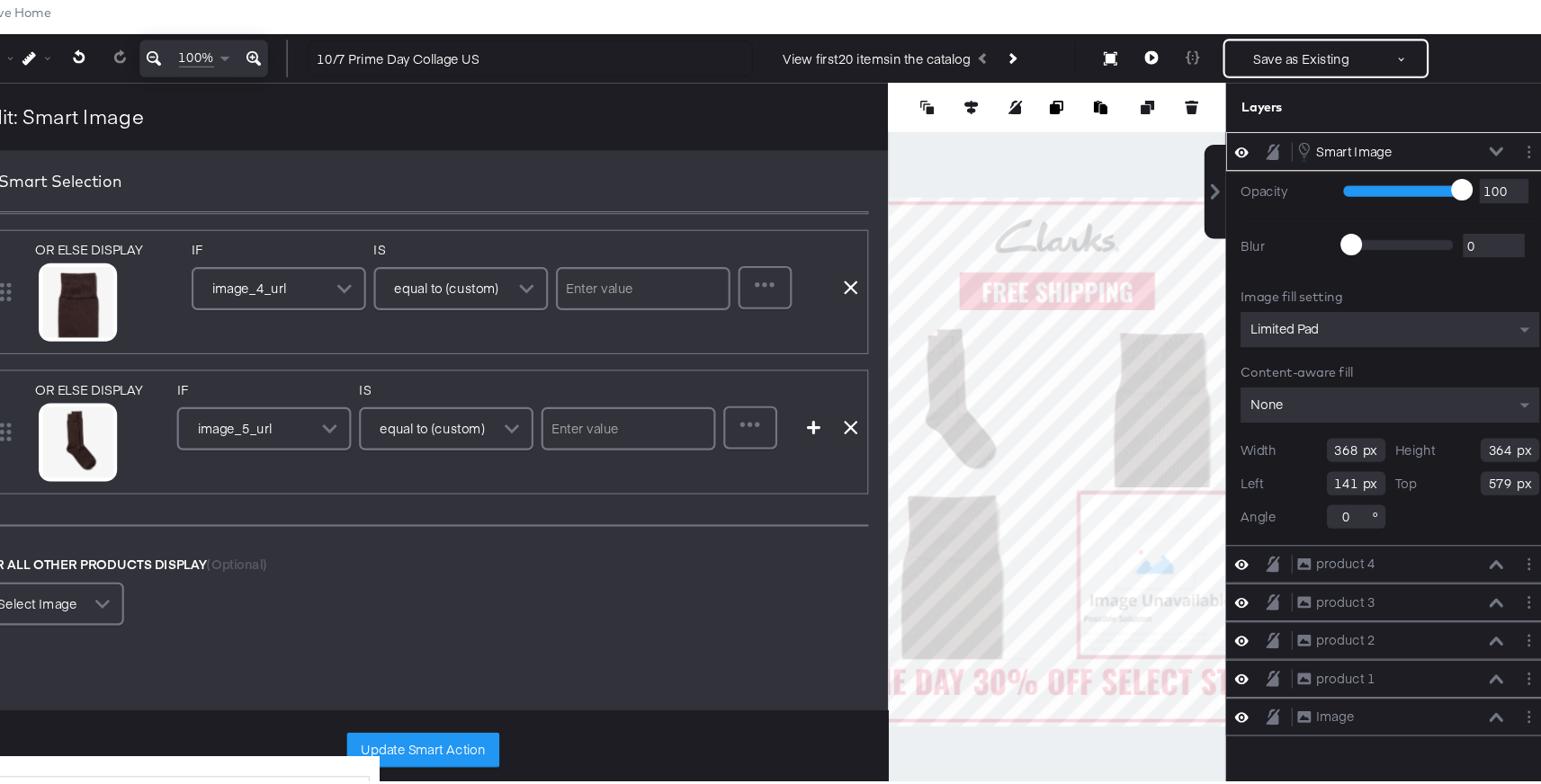
click at [426, 690] on div "DISPLAY link mapped image_link mapped image_0_url mapped image_5_url mapped alt…" at bounding box center [515, 385] width 855 height 810
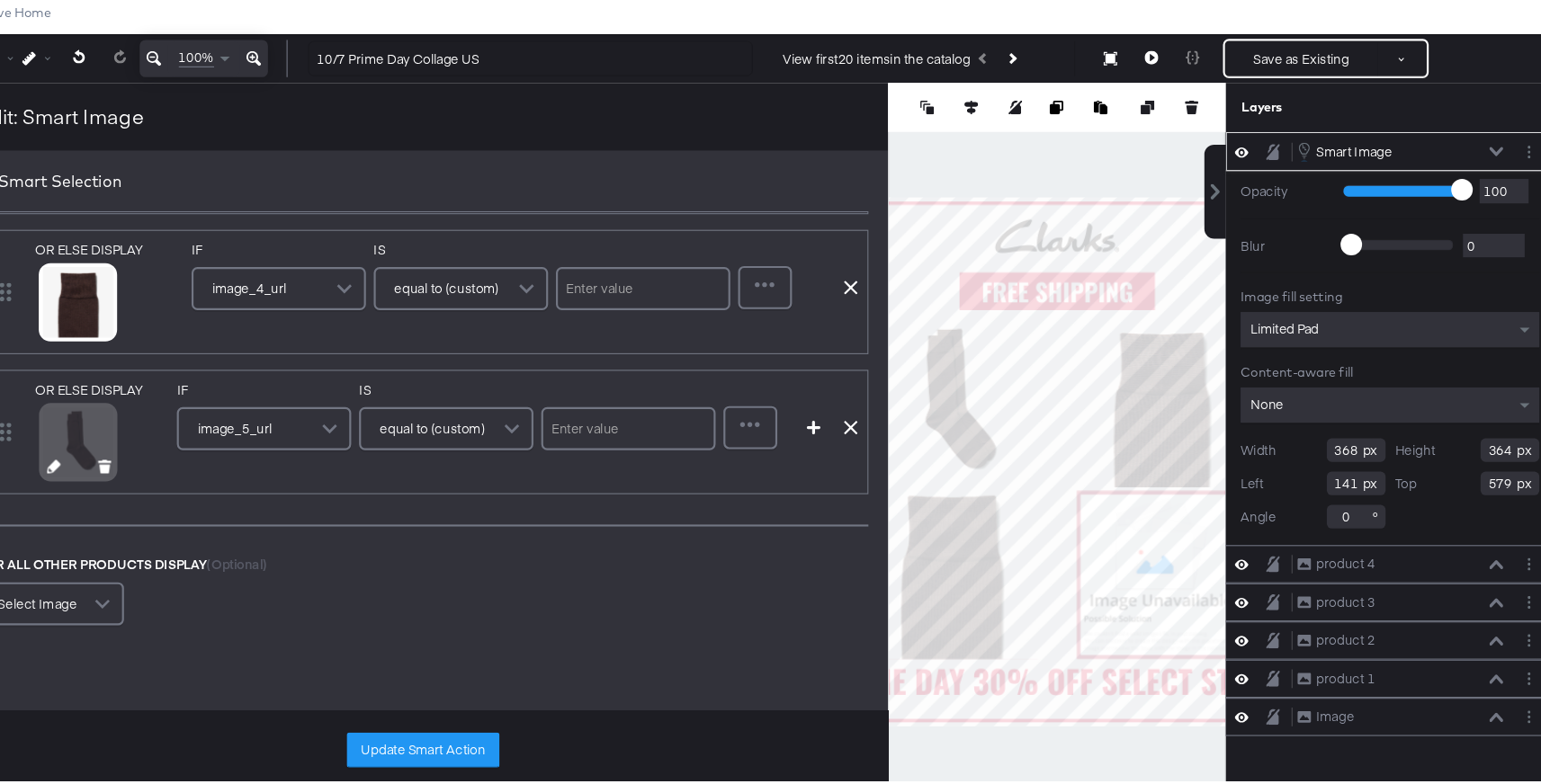
click at [173, 492] on icon at bounding box center [177, 488] width 13 height 13
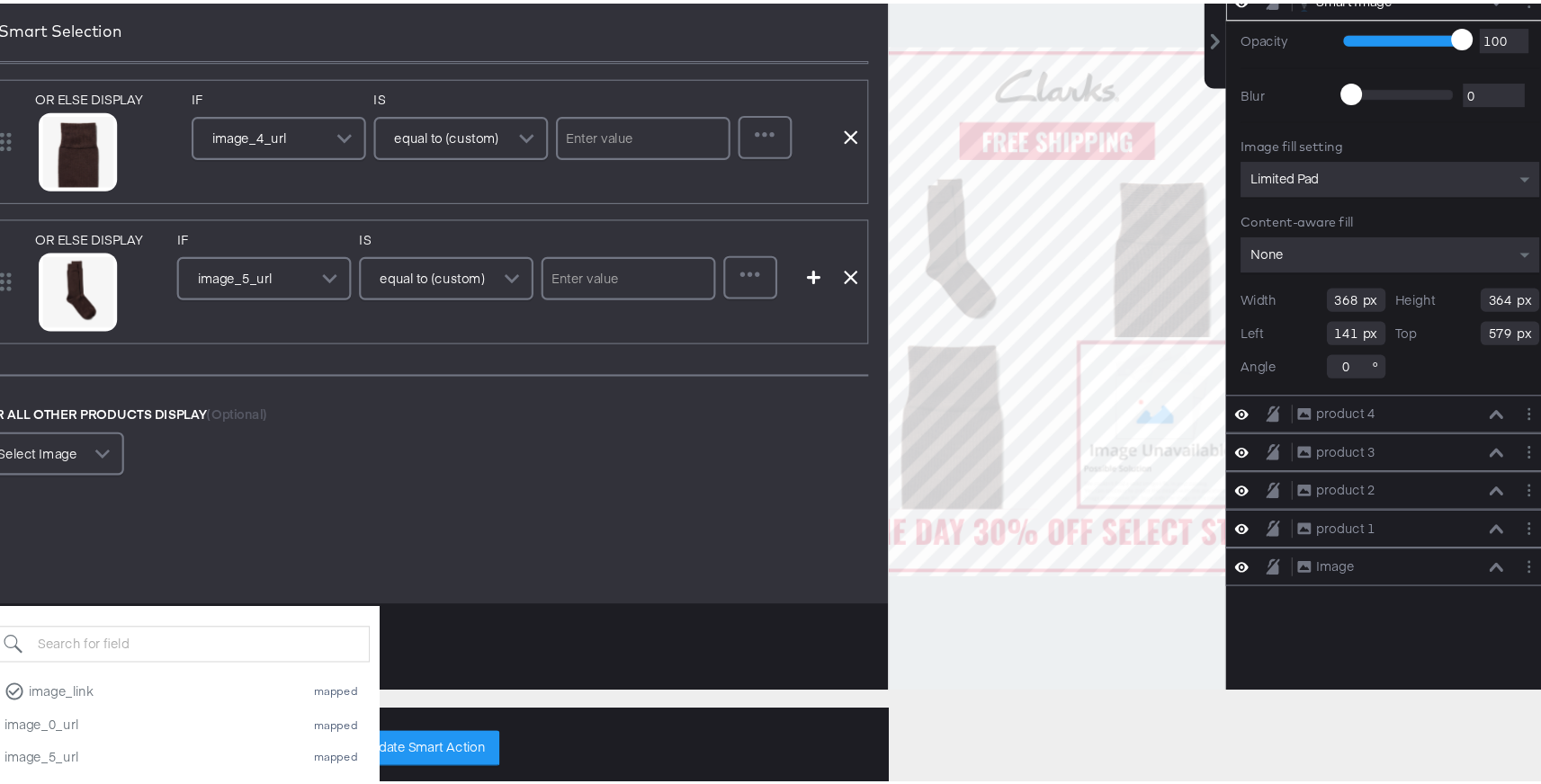
scroll to position [33, 0]
click at [255, 725] on div "image_0_url" at bounding box center [265, 725] width 267 height 17
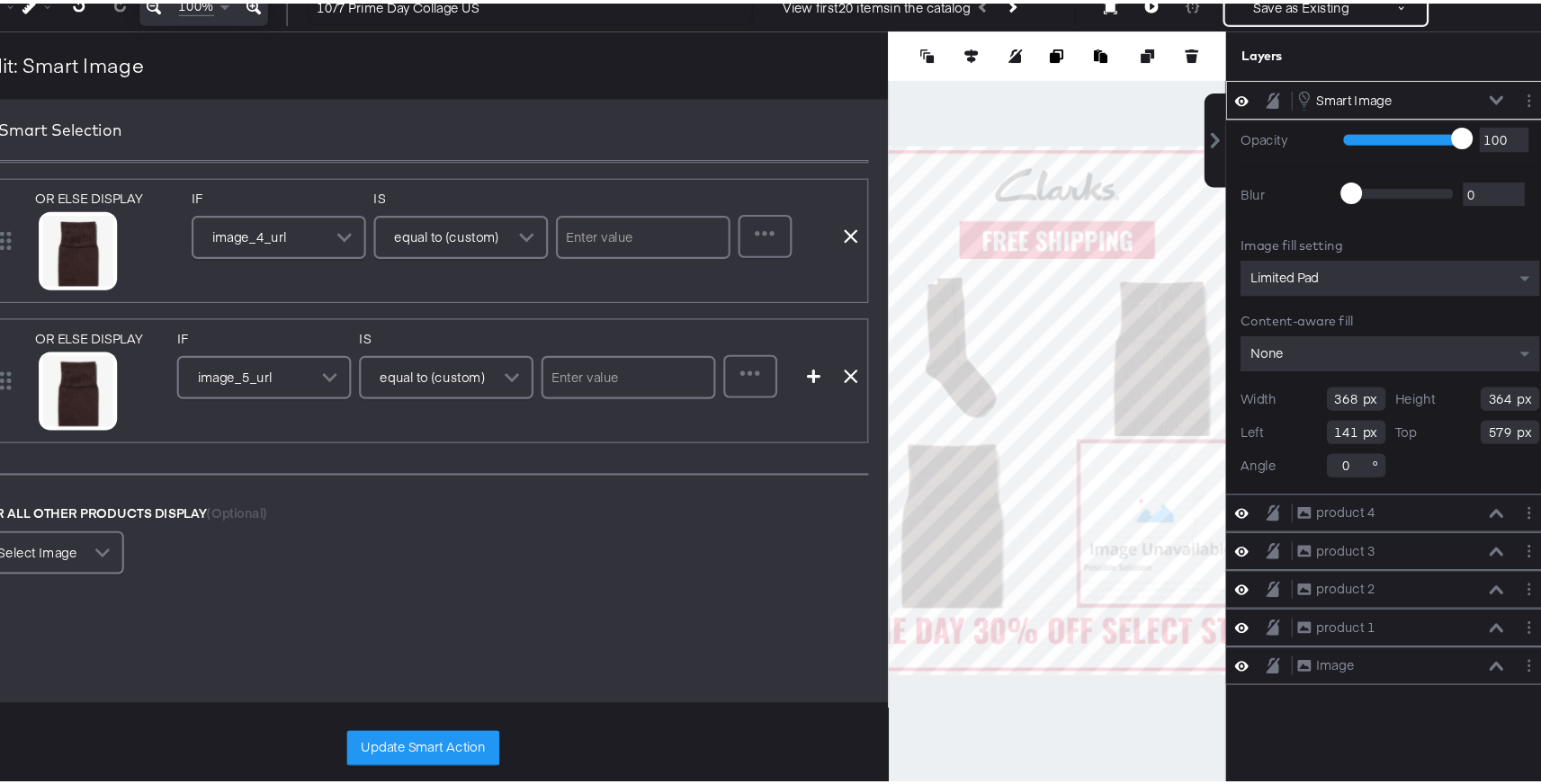
scroll to position [46, 0]
click at [527, 751] on button "Update Smart Action" at bounding box center [515, 748] width 141 height 33
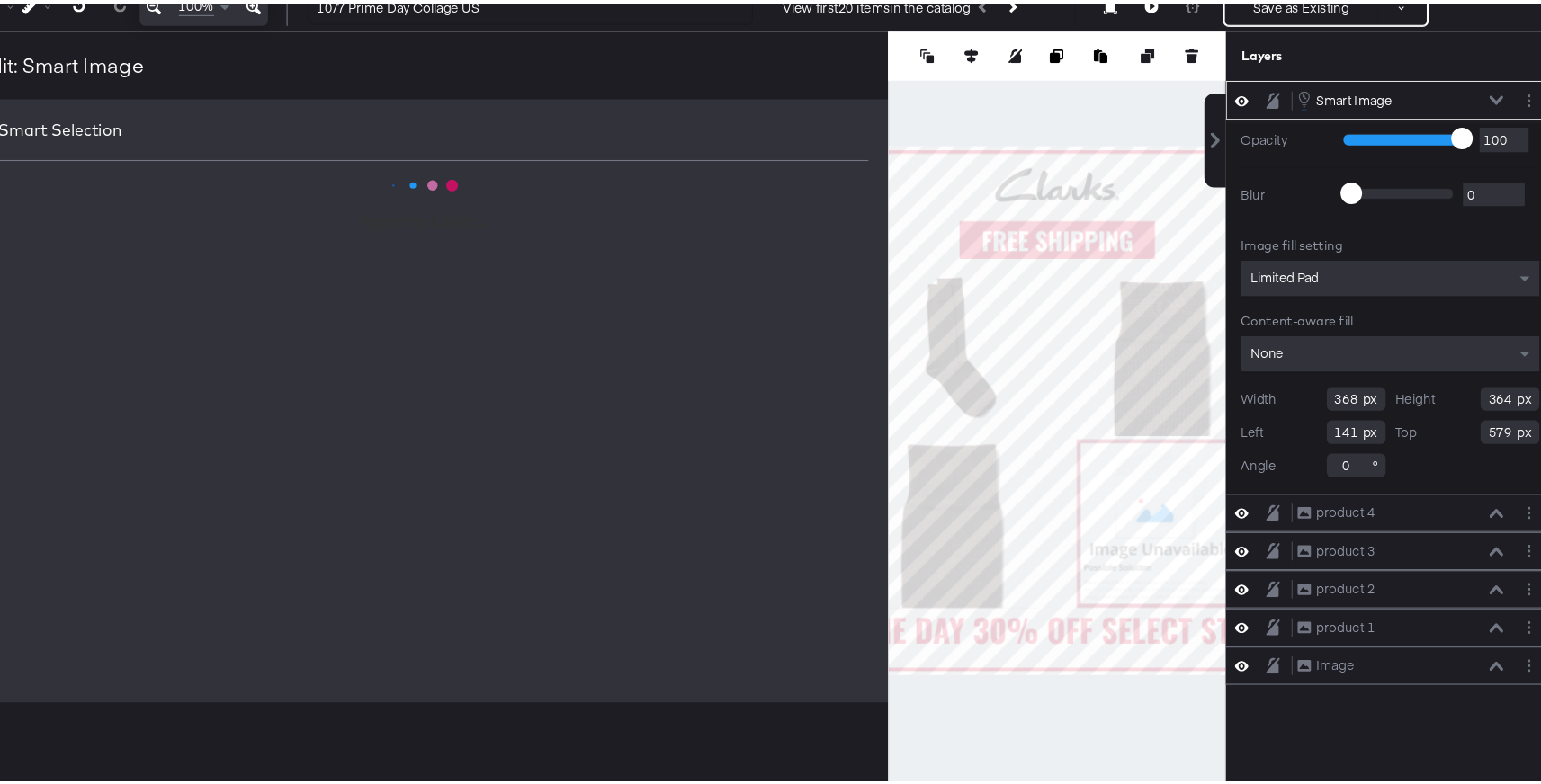
scroll to position [0, 0]
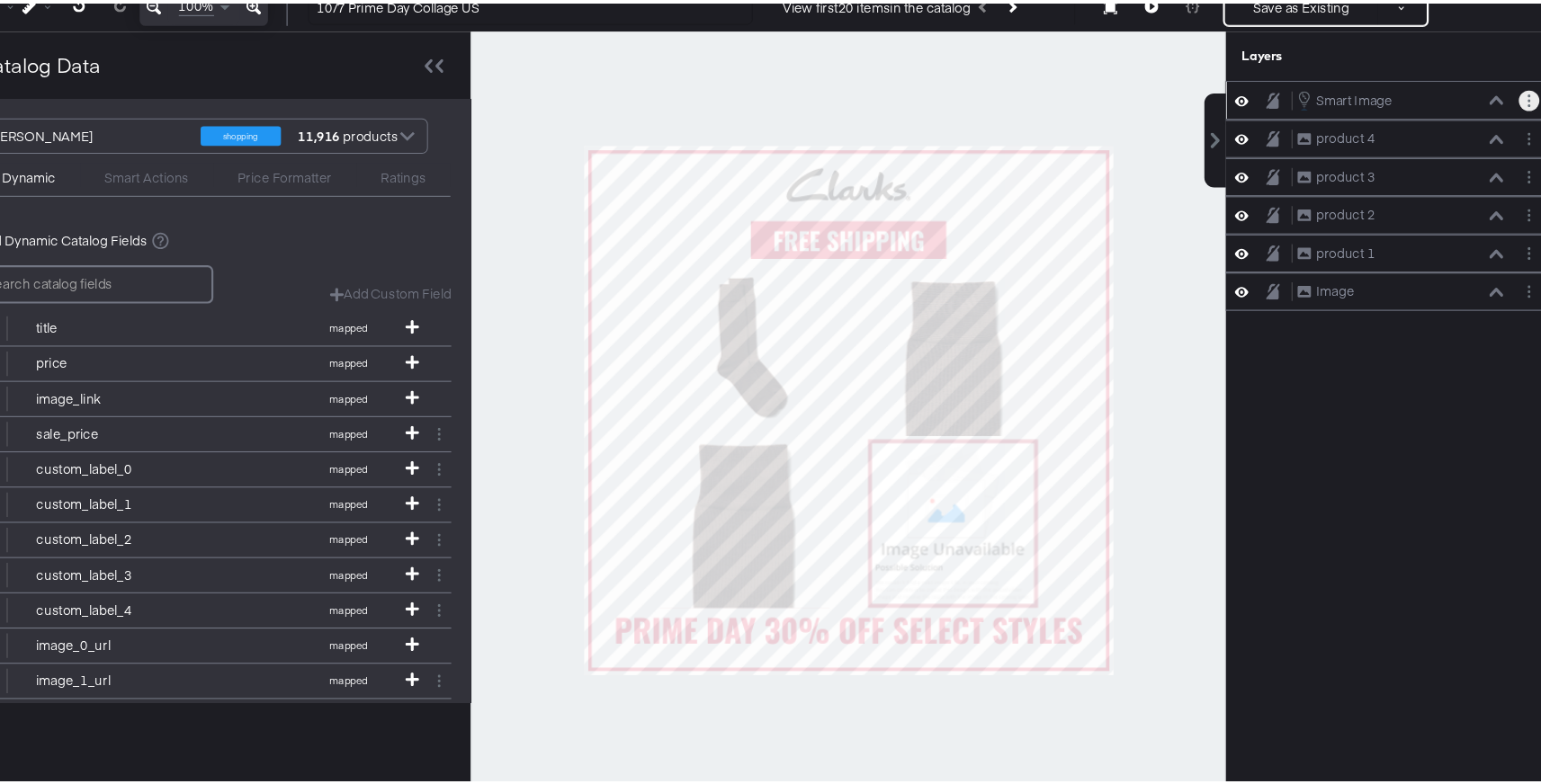
click at [1522, 149] on button "Layer Options" at bounding box center [1531, 152] width 19 height 19
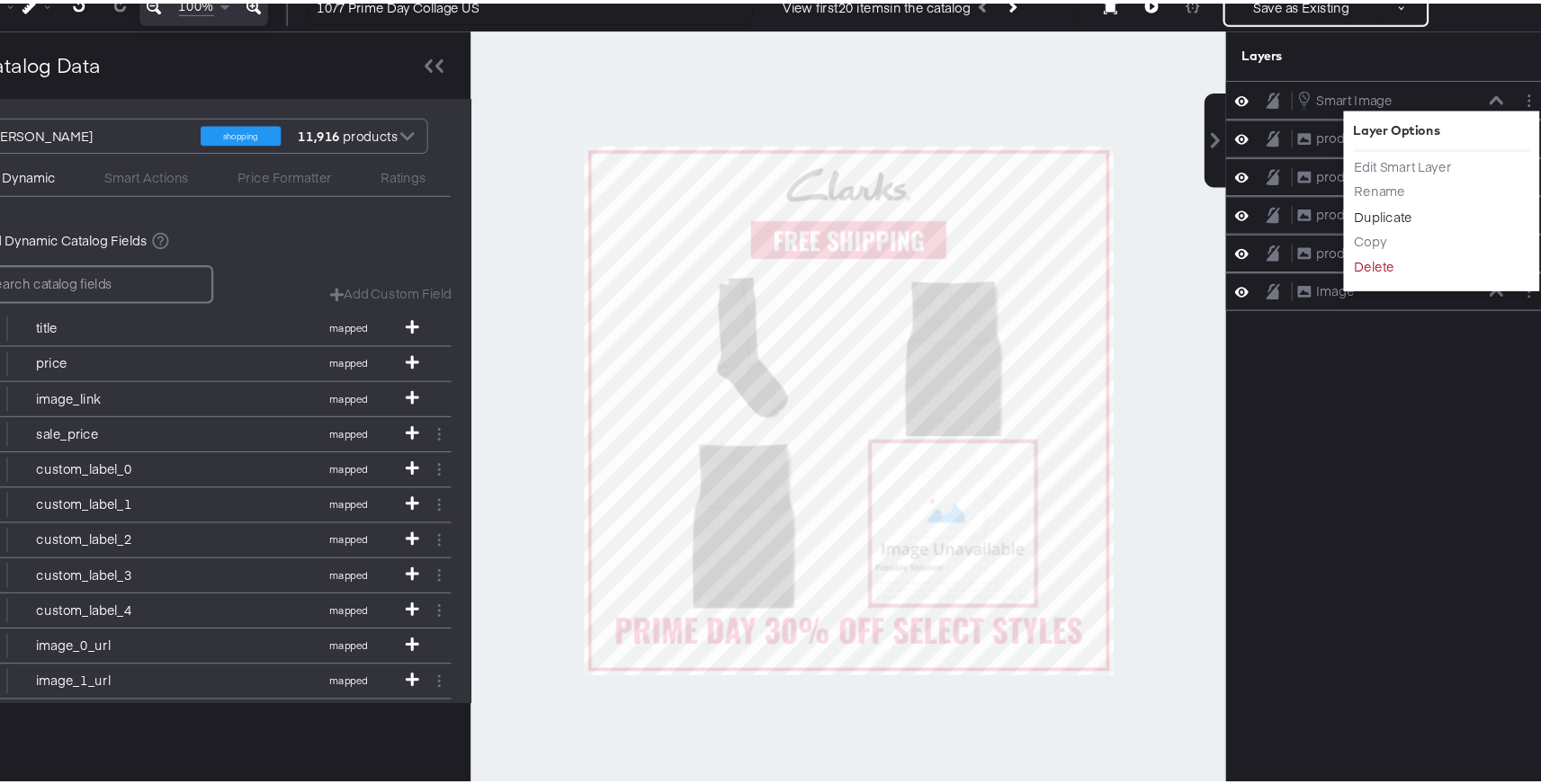
click at [1395, 258] on button "Duplicate" at bounding box center [1398, 259] width 55 height 19
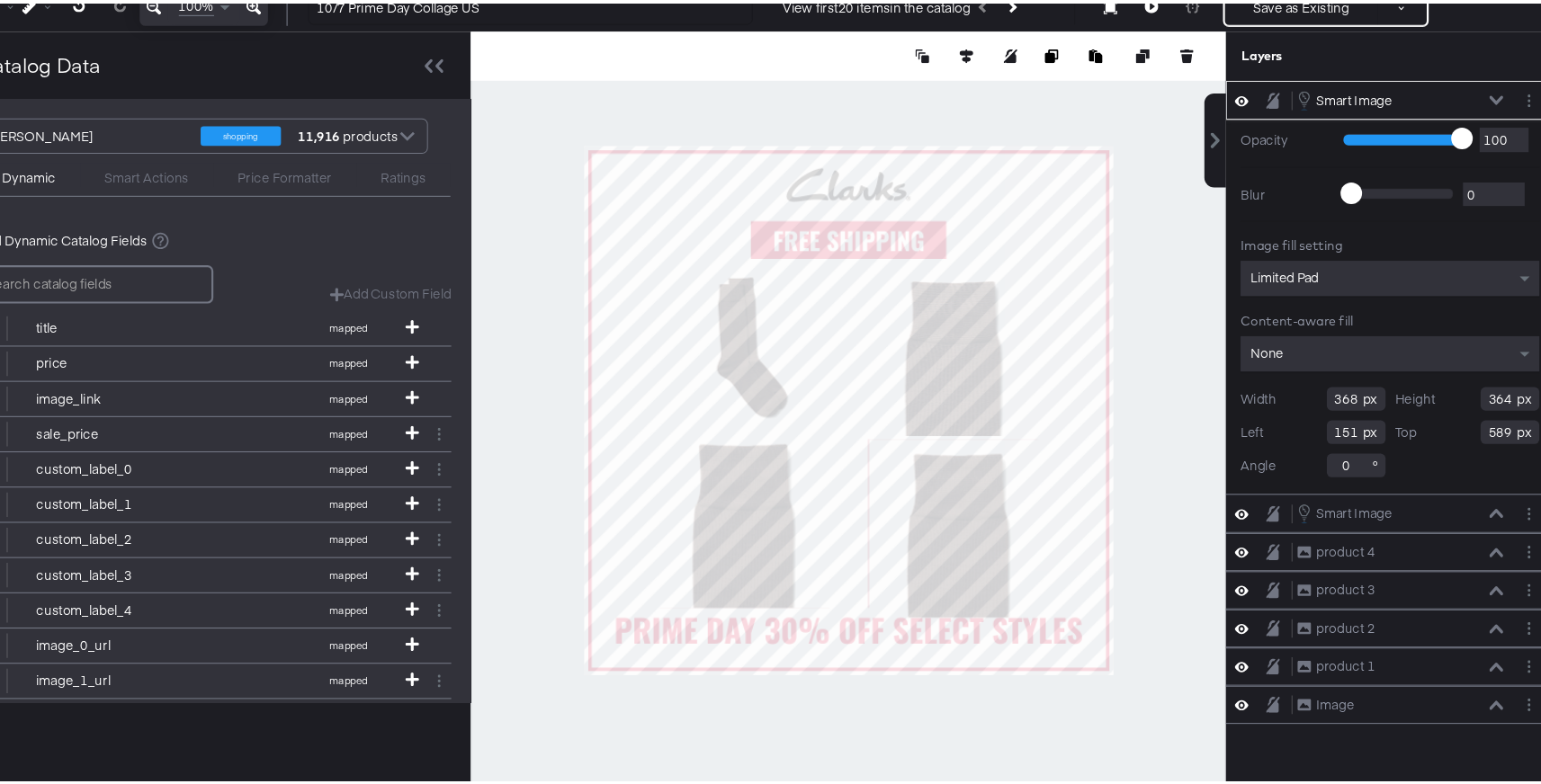
type input "579"
type input "599"
click at [1526, 152] on button "Layer Options" at bounding box center [1531, 152] width 19 height 19
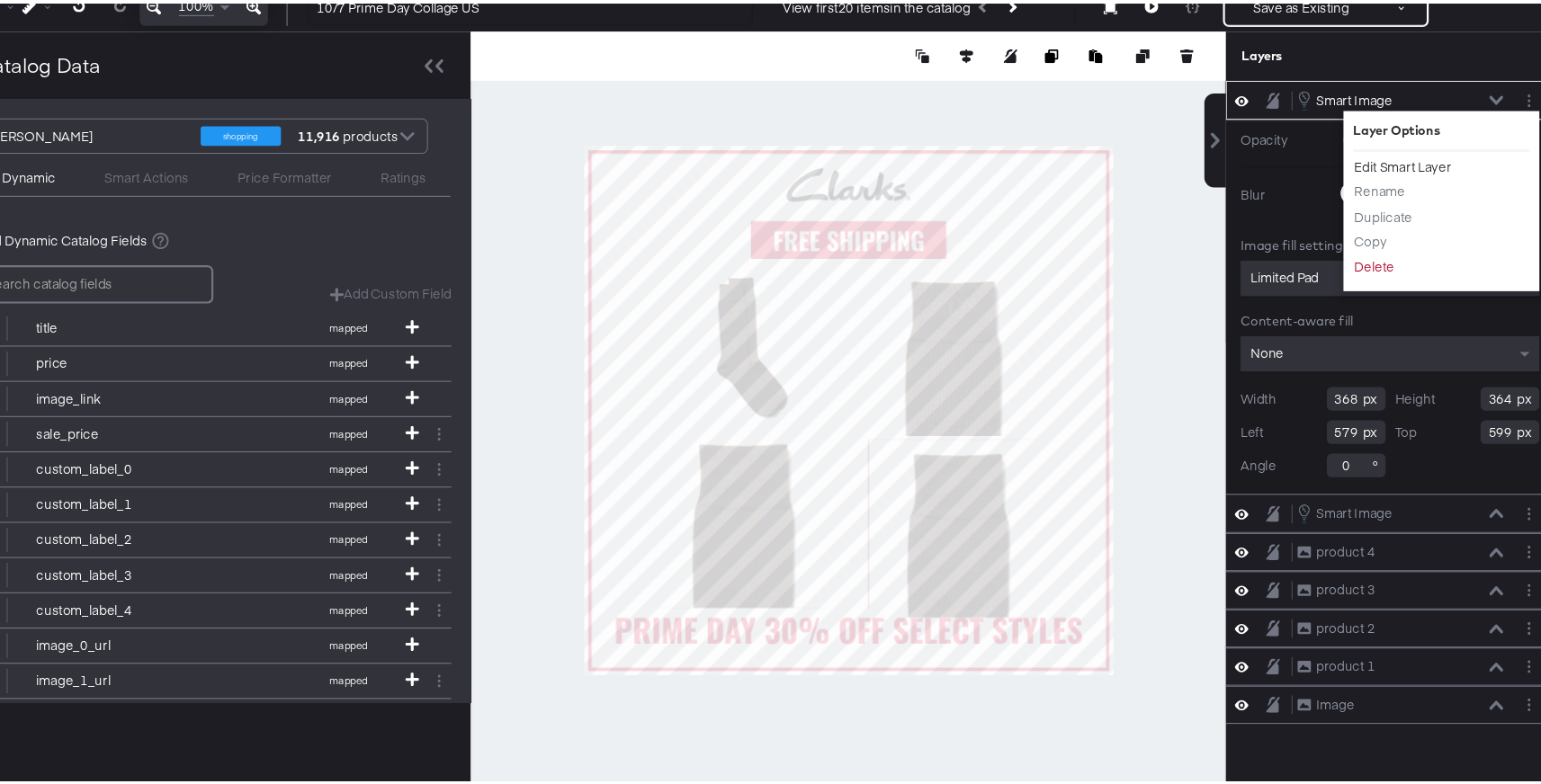
click at [1412, 210] on button "Edit Smart Layer" at bounding box center [1416, 213] width 91 height 19
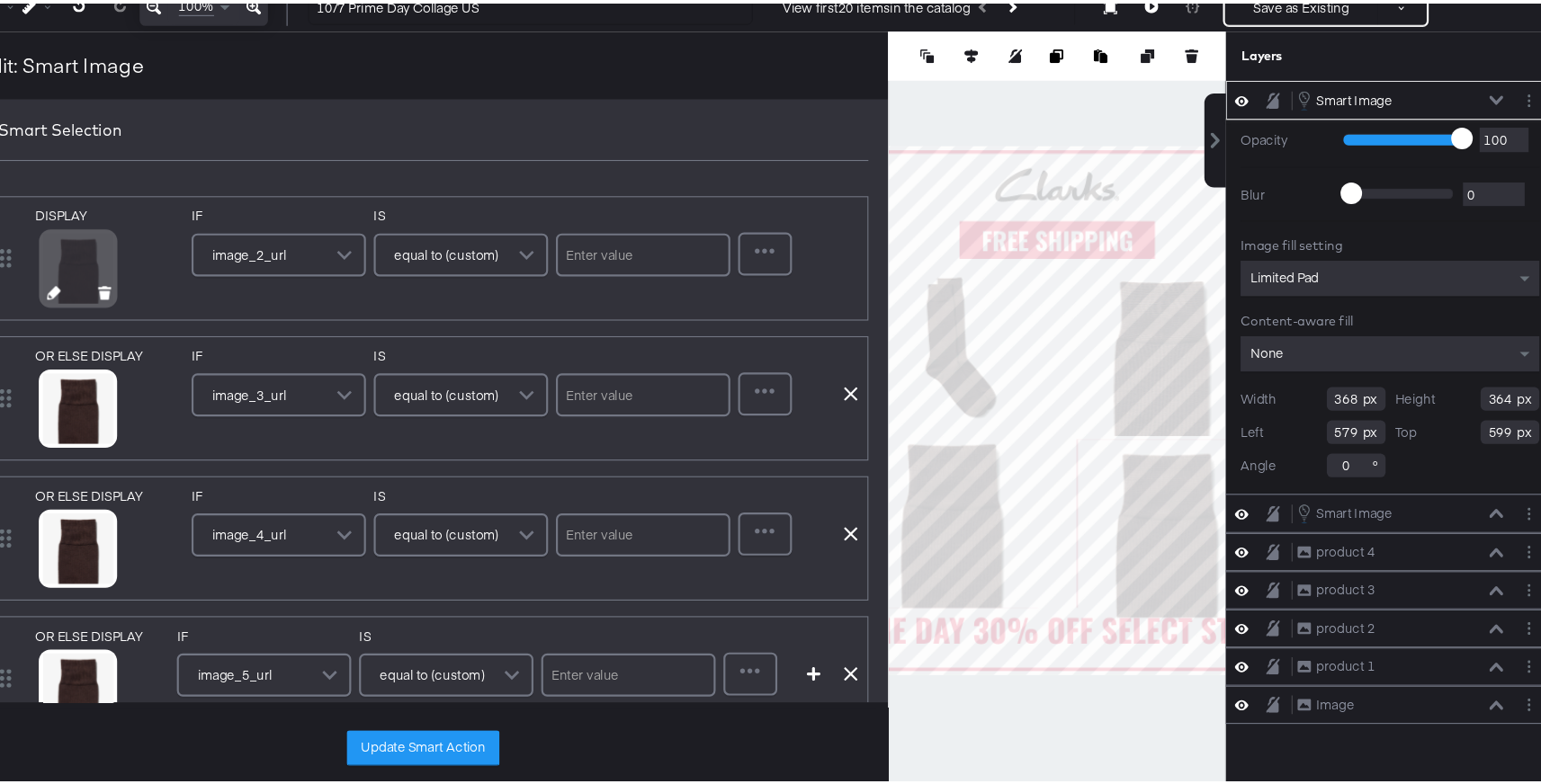
click at [176, 327] on icon at bounding box center [177, 329] width 13 height 13
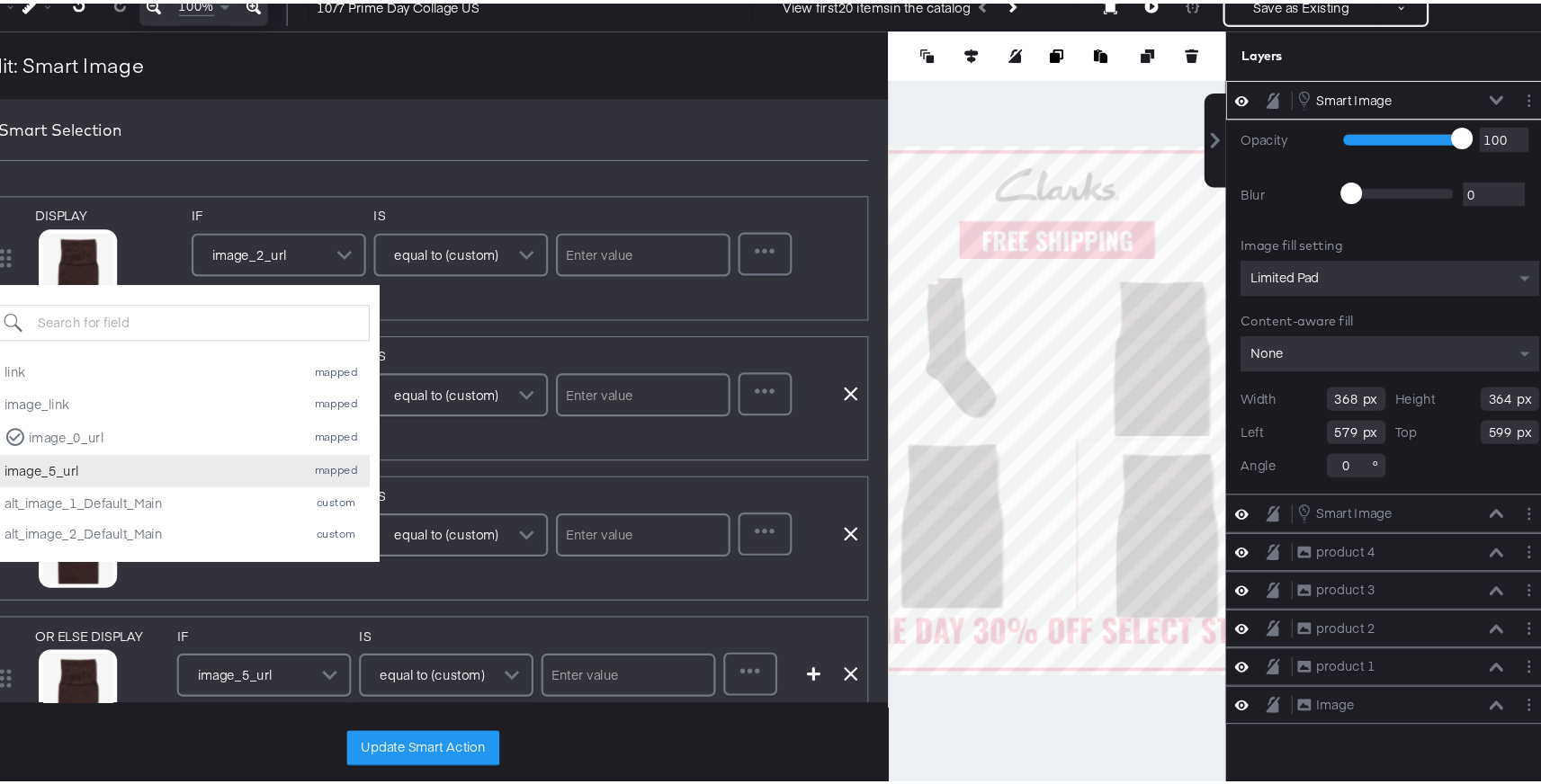
scroll to position [13, 0]
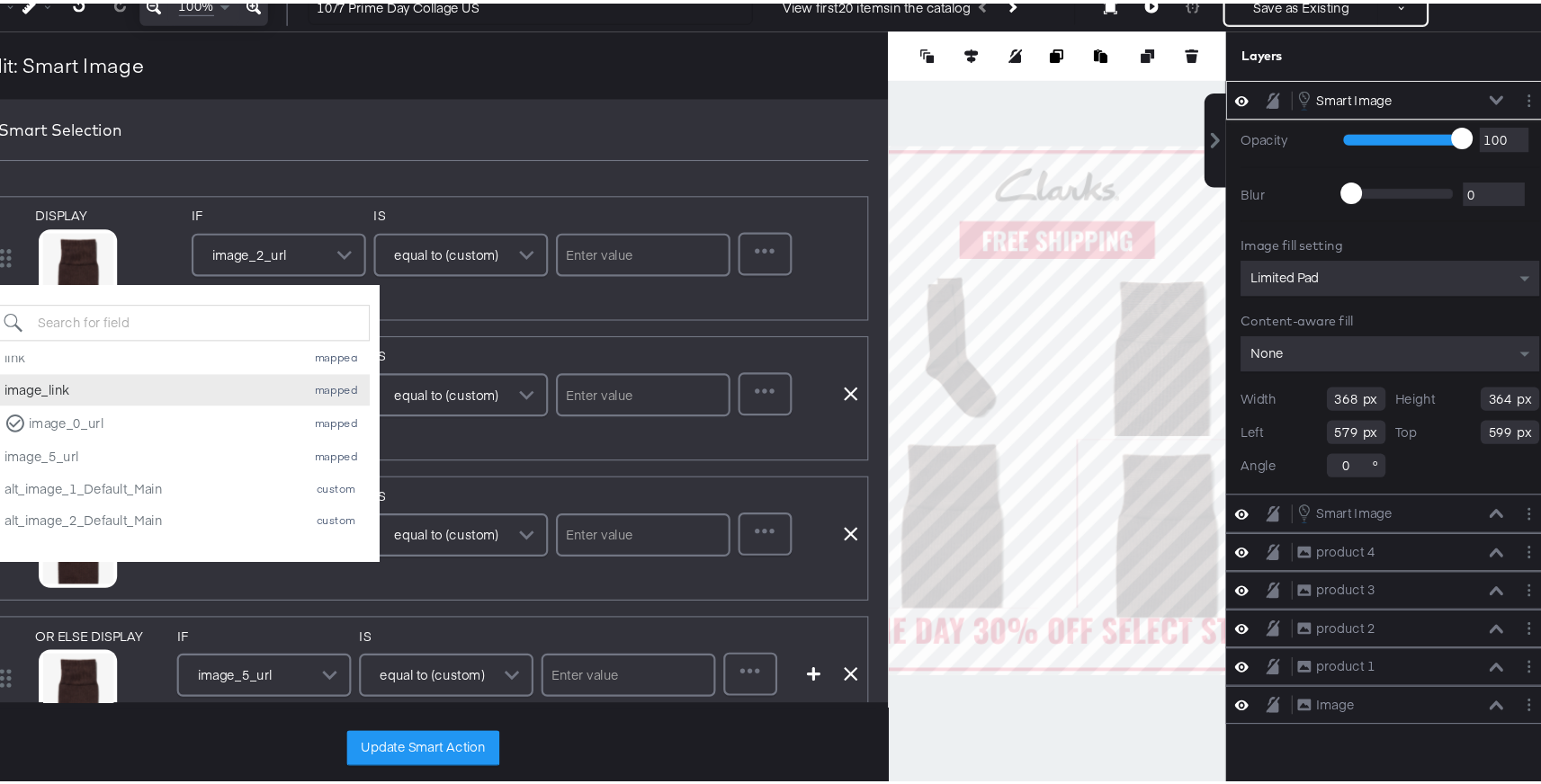
click at [217, 419] on div "image_link" at bounding box center [265, 419] width 267 height 17
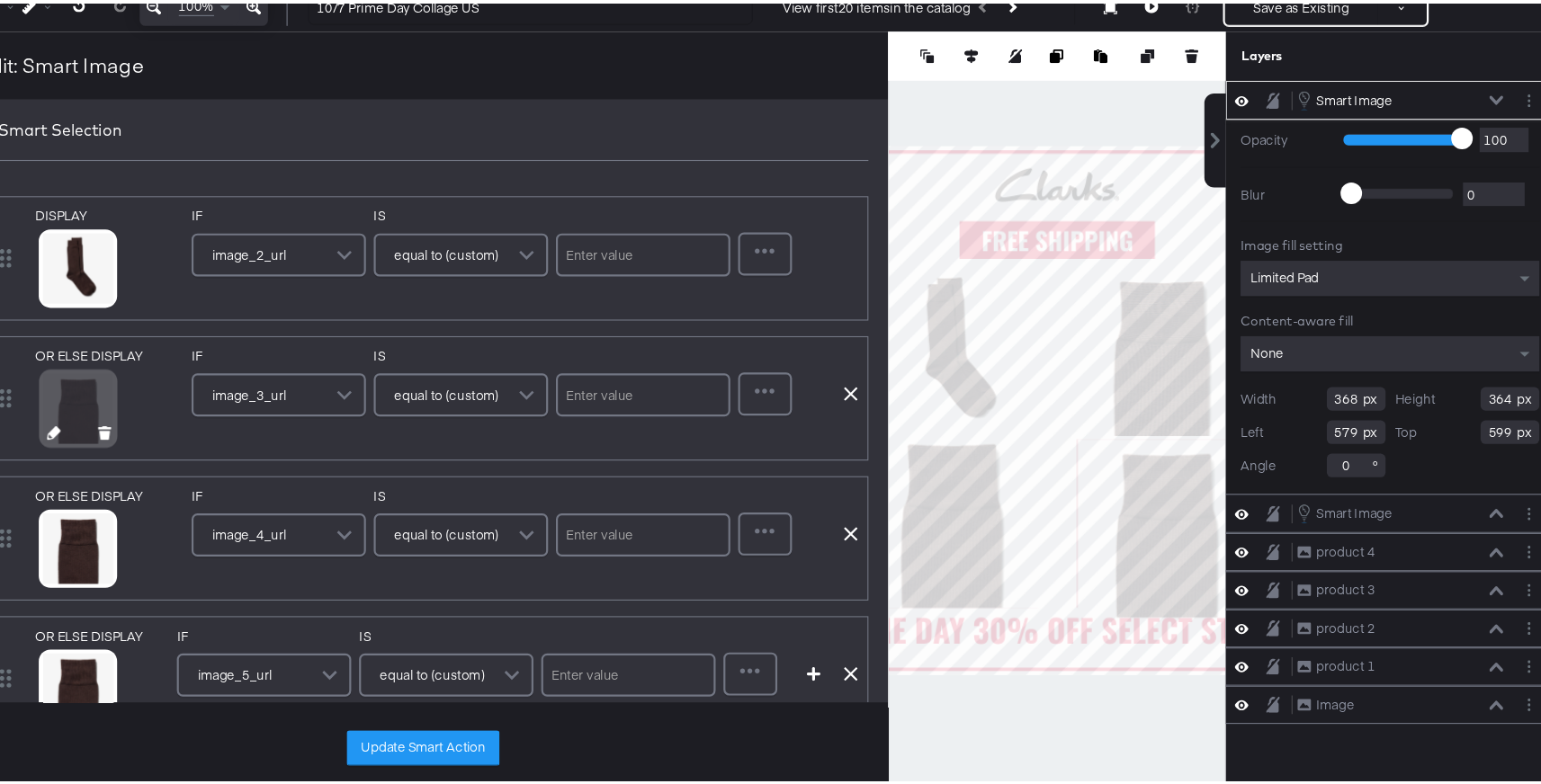
click at [178, 456] on icon at bounding box center [177, 458] width 13 height 13
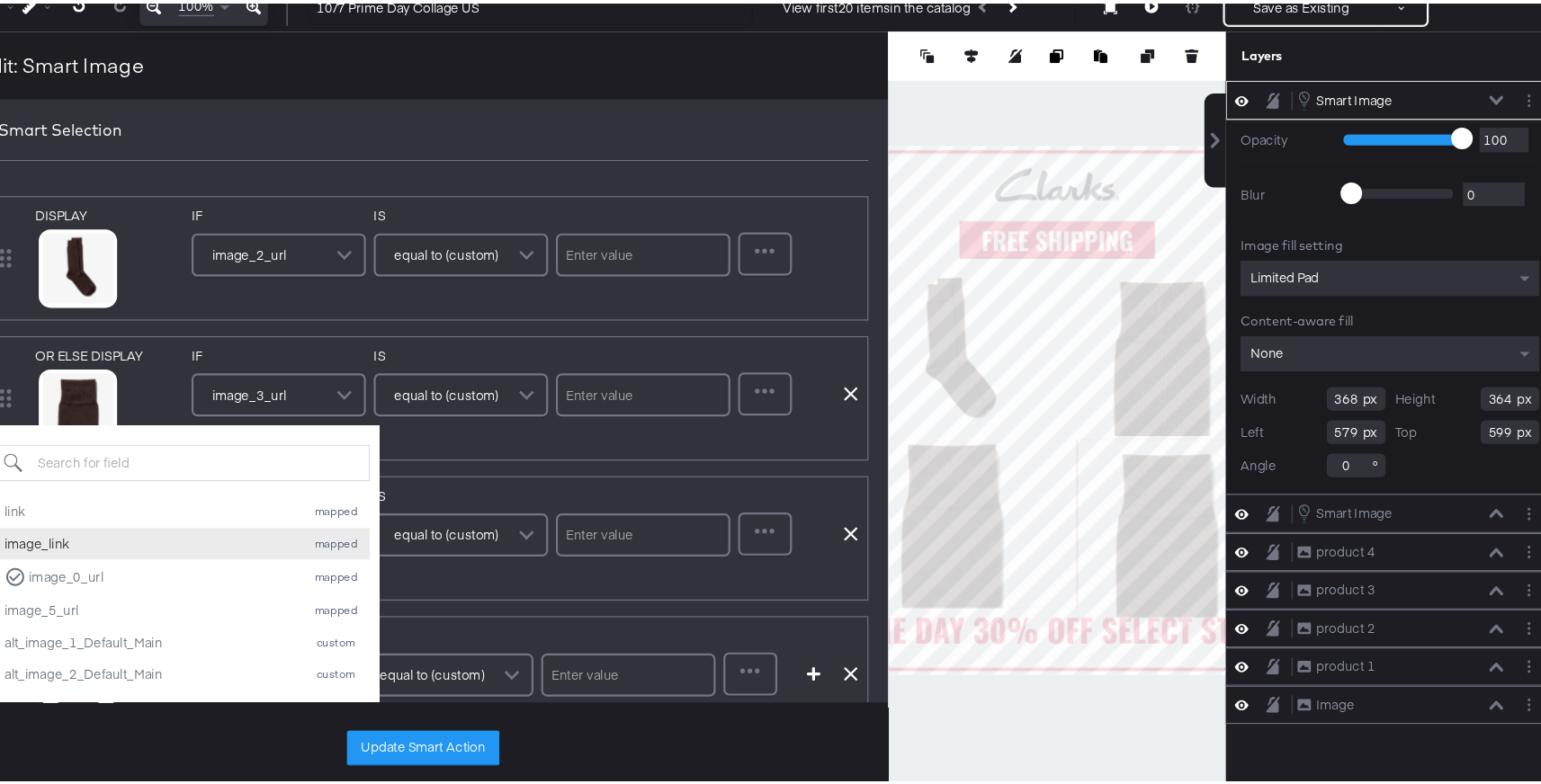
click at [204, 555] on div "image_link" at bounding box center [265, 559] width 267 height 17
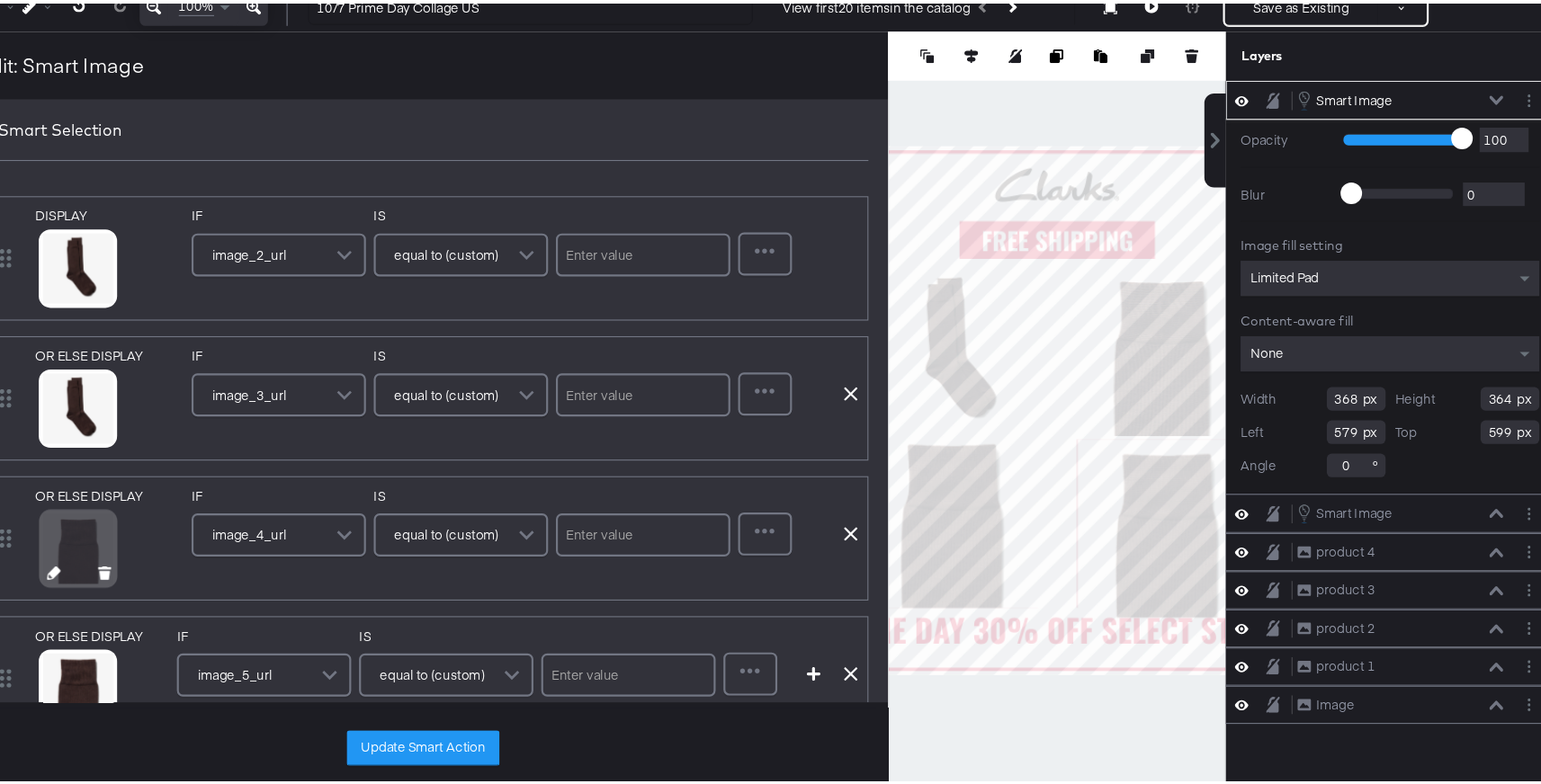
click at [177, 593] on icon at bounding box center [177, 586] width 13 height 13
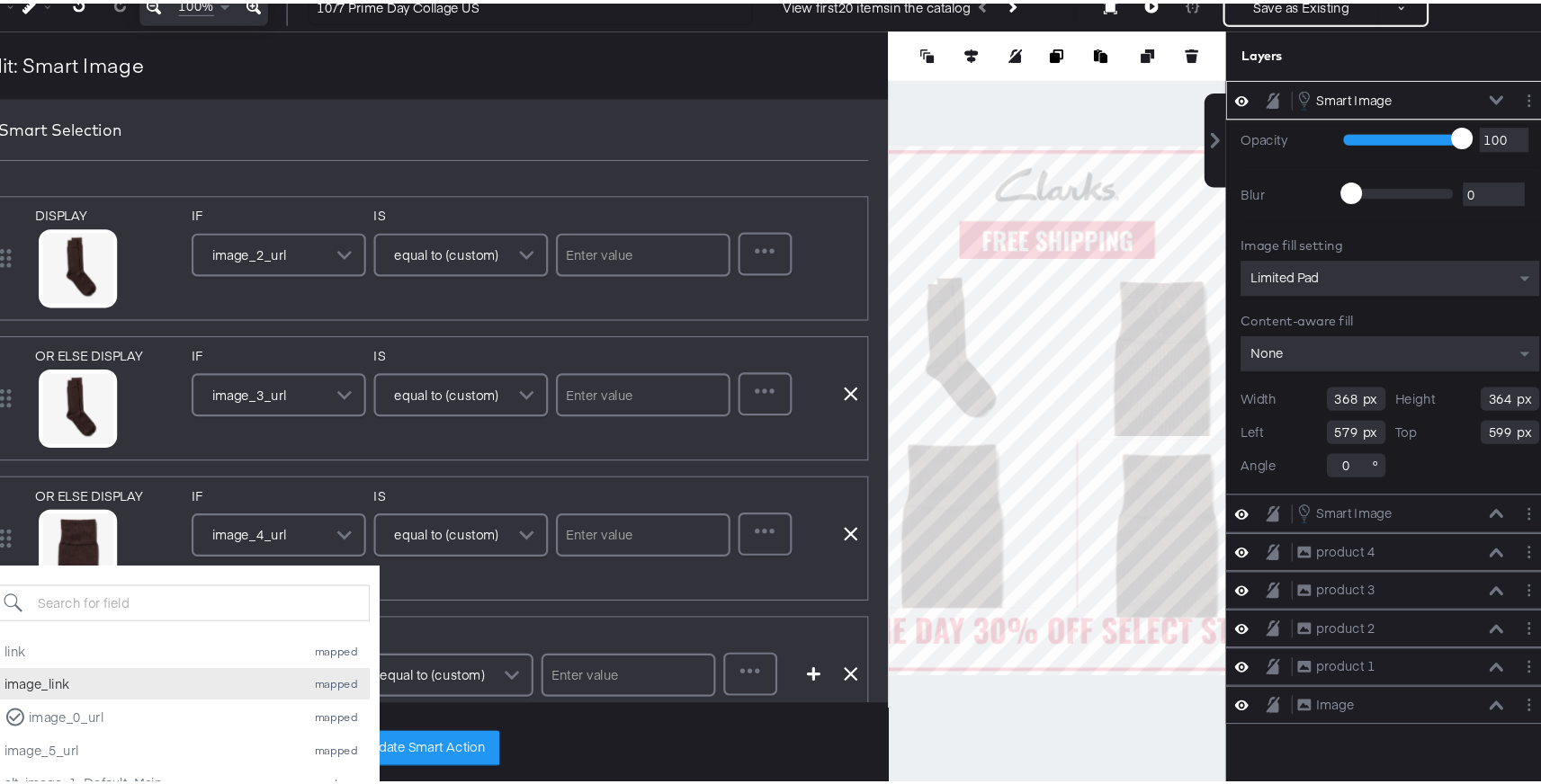
click at [198, 682] on div "image_link" at bounding box center [265, 688] width 267 height 17
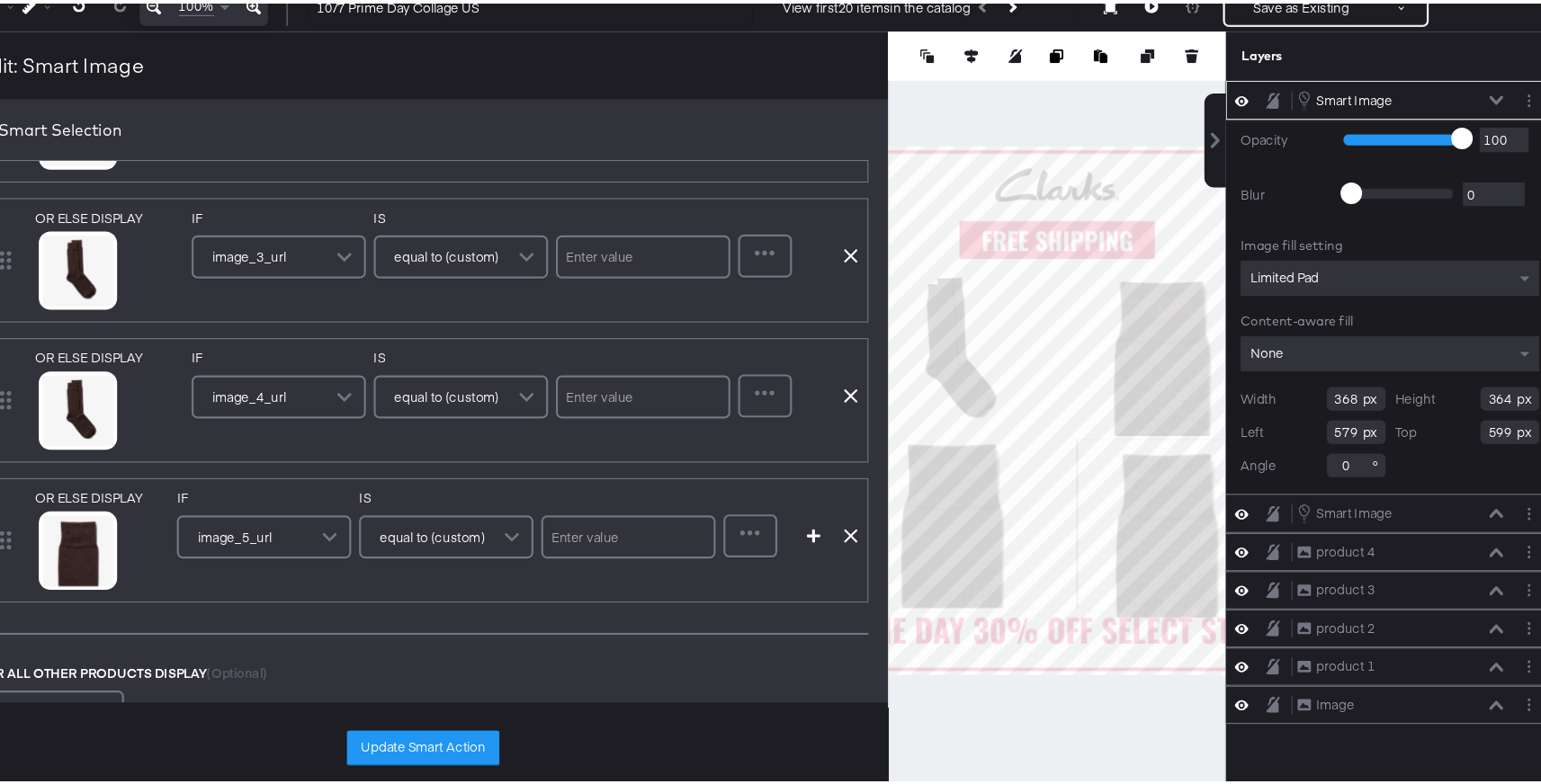
scroll to position [131, 0]
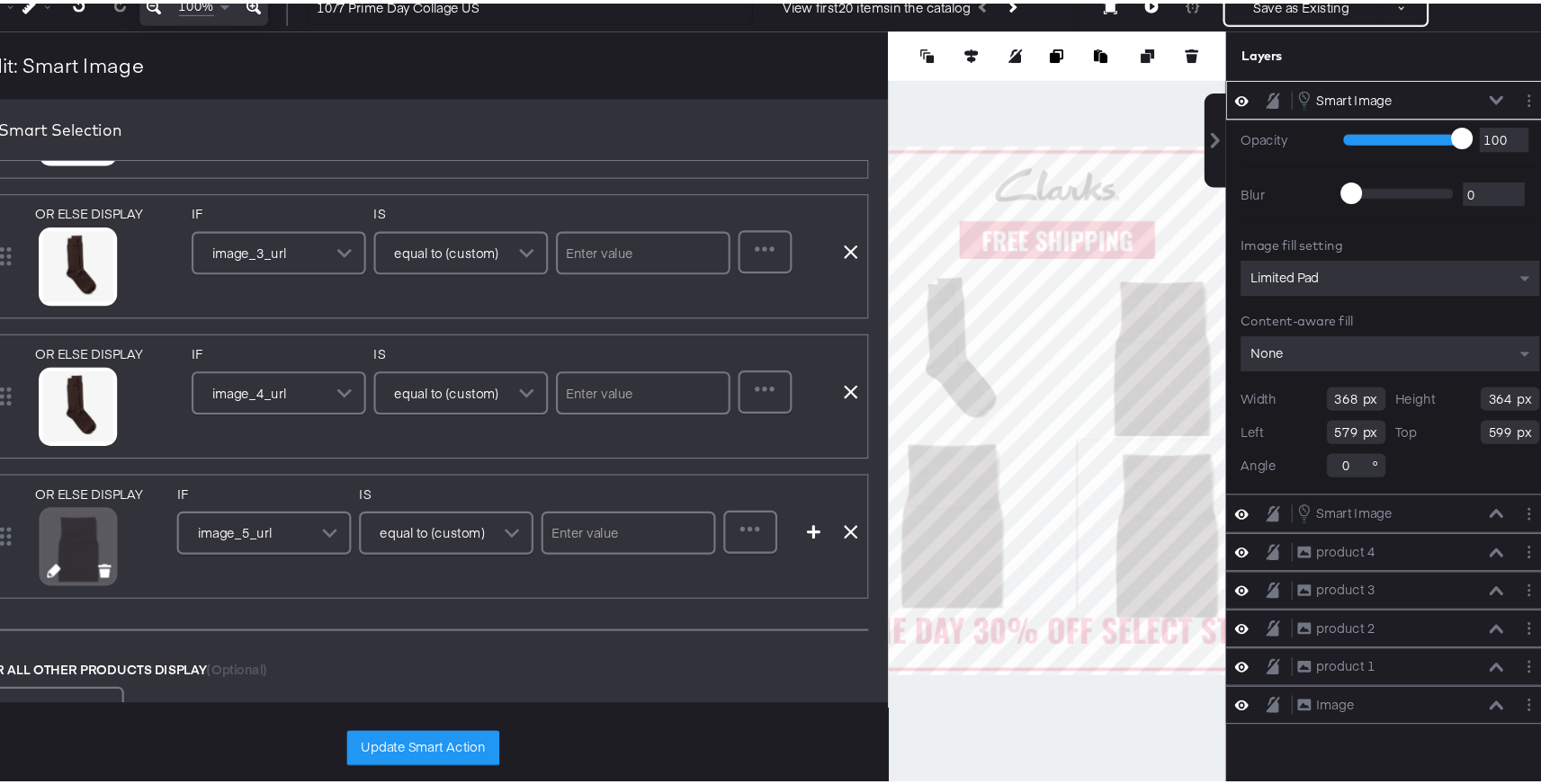
click at [172, 590] on icon at bounding box center [177, 585] width 13 height 13
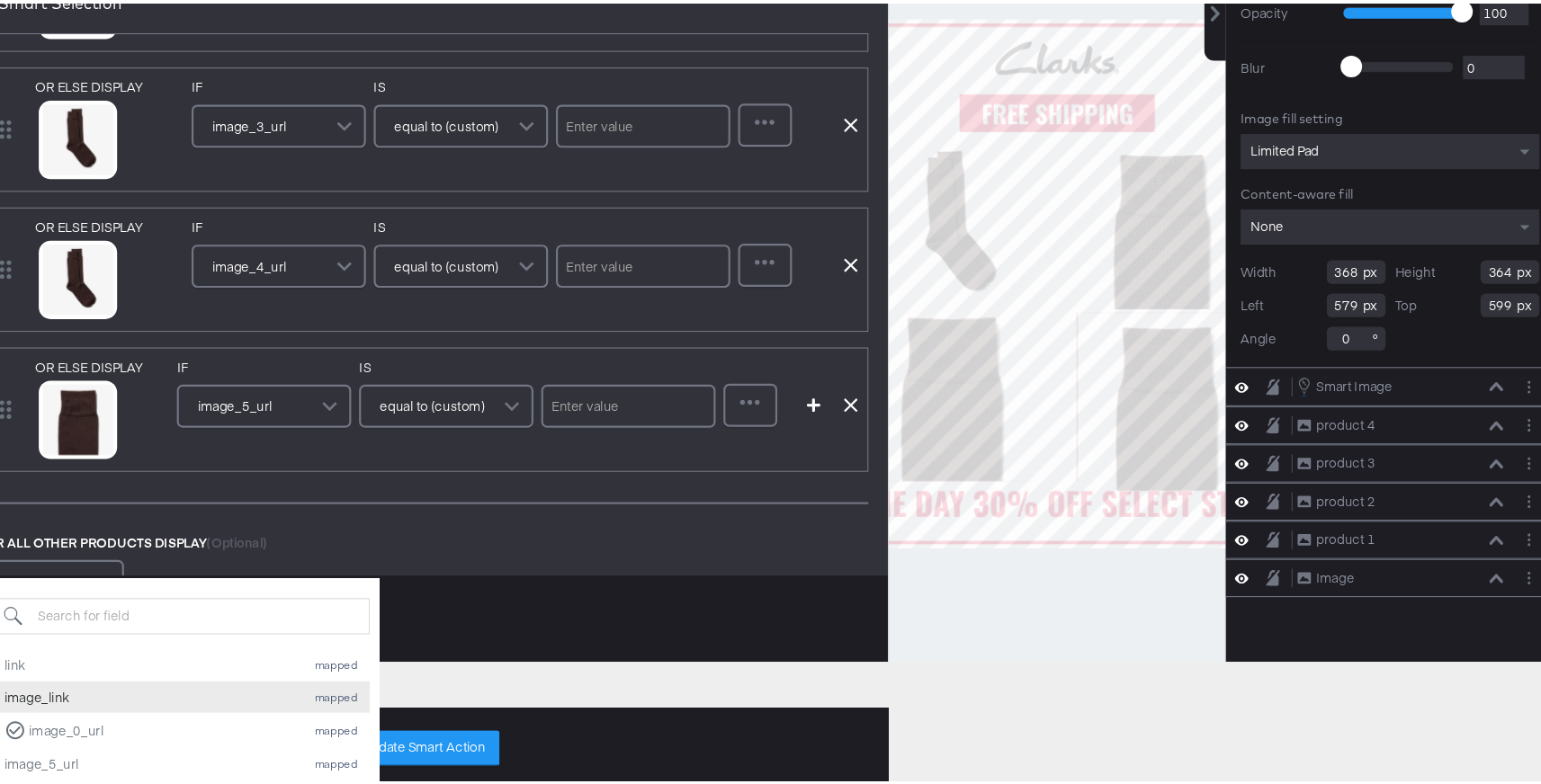
click at [189, 694] on div "image_link" at bounding box center [265, 701] width 267 height 17
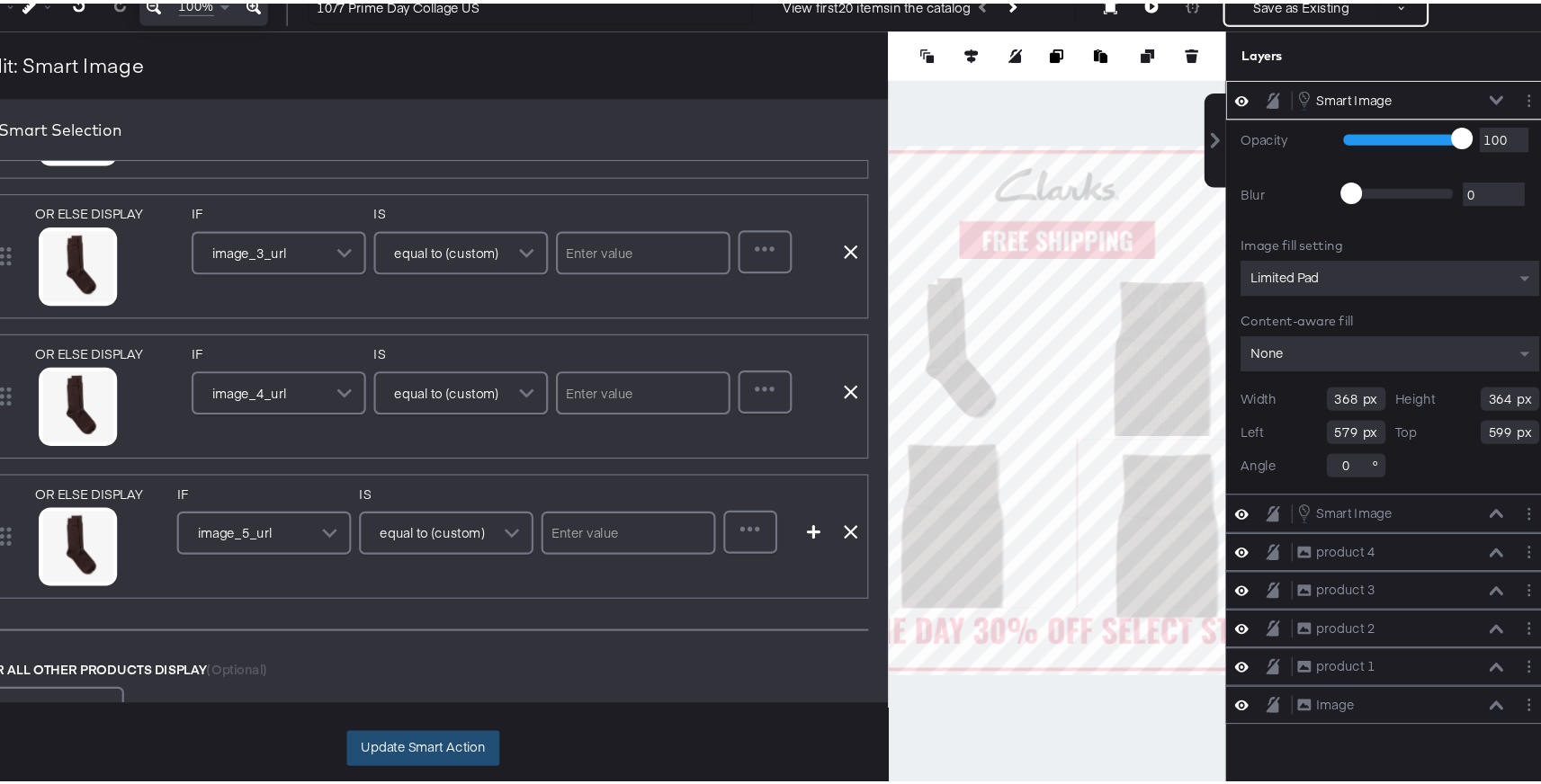
click at [508, 742] on button "Update Smart Action" at bounding box center [515, 748] width 141 height 33
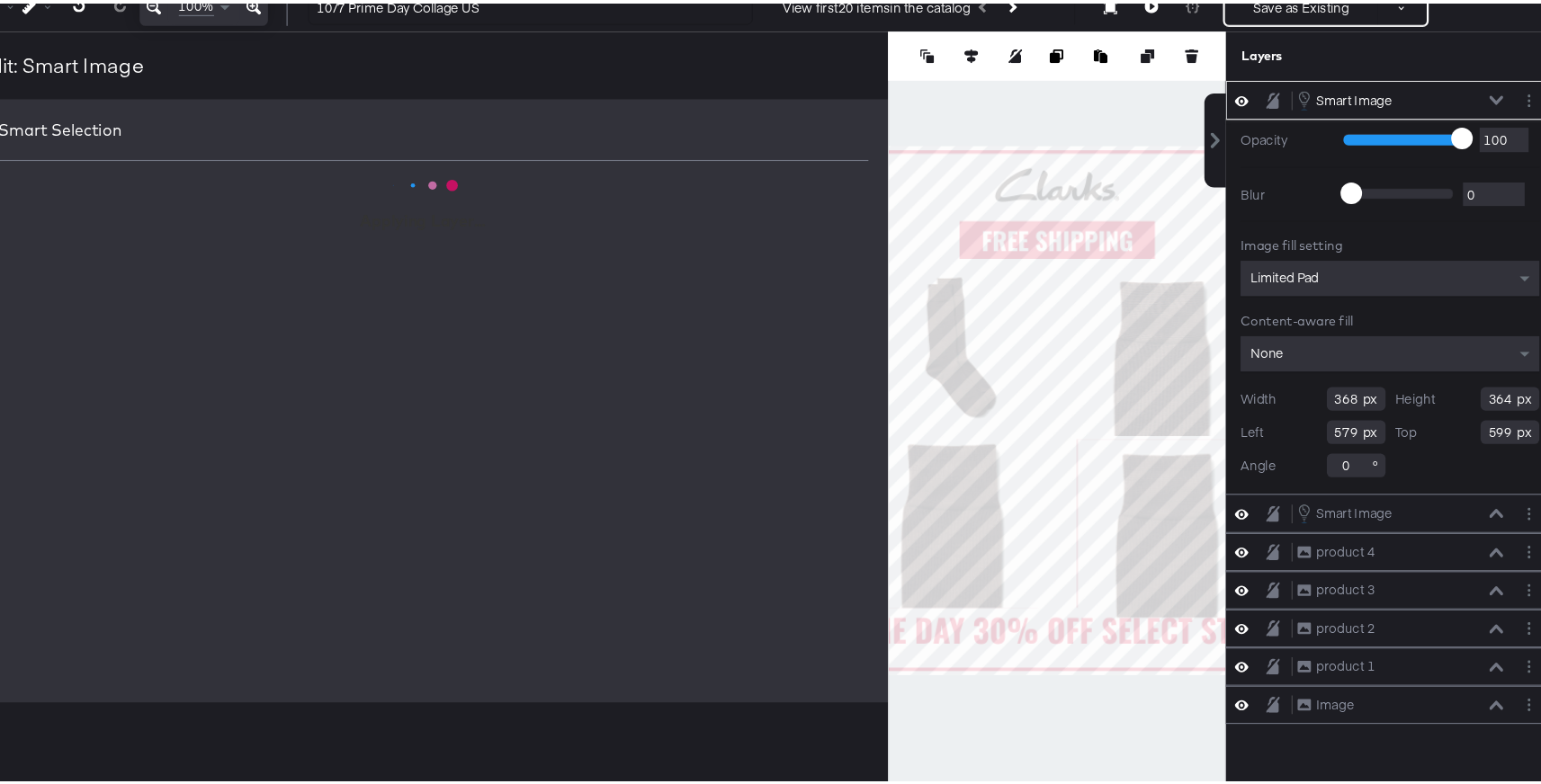
scroll to position [0, 0]
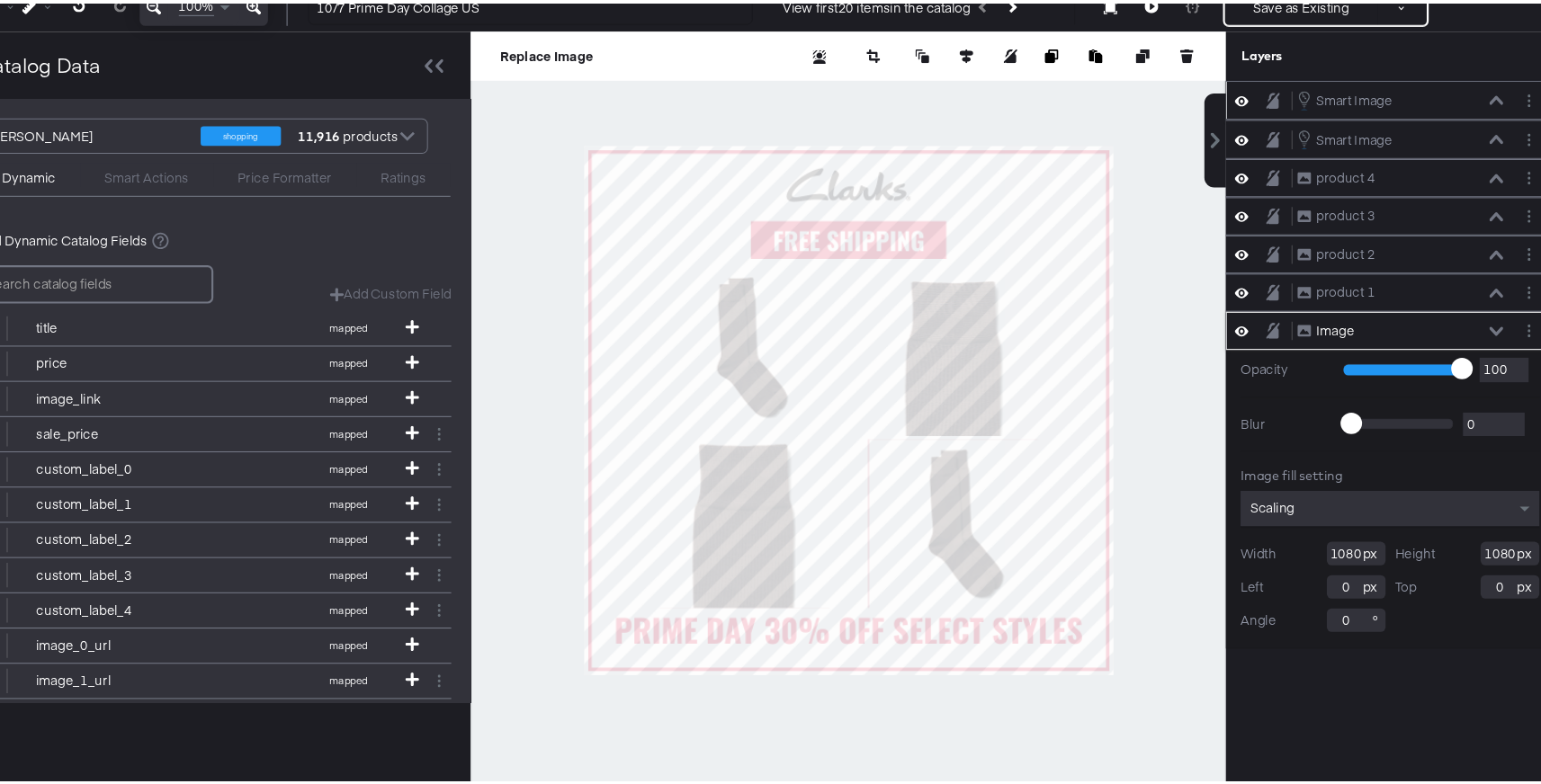
click at [1181, 522] on div at bounding box center [906, 436] width 693 height 695
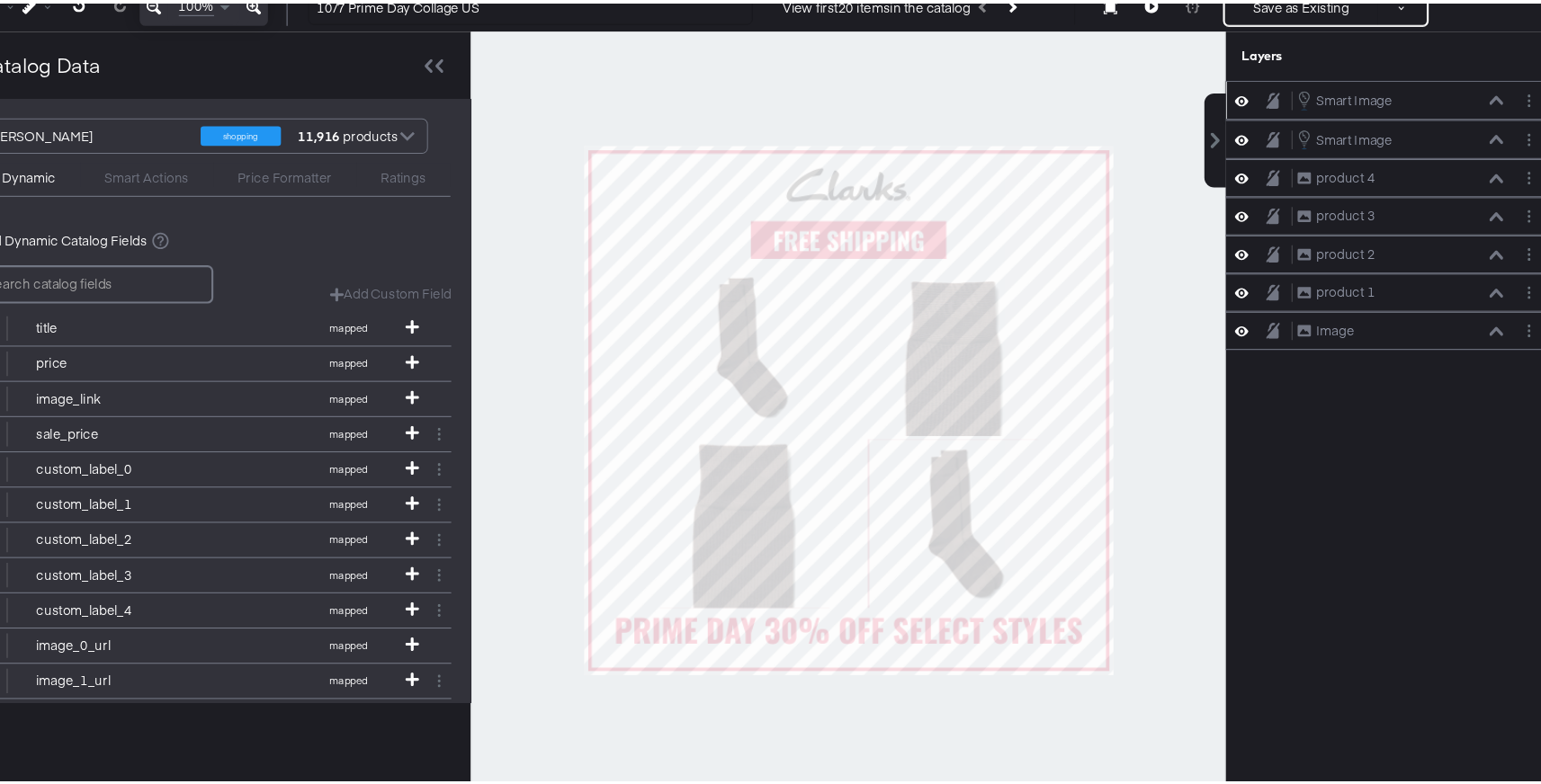
click at [1168, 529] on div at bounding box center [906, 436] width 693 height 695
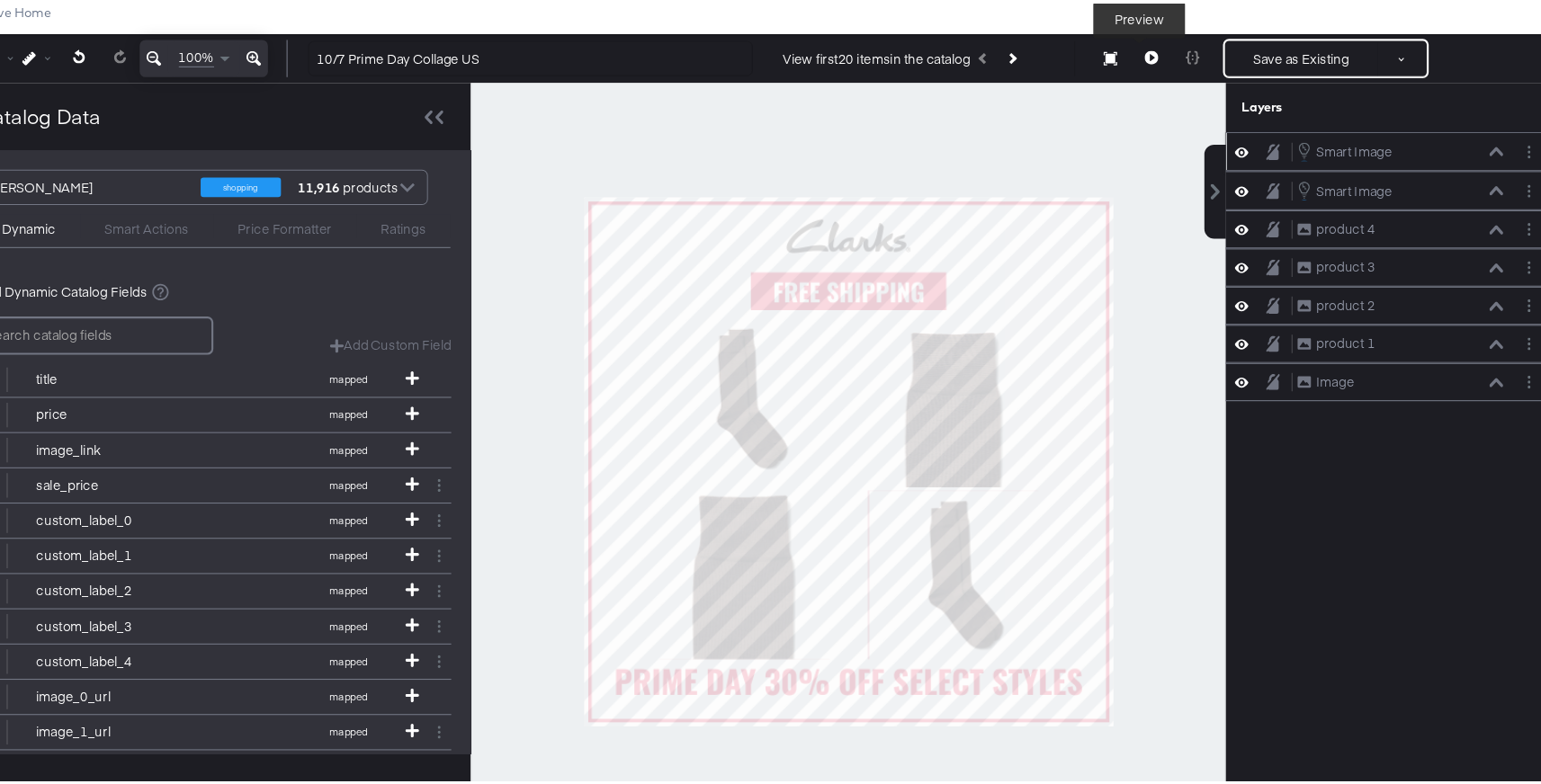
click at [1178, 69] on icon at bounding box center [1185, 66] width 13 height 13
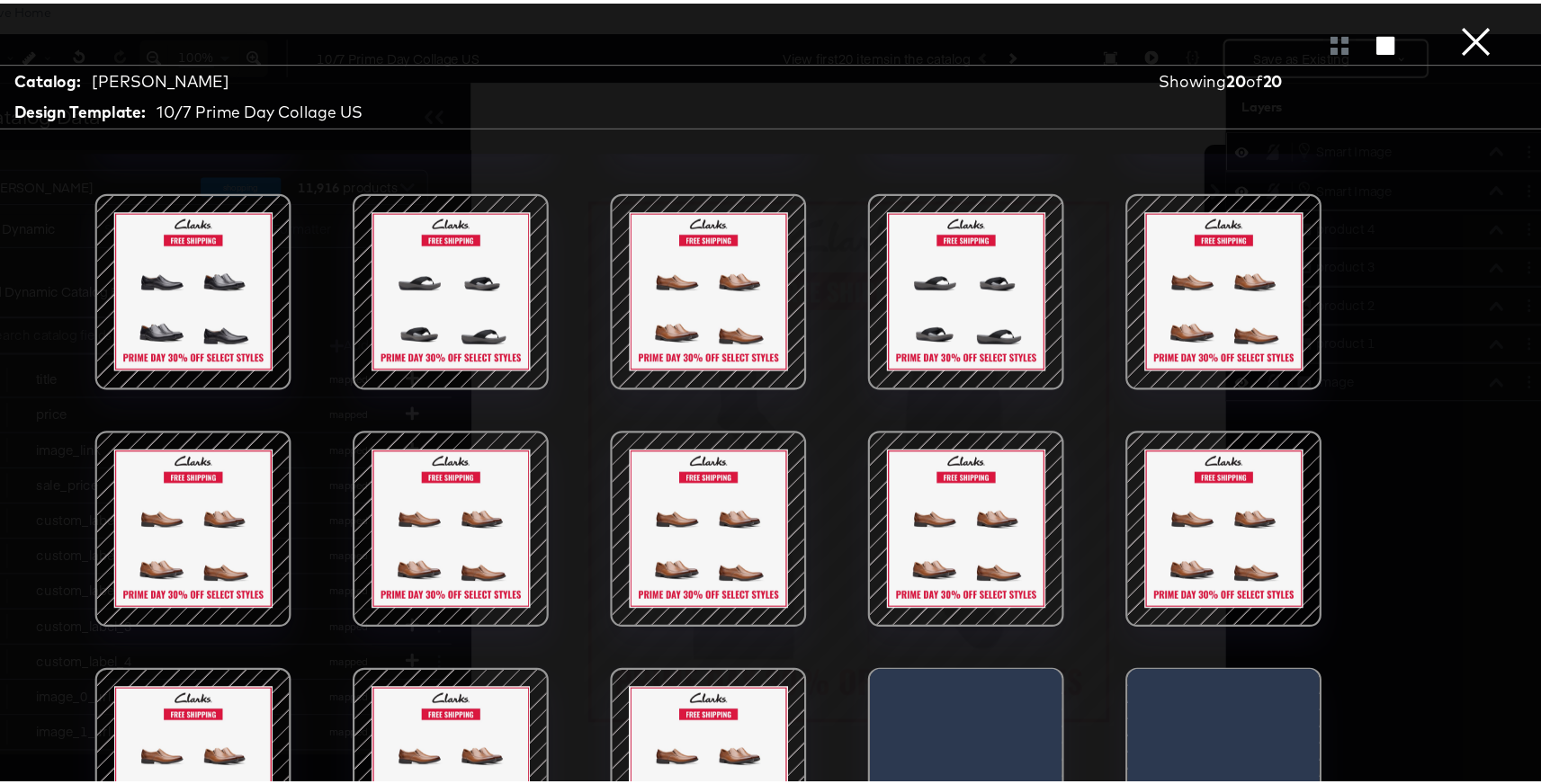
scroll to position [183, 0]
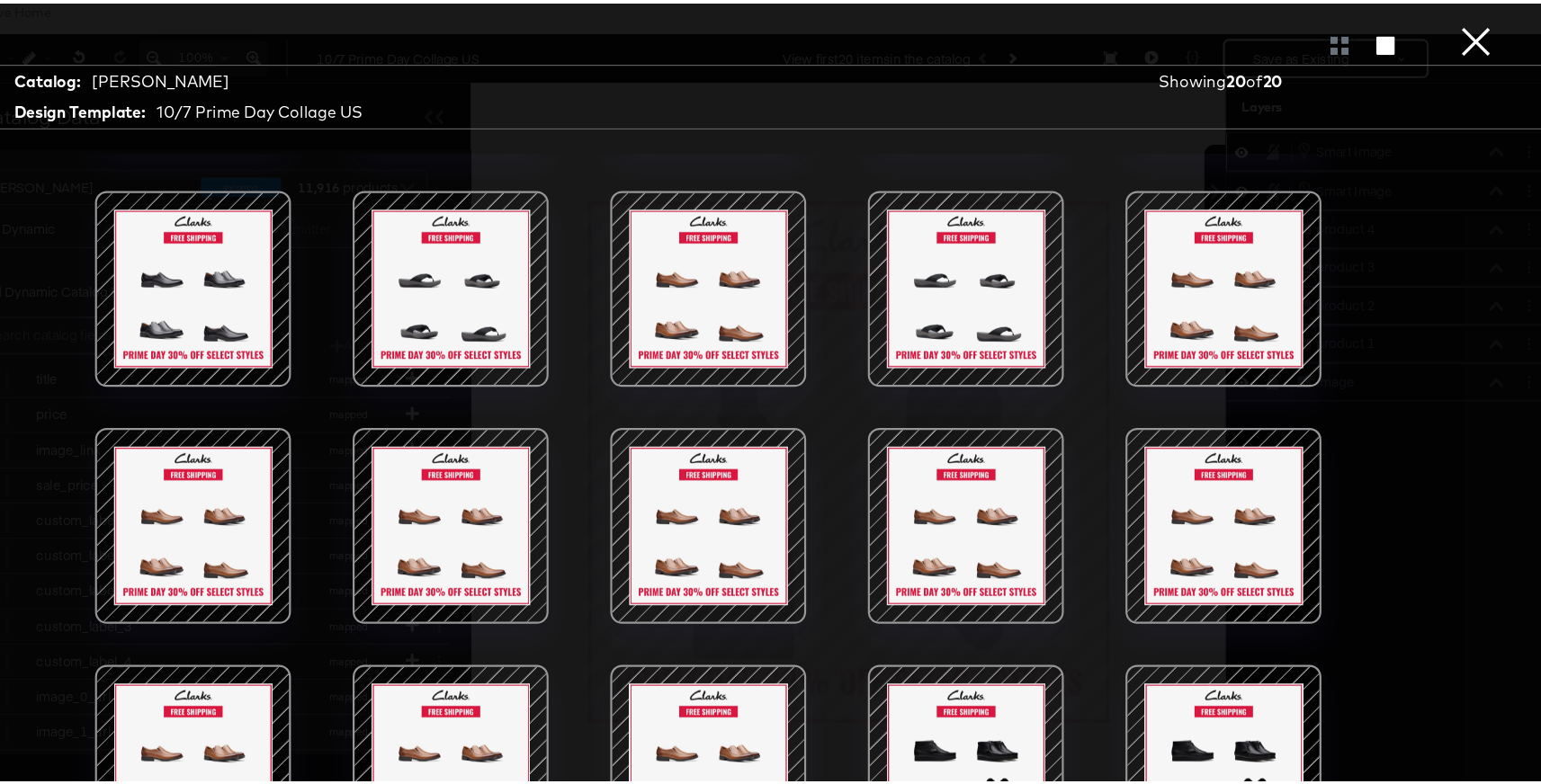
click at [1466, 36] on button "×" at bounding box center [1483, 18] width 36 height 36
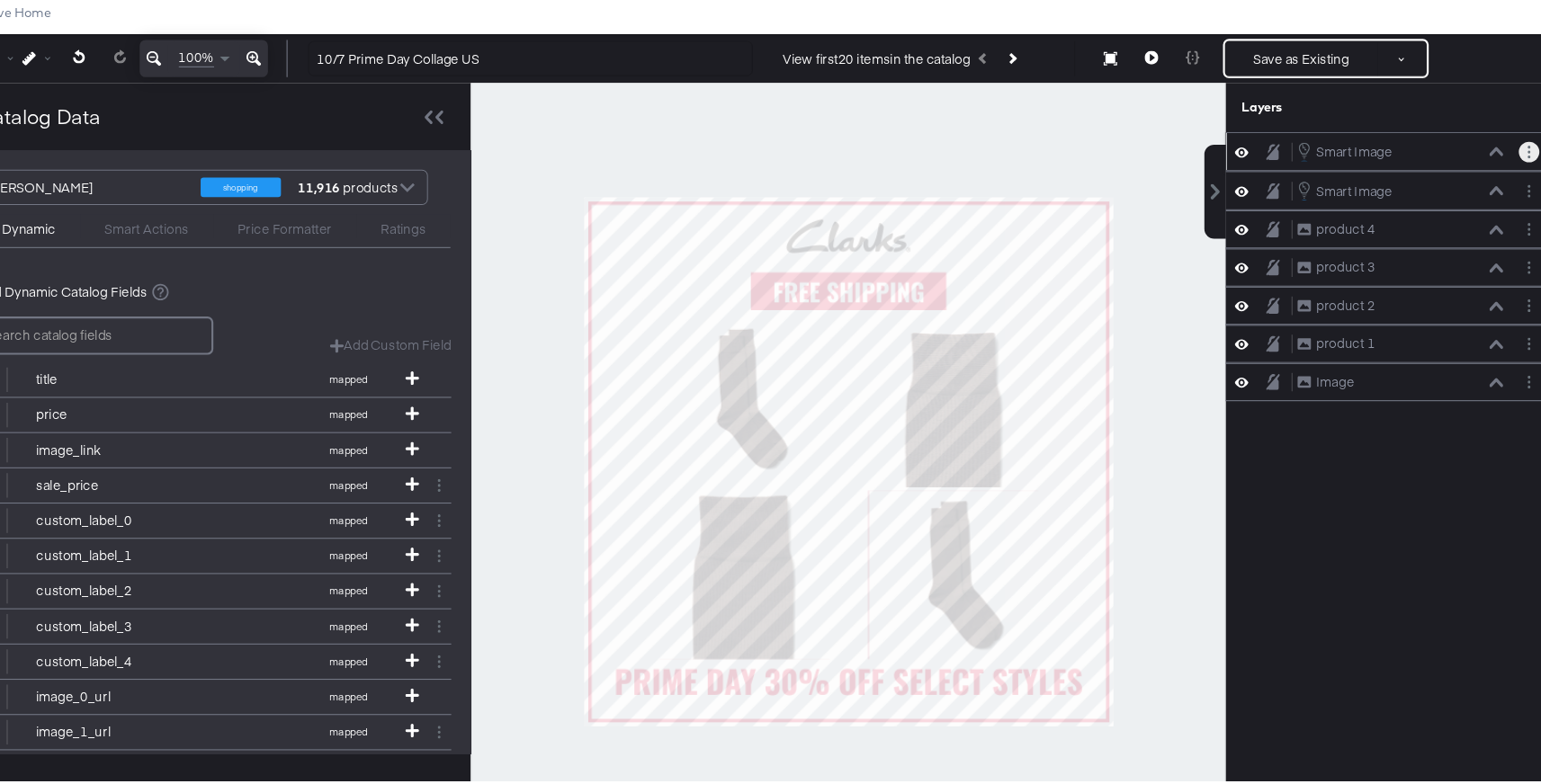
click at [1522, 154] on button "Layer Options" at bounding box center [1531, 152] width 19 height 19
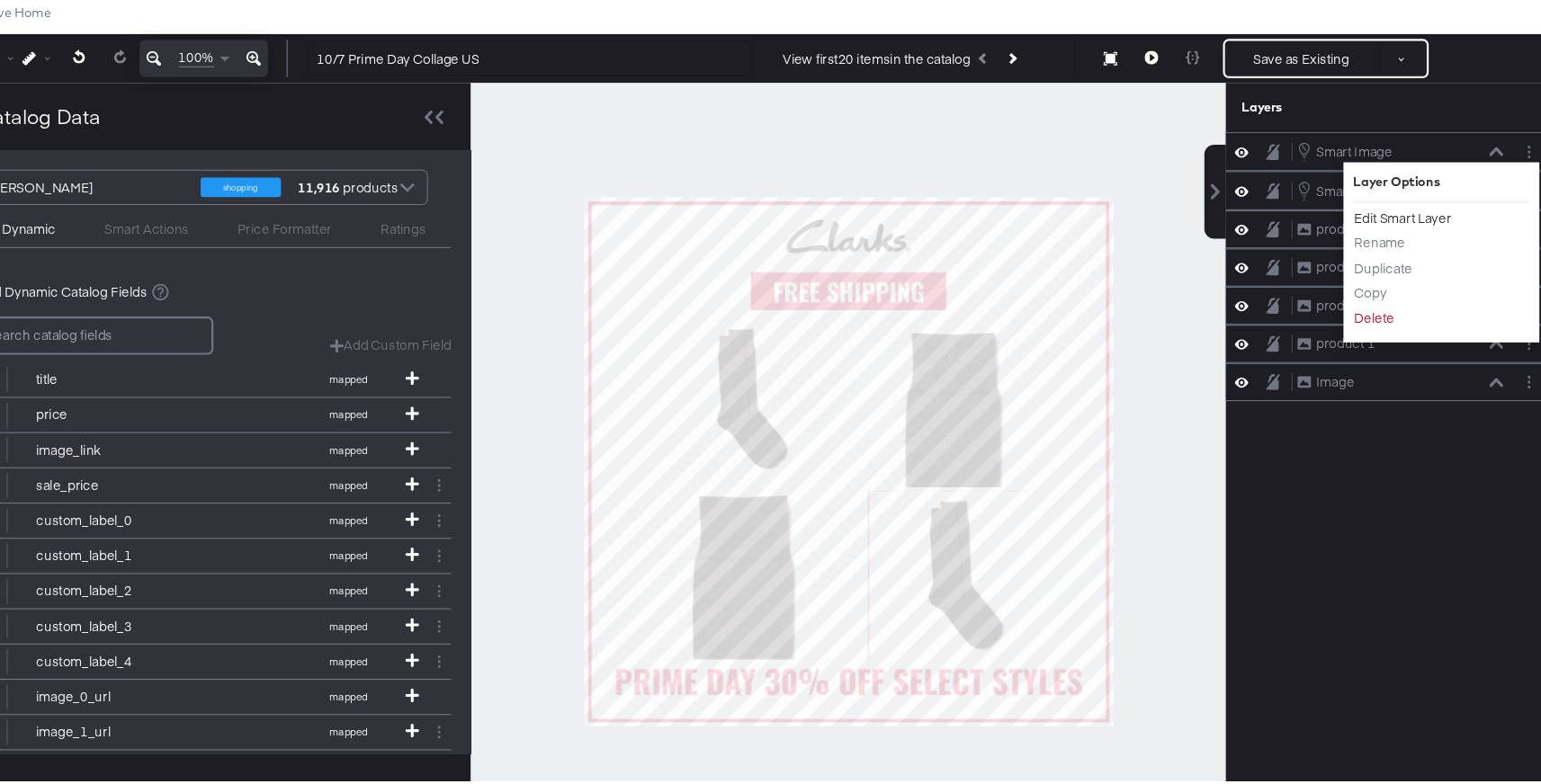
click at [1420, 218] on button "Edit Smart Layer" at bounding box center [1416, 213] width 91 height 19
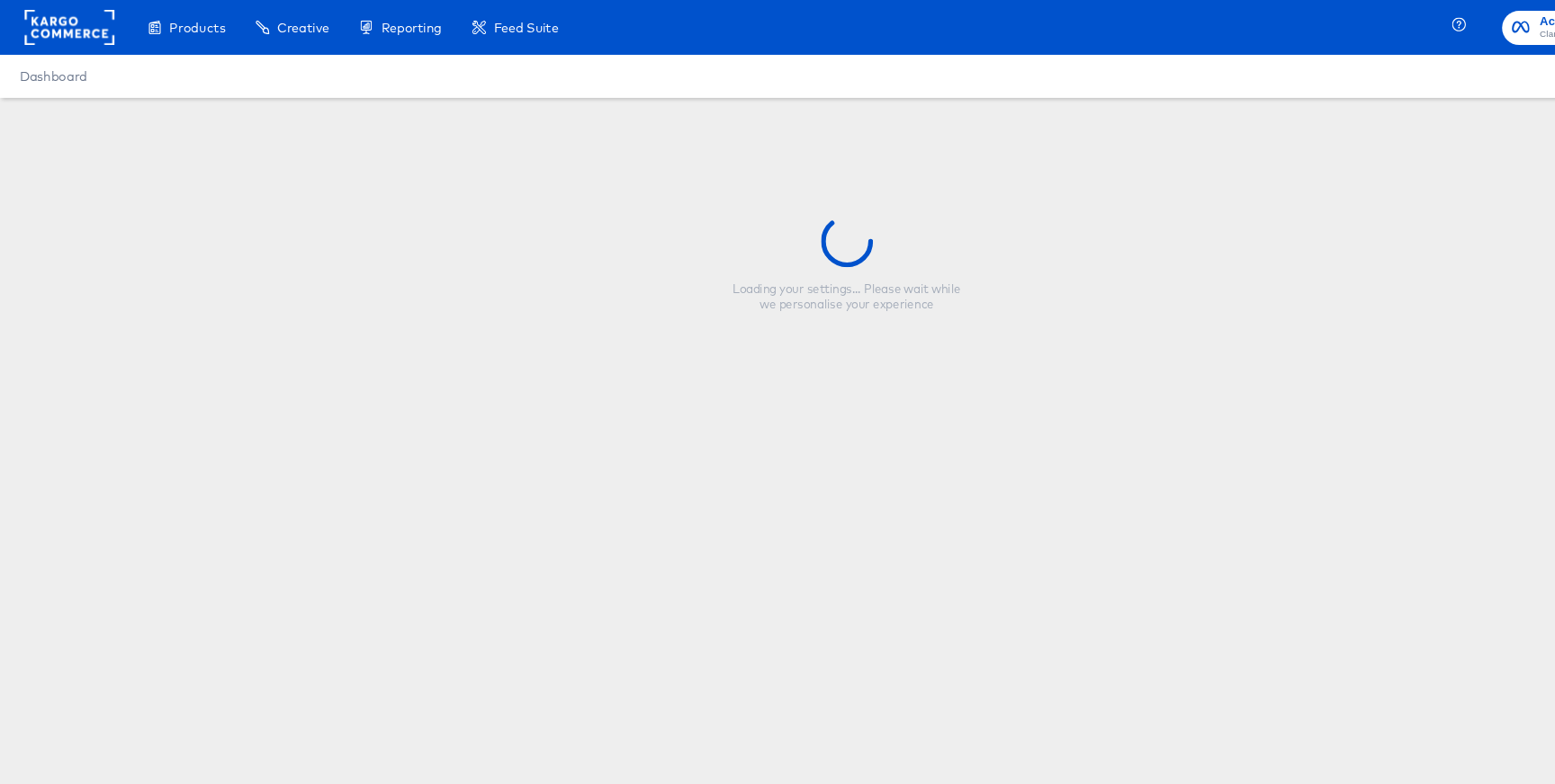
type input "10/7 Prime Day Collage US"
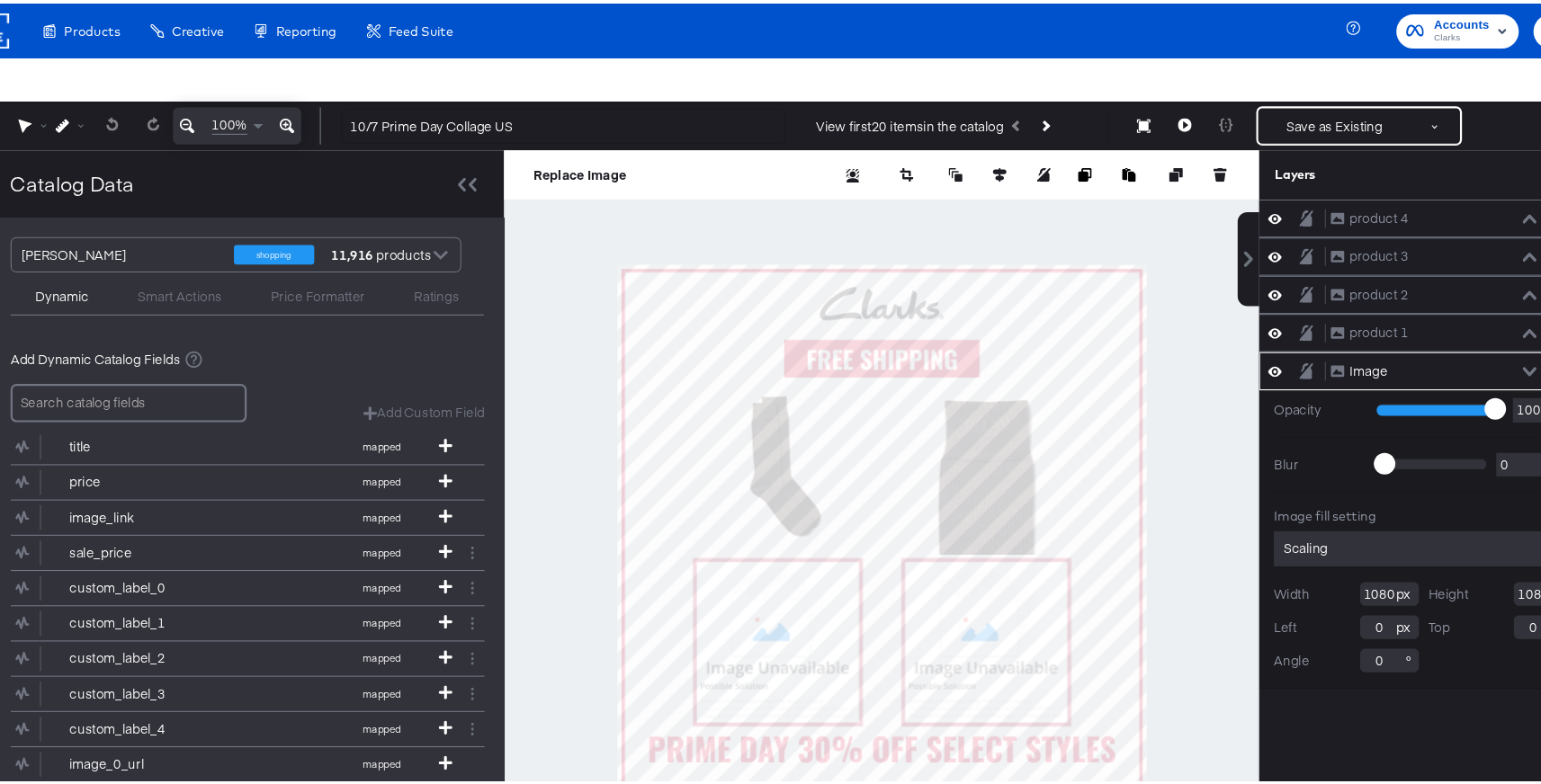
click at [1178, 259] on div at bounding box center [906, 482] width 693 height 695
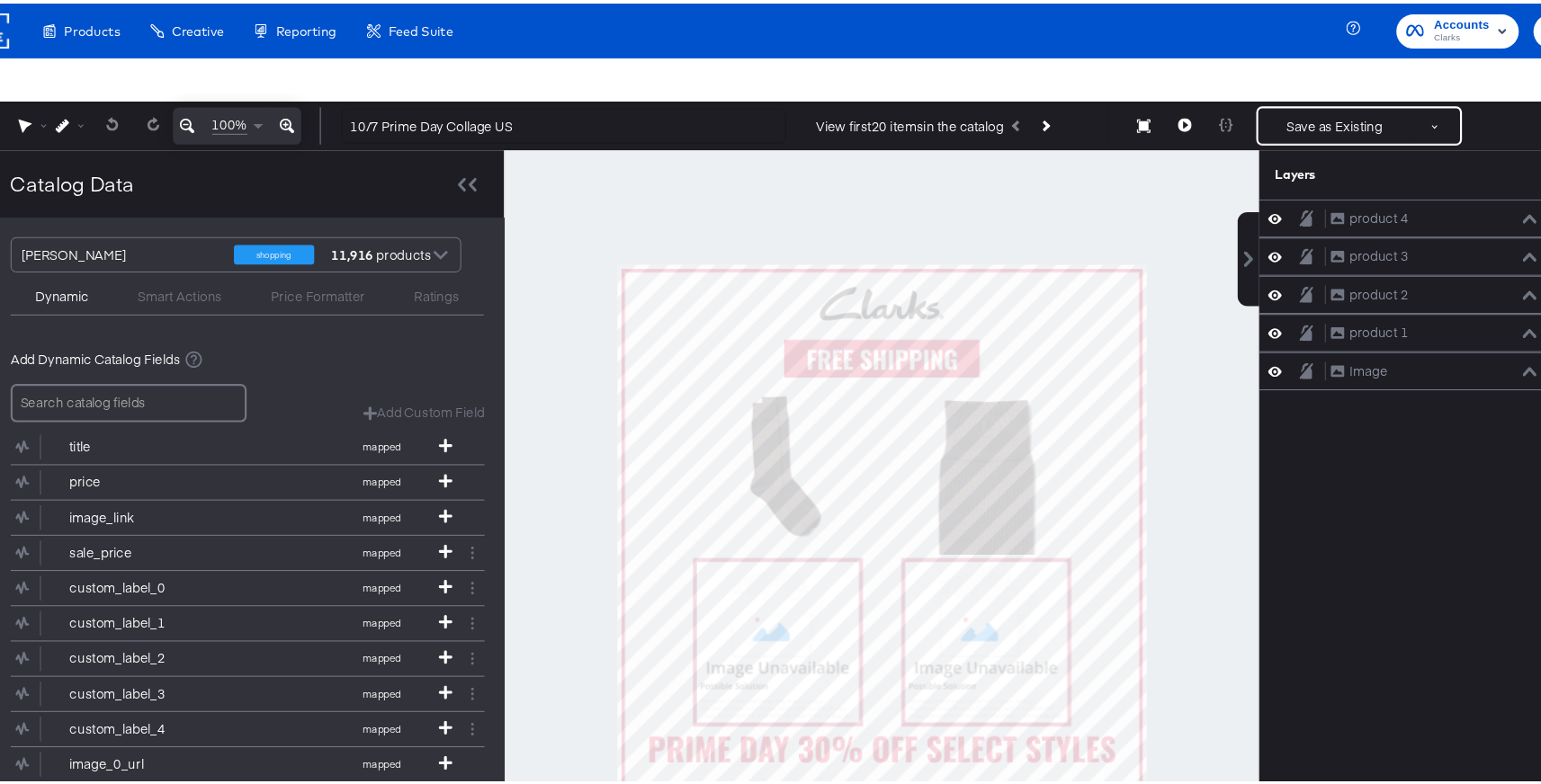
click at [1190, 374] on div at bounding box center [906, 482] width 693 height 695
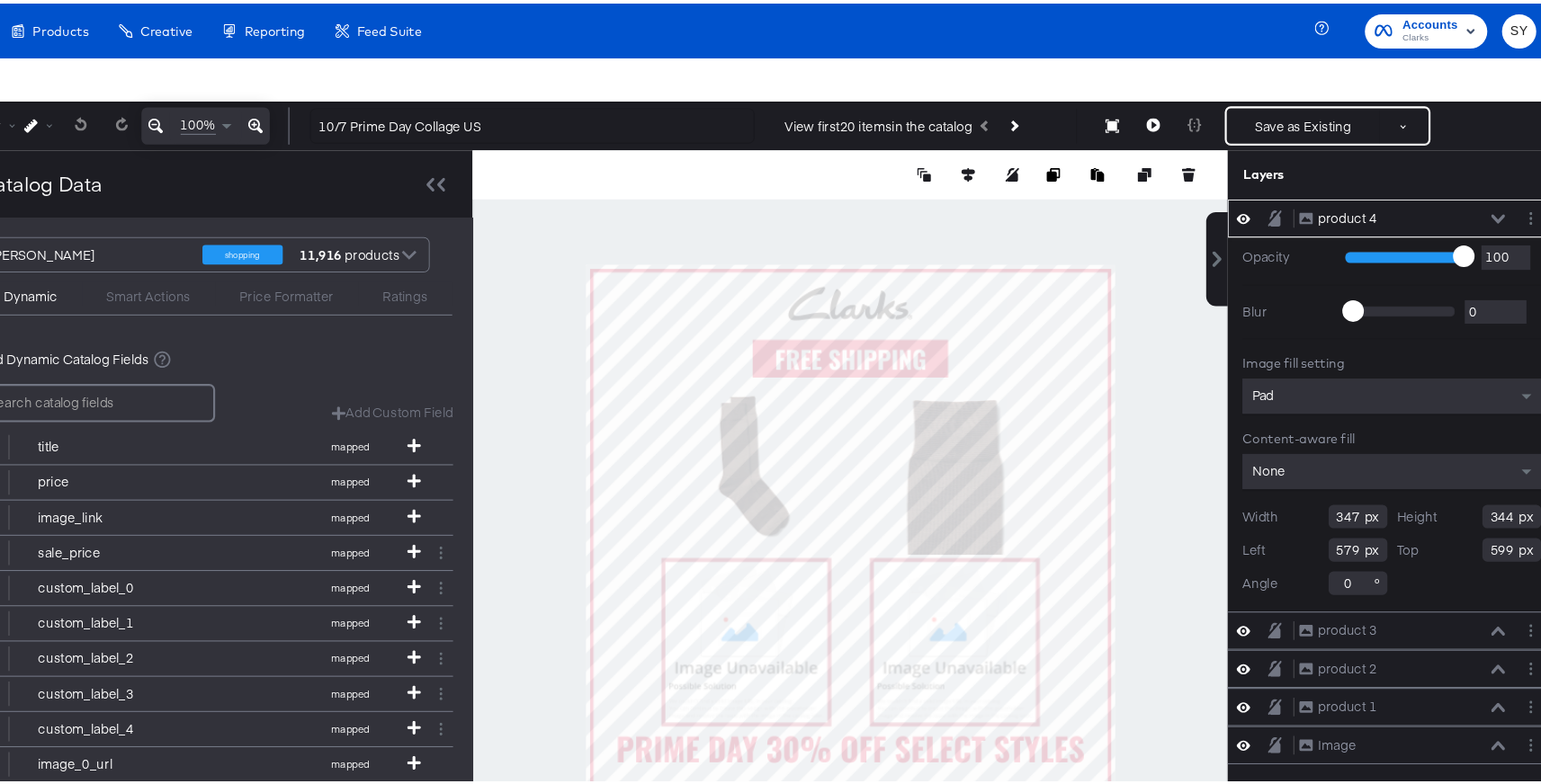
click at [1150, 497] on div at bounding box center [906, 482] width 693 height 695
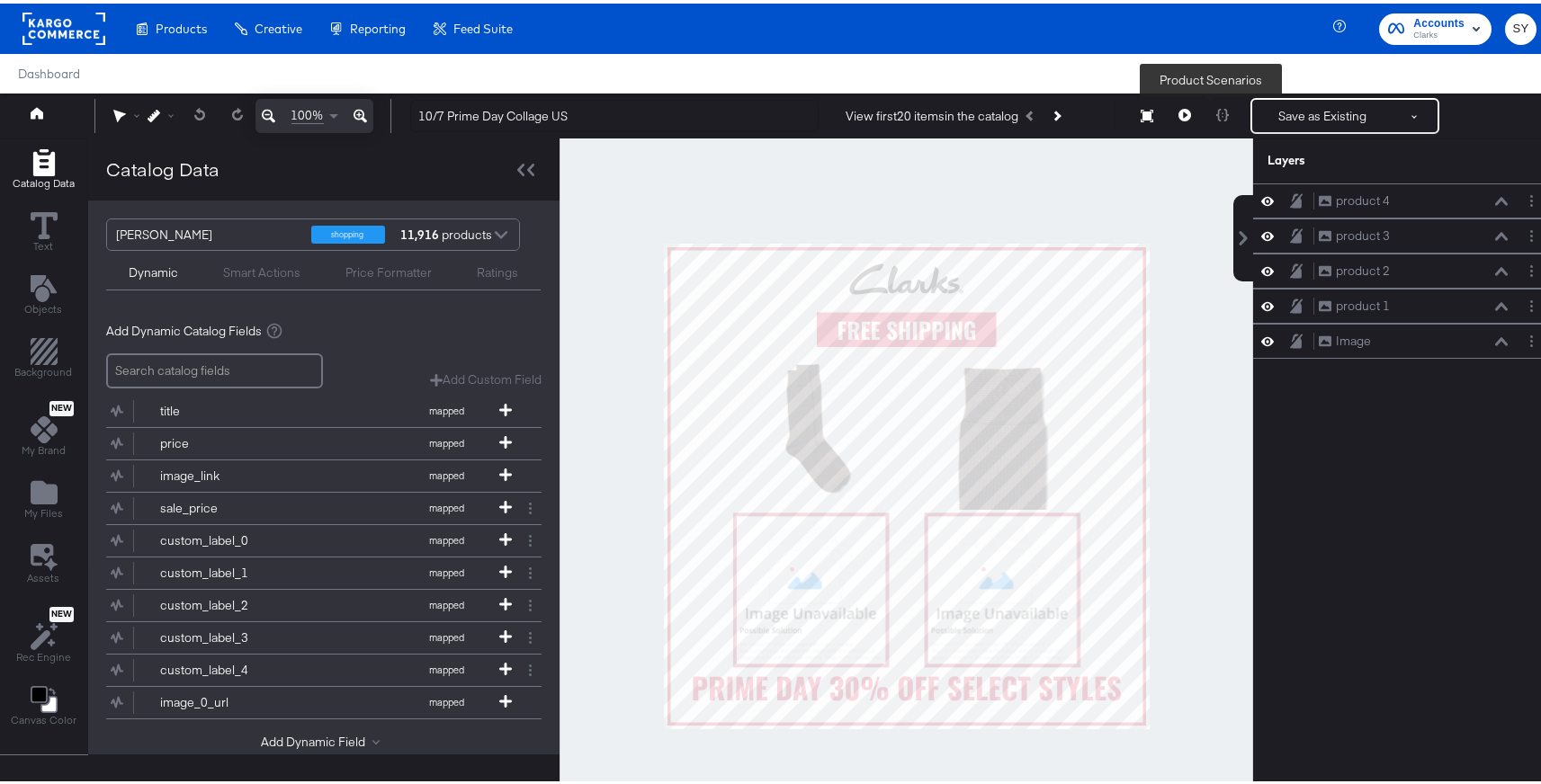
click at [1213, 111] on div at bounding box center [1223, 112] width 38 height 36
click at [1178, 111] on icon at bounding box center [1185, 111] width 13 height 13
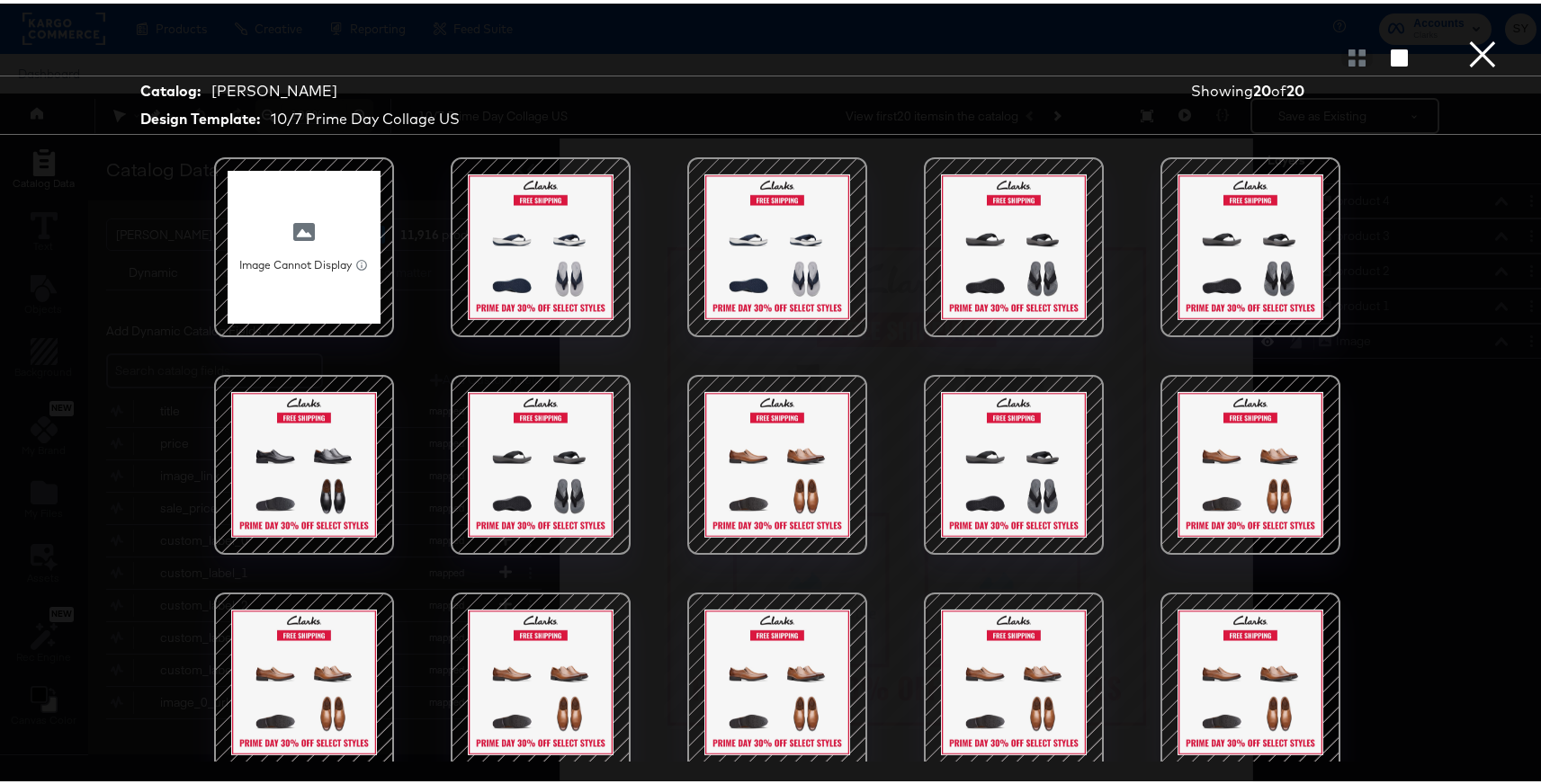
click at [1480, 36] on button "×" at bounding box center [1483, 18] width 36 height 36
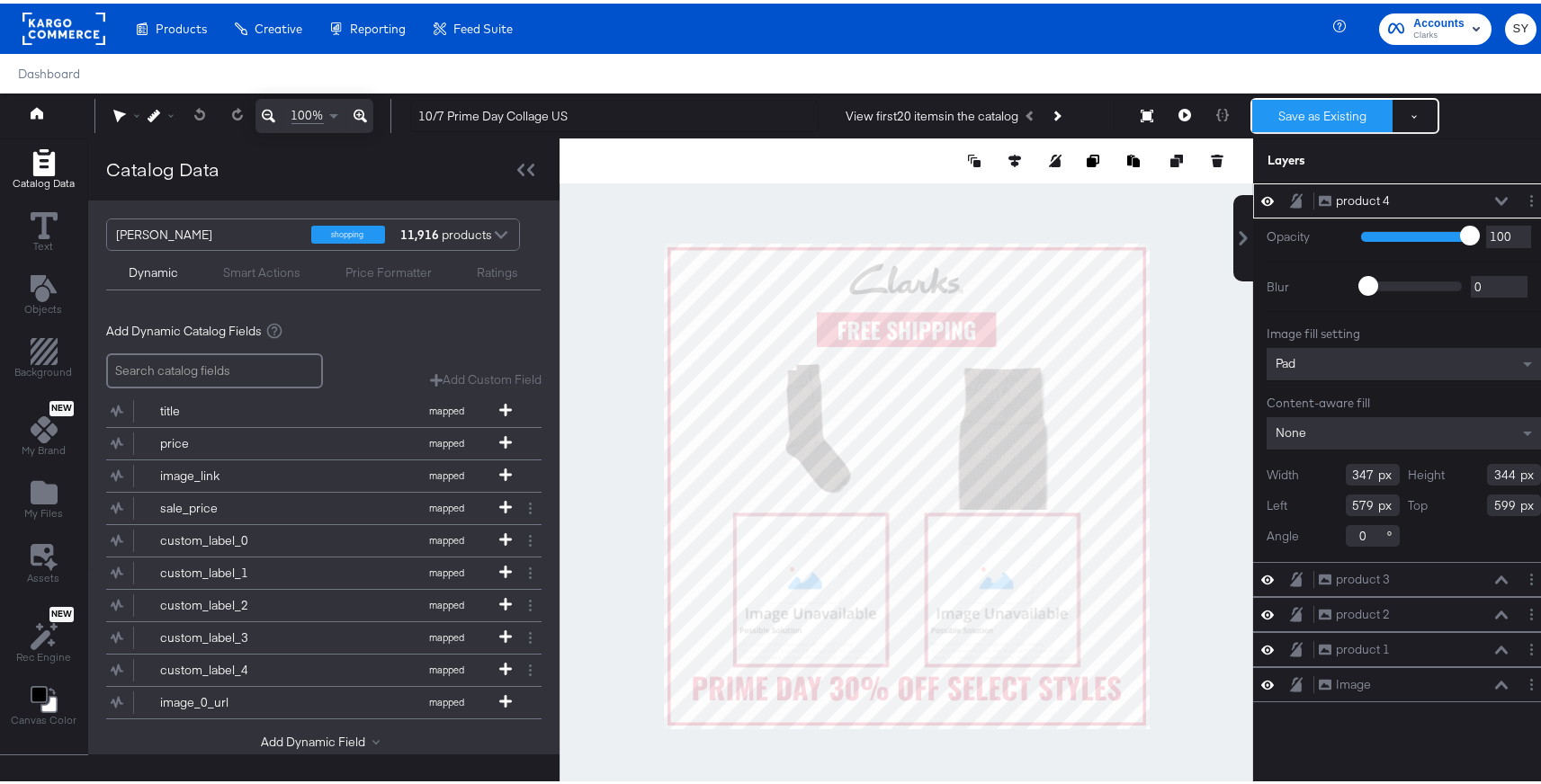
click at [1346, 112] on button "Save as Existing" at bounding box center [1323, 112] width 141 height 33
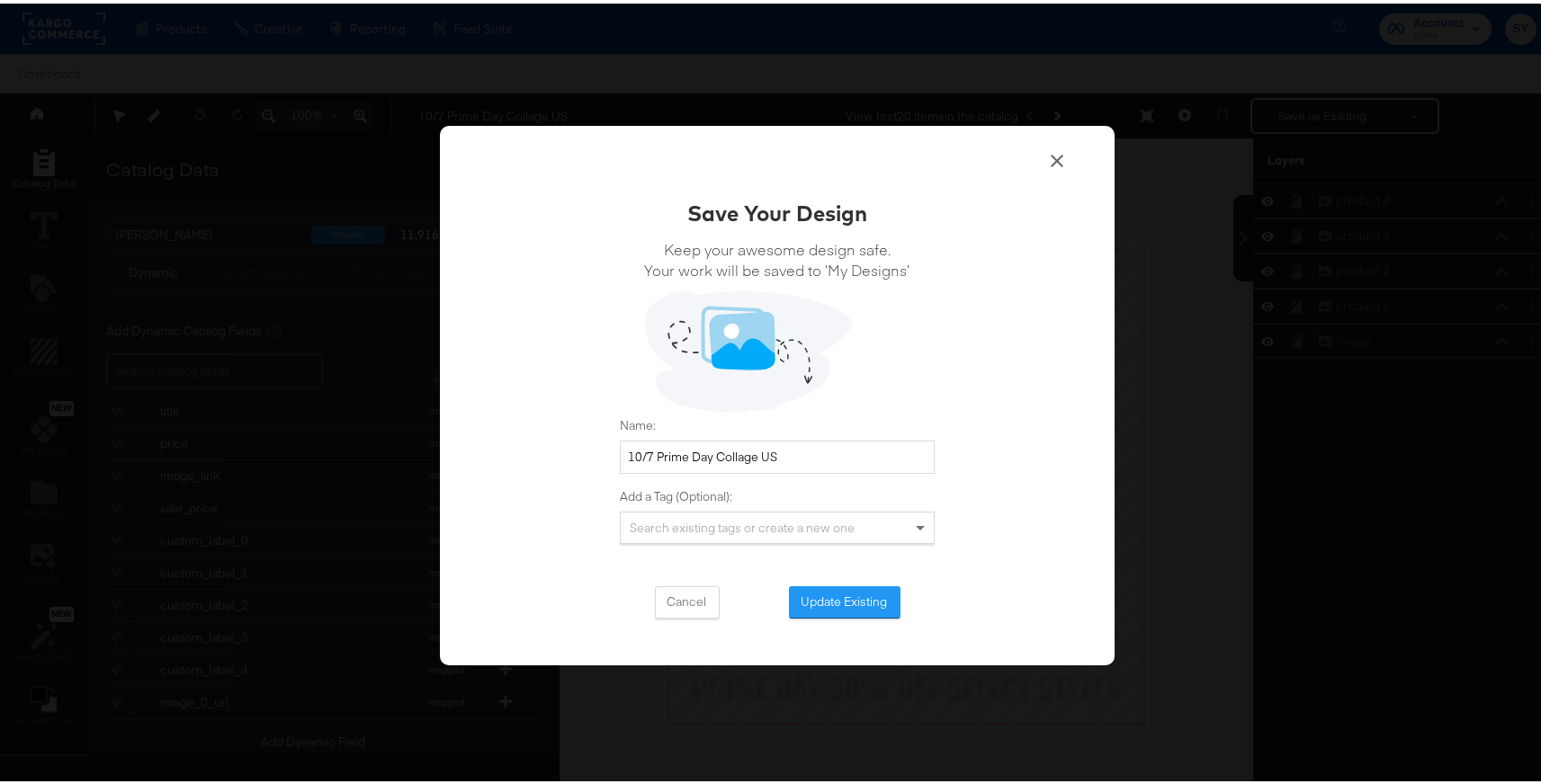
click at [854, 573] on div "Save Your Design Keep your awesome design safe. Your work will be saved to ‘My …" at bounding box center [777, 404] width 315 height 421
click at [845, 589] on button "Update Existing" at bounding box center [844, 599] width 111 height 33
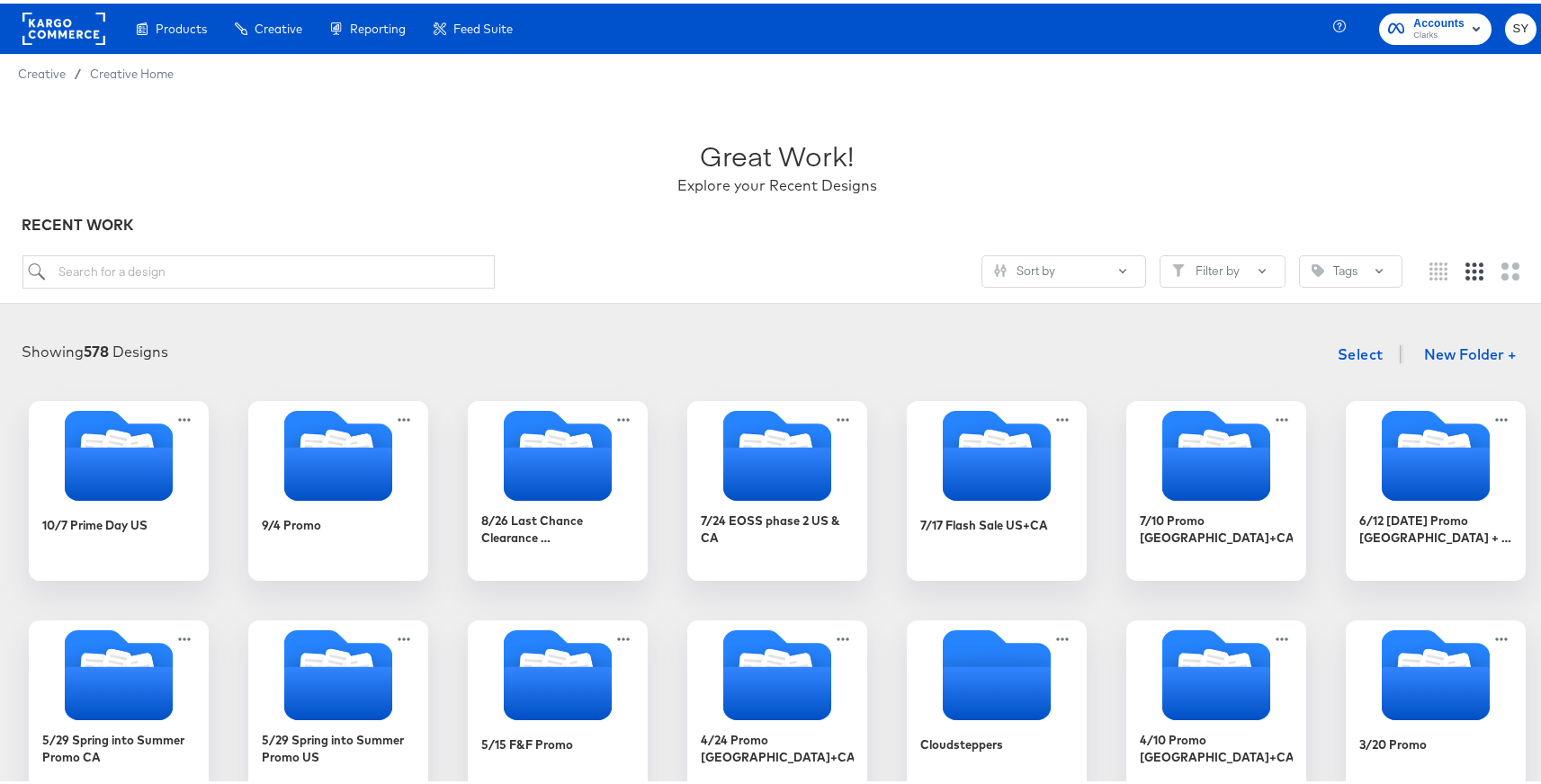
scroll to position [162, 0]
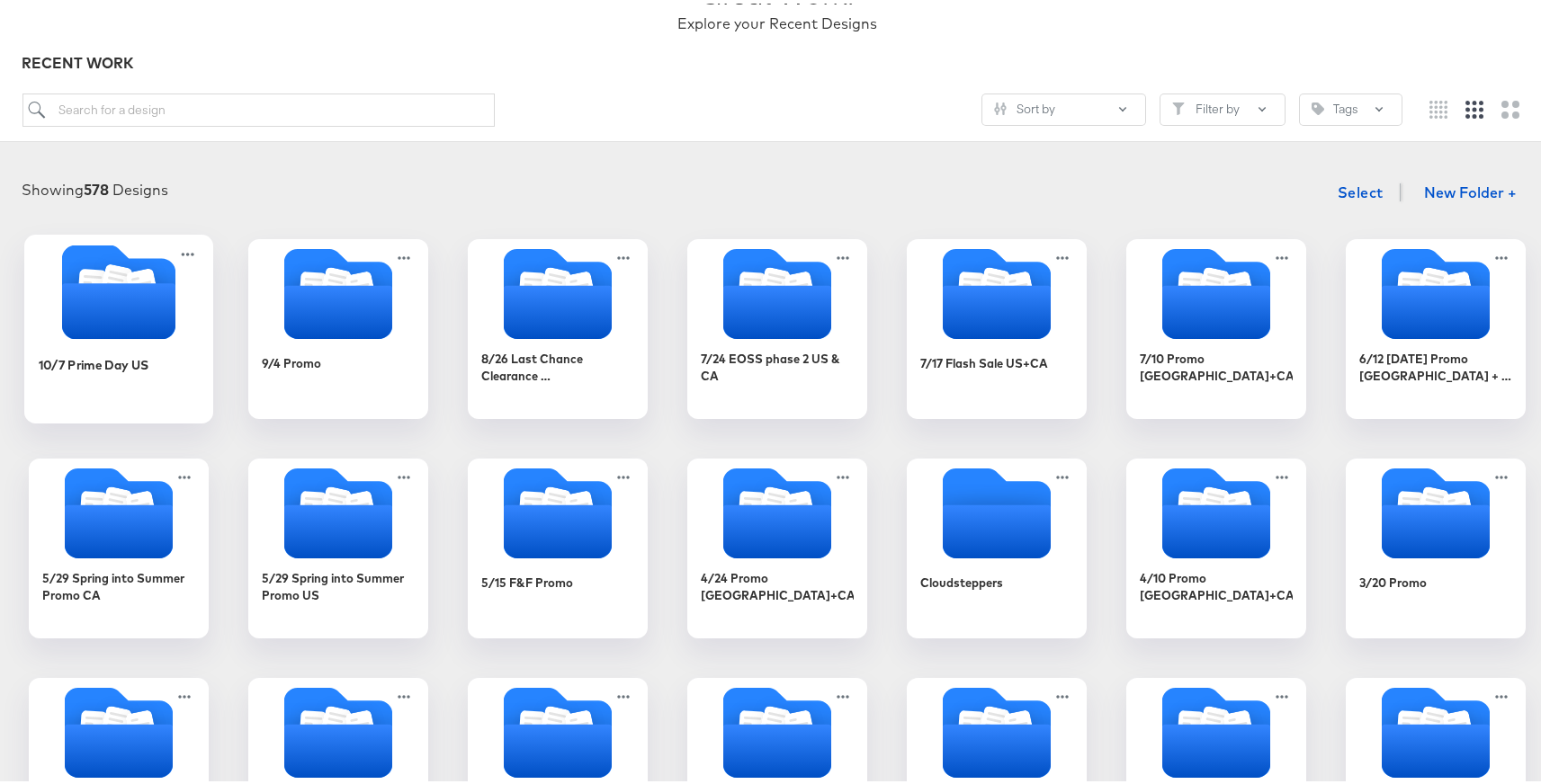
click at [131, 305] on icon "Folder" at bounding box center [118, 308] width 113 height 56
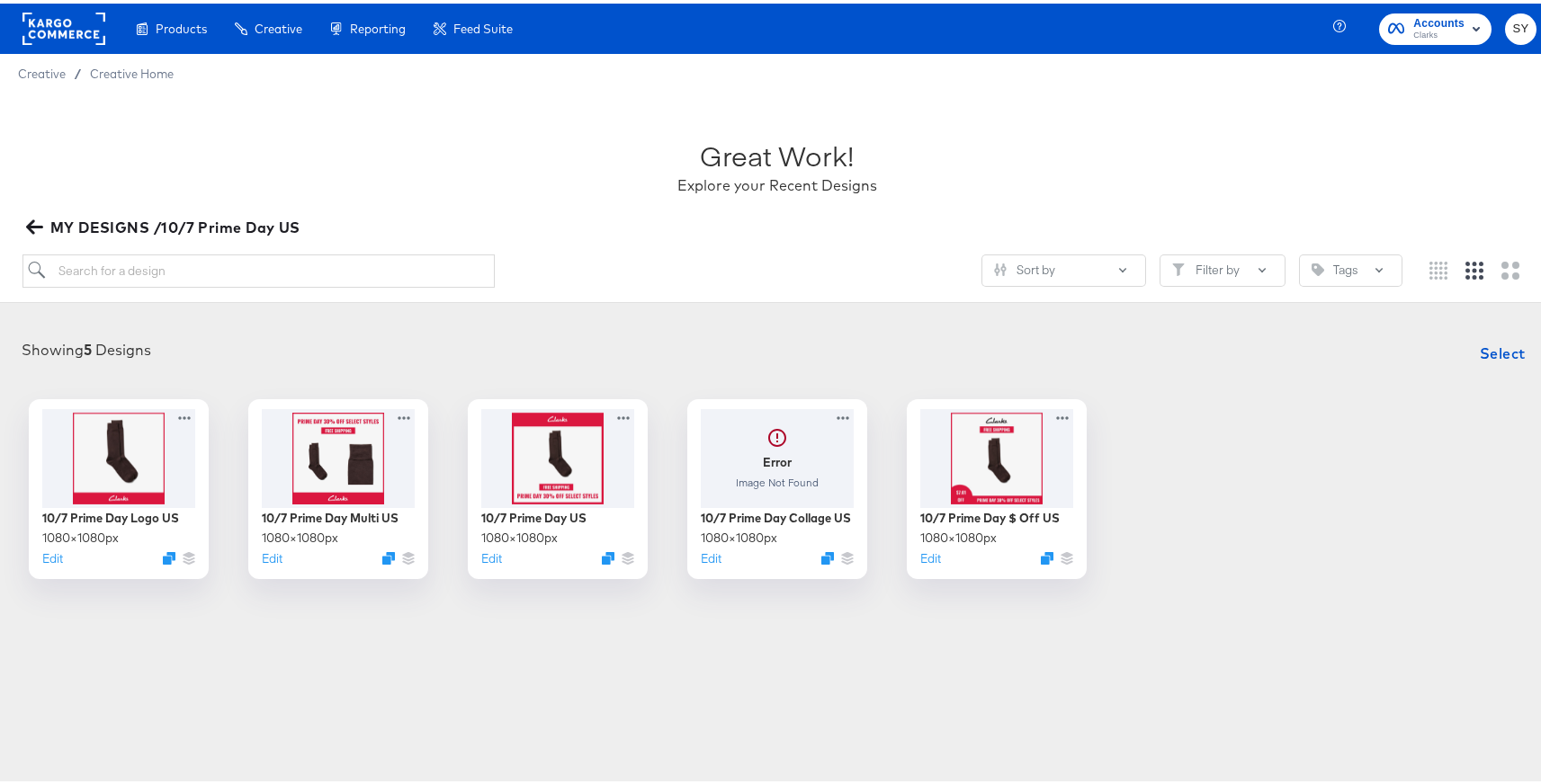
click at [57, 19] on rect at bounding box center [63, 25] width 82 height 33
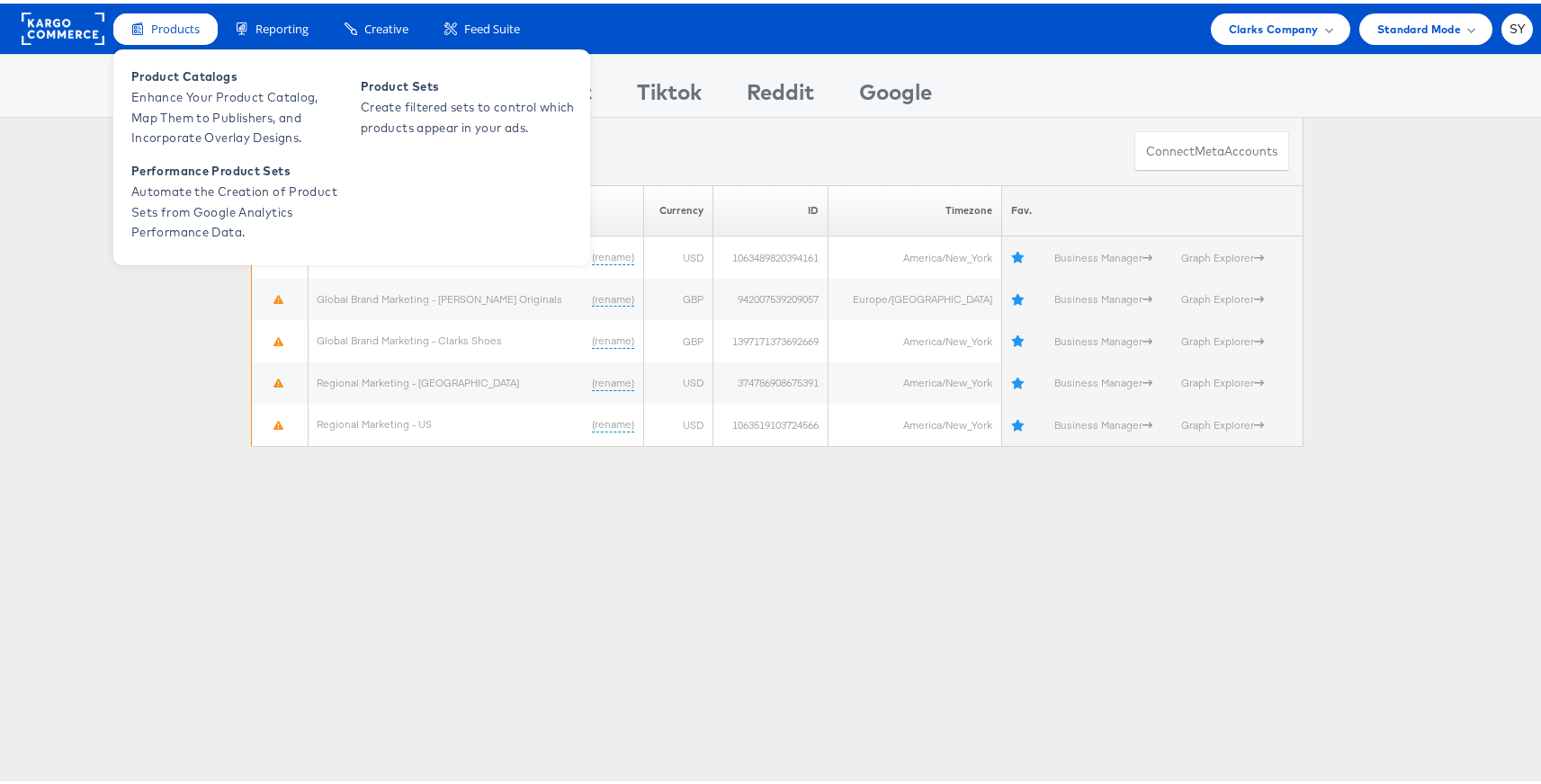
click at [163, 24] on span "Products" at bounding box center [176, 25] width 49 height 17
click at [174, 82] on span "Product Catalogs" at bounding box center [239, 73] width 216 height 21
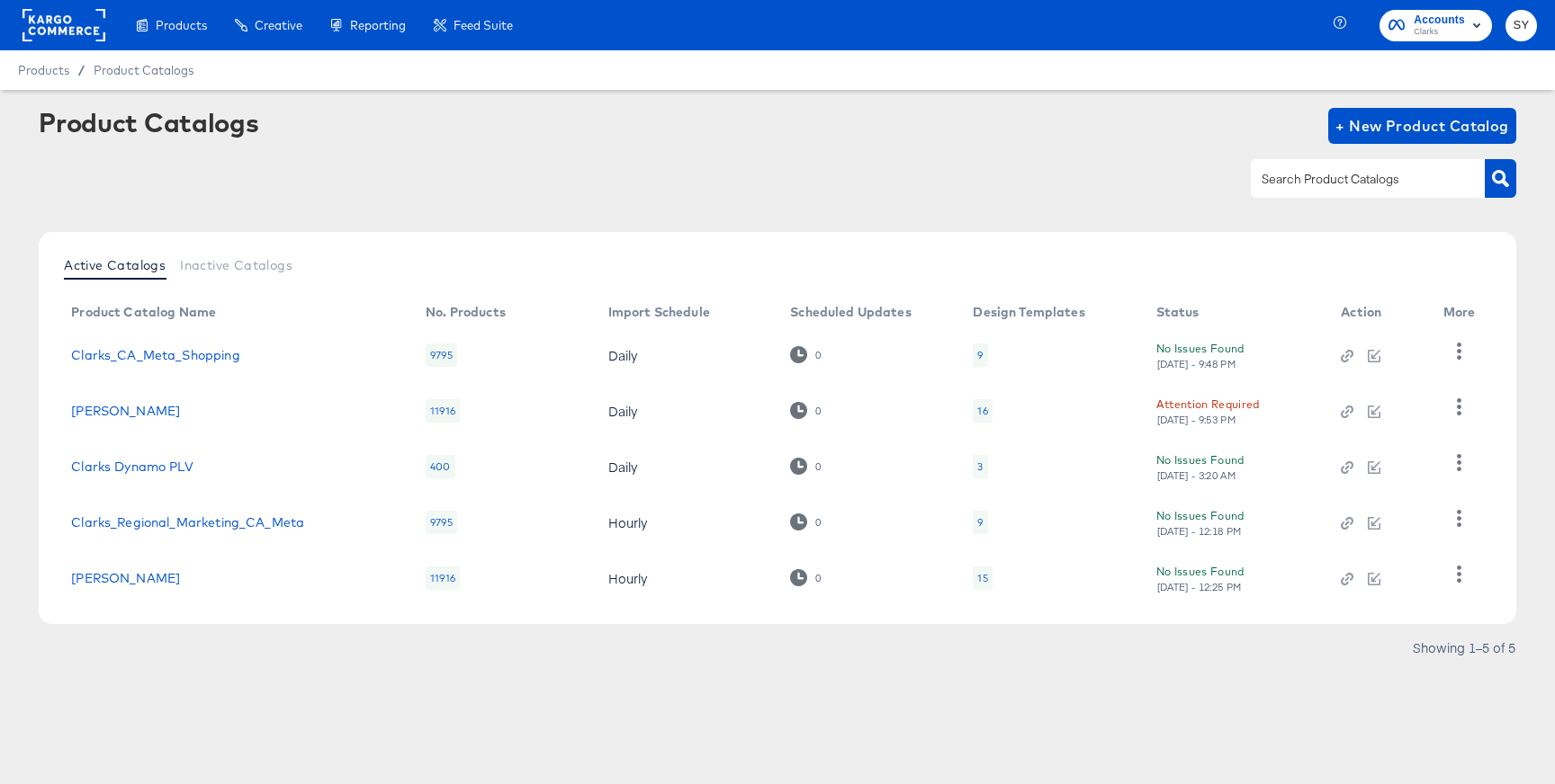
click at [205, 670] on article "Product Catalogs + New Product Catalog Active Catalogs Inactive Catalogs Produc…" at bounding box center [777, 407] width 1555 height 635
click at [180, 574] on link "Clarks_US_SA_Production" at bounding box center [125, 578] width 109 height 15
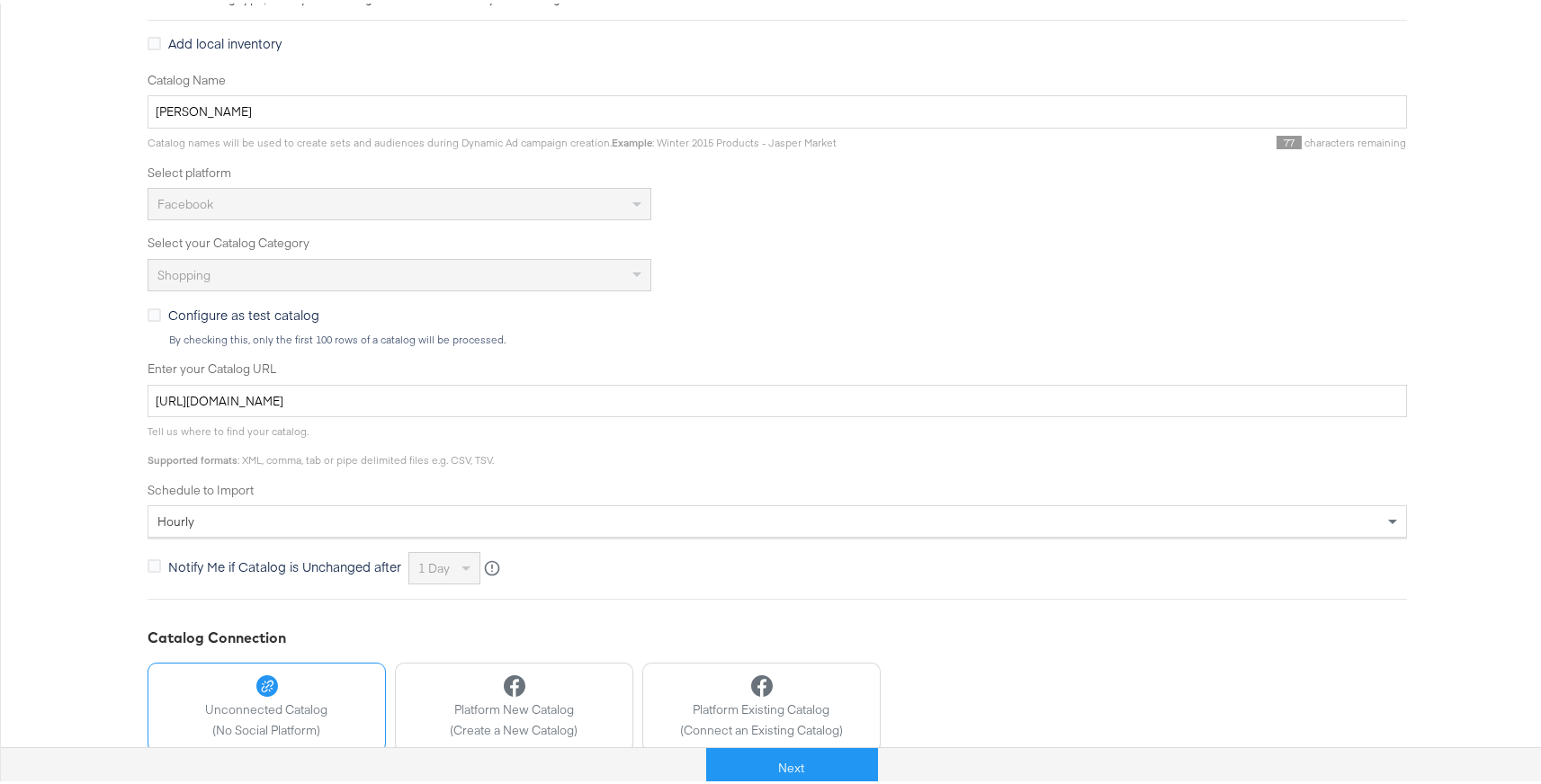
scroll to position [421, 0]
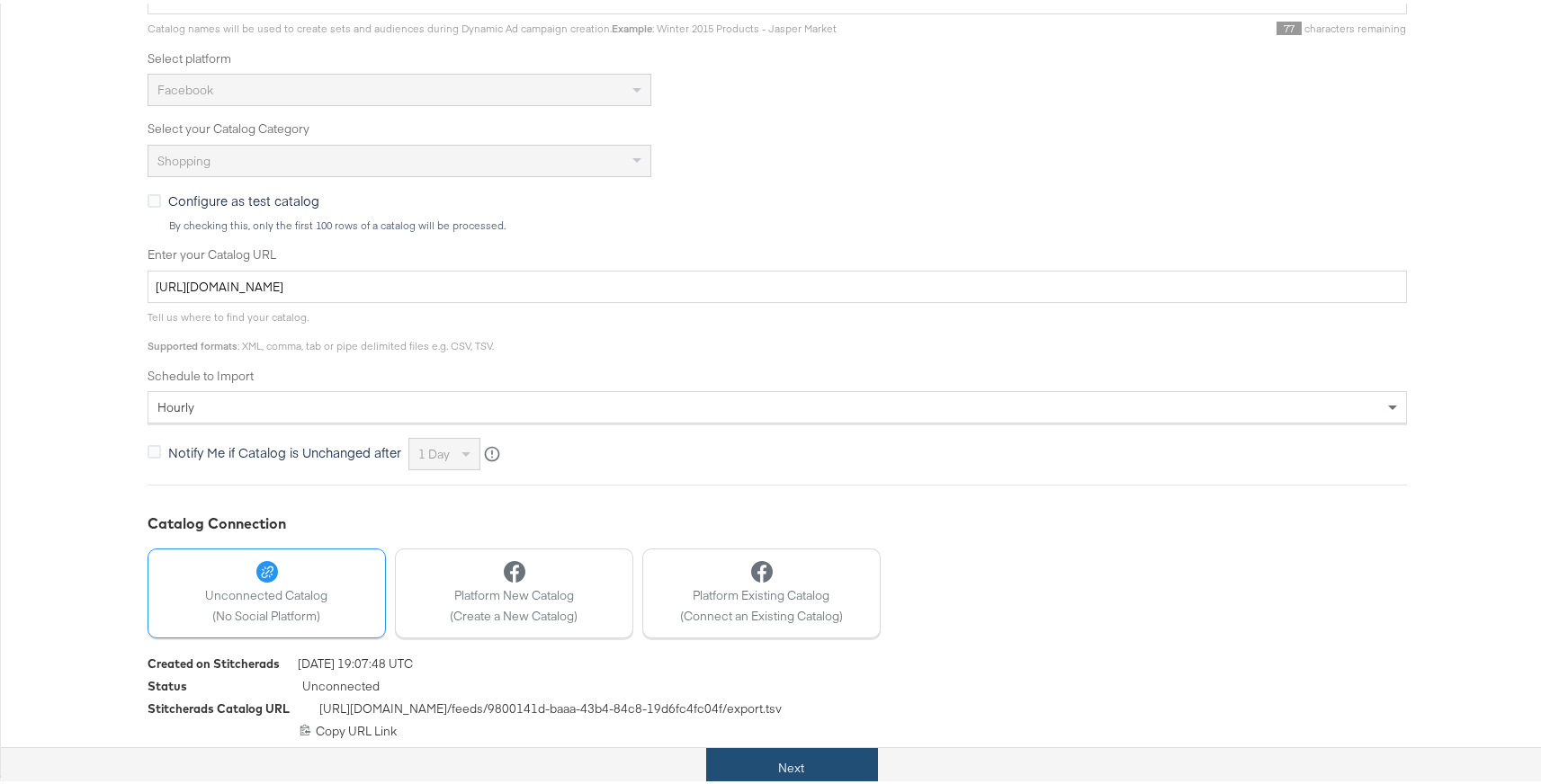
click at [822, 771] on button "Next" at bounding box center [792, 765] width 172 height 41
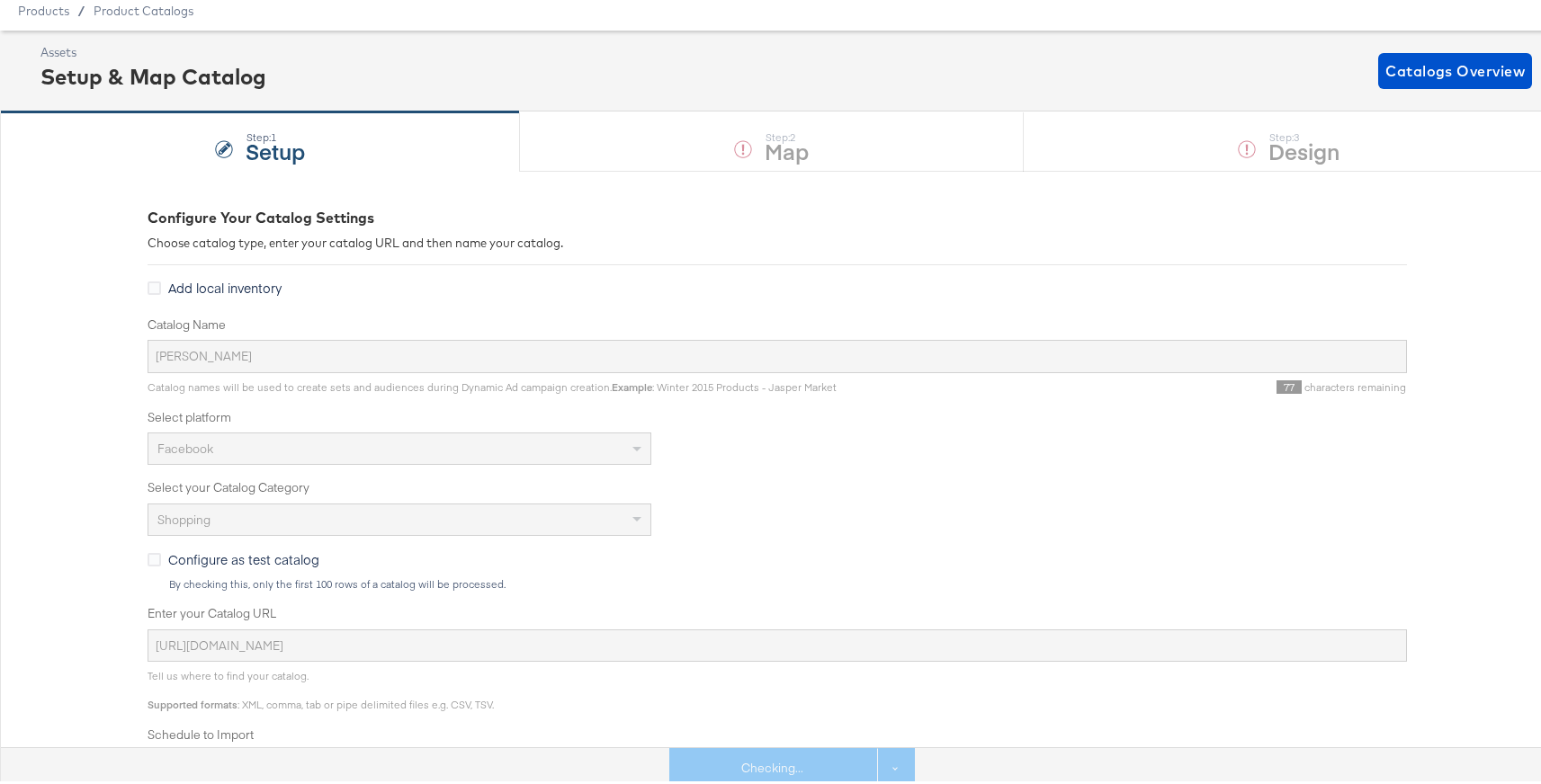
scroll to position [60, 0]
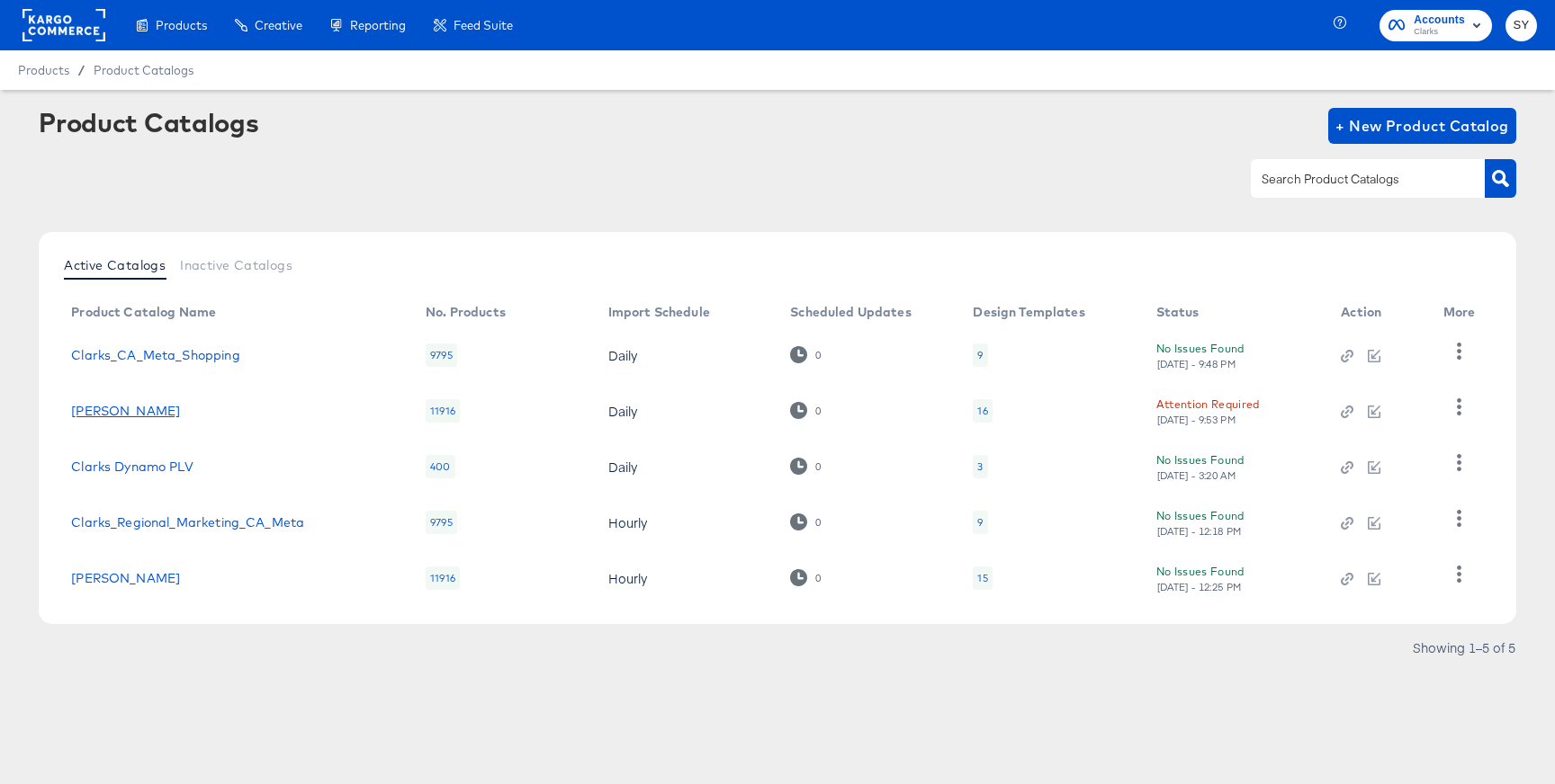
click at [180, 412] on link "[PERSON_NAME]" at bounding box center [125, 411] width 109 height 15
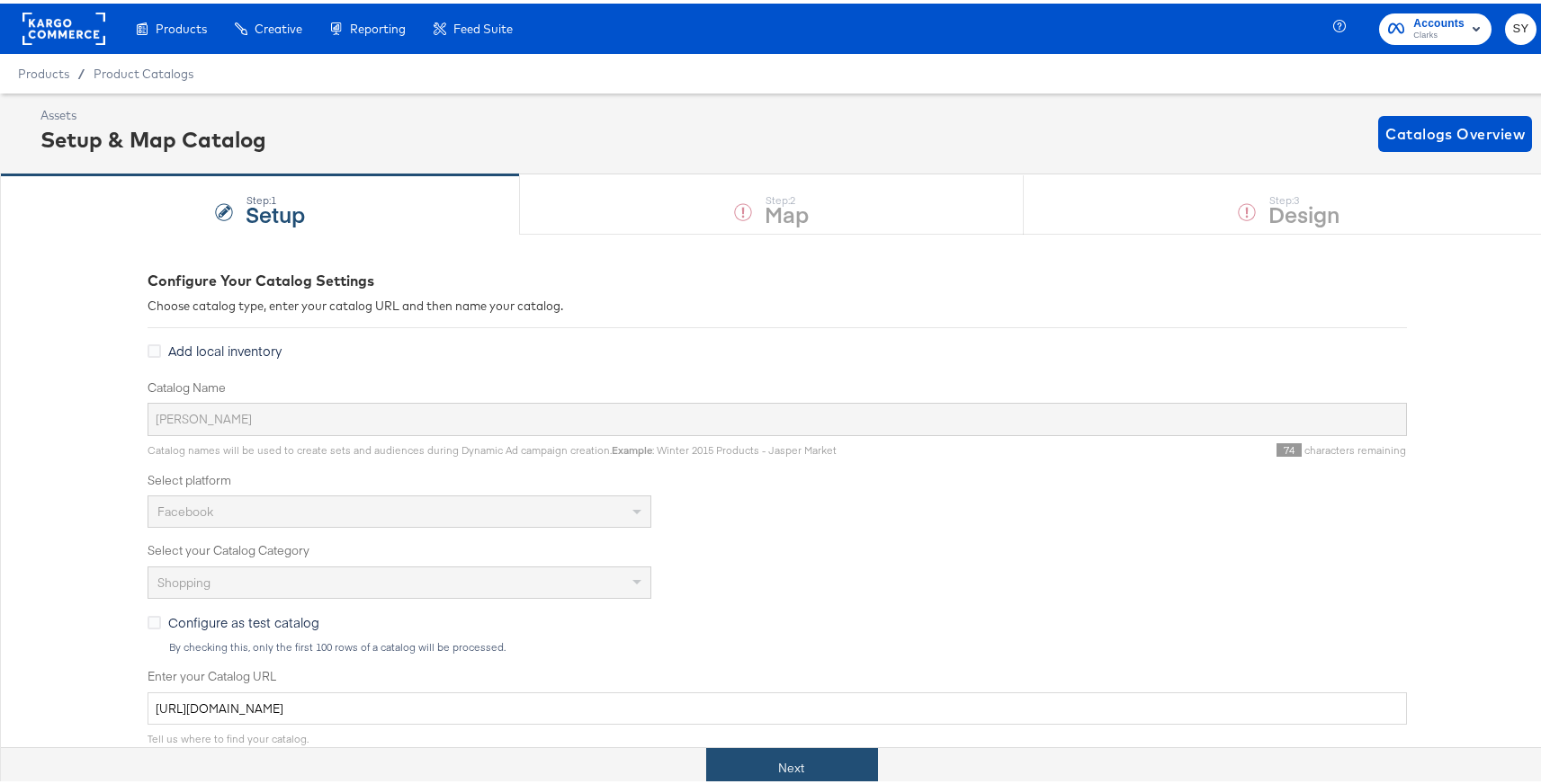
click at [761, 750] on button "Next" at bounding box center [792, 765] width 172 height 41
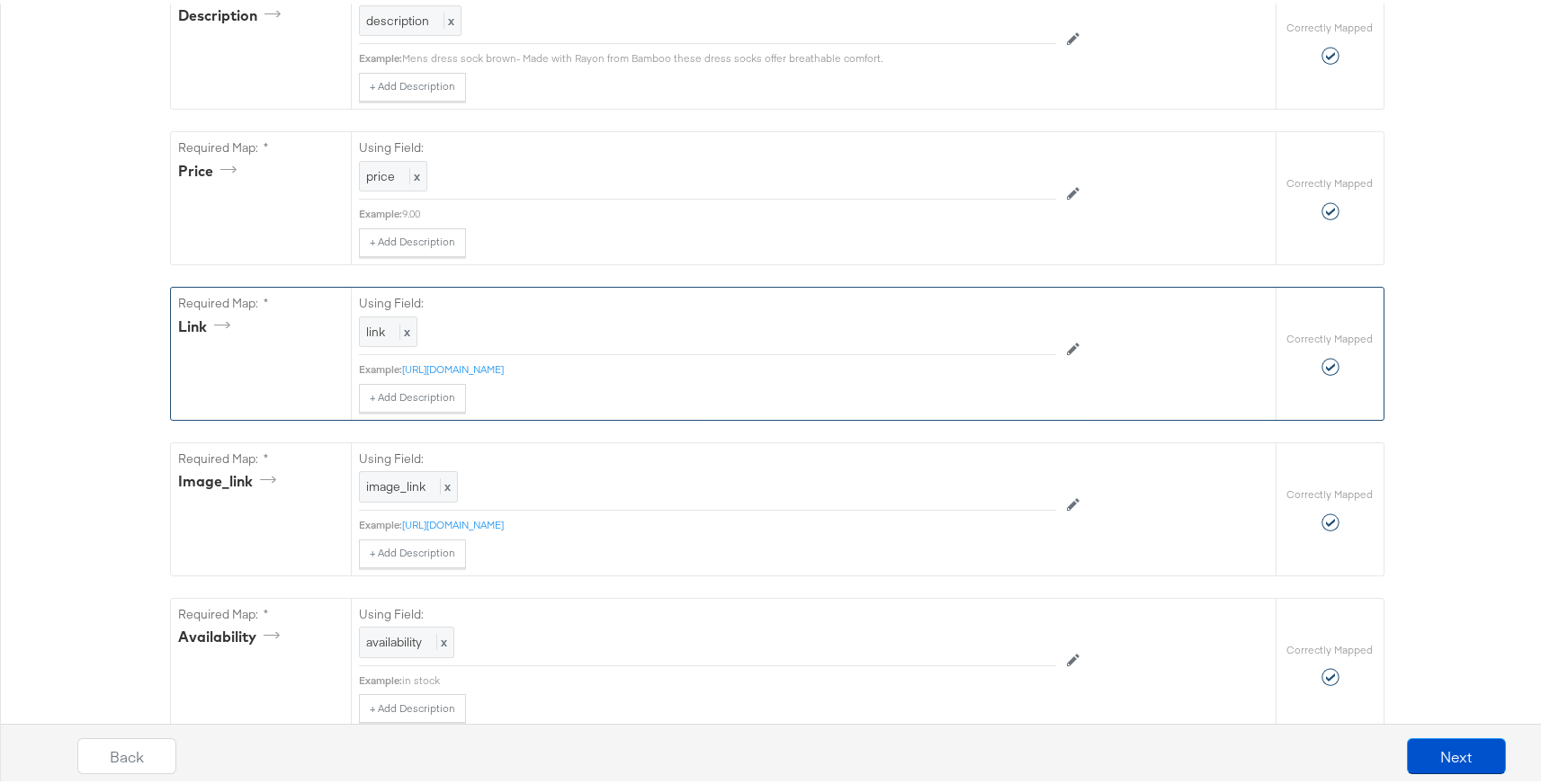
scroll to position [758, 0]
click at [504, 363] on link "[URL][DOMAIN_NAME]" at bounding box center [453, 363] width 102 height 14
click at [1070, 342] on icon at bounding box center [1073, 344] width 13 height 13
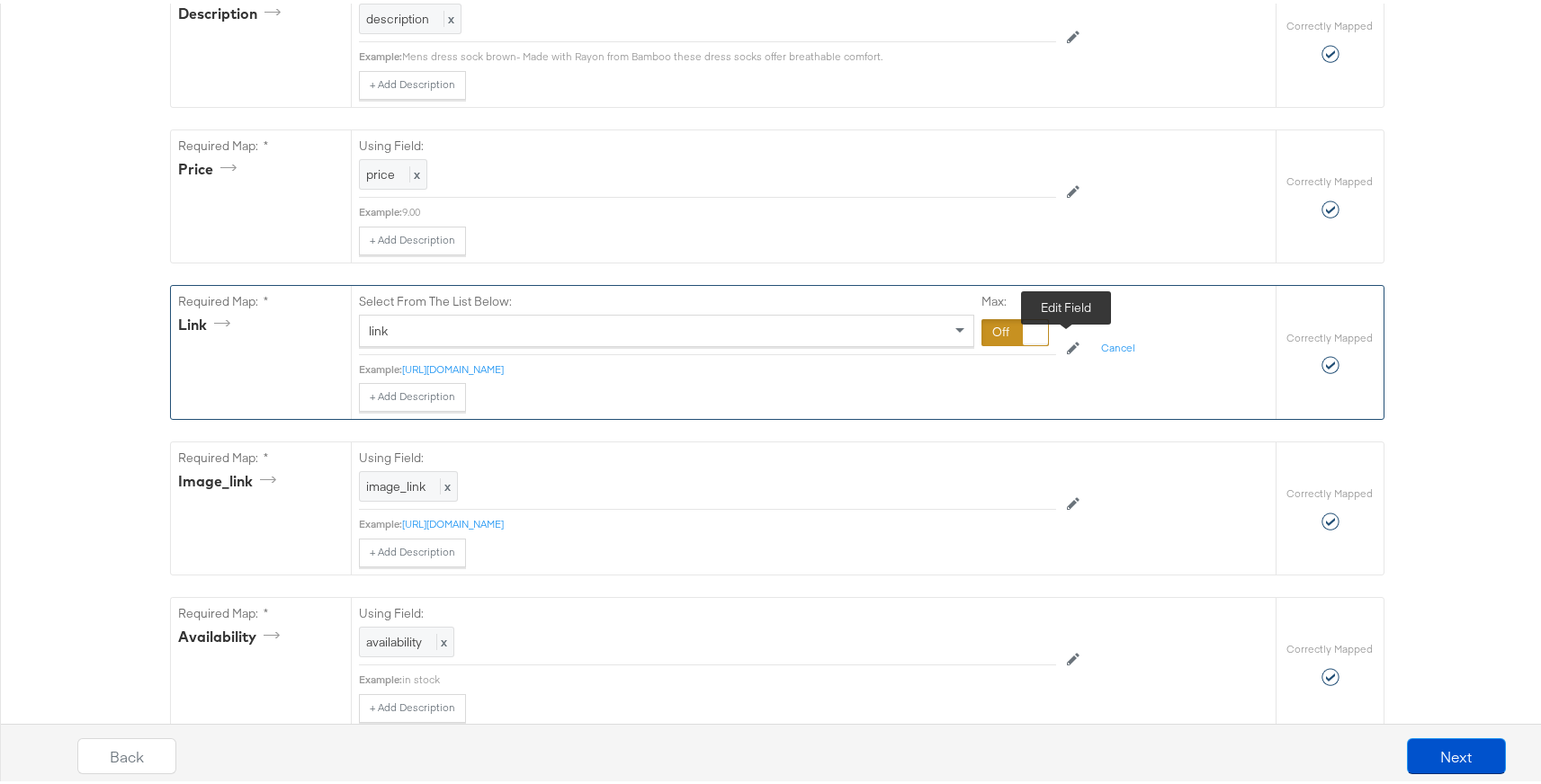
click at [1067, 345] on icon at bounding box center [1073, 344] width 13 height 13
click at [504, 363] on link "[URL][DOMAIN_NAME]" at bounding box center [453, 363] width 102 height 14
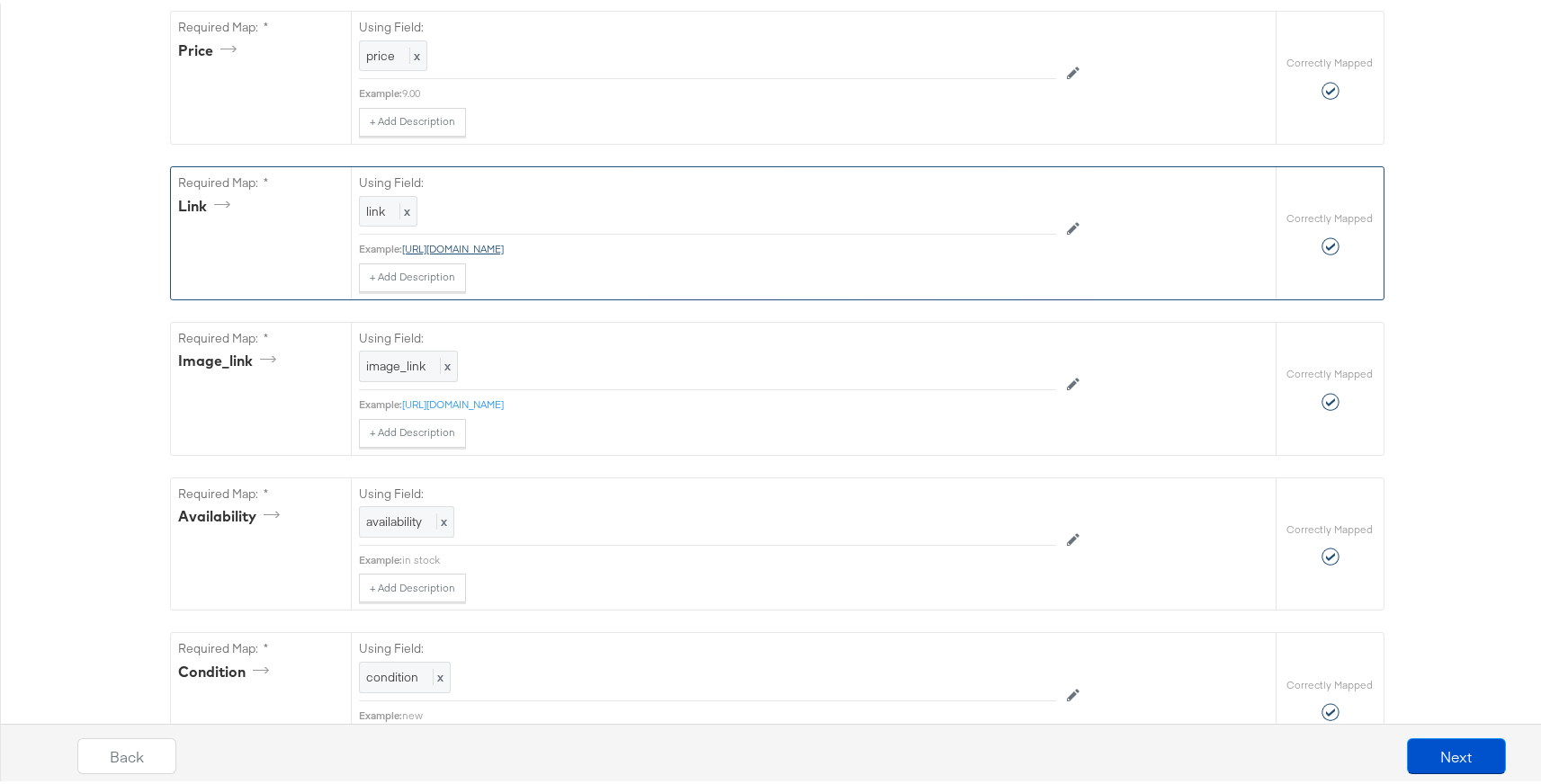
scroll to position [849, 0]
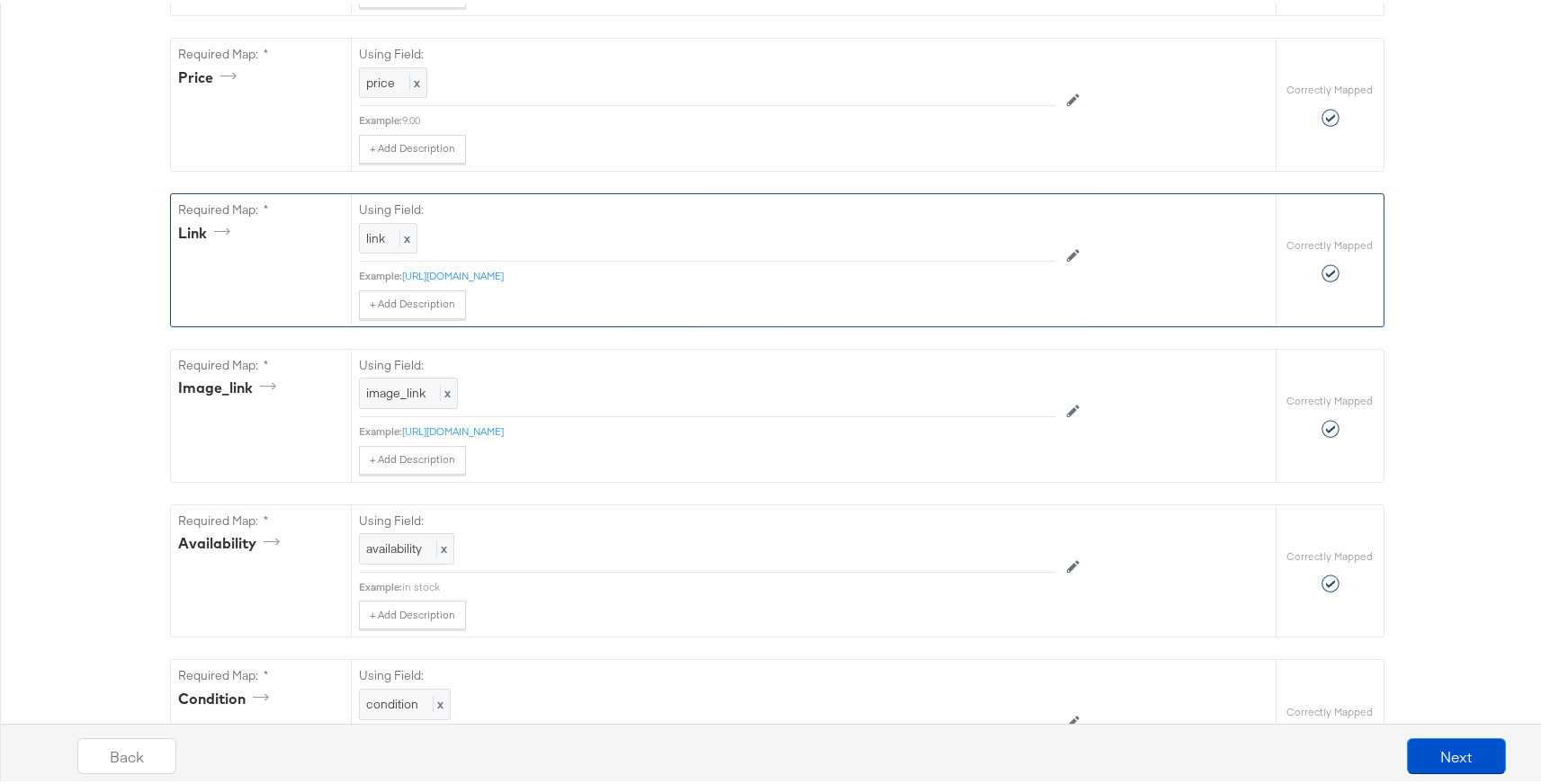
click at [1139, 275] on div "Using Field: link x Example: https://www.clarks.com/en-us/classic-bamboo-crew/2…" at bounding box center [813, 256] width 925 height 132
click at [1128, 290] on div "Using Field: link x Example: https://www.clarks.com/en-us/classic-bamboo-crew/2…" at bounding box center [813, 256] width 925 height 132
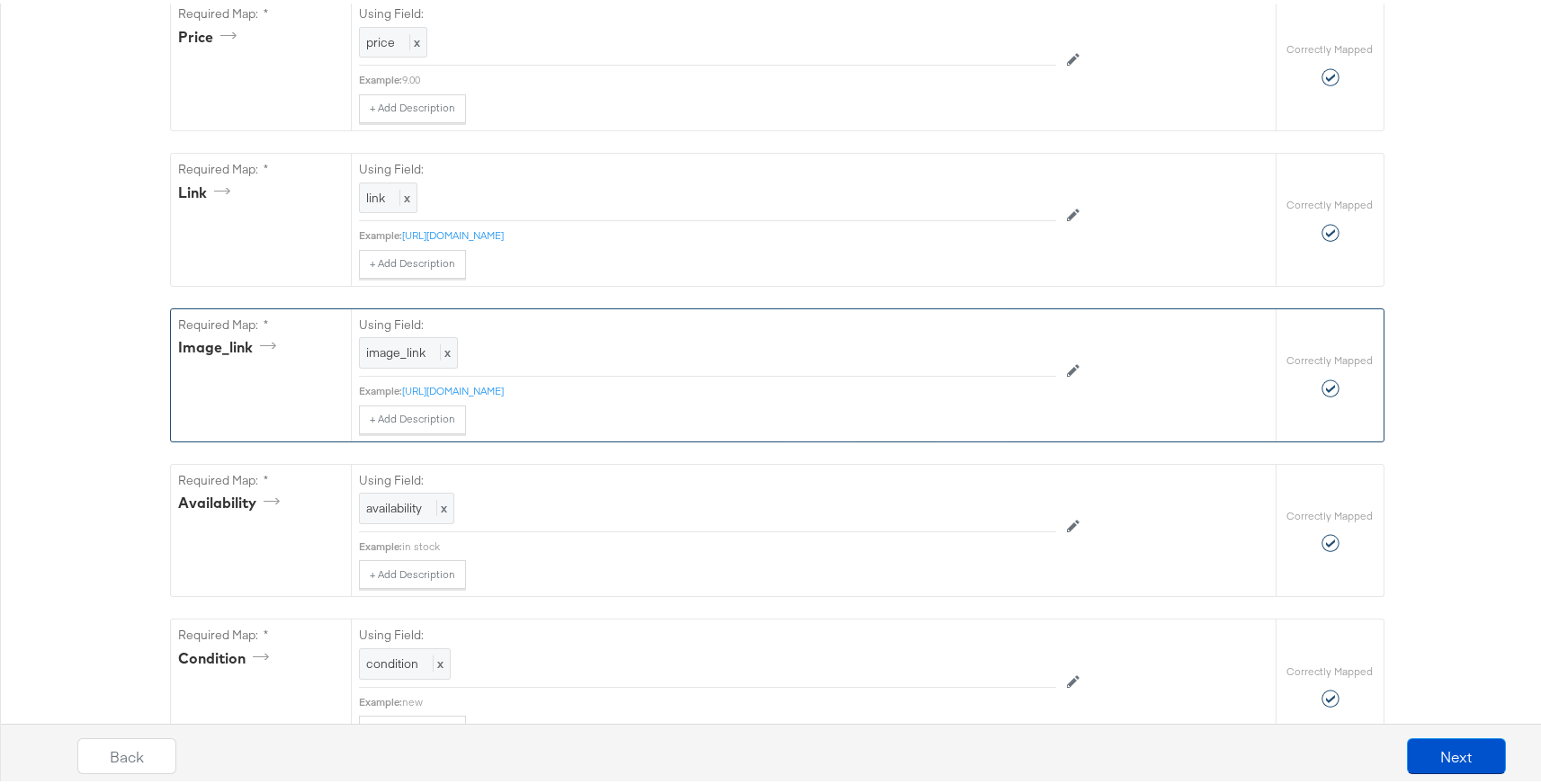
scroll to position [897, 0]
click at [504, 385] on link "[URL][DOMAIN_NAME]" at bounding box center [453, 380] width 102 height 14
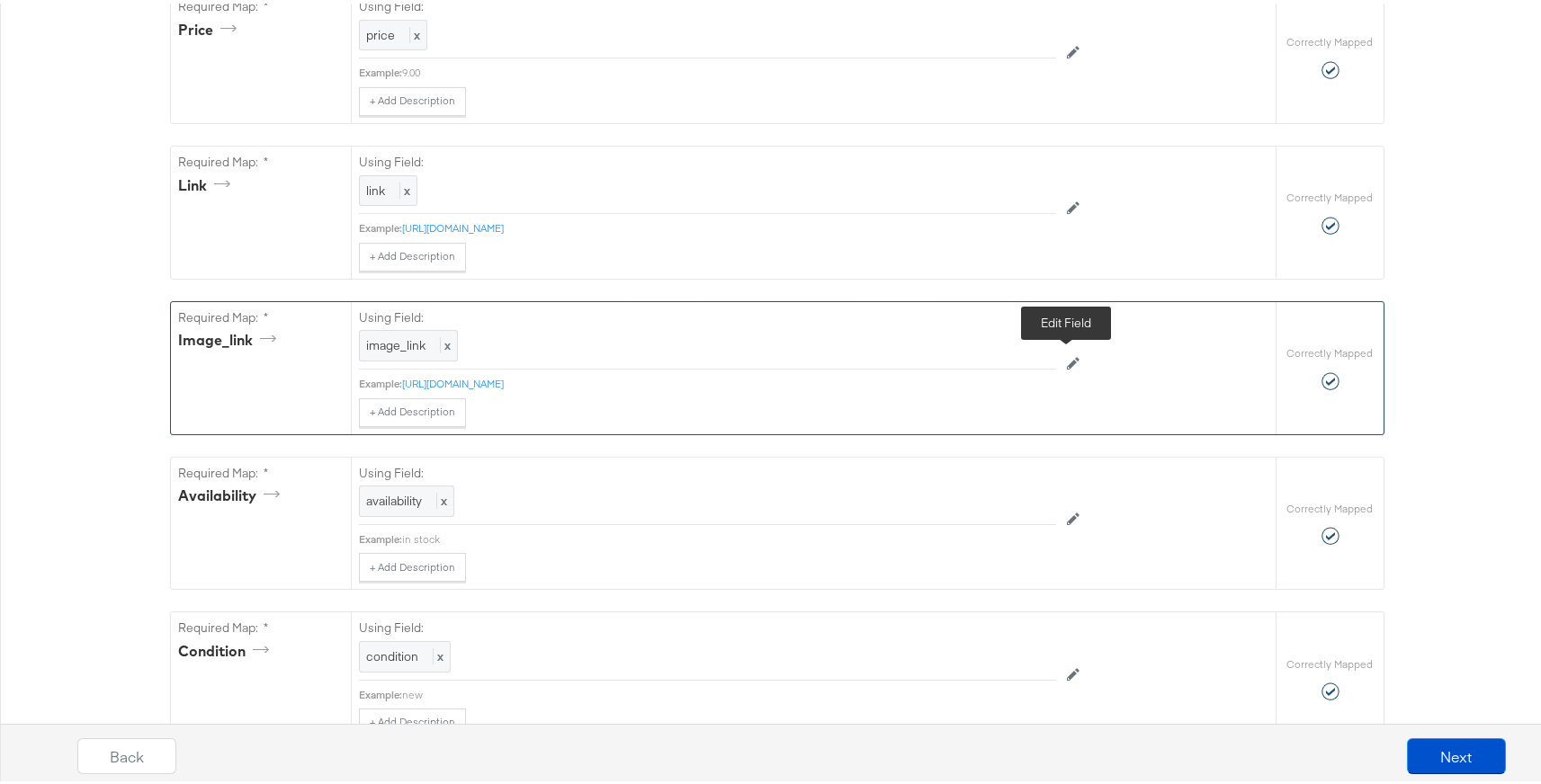
click at [1067, 357] on icon at bounding box center [1073, 360] width 13 height 13
click at [1067, 357] on icon at bounding box center [1073, 361] width 13 height 13
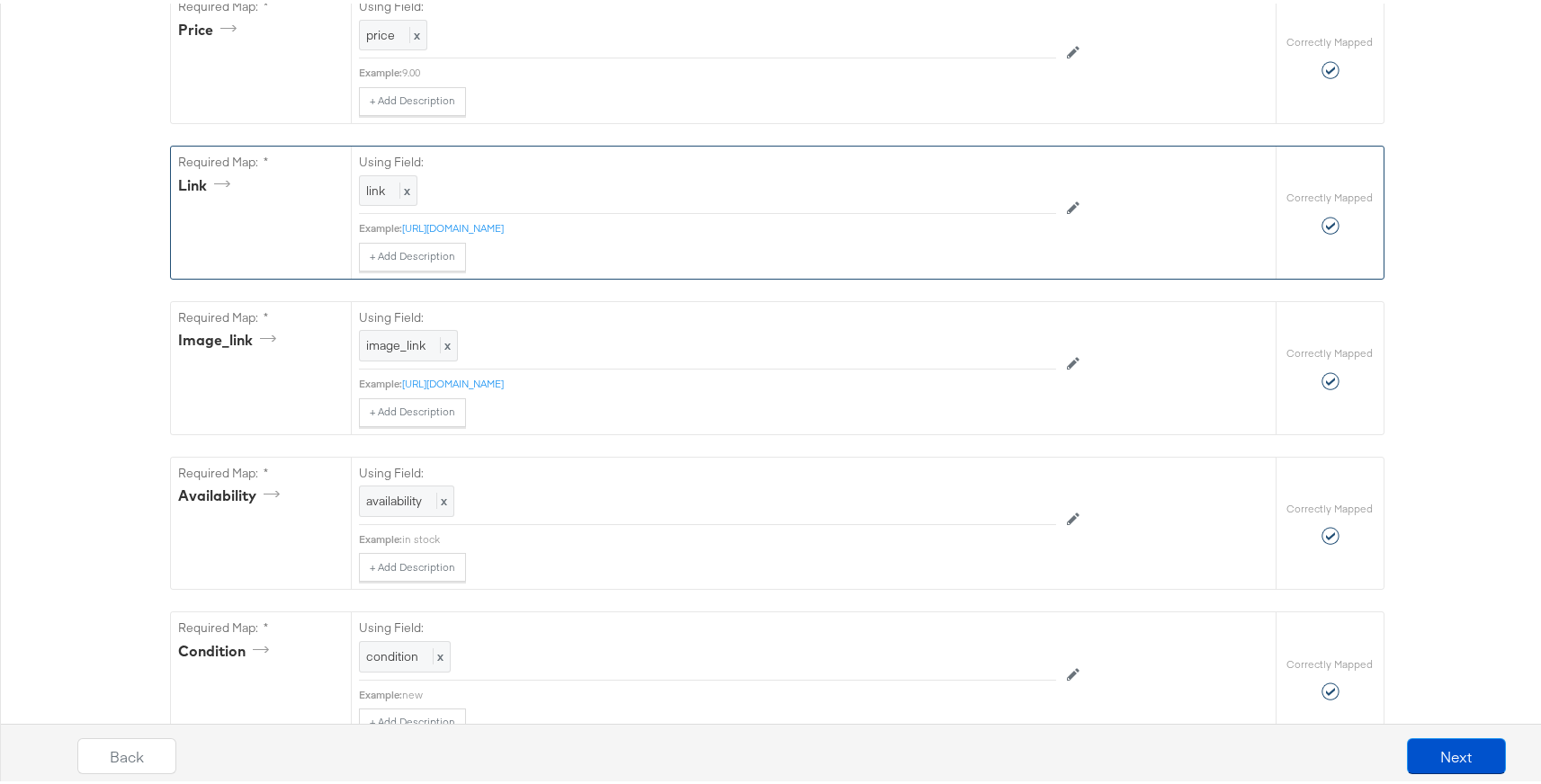
scroll to position [831, 0]
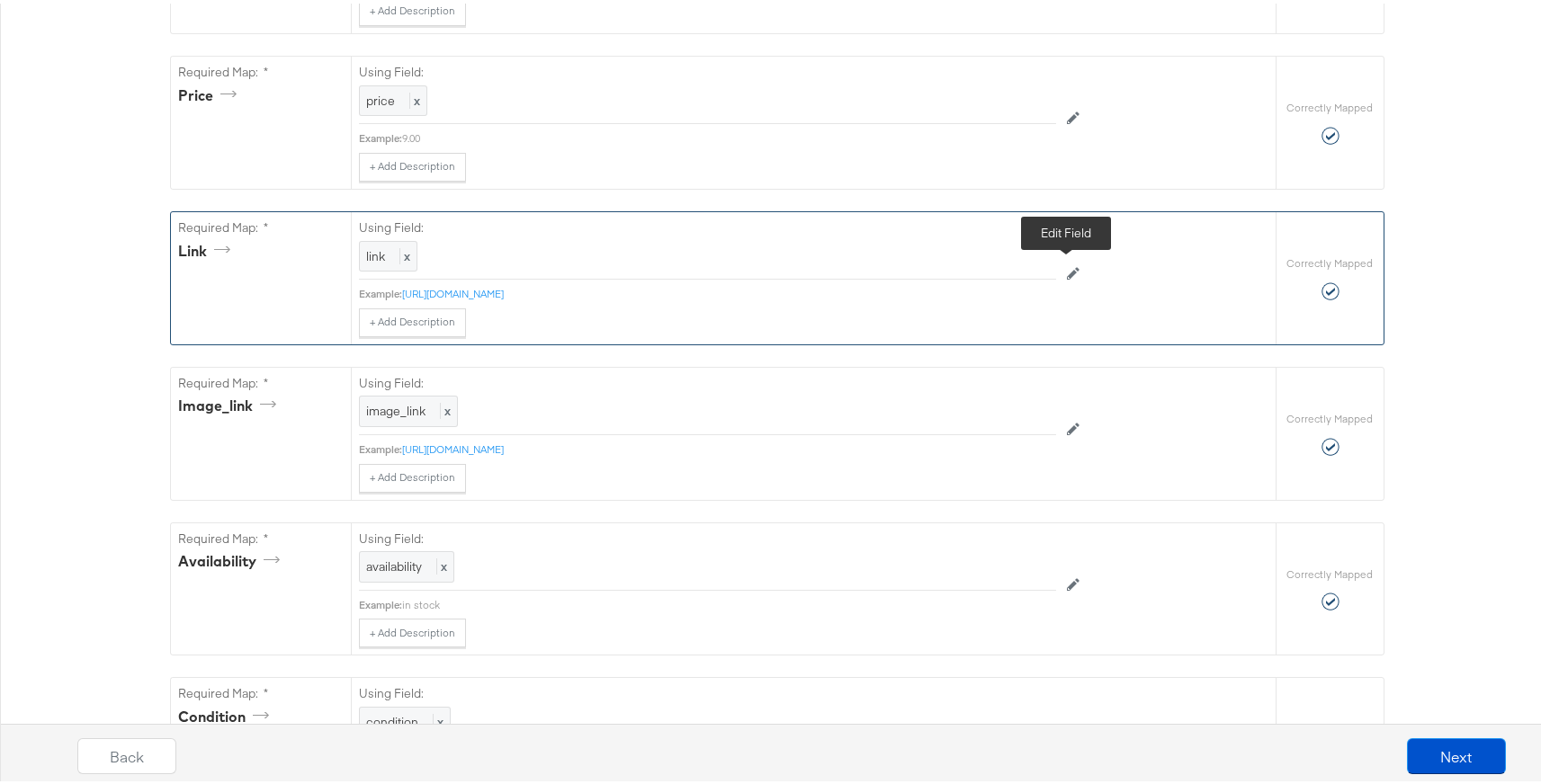
click at [1068, 270] on icon at bounding box center [1073, 271] width 13 height 13
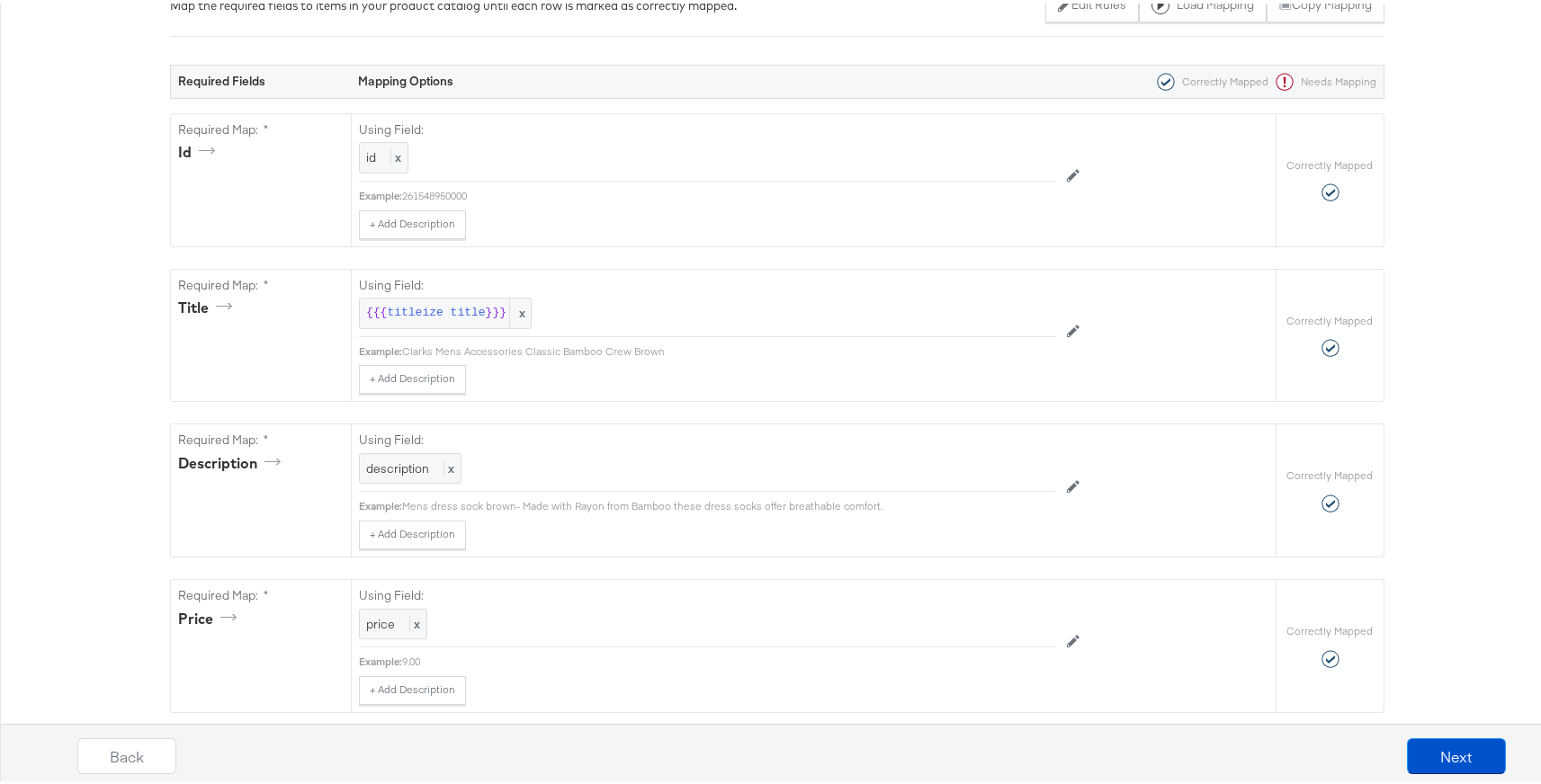
scroll to position [0, 0]
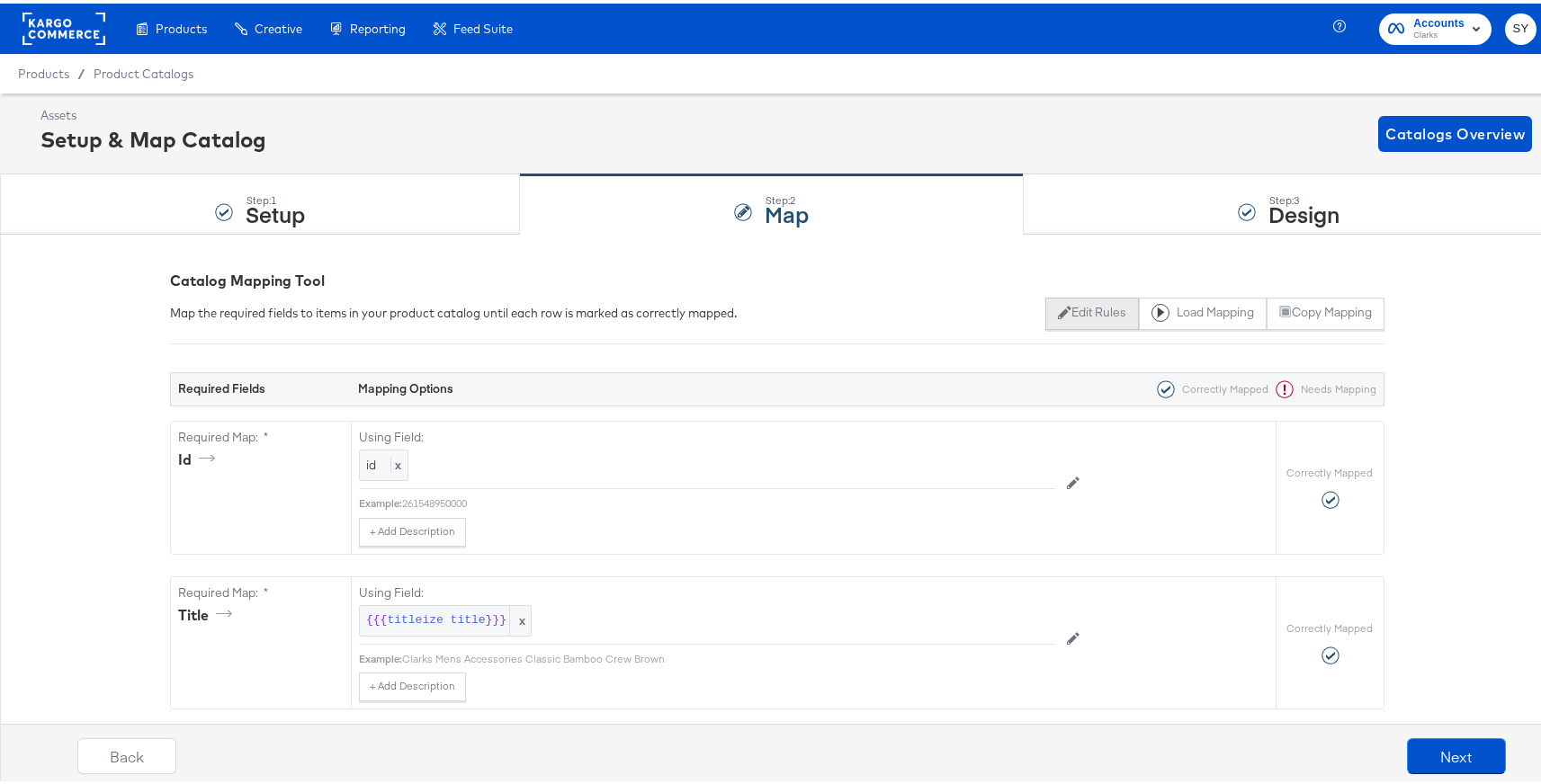
click at [1065, 314] on button "Edit Rules" at bounding box center [1091, 311] width 92 height 33
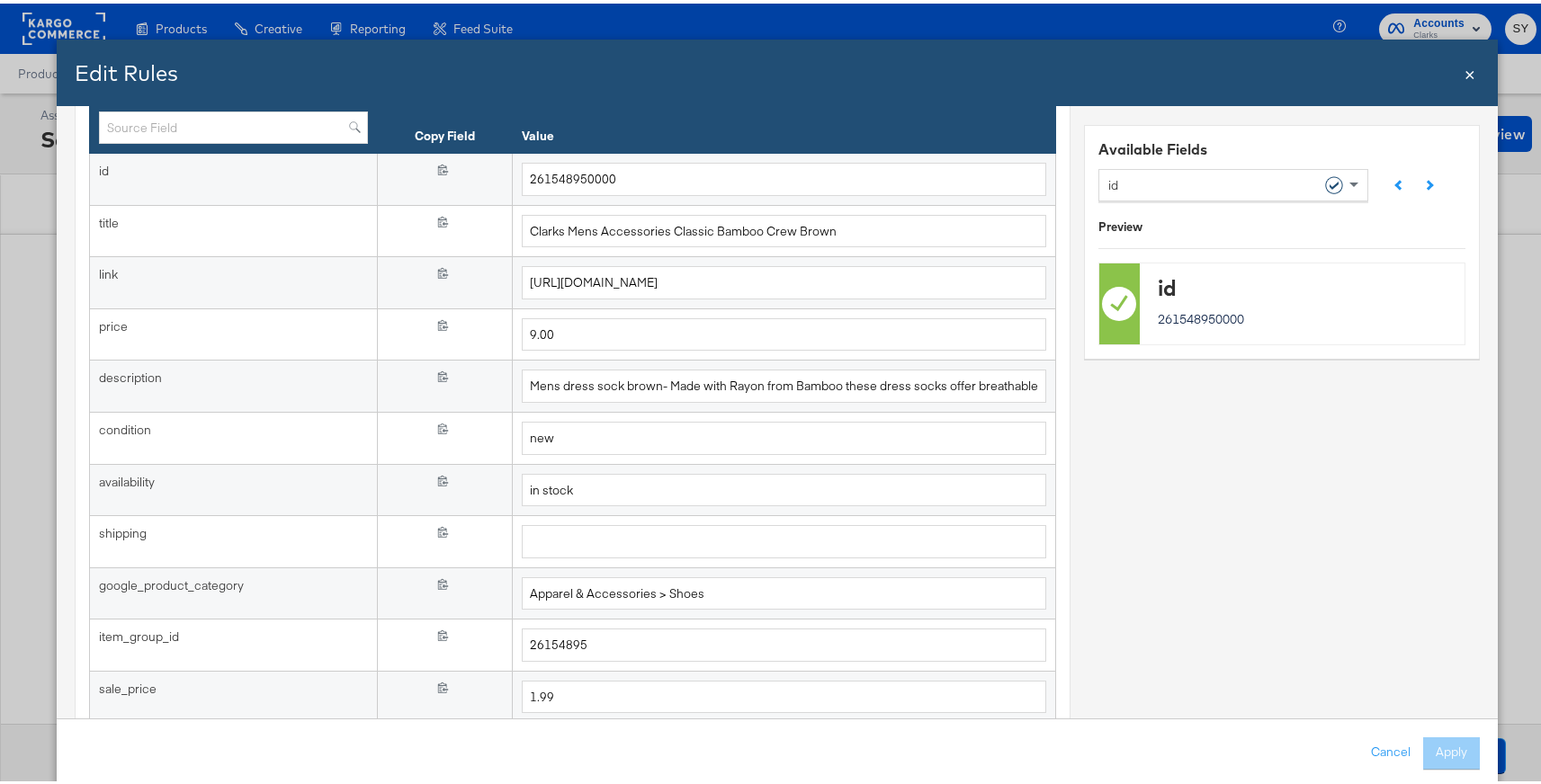
scroll to position [612, 0]
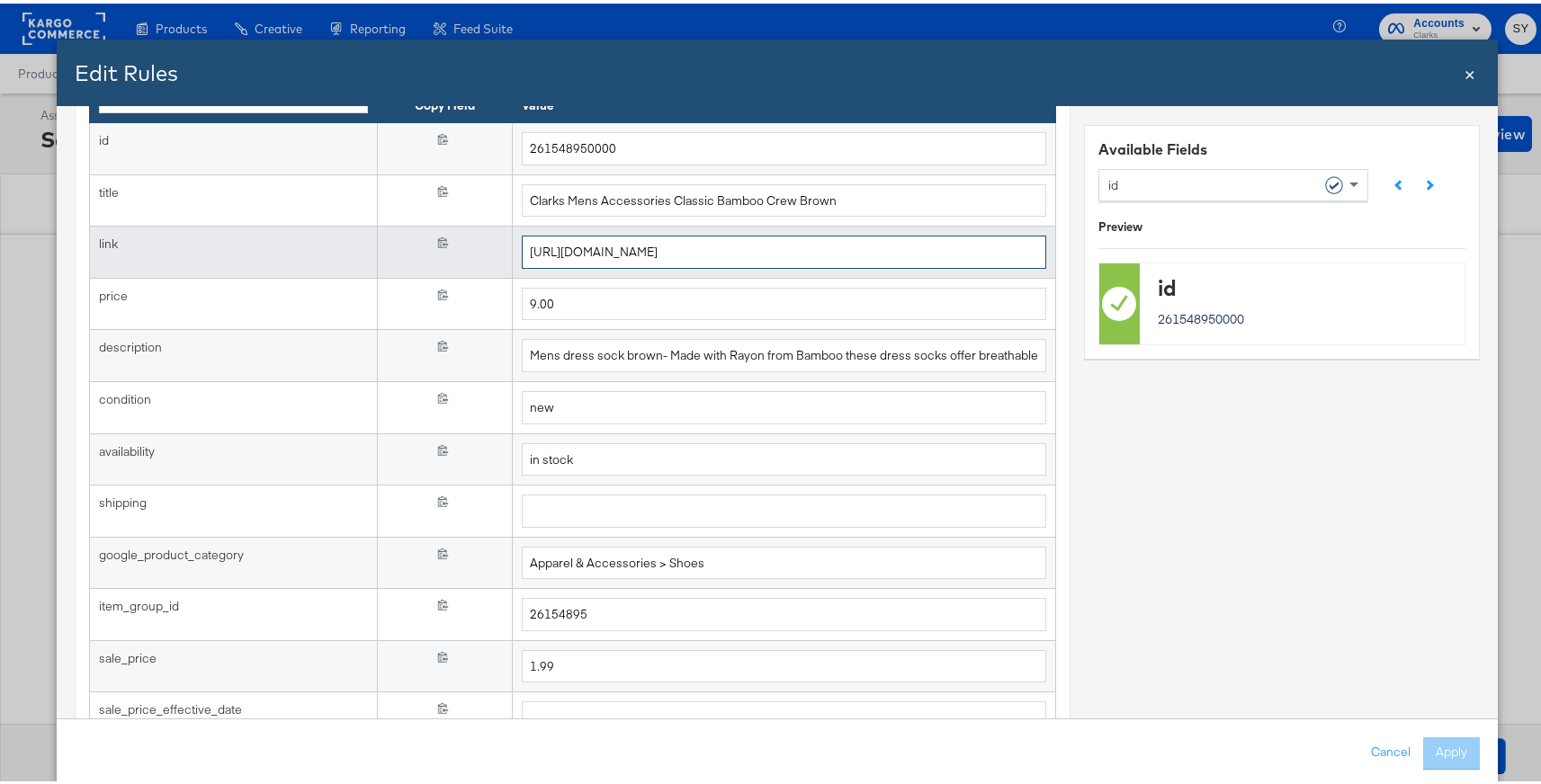
click at [891, 256] on input "[URL][DOMAIN_NAME]" at bounding box center [784, 248] width 525 height 34
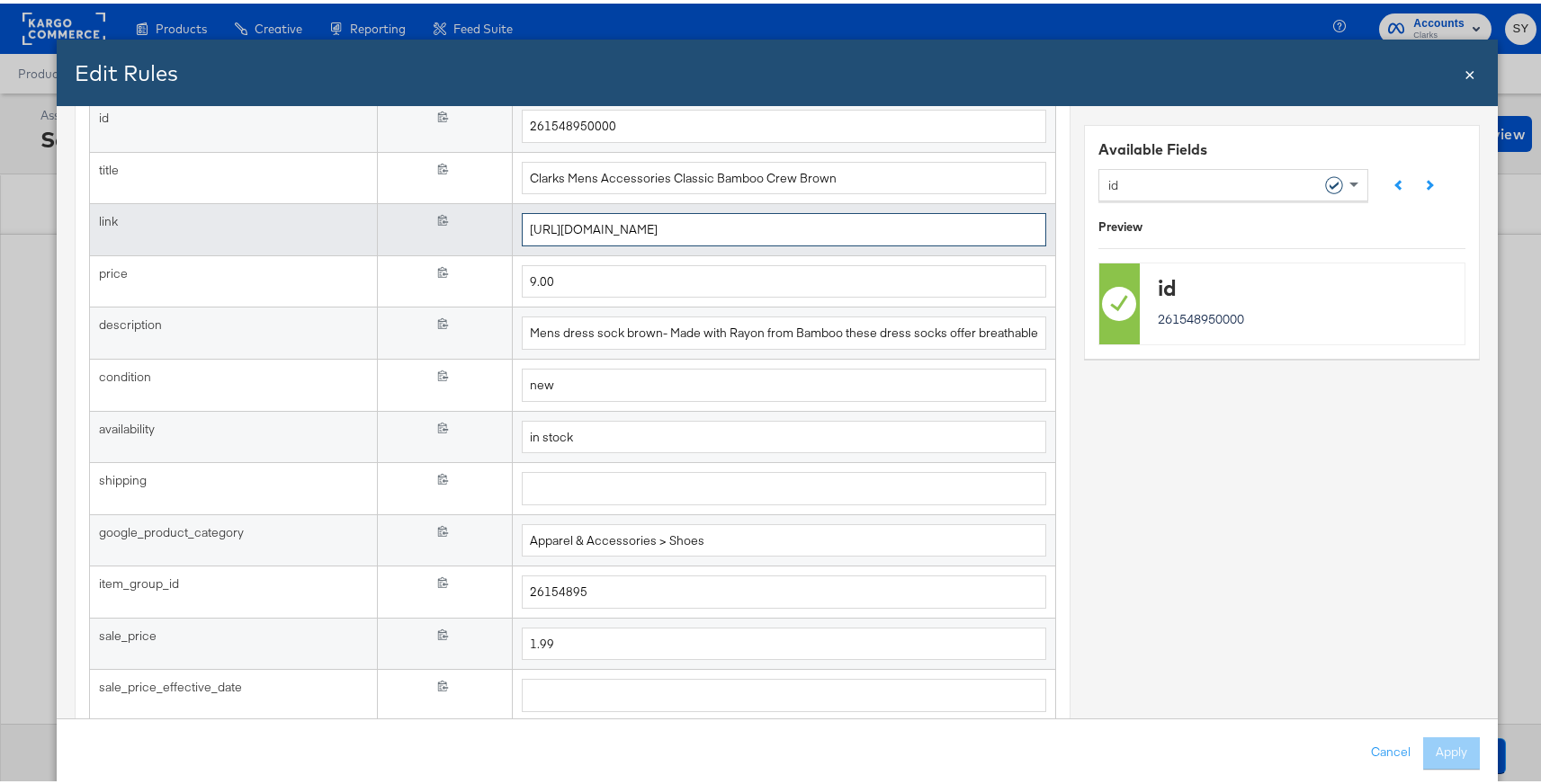
scroll to position [631, 0]
drag, startPoint x: 900, startPoint y: 230, endPoint x: 563, endPoint y: 219, distance: 337.2
click at [563, 219] on input "[URL][DOMAIN_NAME]" at bounding box center [784, 229] width 525 height 34
paste input "meridor-lo/26183168"
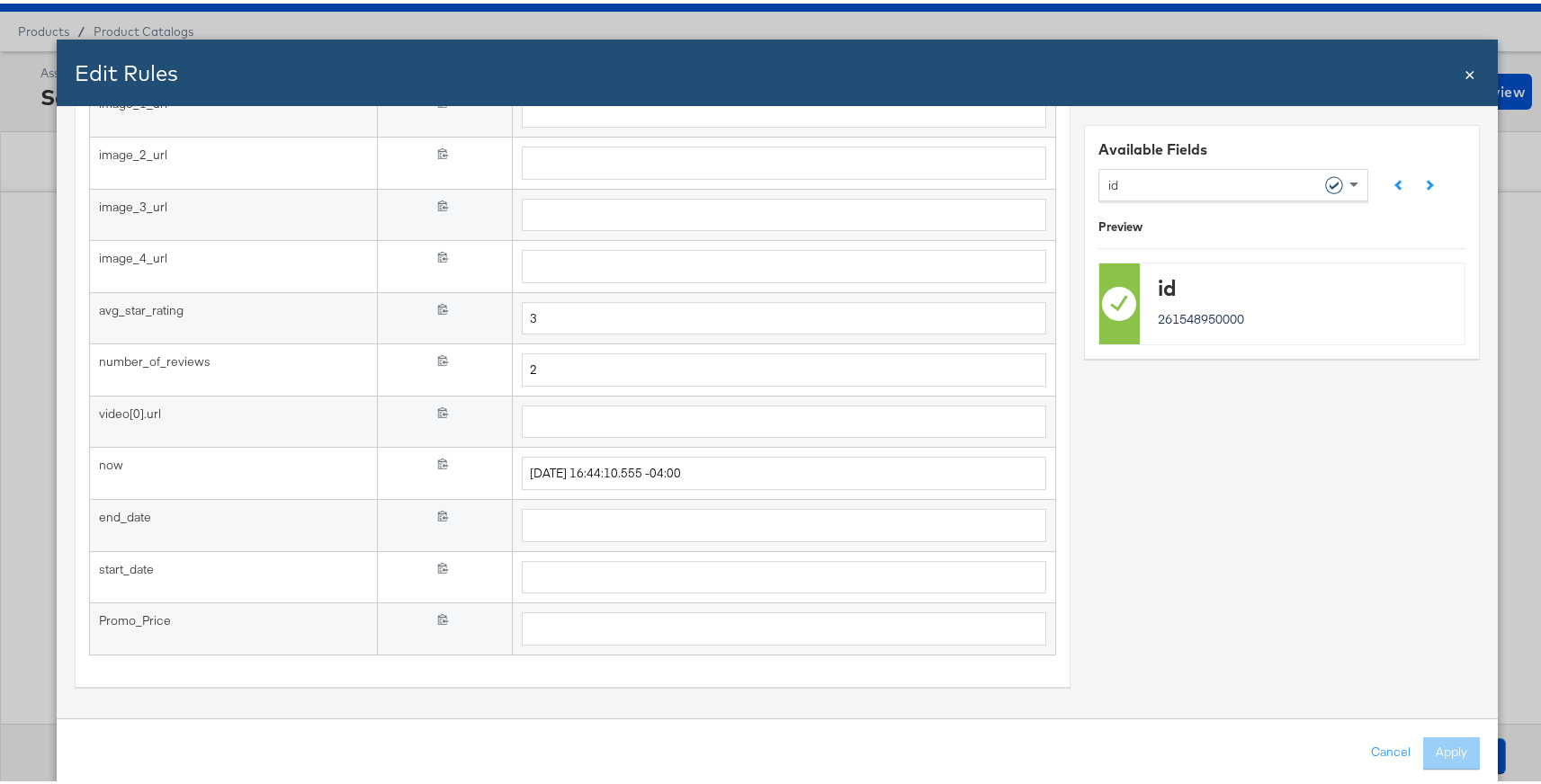
scroll to position [48, 0]
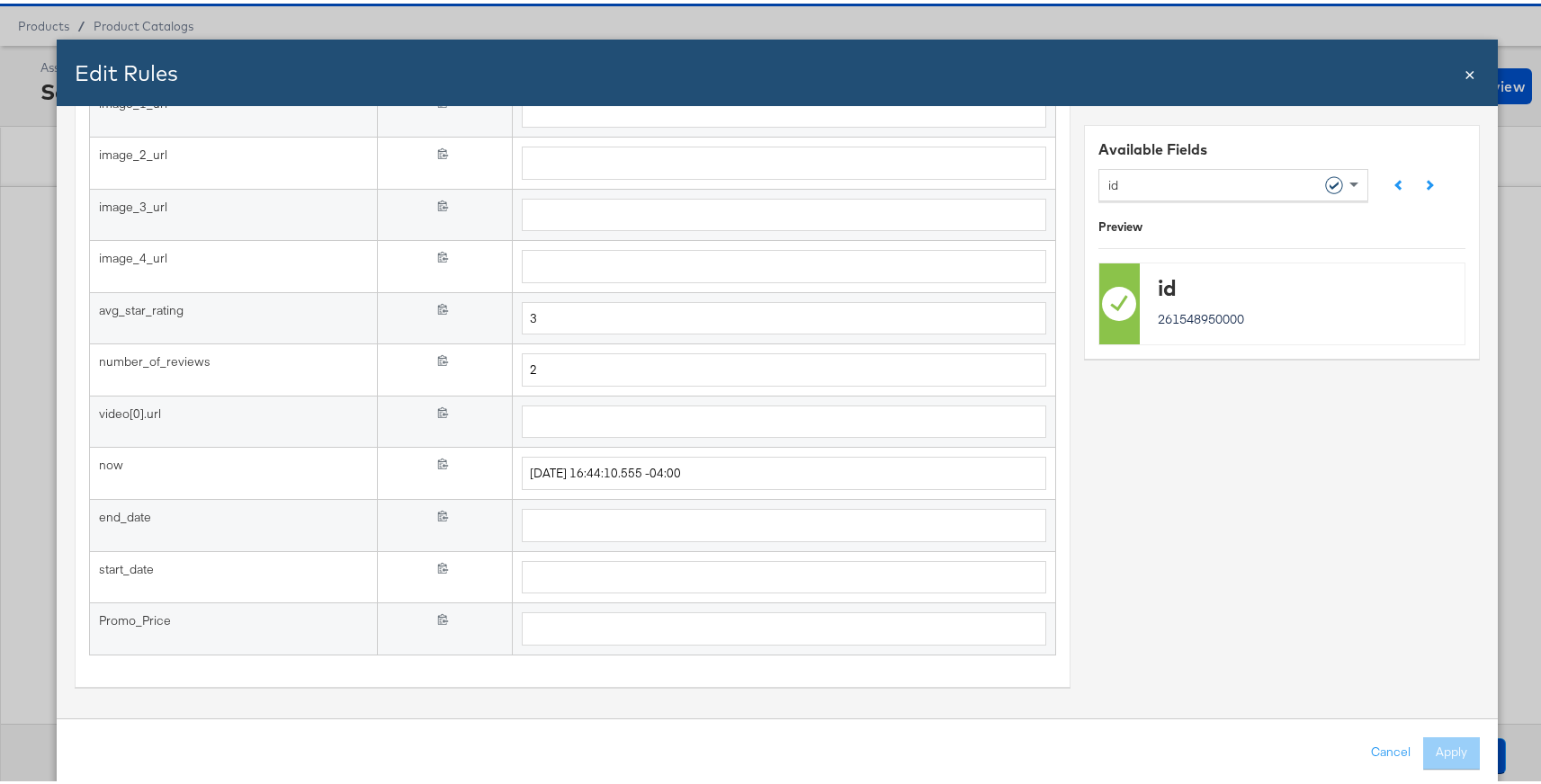
type input "https://www.clarks.com/en-us/meridor-lo/26183168-p"
click at [1450, 749] on div "Cancel Apply" at bounding box center [777, 750] width 1405 height 33
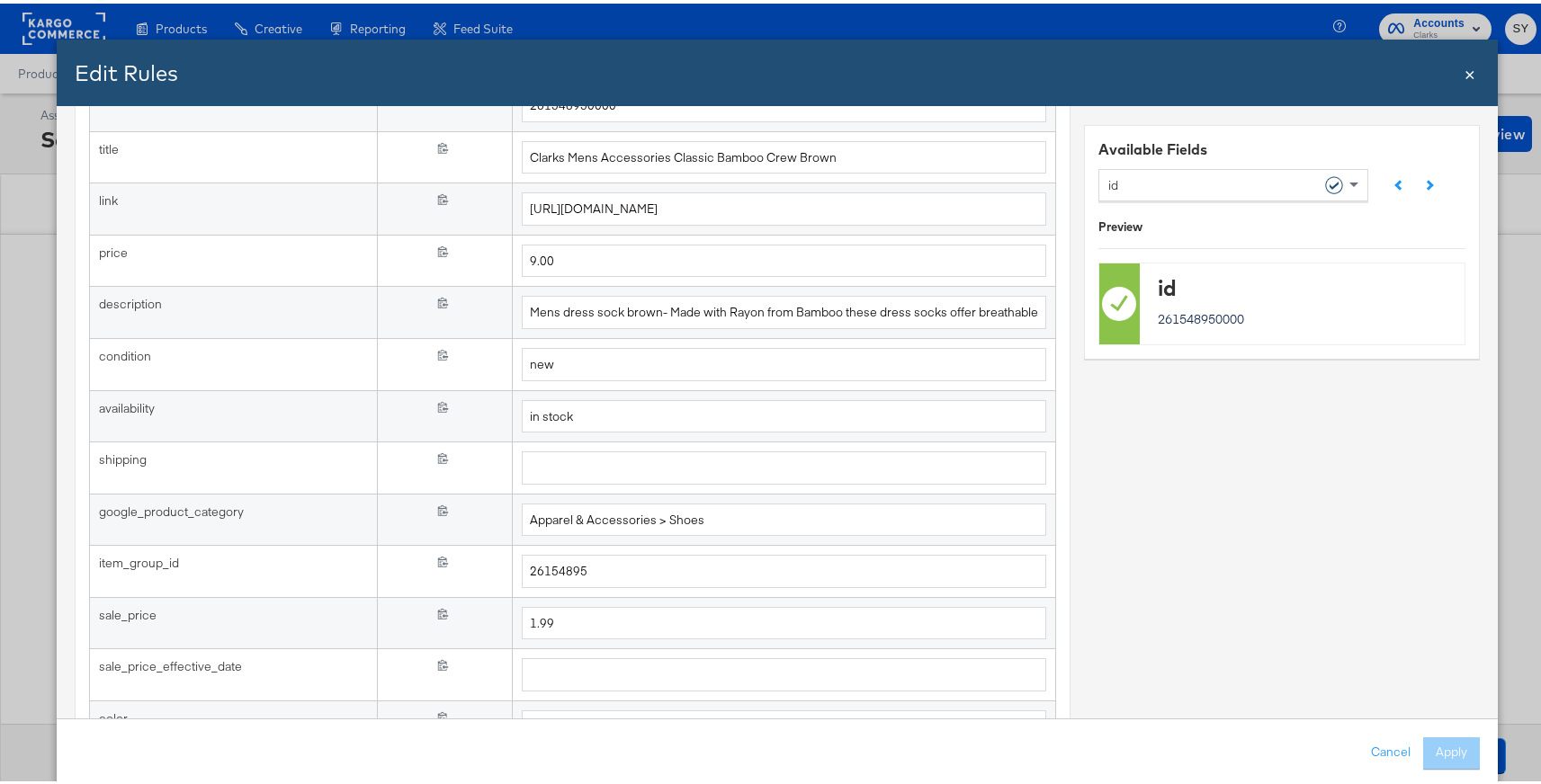
scroll to position [0, 0]
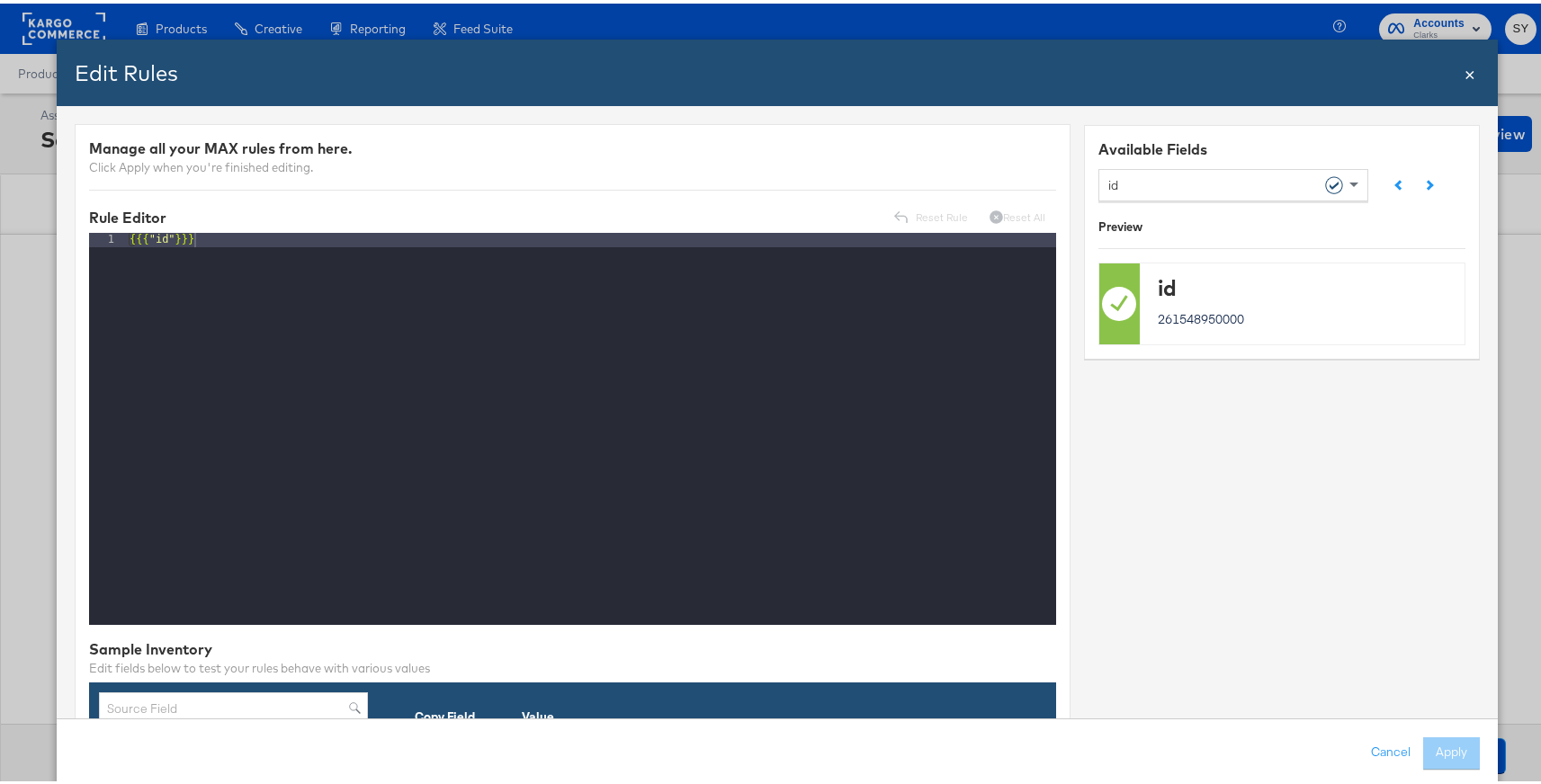
click at [1465, 80] on span "×" at bounding box center [1470, 69] width 11 height 24
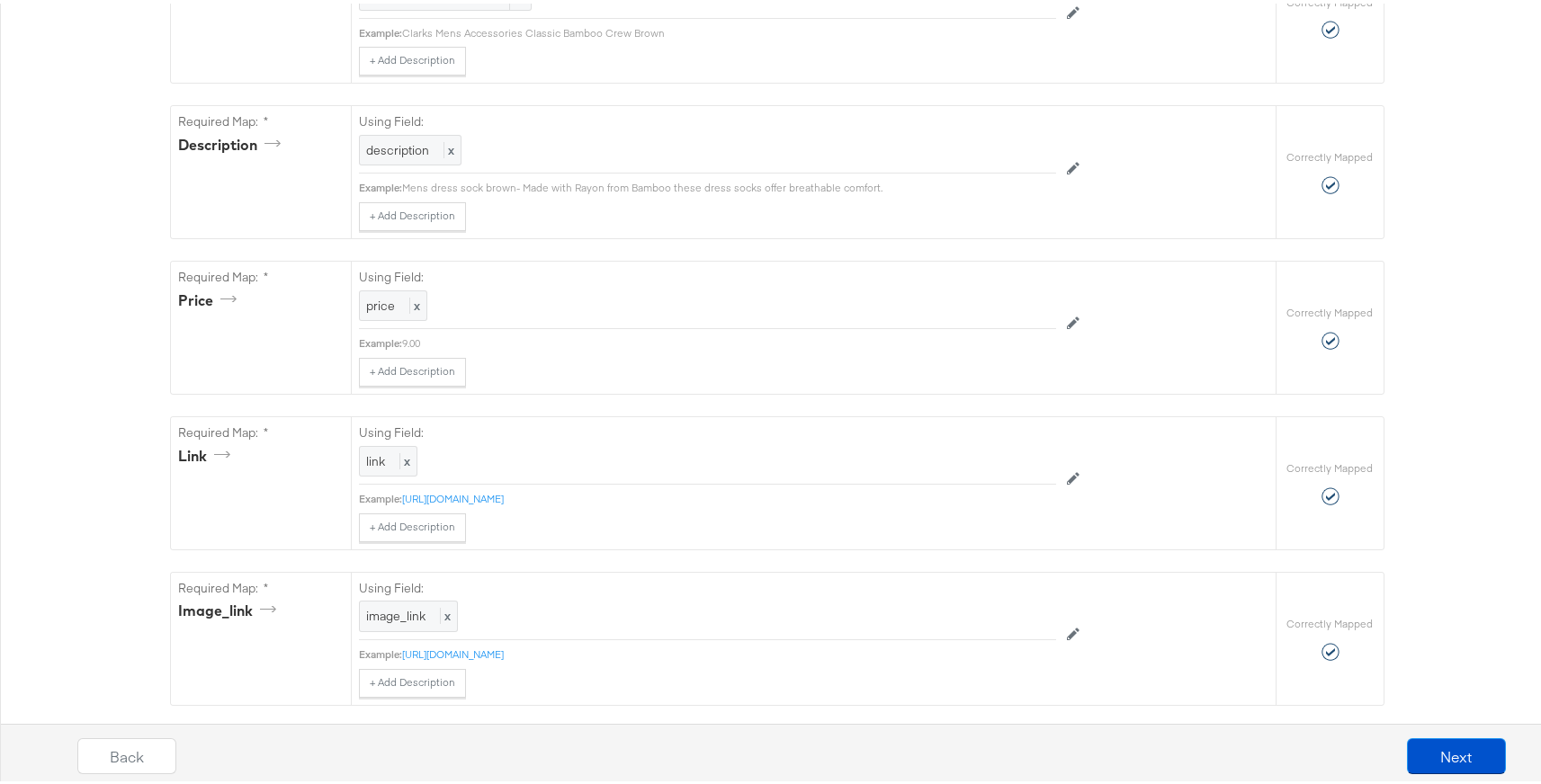
scroll to position [650, 0]
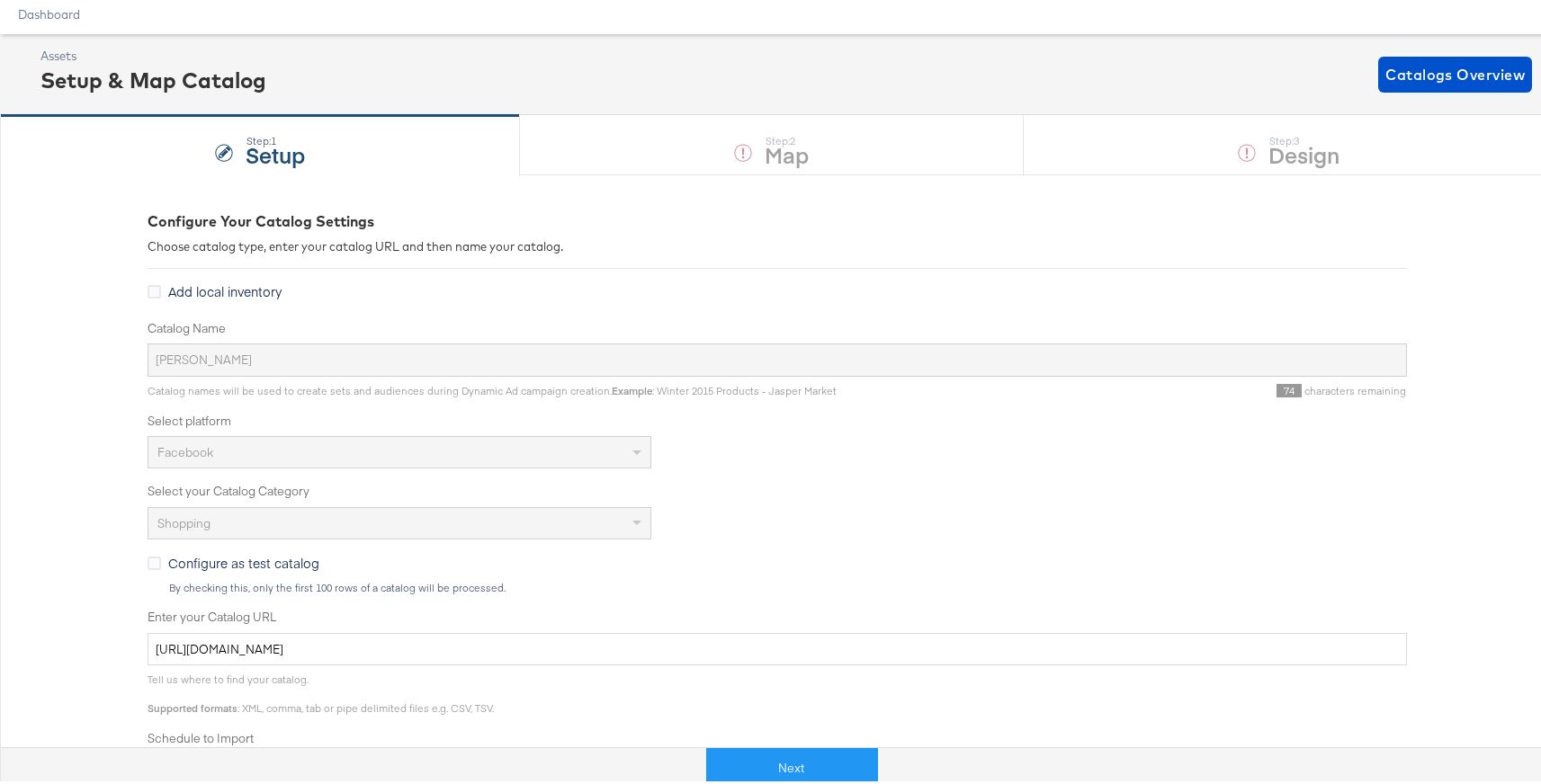
scroll to position [82, 0]
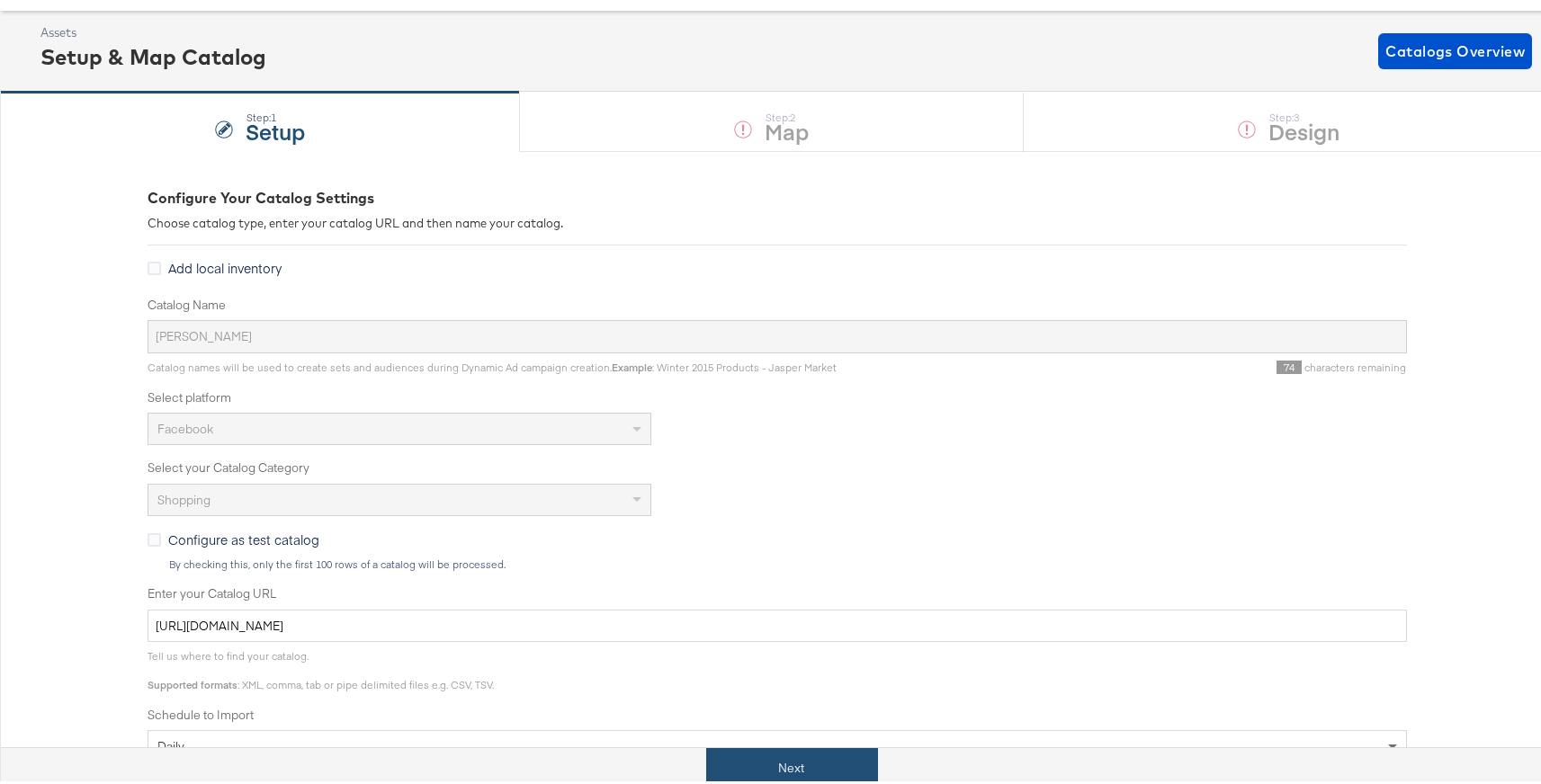
click at [761, 757] on button "Next" at bounding box center [792, 765] width 172 height 41
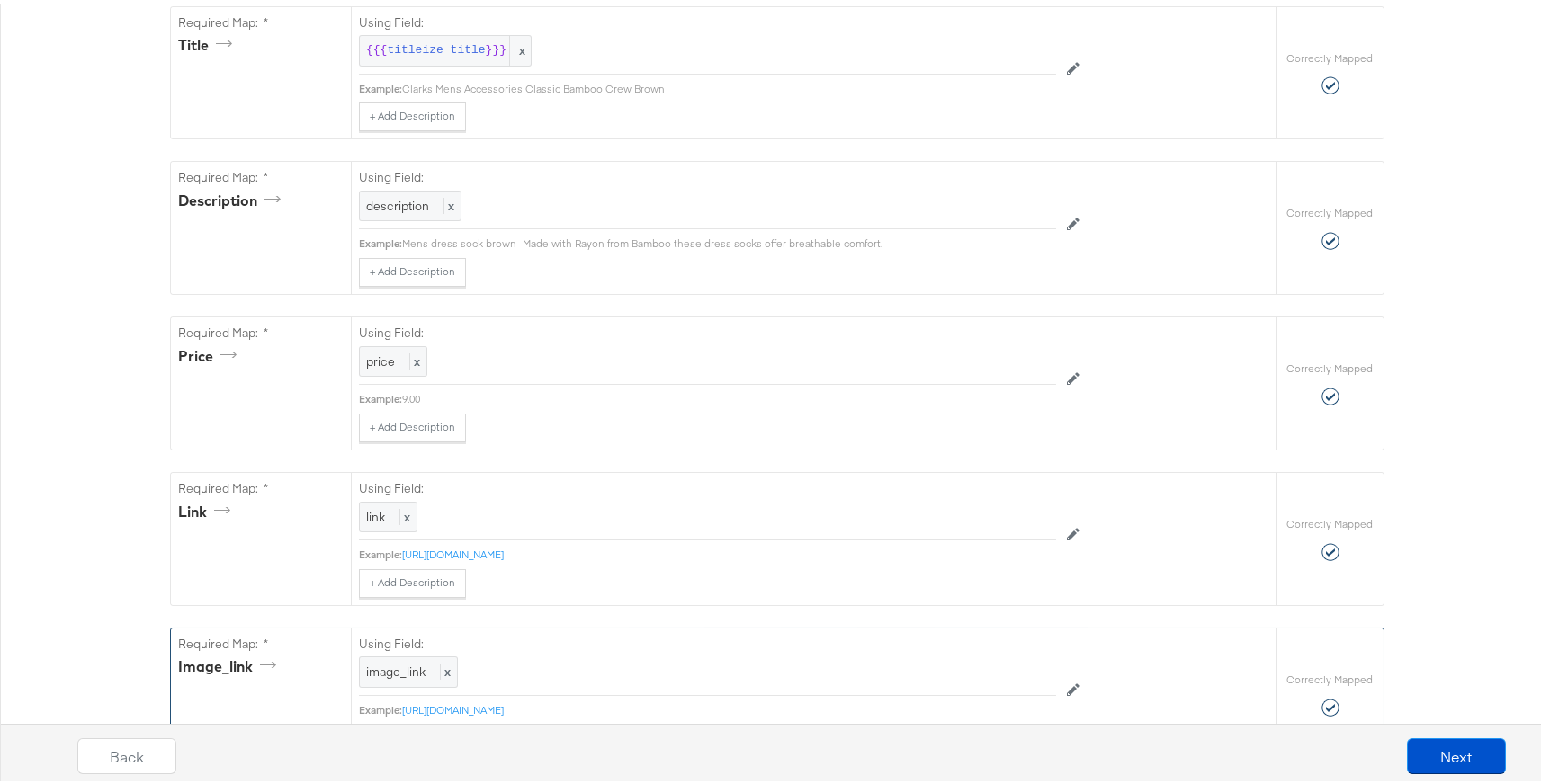
scroll to position [623, 0]
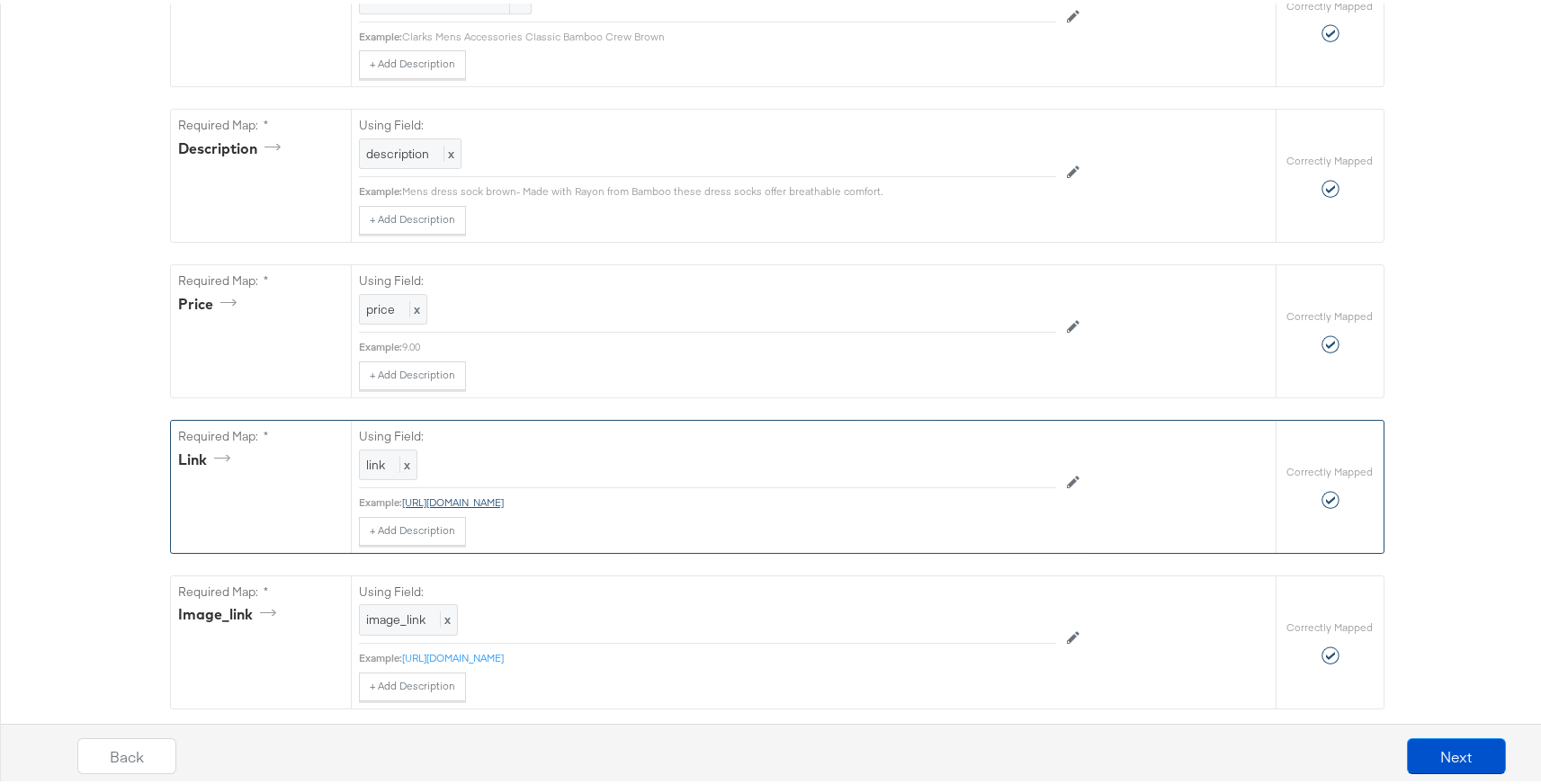
click at [504, 502] on link "[URL][DOMAIN_NAME]" at bounding box center [453, 498] width 102 height 14
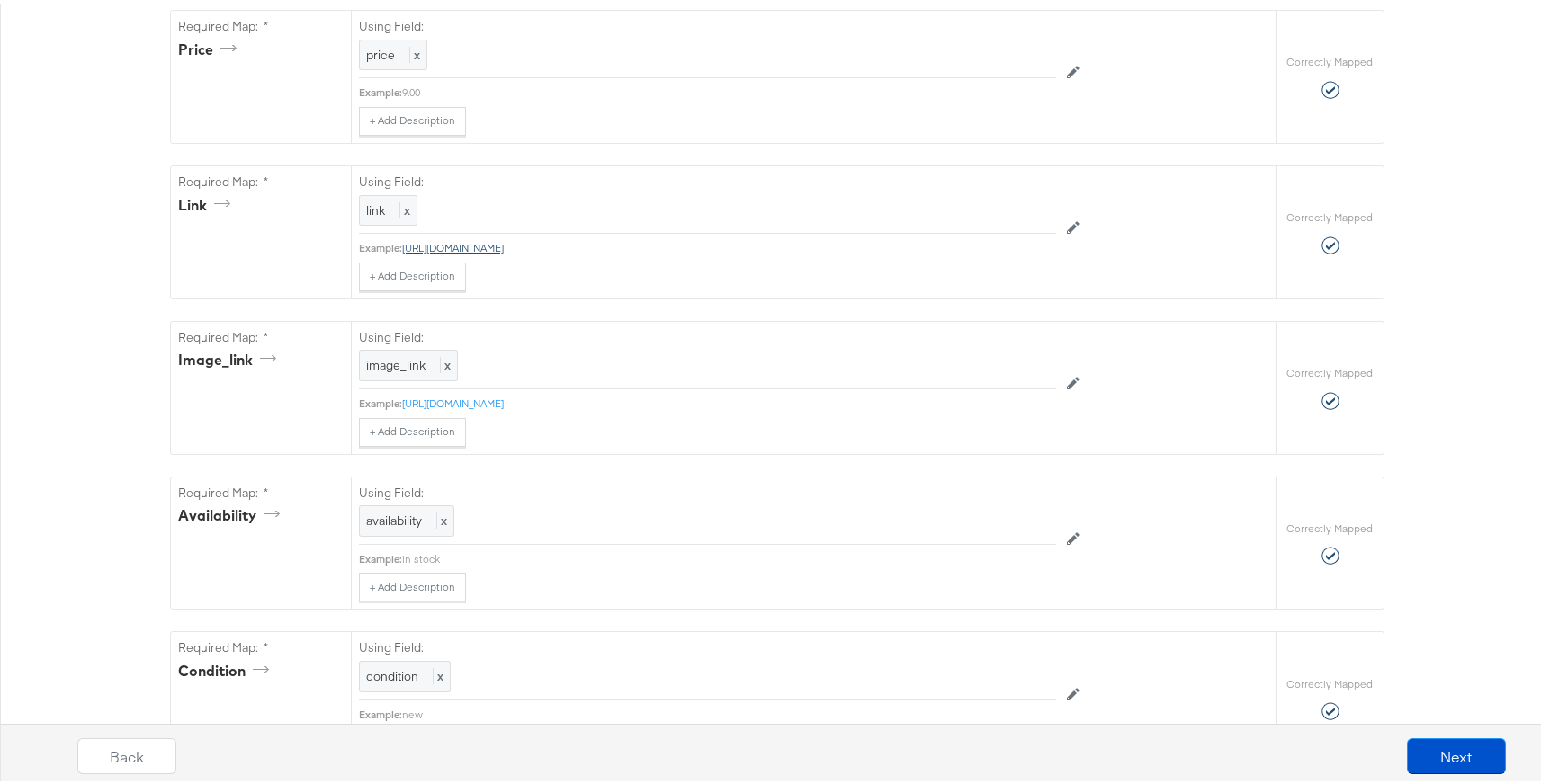
scroll to position [0, 0]
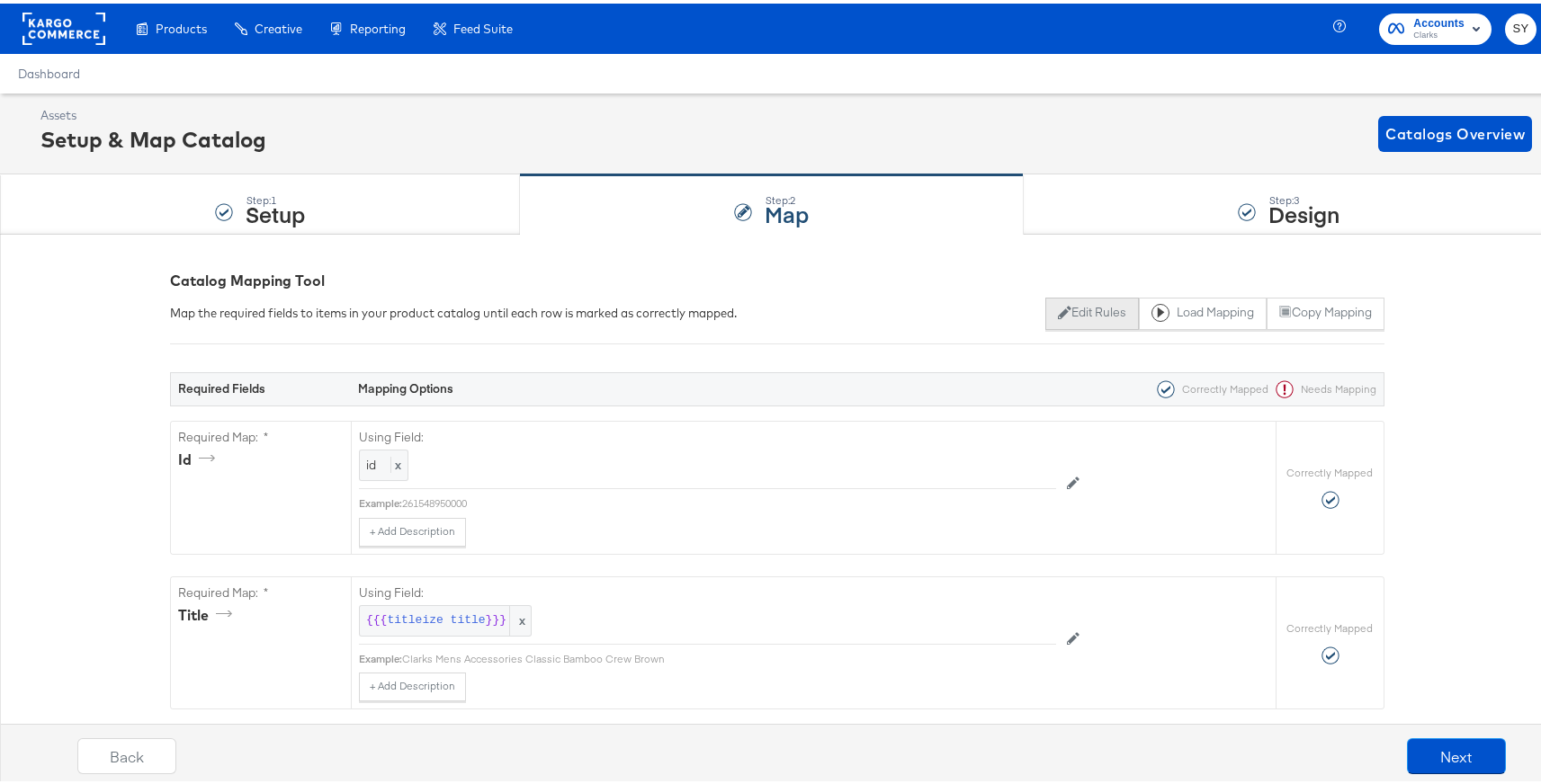
click at [1060, 308] on button "Edit Rules" at bounding box center [1091, 311] width 92 height 33
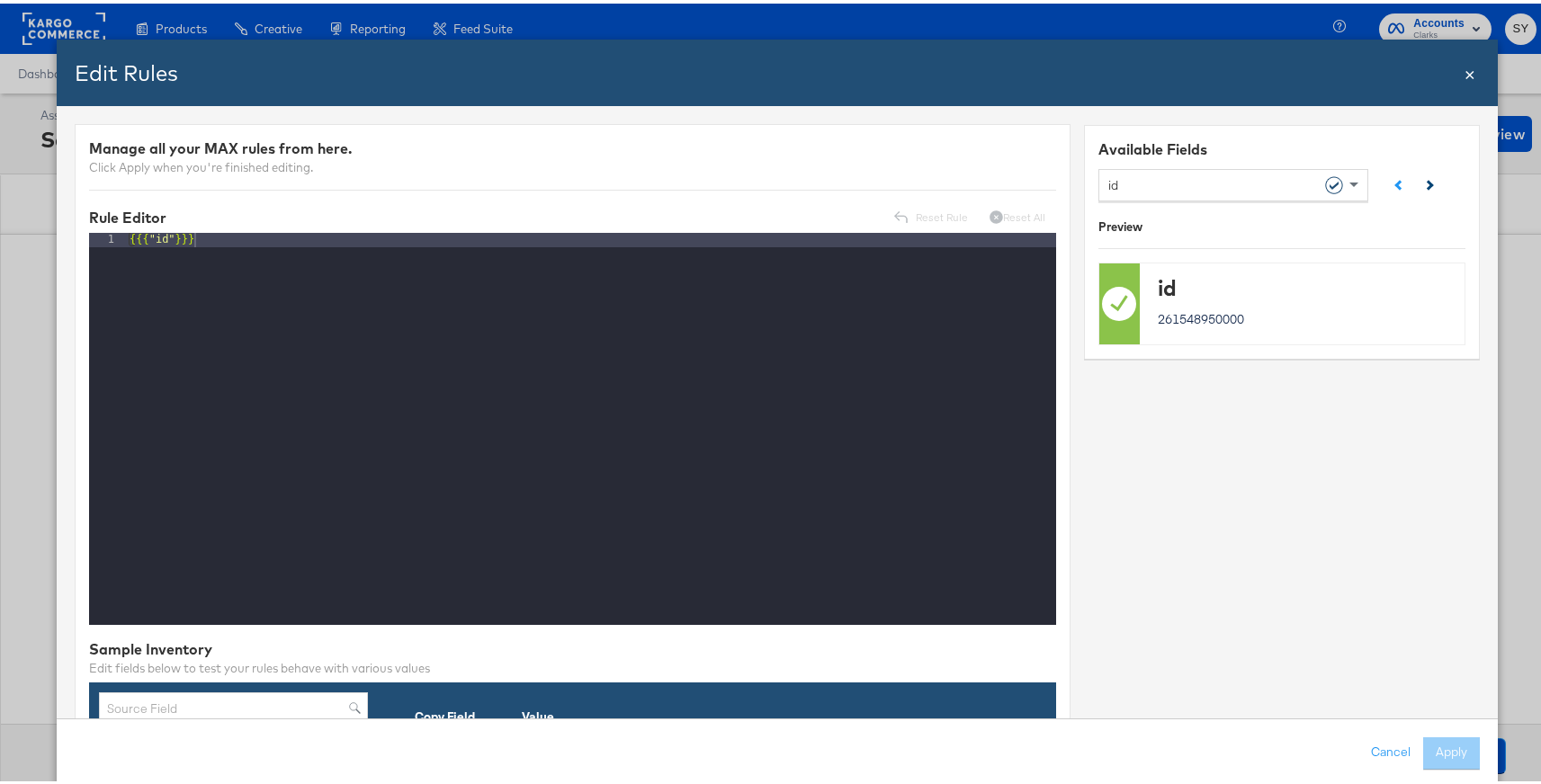
click at [1420, 175] on button at bounding box center [1425, 186] width 29 height 29
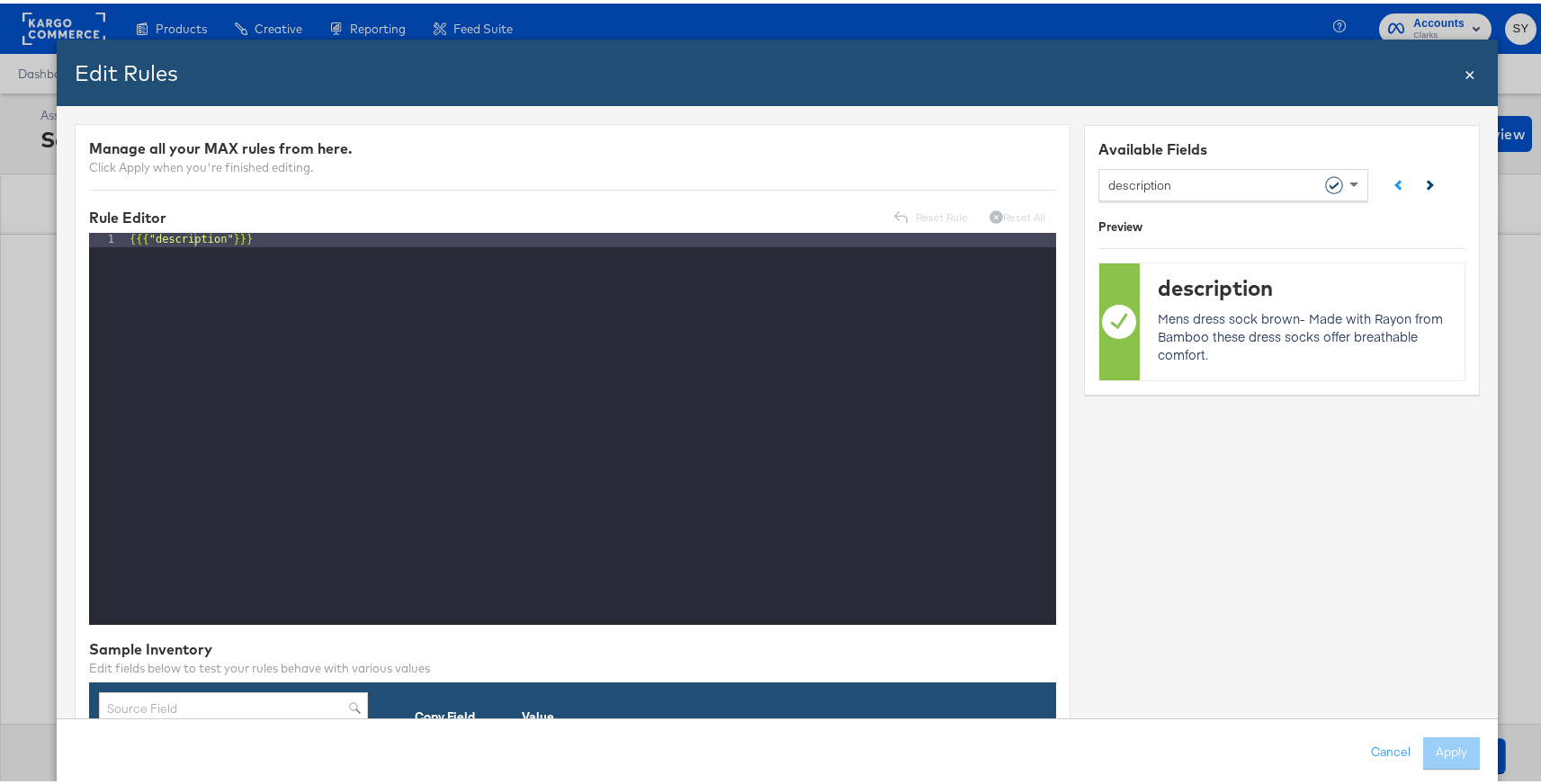
click at [1420, 175] on button at bounding box center [1425, 186] width 29 height 29
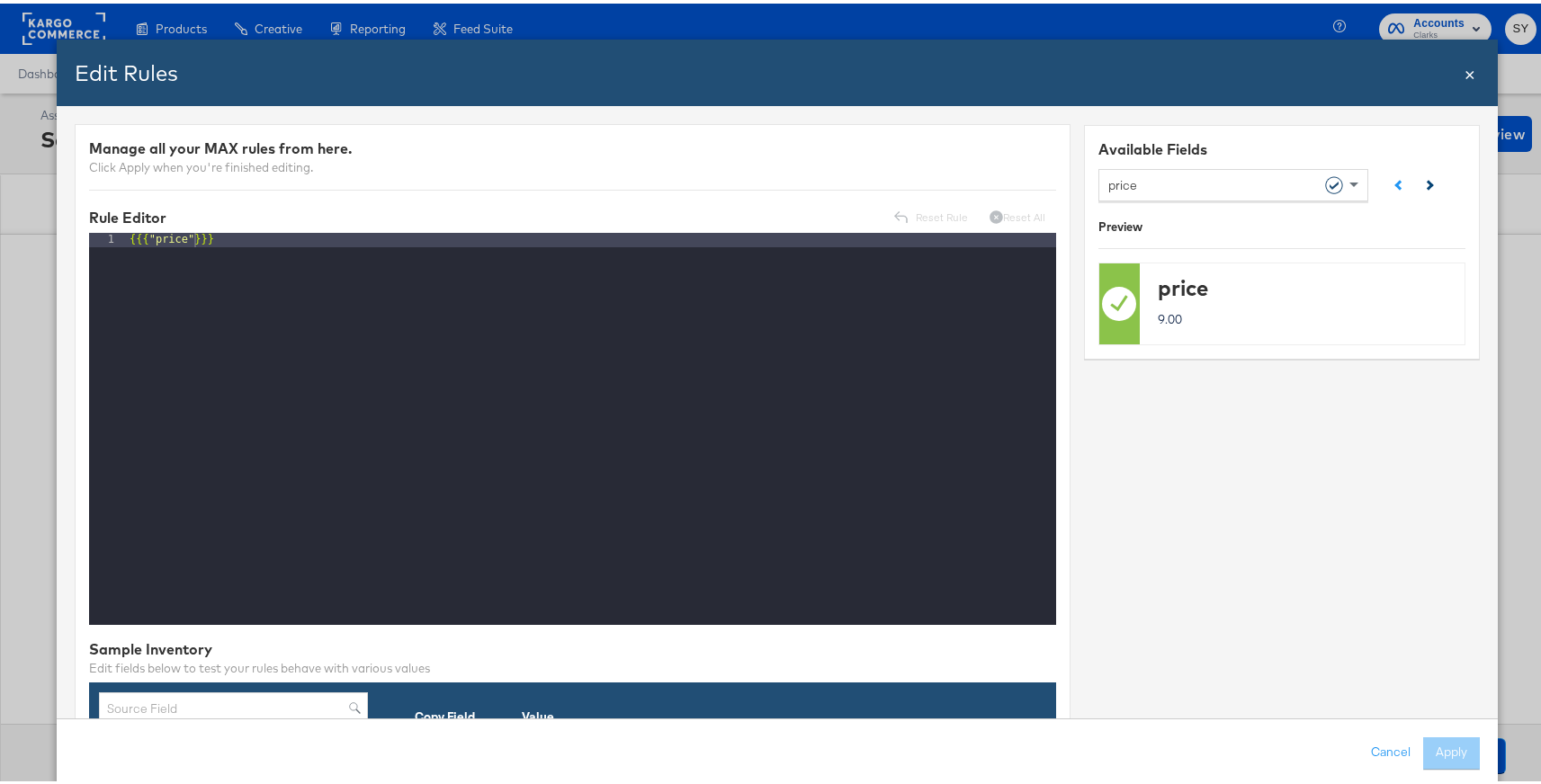
click at [1411, 173] on button at bounding box center [1425, 186] width 29 height 29
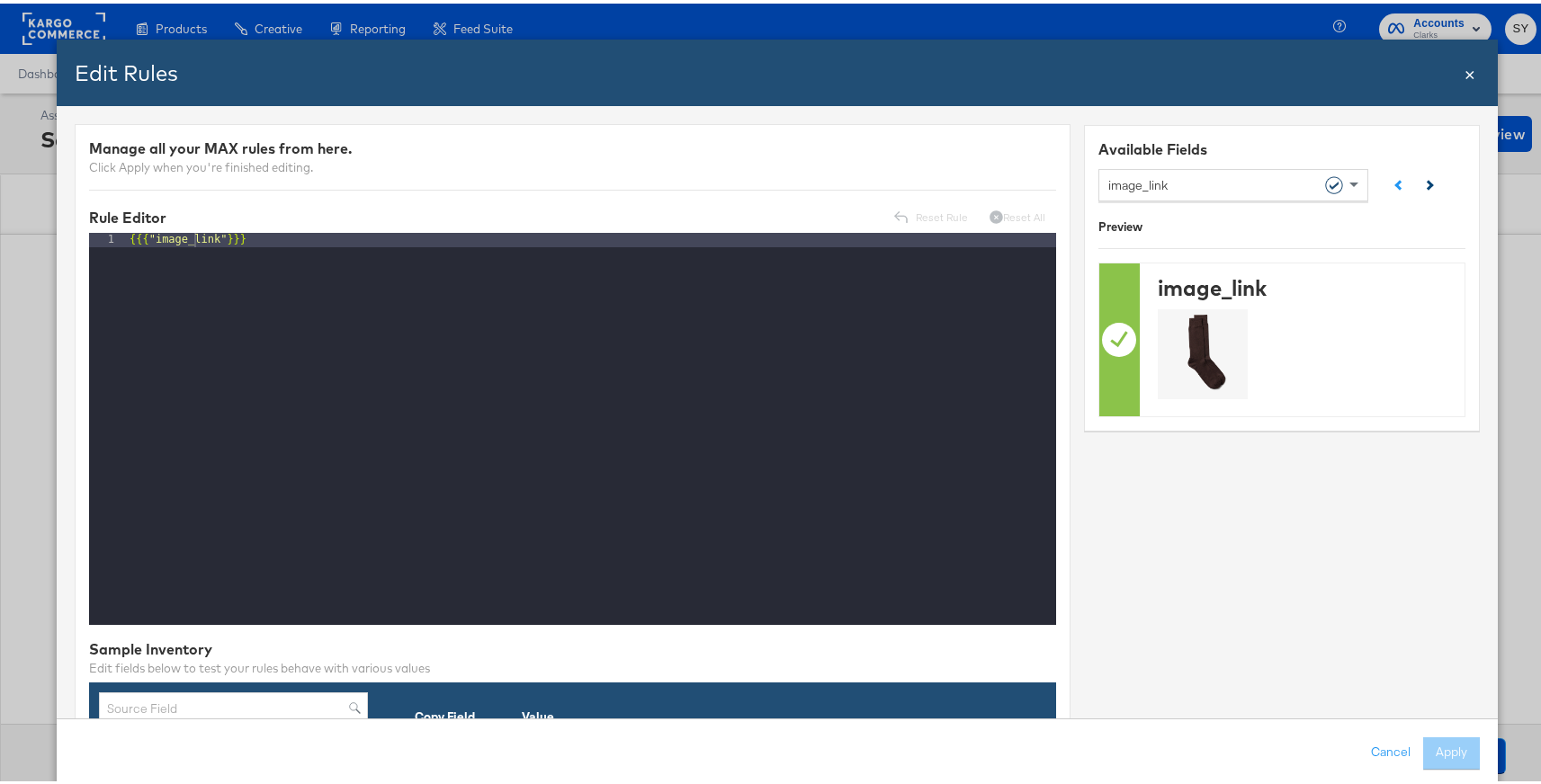
click at [1411, 173] on button at bounding box center [1425, 186] width 29 height 29
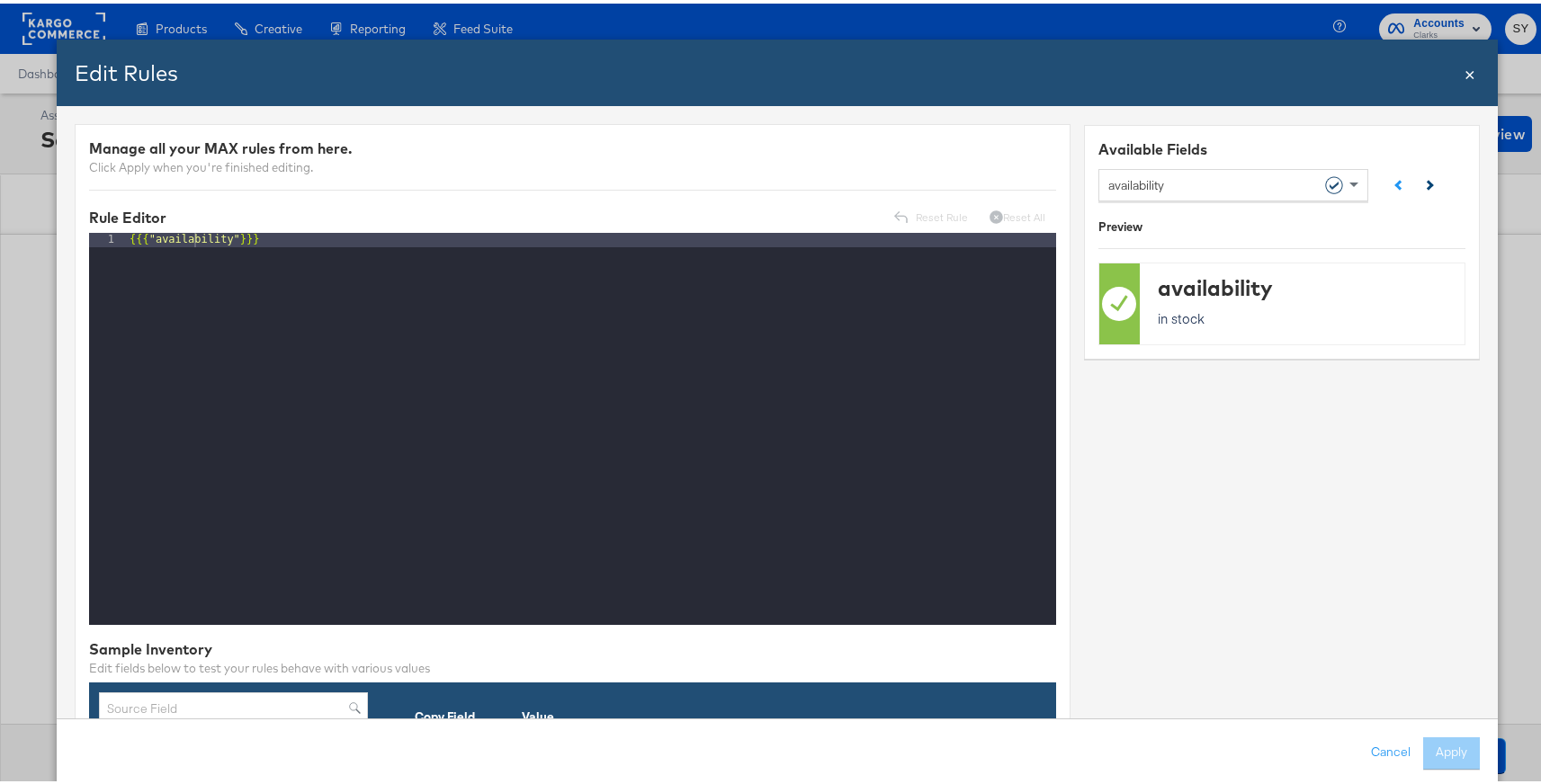
click at [1411, 173] on button at bounding box center [1425, 186] width 29 height 29
click at [965, 330] on div "{{{ "brand" }}}" at bounding box center [591, 440] width 930 height 421
click at [935, 209] on div "Reset Rule Reset All" at bounding box center [970, 215] width 172 height 29
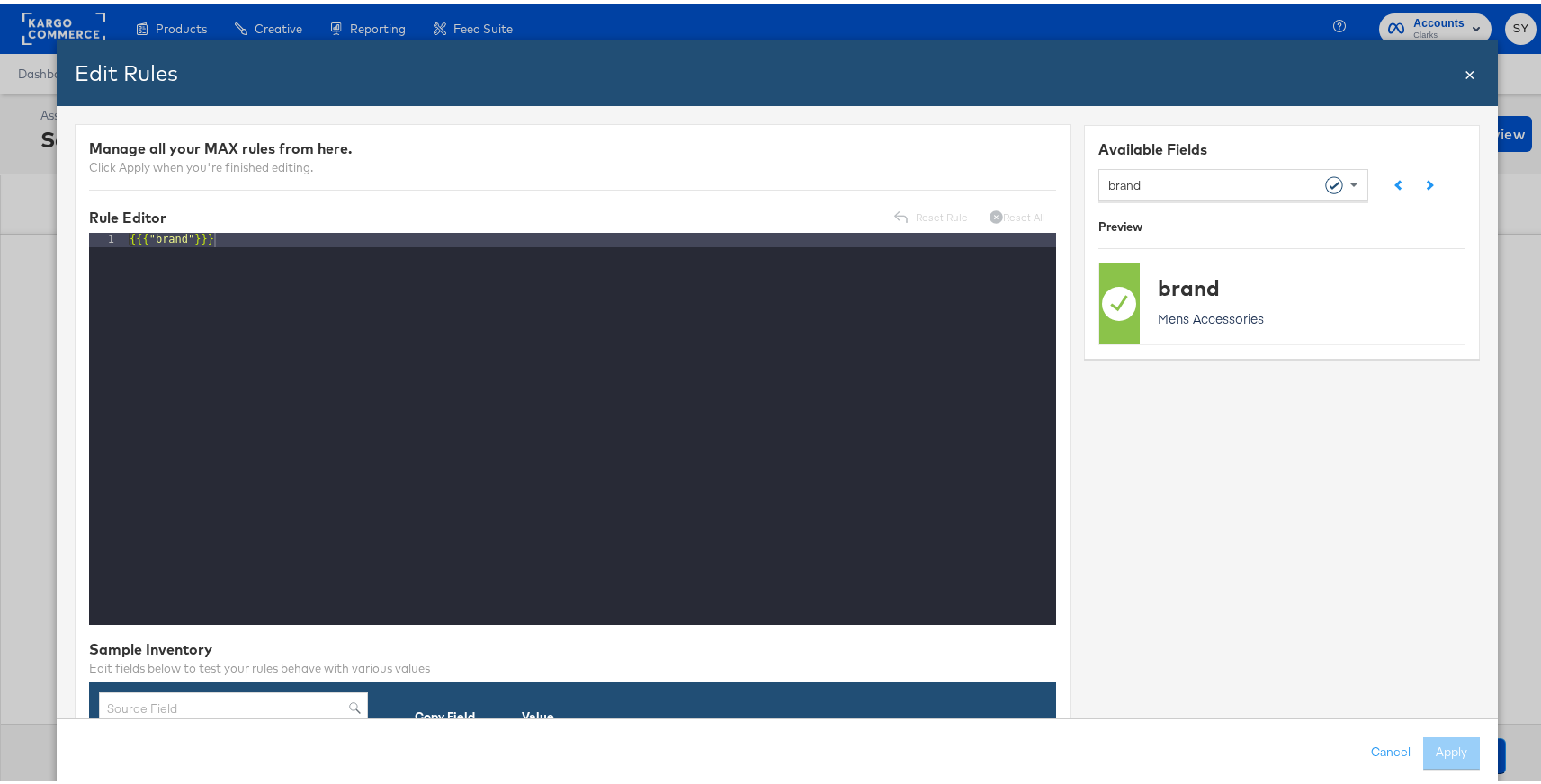
click at [1465, 71] on span "×" at bounding box center [1470, 69] width 11 height 24
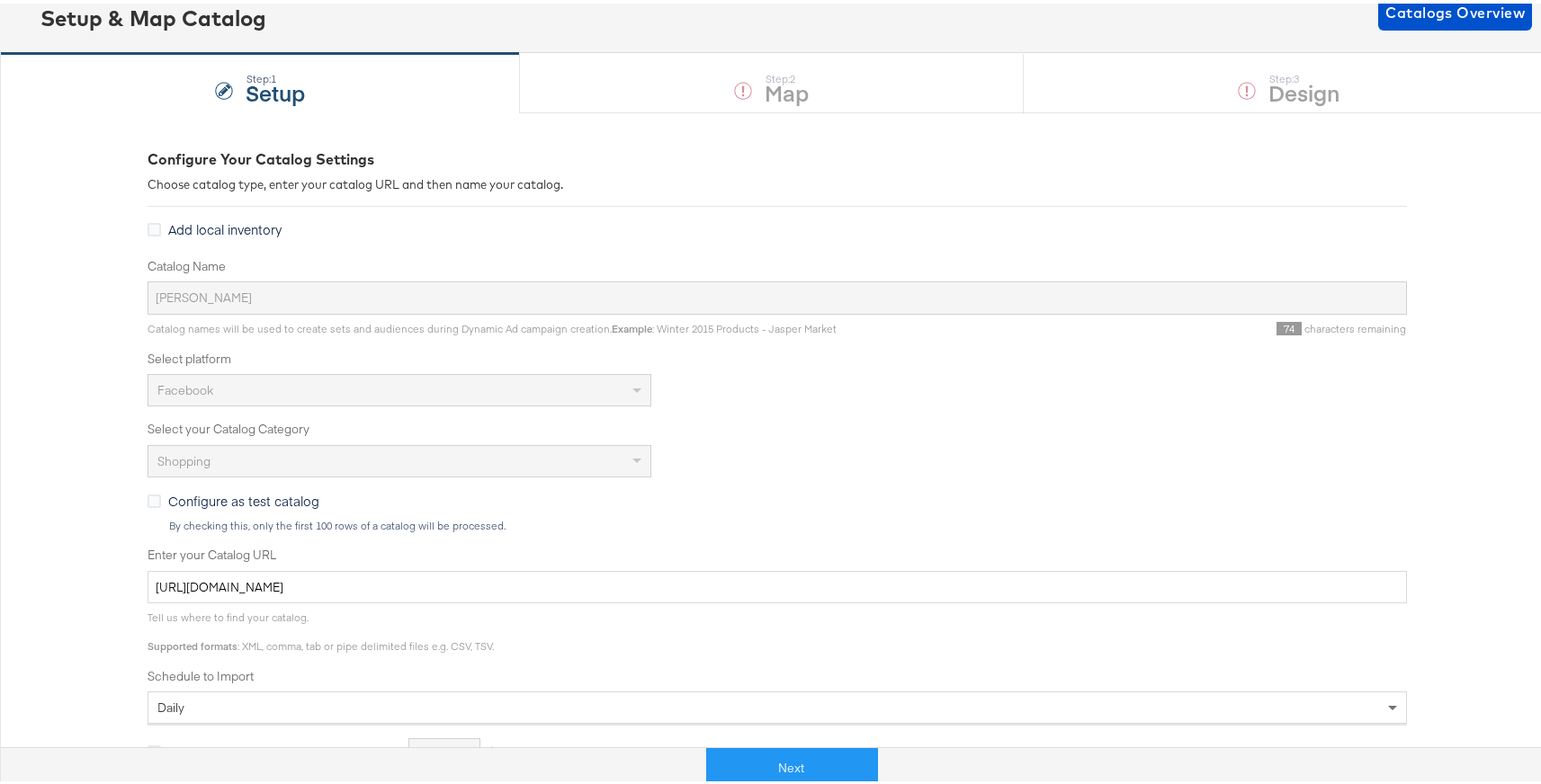
scroll to position [147, 0]
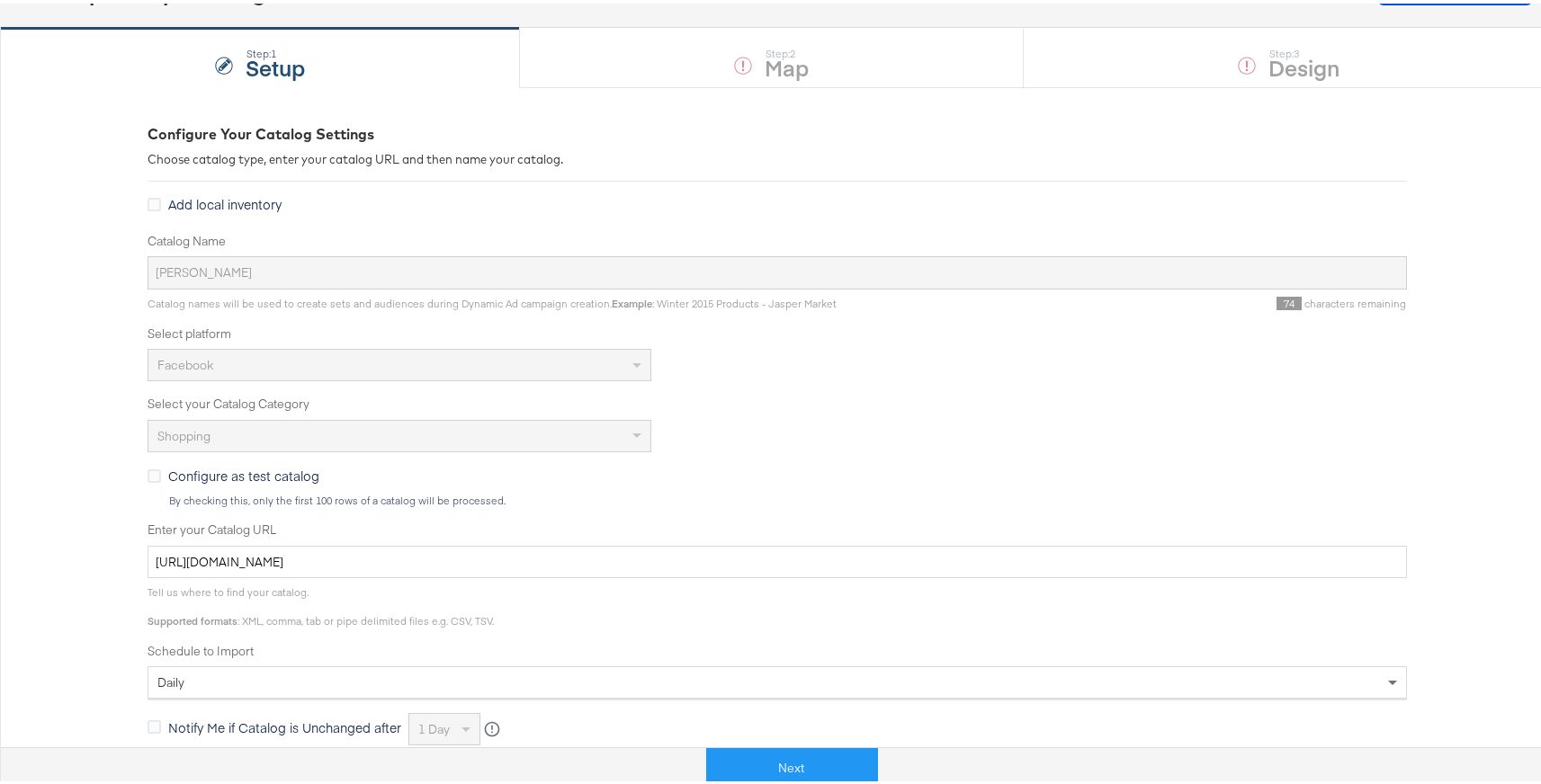
click at [698, 73] on div "Step: 1 Setup Step: 2 Map Step: 3 Design" at bounding box center [777, 54] width 1555 height 60
click at [732, 746] on button "Next" at bounding box center [792, 765] width 172 height 41
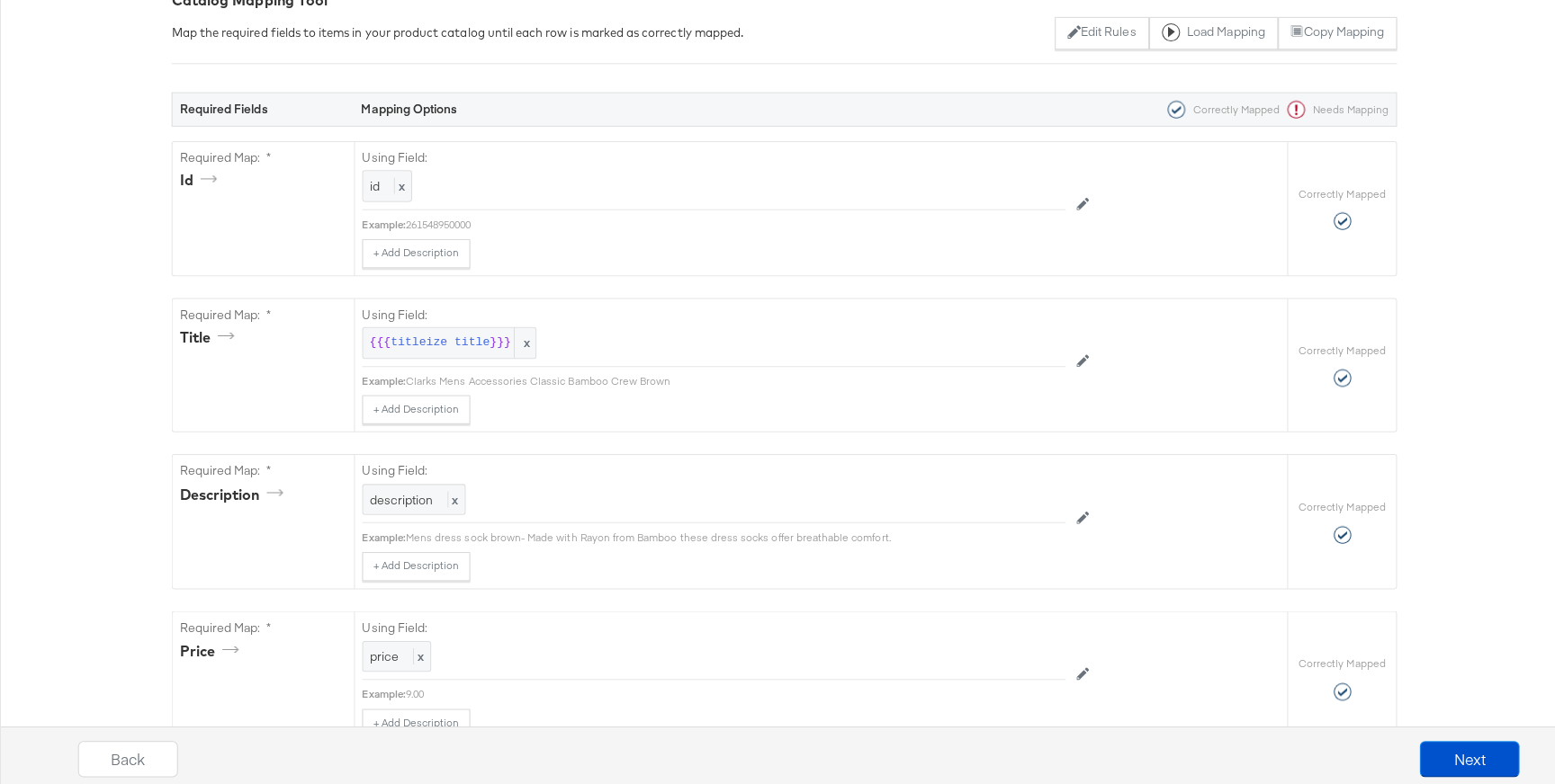
scroll to position [0, 0]
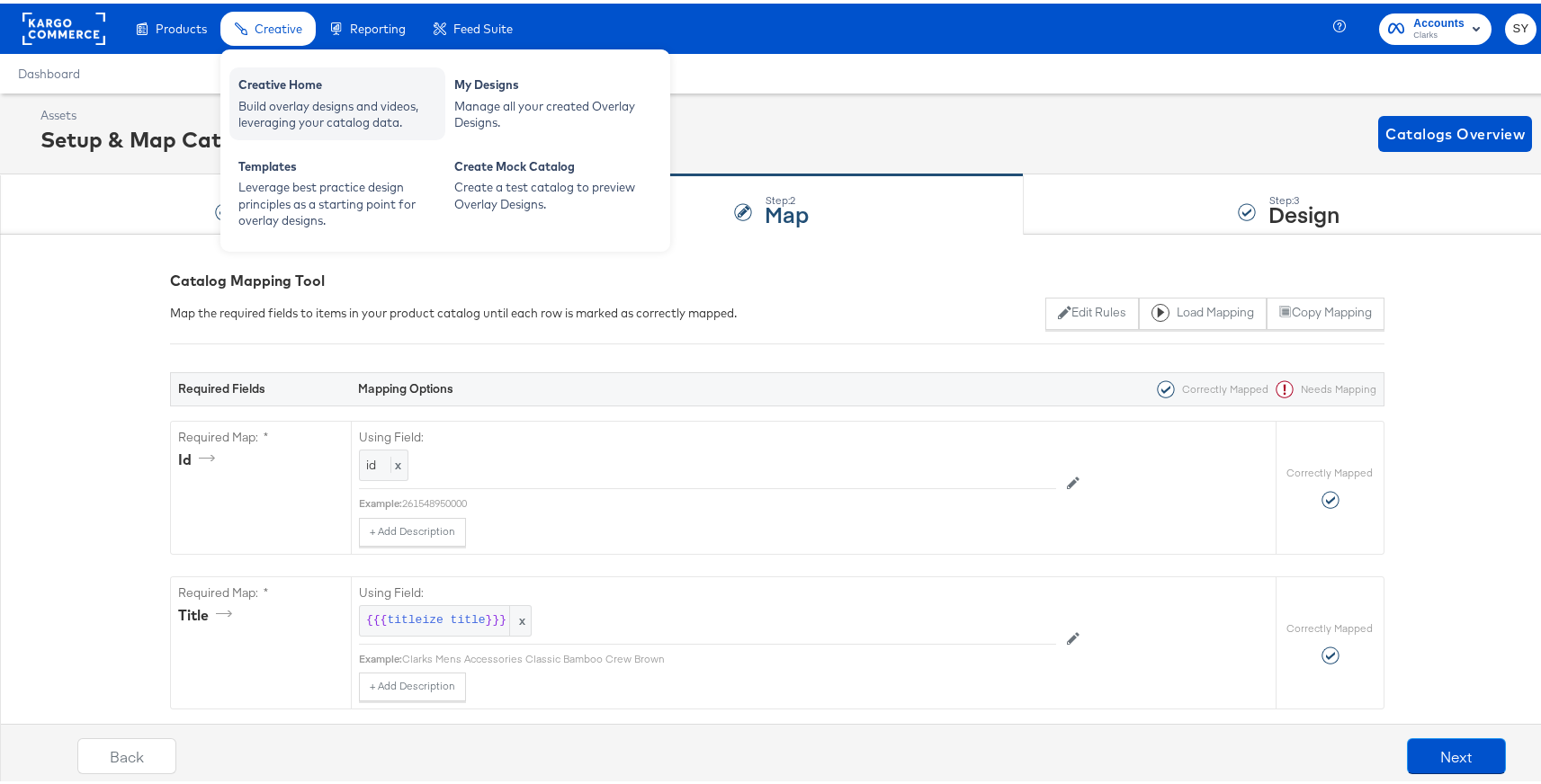
click at [297, 74] on div "Creative Home" at bounding box center [337, 83] width 198 height 22
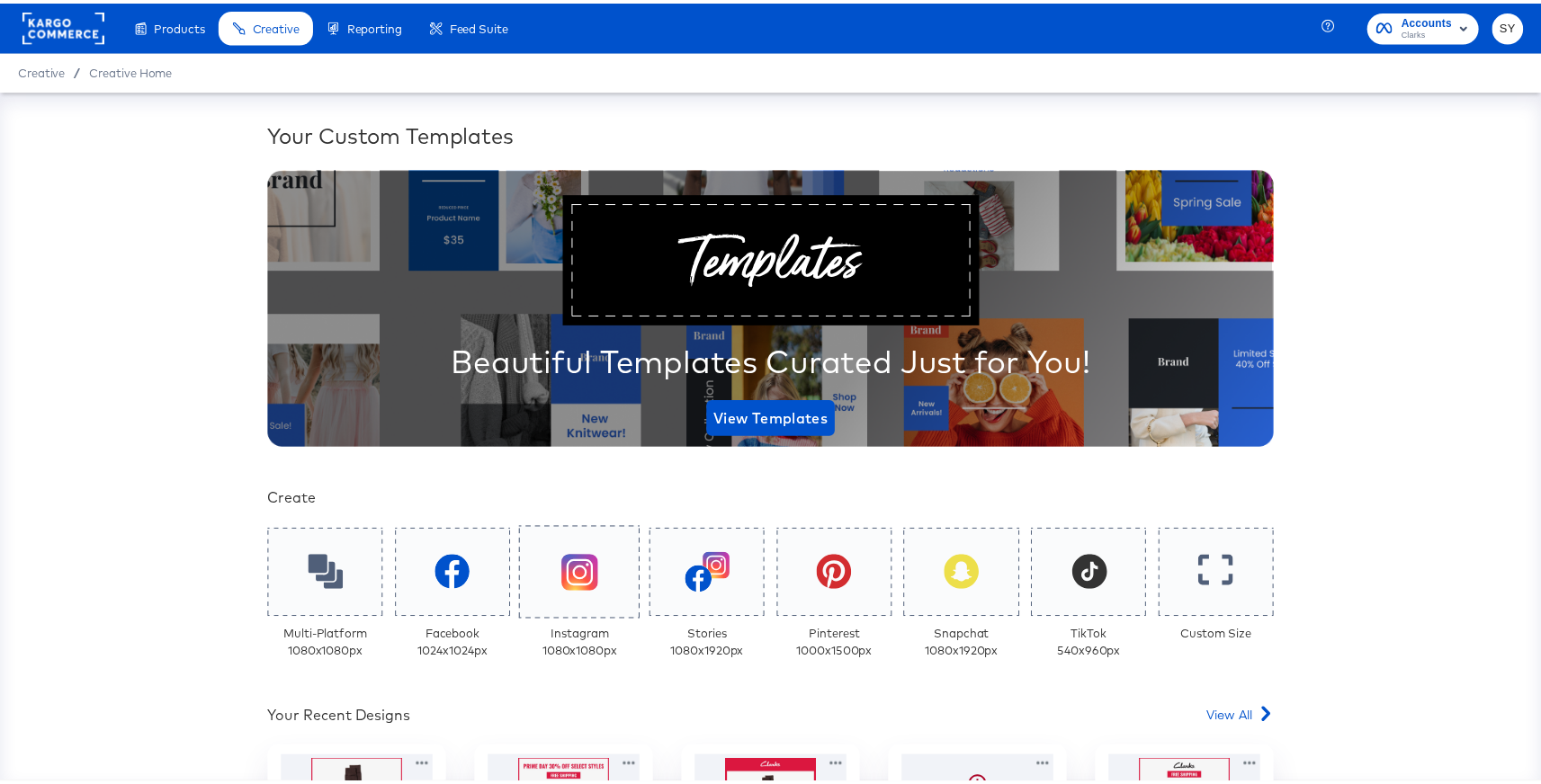
scroll to position [339, 0]
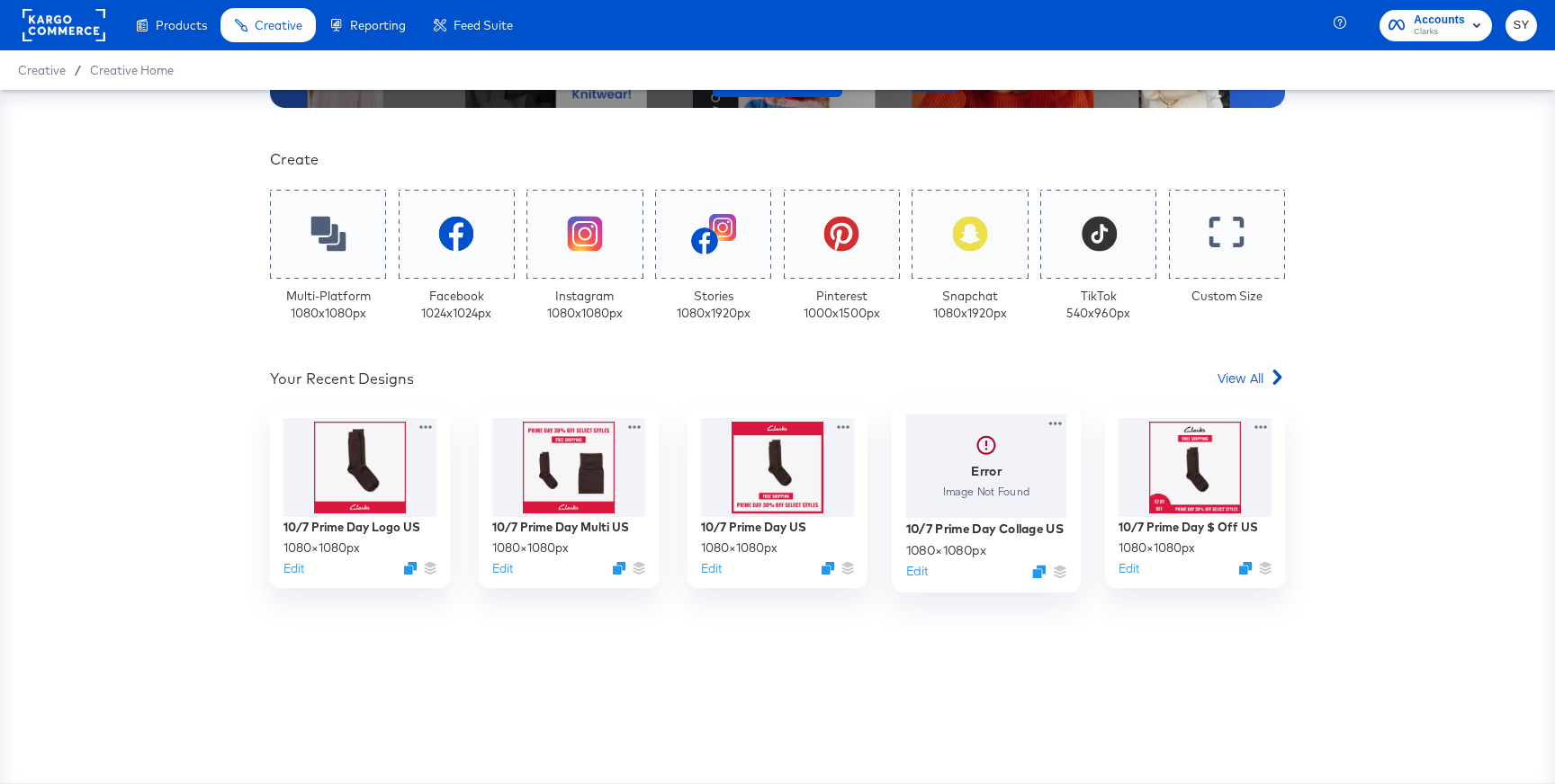
click at [917, 561] on div "10/7 Prime Day Collage US 1080 × 1080 px Edit" at bounding box center [986, 550] width 161 height 63
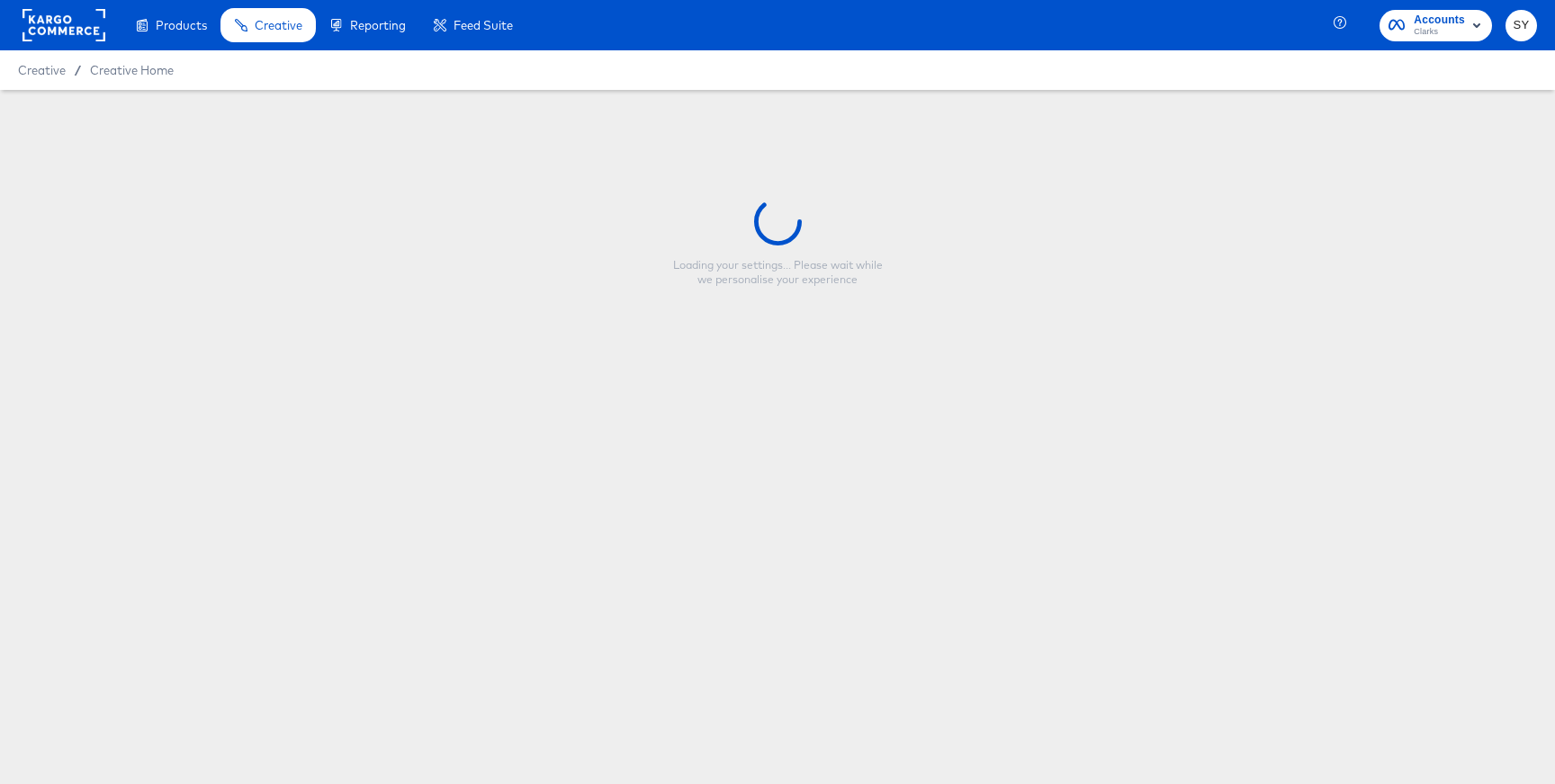
type input "10/7 Prime Day Collage US"
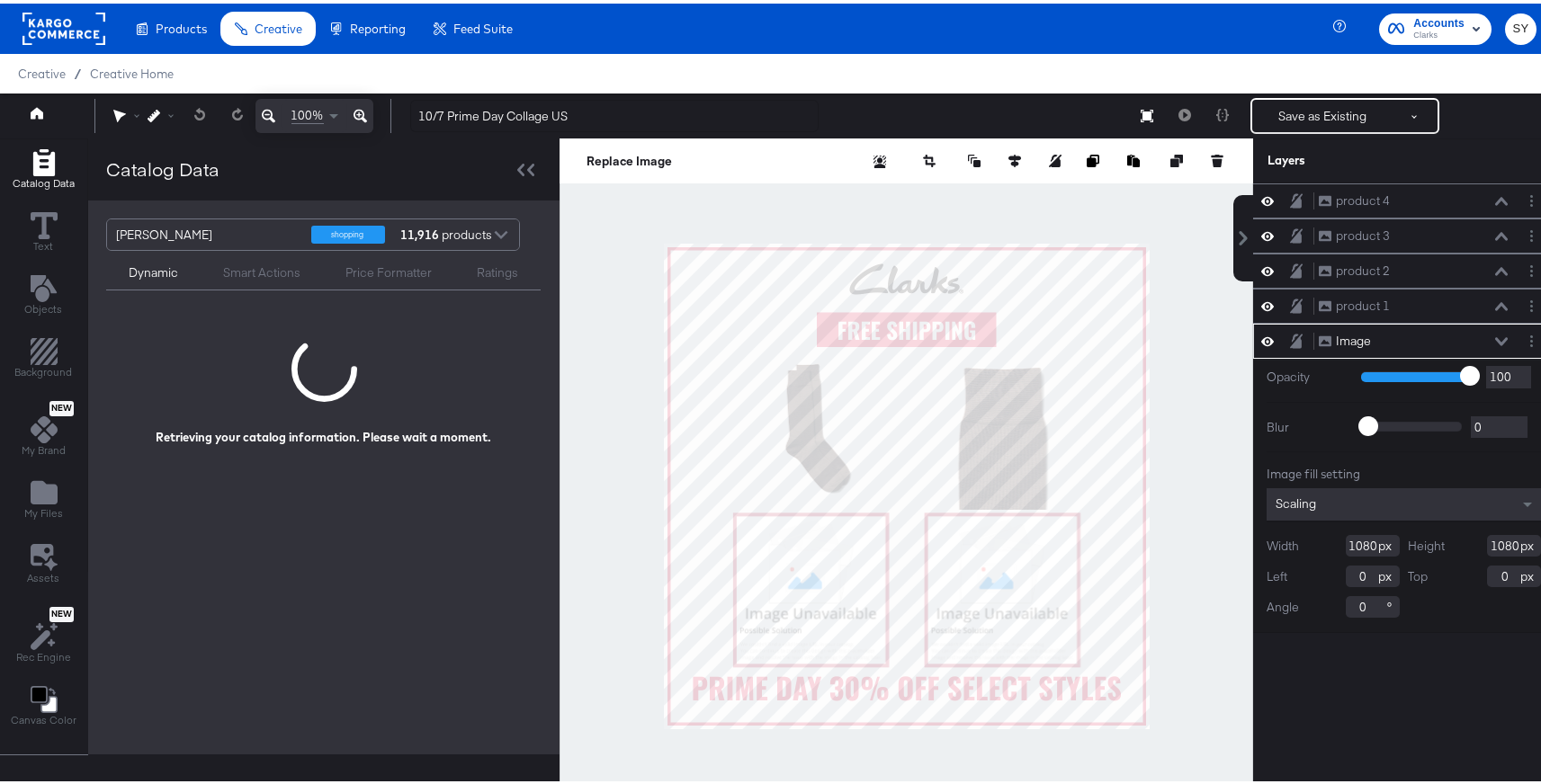
click at [256, 282] on div "Dynamic Smart Actions Price Formatter Ratings" at bounding box center [323, 267] width 434 height 40
click at [259, 275] on div "Smart Actions" at bounding box center [261, 269] width 77 height 17
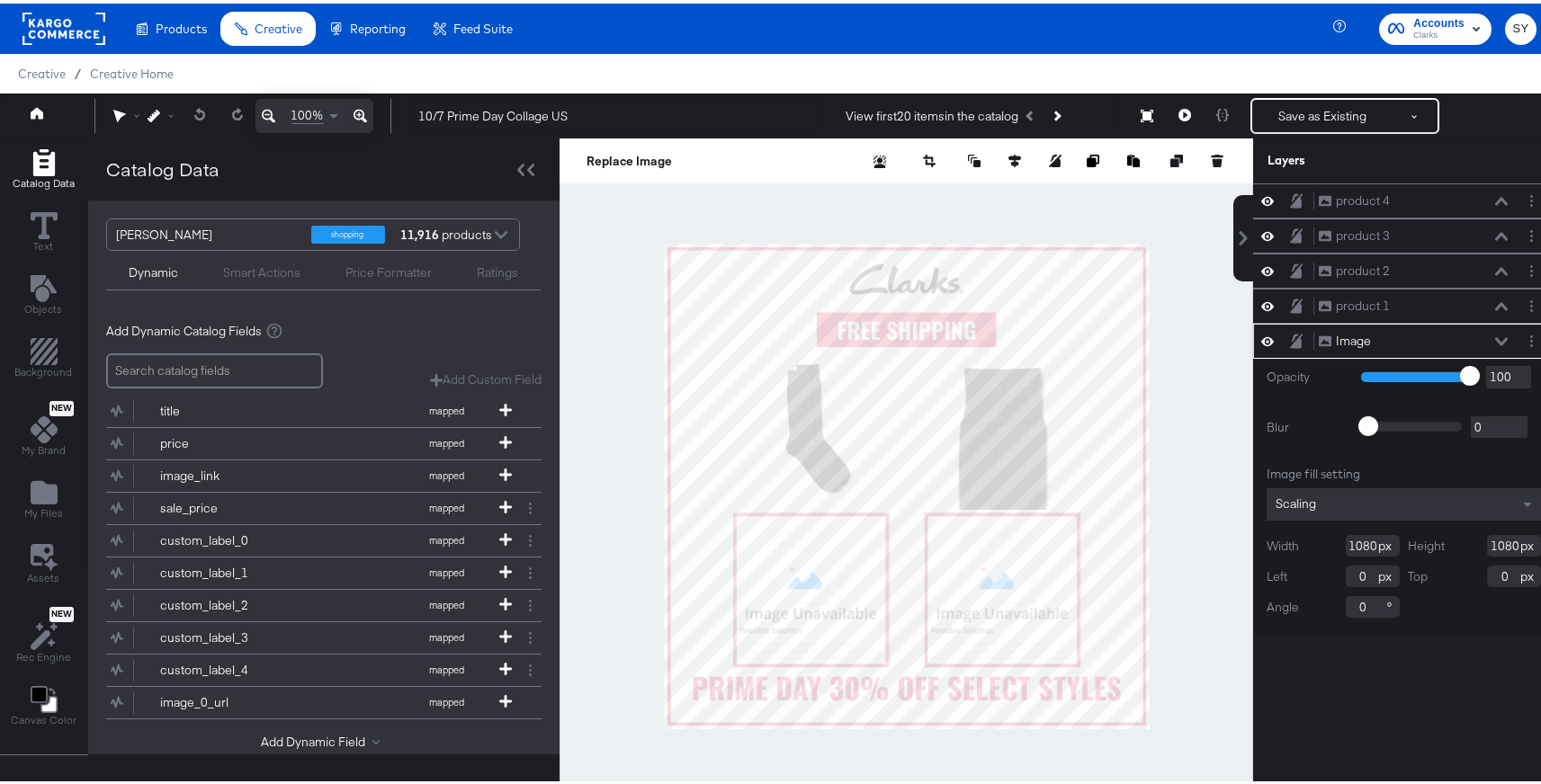
click at [372, 276] on div "Price Formatter" at bounding box center [388, 269] width 86 height 17
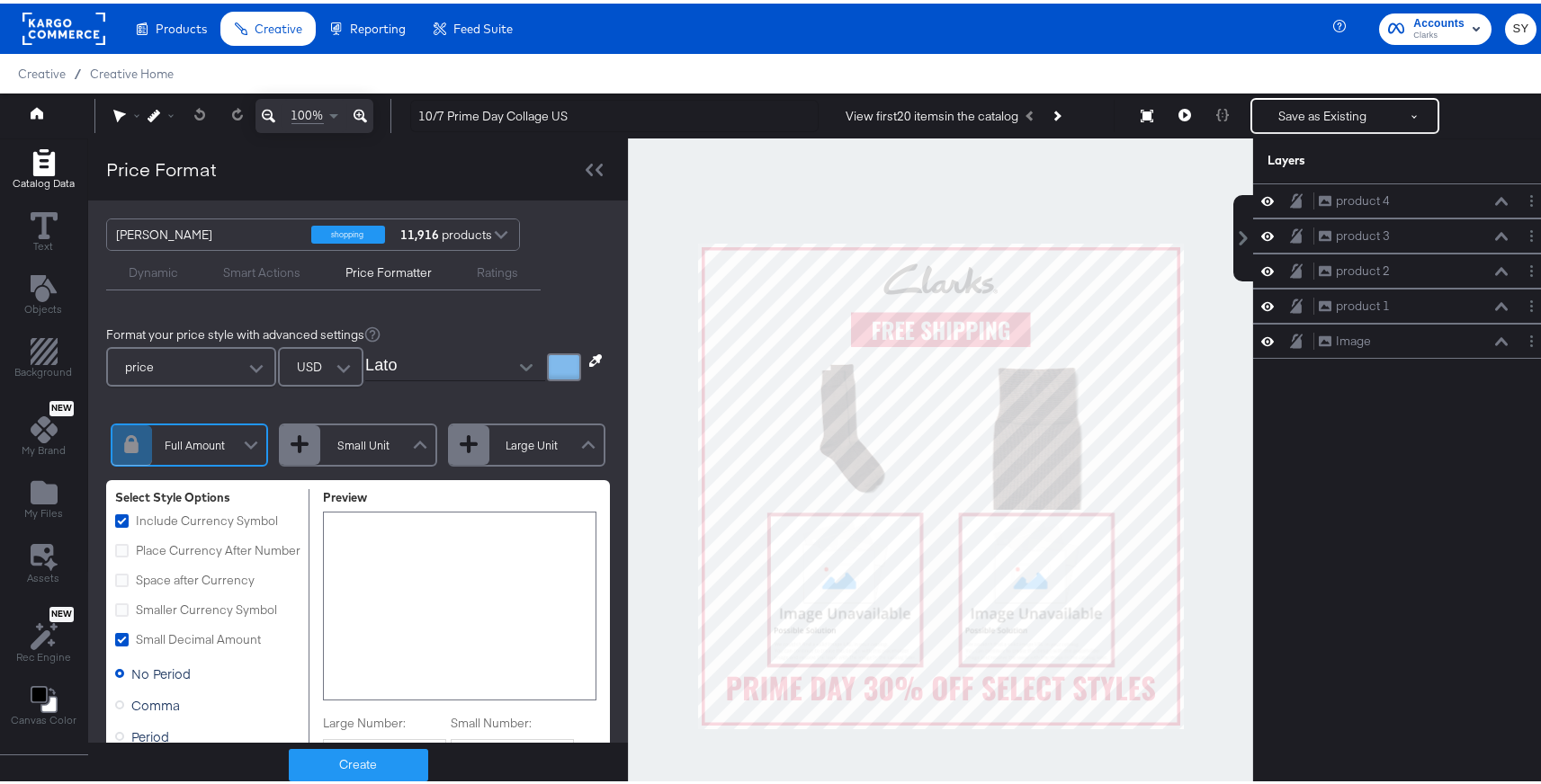
click at [257, 273] on div "Smart Actions" at bounding box center [261, 269] width 77 height 17
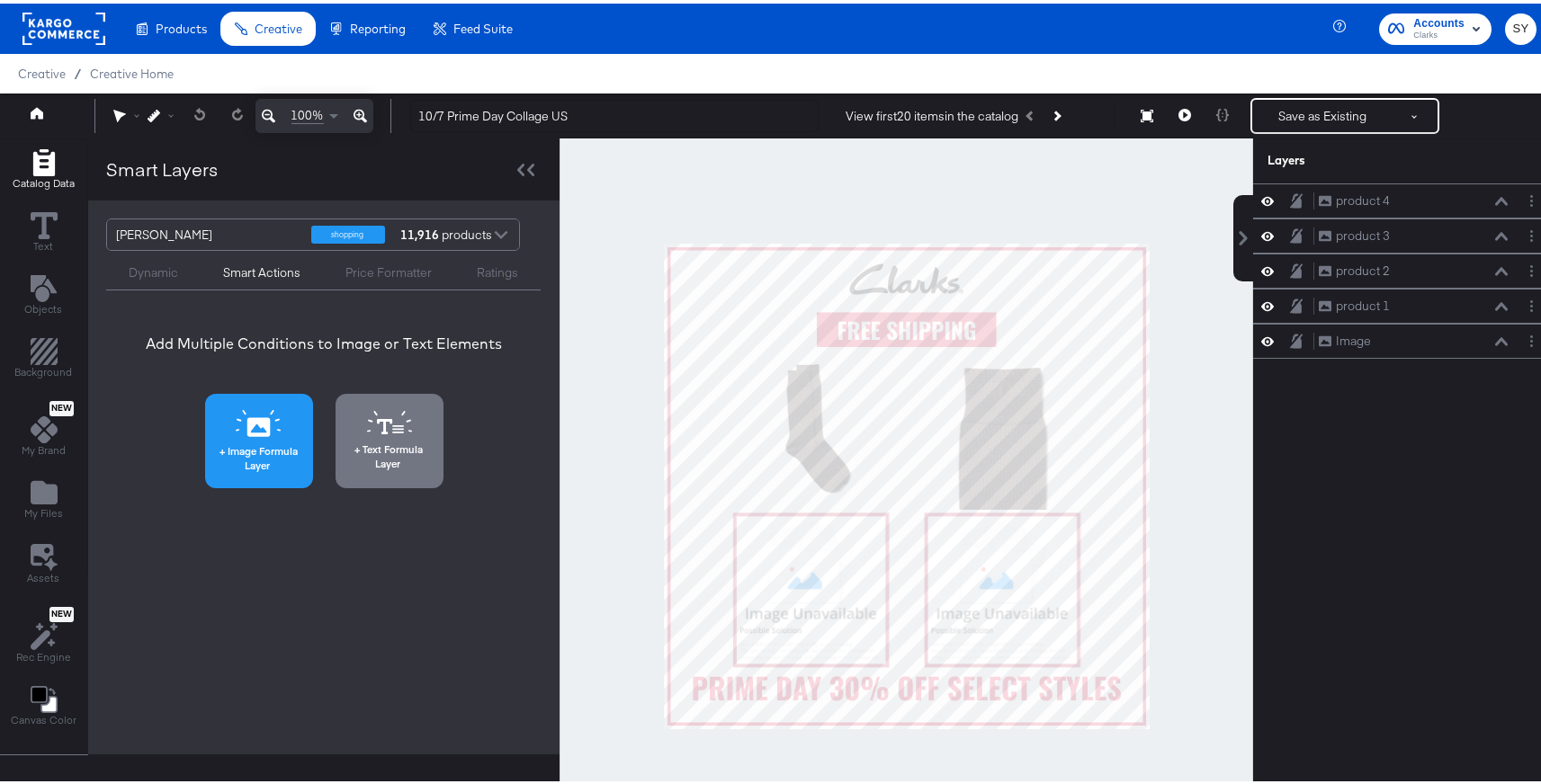
click at [256, 450] on span "Image Formula Layer" at bounding box center [258, 454] width 97 height 28
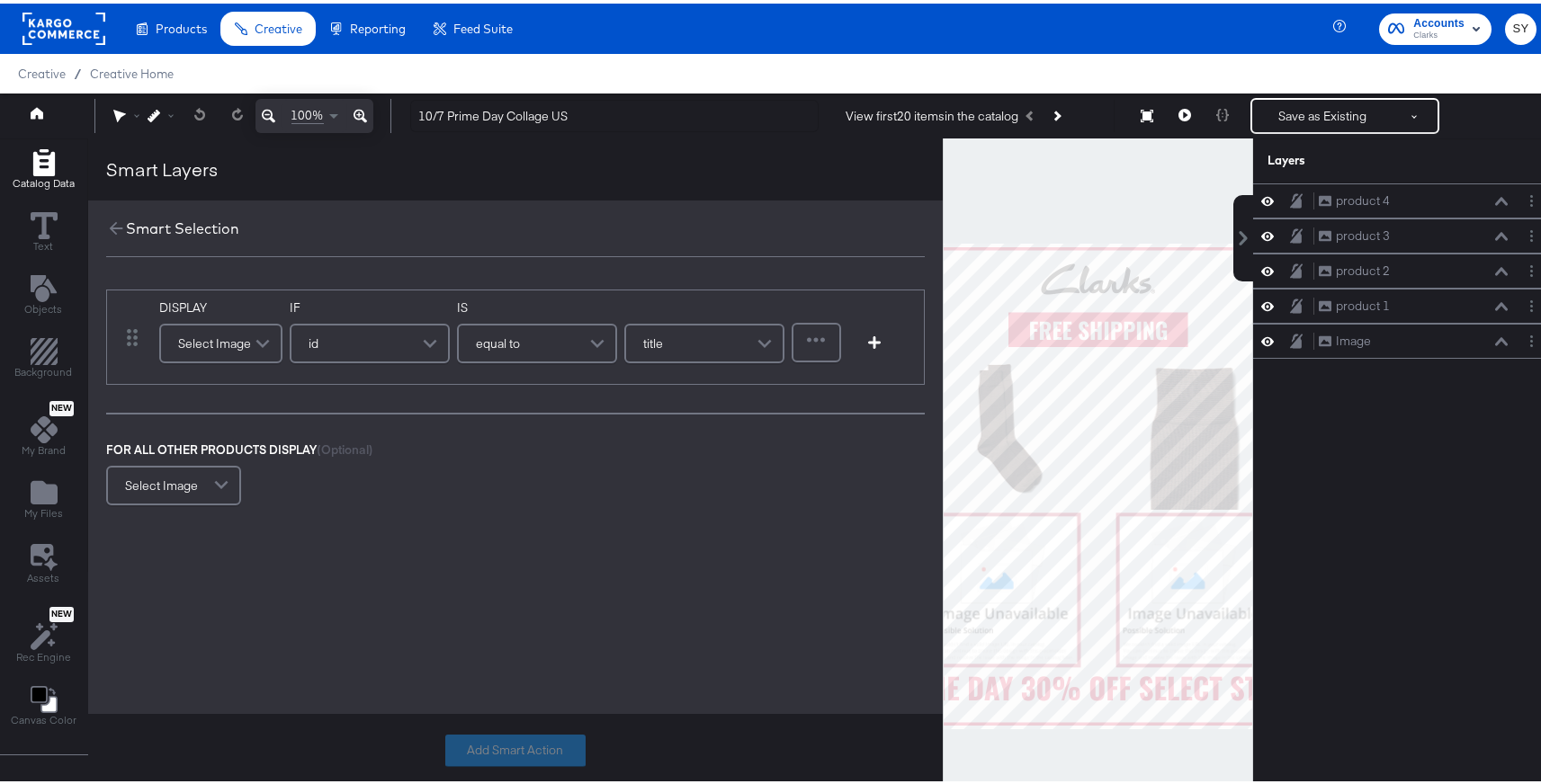
click at [251, 328] on span at bounding box center [265, 340] width 32 height 36
